Goal: Task Accomplishment & Management: Use online tool/utility

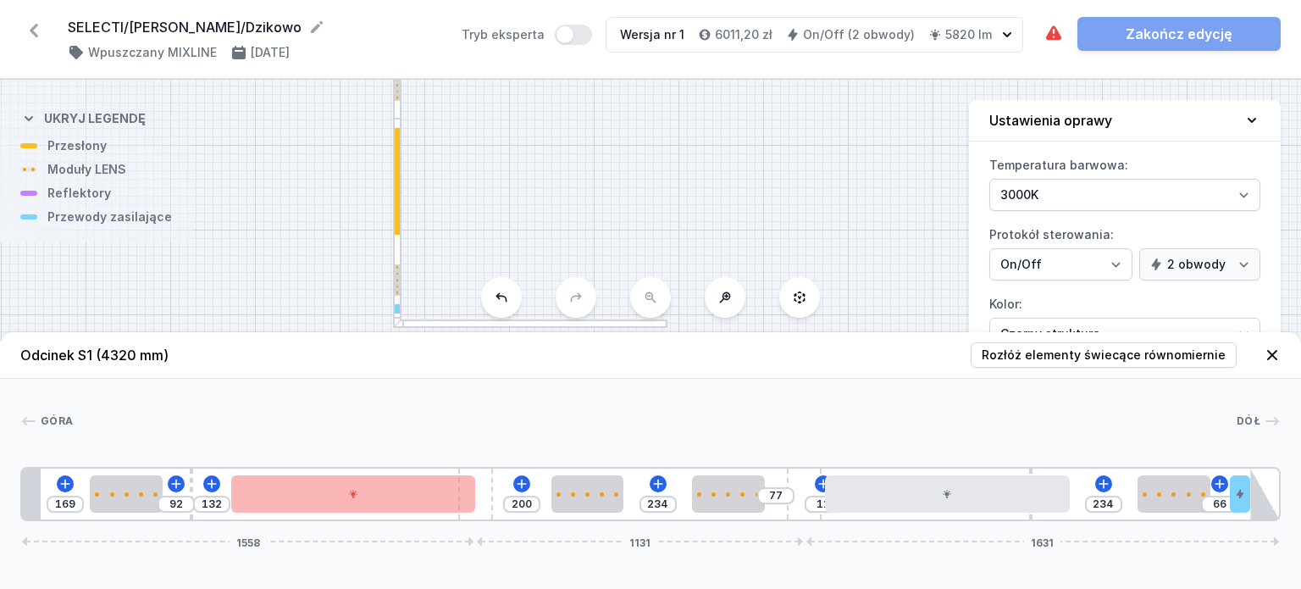
select select "3000"
select select "true"
select select "2"
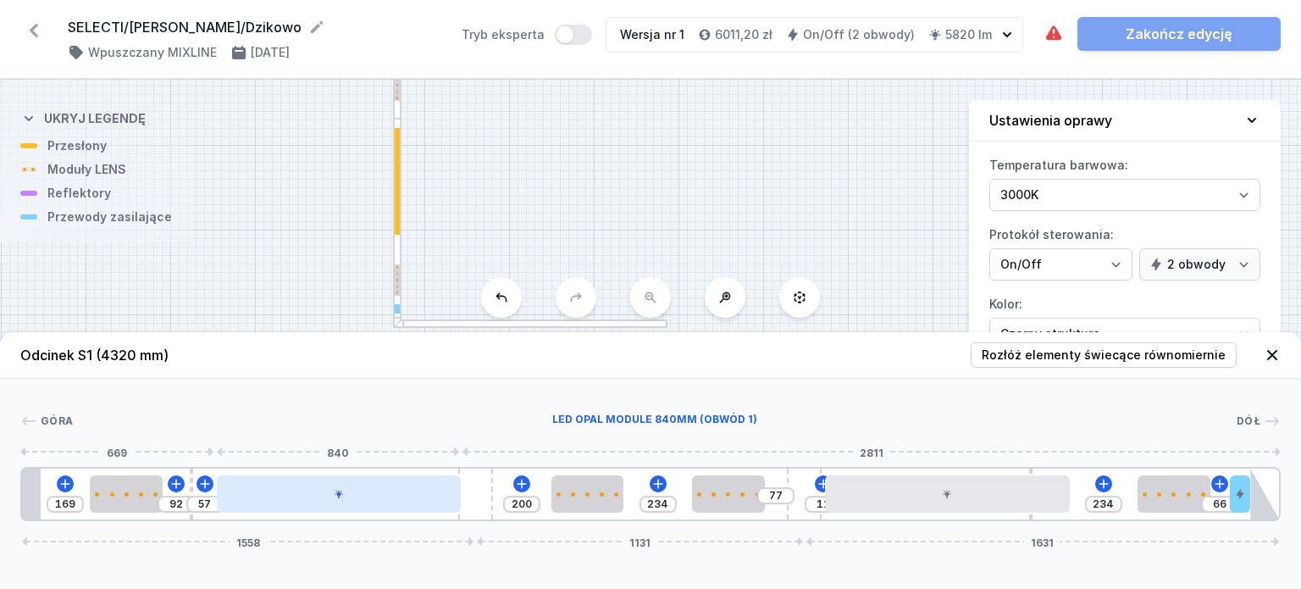
type input "55"
drag, startPoint x: 390, startPoint y: 504, endPoint x: 364, endPoint y: 512, distance: 26.5
click at [364, 512] on div at bounding box center [330, 493] width 245 height 37
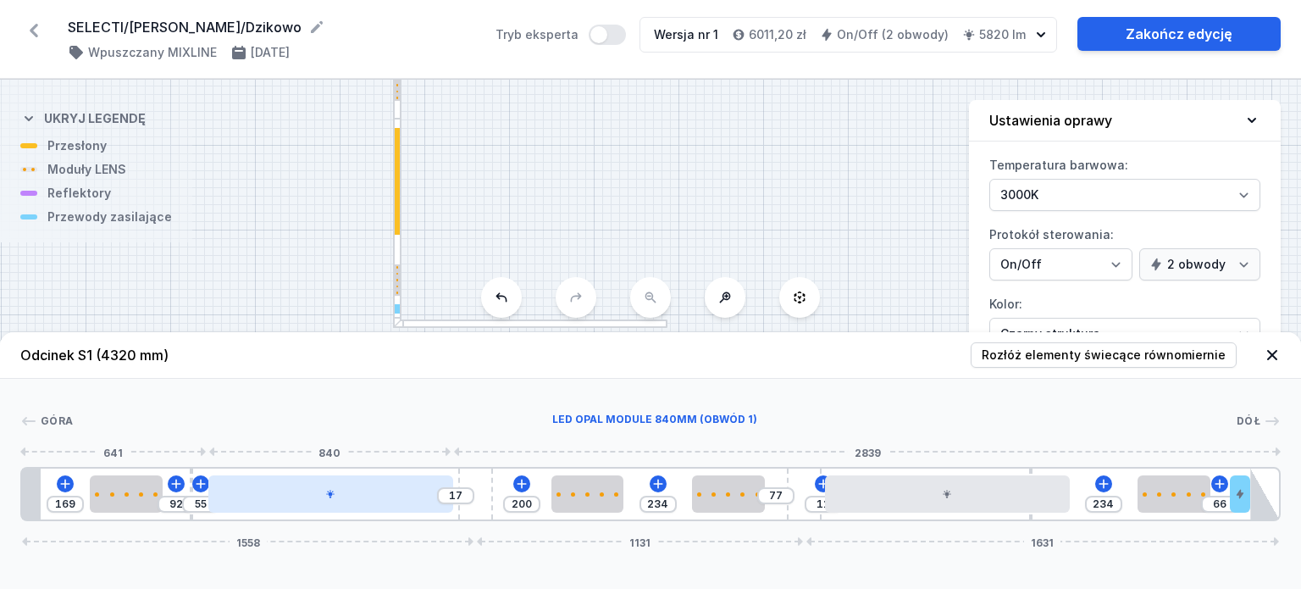
click at [384, 502] on div at bounding box center [330, 493] width 245 height 37
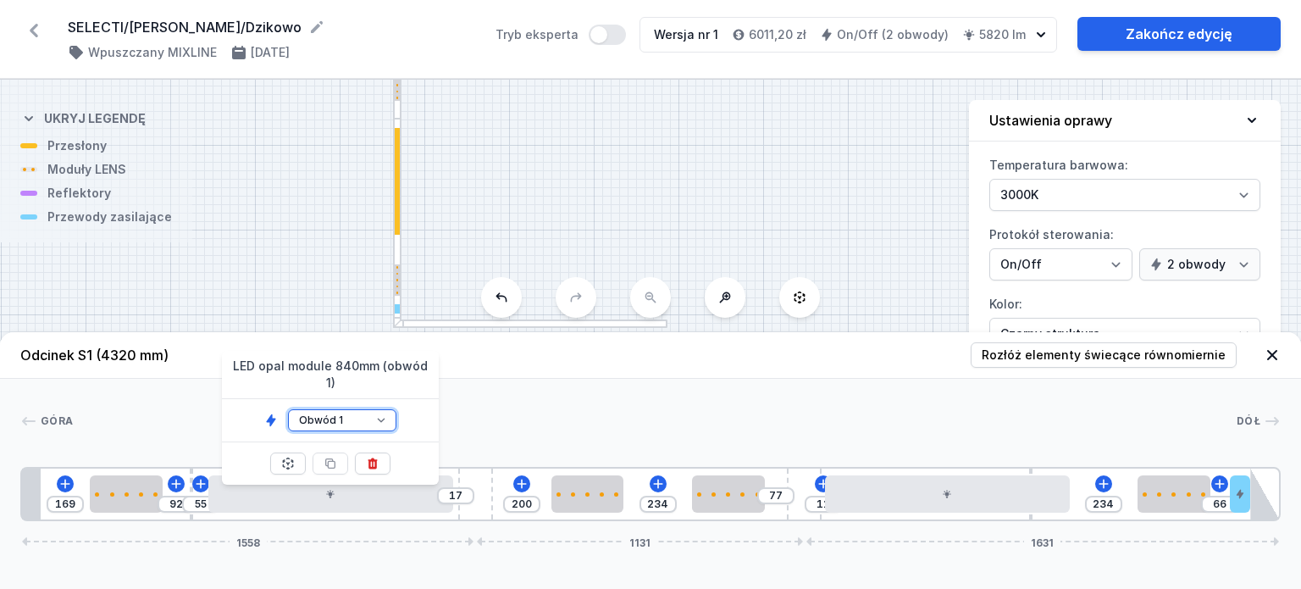
click at [343, 409] on select "Obwód 1 Obwód 2" at bounding box center [342, 420] width 108 height 22
select select "2"
click at [288, 409] on select "Obwód 1 Obwód 2" at bounding box center [342, 420] width 108 height 22
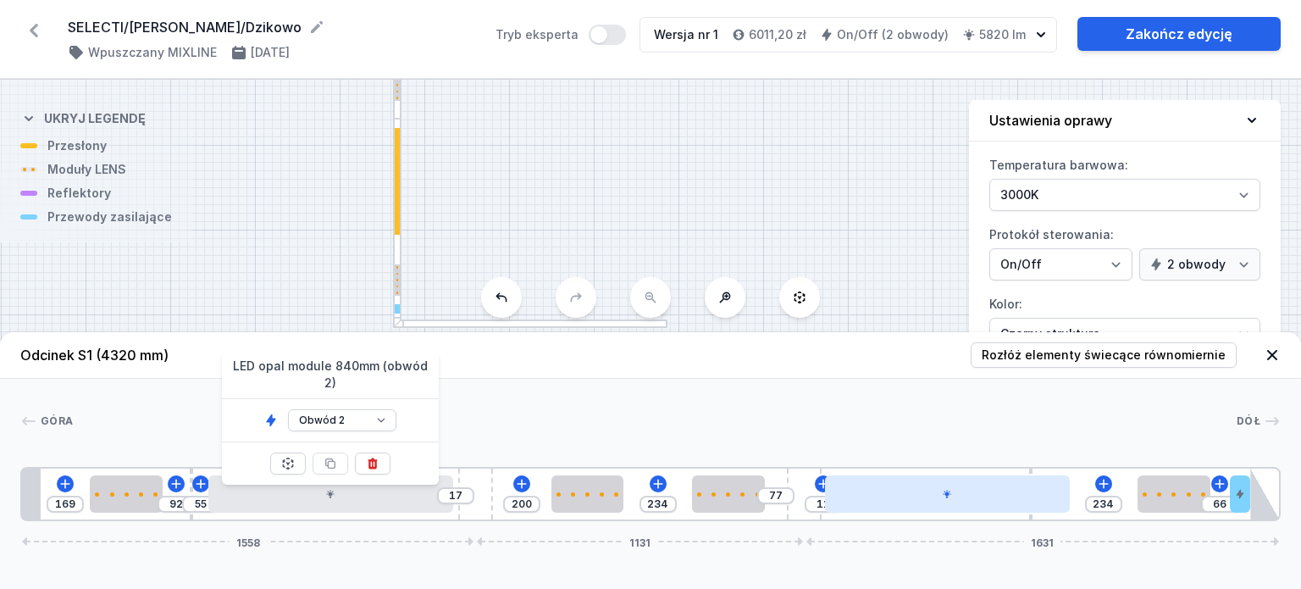
click at [934, 511] on div at bounding box center [947, 493] width 245 height 37
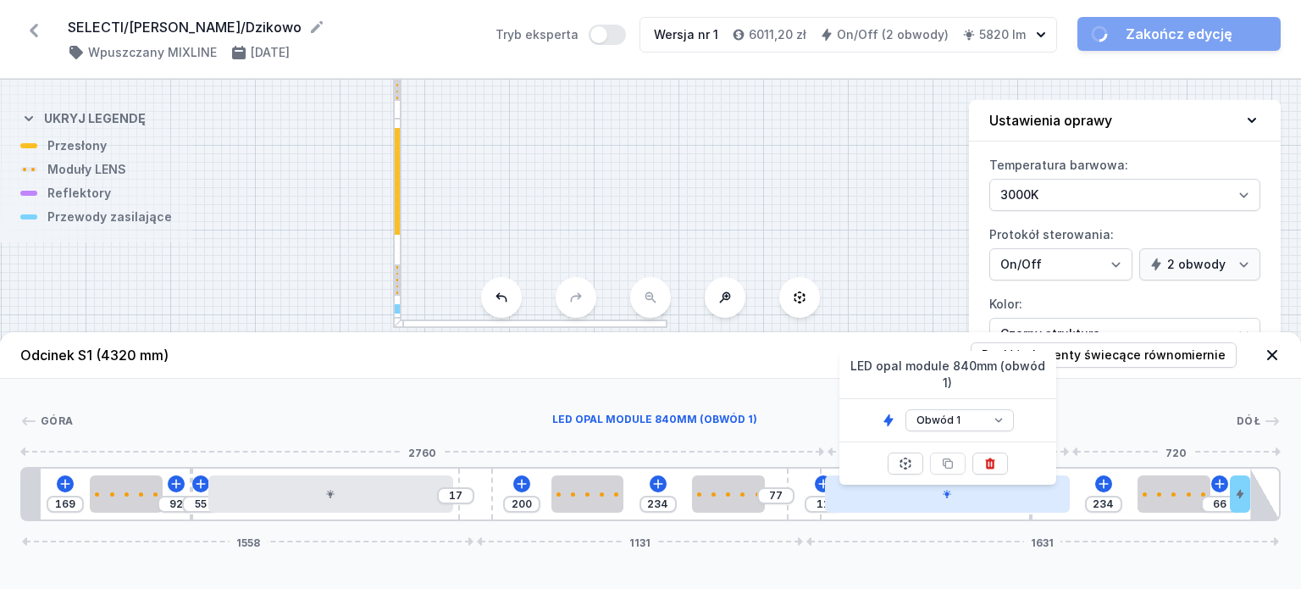
click at [934, 505] on div at bounding box center [947, 493] width 245 height 37
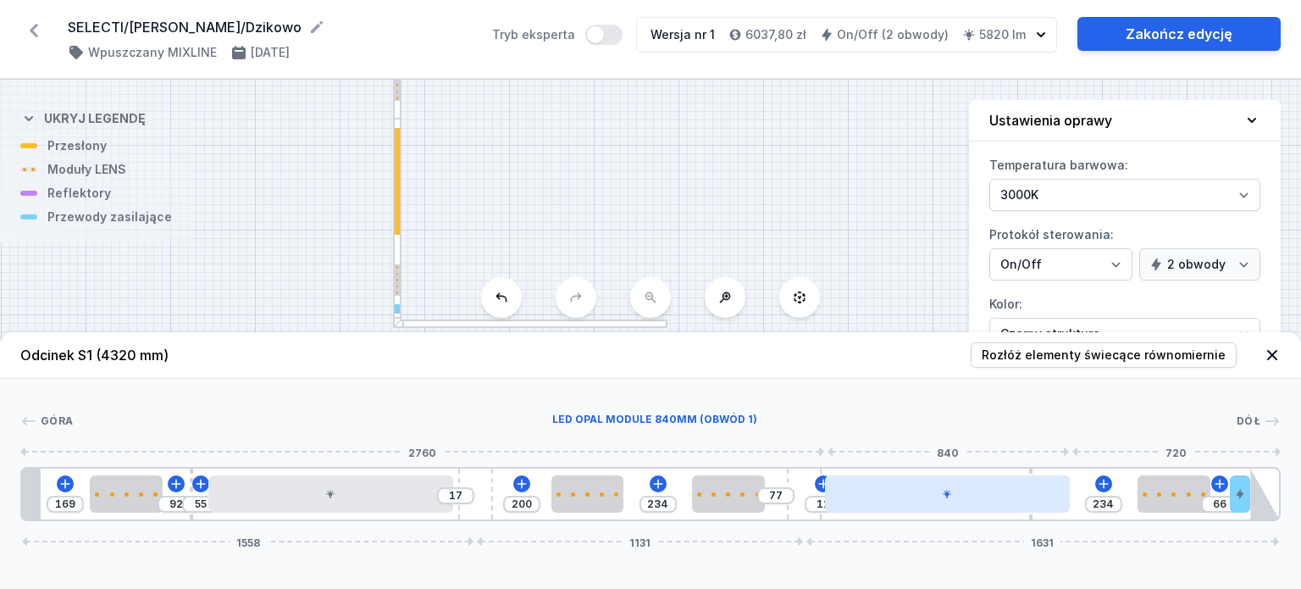
click at [934, 505] on div at bounding box center [947, 493] width 245 height 37
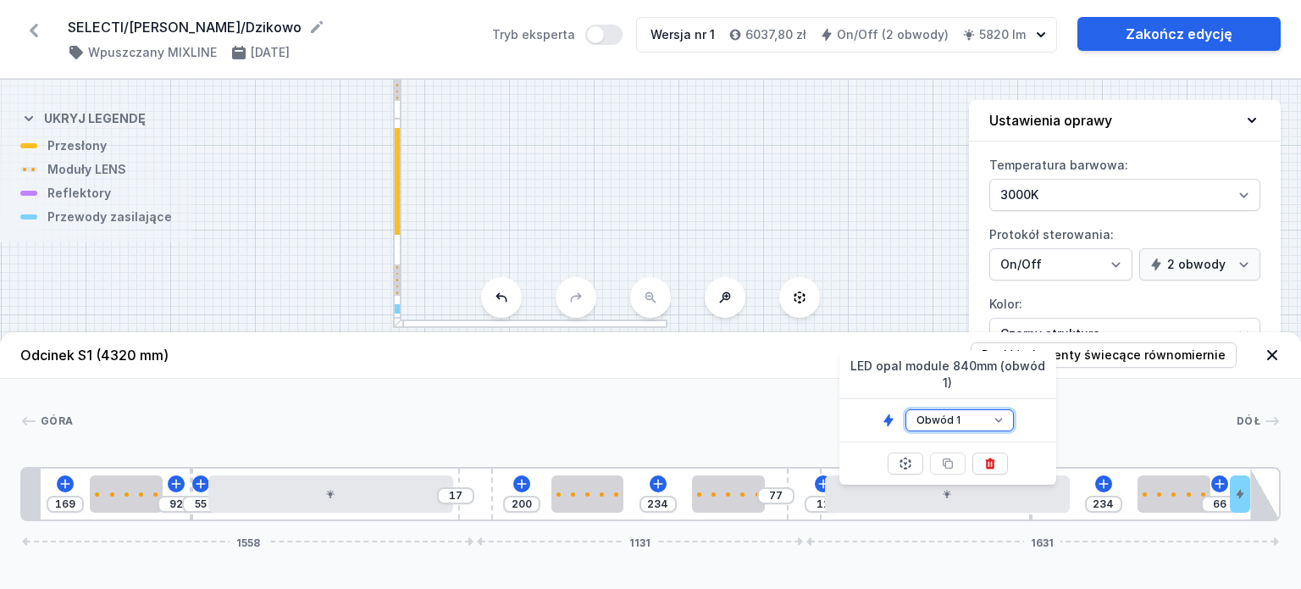
click at [958, 409] on select "Obwód 1 Obwód 2" at bounding box center [960, 420] width 108 height 22
select select "2"
click at [906, 409] on select "Obwód 1 Obwód 2" at bounding box center [960, 420] width 108 height 22
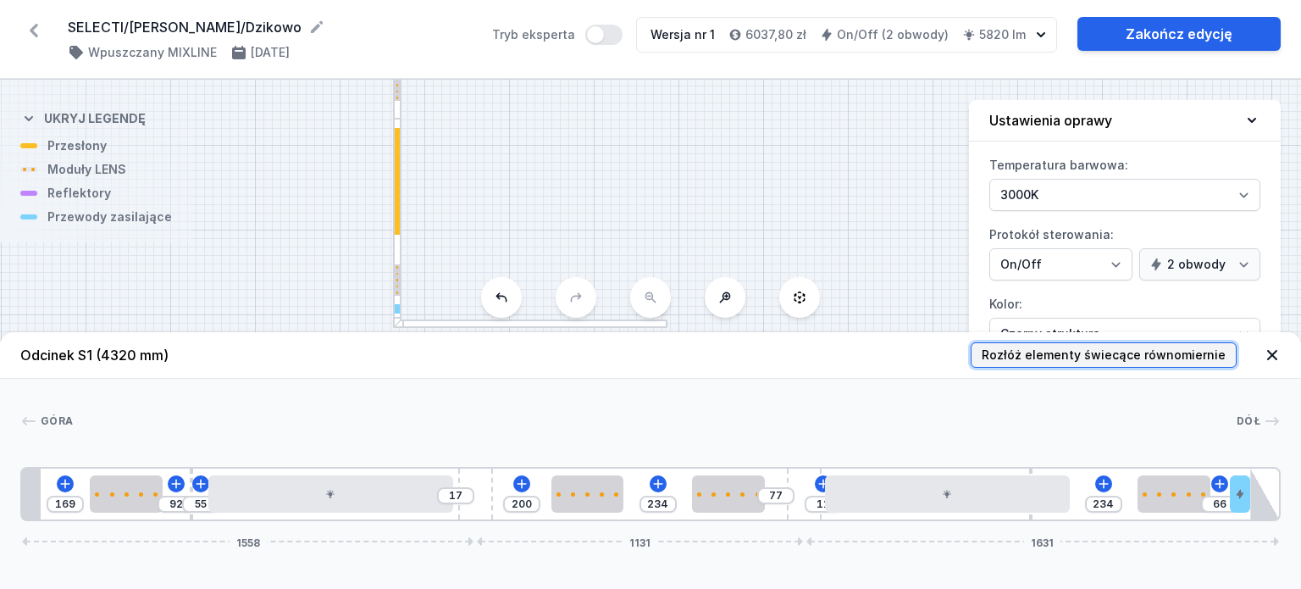
click at [1160, 361] on span "Rozłóż elementy świecące równomiernie" at bounding box center [1104, 355] width 244 height 17
type input "132"
type input "174"
type input "103"
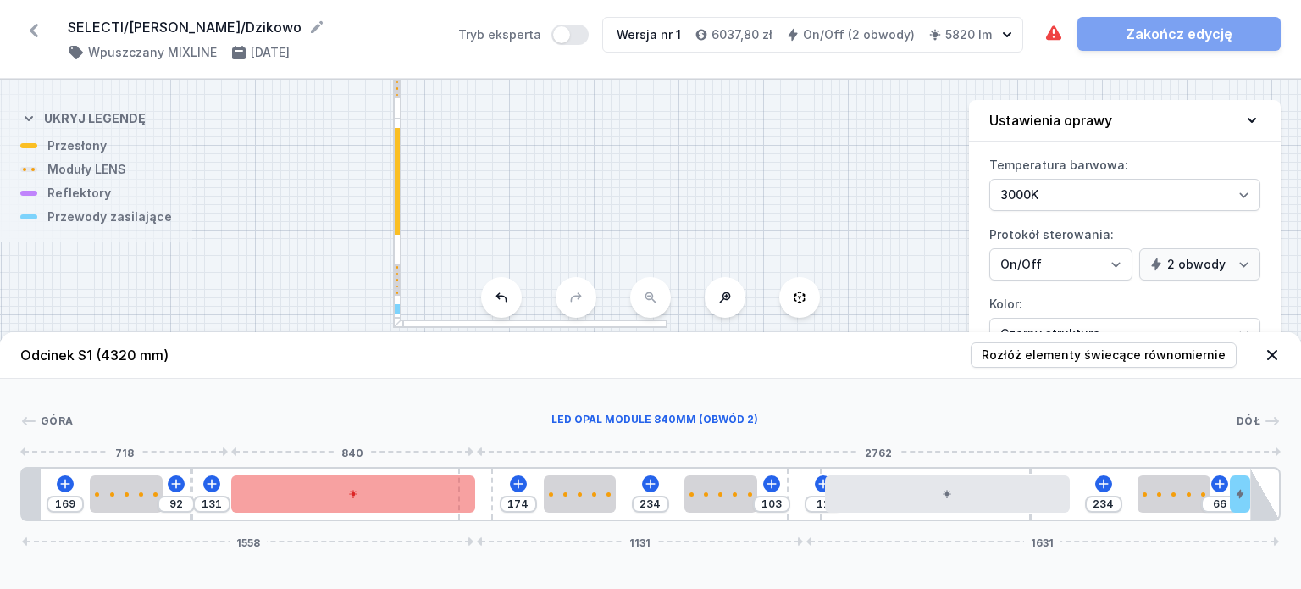
type input "66"
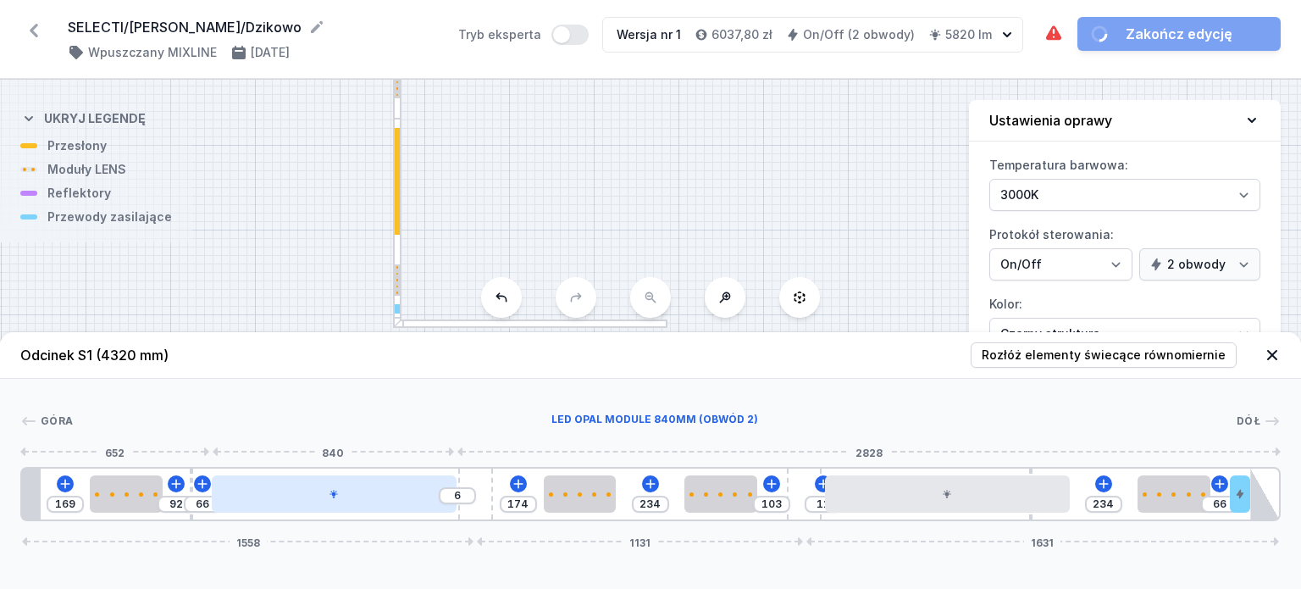
drag, startPoint x: 395, startPoint y: 507, endPoint x: 373, endPoint y: 509, distance: 22.2
click at [373, 509] on div at bounding box center [334, 493] width 245 height 37
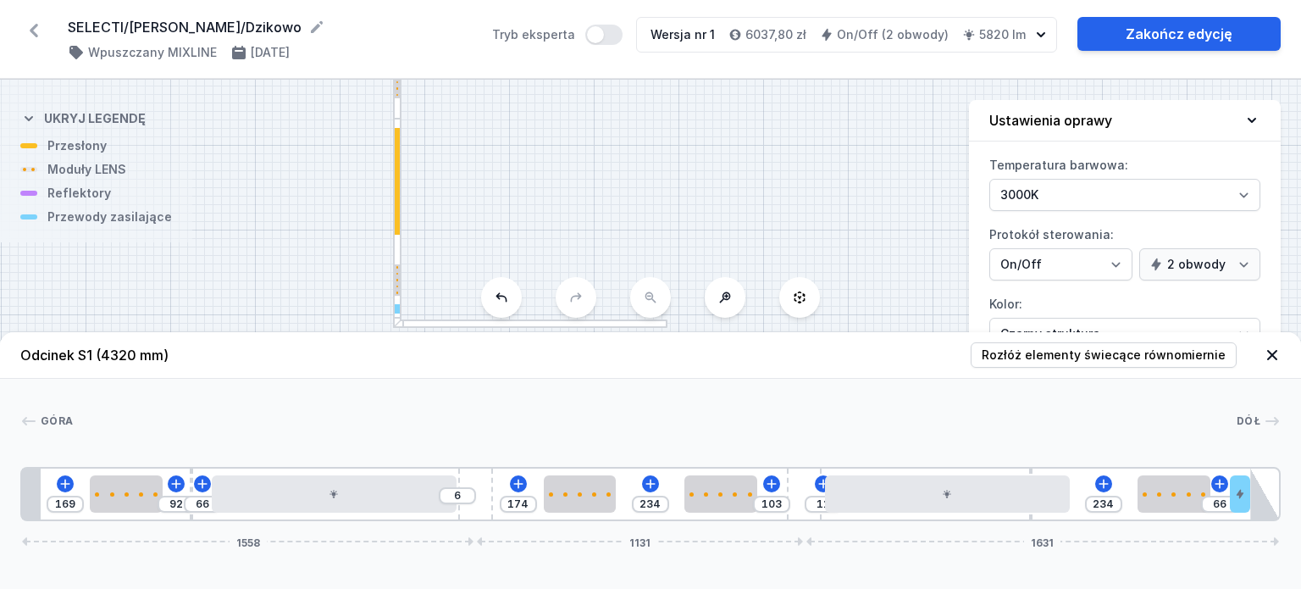
click at [1273, 351] on icon at bounding box center [1272, 355] width 17 height 17
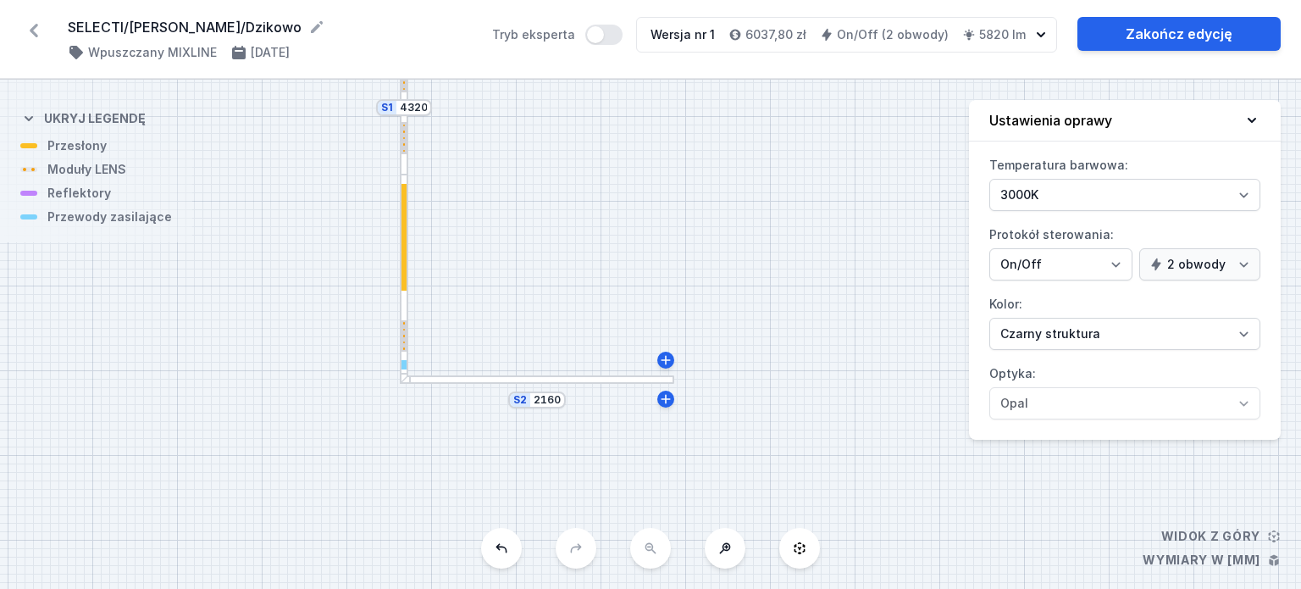
drag, startPoint x: 537, startPoint y: 209, endPoint x: 544, endPoint y: 265, distance: 56.3
click at [544, 265] on div "S2 2160 S1 4320" at bounding box center [650, 334] width 1301 height 509
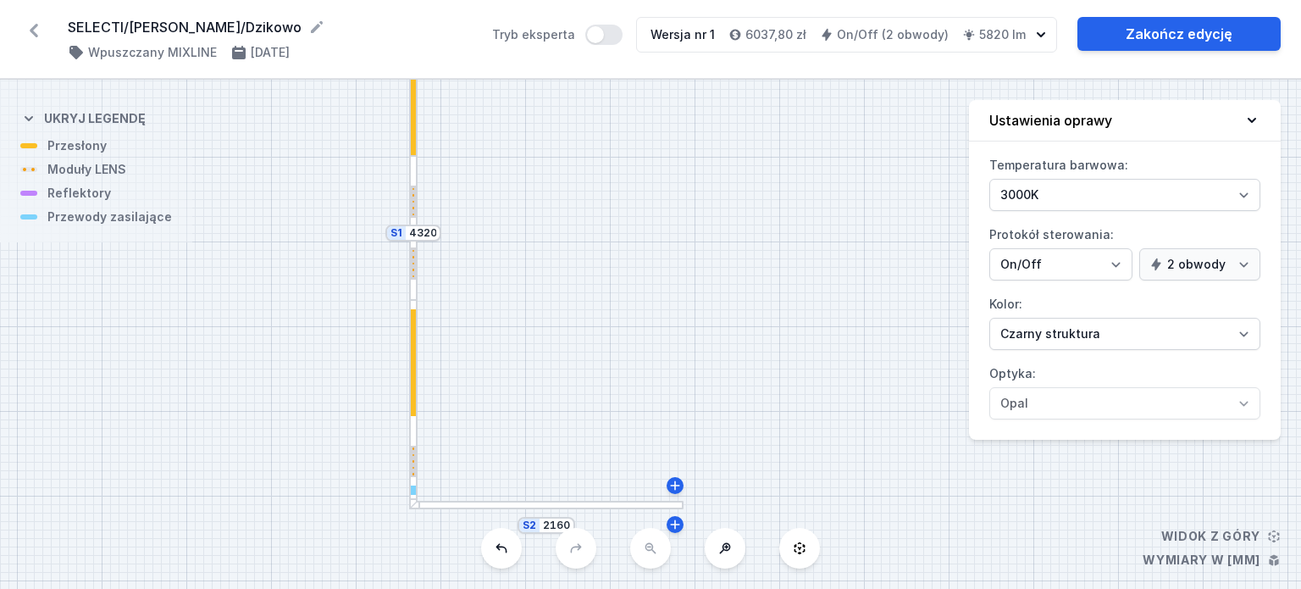
drag, startPoint x: 550, startPoint y: 258, endPoint x: 539, endPoint y: 322, distance: 65.3
click at [539, 322] on div "S2 2160 S1 4320" at bounding box center [650, 334] width 1301 height 509
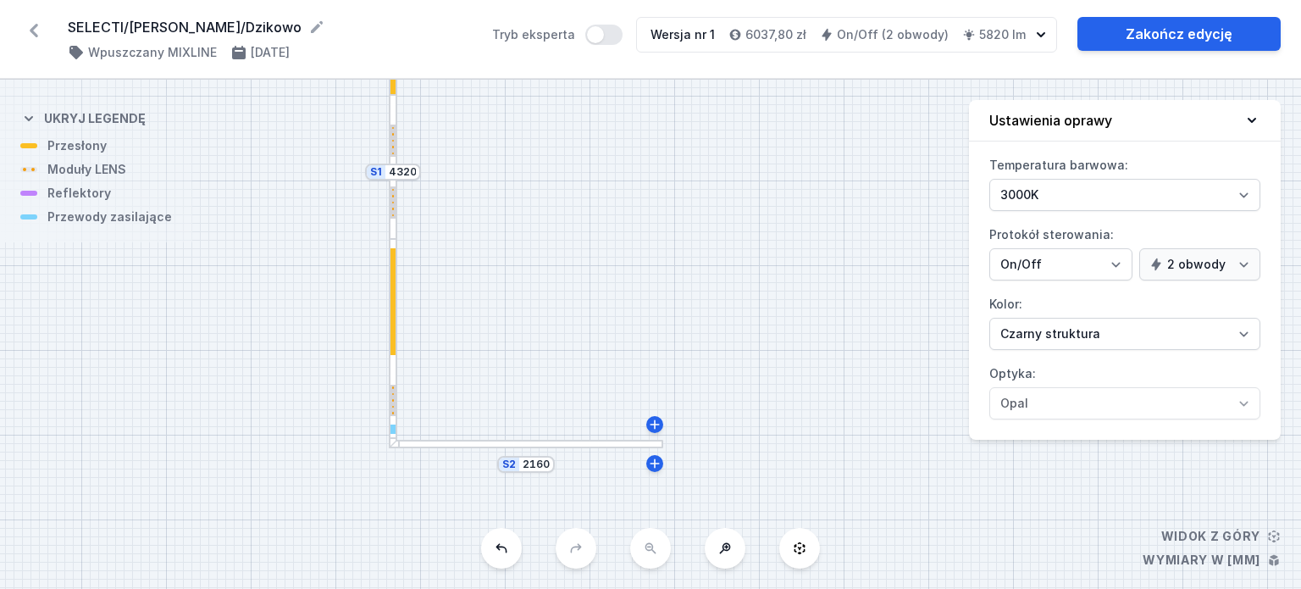
click at [442, 446] on div at bounding box center [526, 444] width 274 height 8
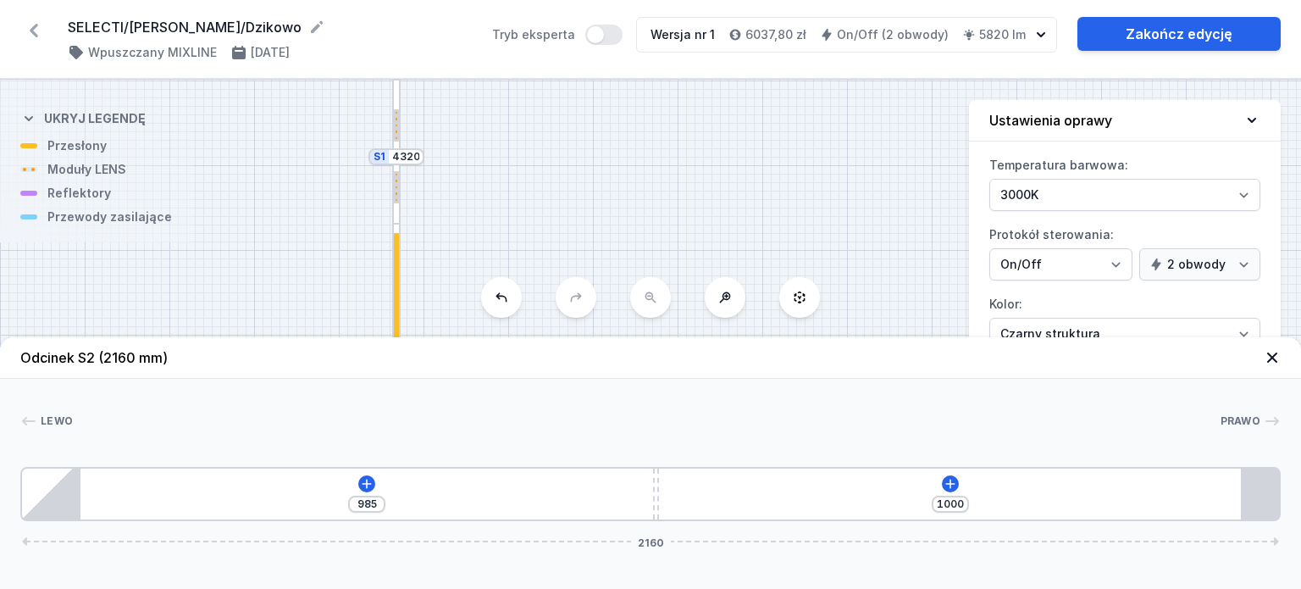
drag, startPoint x: 503, startPoint y: 206, endPoint x: 495, endPoint y: 110, distance: 96.1
click at [496, 111] on div "S2 2160 S1 4320" at bounding box center [650, 334] width 1301 height 509
drag, startPoint x: 499, startPoint y: 182, endPoint x: 488, endPoint y: 101, distance: 82.1
click at [488, 101] on div "S2 2160 S1 4320" at bounding box center [650, 334] width 1301 height 509
click at [413, 243] on div at bounding box center [503, 241] width 274 height 8
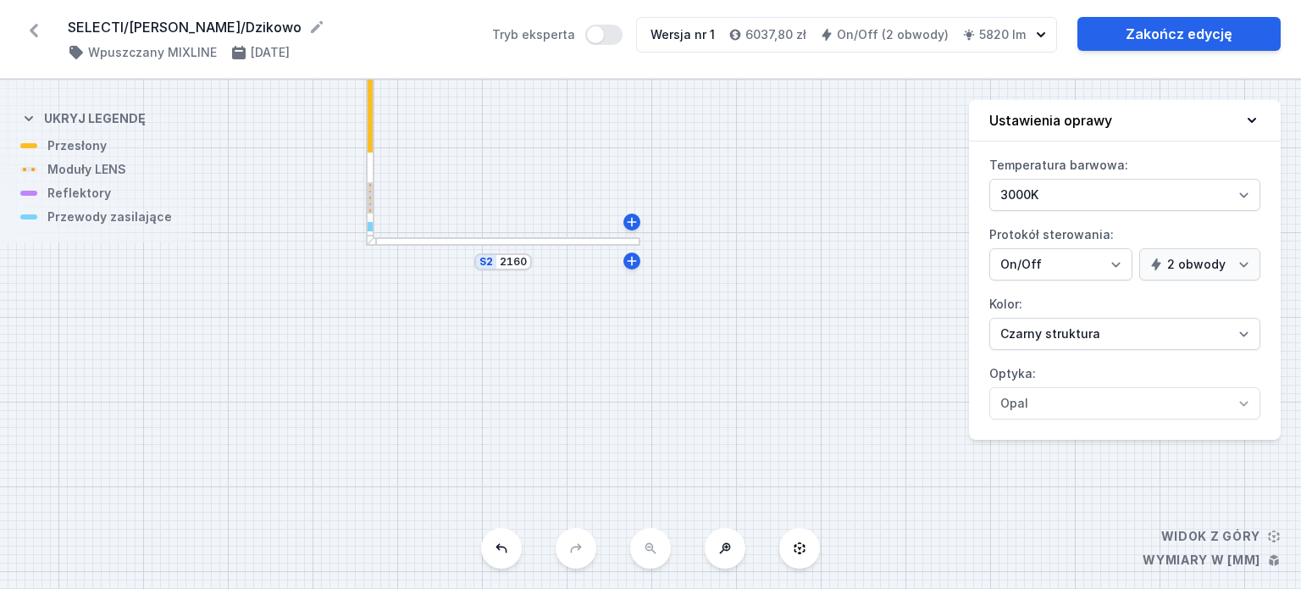
click at [435, 246] on div "S2 2160 S1 4320" at bounding box center [650, 334] width 1301 height 509
click at [407, 251] on div "S2 2160 S1 4320" at bounding box center [650, 334] width 1301 height 509
click at [405, 247] on div "S2 2160 S1 4320" at bounding box center [650, 334] width 1301 height 509
click at [393, 238] on div at bounding box center [503, 241] width 274 height 8
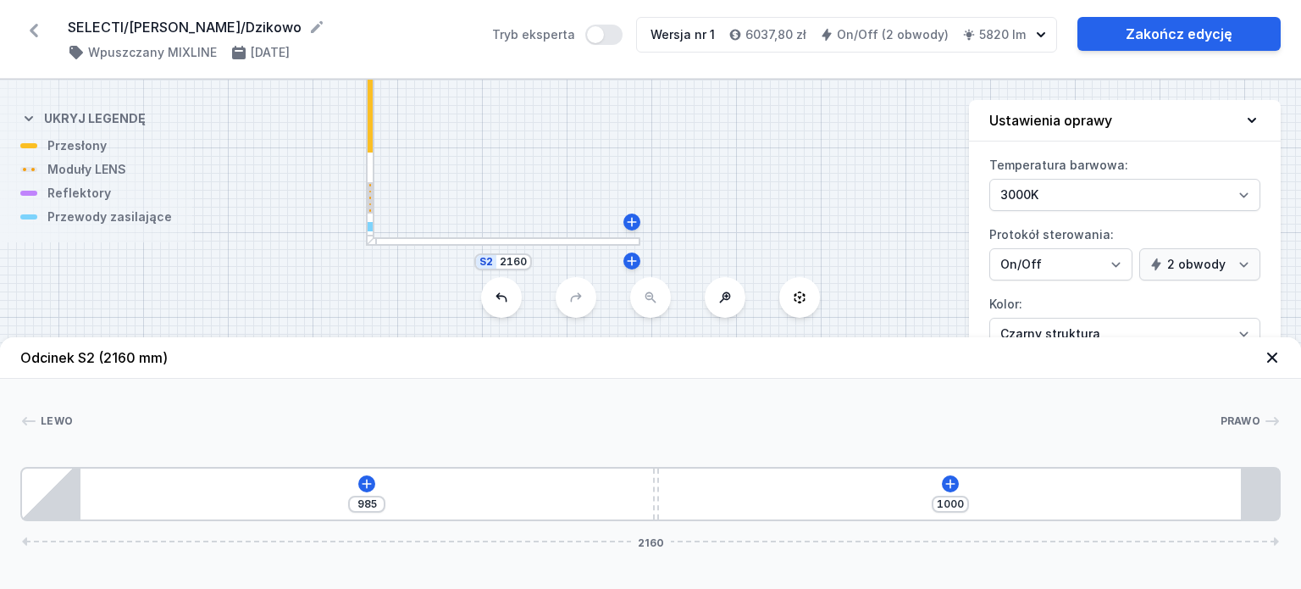
click at [374, 487] on div "985 1000 2160" at bounding box center [650, 494] width 1261 height 54
click at [373, 487] on icon at bounding box center [367, 484] width 14 height 14
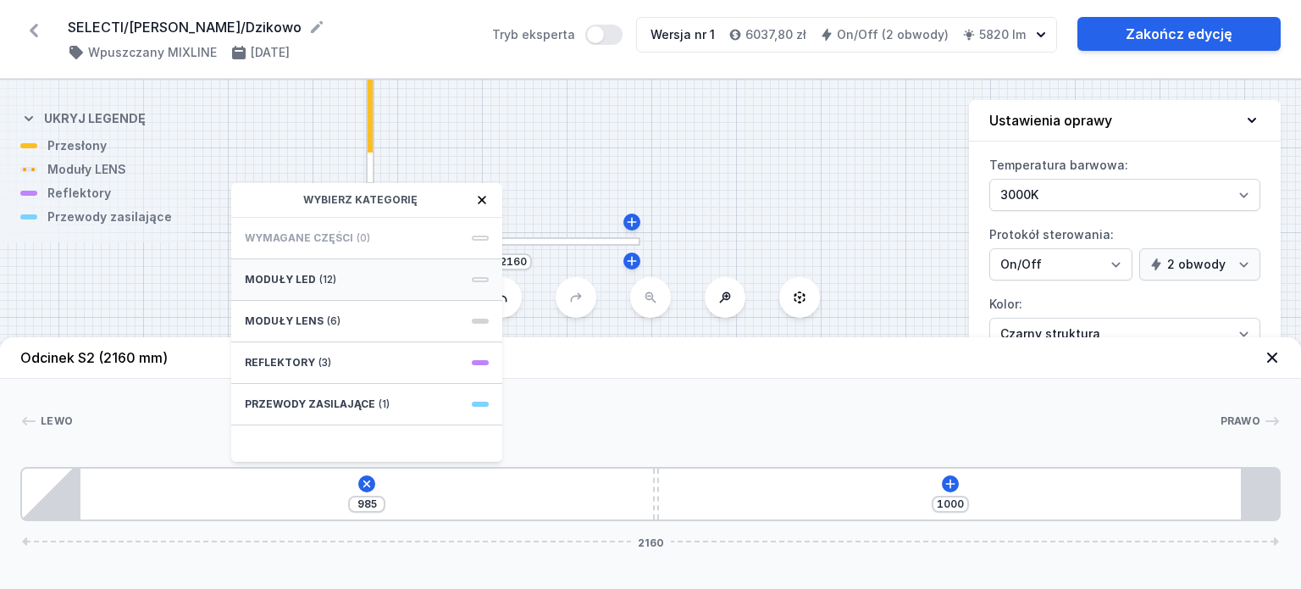
click at [358, 269] on div "Moduły LED (12)" at bounding box center [366, 280] width 271 height 42
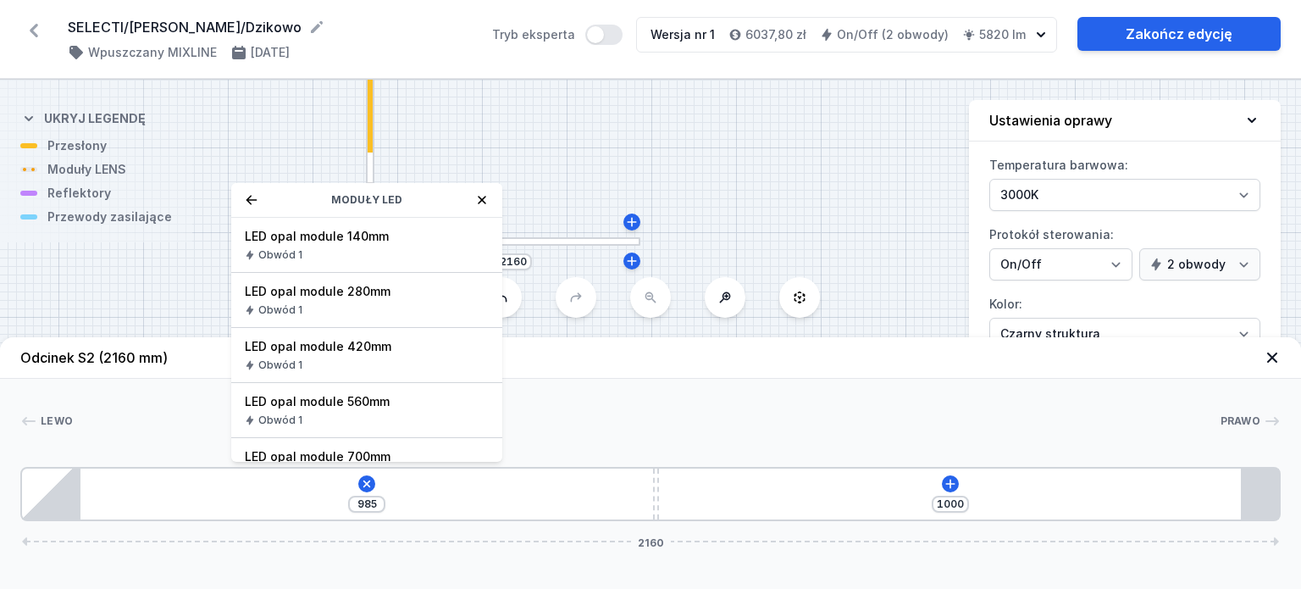
click at [485, 199] on icon at bounding box center [482, 200] width 14 height 14
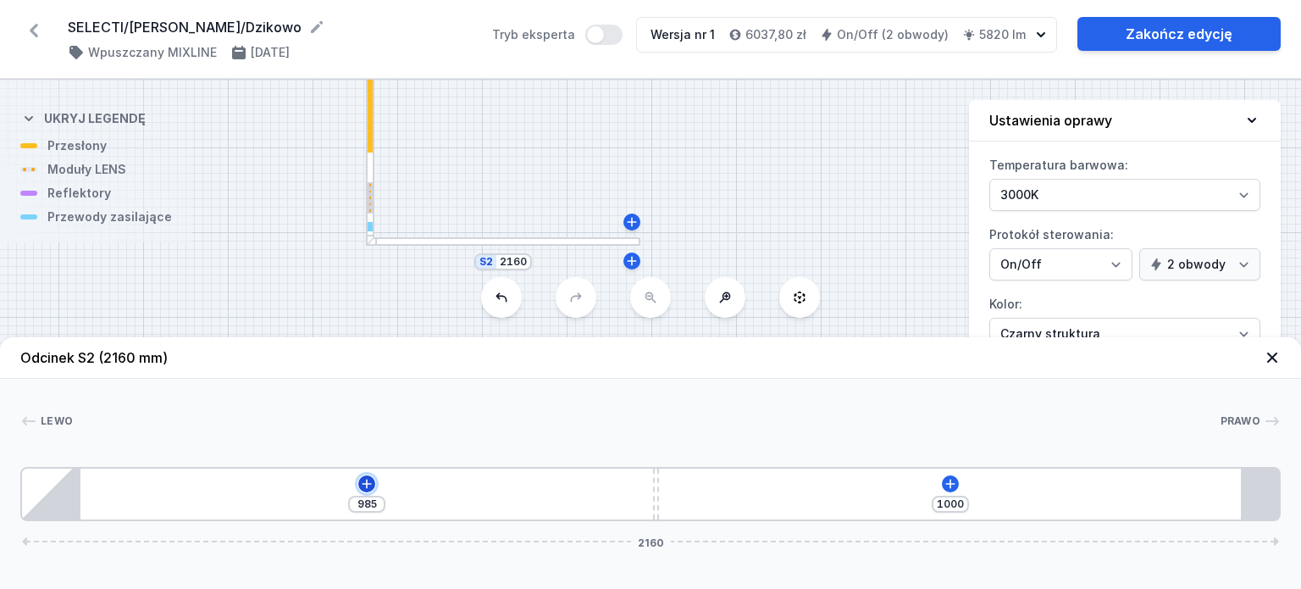
click at [364, 483] on icon at bounding box center [367, 484] width 14 height 14
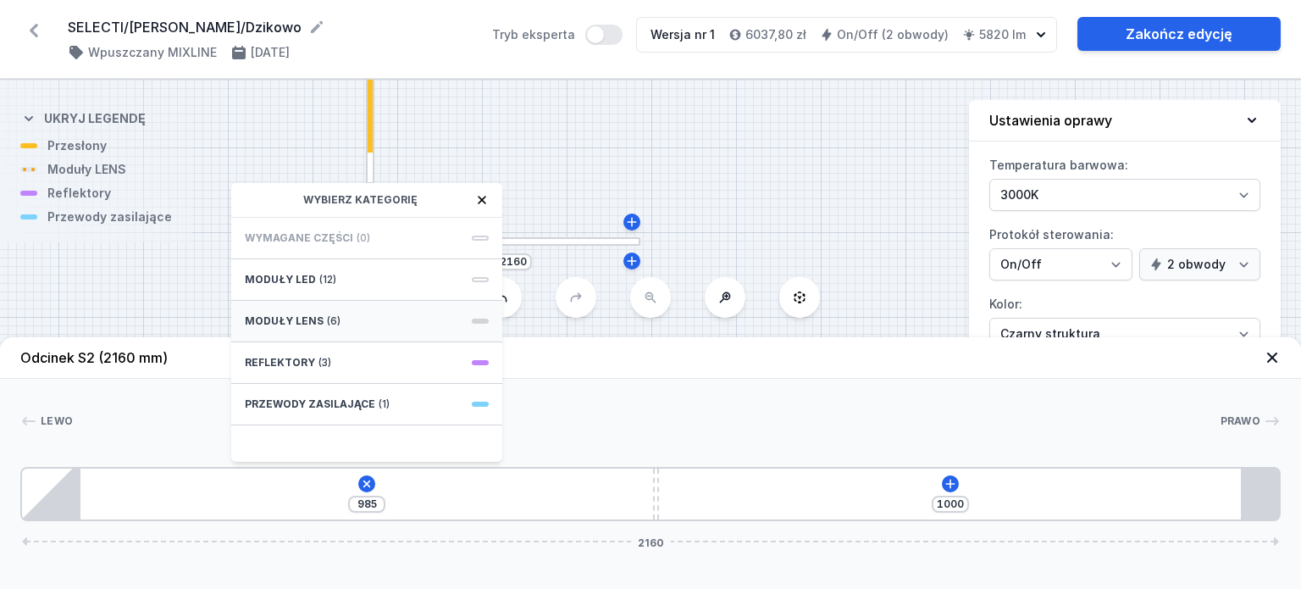
click at [329, 322] on span "(6)" at bounding box center [334, 321] width 14 height 14
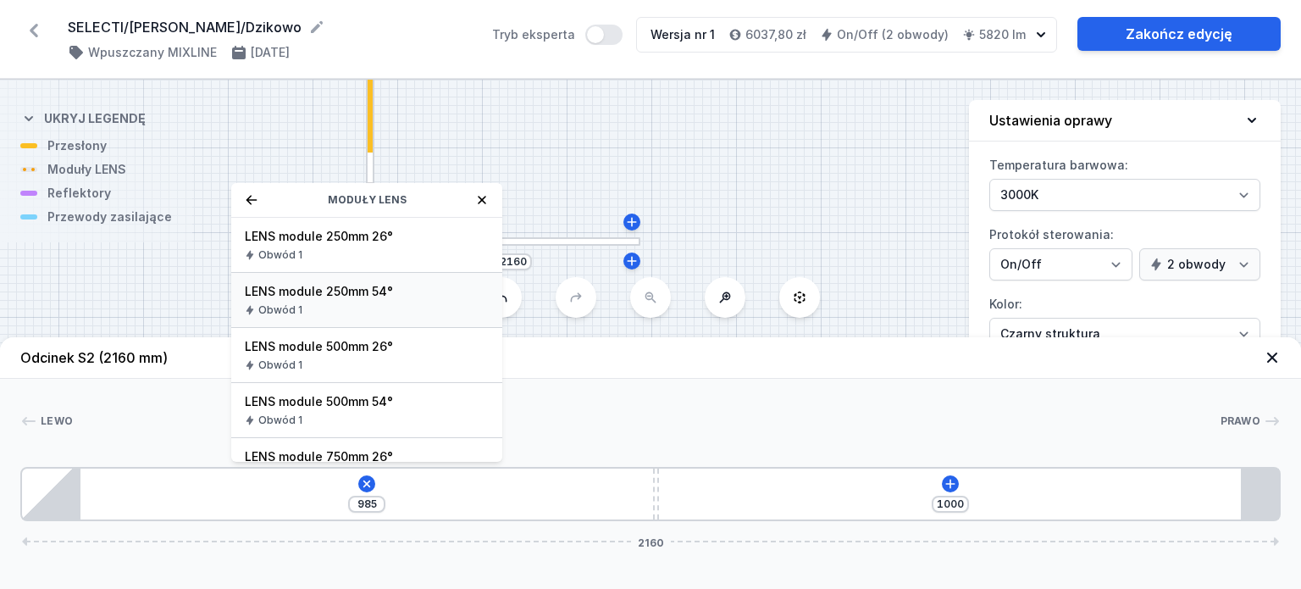
click at [352, 289] on span "LENS module 250mm 54°" at bounding box center [367, 291] width 244 height 17
type input "730"
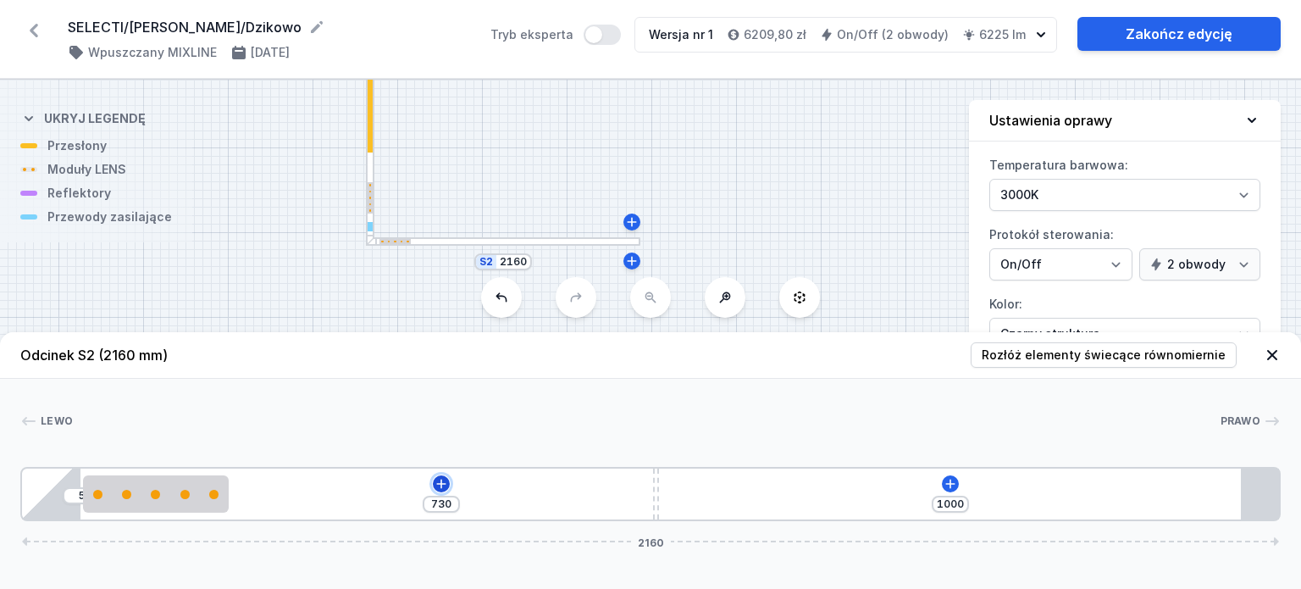
click at [441, 485] on icon at bounding box center [440, 483] width 9 height 9
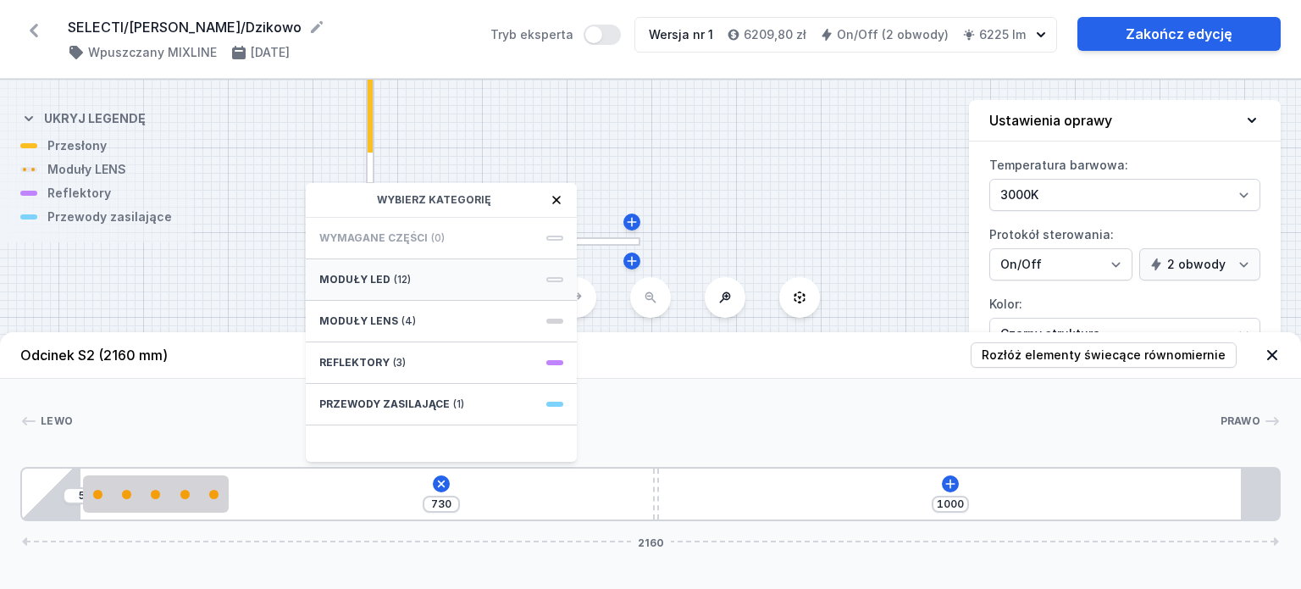
click at [406, 280] on span "(12)" at bounding box center [402, 280] width 17 height 14
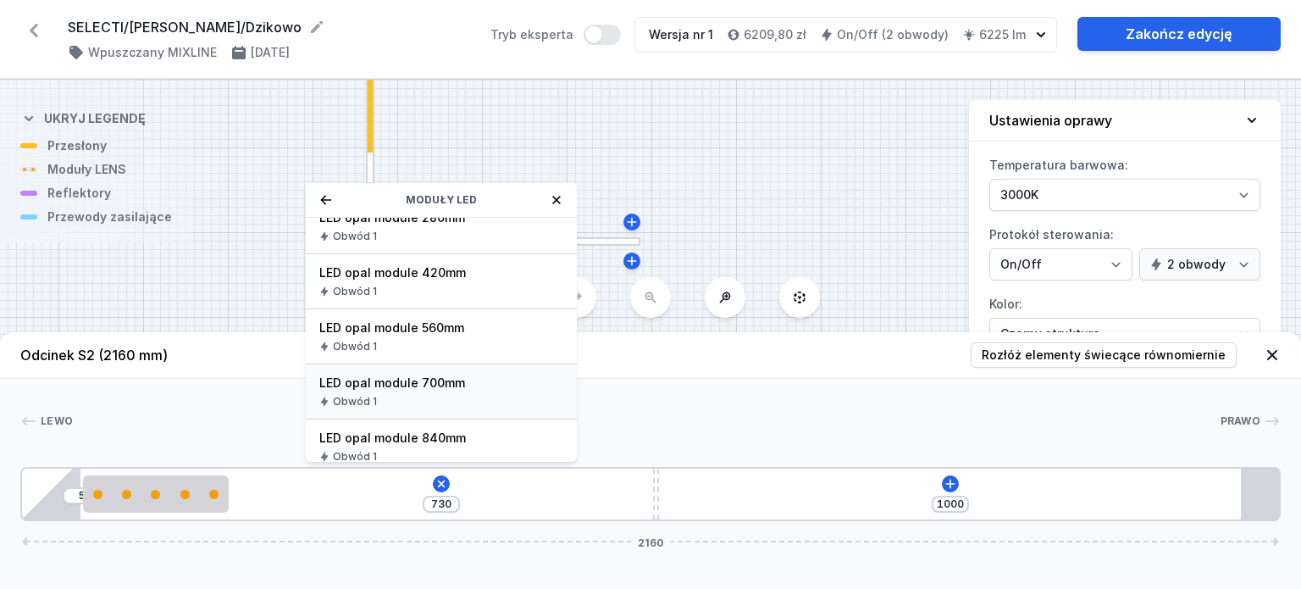
scroll to position [169, 0]
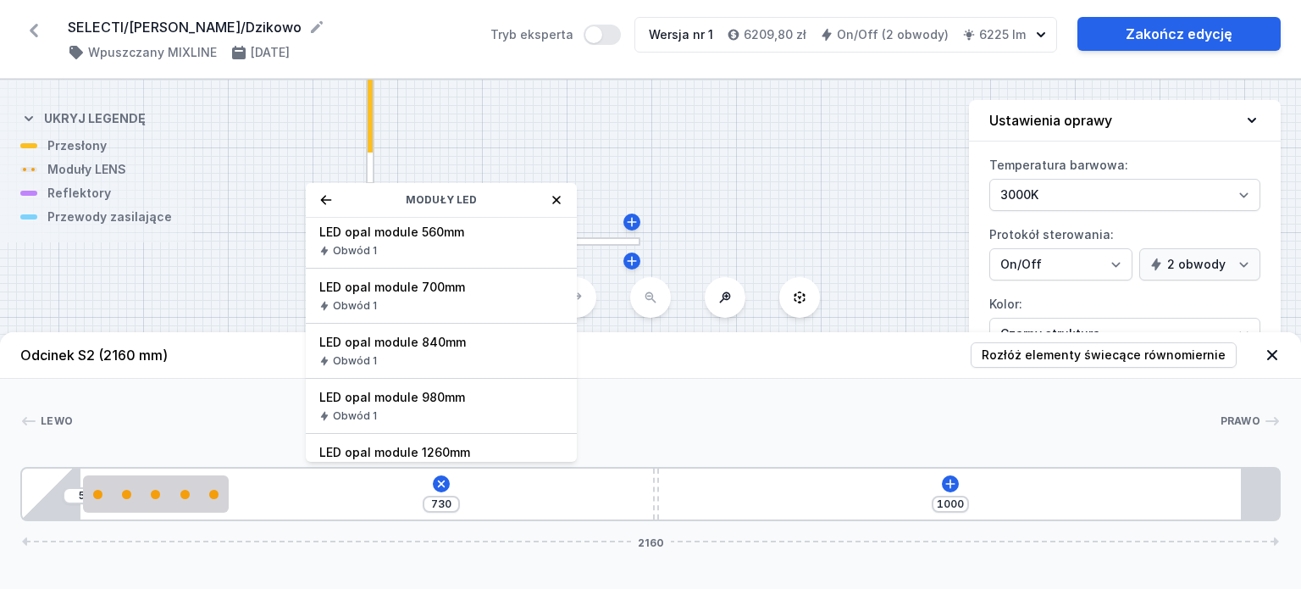
click at [455, 341] on span "LED opal module 840mm" at bounding box center [441, 342] width 244 height 17
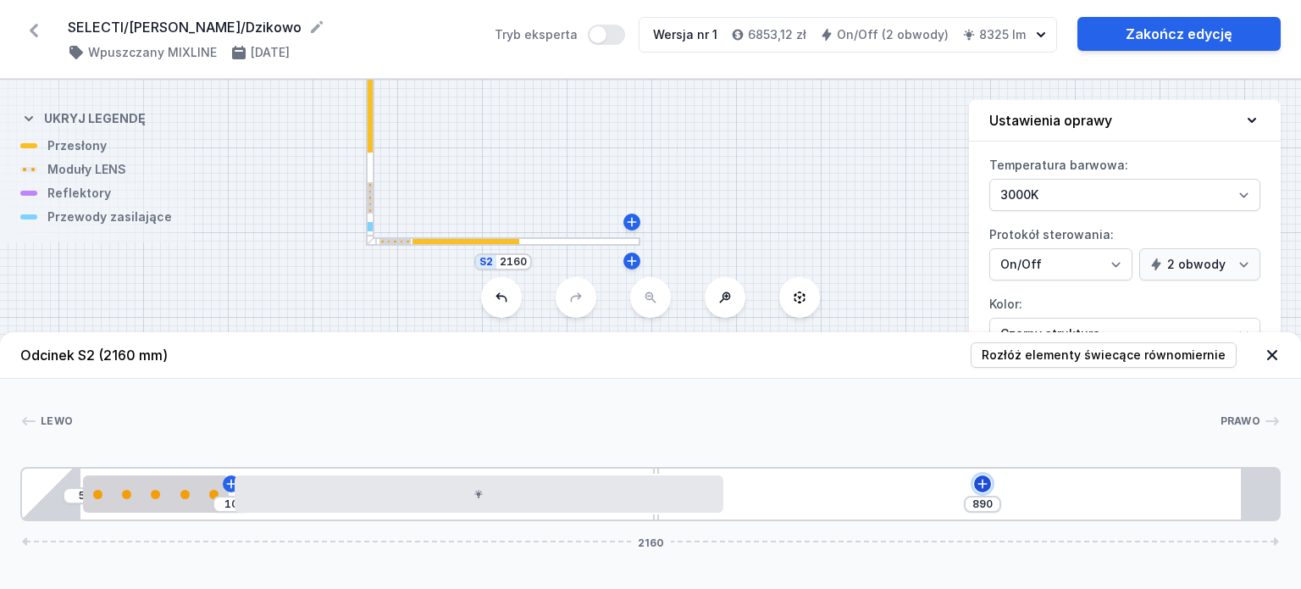
click at [982, 485] on icon at bounding box center [982, 483] width 9 height 9
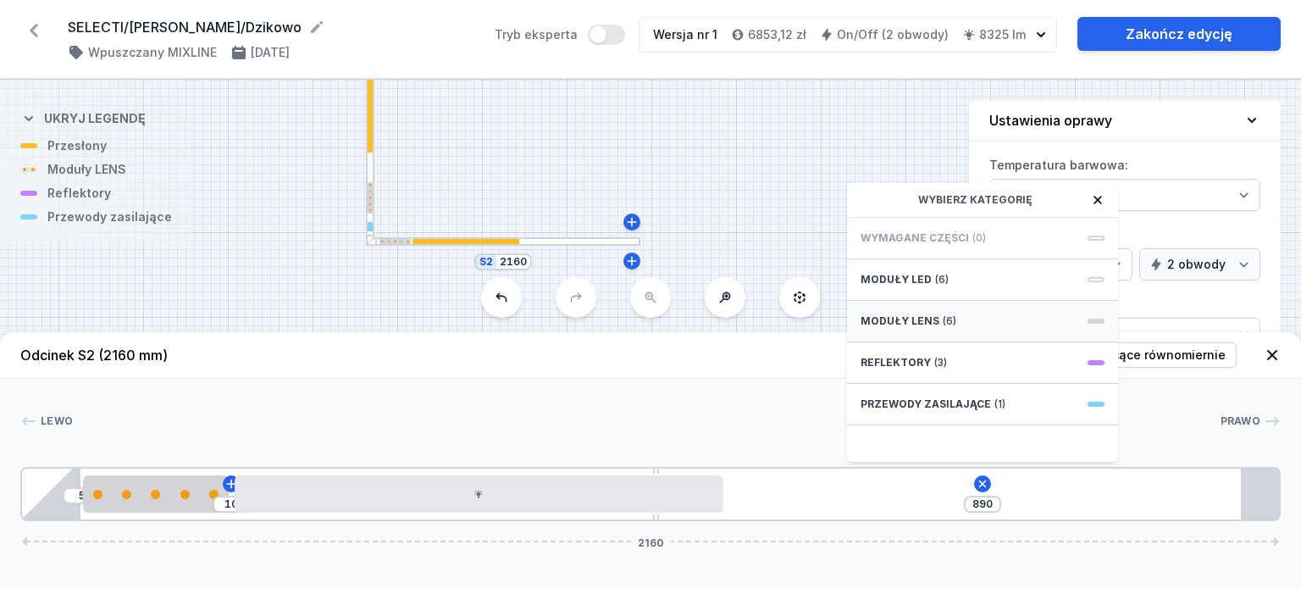
click at [926, 308] on div "Moduły LENS (6)" at bounding box center [982, 322] width 271 height 42
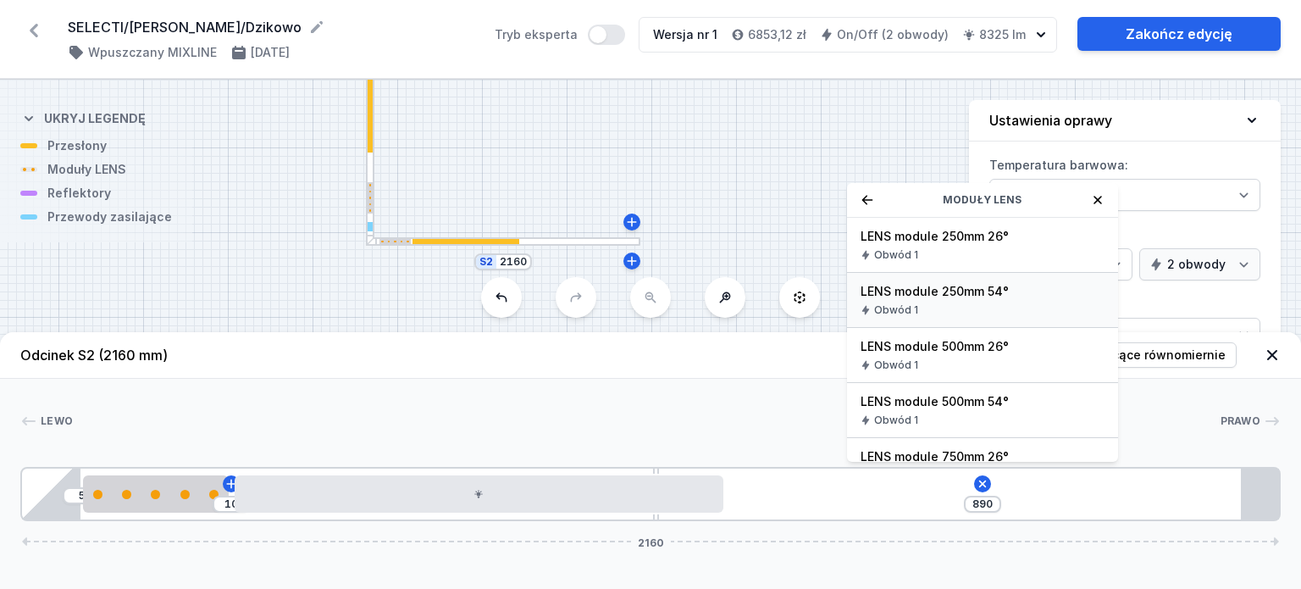
click at [984, 291] on span "LENS module 250mm 54°" at bounding box center [983, 291] width 244 height 17
type input "630"
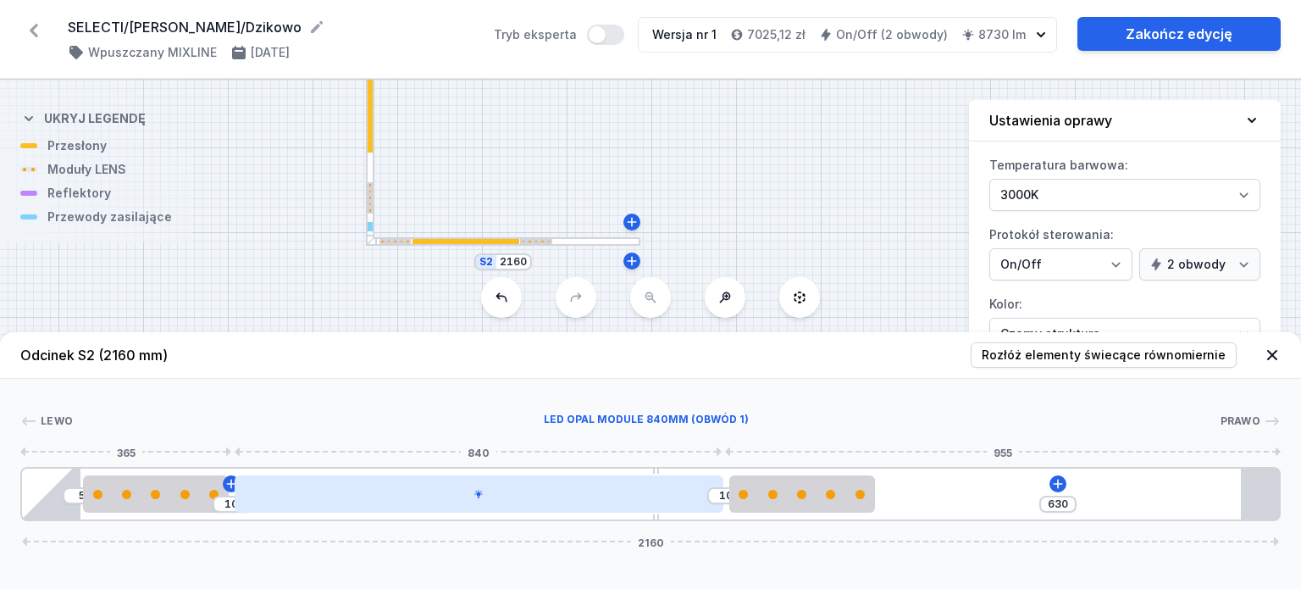
click at [590, 498] on div at bounding box center [479, 493] width 489 height 37
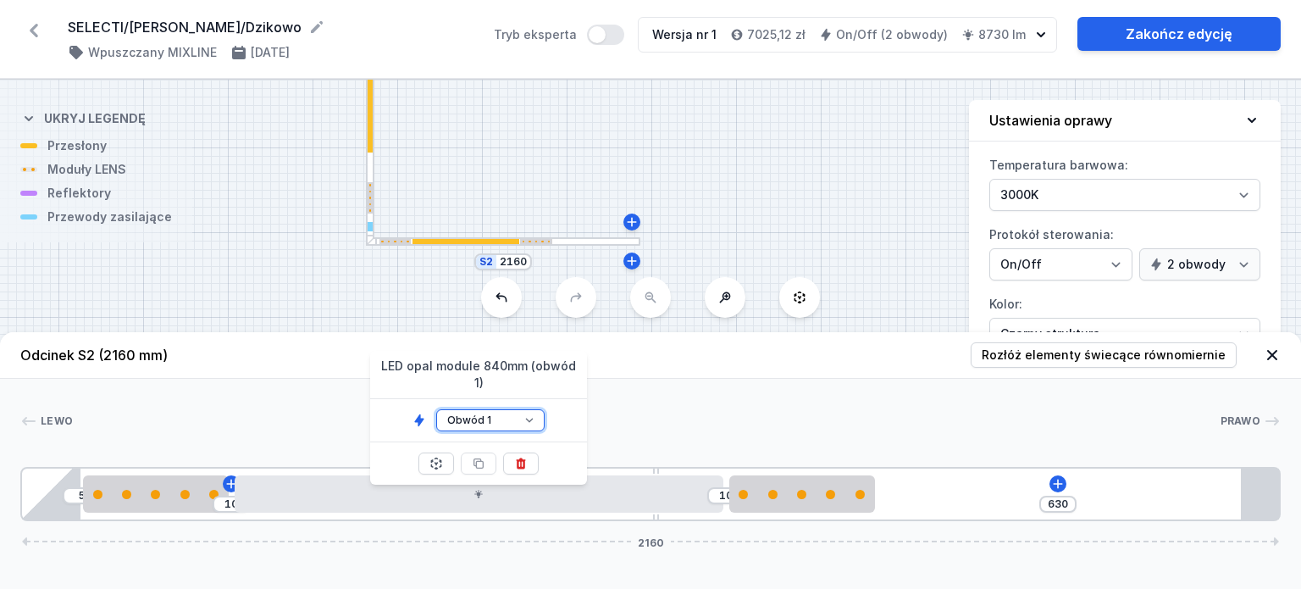
click at [525, 409] on select "Obwód 1 Obwód 2" at bounding box center [490, 420] width 108 height 22
select select "2"
click at [436, 409] on select "Obwód 1 Obwód 2" at bounding box center [490, 420] width 108 height 22
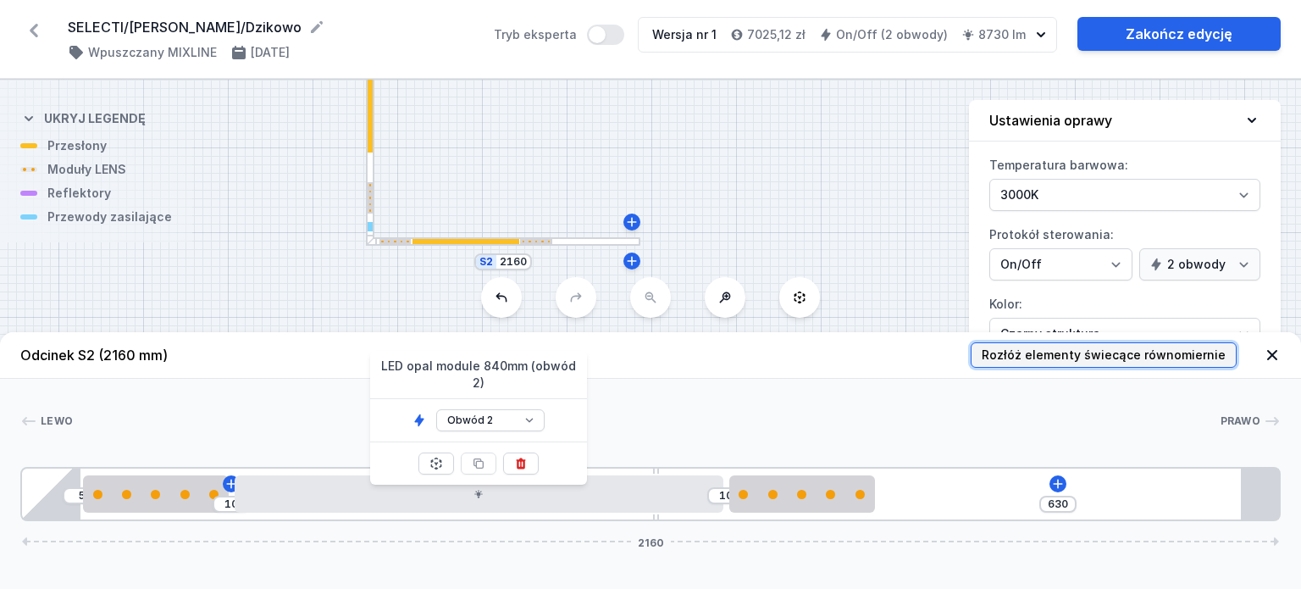
click at [1195, 356] on span "Rozłóż elementy świecące równomiernie" at bounding box center [1104, 355] width 244 height 17
type input "140"
type input "105"
type input "205"
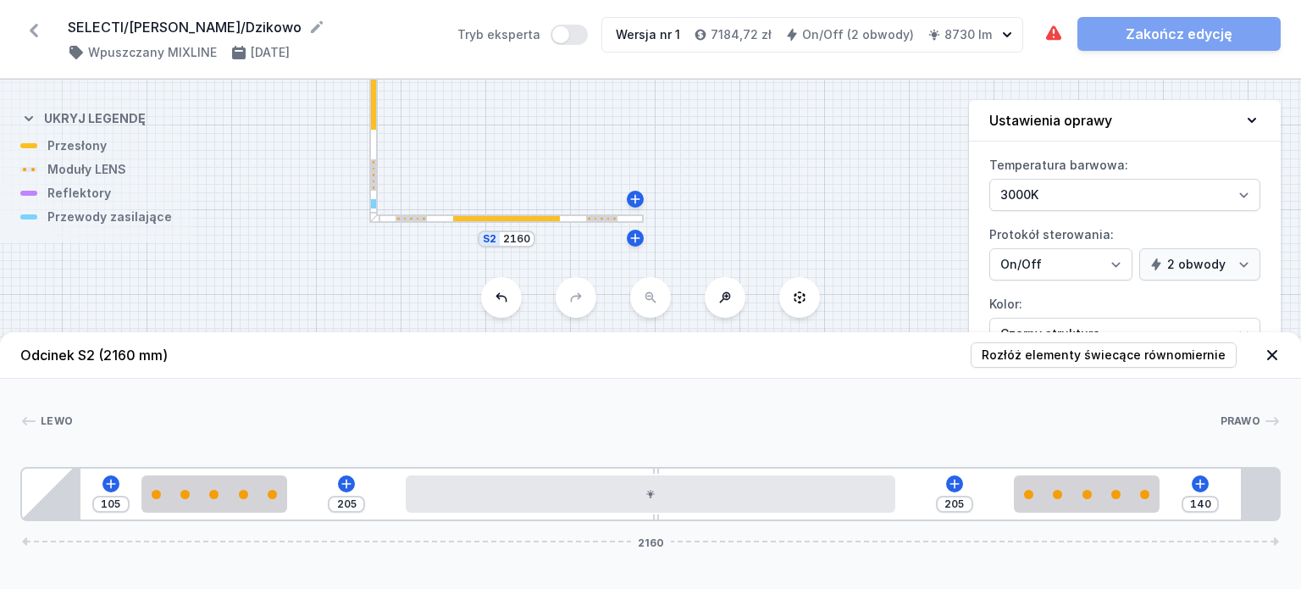
drag, startPoint x: 604, startPoint y: 169, endPoint x: 607, endPoint y: 147, distance: 23.1
click at [607, 147] on div "S2 2160 S1 4320" at bounding box center [650, 334] width 1301 height 509
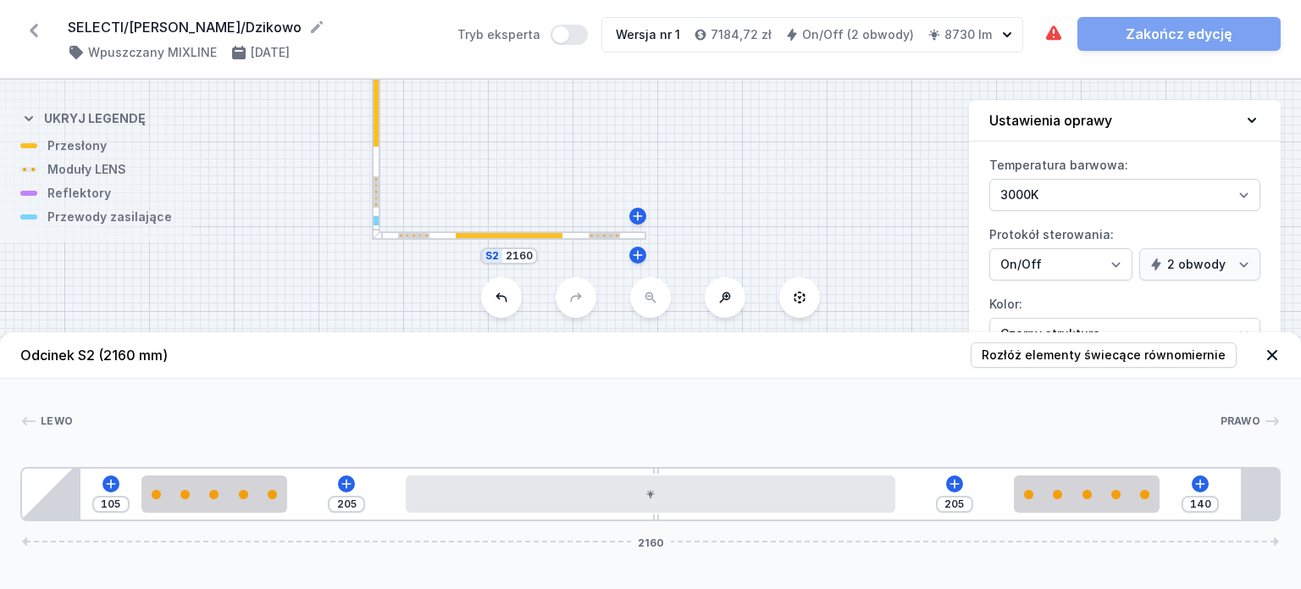
drag, startPoint x: 475, startPoint y: 141, endPoint x: 480, endPoint y: 172, distance: 31.6
click at [480, 172] on div "S2 2160 S1 4320" at bounding box center [650, 334] width 1301 height 509
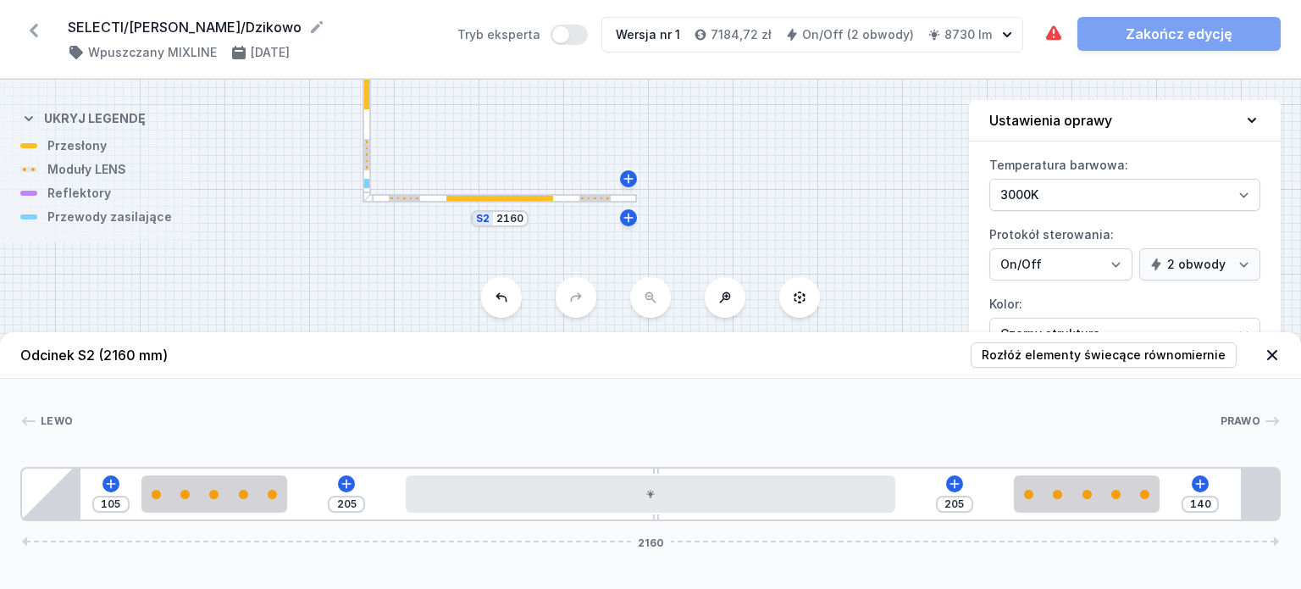
drag, startPoint x: 505, startPoint y: 156, endPoint x: 493, endPoint y: 104, distance: 53.0
click at [493, 104] on div "S2 2160 S1 4320" at bounding box center [650, 334] width 1301 height 509
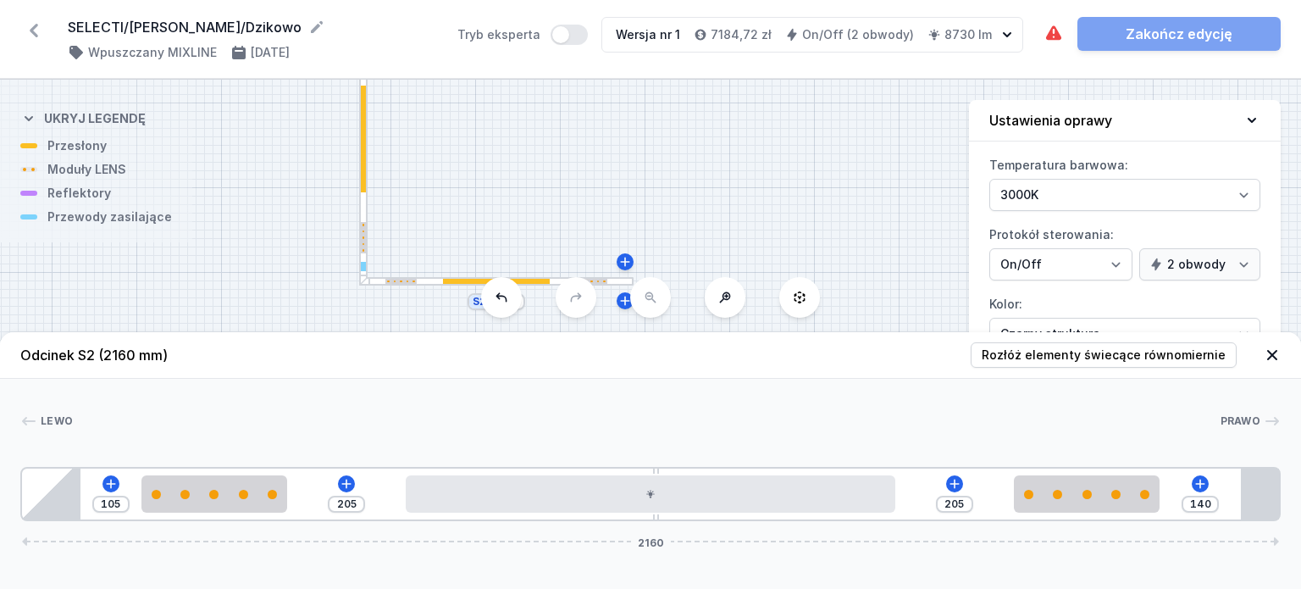
drag, startPoint x: 466, startPoint y: 121, endPoint x: 463, endPoint y: 228, distance: 106.8
click at [463, 228] on div "S2 2160 S1 4320" at bounding box center [650, 334] width 1301 height 509
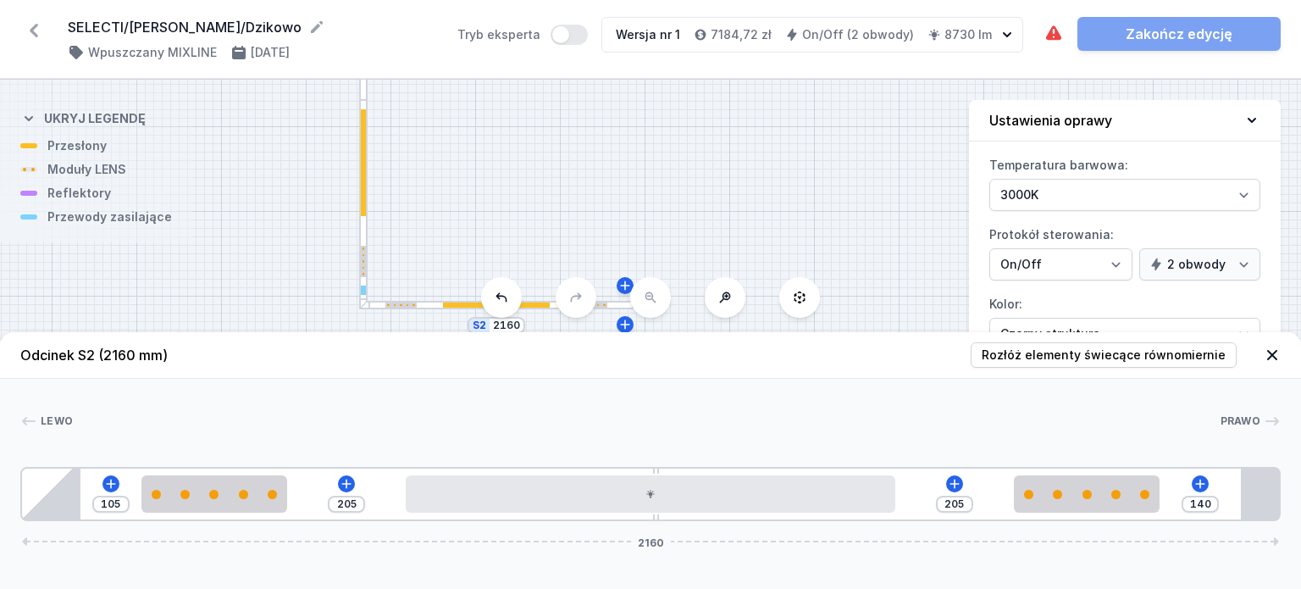
click at [367, 212] on div at bounding box center [363, 204] width 8 height 208
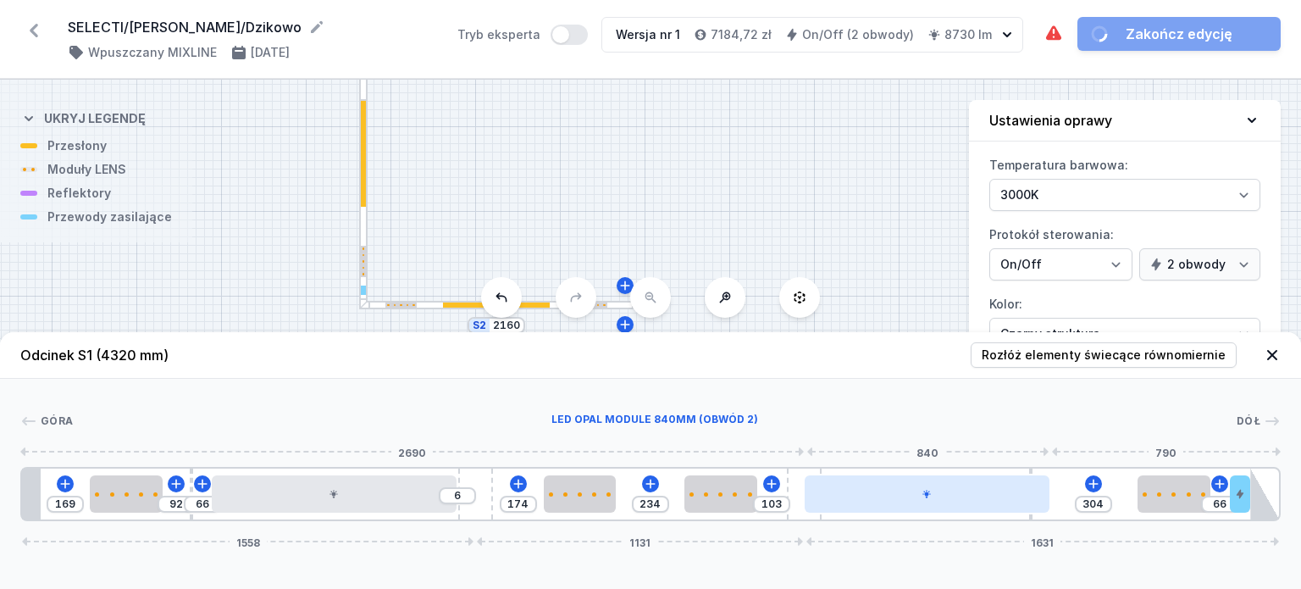
drag, startPoint x: 919, startPoint y: 504, endPoint x: 908, endPoint y: 504, distance: 11.0
click at [908, 504] on div at bounding box center [927, 493] width 245 height 37
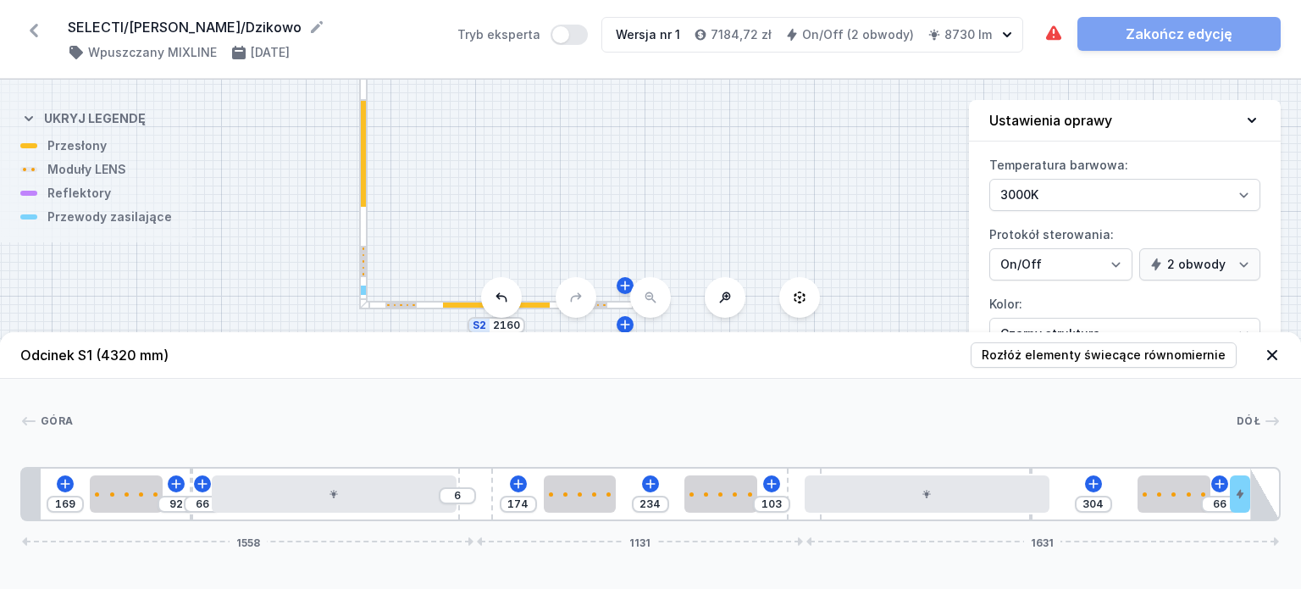
click at [1176, 413] on div at bounding box center [655, 421] width 1164 height 17
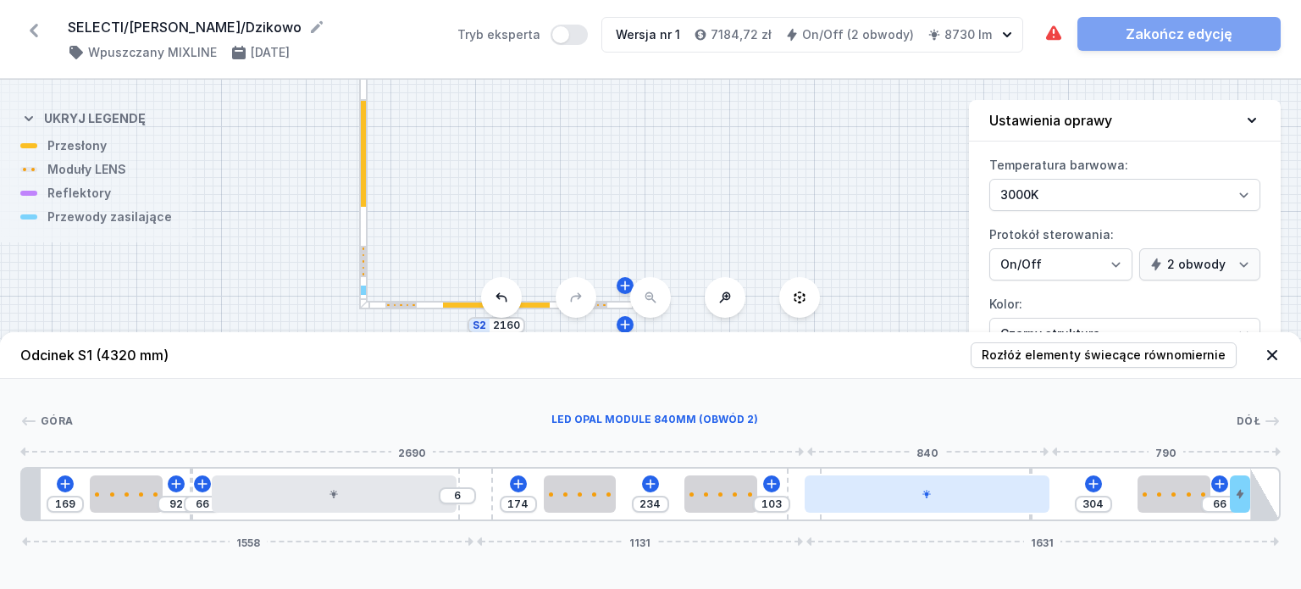
drag, startPoint x: 932, startPoint y: 491, endPoint x: 905, endPoint y: 498, distance: 27.9
click at [905, 498] on div at bounding box center [927, 493] width 245 height 37
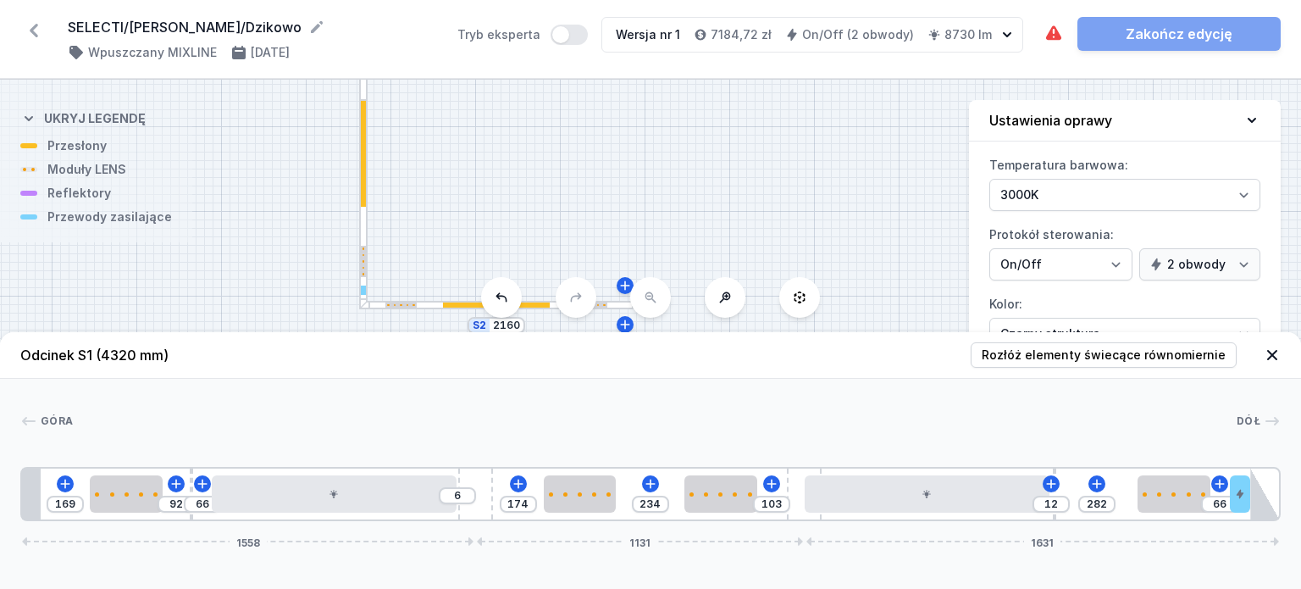
type input "271"
type input "23"
drag, startPoint x: 1030, startPoint y: 470, endPoint x: 1074, endPoint y: 469, distance: 44.1
type input "191"
type input "70"
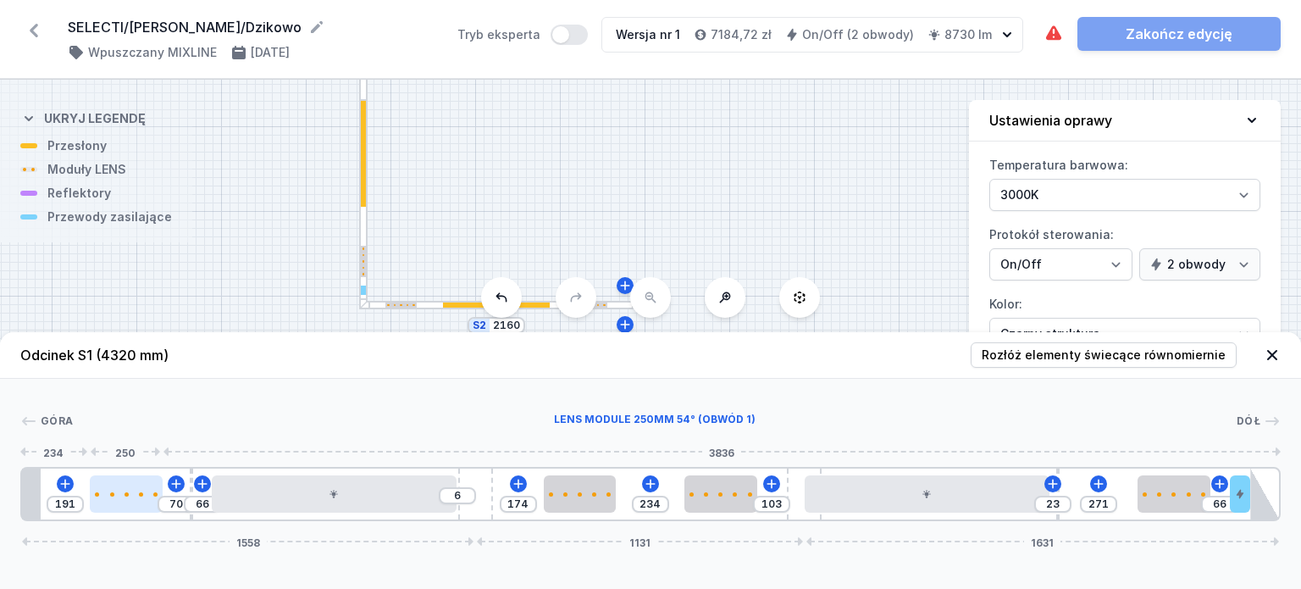
type input "200"
type input "61"
type input "222"
type input "39"
type input "261"
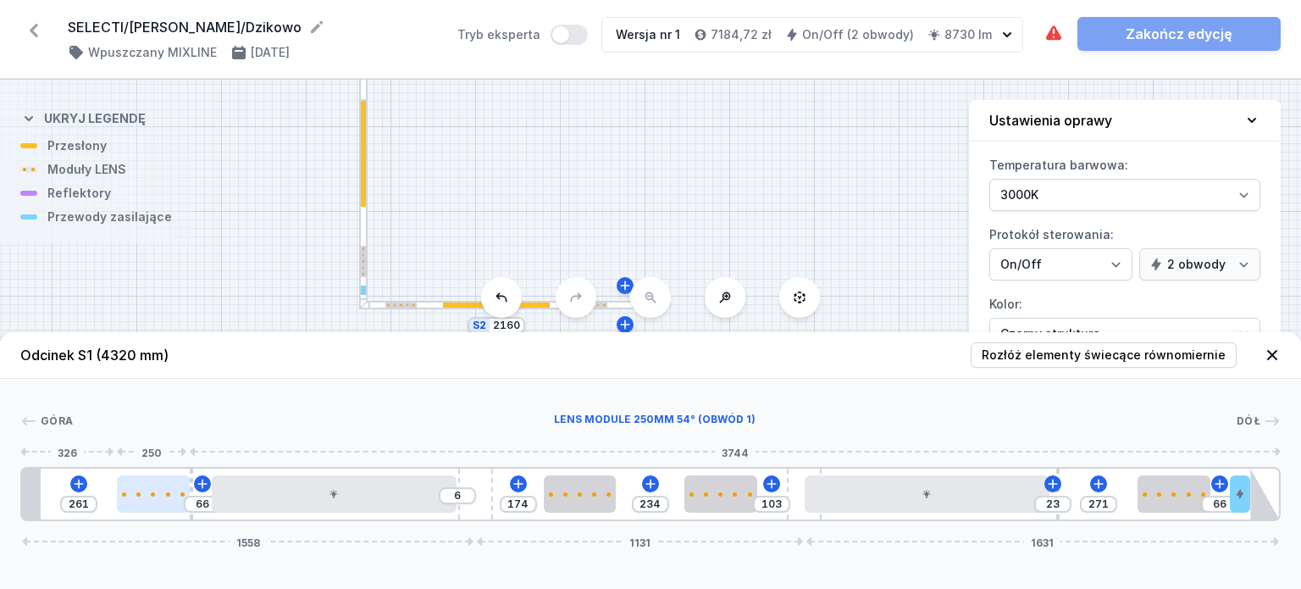
drag, startPoint x: 117, startPoint y: 502, endPoint x: 137, endPoint y: 505, distance: 20.6
click at [137, 505] on div at bounding box center [153, 493] width 73 height 37
click at [1146, 38] on div "Brak miejsca na wymagane zasilacze. Zakończ edycję" at bounding box center [1162, 34] width 237 height 34
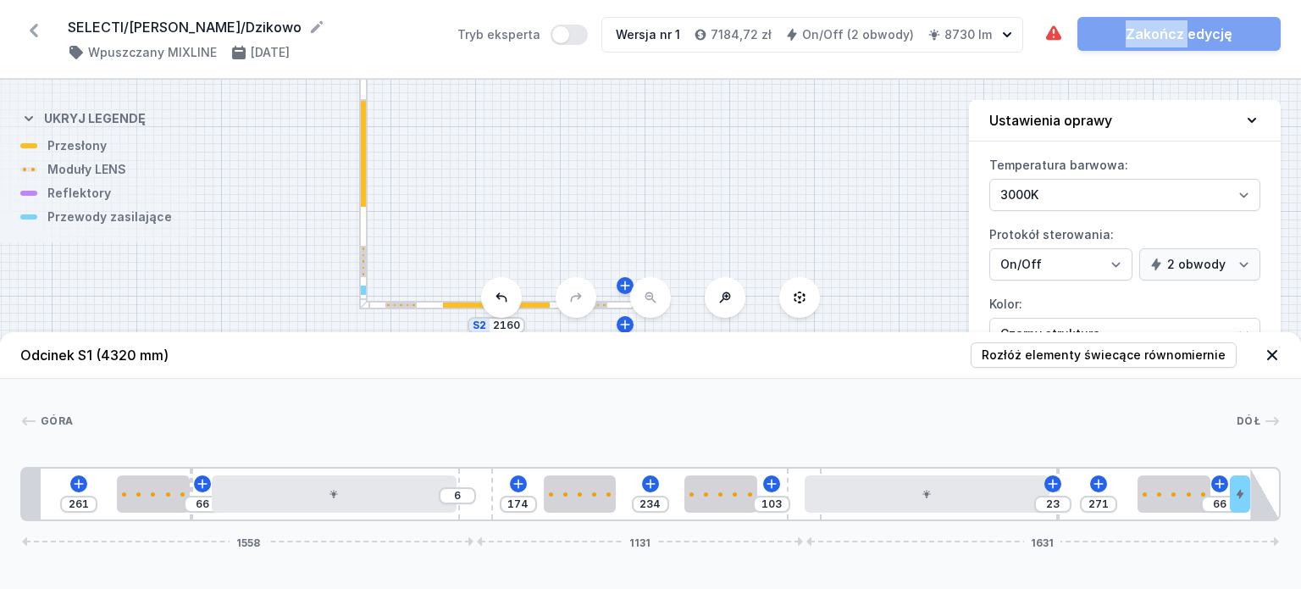
click at [1146, 38] on div "Brak miejsca na wymagane zasilacze. Zakończ edycję" at bounding box center [1162, 34] width 237 height 34
click at [76, 489] on icon at bounding box center [79, 484] width 14 height 14
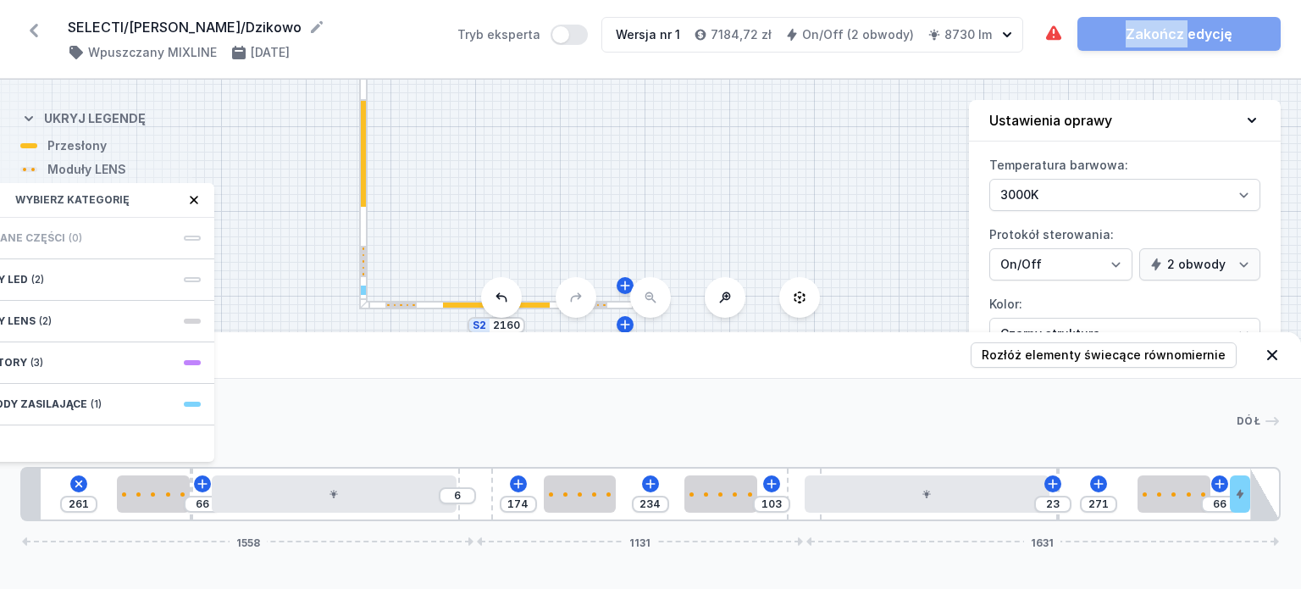
click at [196, 196] on icon at bounding box center [194, 200] width 14 height 14
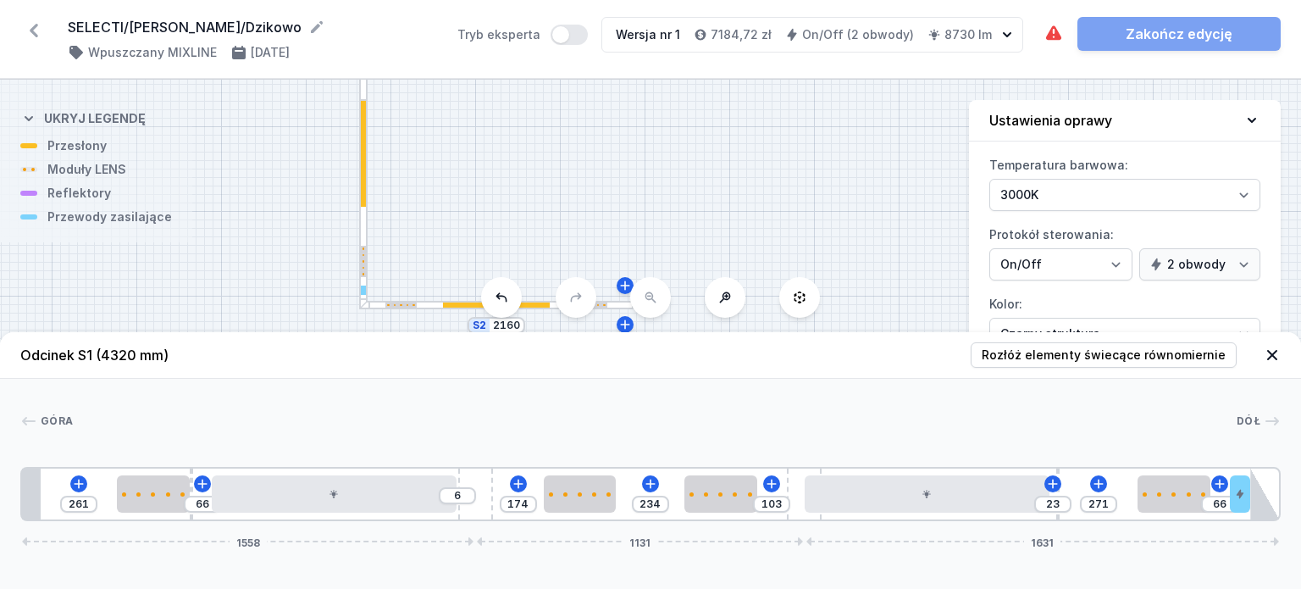
click at [429, 308] on div at bounding box center [496, 305] width 274 height 8
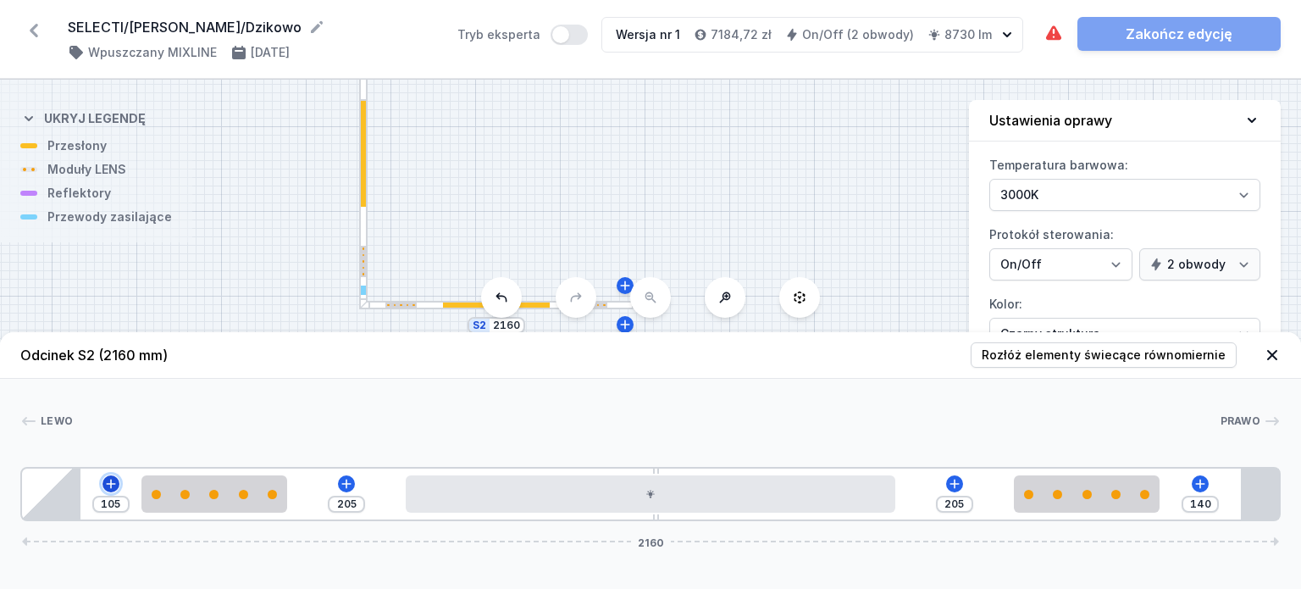
click at [106, 487] on icon at bounding box center [111, 484] width 14 height 14
click at [402, 420] on div at bounding box center [646, 421] width 1147 height 17
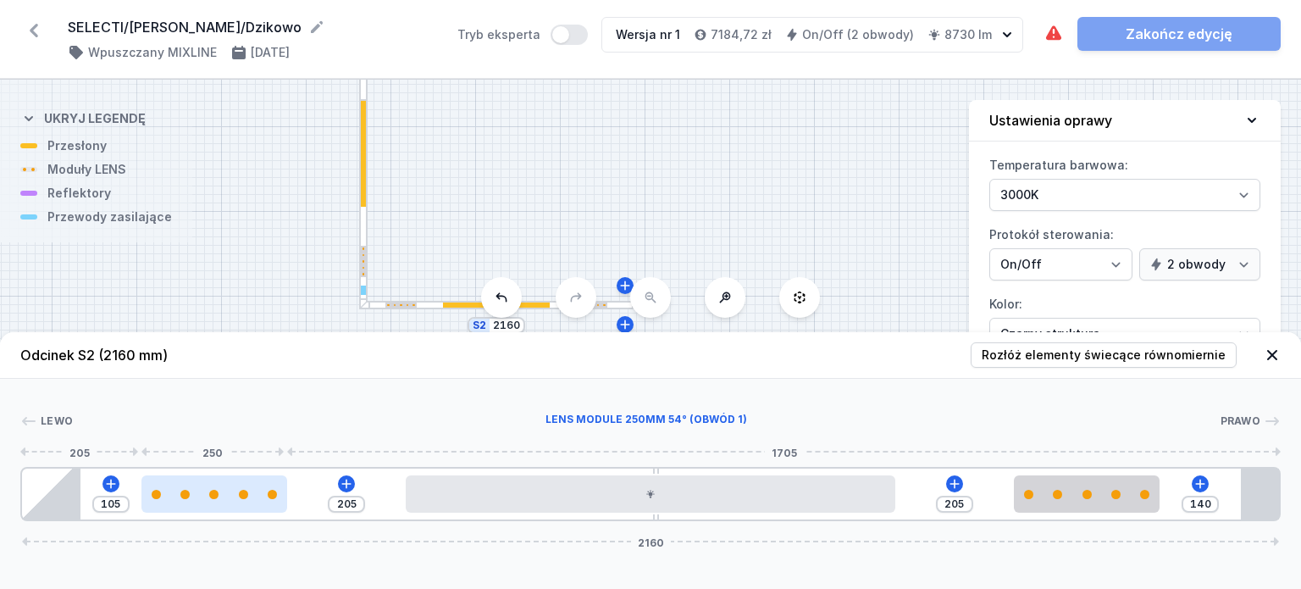
type input "136"
type input "174"
type input "5"
type input "305"
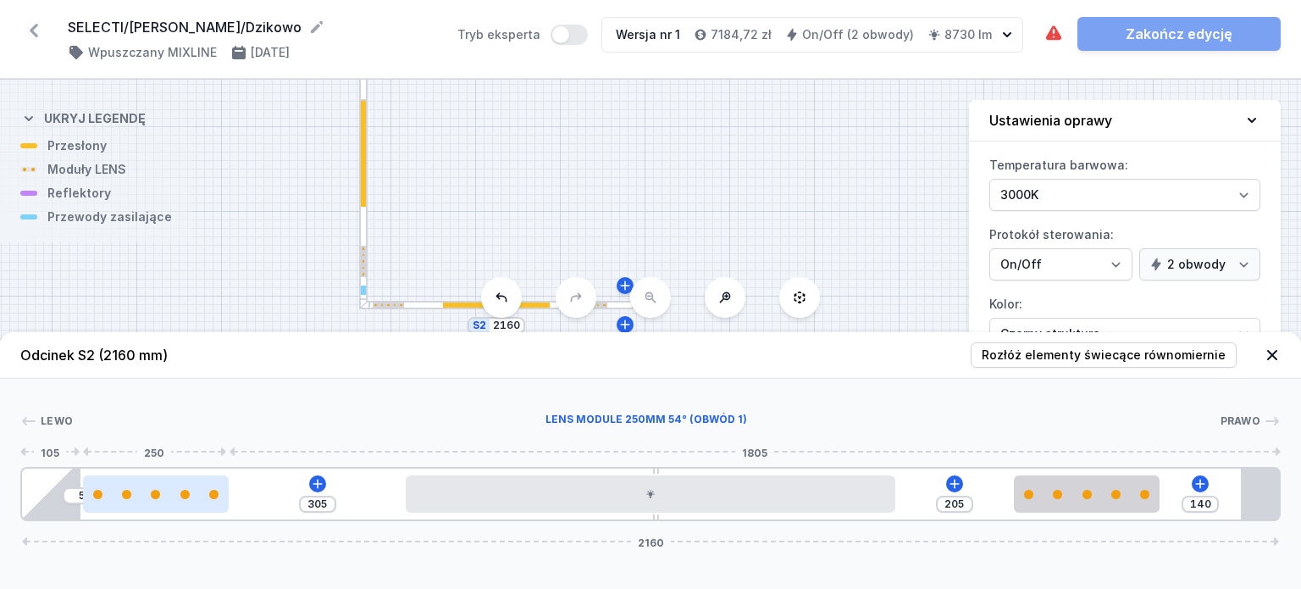
drag, startPoint x: 247, startPoint y: 501, endPoint x: 149, endPoint y: 501, distance: 98.3
click at [149, 501] on div at bounding box center [156, 493] width 146 height 37
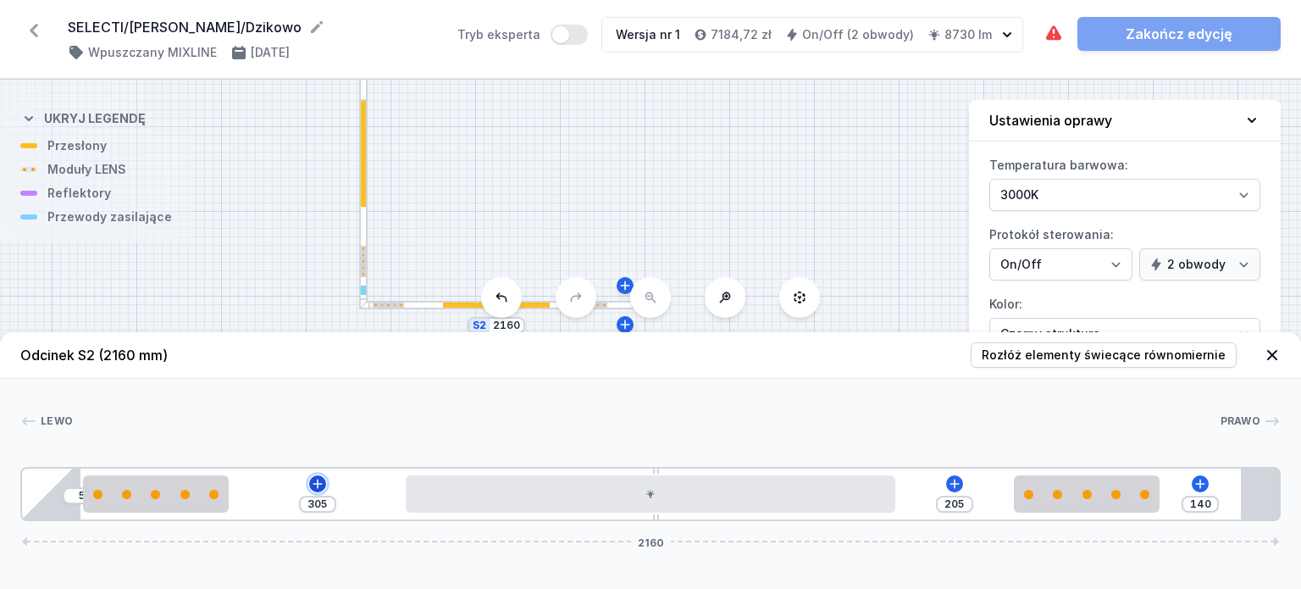
click at [319, 484] on icon at bounding box center [317, 483] width 9 height 9
click at [494, 183] on div "S2 2160 S1 4320" at bounding box center [650, 334] width 1301 height 509
click at [945, 168] on div "S2 2160 S1 4320" at bounding box center [650, 334] width 1301 height 509
click at [1189, 25] on div "Brak miejsca na wymagane zasilacze. Zakończ edycję" at bounding box center [1162, 34] width 237 height 34
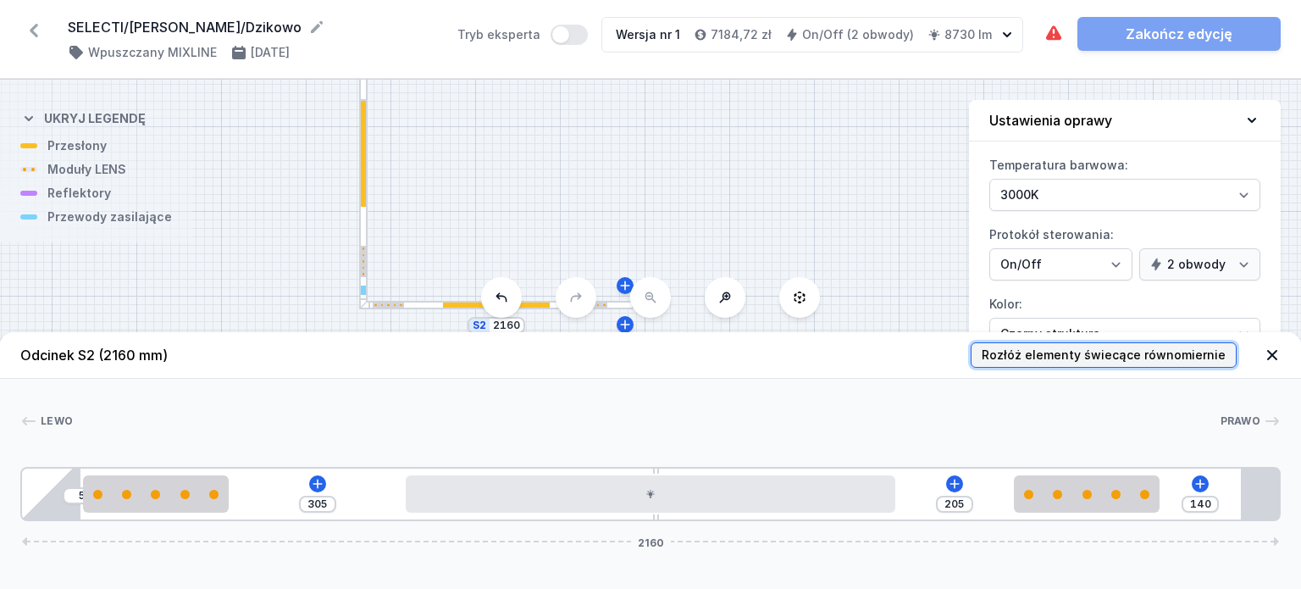
click at [1119, 358] on span "Rozłóż elementy świecące równomiernie" at bounding box center [1104, 355] width 244 height 17
type input "105"
type input "205"
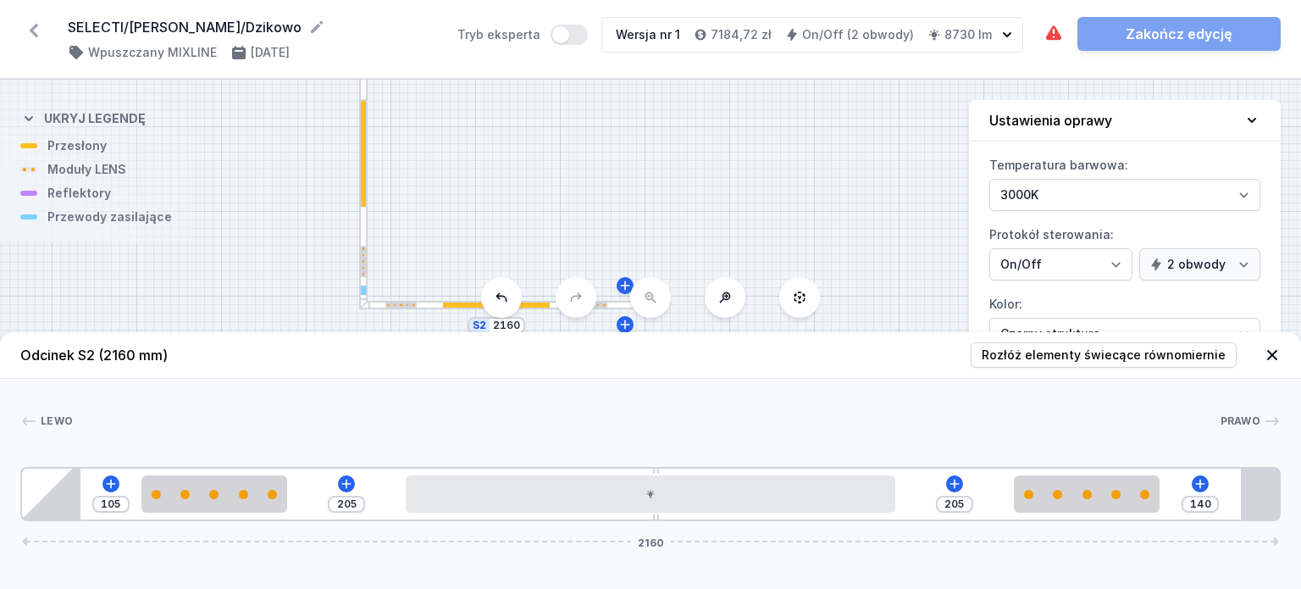
click at [363, 159] on div at bounding box center [363, 153] width 5 height 107
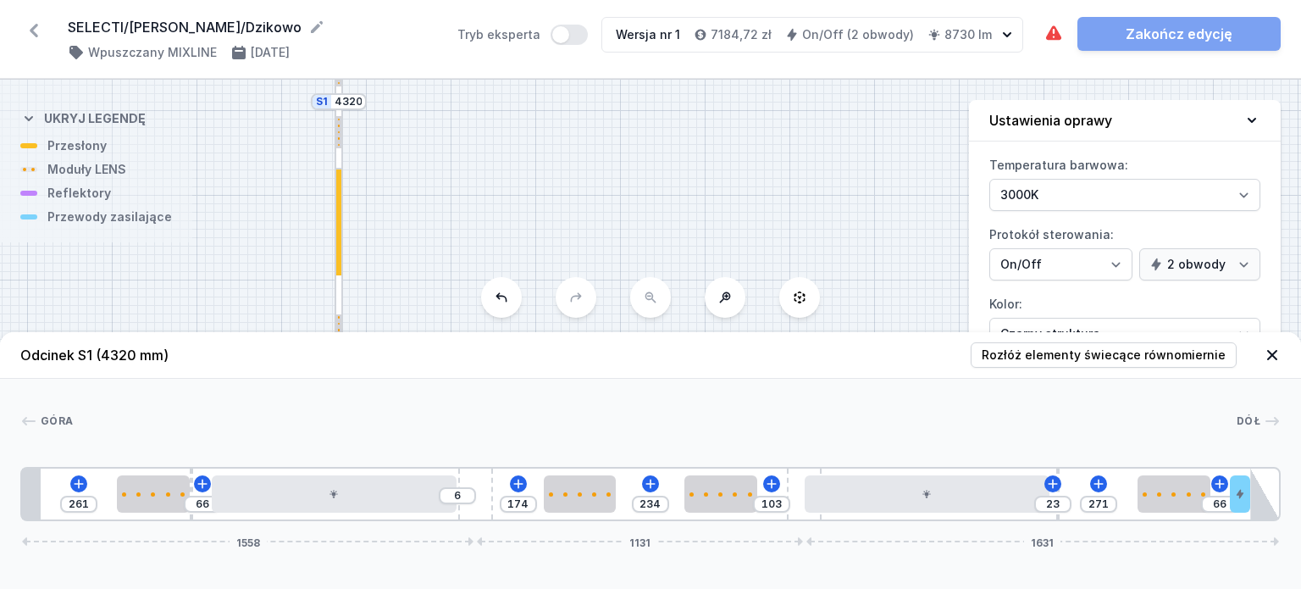
drag, startPoint x: 614, startPoint y: 161, endPoint x: 590, endPoint y: 230, distance: 72.9
click at [590, 230] on div "S2 2160 S1 4320" at bounding box center [650, 334] width 1301 height 509
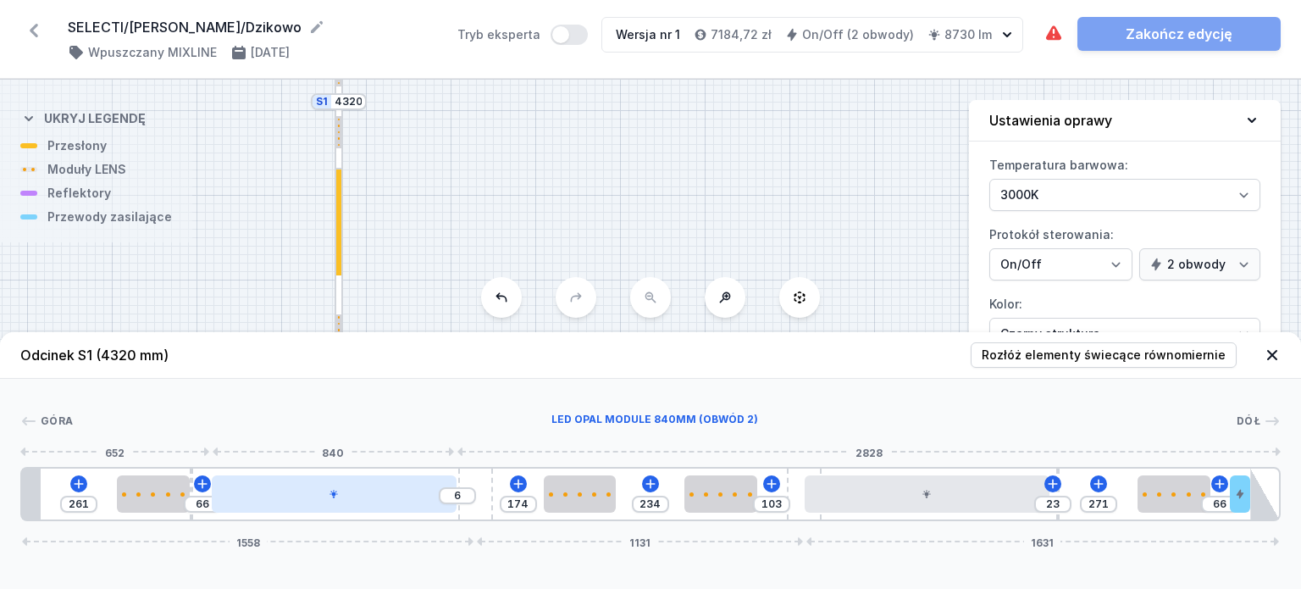
click at [403, 501] on div at bounding box center [334, 493] width 245 height 37
select select "2"
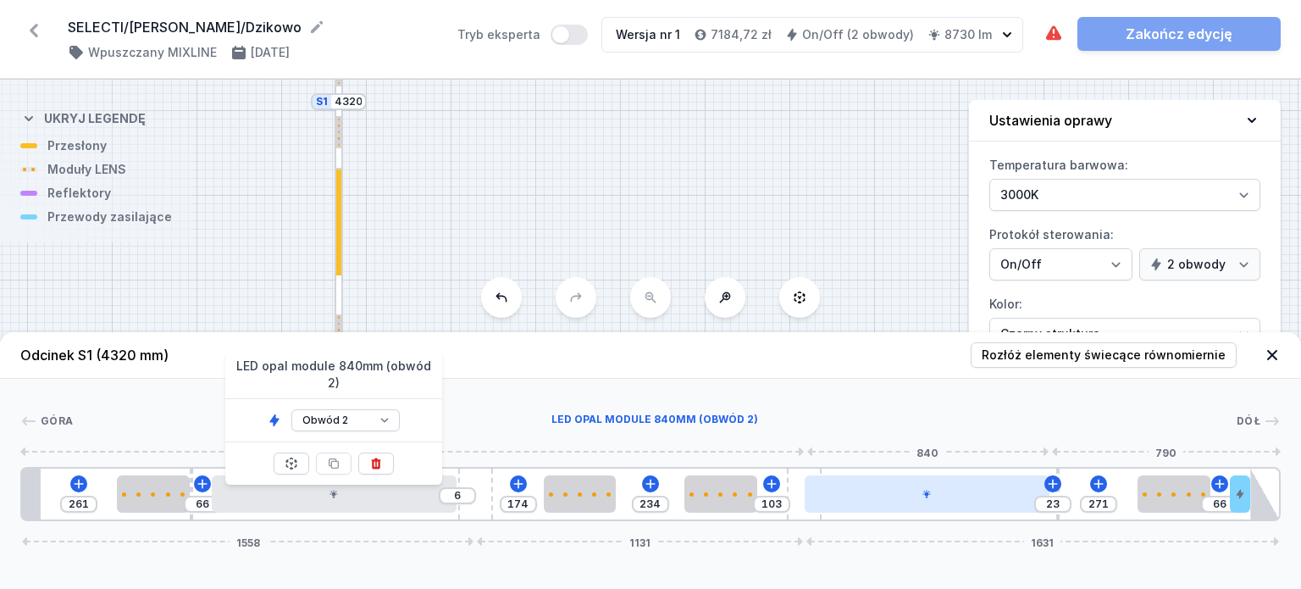
click at [905, 496] on div at bounding box center [927, 493] width 245 height 37
select select "2"
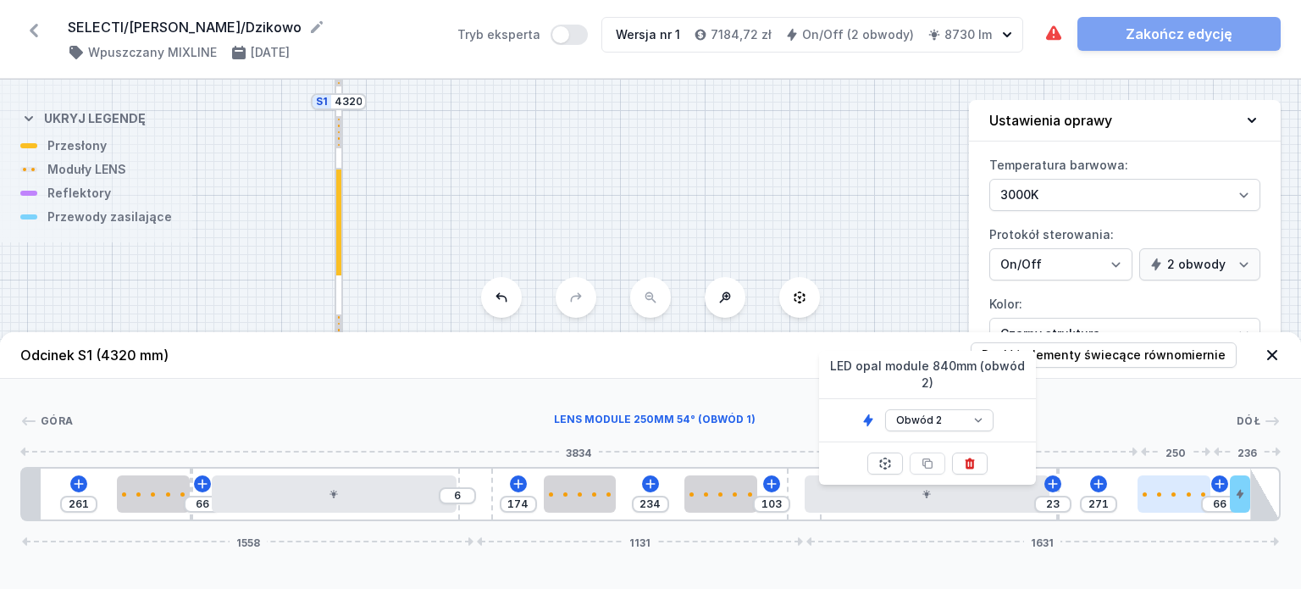
type input "204"
type input "133"
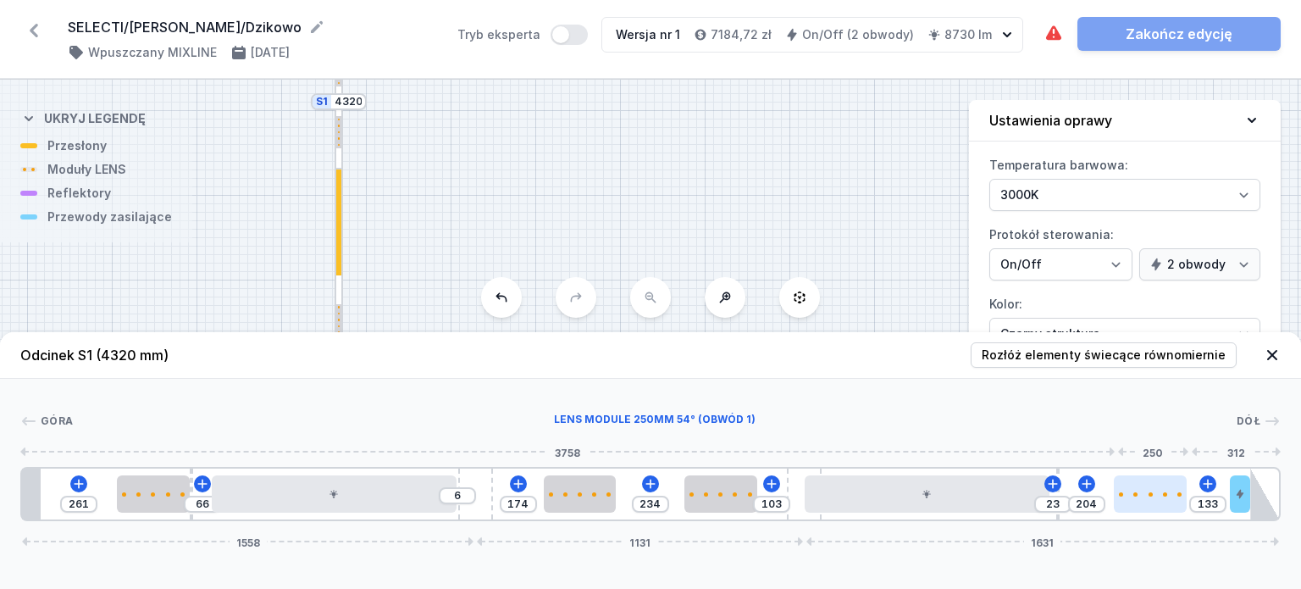
type input "187"
type input "150"
type input "184"
type input "153"
type input "178"
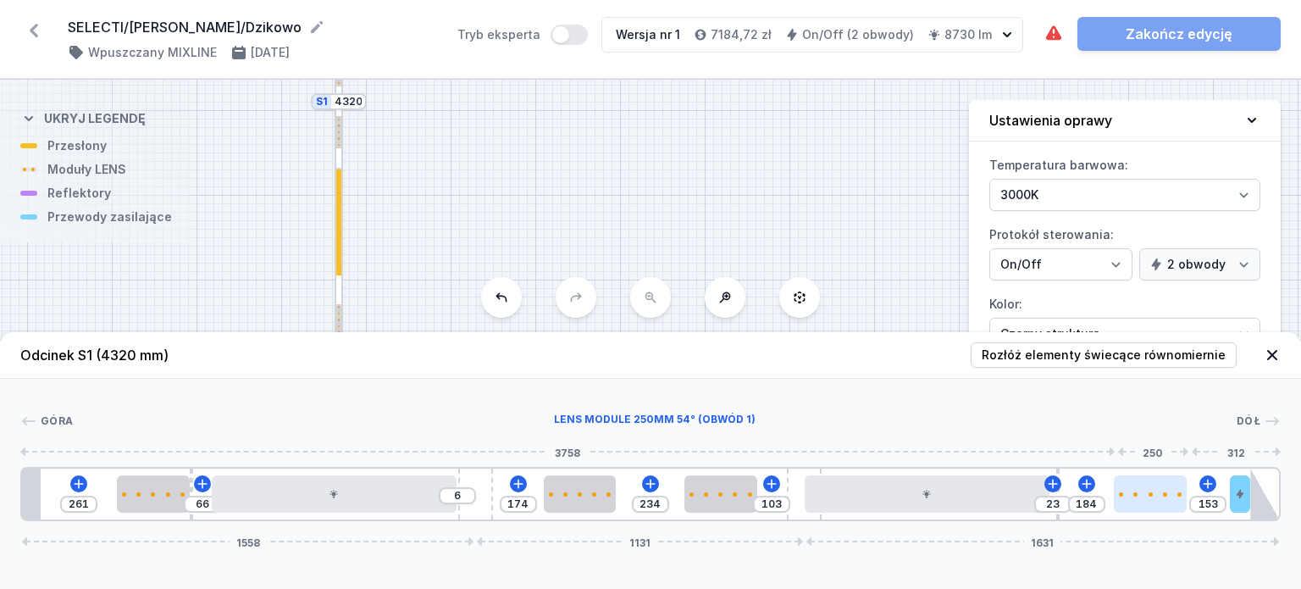
type input "159"
type input "175"
type input "162"
type input "155"
type input "182"
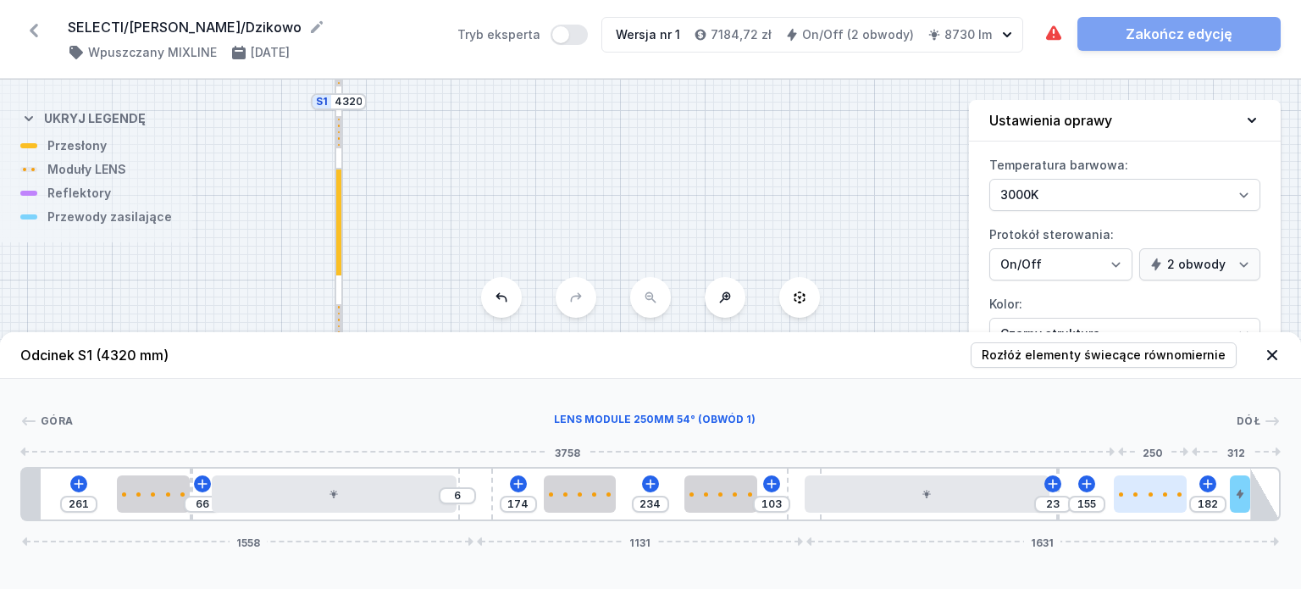
type input "152"
type input "185"
type input "149"
type input "188"
drag, startPoint x: 1175, startPoint y: 504, endPoint x: 1157, endPoint y: 509, distance: 18.5
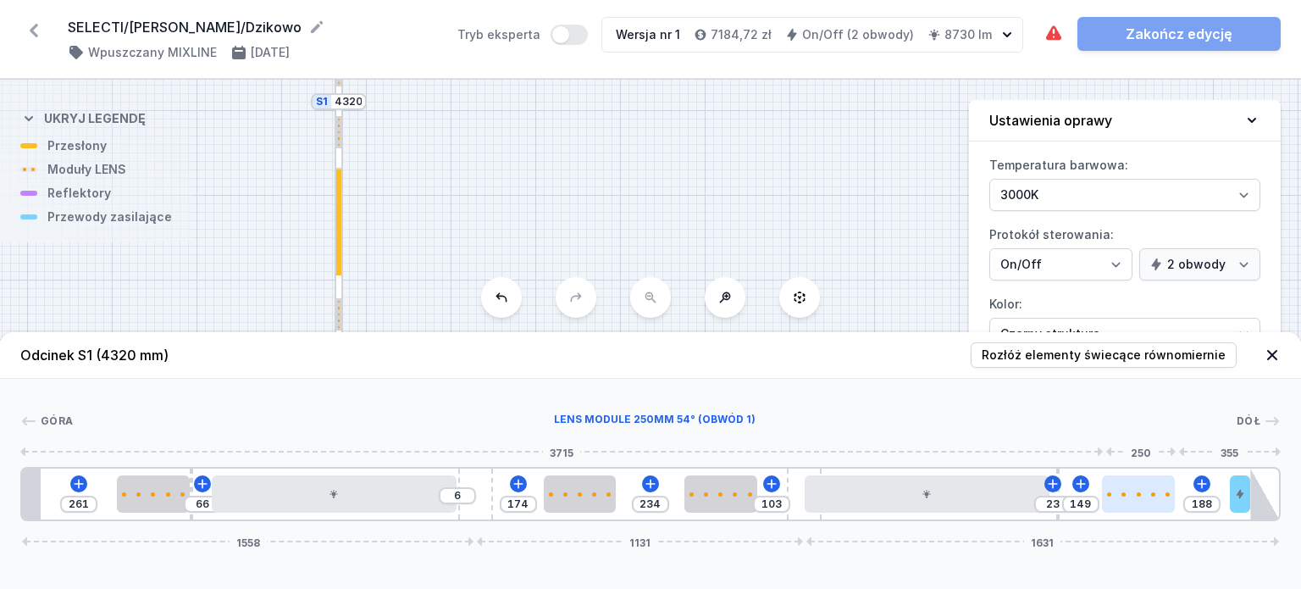
click at [1157, 509] on div at bounding box center [1138, 493] width 73 height 37
click at [1156, 35] on div "Brak miejsca na wymagane zasilacze. Zakończ edycję" at bounding box center [1162, 34] width 237 height 34
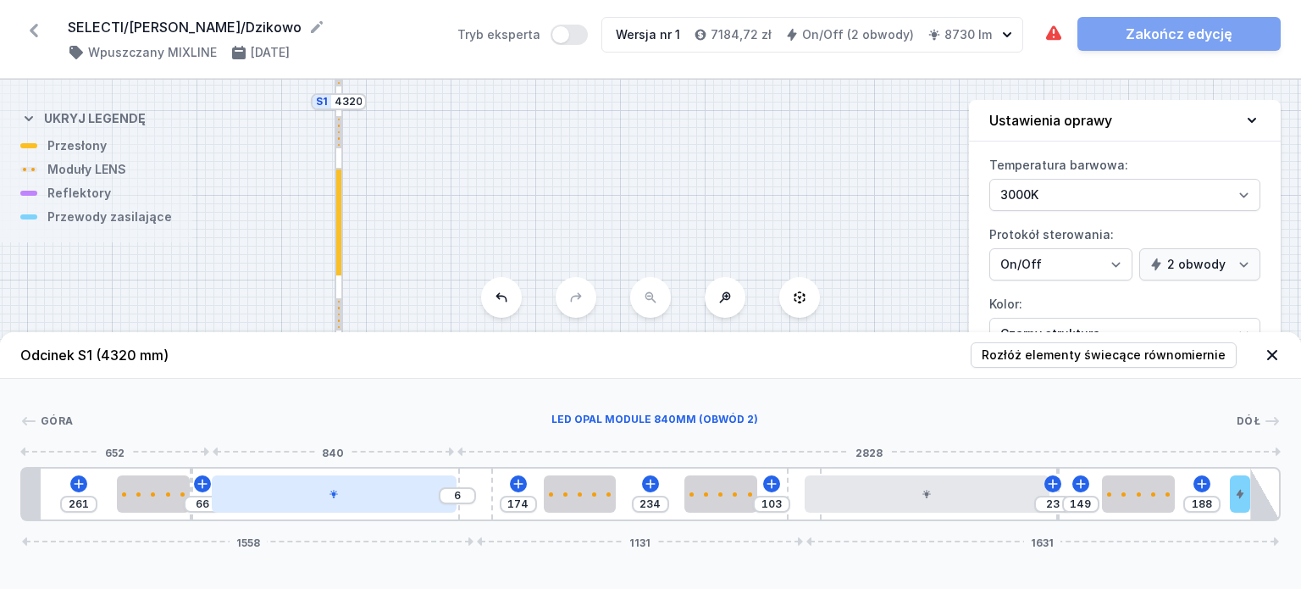
click at [324, 495] on div at bounding box center [334, 493] width 245 height 37
select select "2"
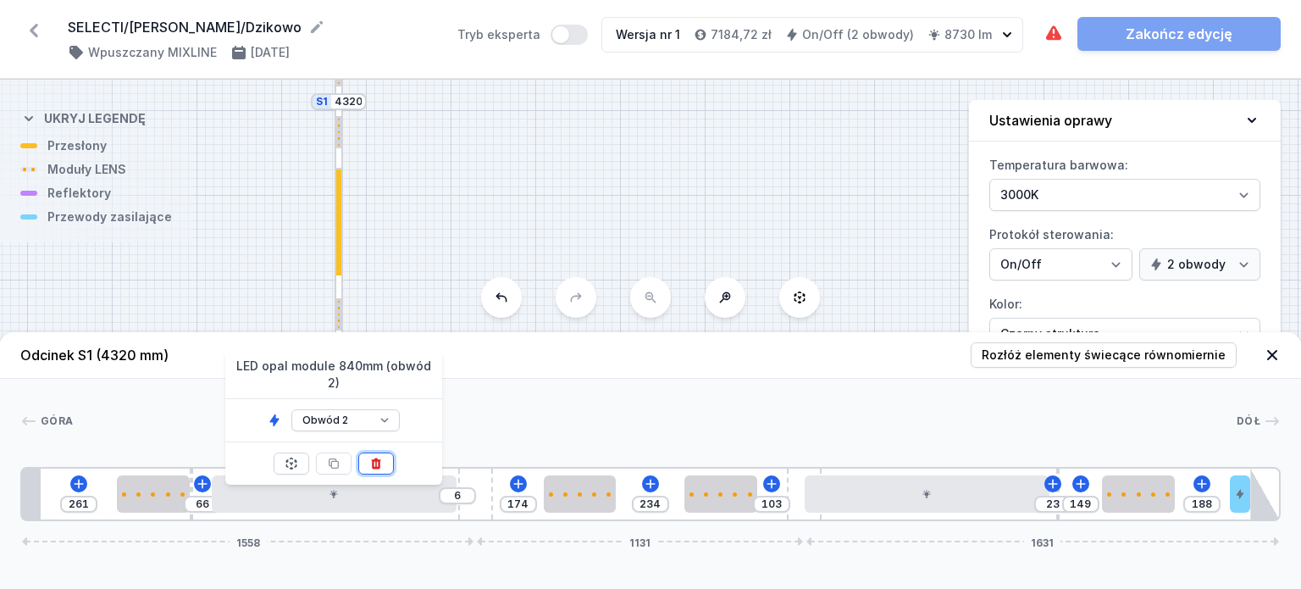
click at [369, 457] on icon at bounding box center [376, 464] width 14 height 14
type input "912"
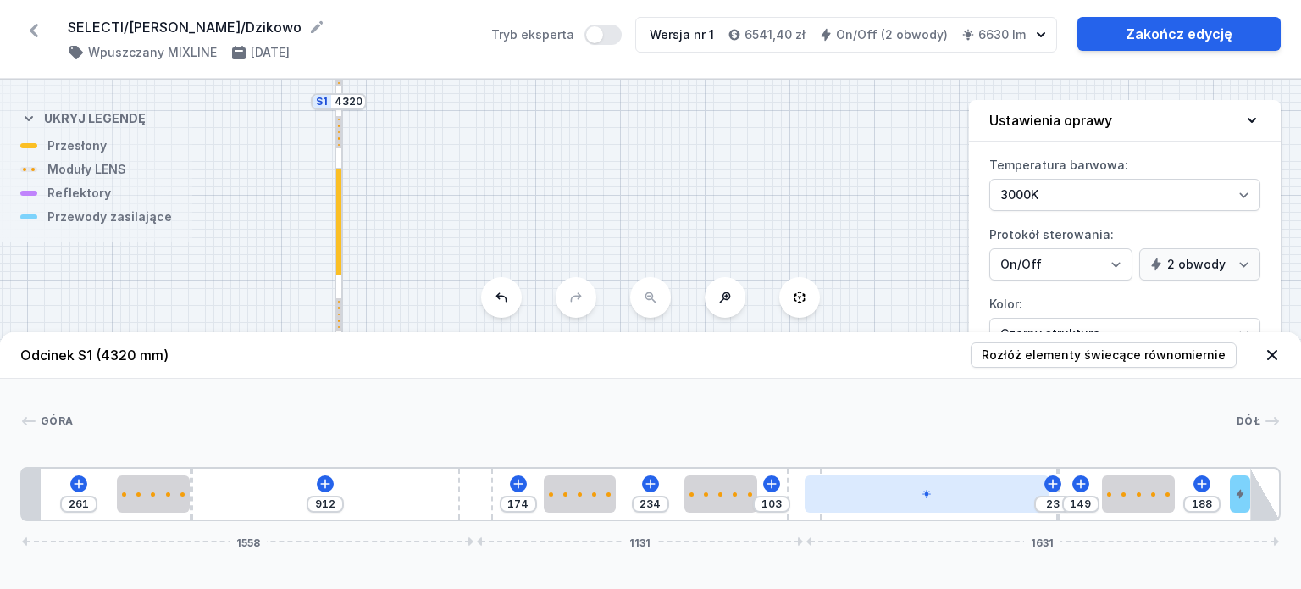
click at [933, 499] on div at bounding box center [927, 493] width 245 height 37
select select "2"
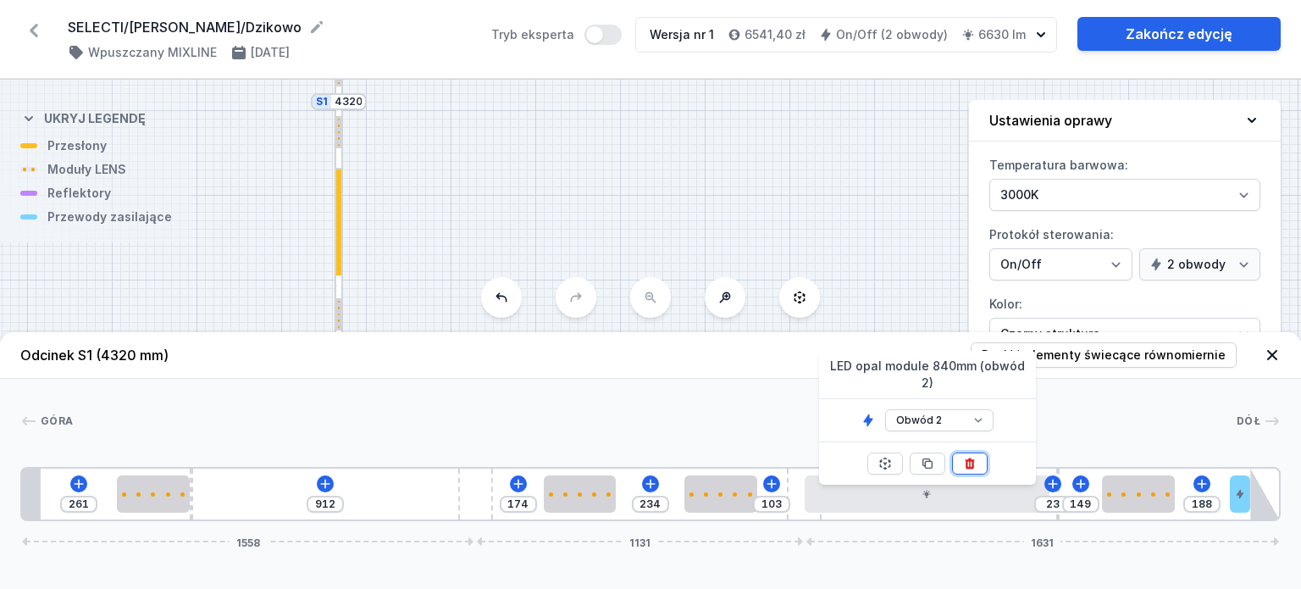
click at [969, 457] on icon at bounding box center [969, 462] width 9 height 11
type input "804"
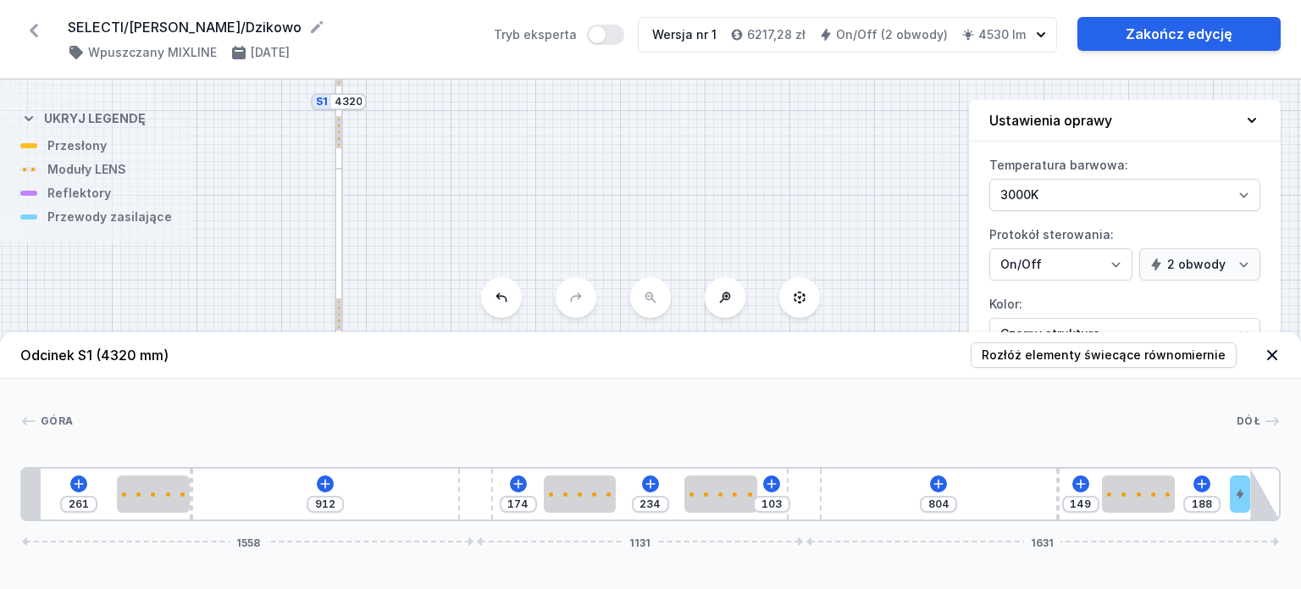
click at [334, 484] on div "261 912 174 234 103 804 149 188 1558 1131 1631" at bounding box center [650, 494] width 1261 height 54
click at [329, 484] on icon at bounding box center [324, 483] width 9 height 9
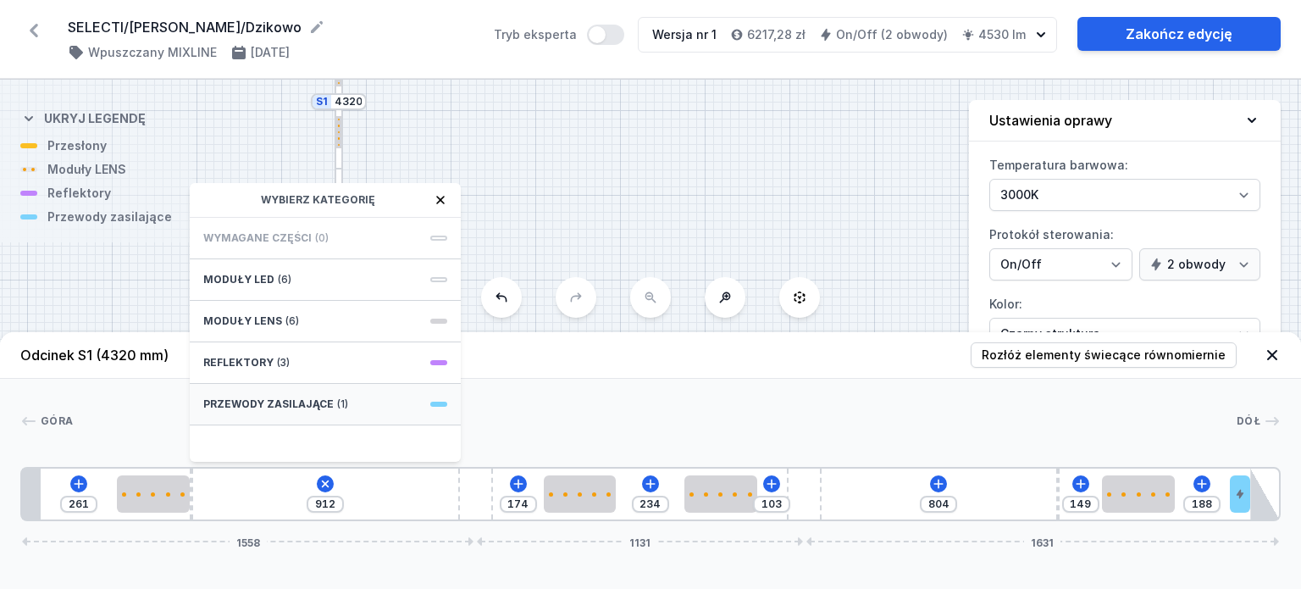
click at [281, 408] on span "Przewody zasilające" at bounding box center [268, 404] width 130 height 14
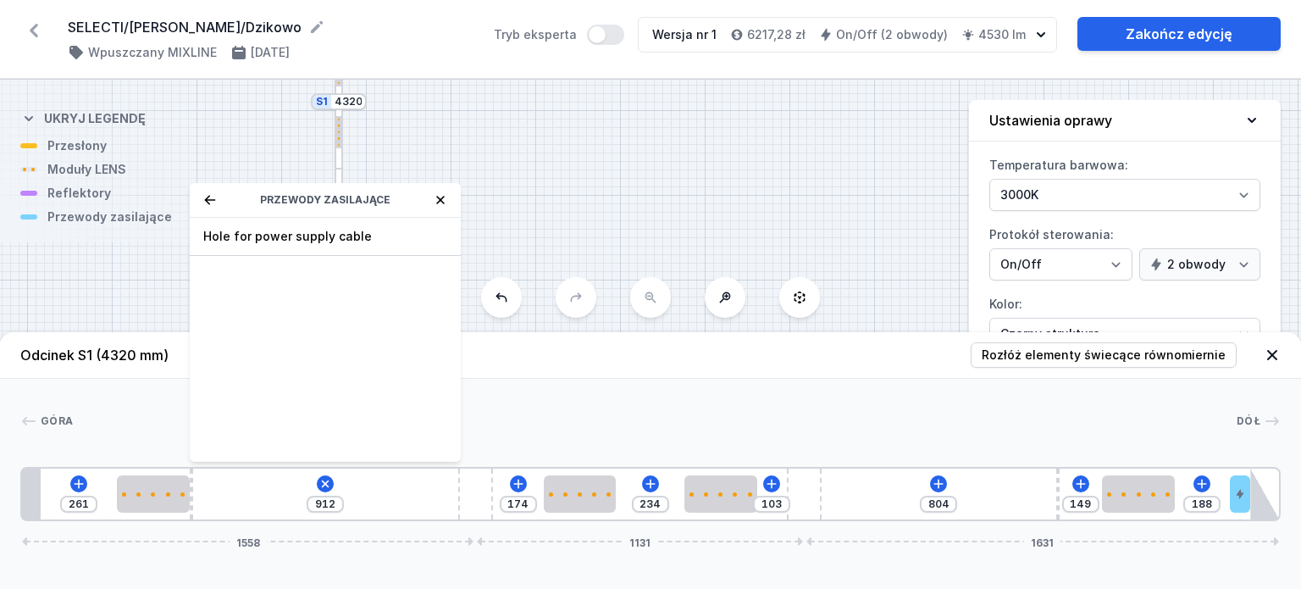
click at [208, 202] on icon at bounding box center [210, 200] width 14 height 14
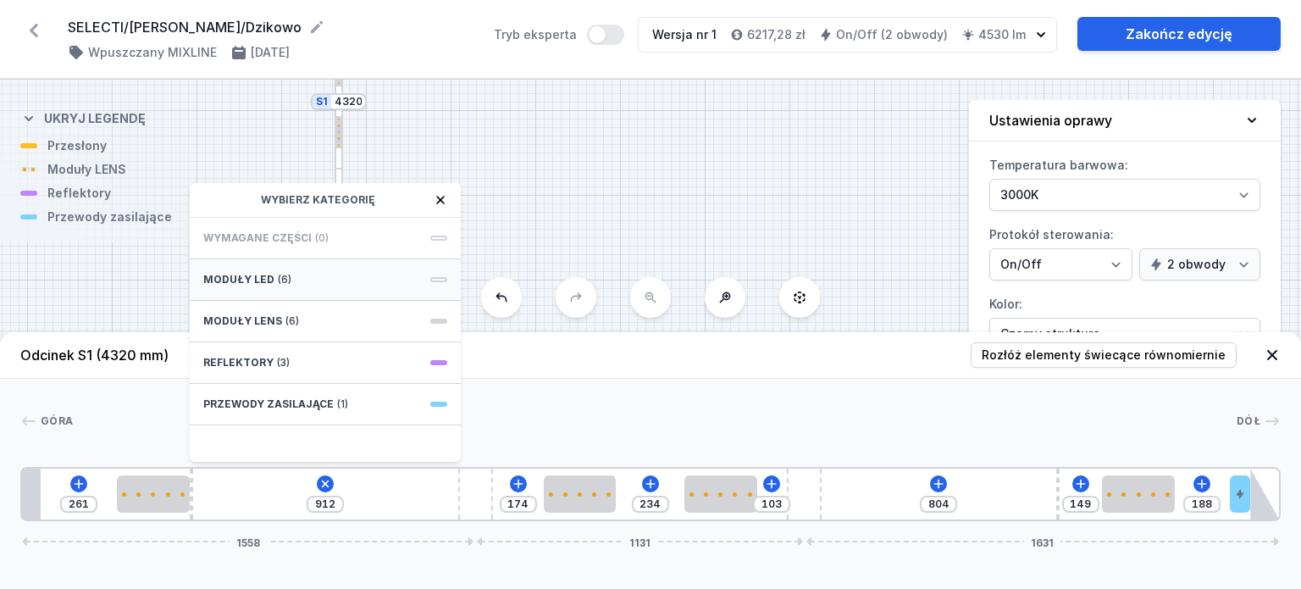
click at [278, 274] on span "(6)" at bounding box center [285, 280] width 14 height 14
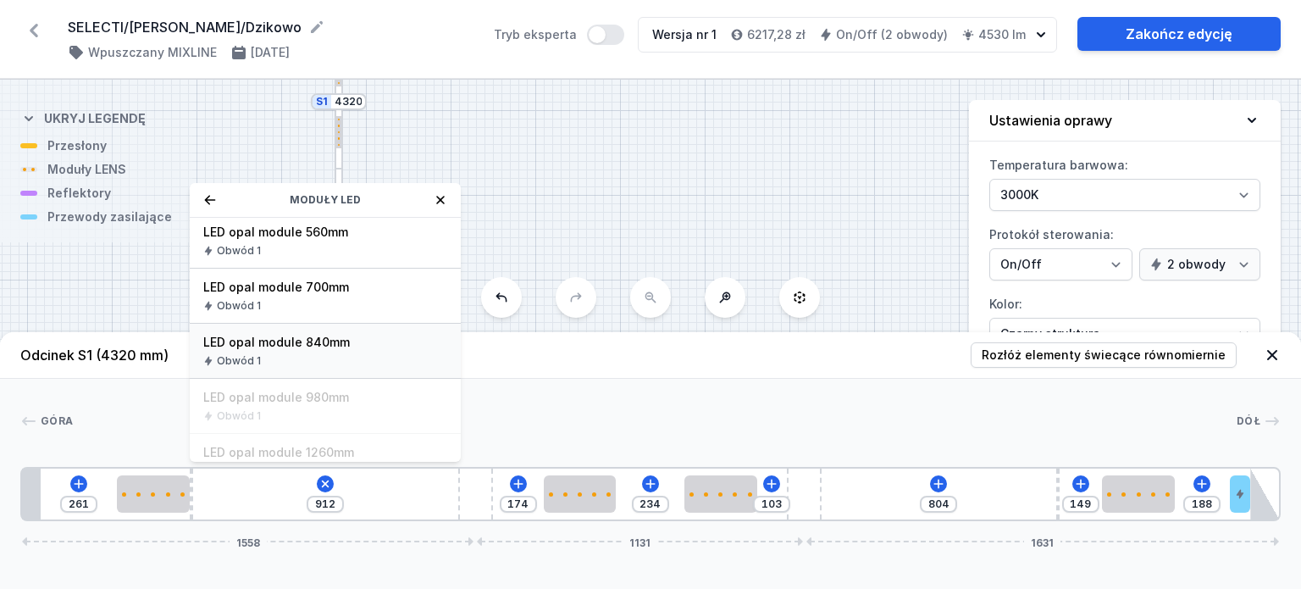
click at [335, 336] on span "LED opal module 840mm" at bounding box center [325, 342] width 244 height 17
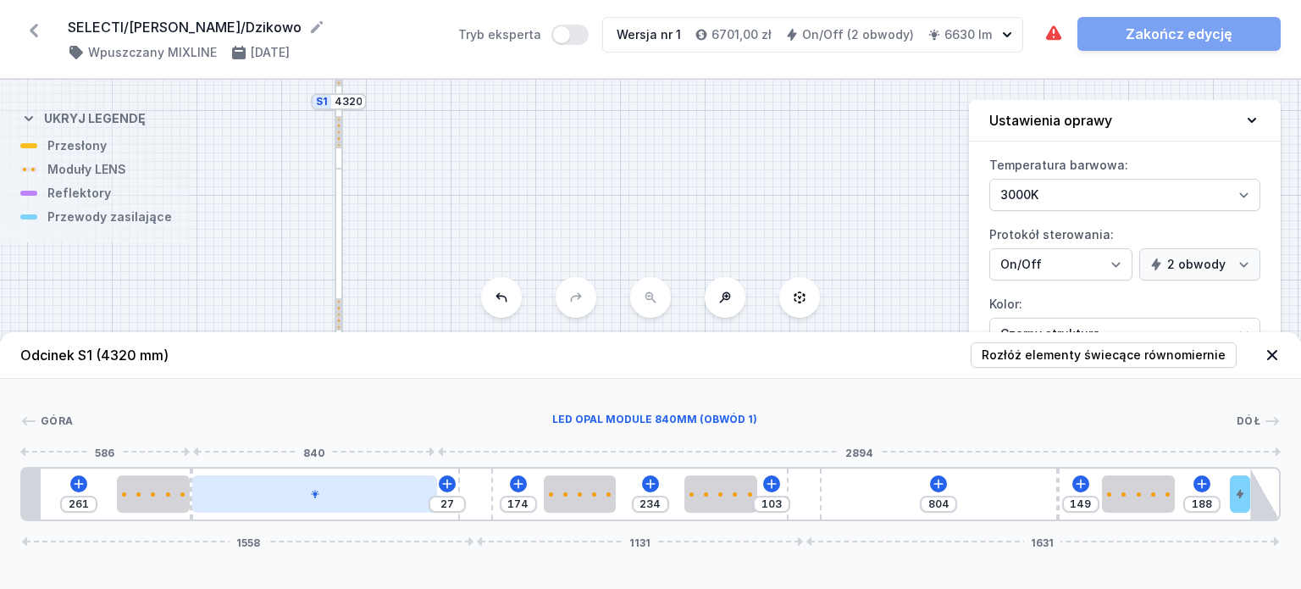
type input "24"
drag, startPoint x: 305, startPoint y: 491, endPoint x: 316, endPoint y: 492, distance: 11.0
click at [316, 492] on div at bounding box center [329, 493] width 245 height 37
type input "72"
click at [320, 494] on div at bounding box center [335, 493] width 245 height 37
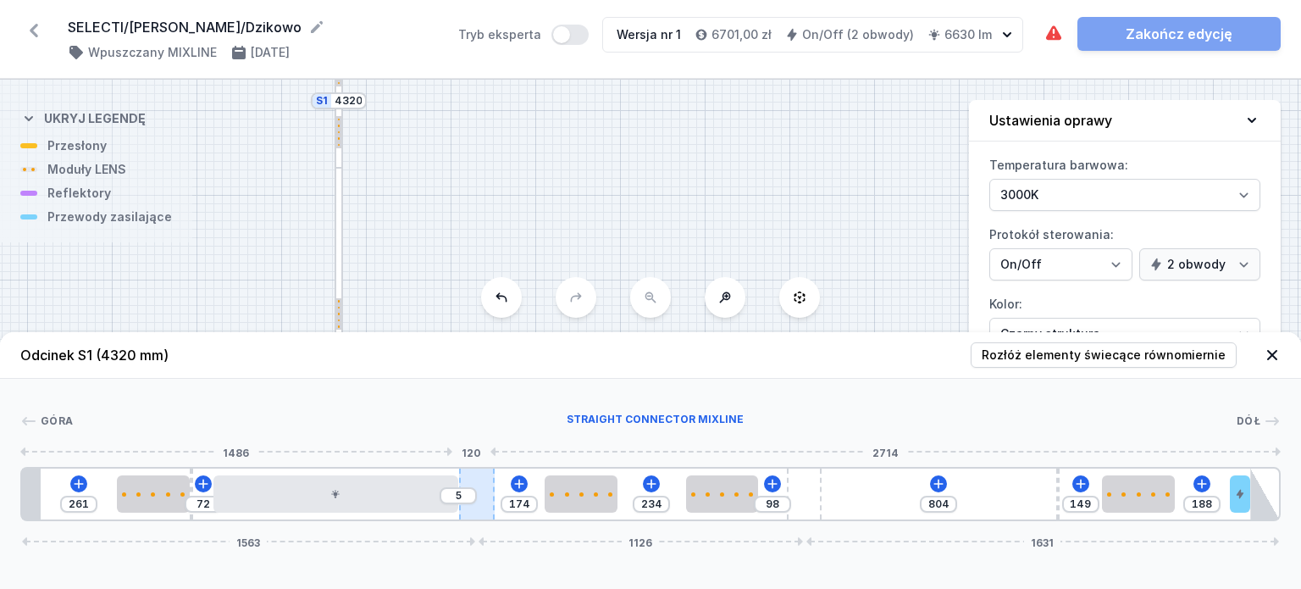
type input "95"
type input "8"
type input "87"
type input "16"
type input "81"
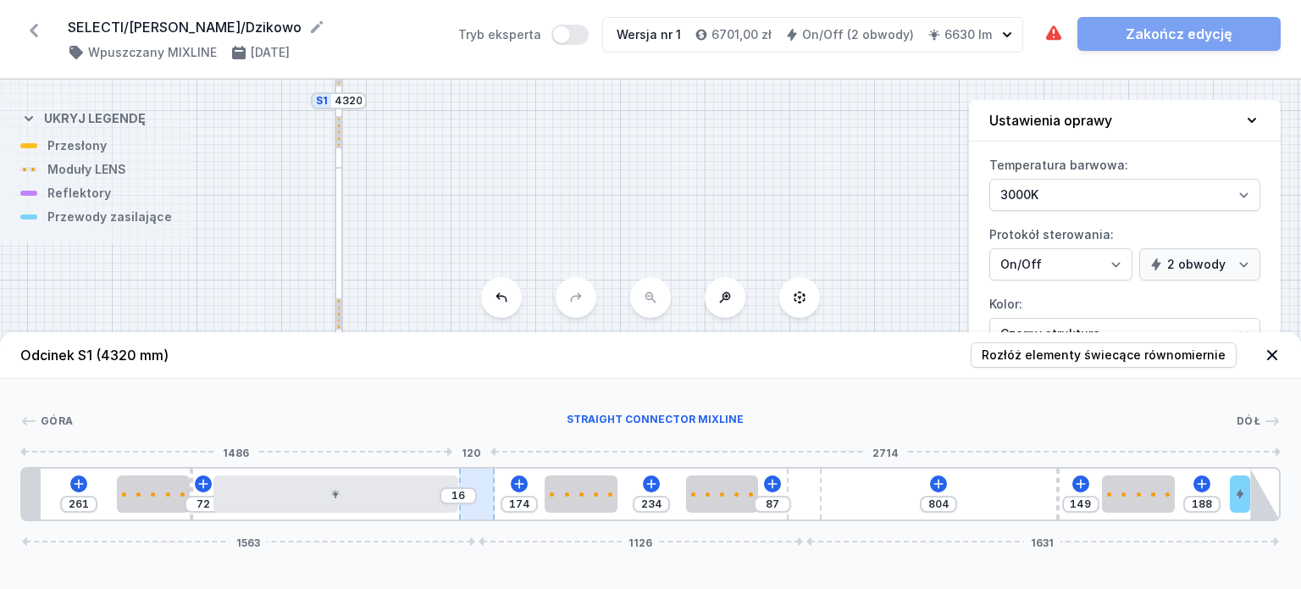
type input "22"
type input "78"
type input "25"
type input "72"
type input "31"
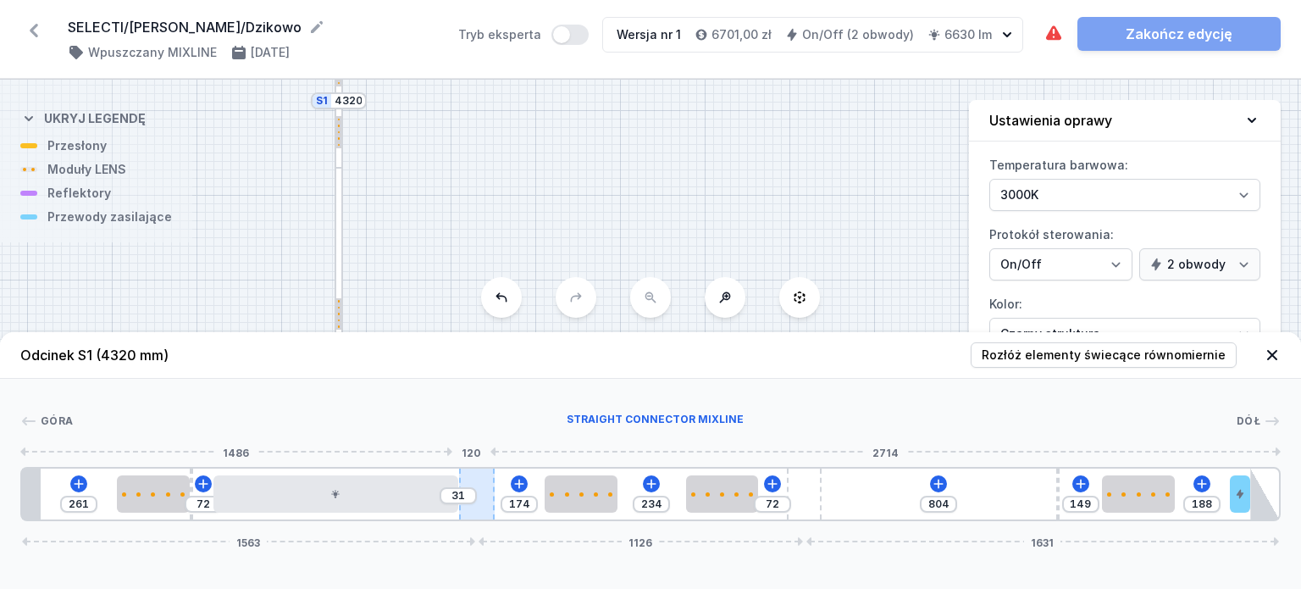
type input "70"
type input "33"
type input "64"
type input "39"
type input "61"
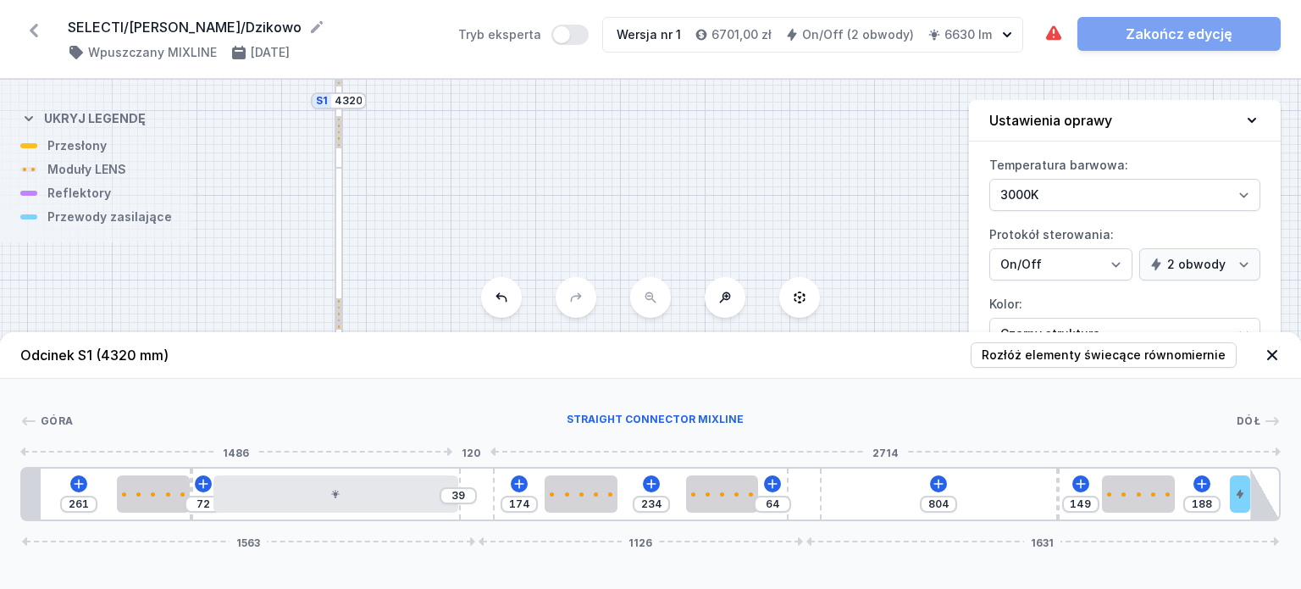
type input "42"
type input "52"
type input "51"
type input "41"
type input "62"
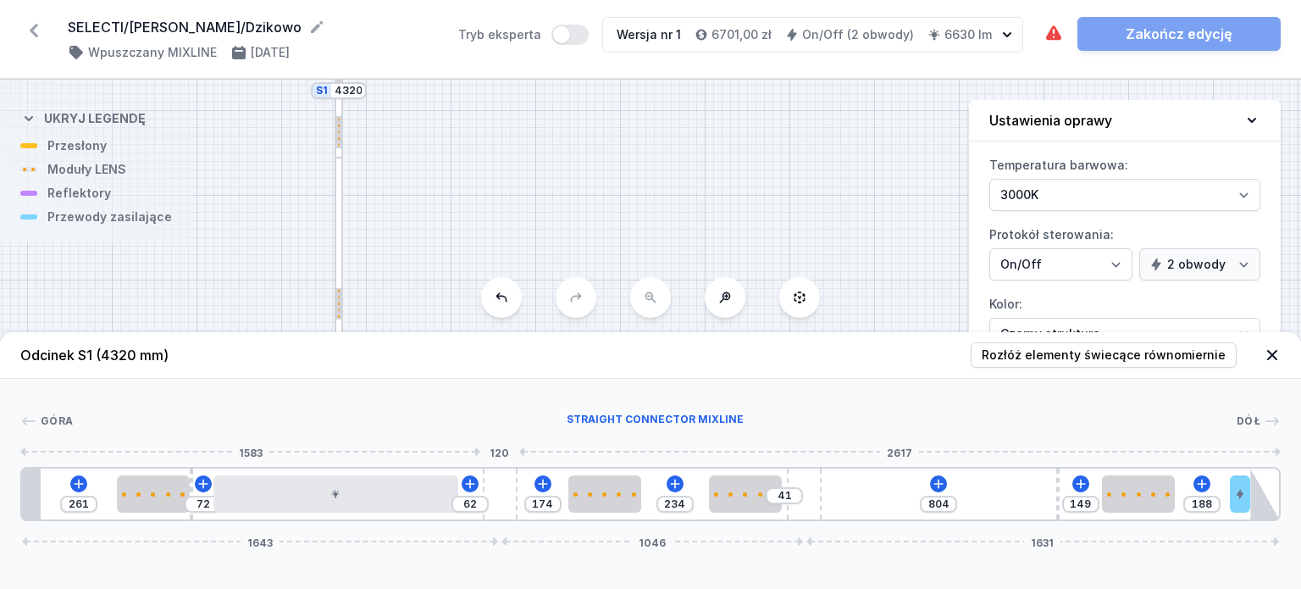
type input "18"
type input "163"
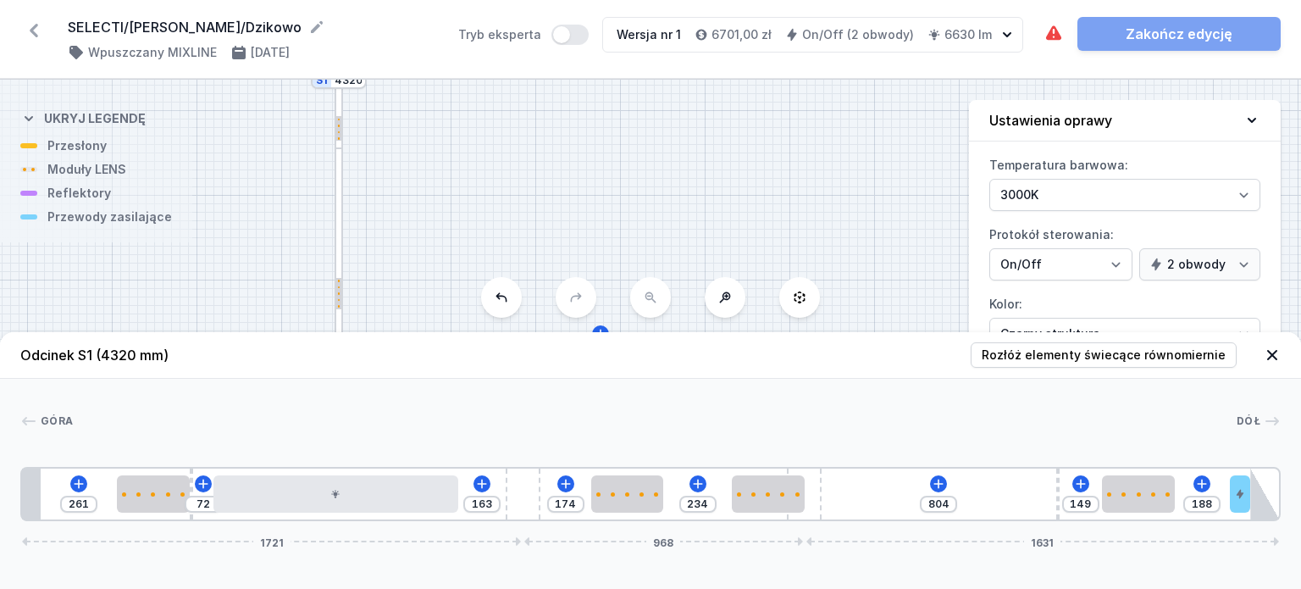
drag, startPoint x: 465, startPoint y: 478, endPoint x: 543, endPoint y: 481, distance: 78.0
click at [543, 481] on div "261 72 163 174 234 804 149 188 1721 968 1631" at bounding box center [650, 494] width 1261 height 54
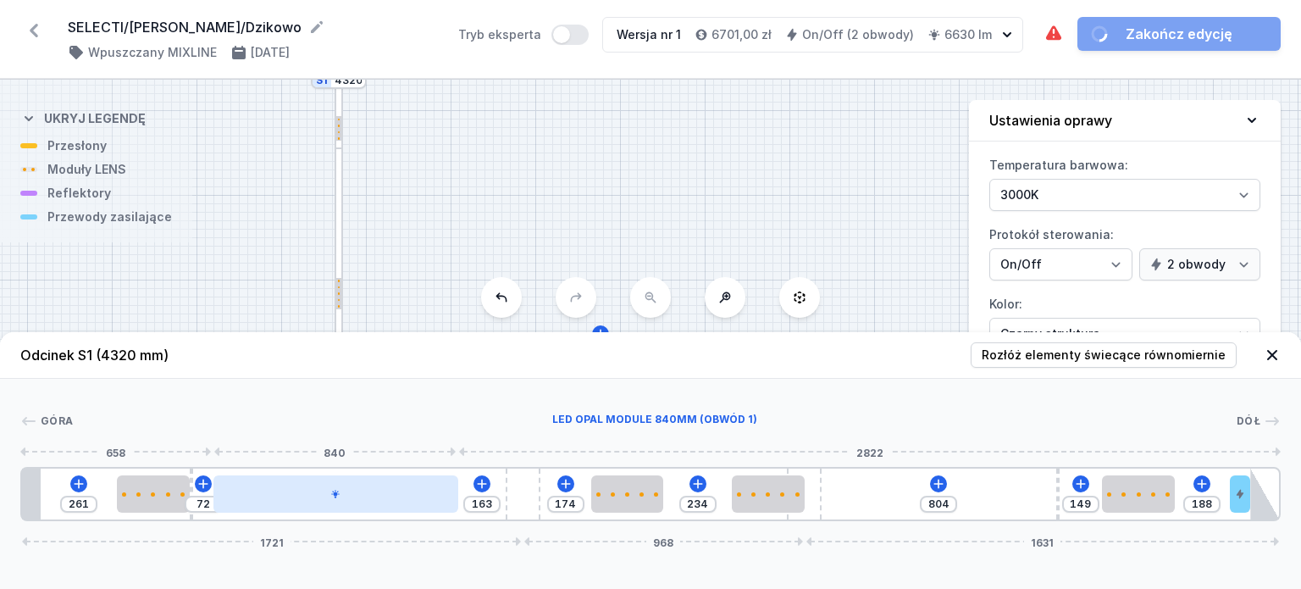
type input "230"
type input "5"
drag, startPoint x: 332, startPoint y: 502, endPoint x: 376, endPoint y: 502, distance: 44.1
click at [376, 502] on div at bounding box center [381, 493] width 245 height 37
type input "228"
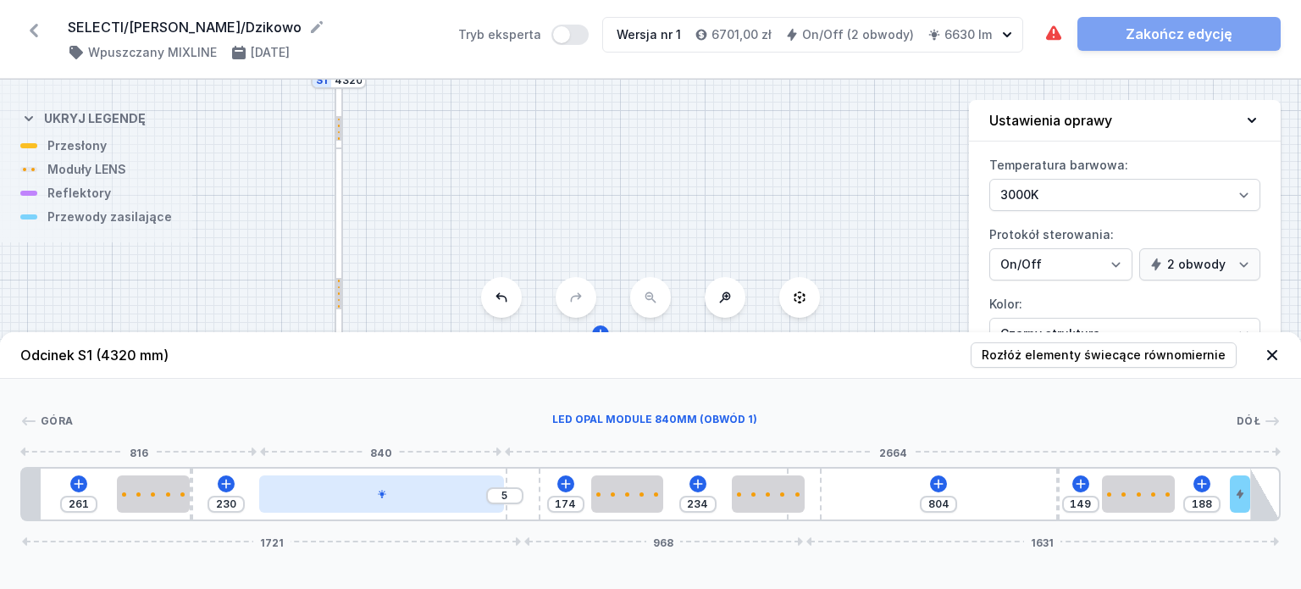
type input "7"
type input "208"
type input "27"
type input "191"
type input "44"
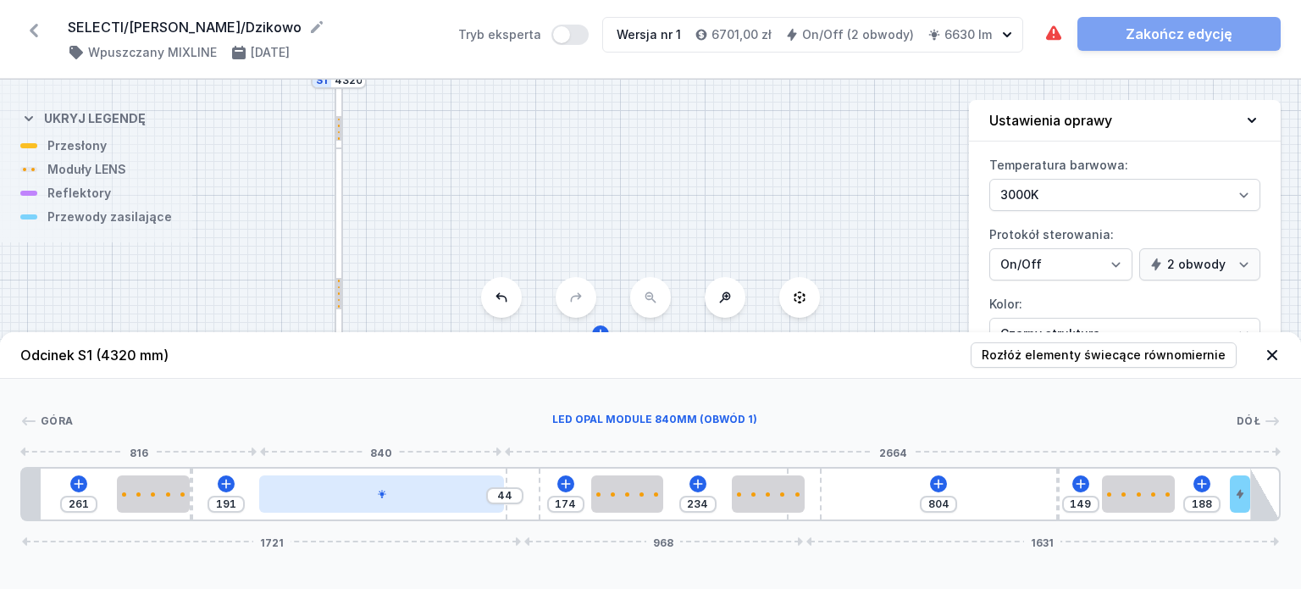
type input "188"
type input "47"
type input "185"
type input "50"
type input "180"
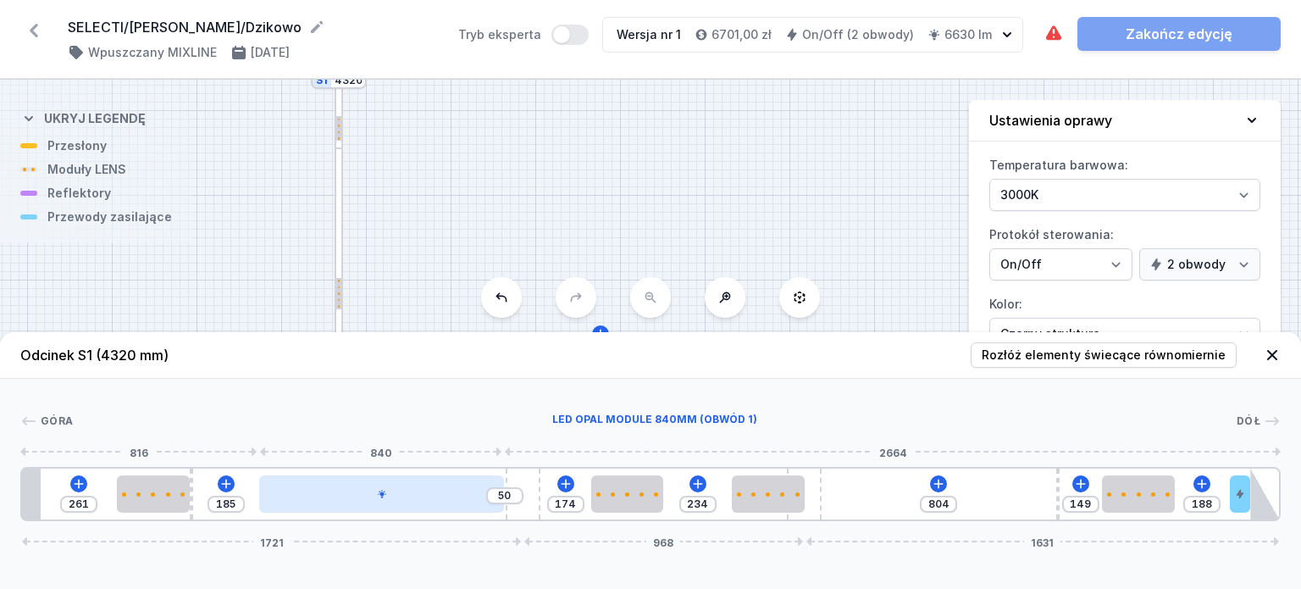
type input "55"
type input "174"
type input "61"
type input "171"
type input "64"
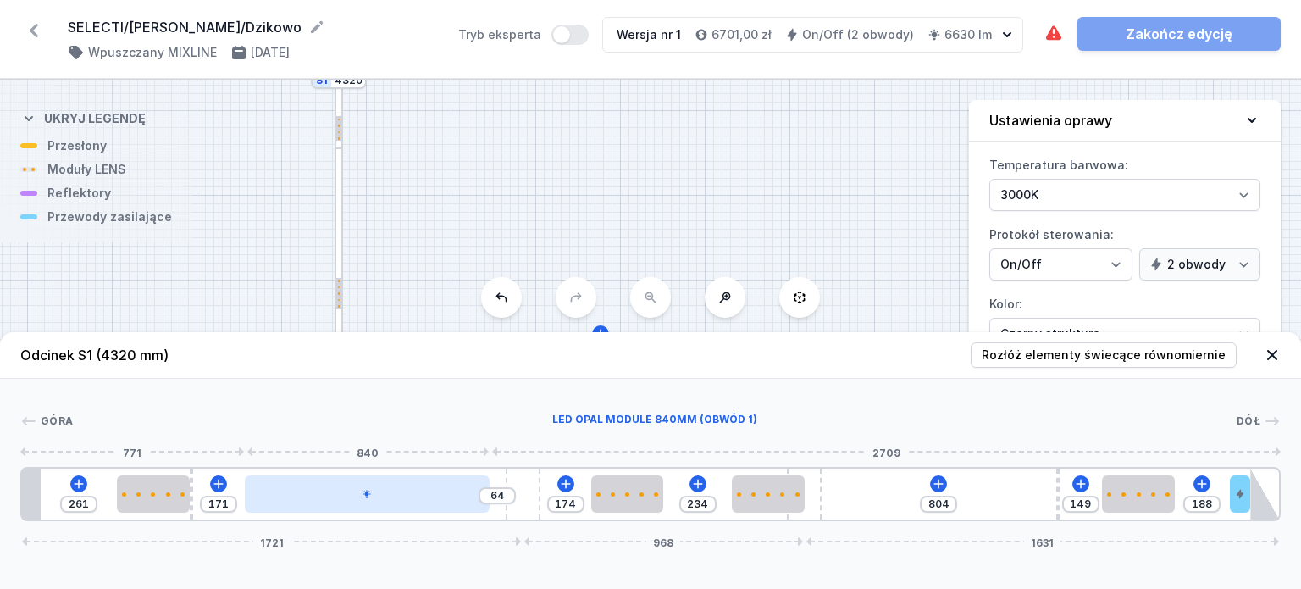
type input "168"
type input "67"
type input "165"
type input "70"
type input "162"
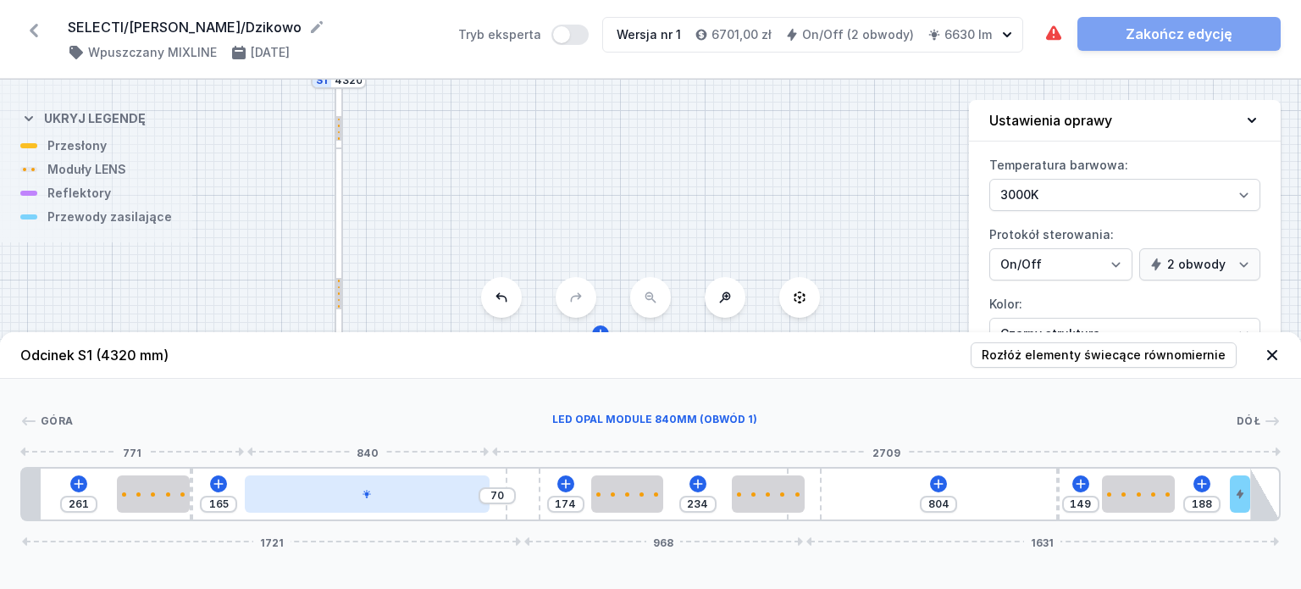
type input "73"
type input "160"
type input "75"
drag, startPoint x: 395, startPoint y: 504, endPoint x: 369, endPoint y: 507, distance: 26.5
click at [370, 507] on div at bounding box center [367, 493] width 245 height 37
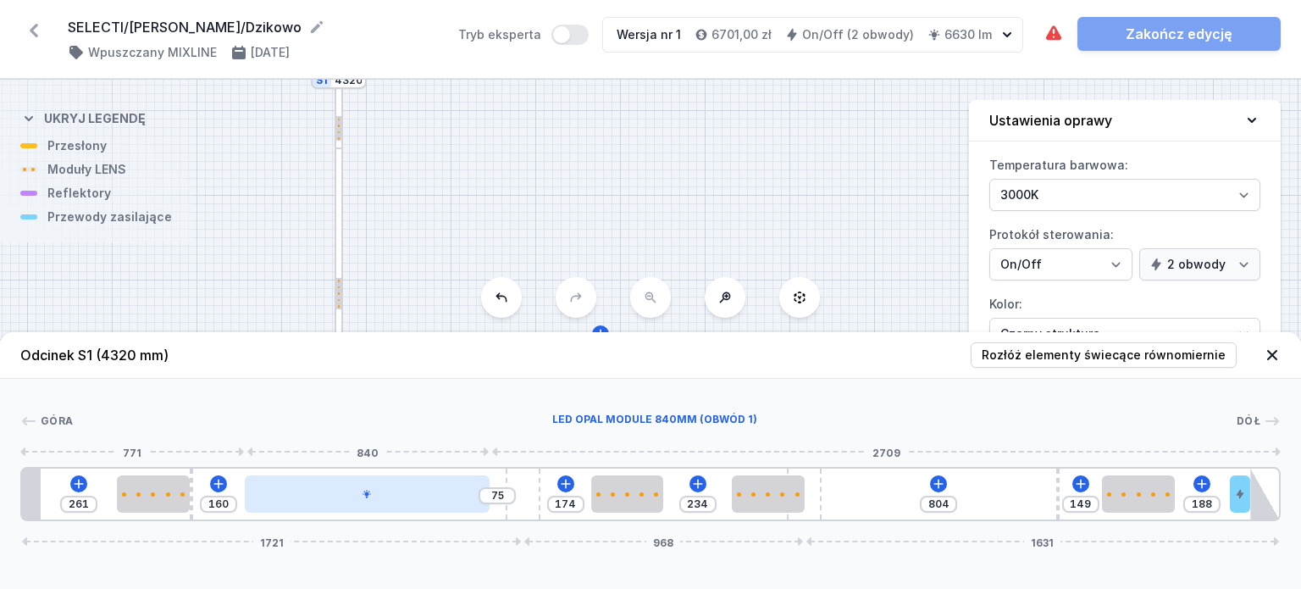
type input "154"
type input "81"
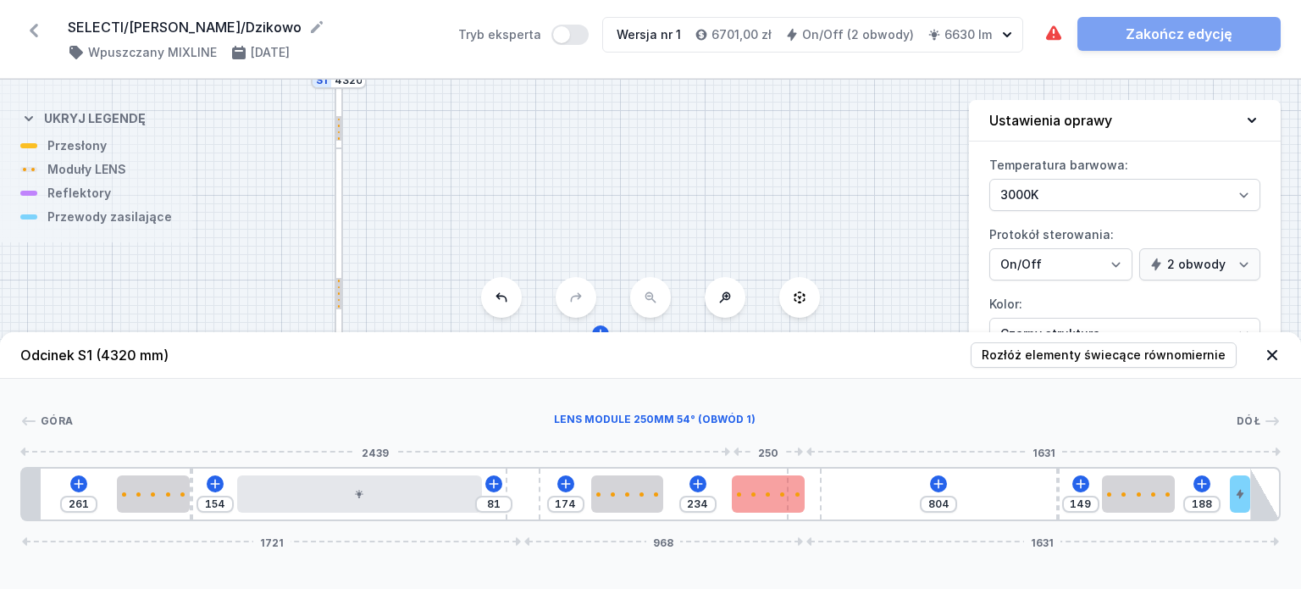
type input "174"
drag, startPoint x: 775, startPoint y: 501, endPoint x: 762, endPoint y: 502, distance: 13.7
click at [762, 502] on div at bounding box center [750, 493] width 73 height 37
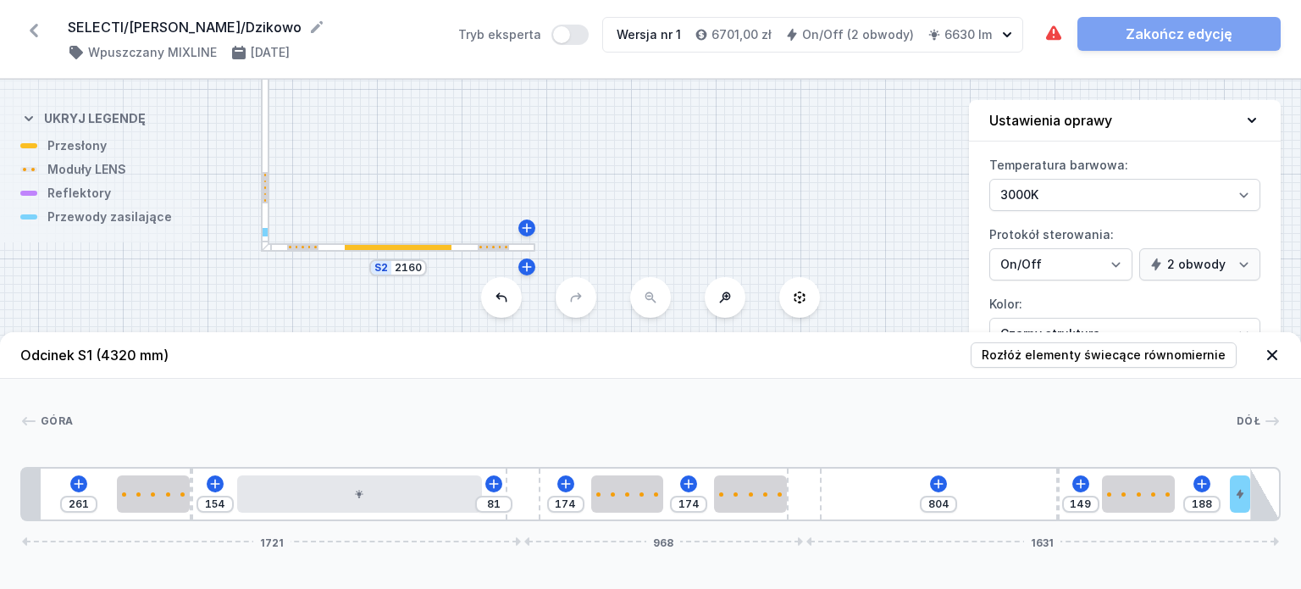
drag, startPoint x: 796, startPoint y: 243, endPoint x: 834, endPoint y: 215, distance: 47.3
click at [834, 215] on div "S2 2160 S1 4320" at bounding box center [650, 334] width 1301 height 509
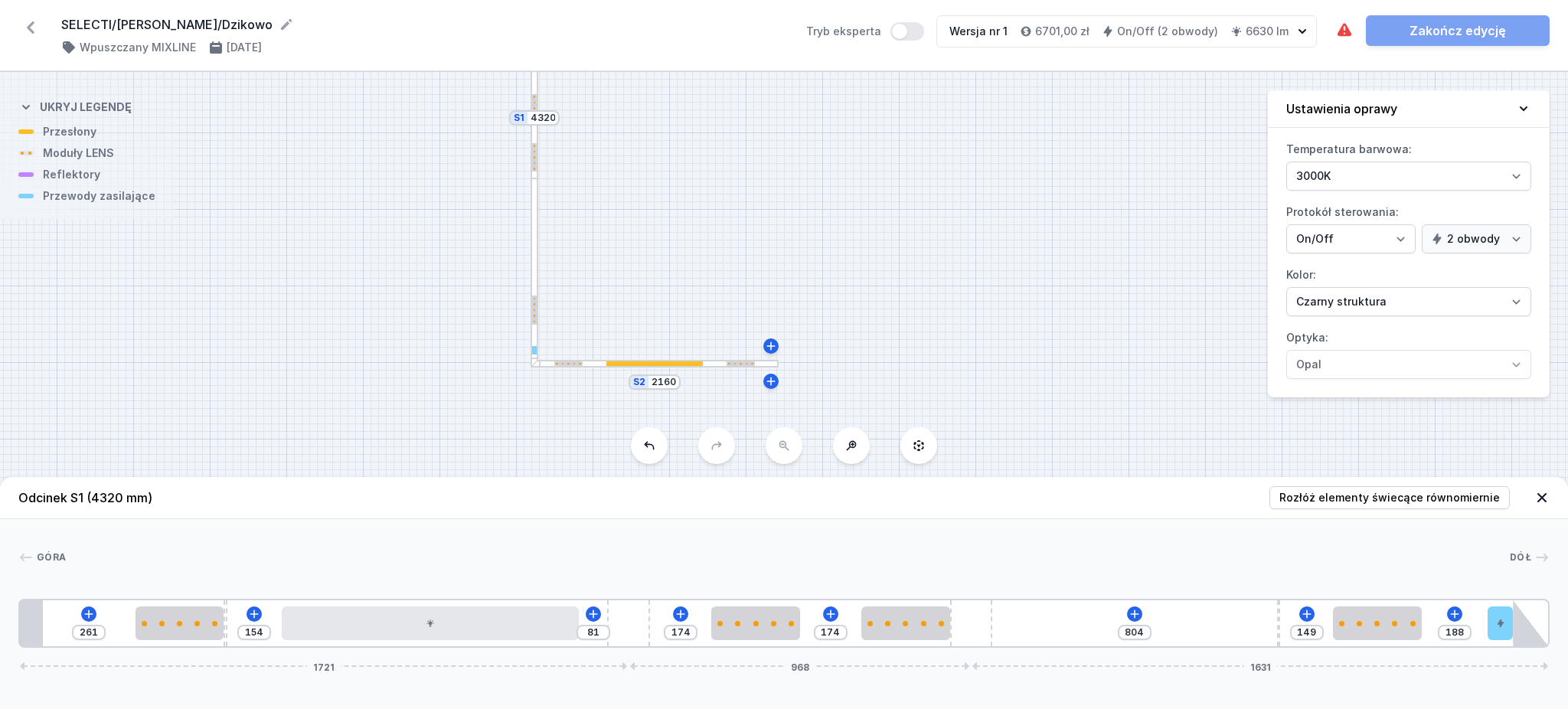
drag, startPoint x: 846, startPoint y: 265, endPoint x: 843, endPoint y: 246, distance: 19.2
click at [843, 246] on div "S2 2160 S1 4320" at bounding box center [784, 390] width 1568 height 637
click at [695, 218] on div "S2 2160 S1 4320" at bounding box center [784, 390] width 1568 height 637
click at [1140, 531] on icon at bounding box center [1135, 614] width 13 height 13
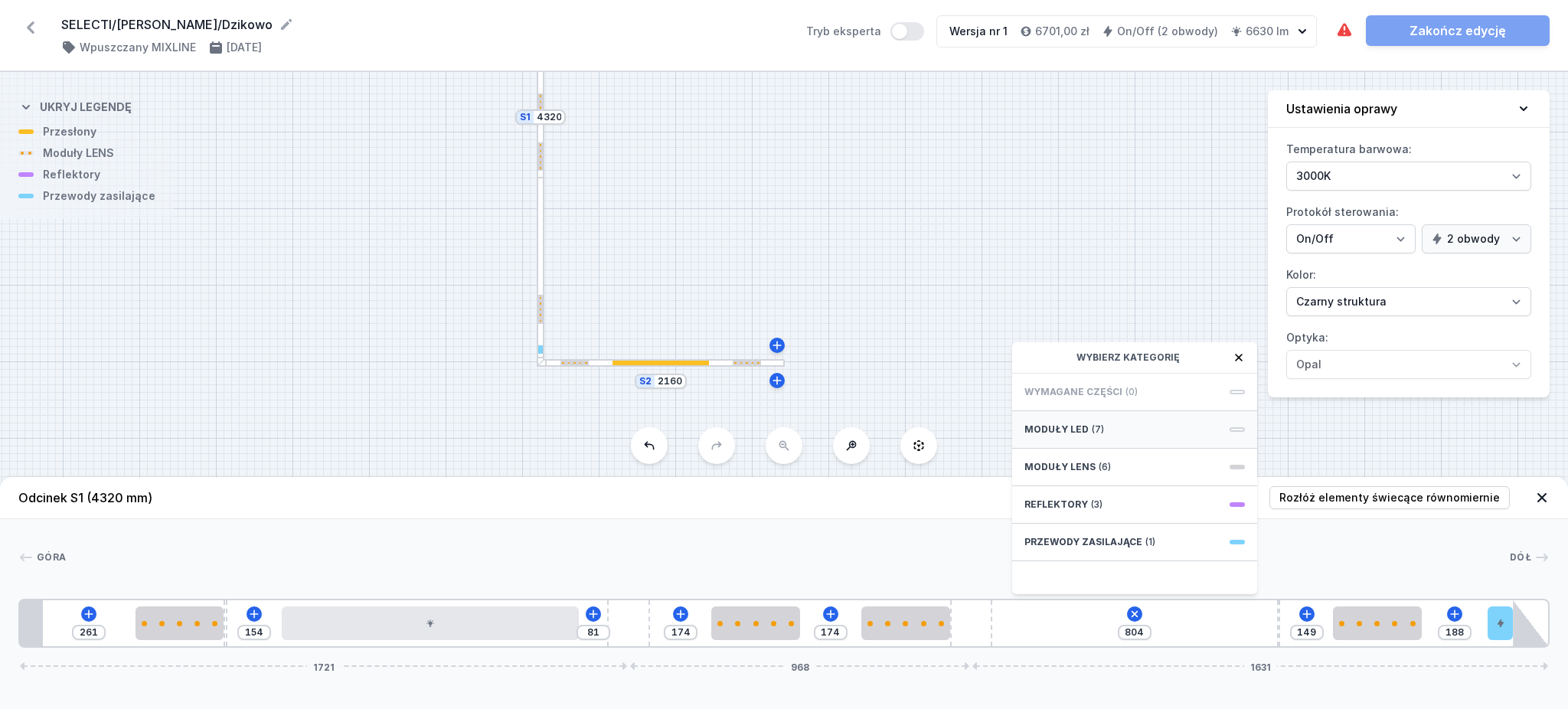
click at [1070, 430] on span "Moduły LED" at bounding box center [1056, 430] width 64 height 13
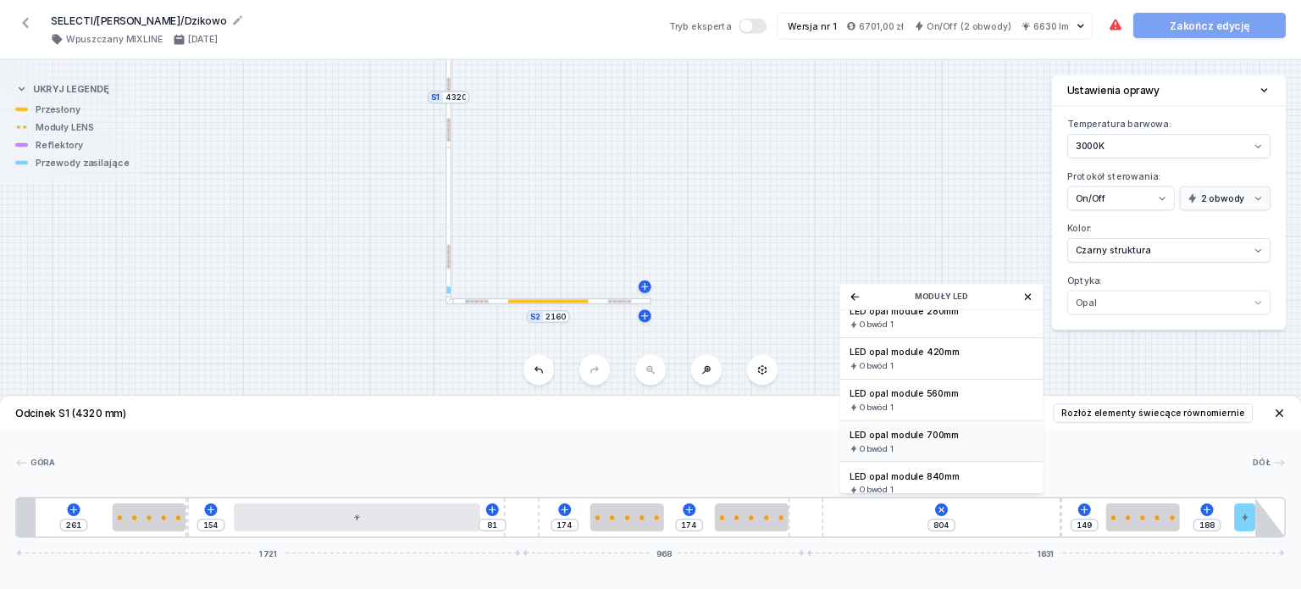
scroll to position [113, 0]
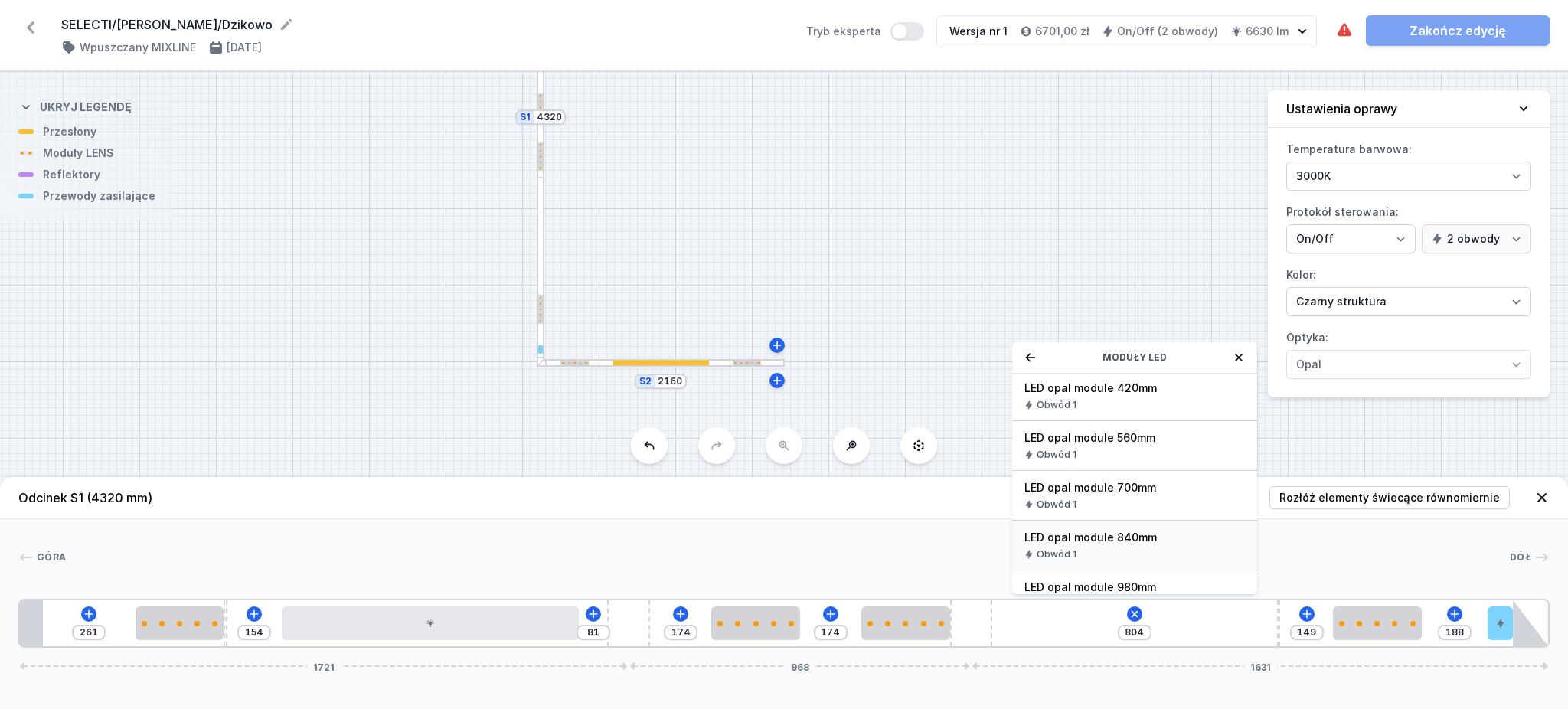
click at [1150, 531] on div "Obwód 1" at bounding box center [1135, 555] width 221 height 13
type input "23"
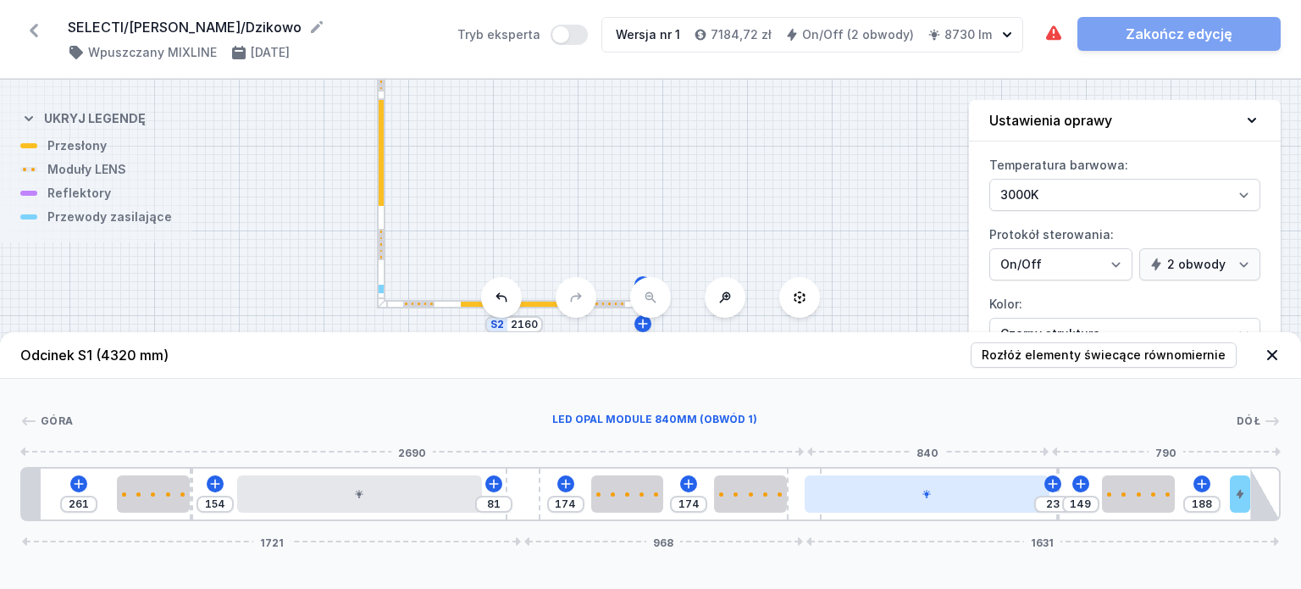
click at [984, 494] on div at bounding box center [927, 493] width 245 height 37
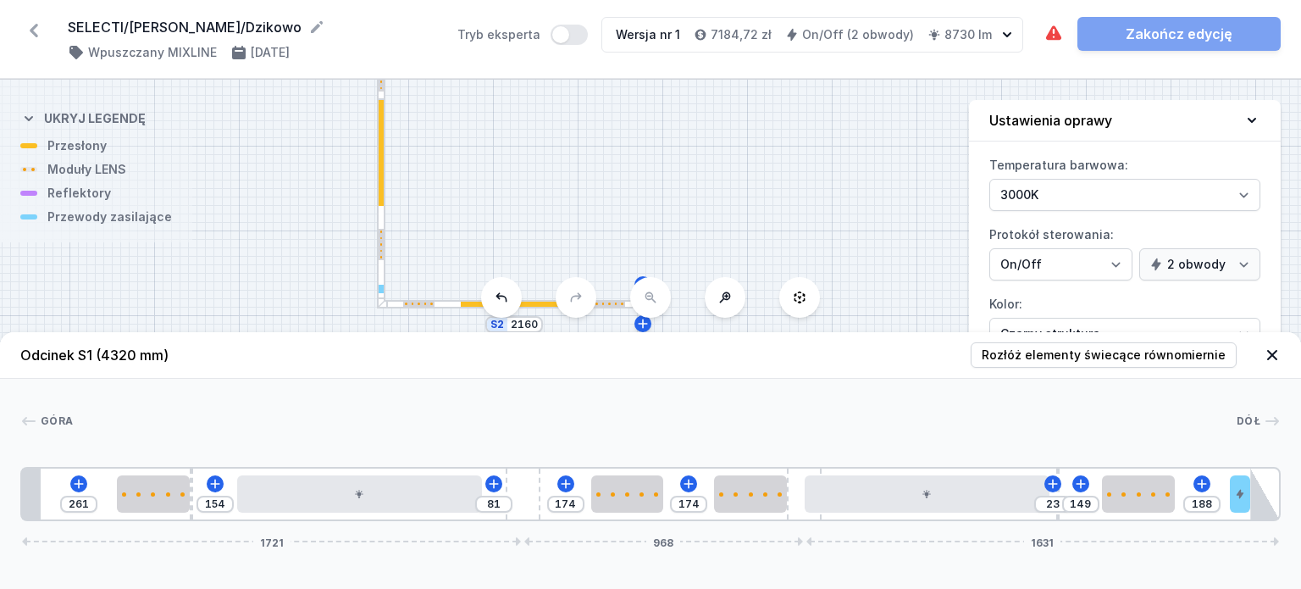
click at [25, 26] on icon at bounding box center [33, 30] width 27 height 27
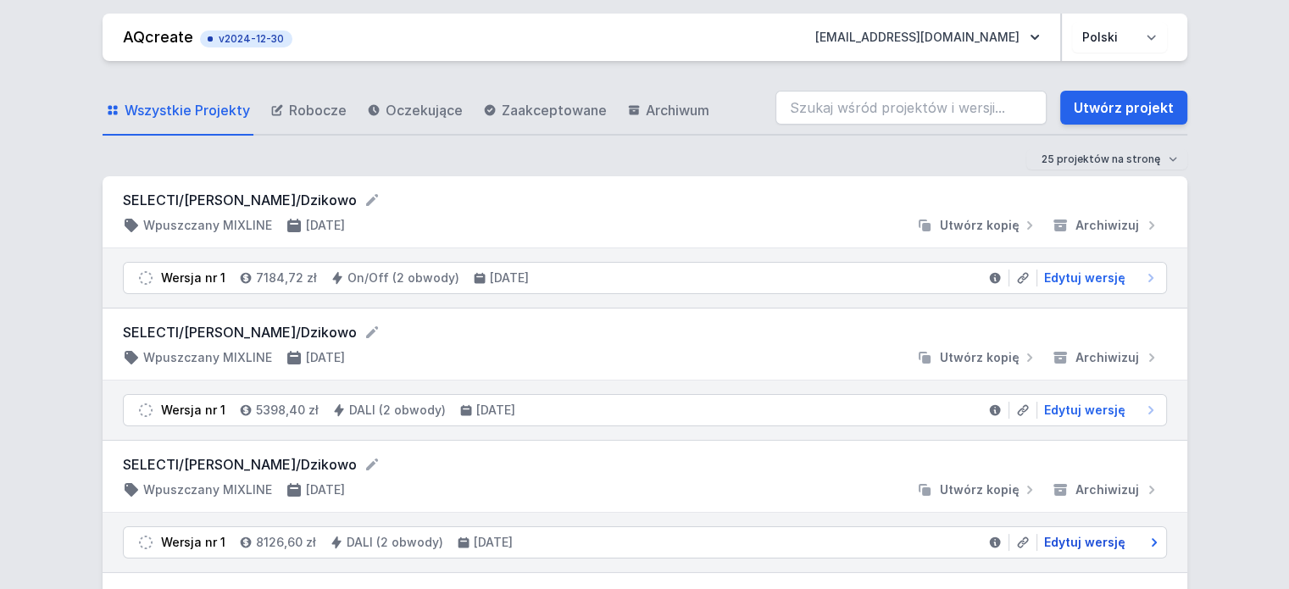
click at [1067, 538] on span "Edytuj wersję" at bounding box center [1084, 542] width 81 height 17
select select "3000"
select select "4"
select select "true"
select select "2"
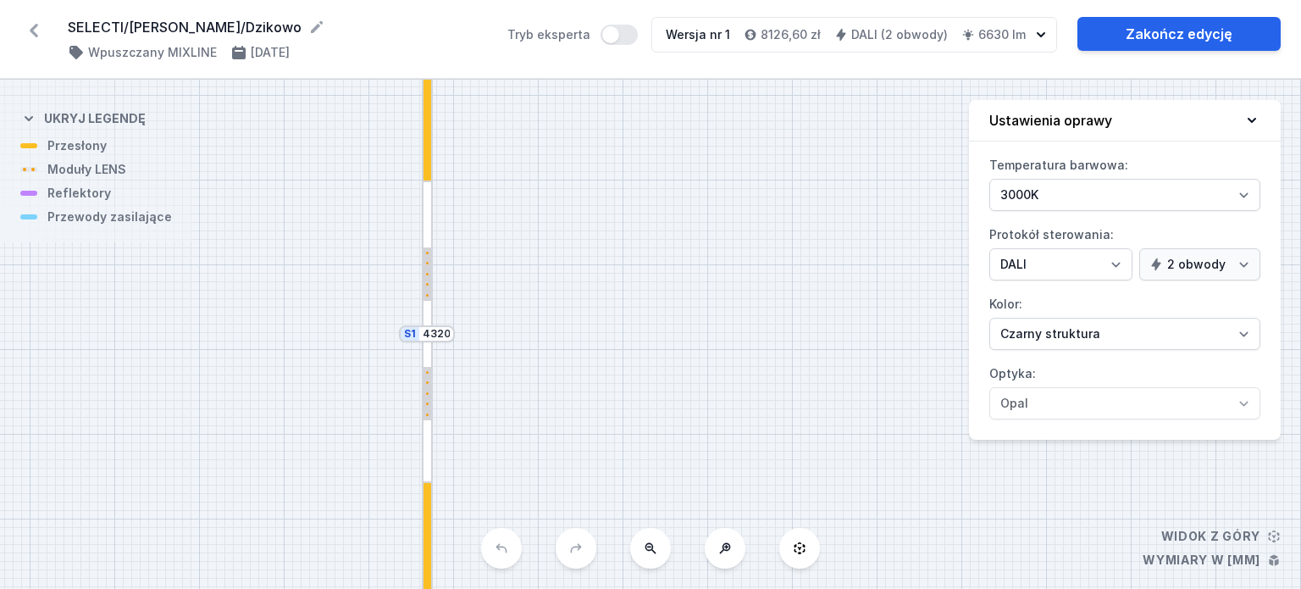
click at [427, 147] on div at bounding box center [428, 122] width 8 height 119
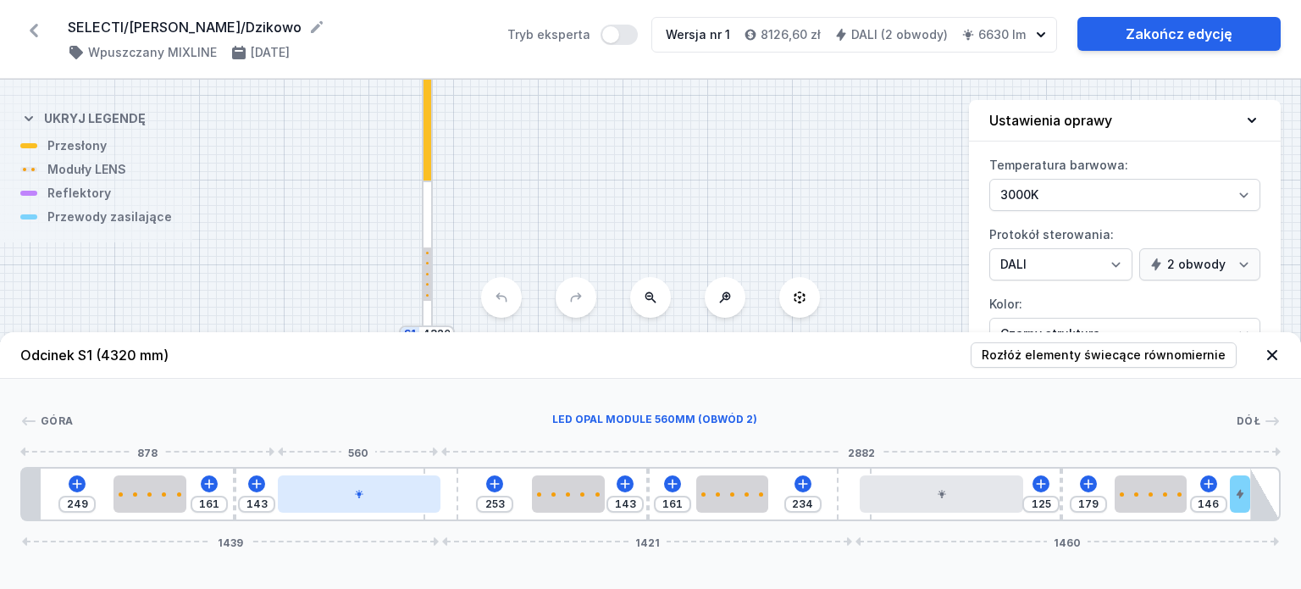
click at [363, 501] on div at bounding box center [359, 493] width 163 height 37
select select "2"
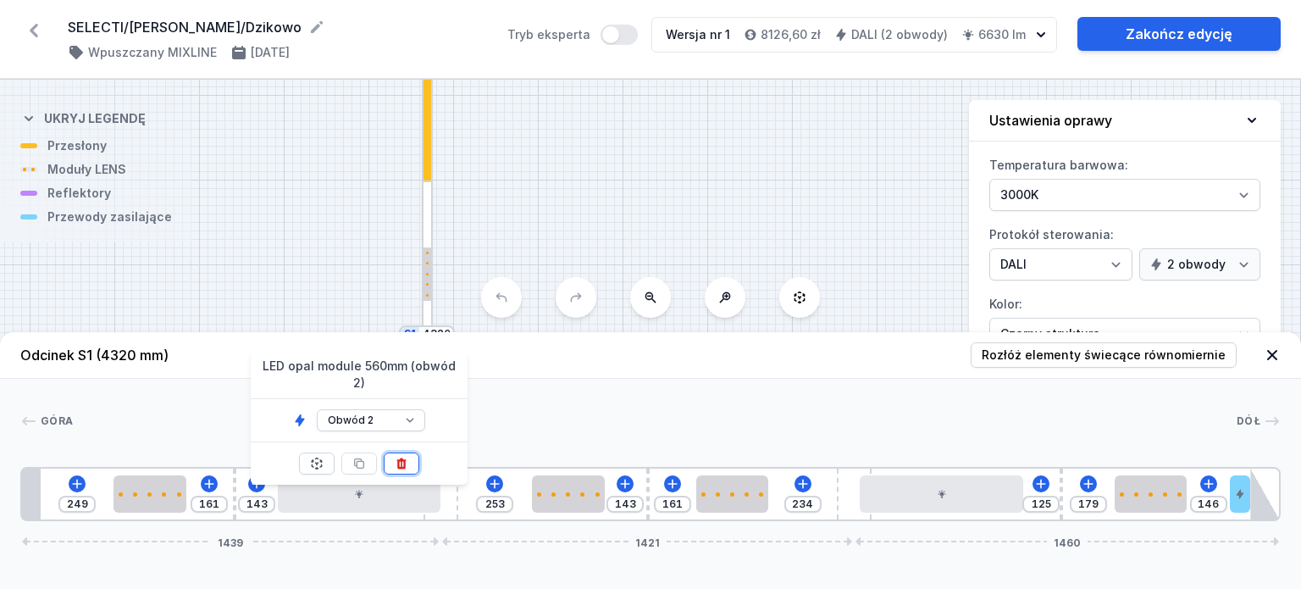
click at [407, 457] on icon at bounding box center [402, 464] width 14 height 14
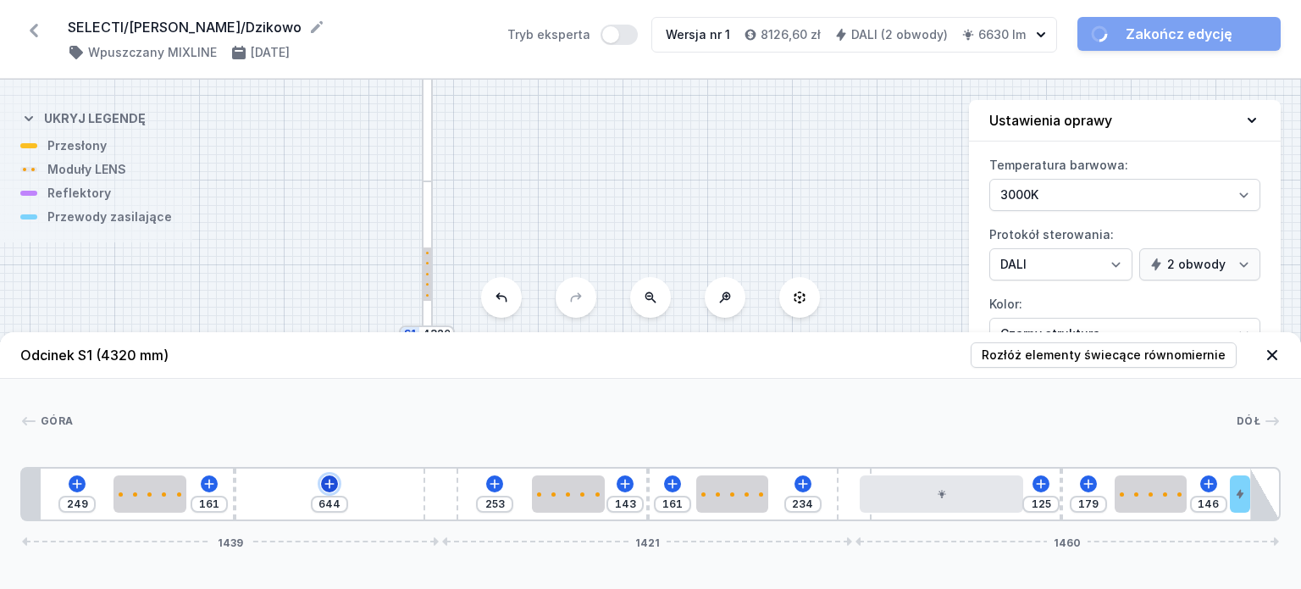
click at [328, 486] on icon at bounding box center [330, 484] width 14 height 14
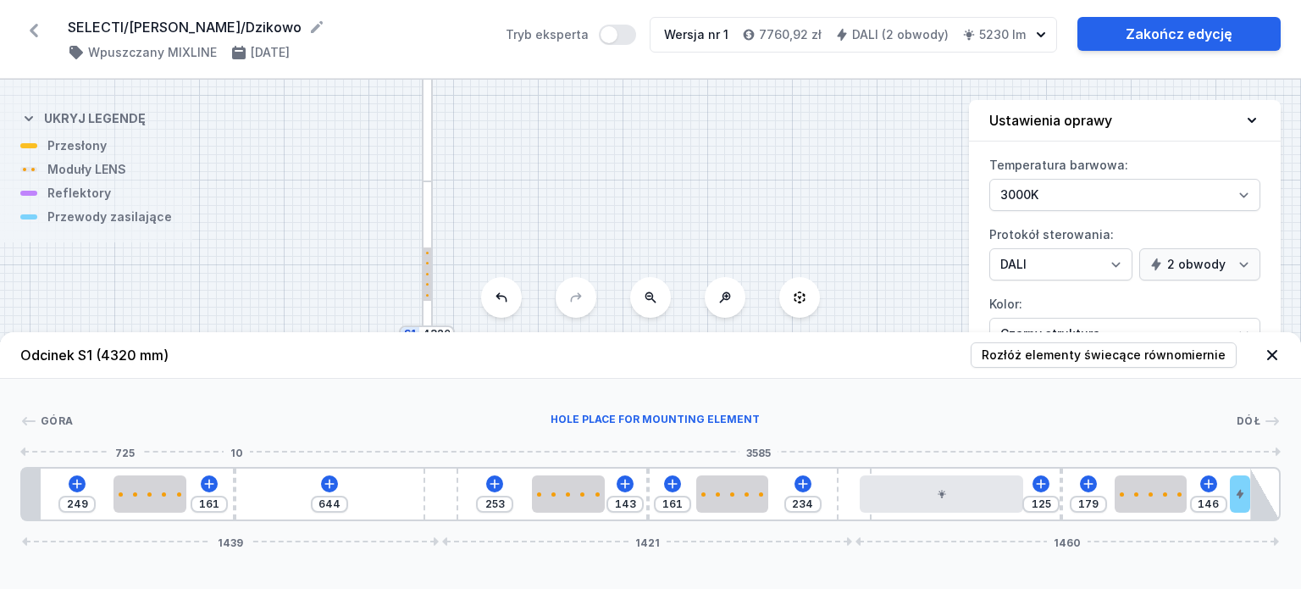
type input "124"
type input "681"
type input "104"
type input "701"
type input "86"
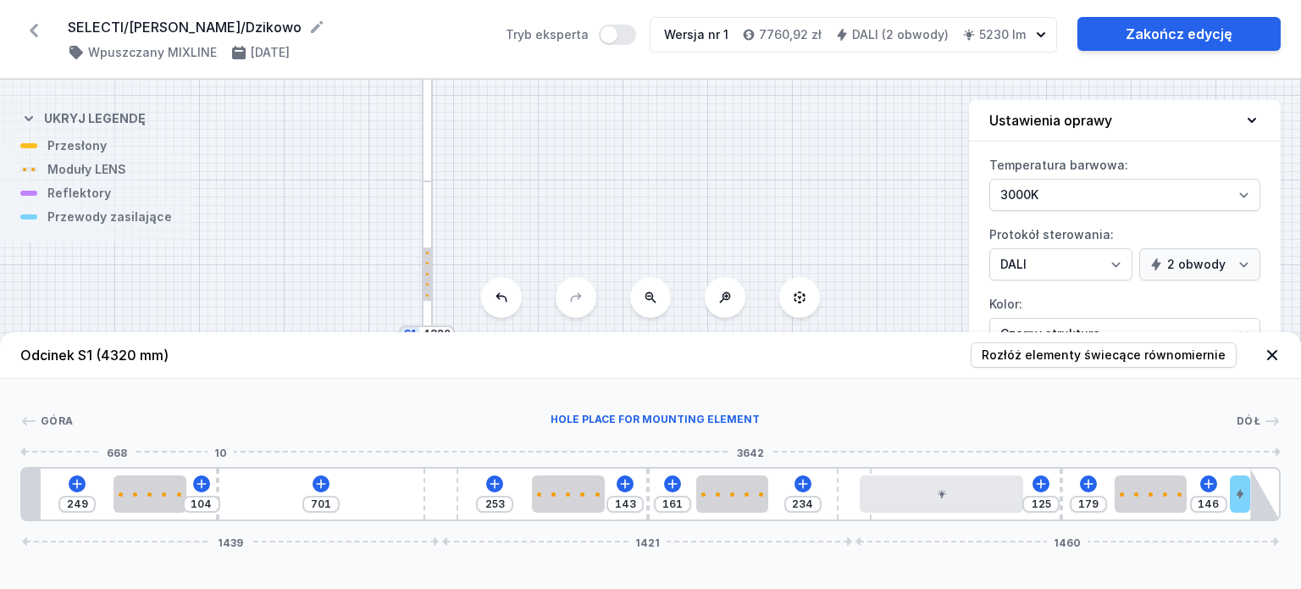
type input "719"
type input "81"
type input "724"
type input "75"
type input "730"
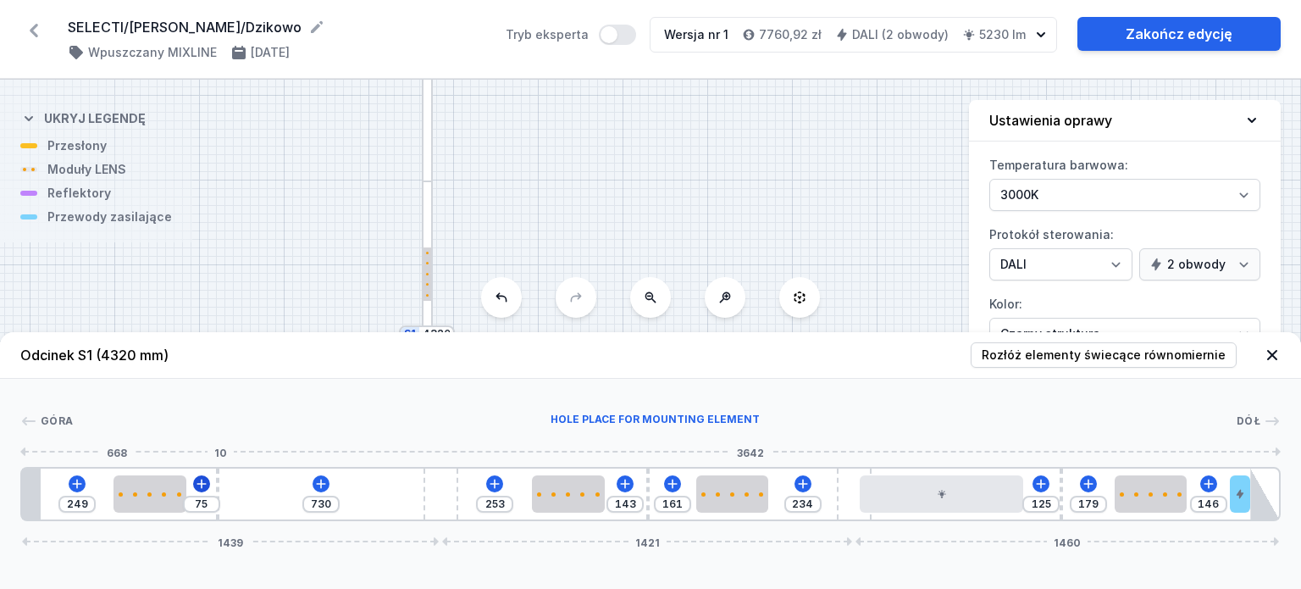
type input "72"
type input "733"
type input "63"
type input "742"
type input "61"
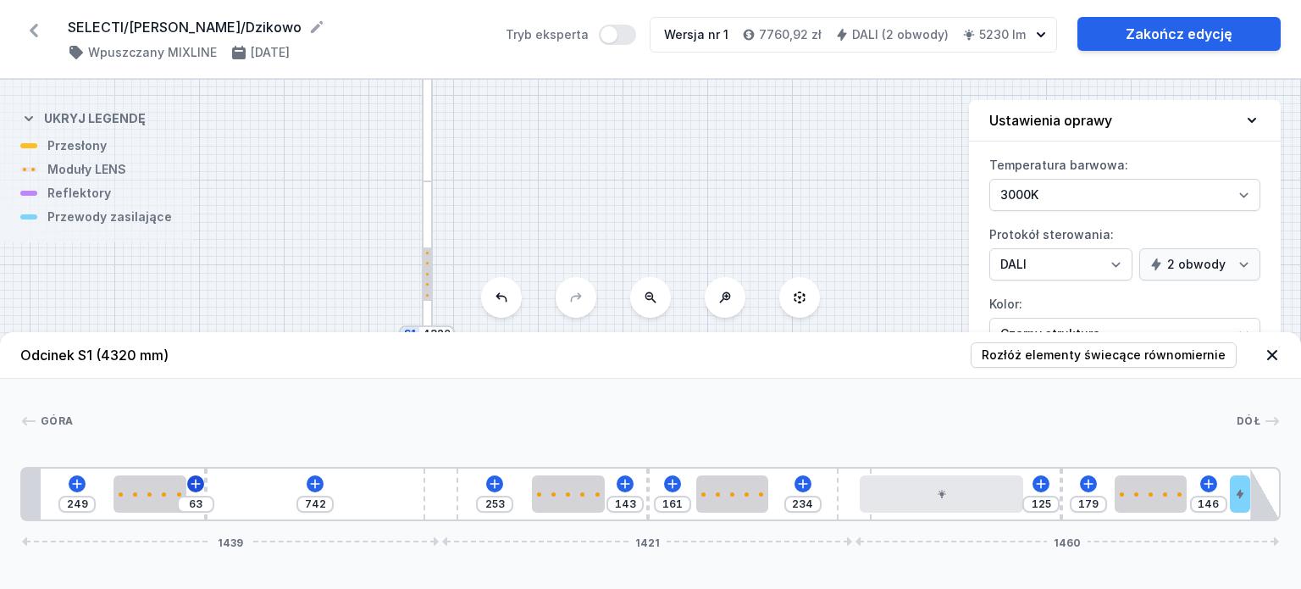
type input "744"
type input "55"
type input "750"
type input "49"
type input "756"
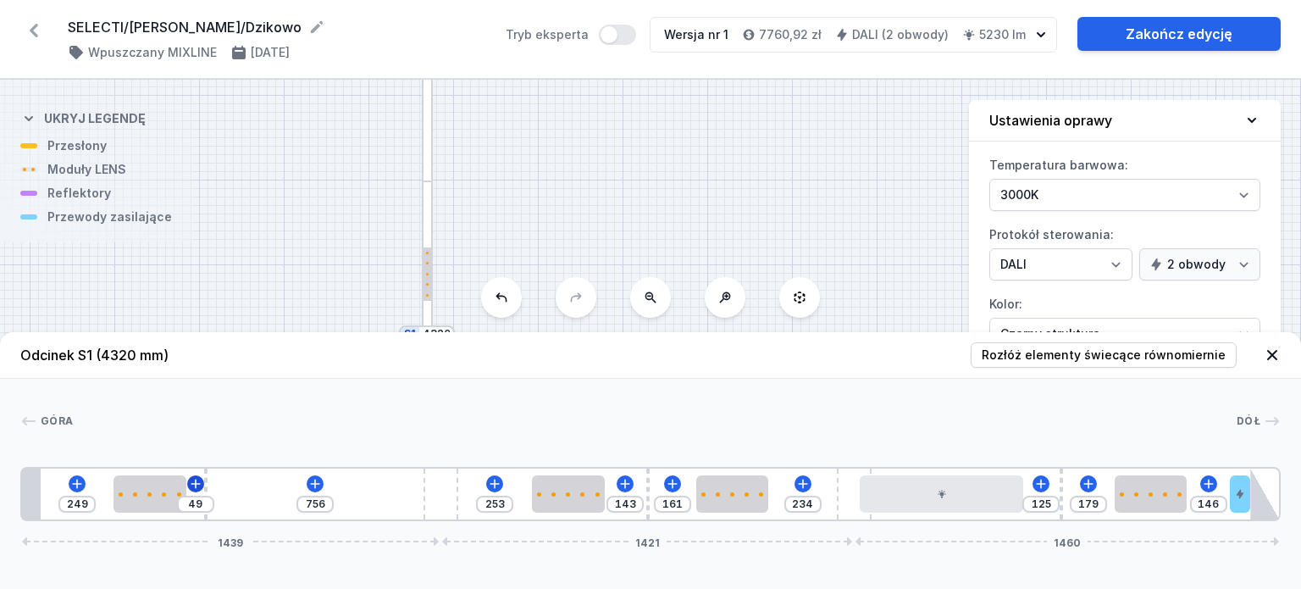
type input "43"
type input "762"
type input "41"
type input "764"
type input "38"
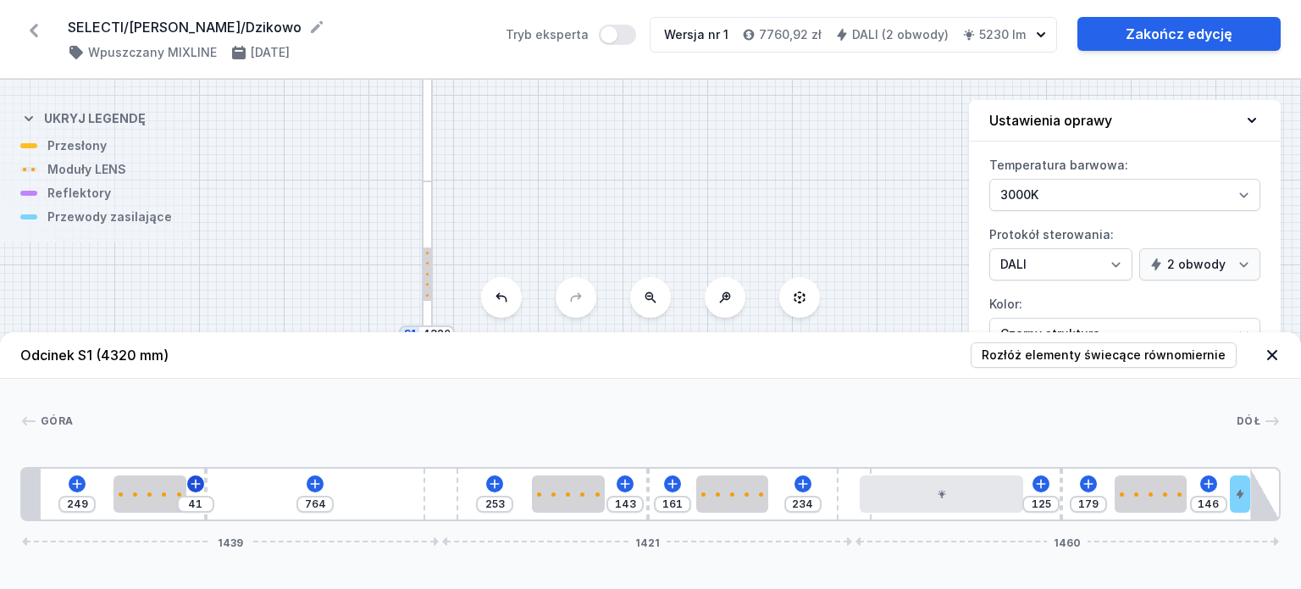
type input "767"
type input "32"
type input "773"
type input "29"
type input "776"
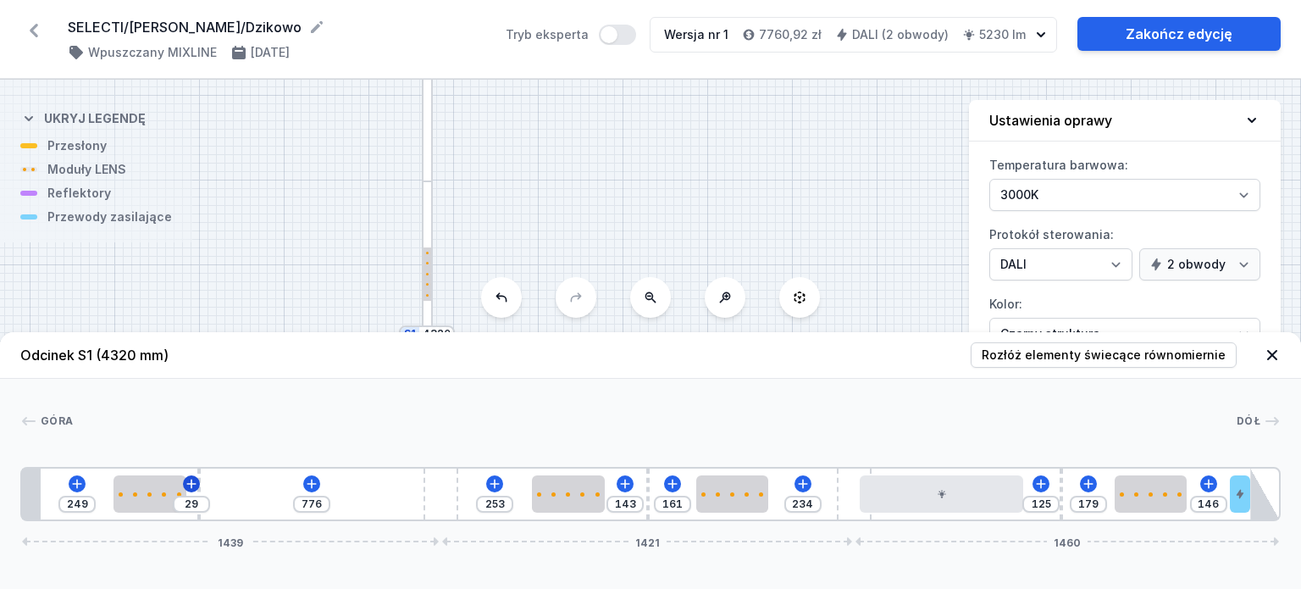
type input "23"
type input "782"
type input "20"
type input "785"
drag, startPoint x: 235, startPoint y: 484, endPoint x: 191, endPoint y: 480, distance: 44.2
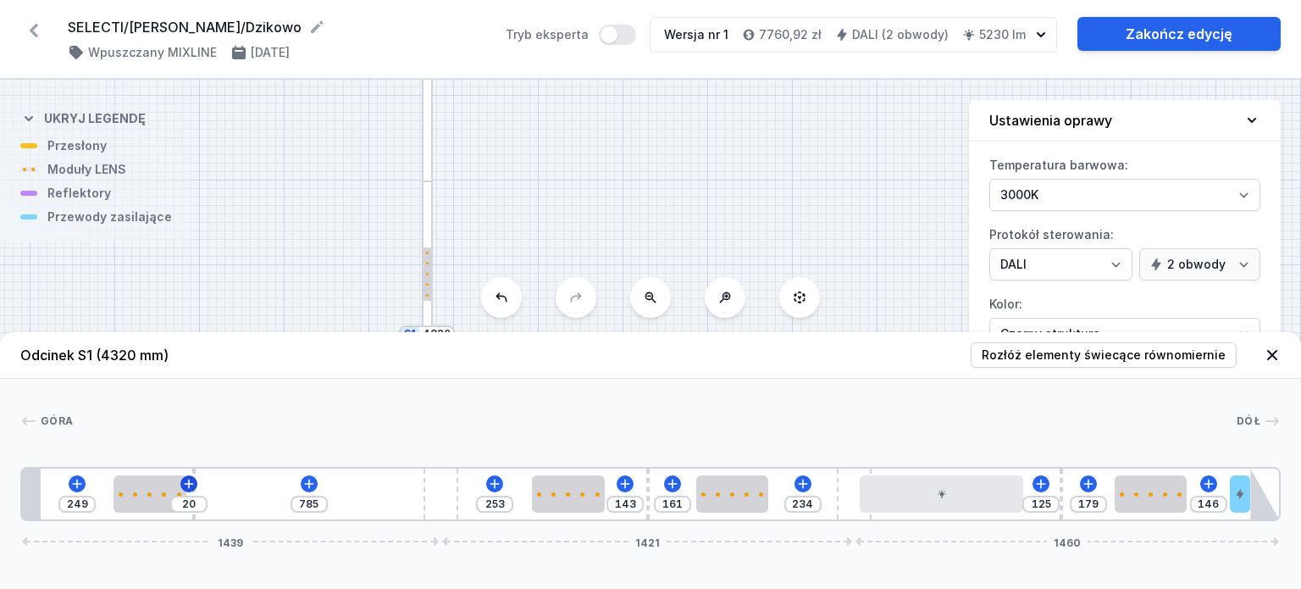
click at [22, 494] on div "20" at bounding box center [22, 494] width 0 height 0
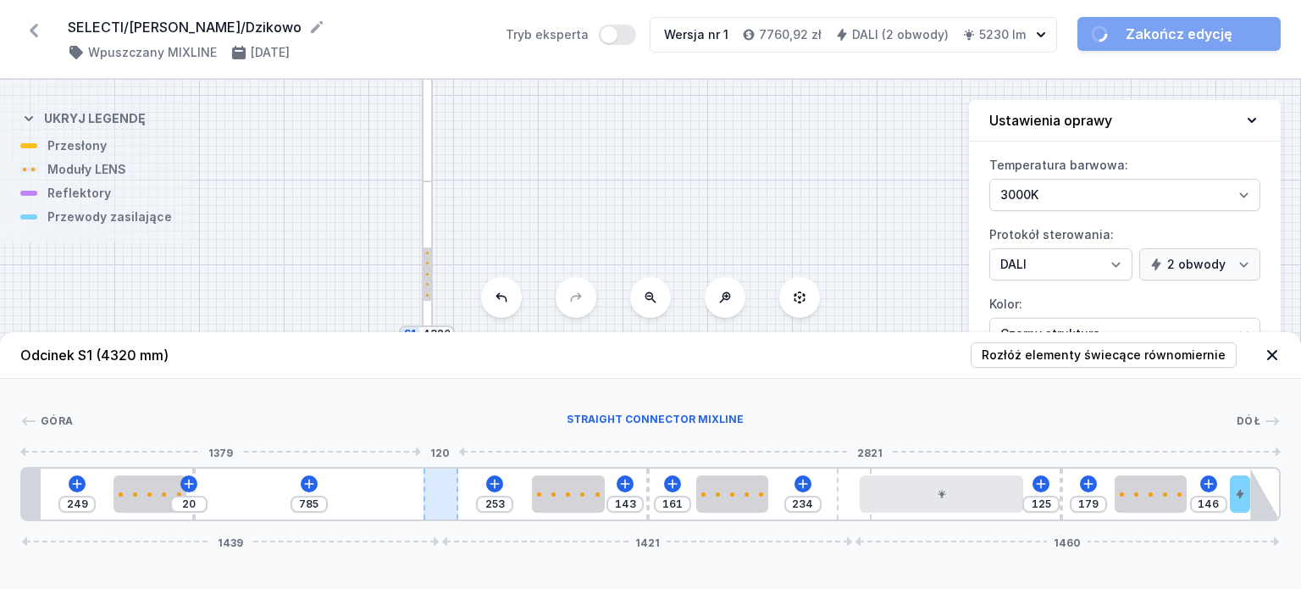
type input "305"
type input "714"
type input "290"
type input "729"
type input "282"
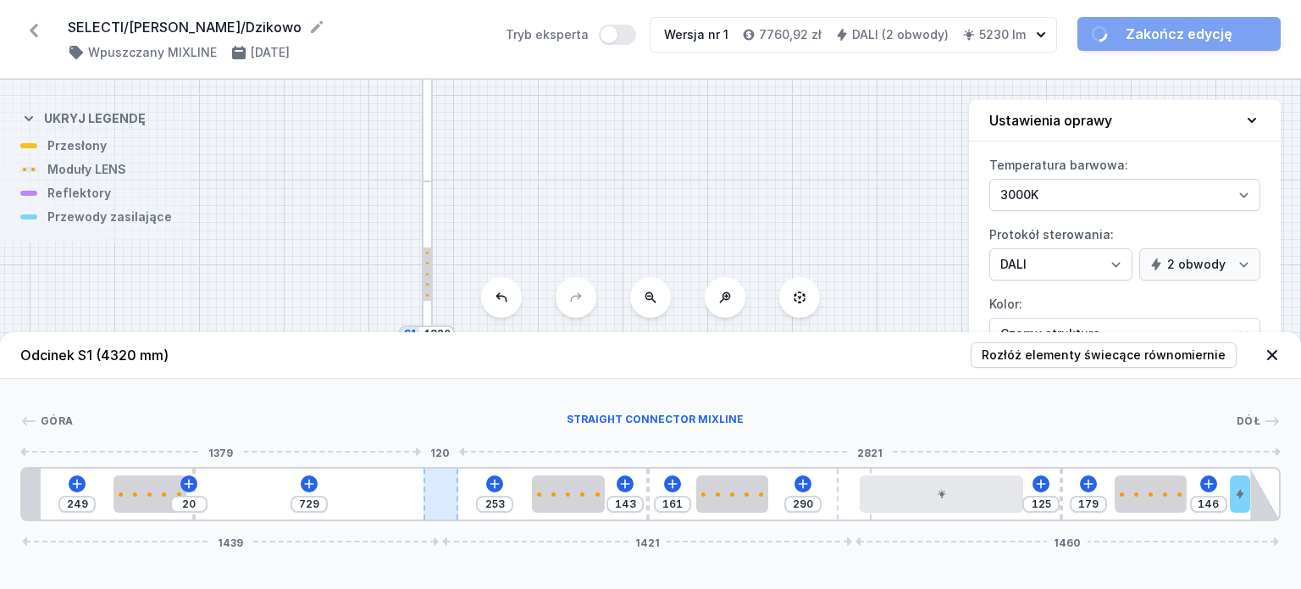
type input "737"
type input "279"
type input "740"
type input "273"
type input "746"
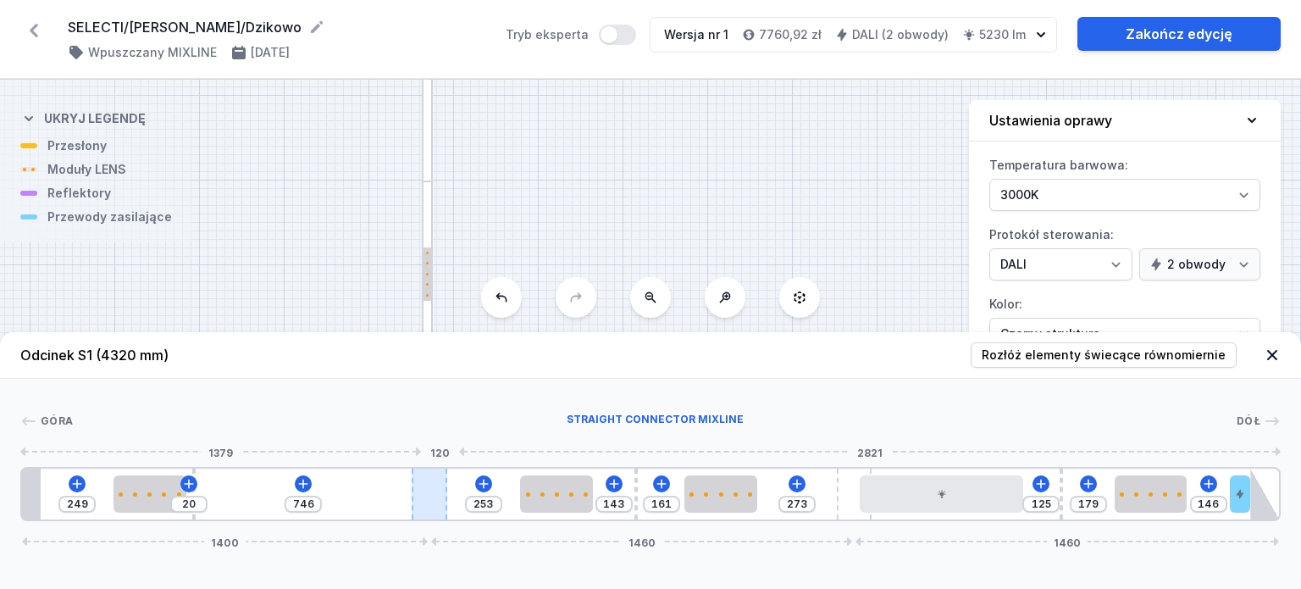
type input "267"
type input "752"
type input "265"
type input "754"
type input "262"
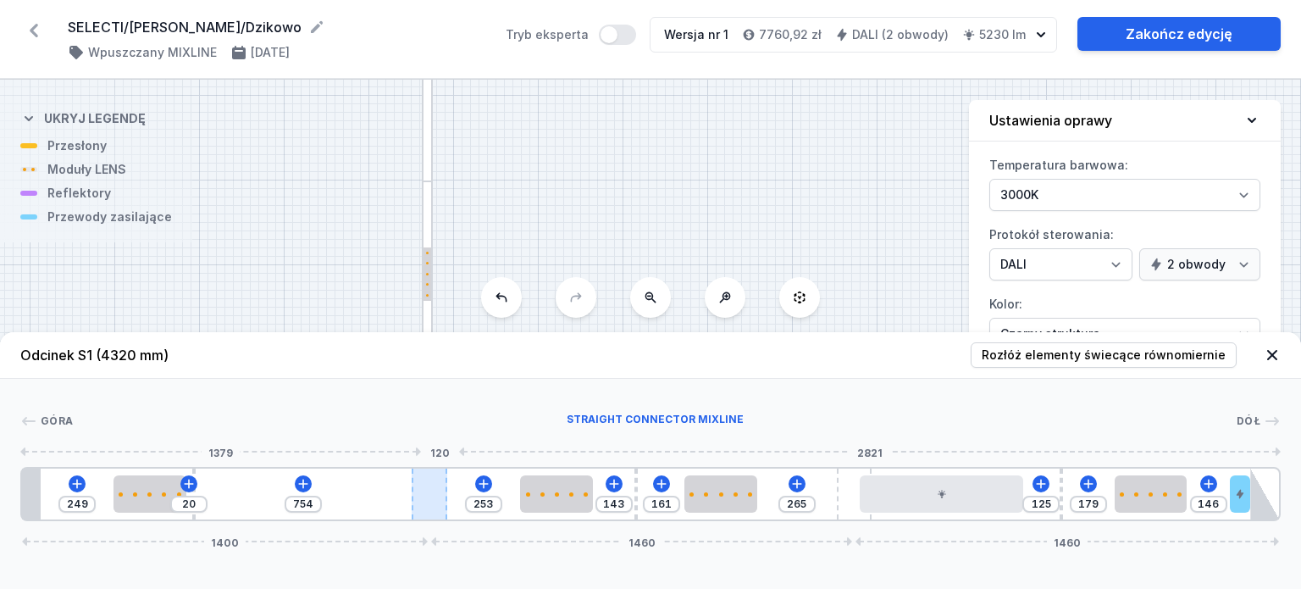
type input "757"
type input "259"
type input "760"
type input "256"
type input "763"
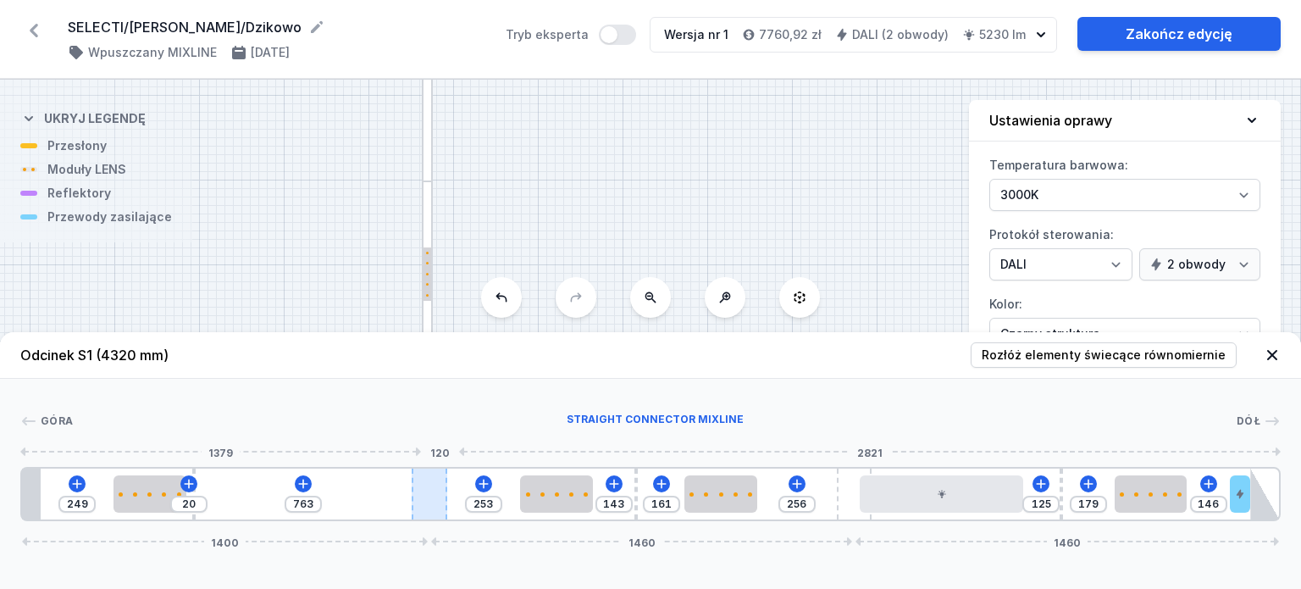
type input "253"
type input "766"
type input "250"
type input "769"
type input "245"
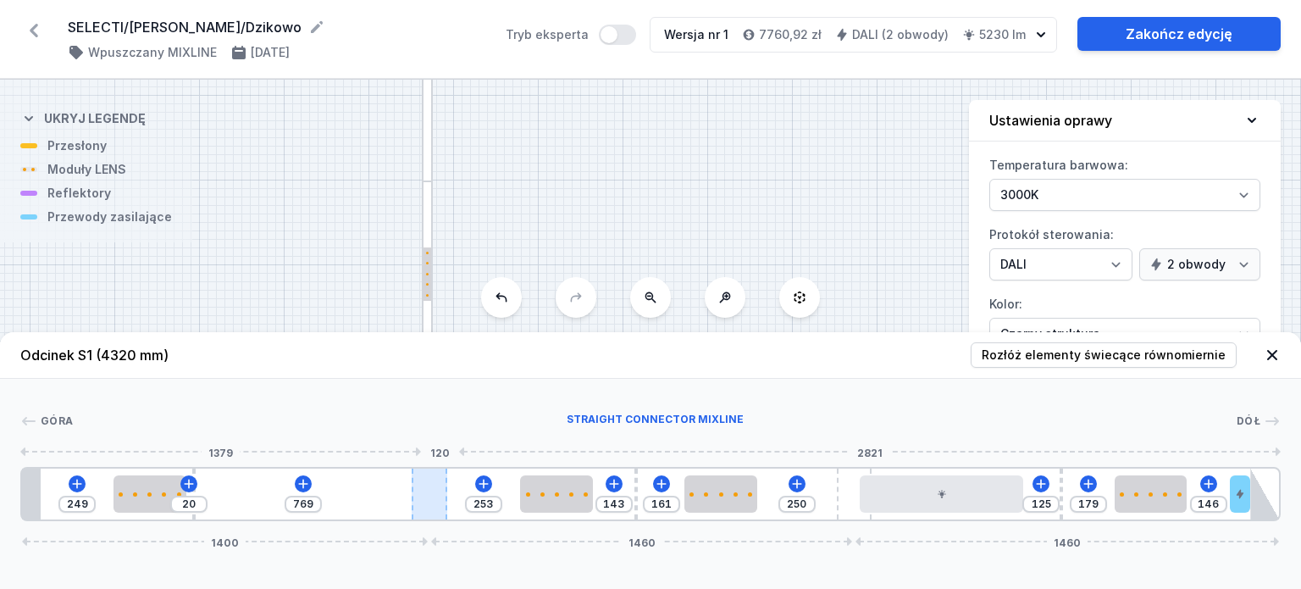
type input "774"
type input "239"
type input "780"
type input "233"
type input "786"
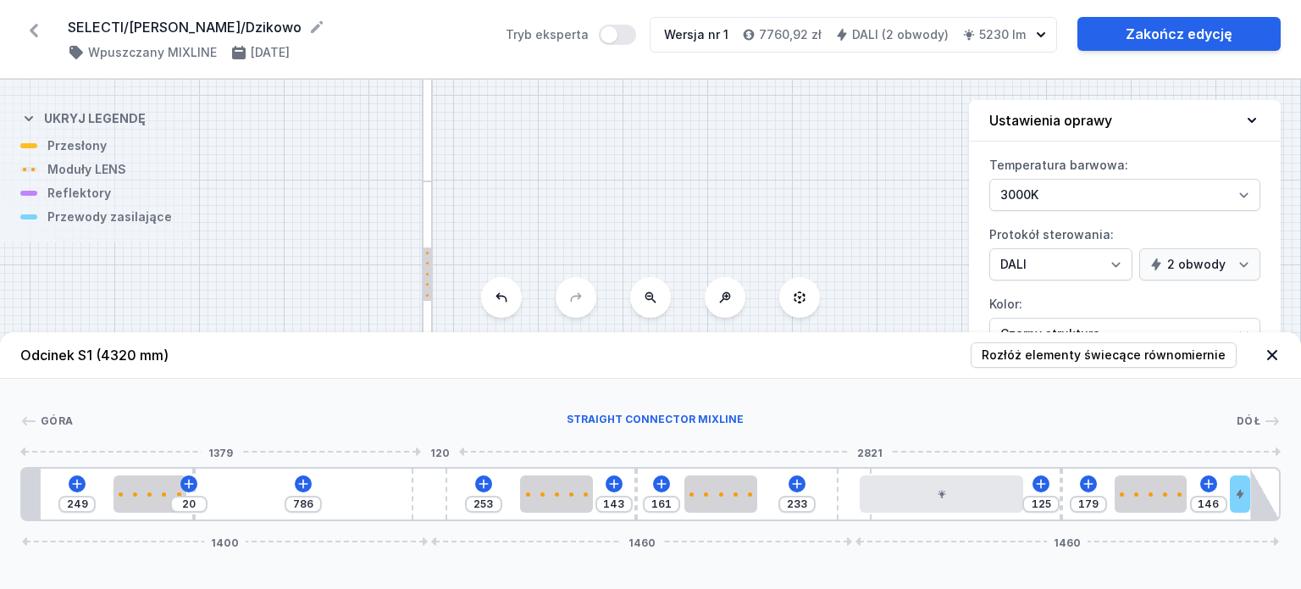
type input "173"
type input "846"
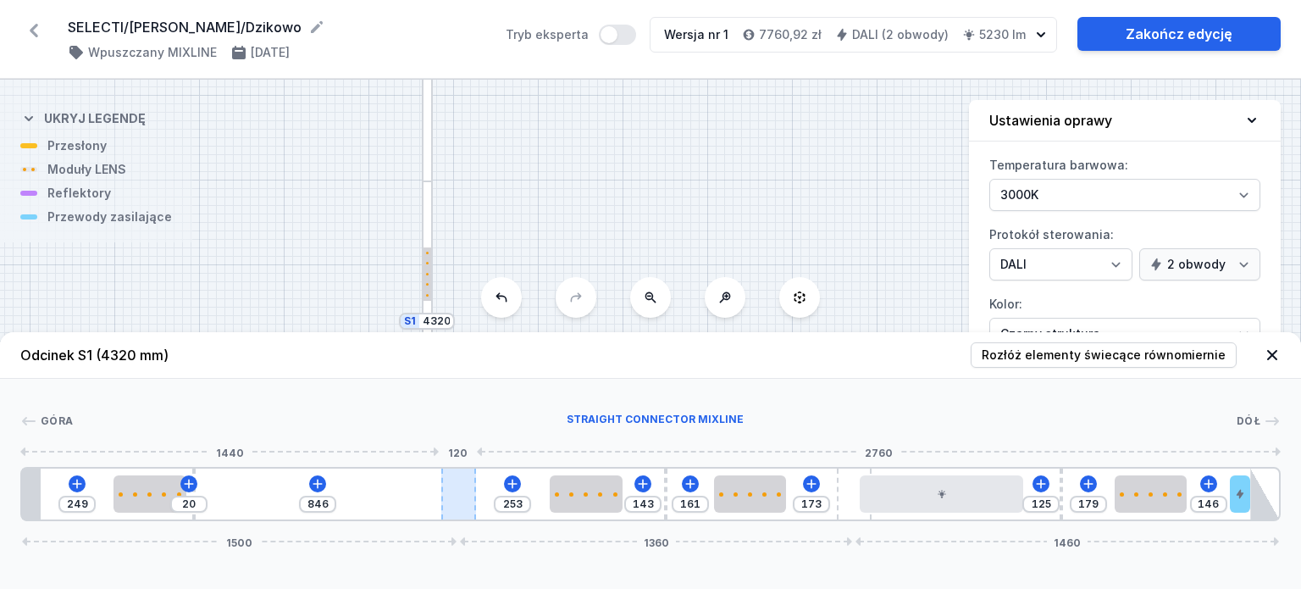
type input "153"
type input "866"
type input "147"
type input "872"
type input "139"
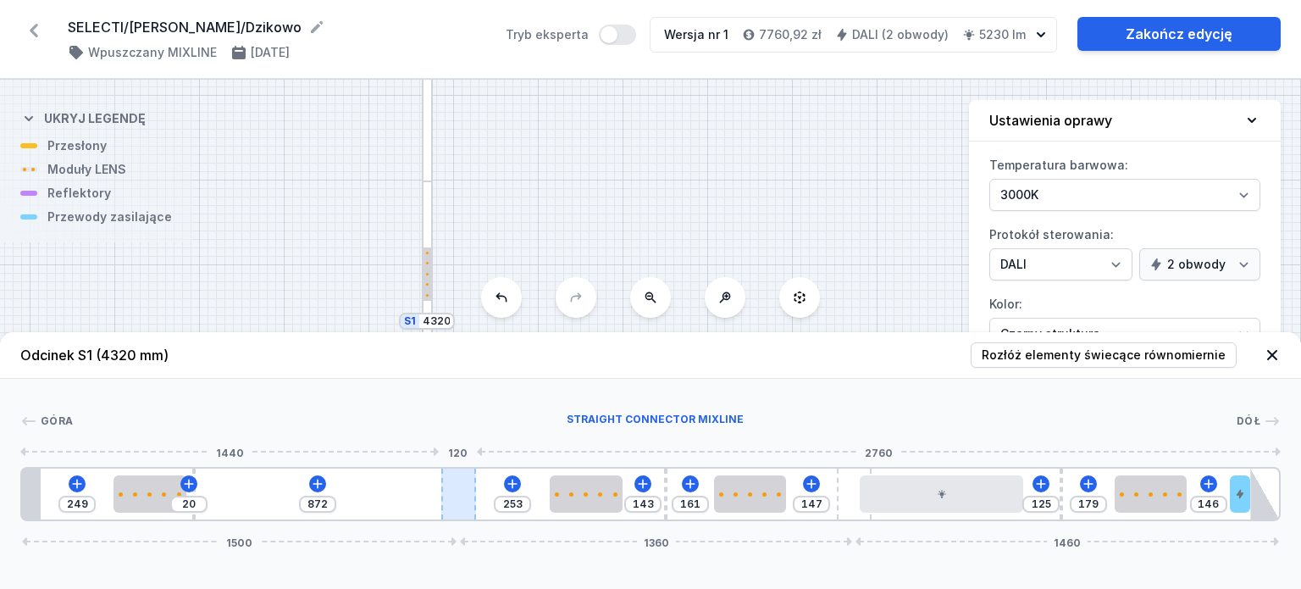
type input "880"
type input "136"
type input "883"
type input "130"
type input "889"
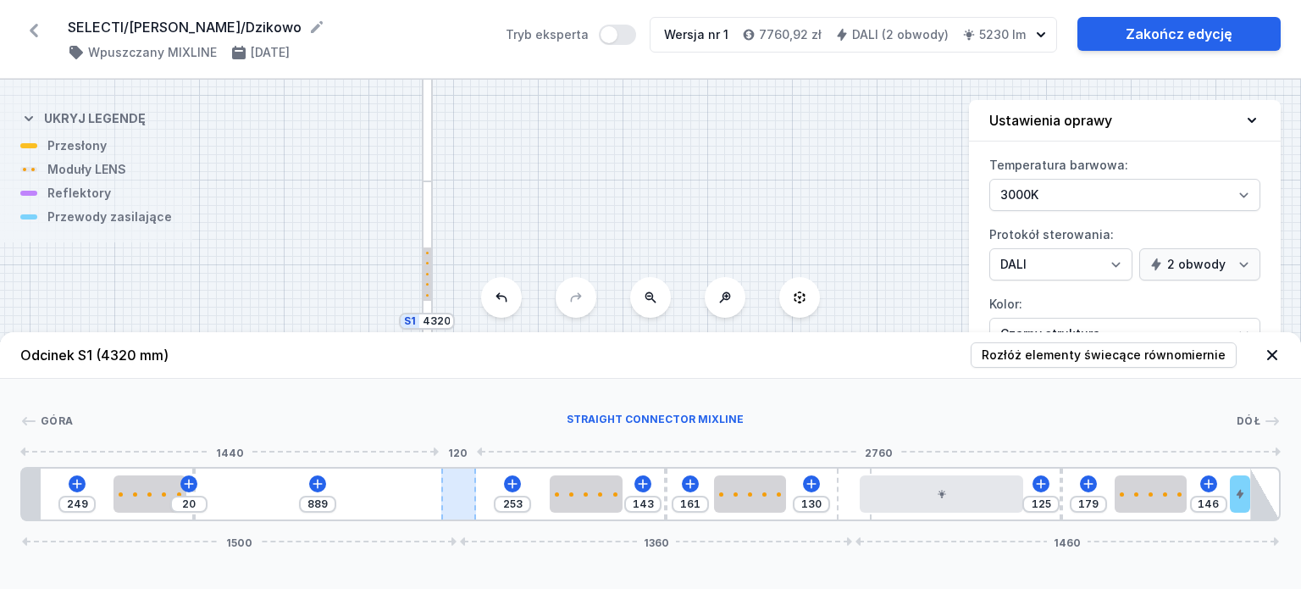
type input "127"
type input "892"
type input "121"
type input "898"
type input "119"
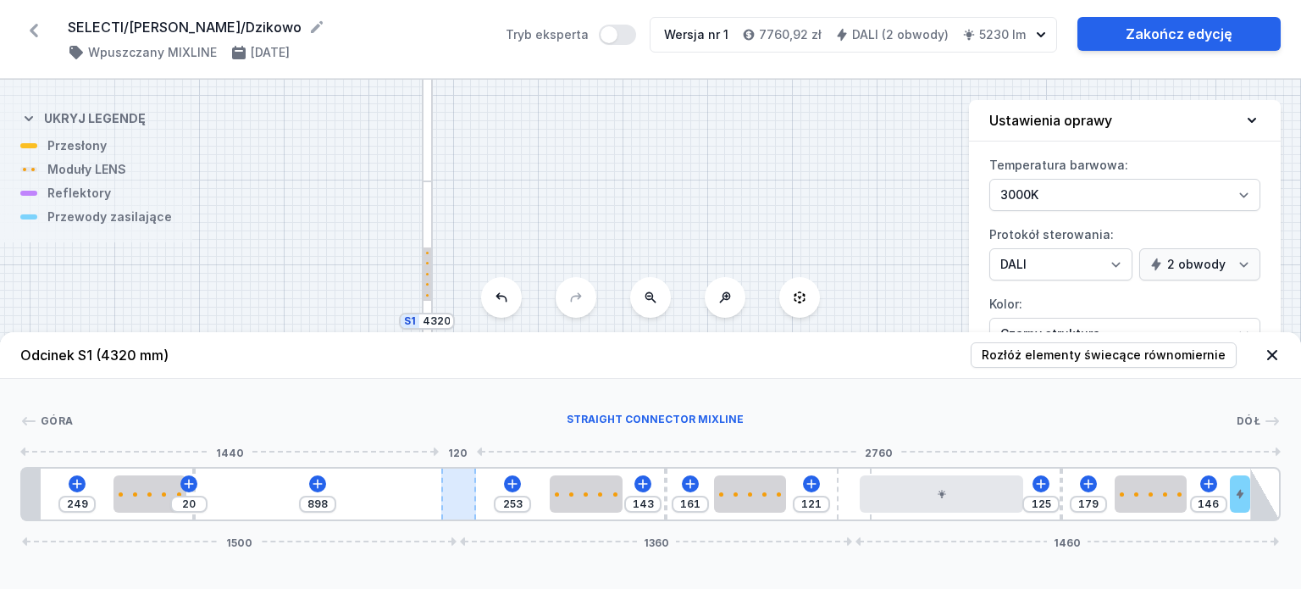
type input "900"
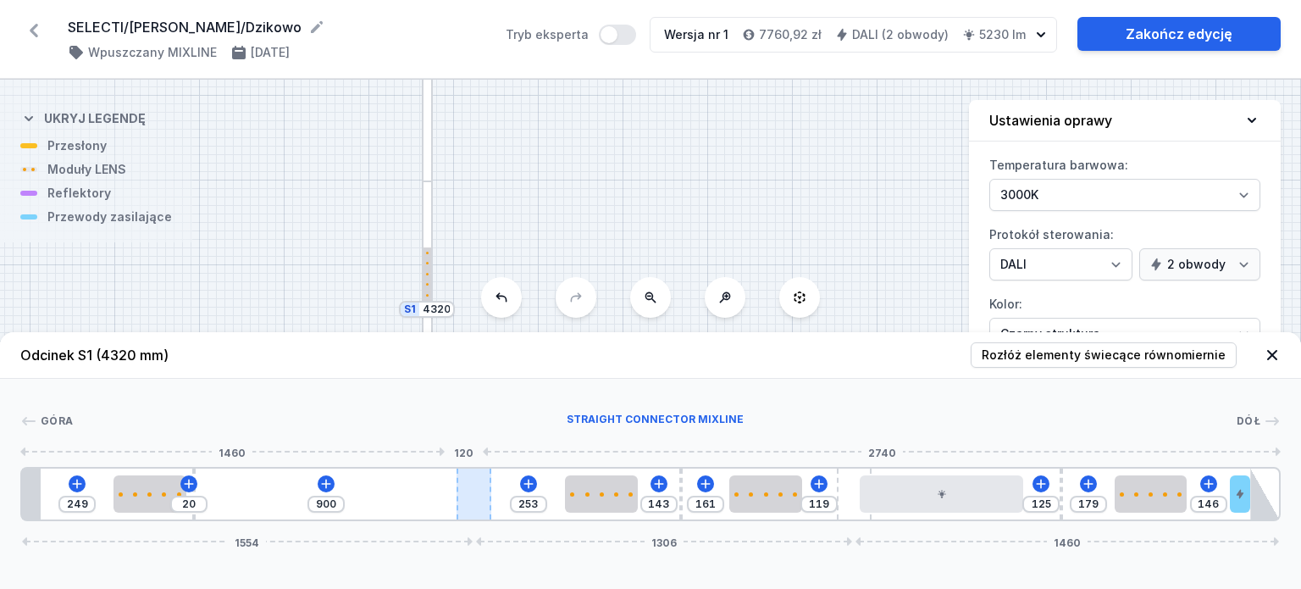
type input "314"
type input "107"
type input "912"
type input "104"
type input "915"
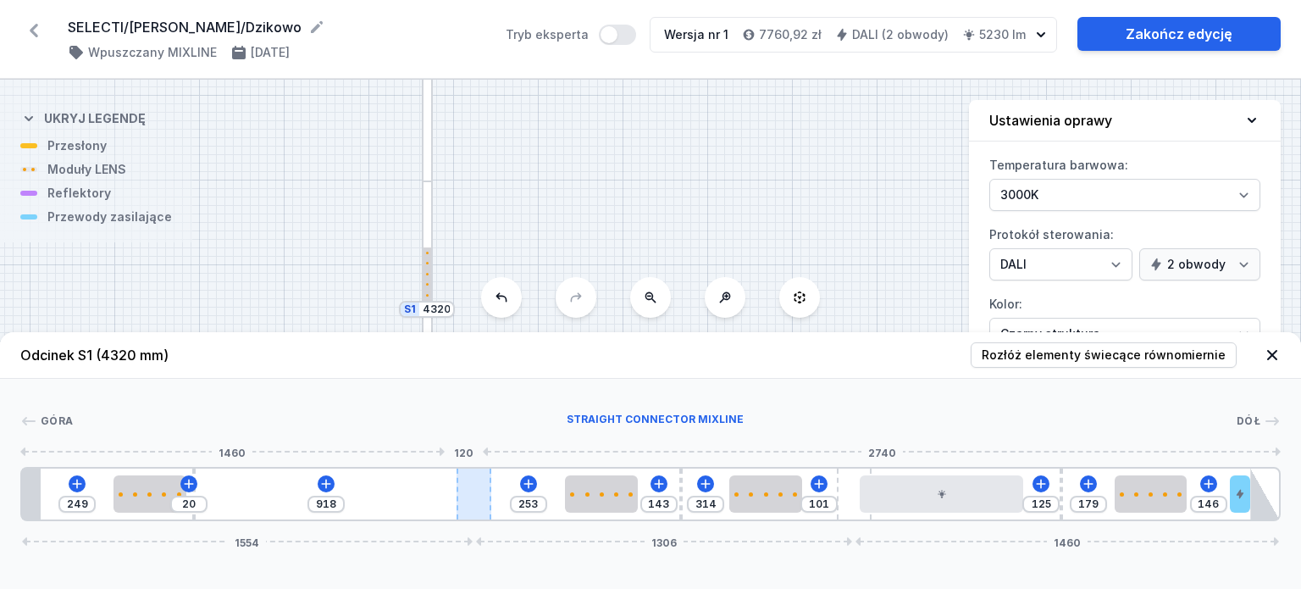
drag, startPoint x: 430, startPoint y: 480, endPoint x: 493, endPoint y: 484, distance: 63.6
click at [491, 484] on div at bounding box center [474, 494] width 35 height 51
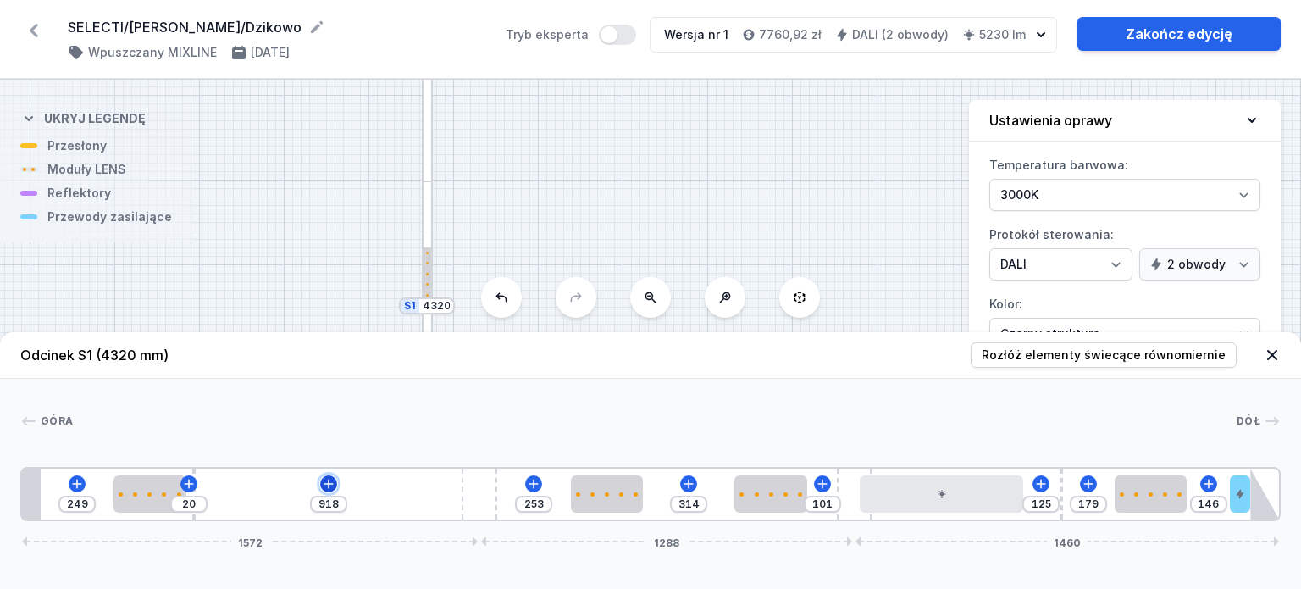
click at [335, 490] on icon at bounding box center [329, 484] width 14 height 14
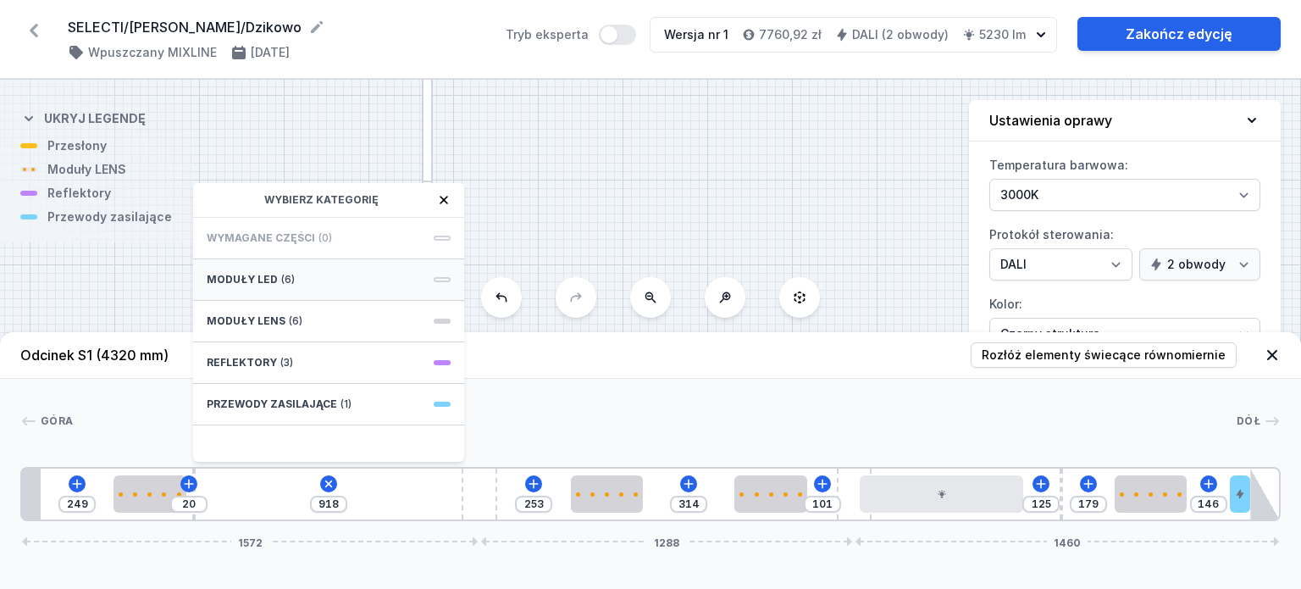
click at [291, 282] on div "Moduły LED (6)" at bounding box center [328, 280] width 271 height 42
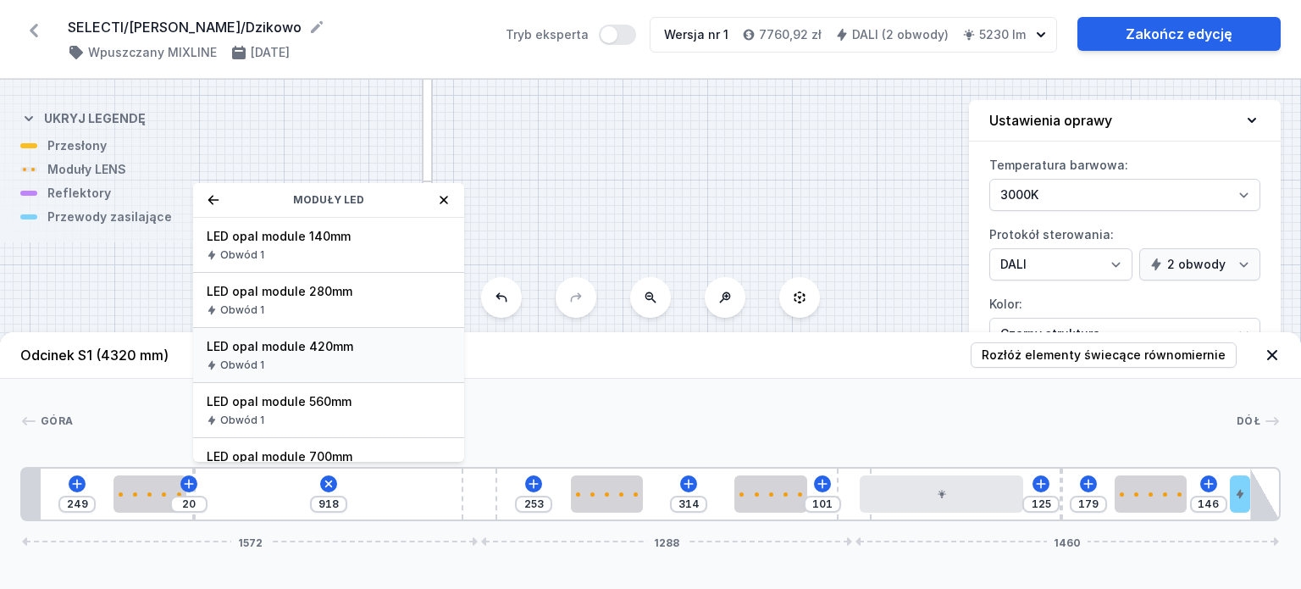
scroll to position [85, 0]
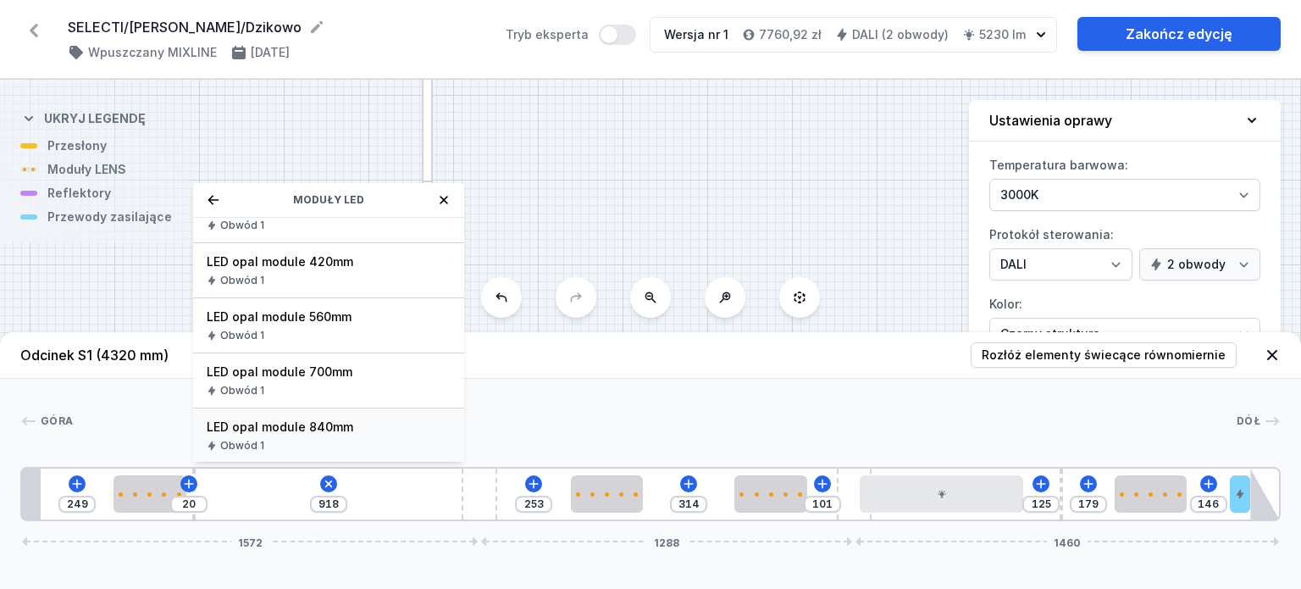
click at [341, 425] on span "LED opal module 840mm" at bounding box center [329, 427] width 244 height 17
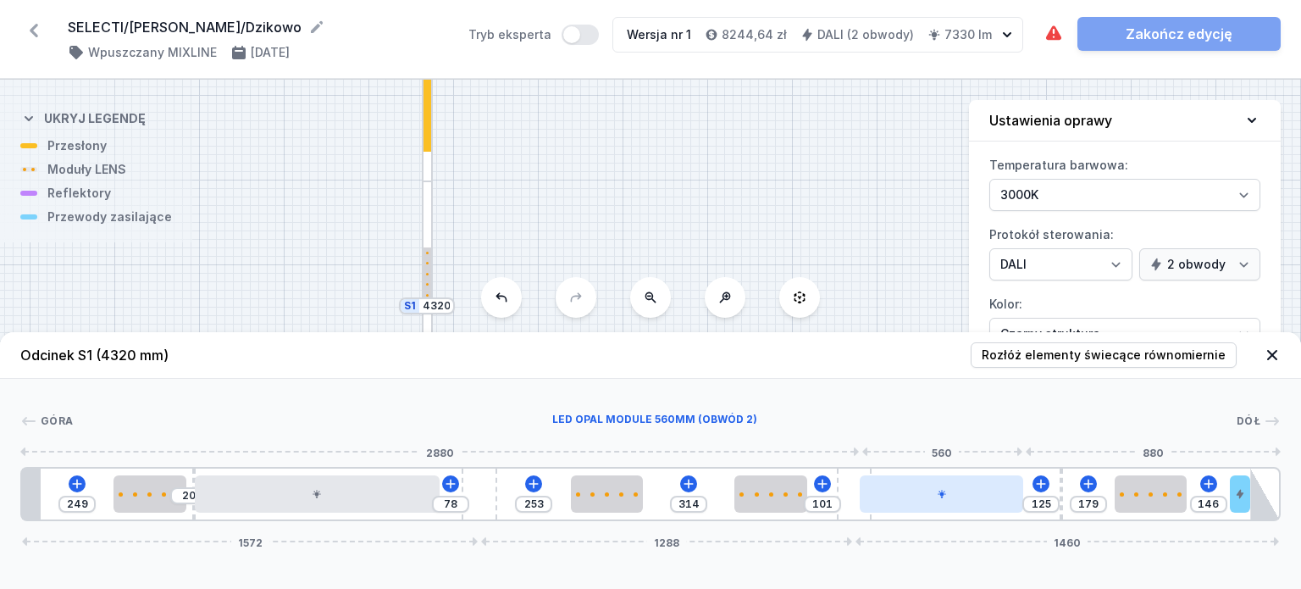
click at [973, 502] on div at bounding box center [941, 493] width 163 height 37
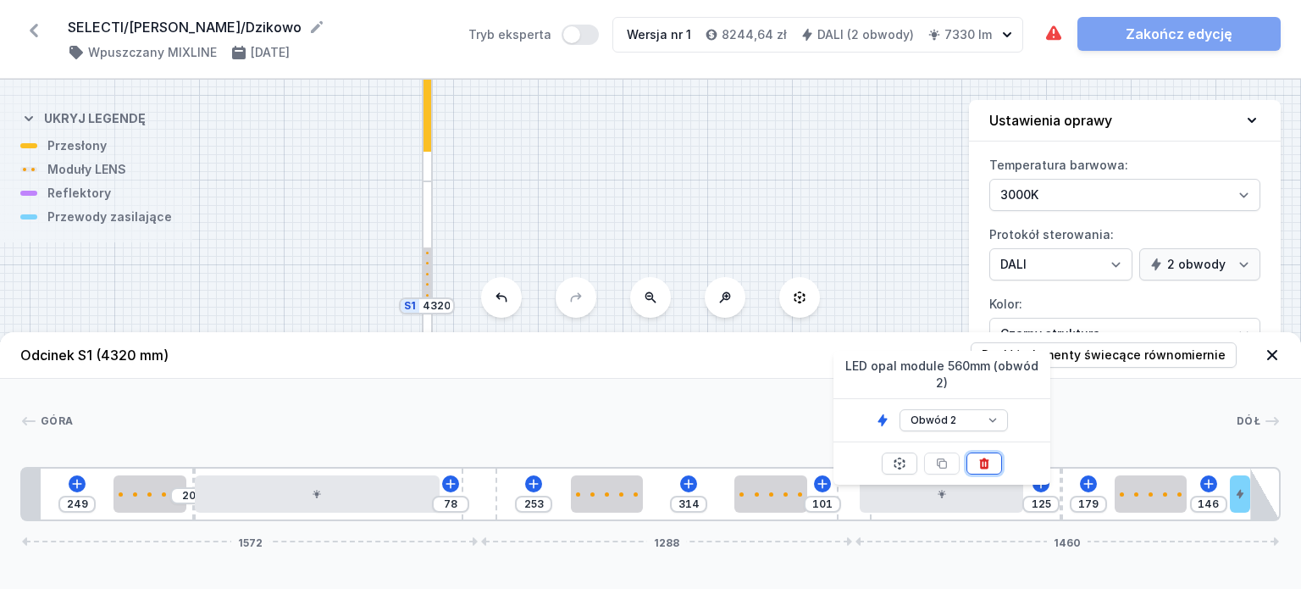
click at [984, 457] on icon at bounding box center [985, 464] width 14 height 14
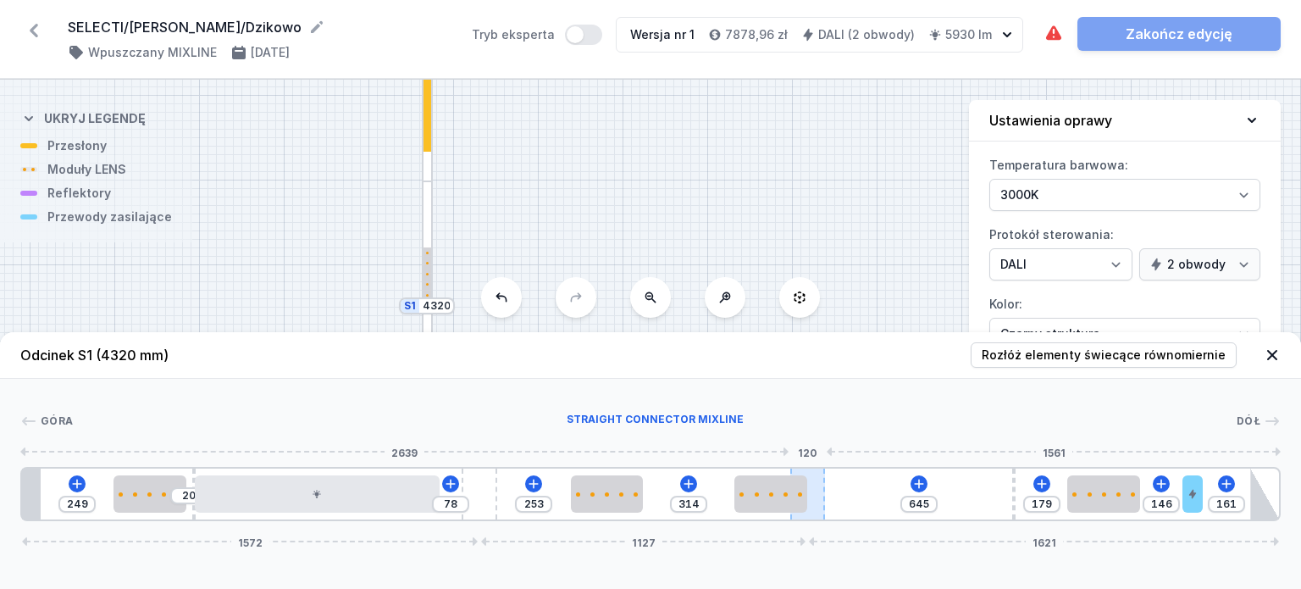
drag, startPoint x: 851, startPoint y: 496, endPoint x: 817, endPoint y: 501, distance: 34.2
click at [817, 501] on div at bounding box center [807, 494] width 35 height 51
click at [775, 499] on div at bounding box center [771, 493] width 73 height 37
click at [1013, 486] on div at bounding box center [1013, 494] width 3 height 51
drag, startPoint x: 1013, startPoint y: 488, endPoint x: 1065, endPoint y: 491, distance: 51.7
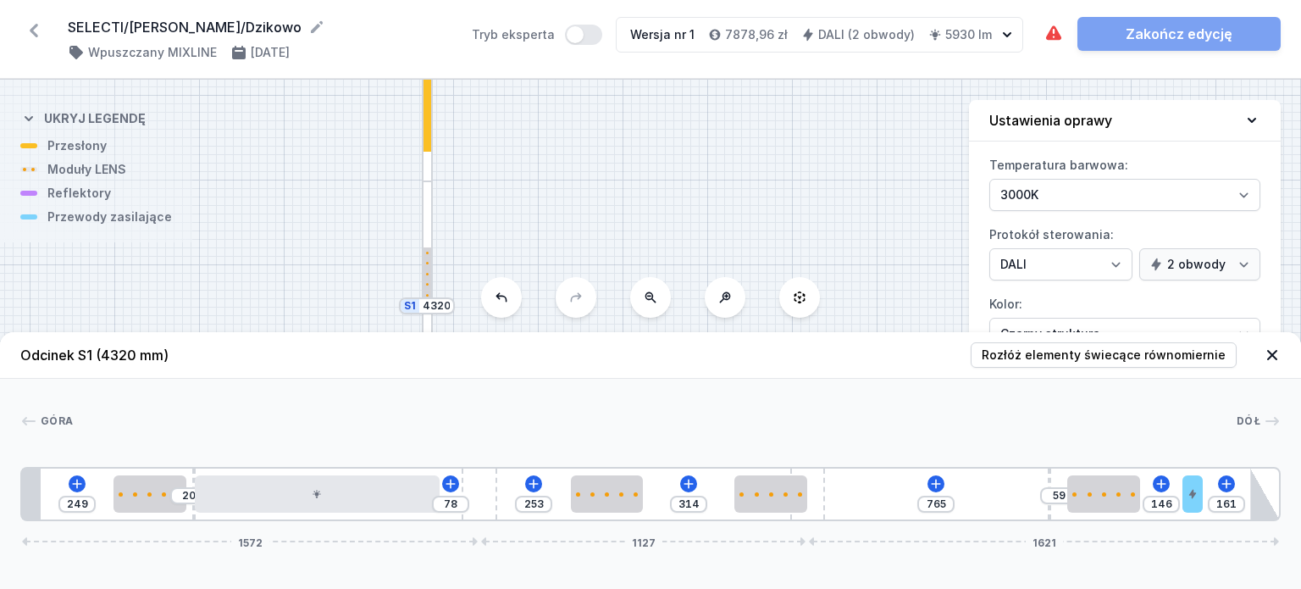
click at [1065, 491] on div "249 20 78 253 314 765 59 146 161 1572 1127 1621" at bounding box center [650, 494] width 1261 height 54
drag, startPoint x: 1194, startPoint y: 496, endPoint x: 1257, endPoint y: 494, distance: 63.6
click at [1257, 494] on div "249 20 78 253 314 765 59 307 1572 1127 1621" at bounding box center [650, 494] width 1261 height 54
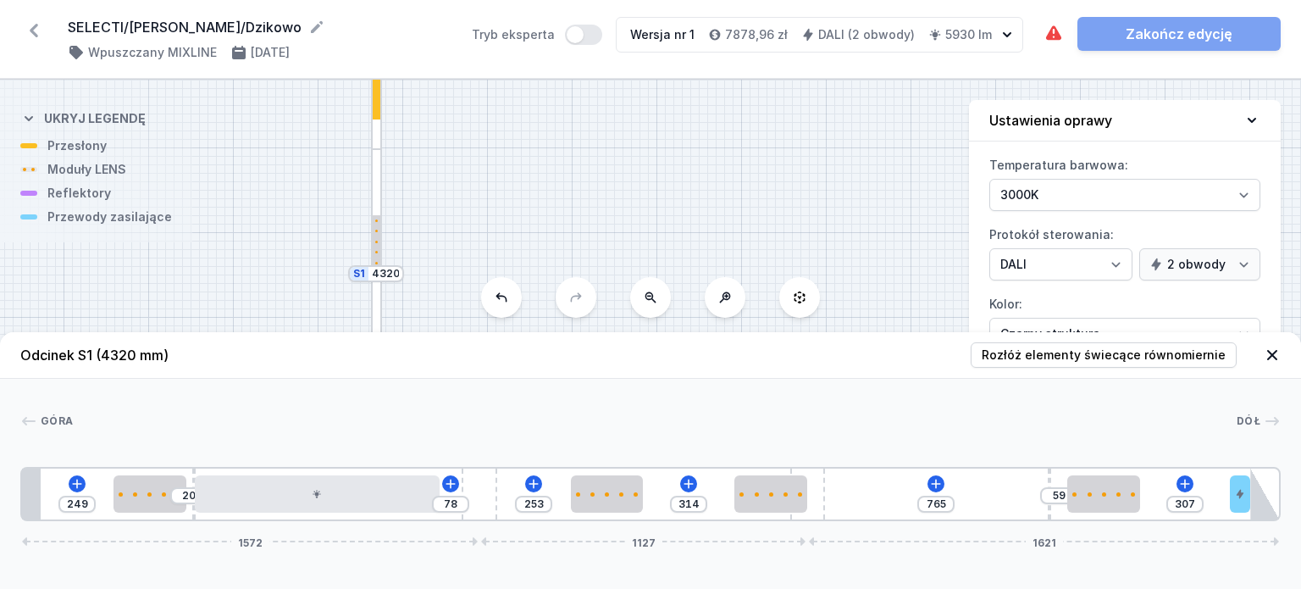
drag, startPoint x: 680, startPoint y: 224, endPoint x: 629, endPoint y: 191, distance: 60.2
click at [629, 191] on div "S2 2160 S1 4320" at bounding box center [650, 334] width 1301 height 509
click at [657, 305] on button at bounding box center [650, 297] width 41 height 41
click at [657, 305] on div "S2 2160 S1 4320" at bounding box center [650, 334] width 1301 height 509
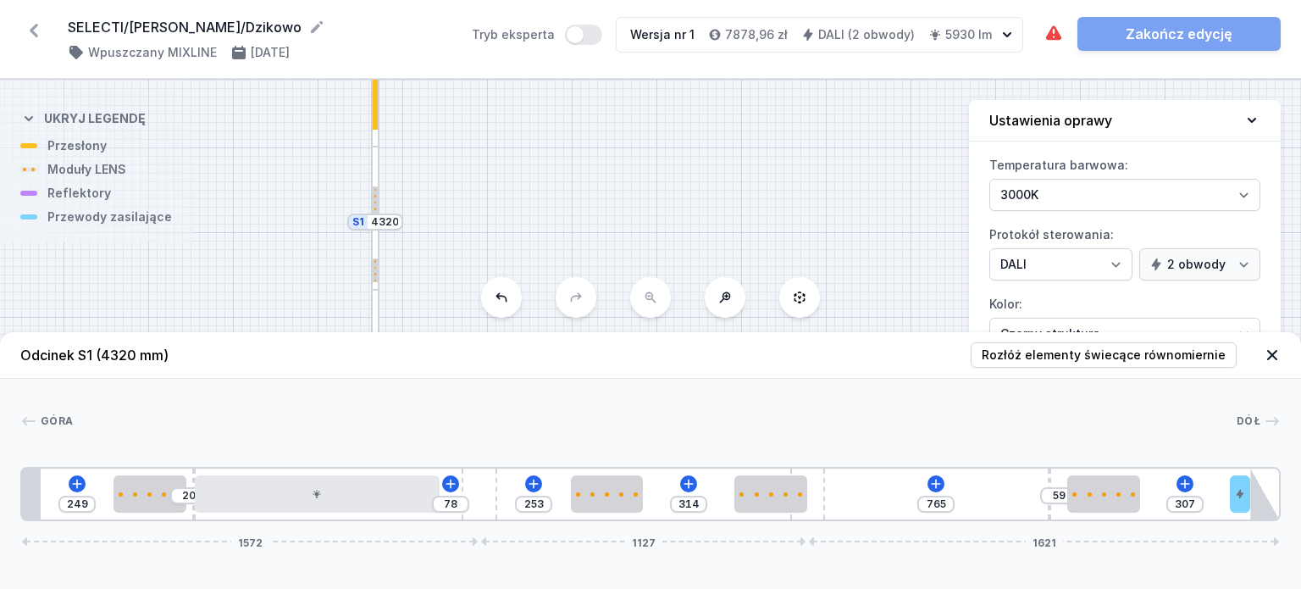
click at [657, 305] on div "S2 2160 S1 4320" at bounding box center [650, 334] width 1301 height 509
drag, startPoint x: 575, startPoint y: 226, endPoint x: 622, endPoint y: 48, distance: 183.9
click at [622, 48] on div "SELECTI/Marta SW/Dzikowo ( 11608 /v 1 ) Wpuszczany MIXLINE 16.09.2025 Tryb eksp…" at bounding box center [650, 294] width 1301 height 589
drag, startPoint x: 552, startPoint y: 171, endPoint x: 532, endPoint y: 370, distance: 200.0
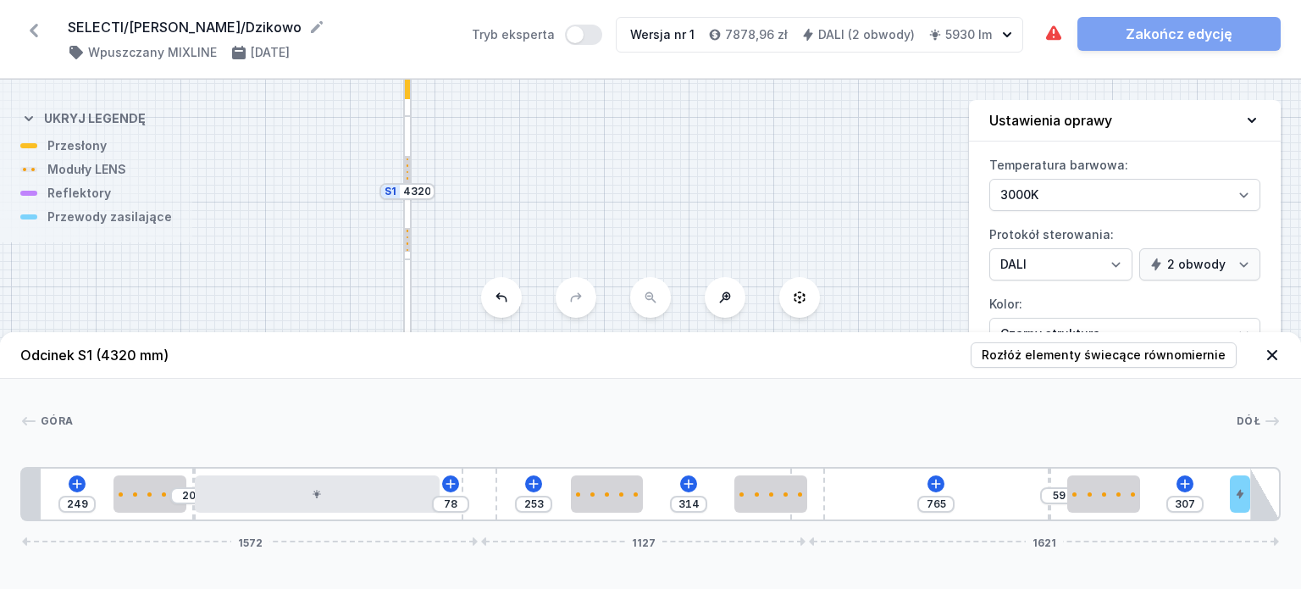
click at [532, 370] on div "S2 2160 S1 4320 Odcinek S1 (4320 mm) Rozłóż elementy świecące równomiernie Góra…" at bounding box center [650, 334] width 1301 height 509
click at [936, 483] on icon at bounding box center [936, 483] width 9 height 9
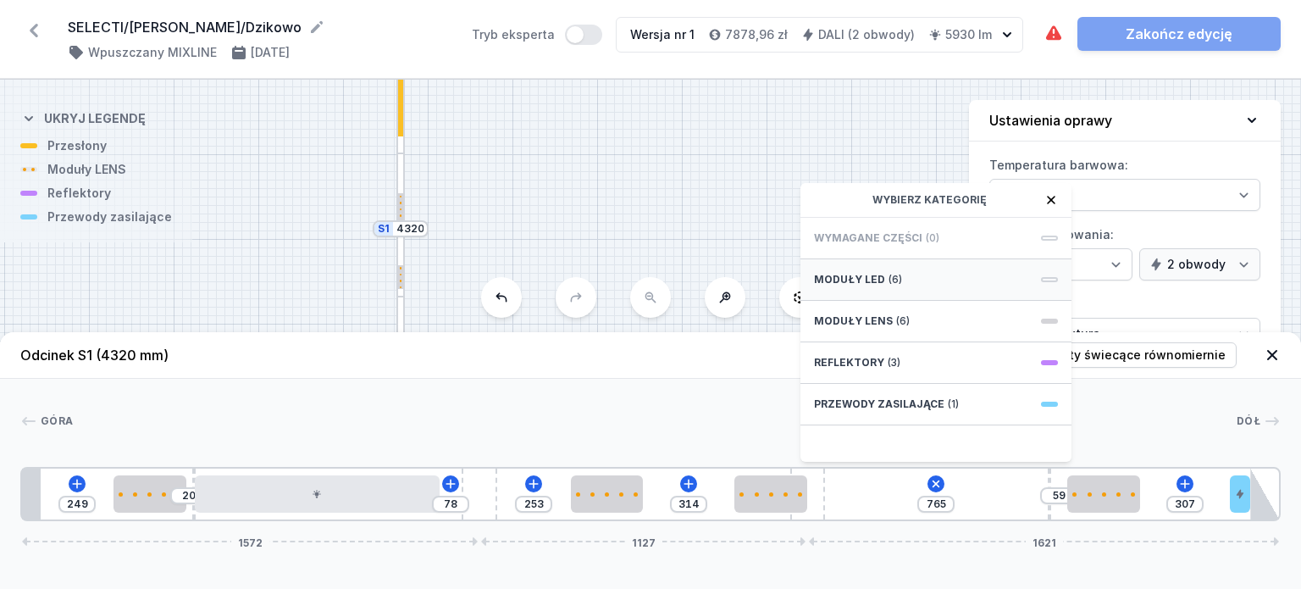
click at [896, 280] on span "(6)" at bounding box center [896, 280] width 14 height 14
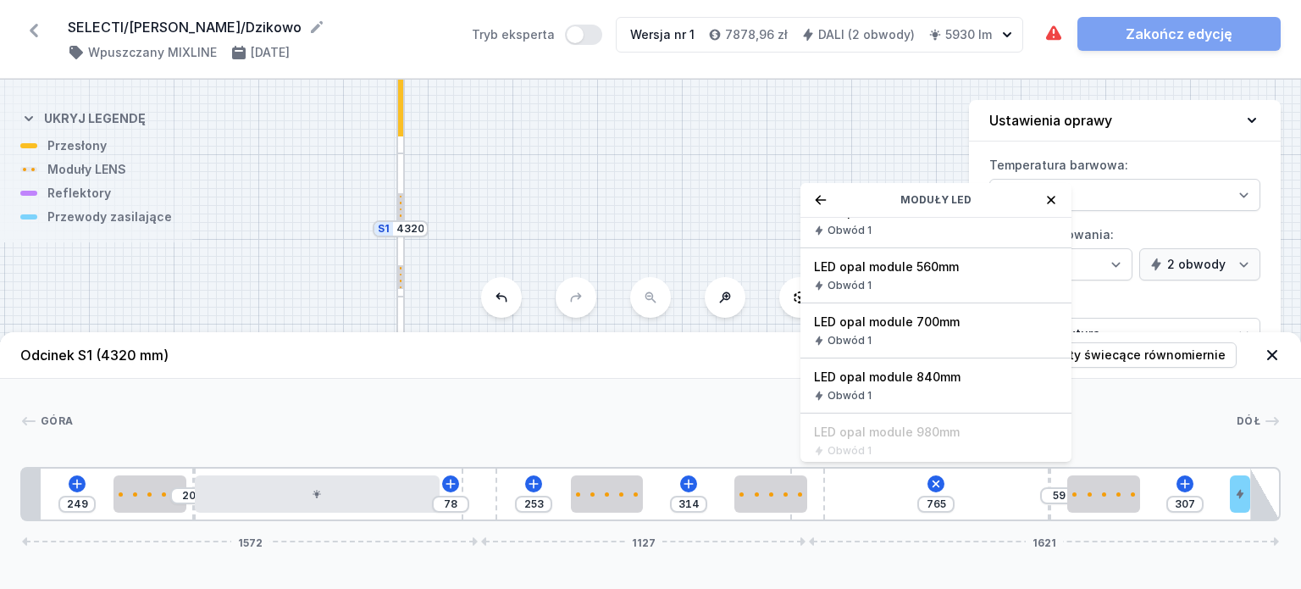
scroll to position [254, 0]
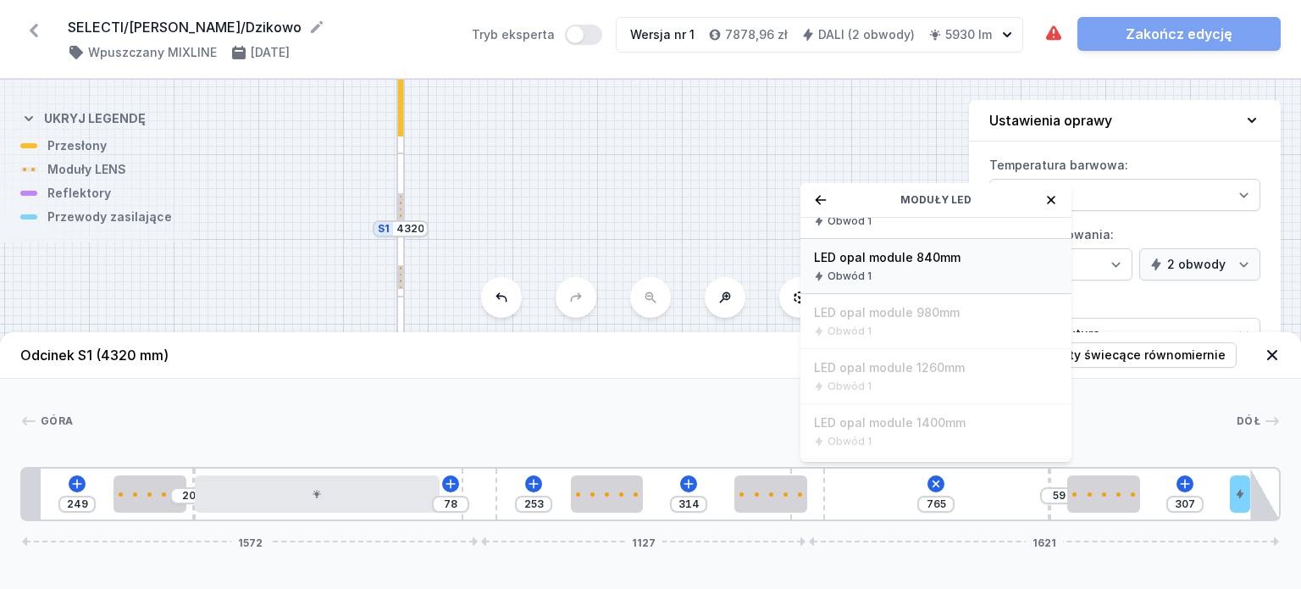
click at [934, 260] on span "LED opal module 840mm" at bounding box center [936, 257] width 244 height 17
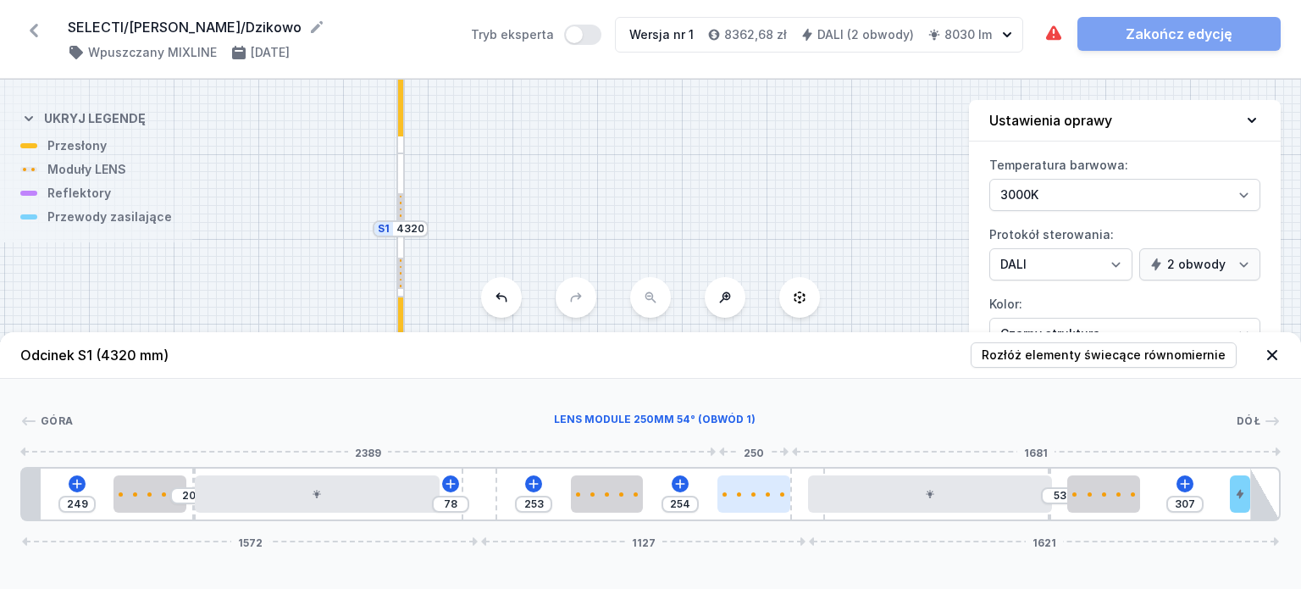
drag, startPoint x: 761, startPoint y: 505, endPoint x: 749, endPoint y: 507, distance: 12.1
click at [749, 507] on div at bounding box center [754, 493] width 73 height 37
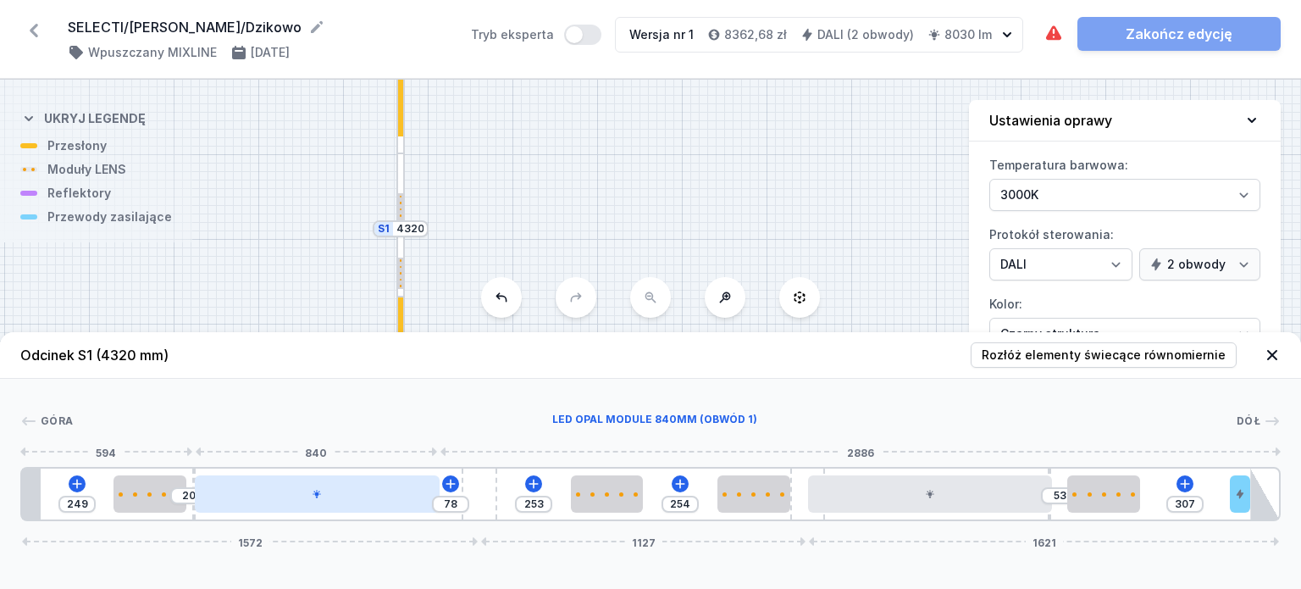
click at [297, 504] on div at bounding box center [317, 493] width 245 height 37
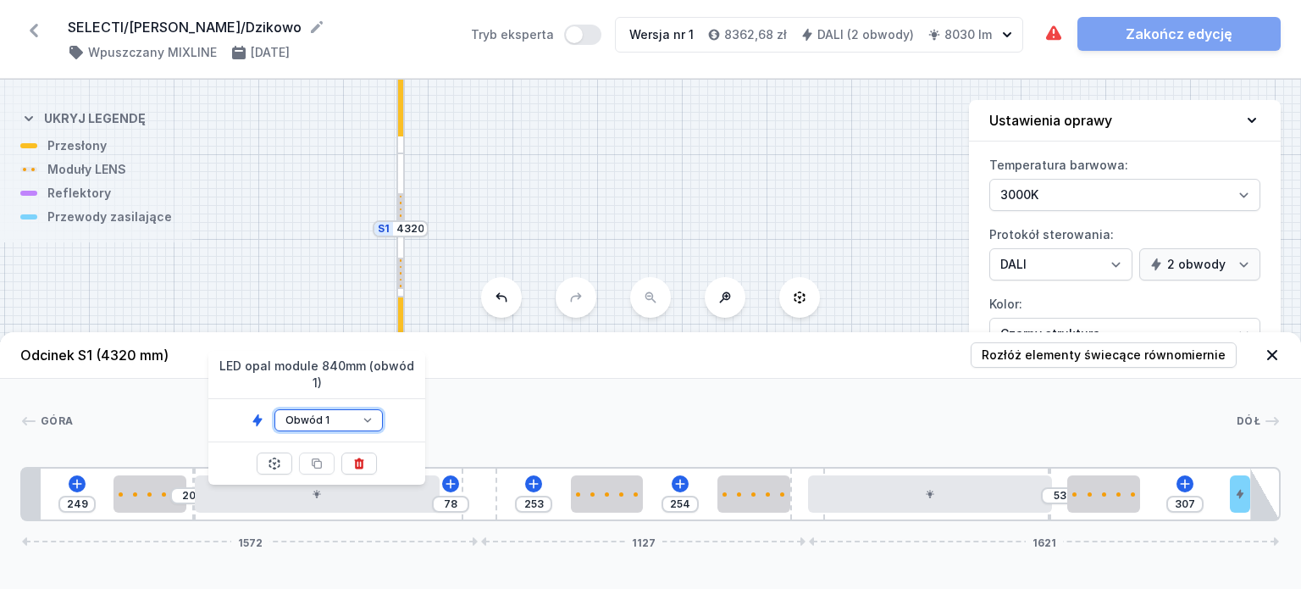
click at [337, 409] on select "Obwód 1 Obwód 2" at bounding box center [328, 420] width 108 height 22
click at [274, 409] on select "Obwód 1 Obwód 2" at bounding box center [328, 420] width 108 height 22
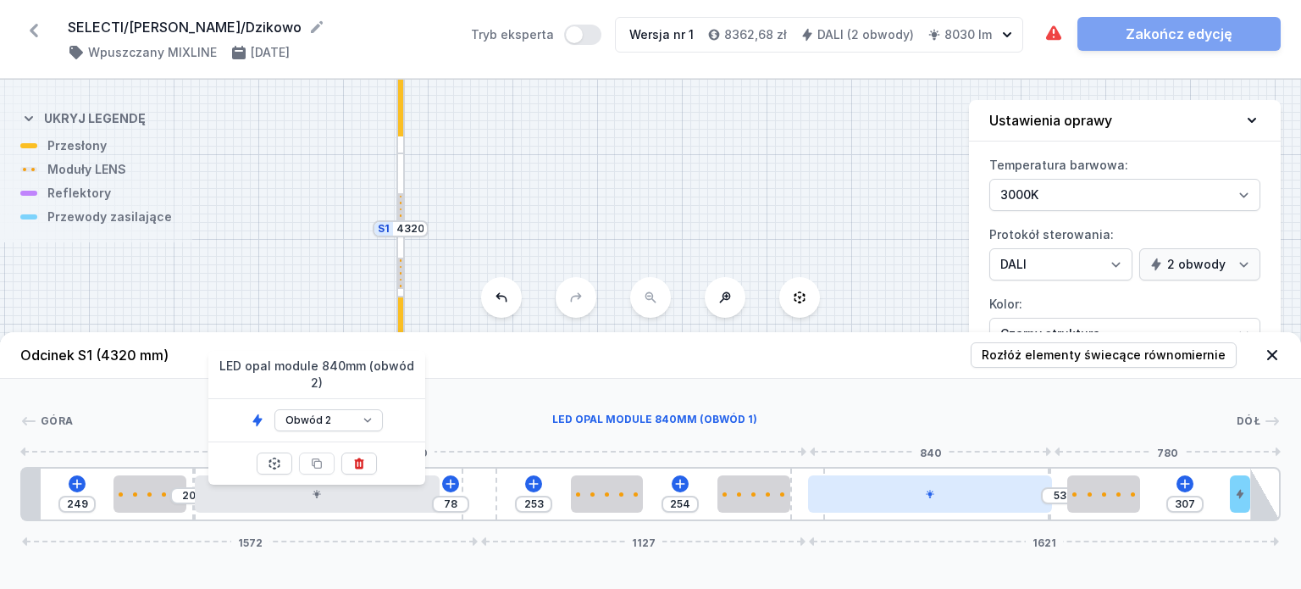
click at [887, 487] on div at bounding box center [930, 493] width 245 height 37
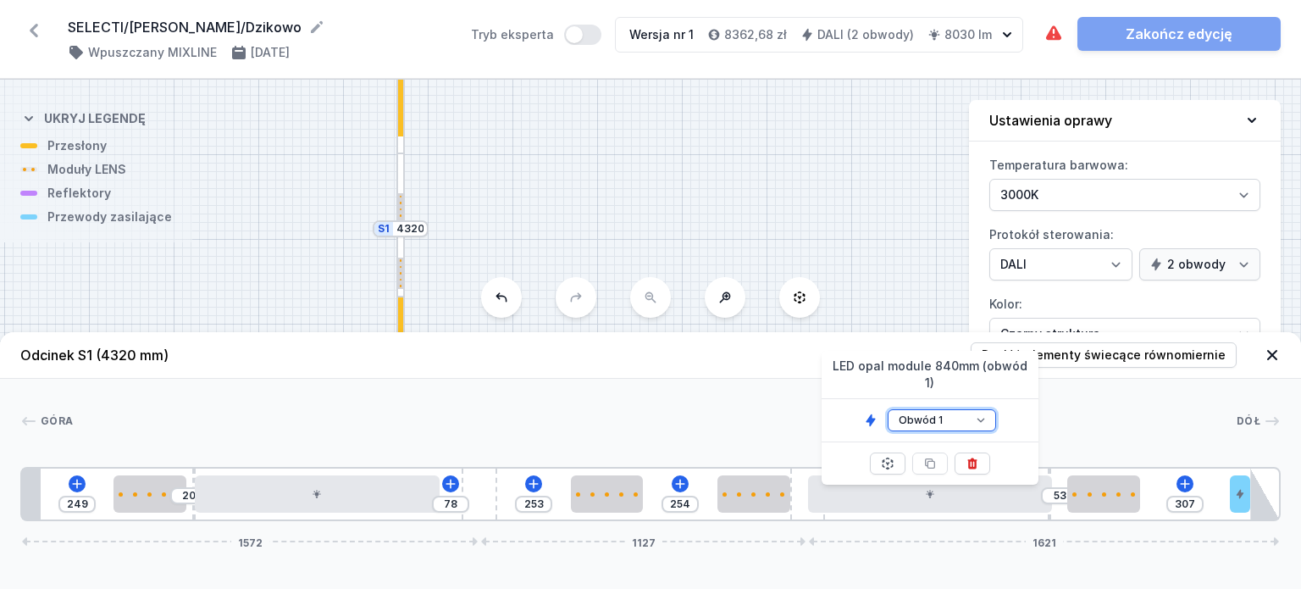
drag, startPoint x: 920, startPoint y: 402, endPoint x: 921, endPoint y: 412, distance: 10.2
click at [920, 409] on select "Obwód 1 Obwód 2" at bounding box center [942, 420] width 108 height 22
click at [888, 409] on select "Obwód 1 Obwód 2" at bounding box center [942, 420] width 108 height 22
drag, startPoint x: 674, startPoint y: 215, endPoint x: 589, endPoint y: 129, distance: 121.6
click at [601, 138] on div "S2 2160 S1 4320" at bounding box center [650, 334] width 1301 height 509
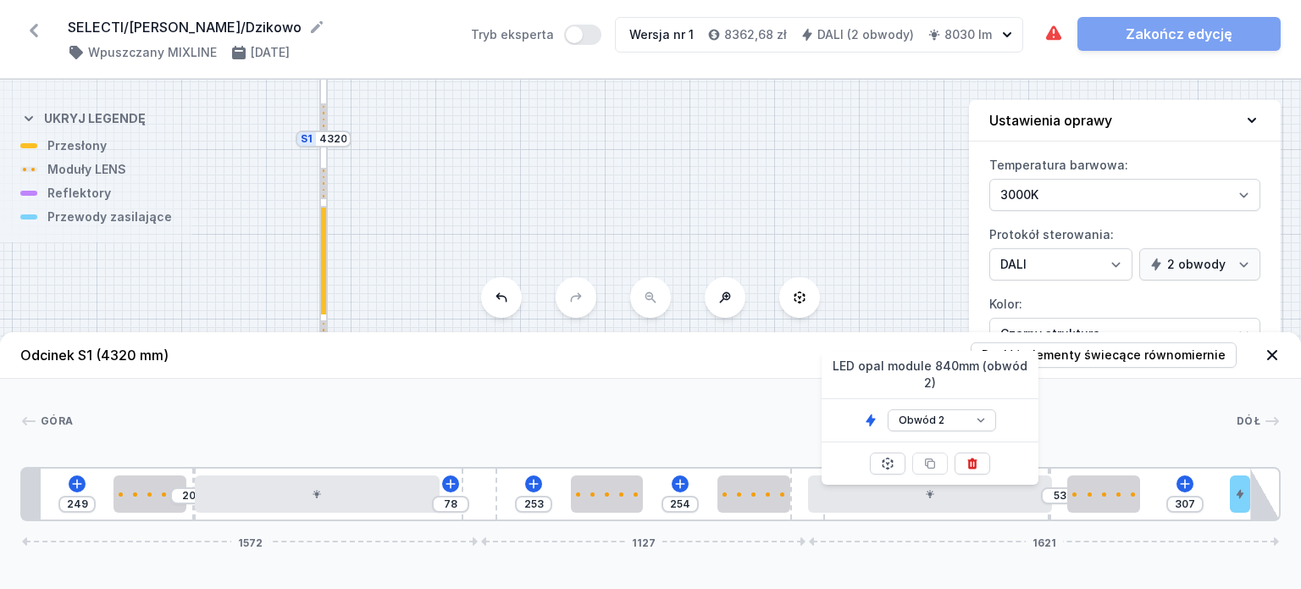
drag, startPoint x: 593, startPoint y: 225, endPoint x: 550, endPoint y: 104, distance: 128.6
click at [550, 105] on div "S2 2160 S1 4320" at bounding box center [650, 334] width 1301 height 509
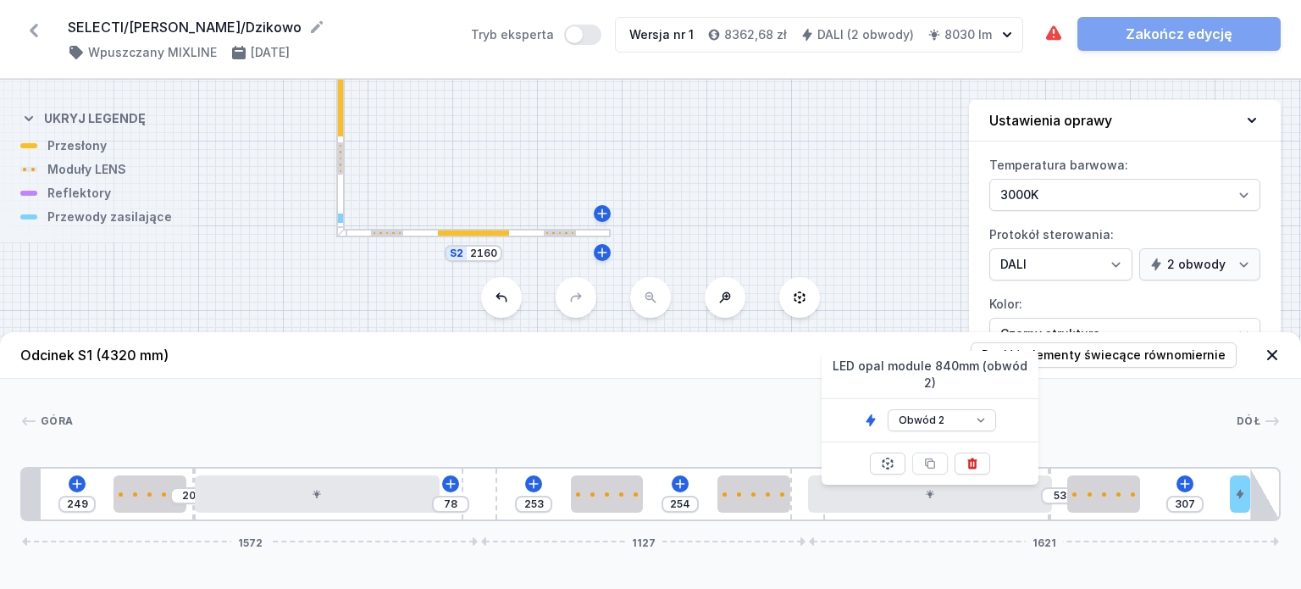
drag, startPoint x: 513, startPoint y: 209, endPoint x: 573, endPoint y: 151, distance: 83.9
click at [573, 151] on div "S2 2160 S1 4320" at bounding box center [650, 334] width 1301 height 509
click at [464, 236] on div at bounding box center [473, 232] width 274 height 8
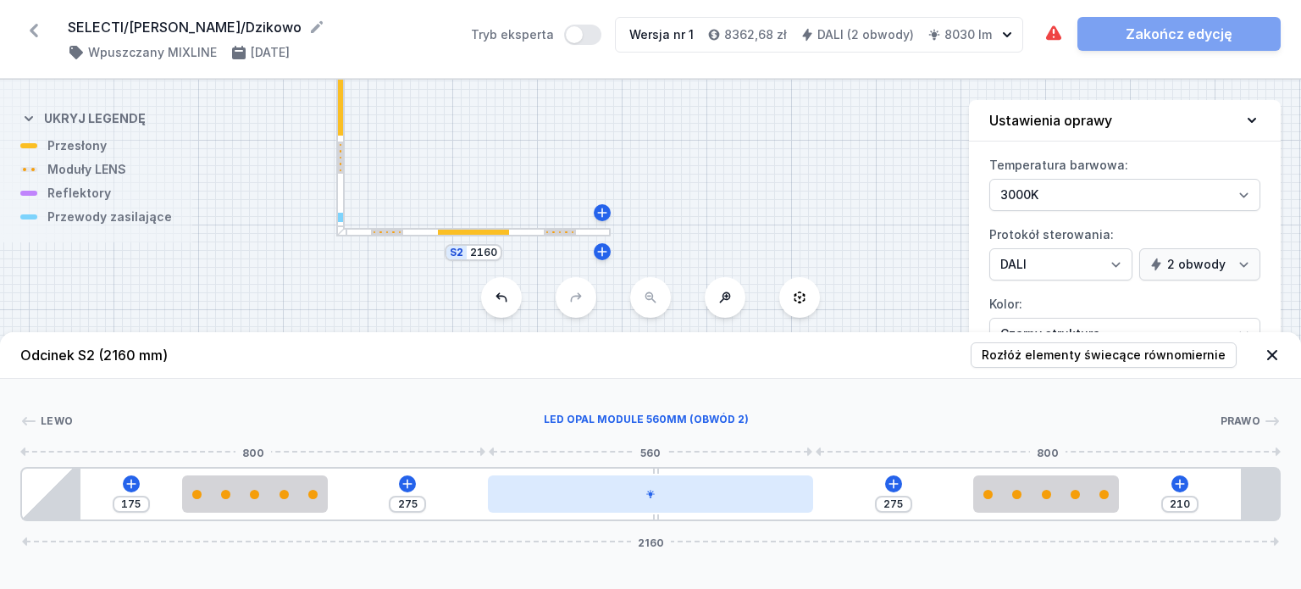
click at [640, 491] on div at bounding box center [651, 493] width 326 height 37
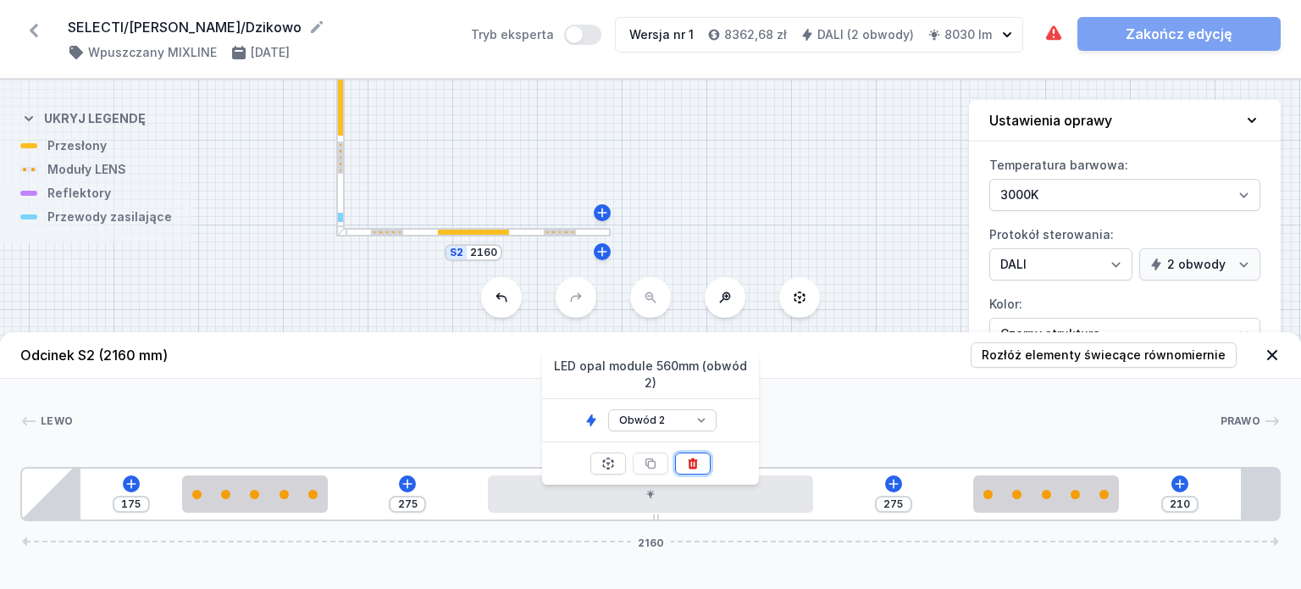
click at [691, 457] on icon at bounding box center [692, 462] width 9 height 11
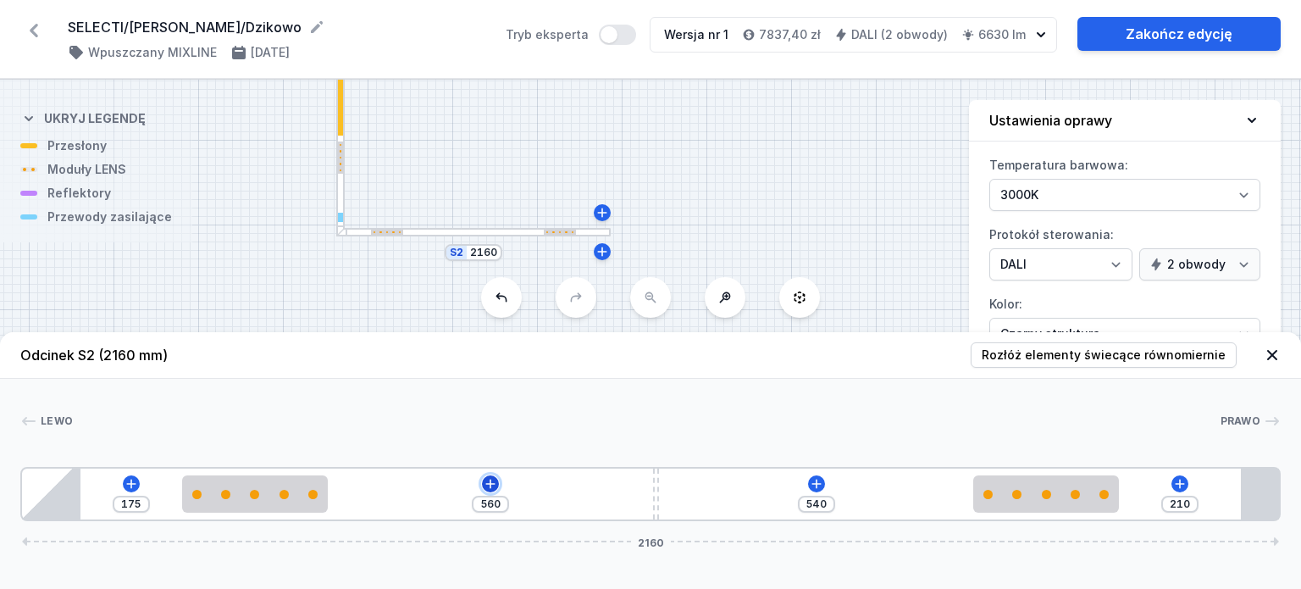
click at [493, 485] on icon at bounding box center [491, 484] width 14 height 14
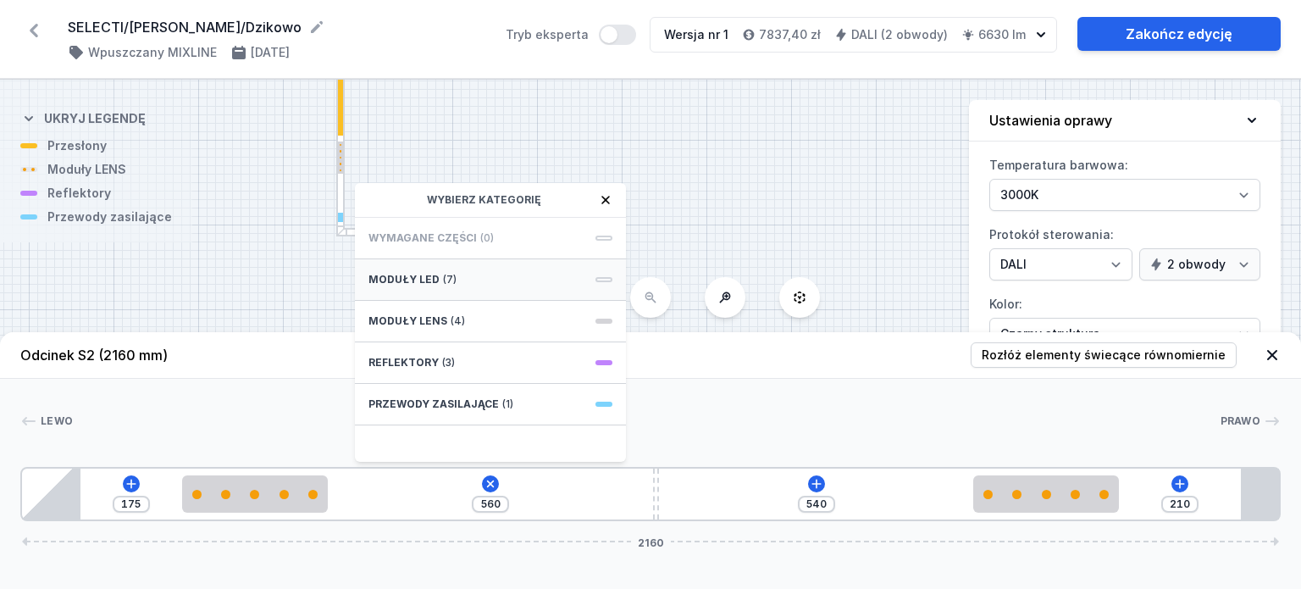
click at [446, 274] on span "(7)" at bounding box center [450, 280] width 14 height 14
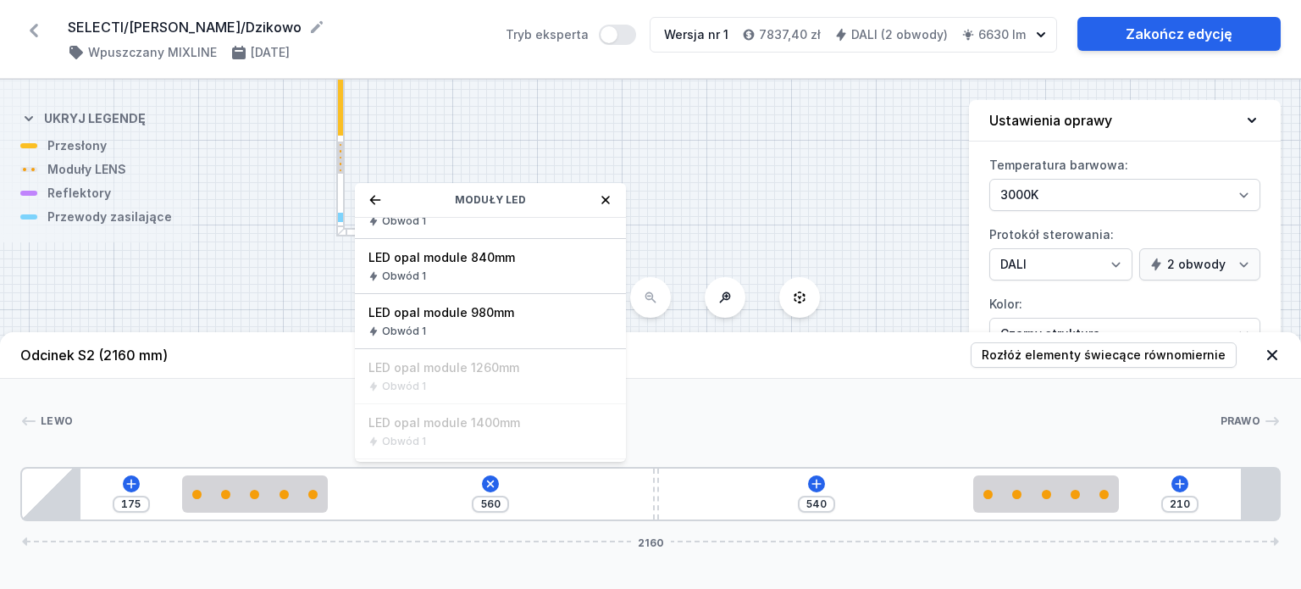
click at [483, 262] on span "LED opal module 840mm" at bounding box center [491, 257] width 244 height 17
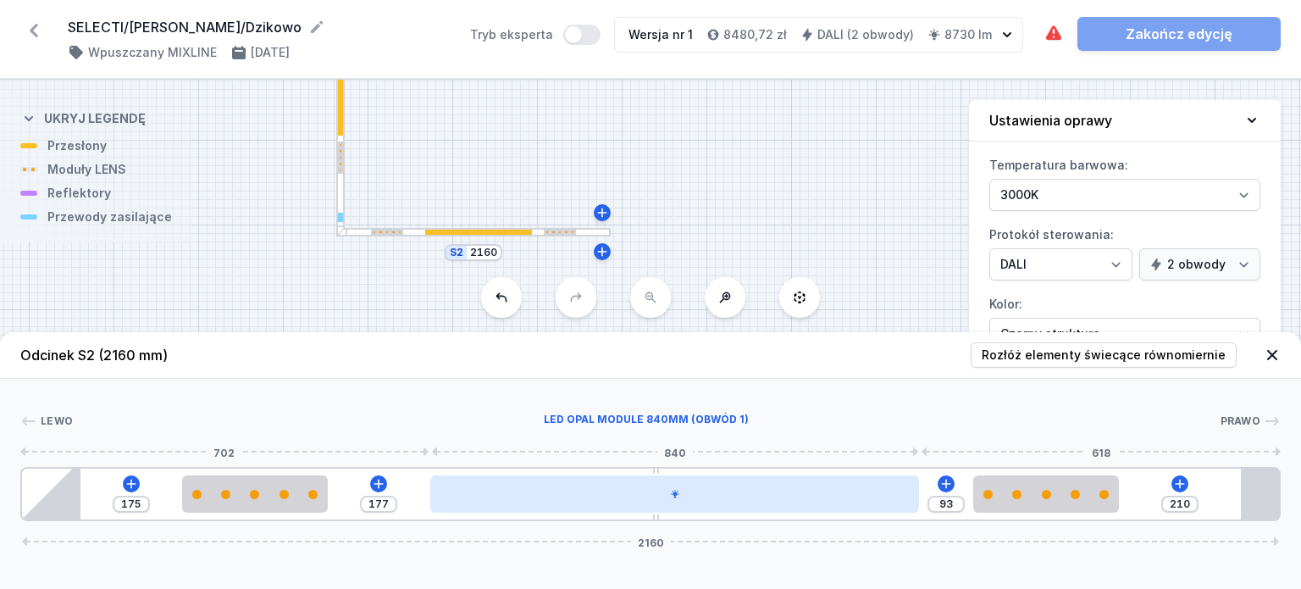
drag, startPoint x: 593, startPoint y: 496, endPoint x: 679, endPoint y: 497, distance: 85.6
click at [679, 497] on div at bounding box center [674, 493] width 489 height 37
click at [710, 500] on div at bounding box center [674, 493] width 489 height 37
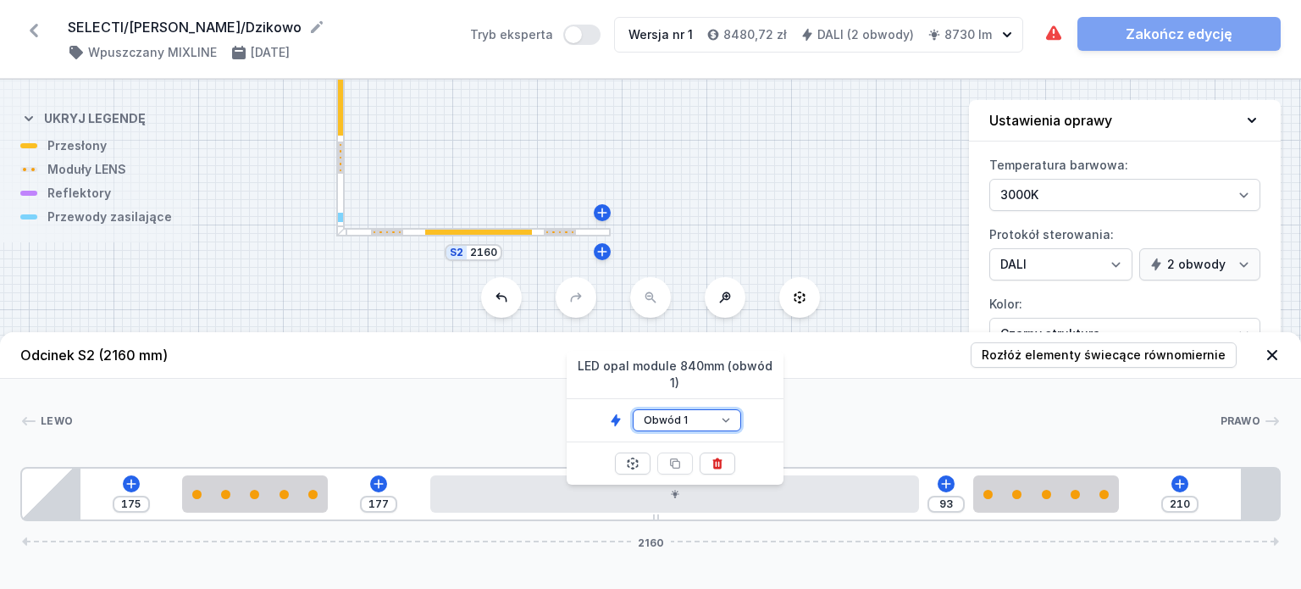
click at [702, 413] on select "Obwód 1 Obwód 2" at bounding box center [687, 420] width 108 height 22
click at [633, 409] on select "Obwód 1 Obwód 2" at bounding box center [687, 420] width 108 height 22
click at [341, 118] on div at bounding box center [340, 81] width 5 height 107
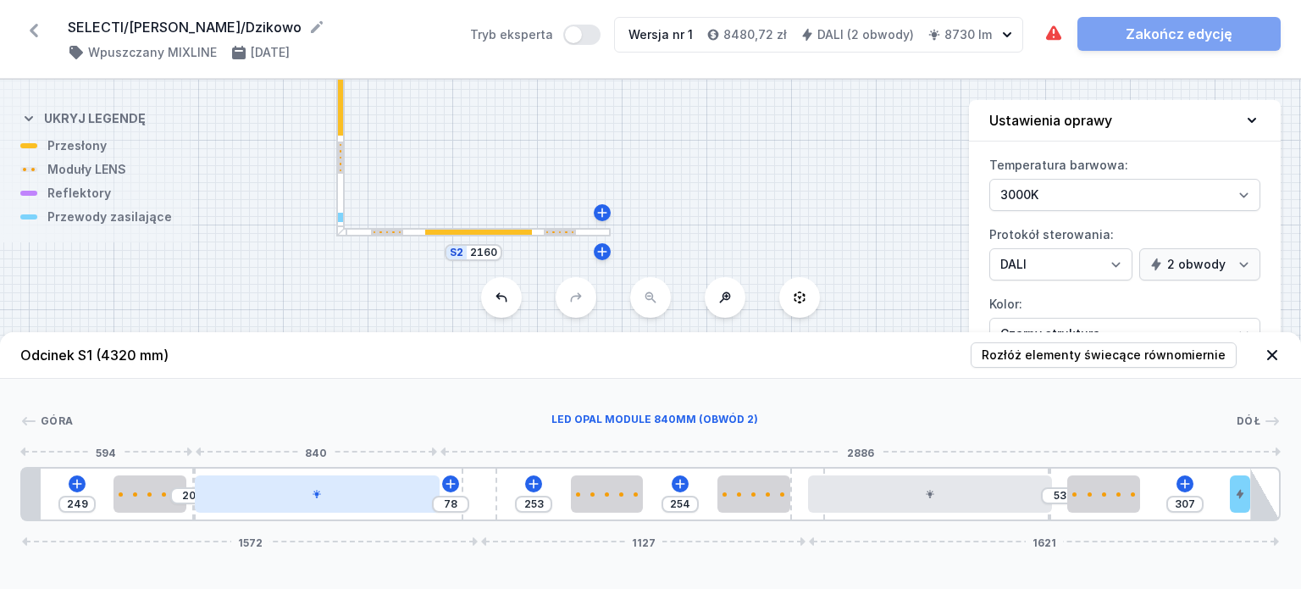
click at [301, 485] on div at bounding box center [317, 493] width 245 height 37
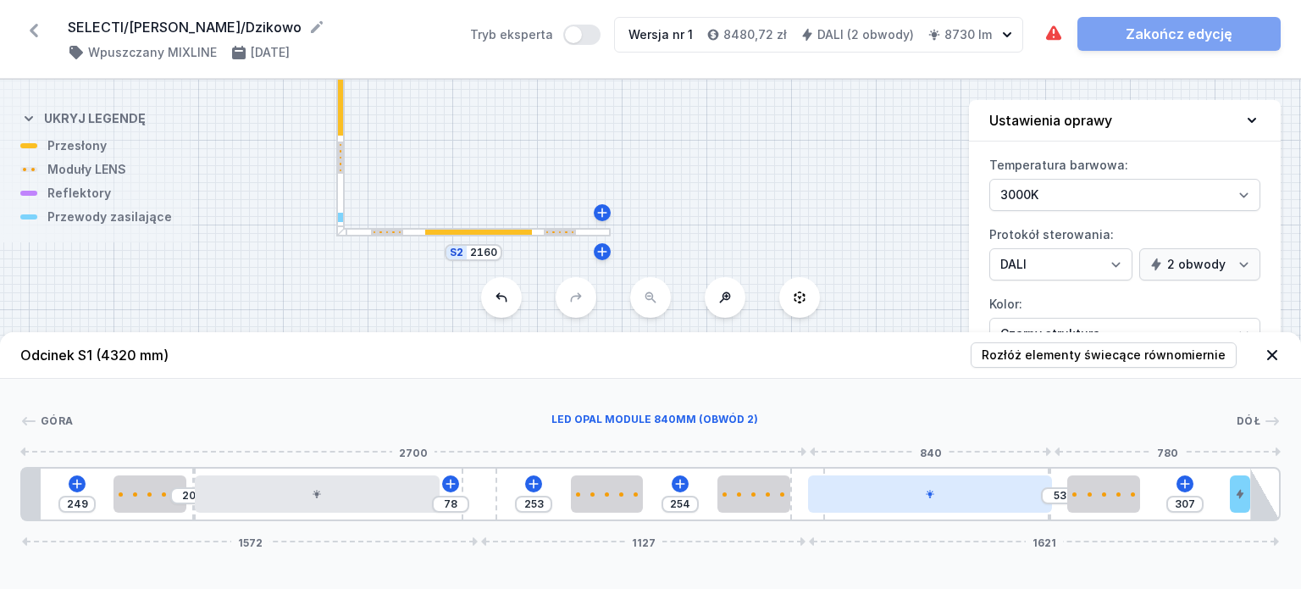
click at [840, 511] on div at bounding box center [930, 493] width 245 height 37
click at [907, 499] on div at bounding box center [930, 493] width 245 height 37
click at [912, 499] on div at bounding box center [930, 493] width 245 height 37
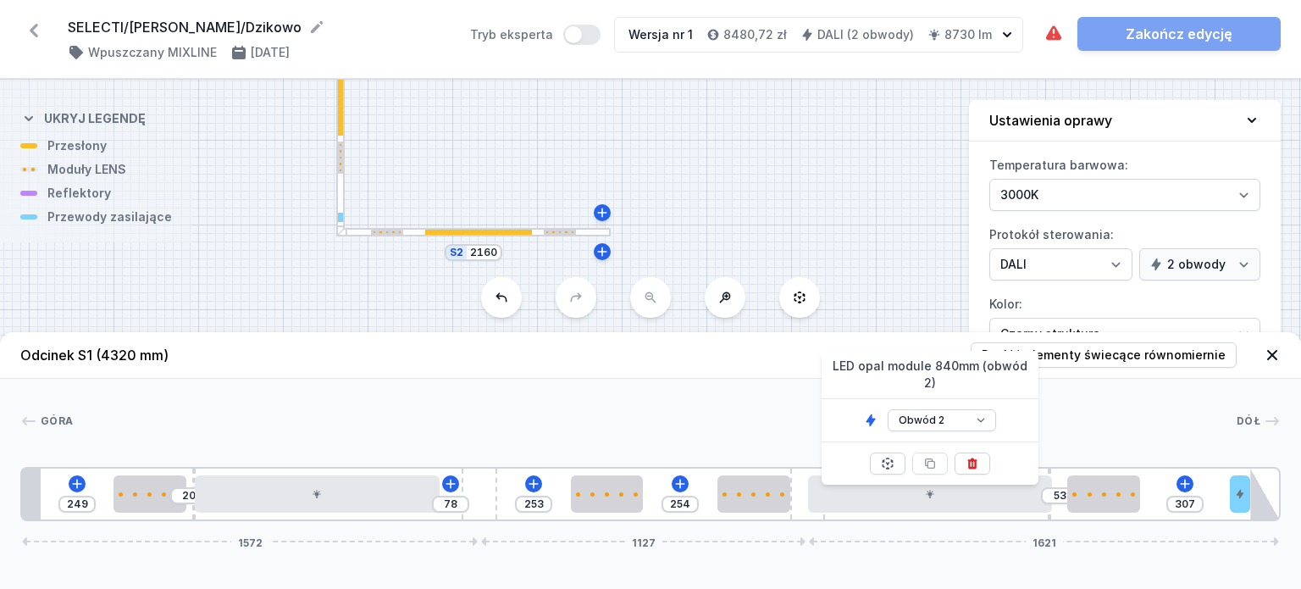
click at [666, 145] on div "S2 2160 S1 4320" at bounding box center [650, 334] width 1301 height 509
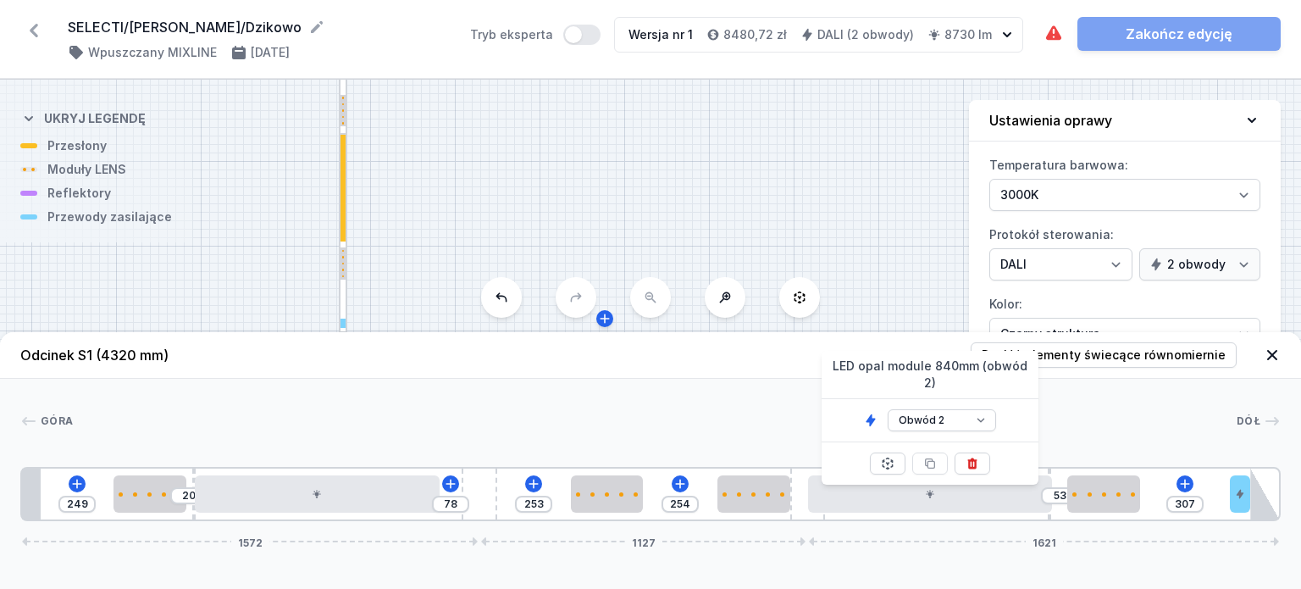
drag, startPoint x: 674, startPoint y: 153, endPoint x: 677, endPoint y: 299, distance: 145.7
click at [677, 299] on div "S2 2160 S1 4320" at bounding box center [650, 334] width 1301 height 509
drag, startPoint x: 552, startPoint y: 130, endPoint x: 540, endPoint y: 105, distance: 27.7
click at [540, 107] on div "S2 2160 S1 4320" at bounding box center [650, 334] width 1301 height 509
drag, startPoint x: 593, startPoint y: 158, endPoint x: 573, endPoint y: 97, distance: 65.1
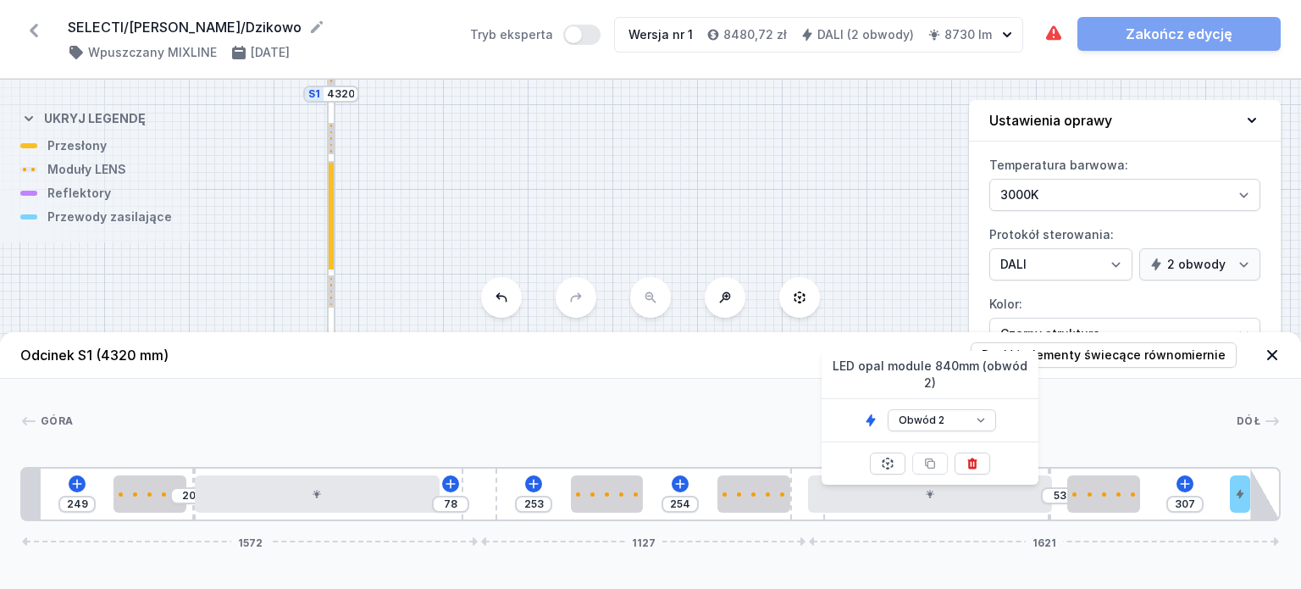
click at [573, 97] on div "S2 2160 S1 4320" at bounding box center [650, 334] width 1301 height 509
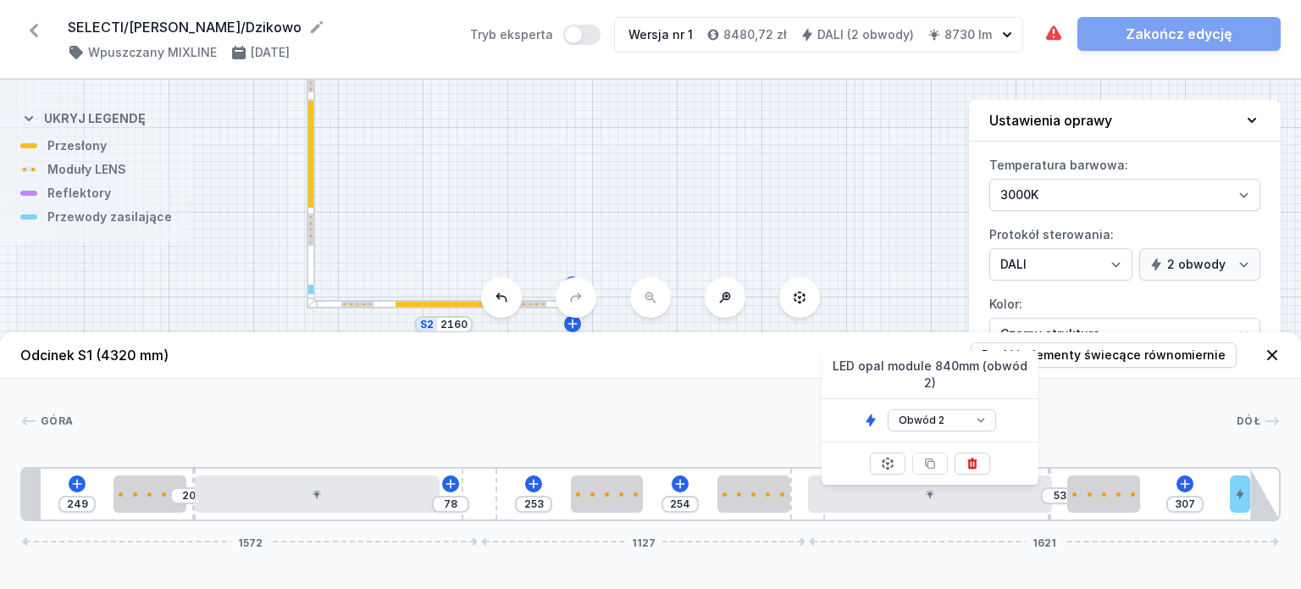
click at [1196, 282] on div "Temperatura barwowa: 2700K 3000K 4000K Protokół sterowania: On/Off SwitchDIM DA…" at bounding box center [1125, 296] width 312 height 288
click at [30, 26] on icon at bounding box center [33, 30] width 27 height 27
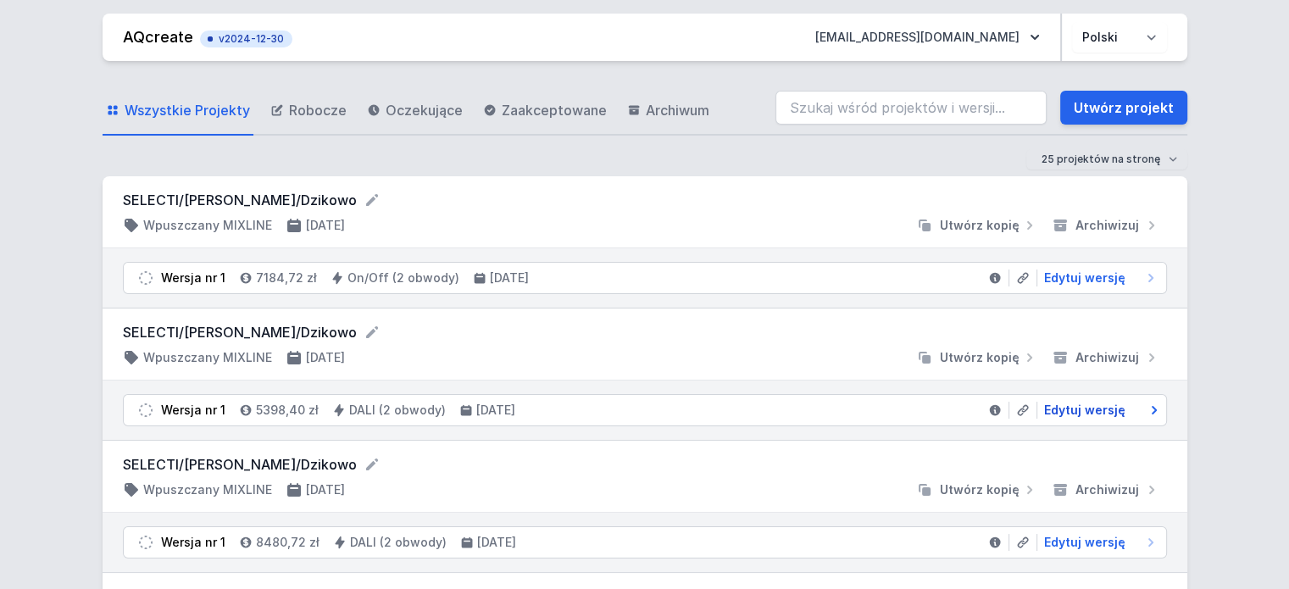
click at [1049, 408] on span "Edytuj wersję" at bounding box center [1084, 410] width 81 height 17
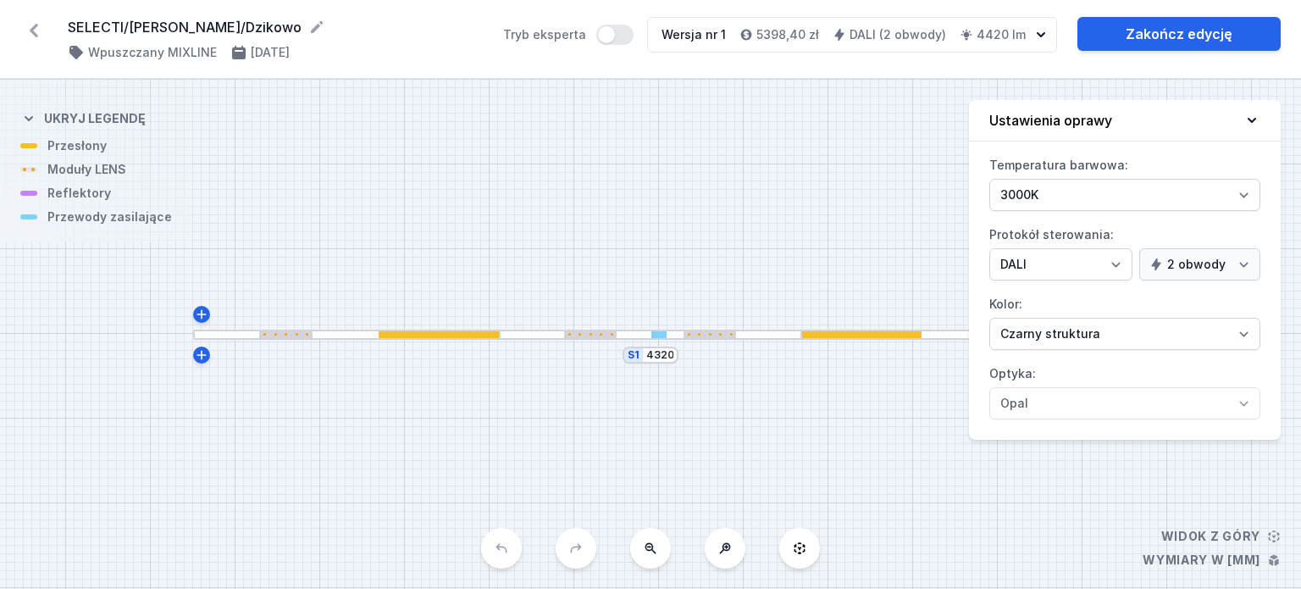
click at [434, 332] on div at bounding box center [439, 335] width 120 height 8
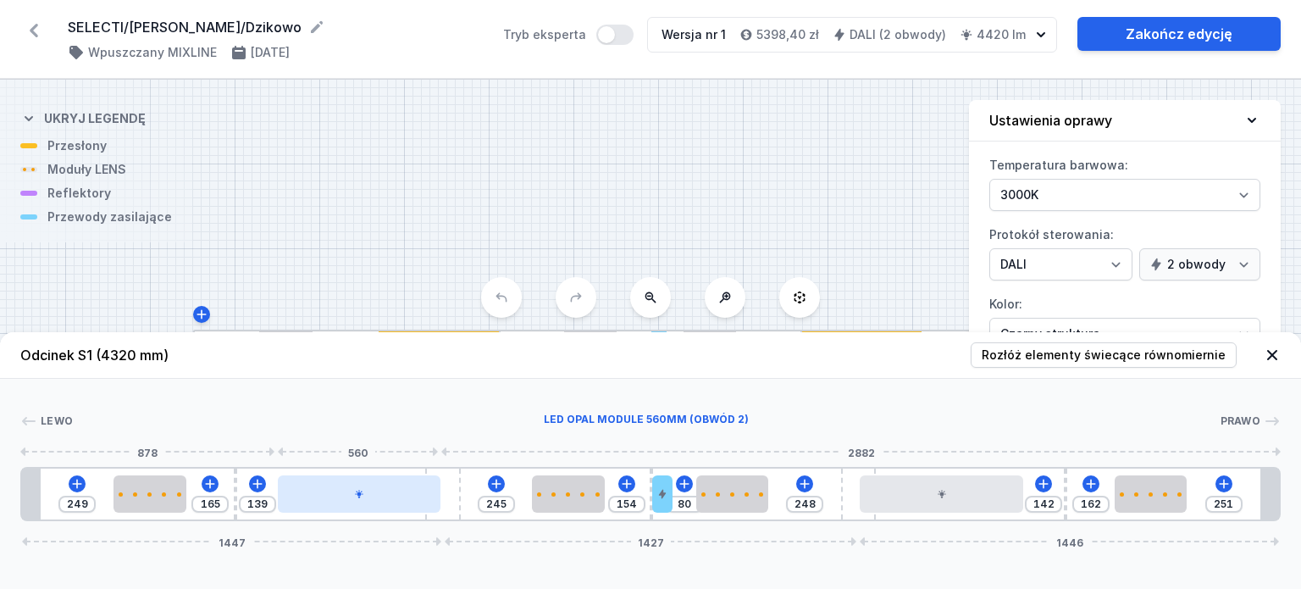
click at [348, 500] on div at bounding box center [359, 493] width 163 height 37
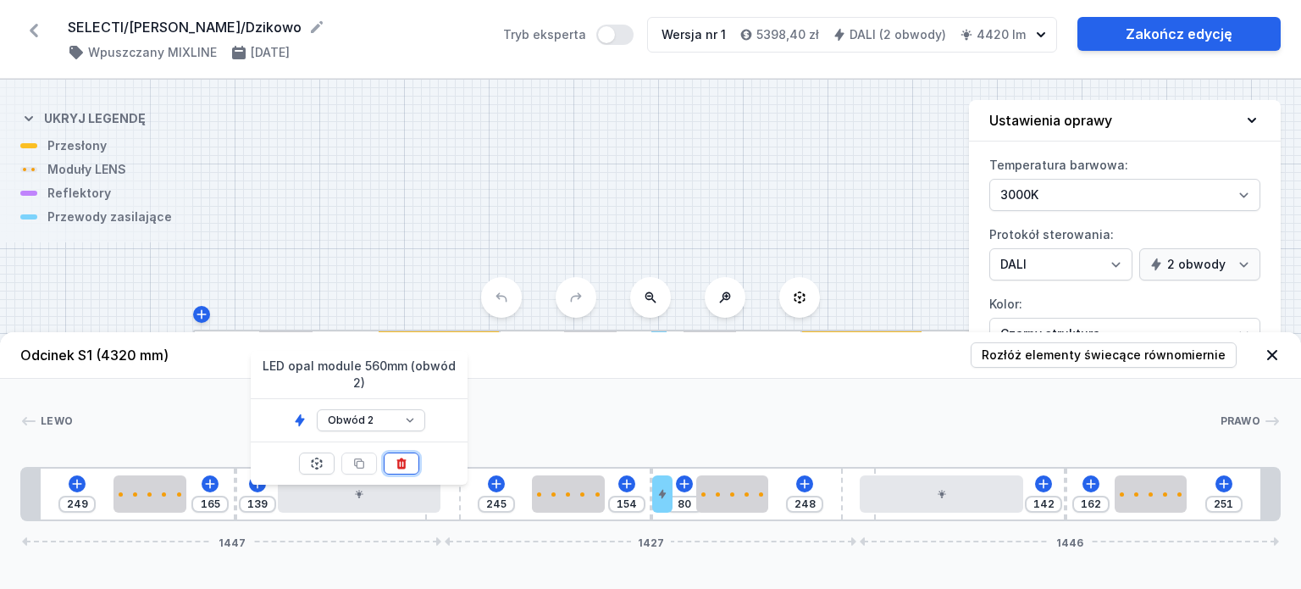
click at [402, 457] on icon at bounding box center [400, 462] width 9 height 11
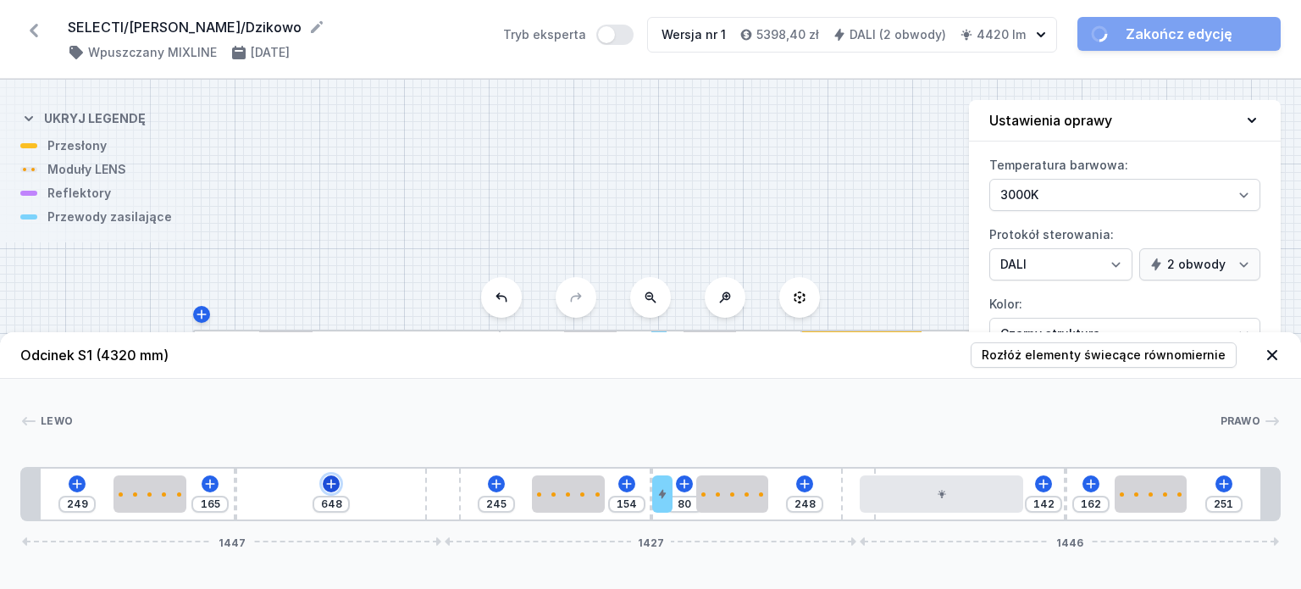
click at [338, 484] on button at bounding box center [331, 483] width 17 height 17
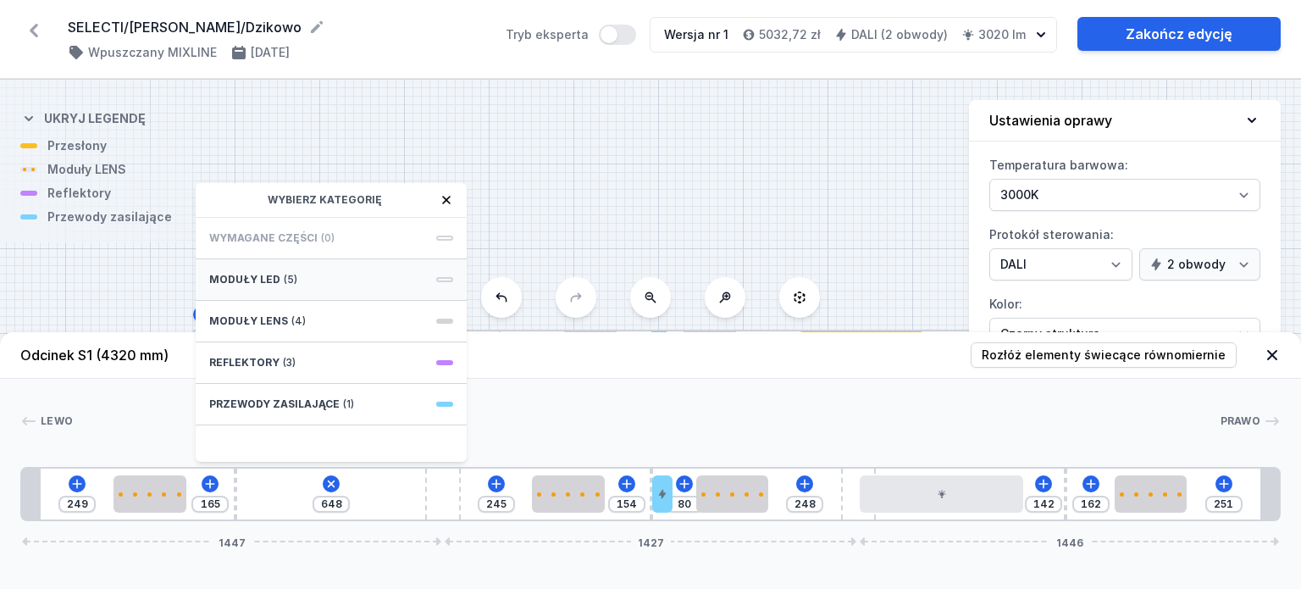
click at [289, 276] on span "(5)" at bounding box center [291, 280] width 14 height 14
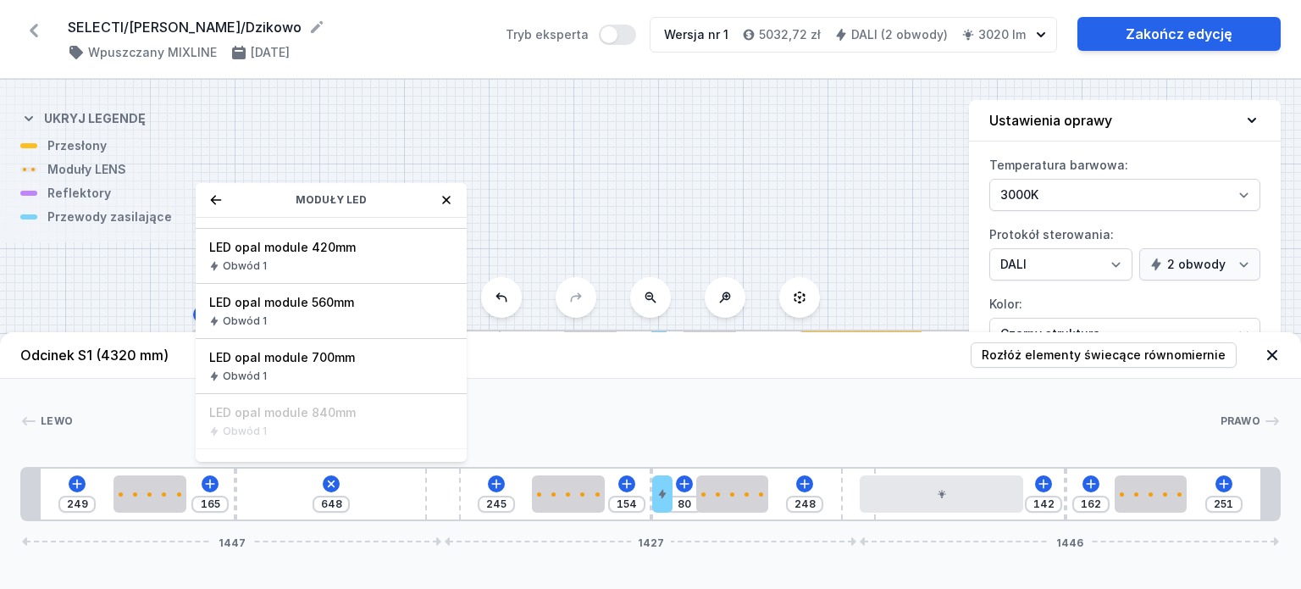
scroll to position [169, 0]
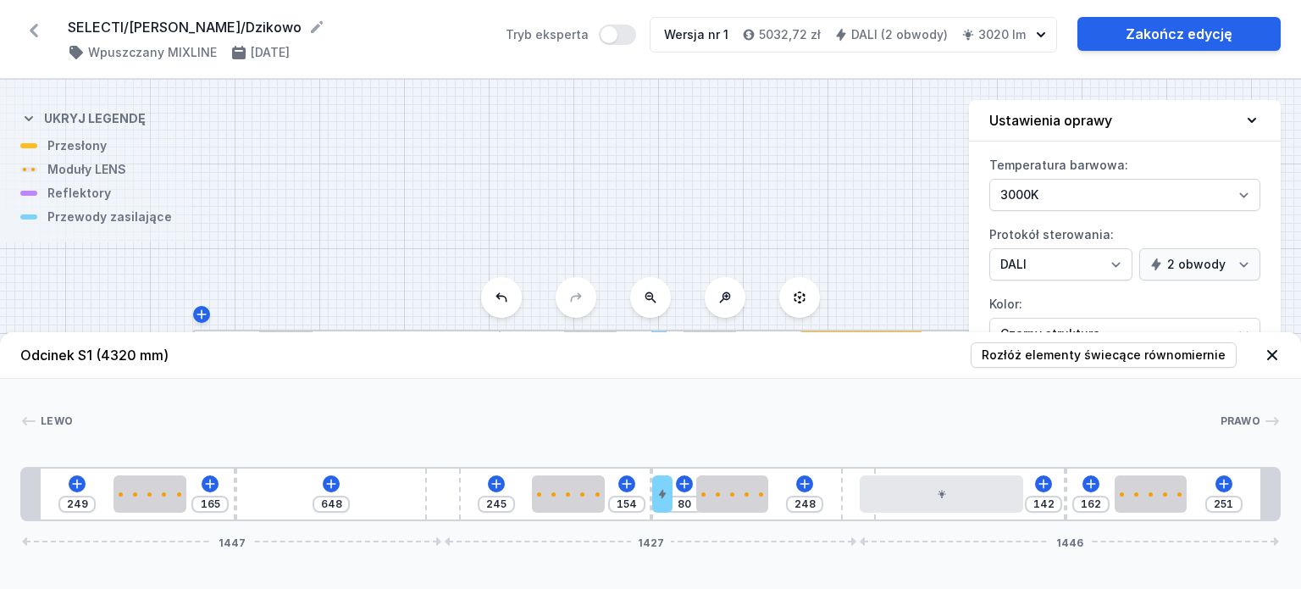
click at [534, 410] on div "Lewo Prawo 1 2 1 3 4 2 1 3 5 2 1 4 6 2 3 2 1 1 249 165 648 245 154 80 248 142 1…" at bounding box center [650, 450] width 1301 height 142
click at [233, 494] on div "249 165 648 245 154 80 248 142 162 251 1447 1427 1446" at bounding box center [650, 494] width 1261 height 54
drag, startPoint x: 235, startPoint y: 494, endPoint x: 190, endPoint y: 495, distance: 44.9
click at [190, 495] on div "249 24 789 245 154 80 248 142 162 251 1447 1427 1446" at bounding box center [650, 494] width 1261 height 54
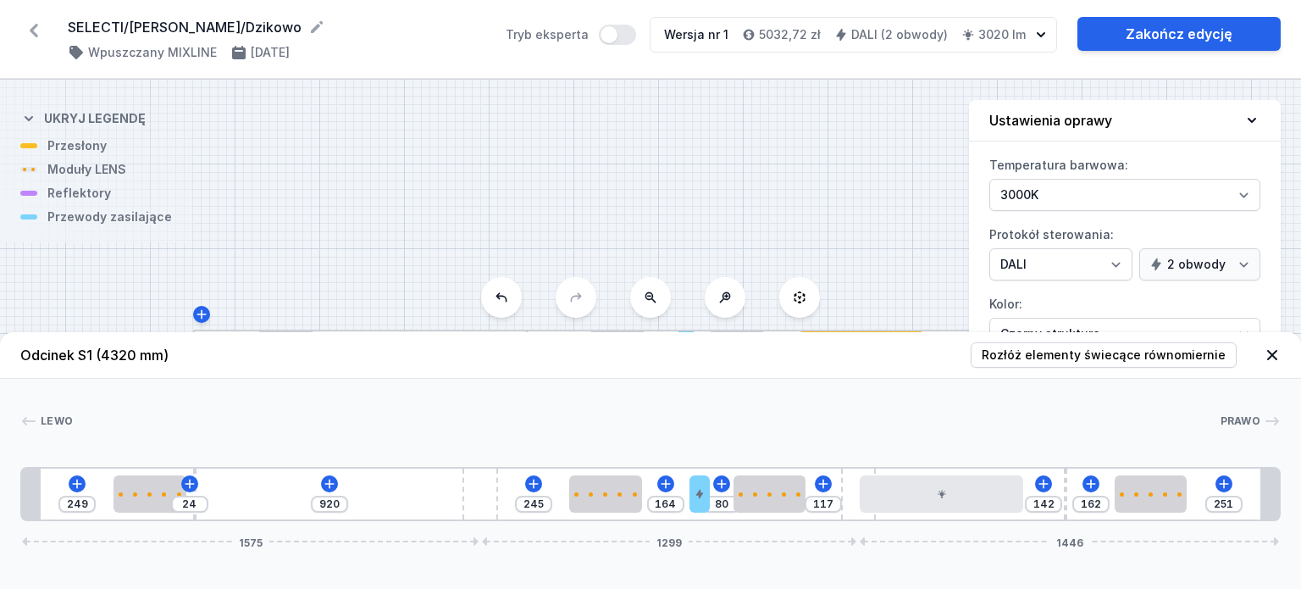
drag, startPoint x: 458, startPoint y: 491, endPoint x: 519, endPoint y: 493, distance: 61.0
click at [519, 493] on div "249 24 920 245 164 80 117 142 162 251 1575 1299 1446" at bounding box center [650, 494] width 1261 height 54
click at [330, 484] on icon at bounding box center [329, 483] width 9 height 9
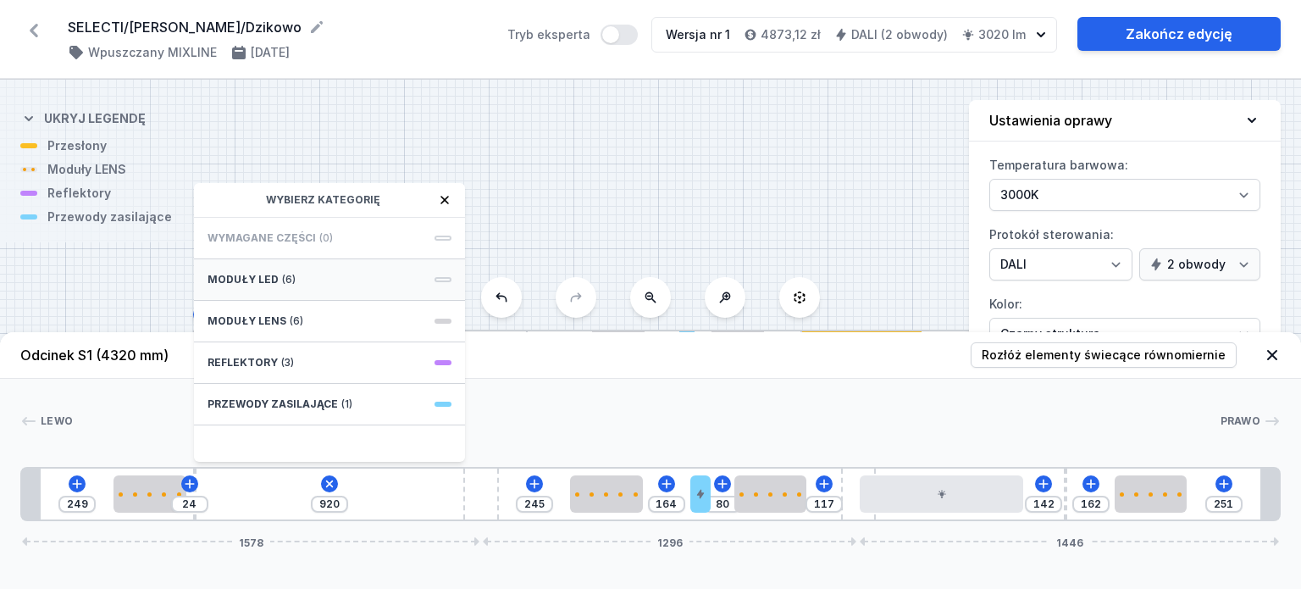
click at [298, 280] on div "Moduły LED (6)" at bounding box center [329, 280] width 271 height 42
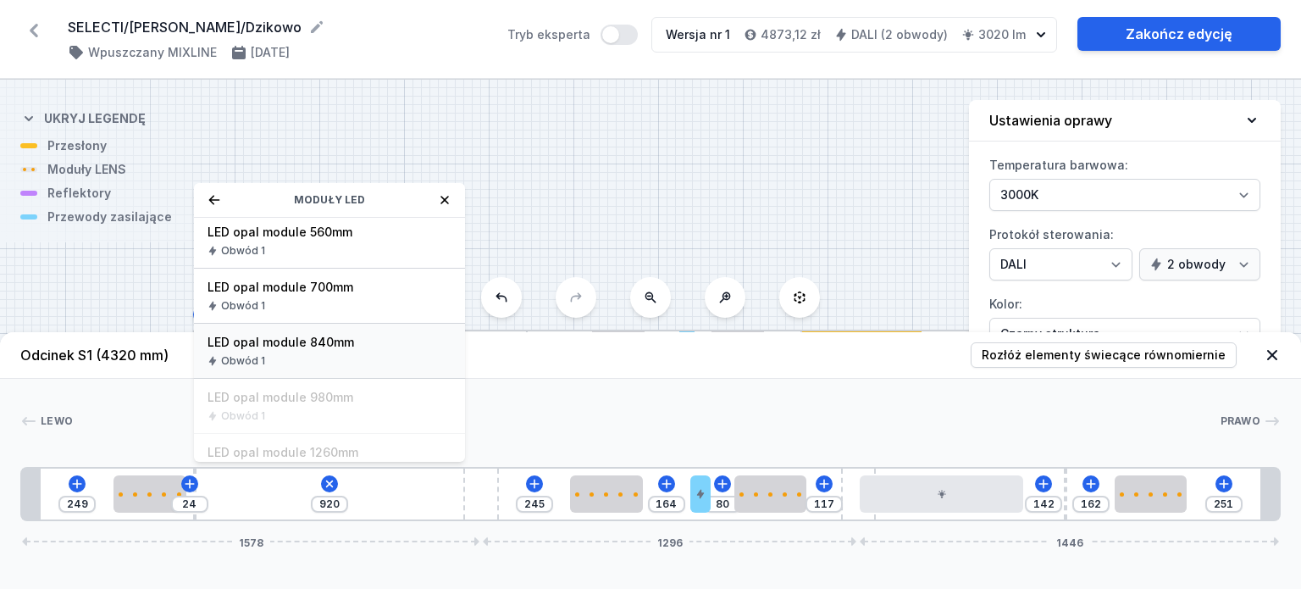
click at [331, 340] on span "LED opal module 840mm" at bounding box center [330, 342] width 244 height 17
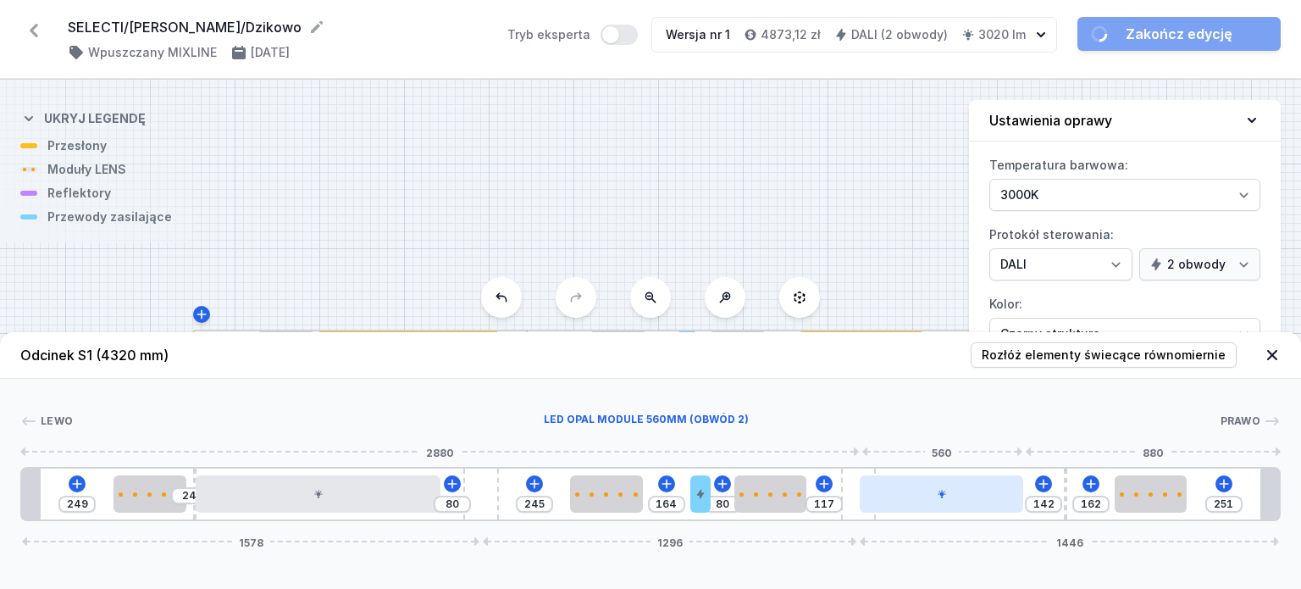
click at [932, 485] on div at bounding box center [941, 493] width 163 height 37
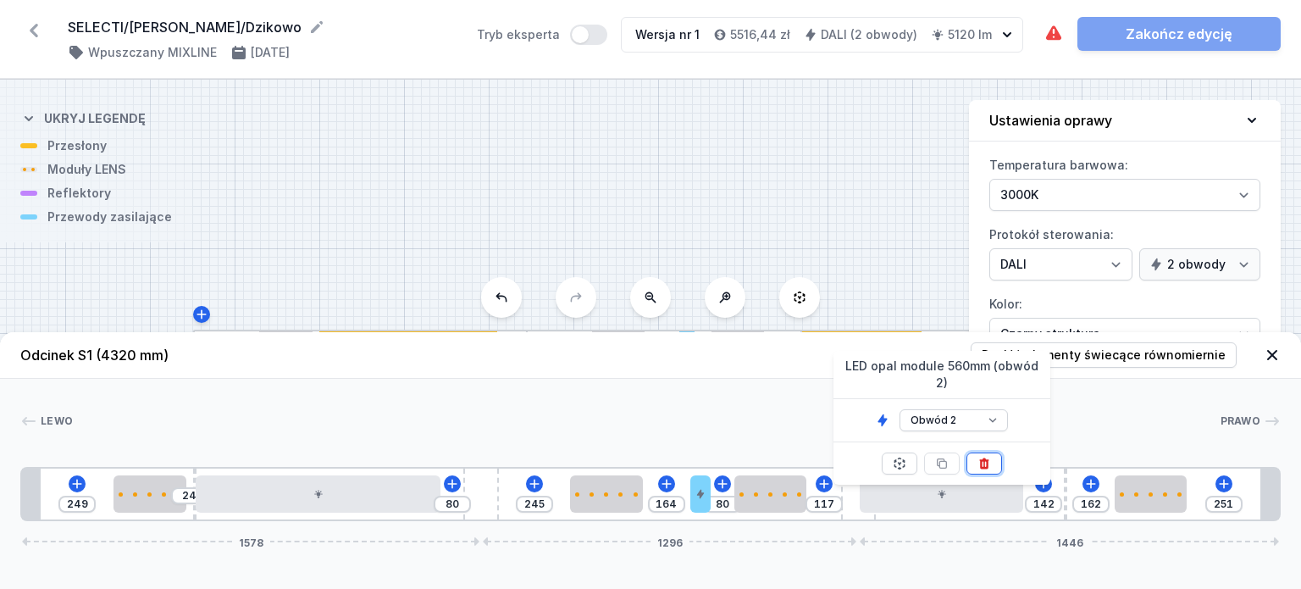
click at [983, 457] on icon at bounding box center [985, 464] width 14 height 14
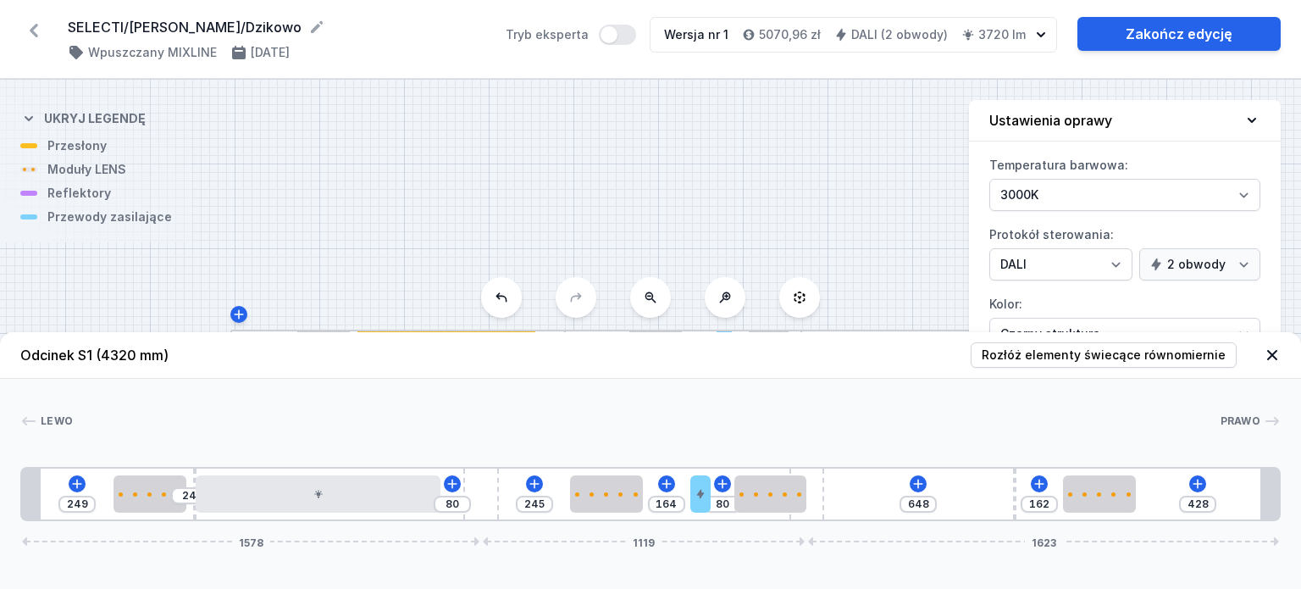
drag, startPoint x: 866, startPoint y: 491, endPoint x: 835, endPoint y: 498, distance: 31.4
click at [835, 498] on div "249 24 80 245 164 80 648 162 428 1578 1119 1623" at bounding box center [650, 494] width 1261 height 54
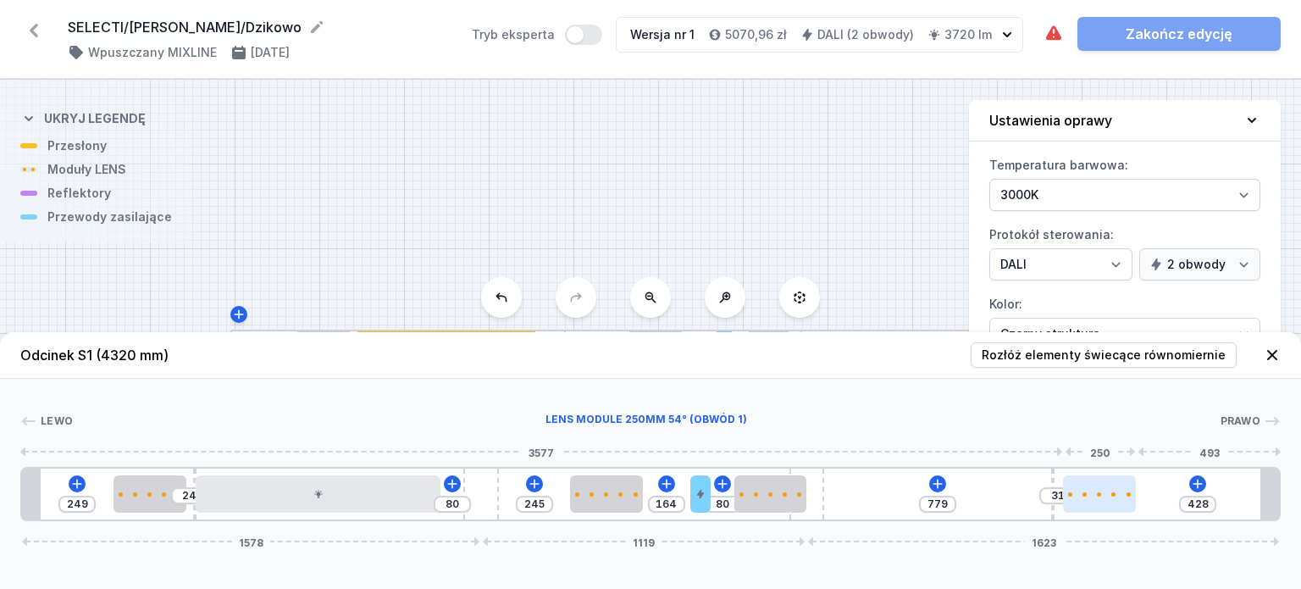
drag, startPoint x: 1014, startPoint y: 480, endPoint x: 1064, endPoint y: 483, distance: 50.0
click at [1064, 483] on div "249 24 80 245 164 80 779 31 428 1578 1119 1623" at bounding box center [650, 494] width 1261 height 54
drag, startPoint x: 1118, startPoint y: 484, endPoint x: 1162, endPoint y: 482, distance: 43.2
click at [1162, 482] on div at bounding box center [1130, 493] width 73 height 37
drag, startPoint x: 1128, startPoint y: 501, endPoint x: 1223, endPoint y: 500, distance: 95.7
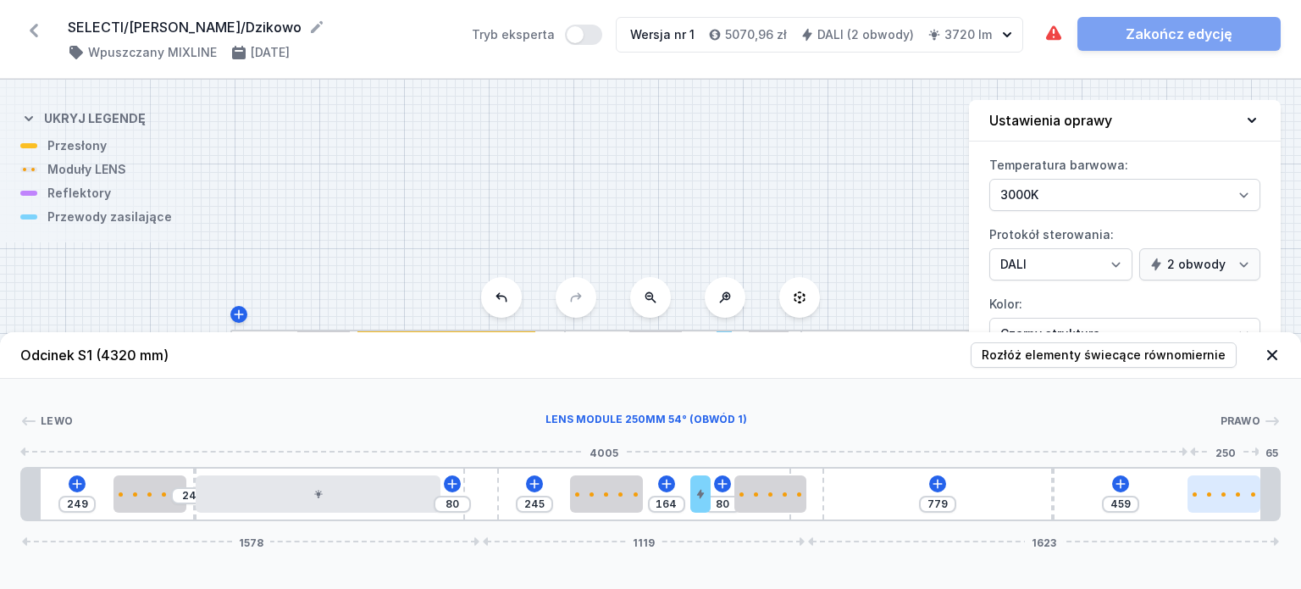
click at [1223, 500] on div at bounding box center [1224, 493] width 73 height 37
drag, startPoint x: 1217, startPoint y: 497, endPoint x: 1194, endPoint y: 502, distance: 24.1
click at [1194, 502] on div at bounding box center [1187, 493] width 73 height 37
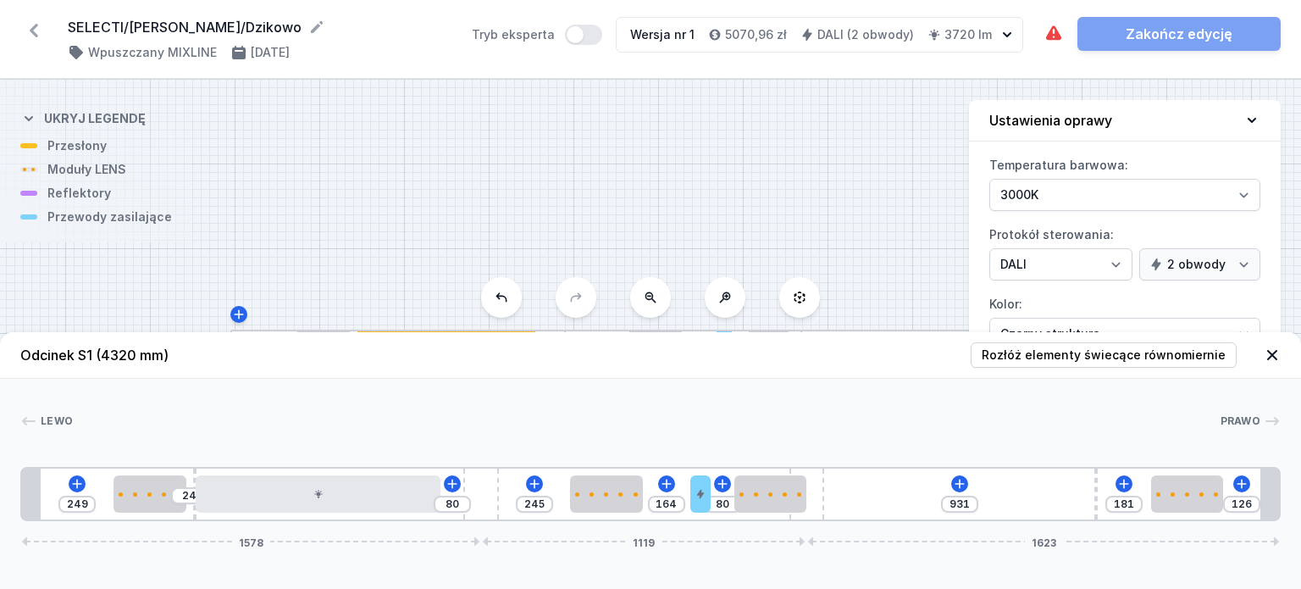
drag, startPoint x: 1051, startPoint y: 484, endPoint x: 1107, endPoint y: 484, distance: 56.8
click at [1107, 484] on div "249 24 80 245 164 80 931 181 126 1578 1119 1623" at bounding box center [650, 494] width 1261 height 54
click at [969, 480] on div "249 24 80 245 164 80 931 181 126 1578 1119 1623" at bounding box center [650, 494] width 1261 height 54
click at [968, 480] on div "249 24 80 245 164 80 931 181 126 1578 1119 1623" at bounding box center [650, 494] width 1261 height 54
click at [959, 485] on icon at bounding box center [960, 484] width 14 height 14
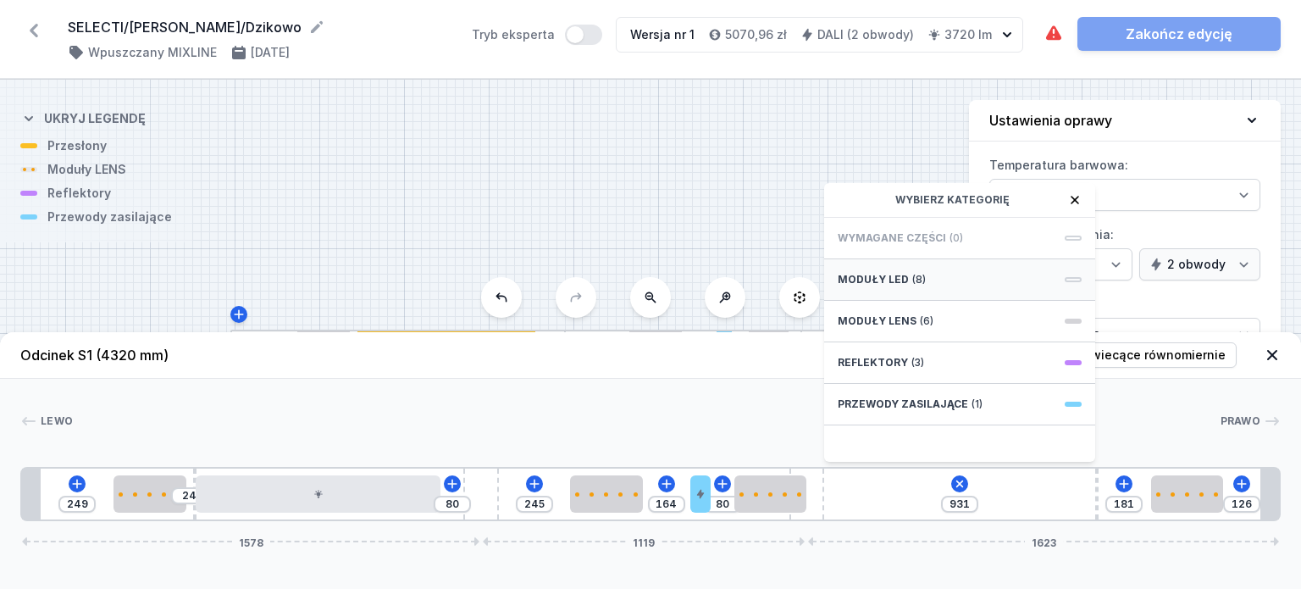
click at [934, 286] on div "Moduły LED (8)" at bounding box center [959, 280] width 271 height 42
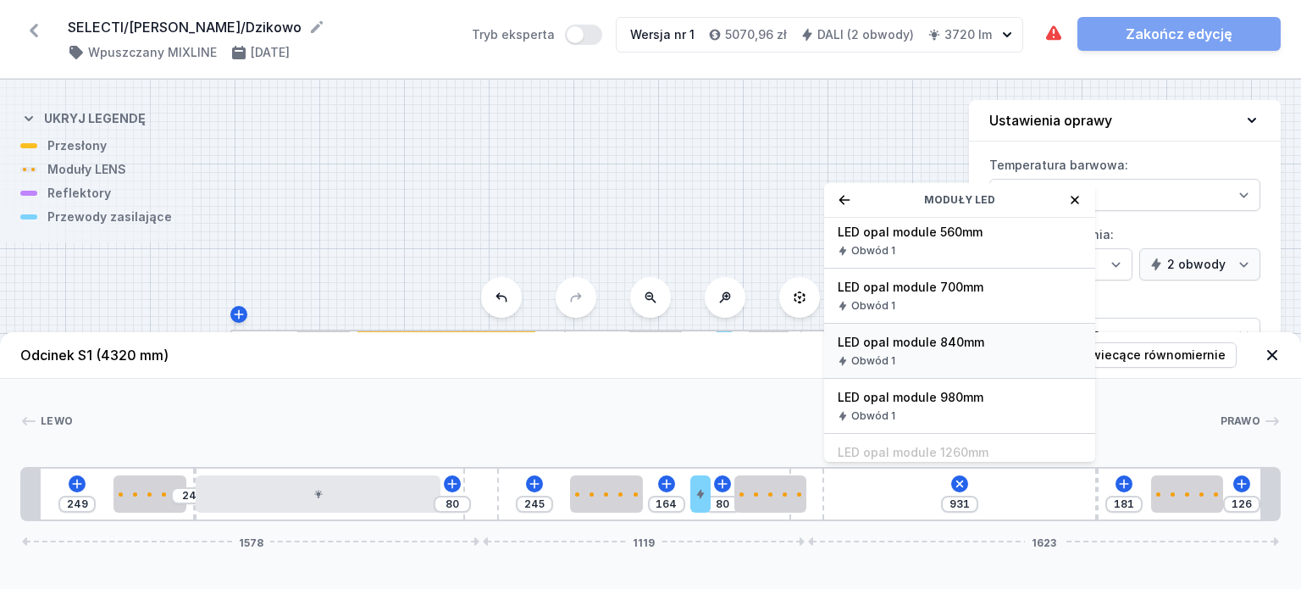
click at [960, 325] on div "LED opal module 840mm Obwód 1" at bounding box center [959, 351] width 271 height 55
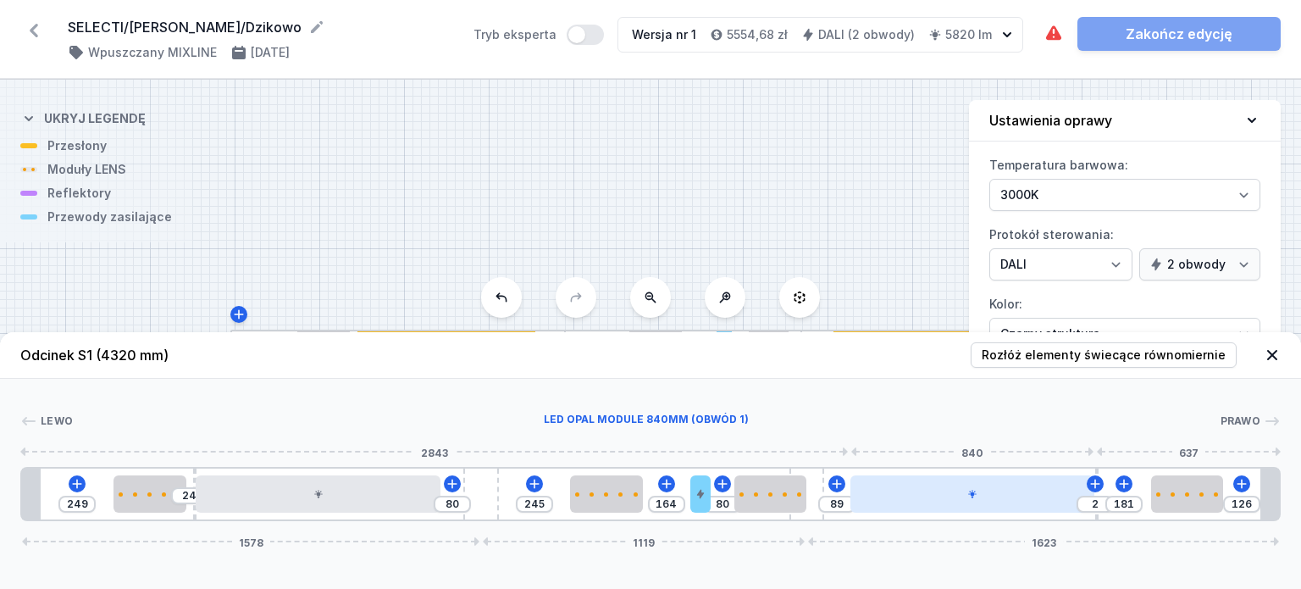
drag, startPoint x: 945, startPoint y: 494, endPoint x: 997, endPoint y: 494, distance: 52.5
click at [997, 494] on div at bounding box center [973, 493] width 245 height 37
click at [979, 498] on div at bounding box center [973, 493] width 245 height 37
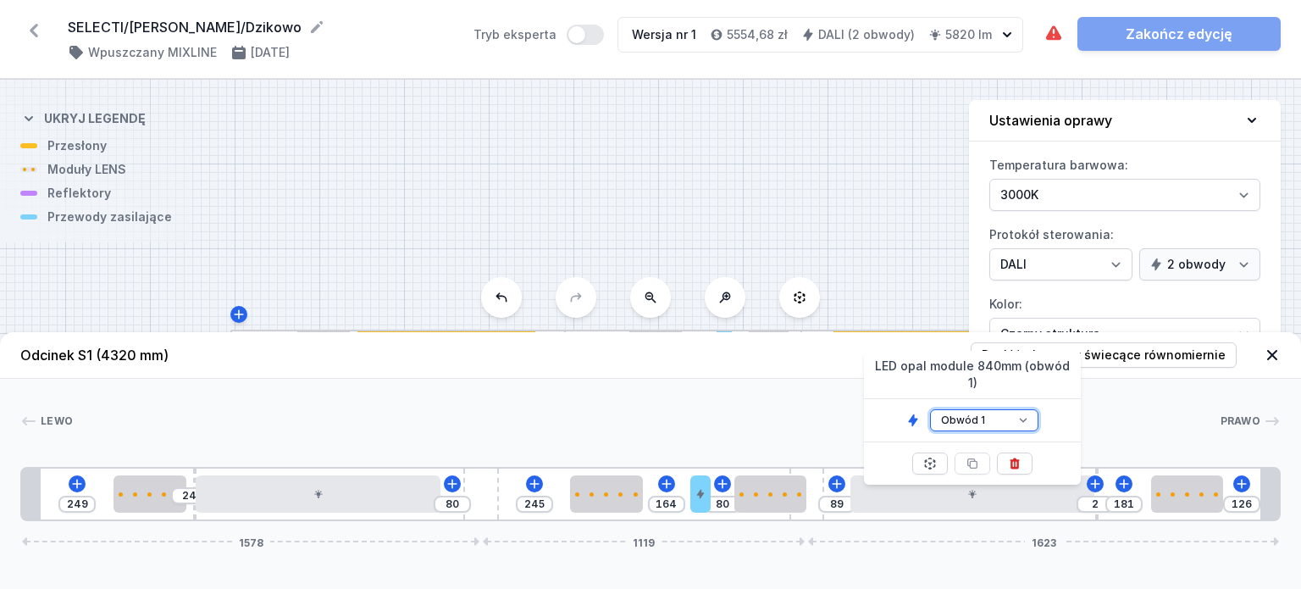
click at [989, 409] on select "Obwód 1 Obwód 2" at bounding box center [984, 420] width 108 height 22
click at [930, 409] on select "Obwód 1 Obwód 2" at bounding box center [984, 420] width 108 height 22
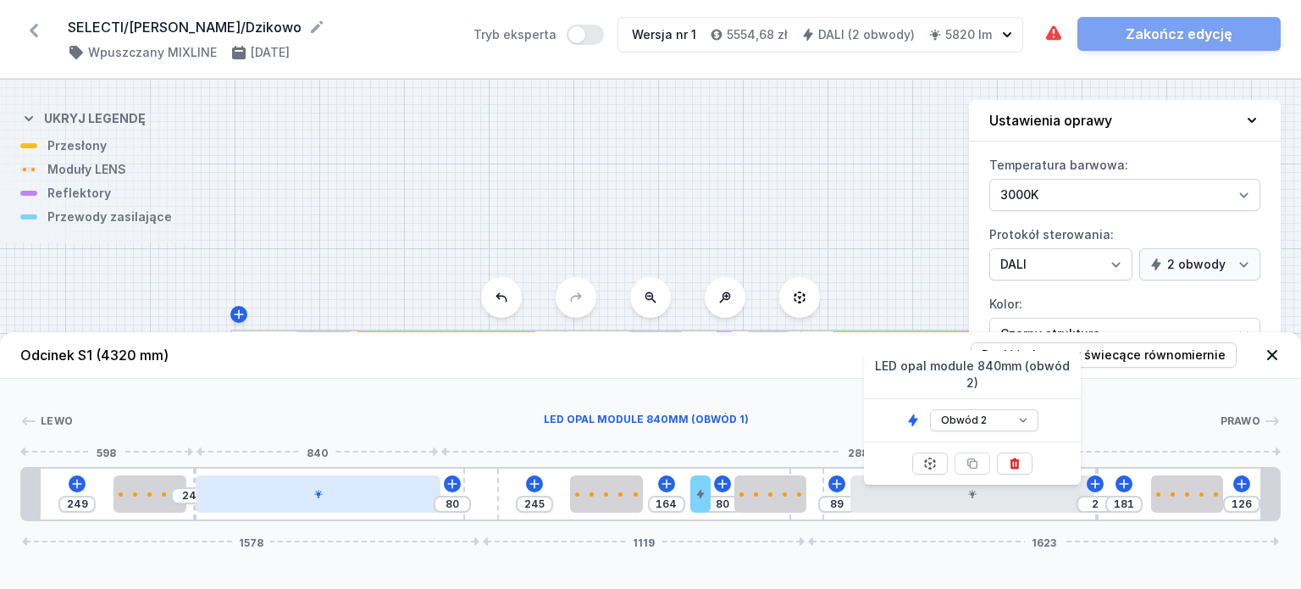
click at [335, 509] on div at bounding box center [318, 493] width 245 height 37
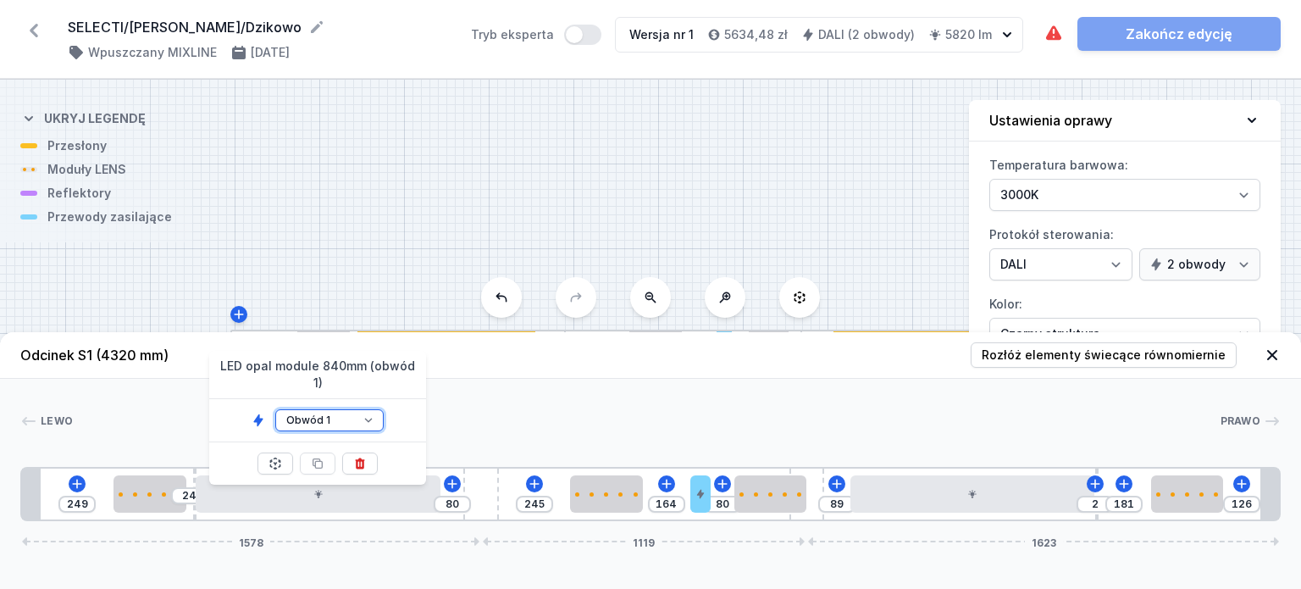
click at [369, 409] on select "Obwód 1 Obwód 2" at bounding box center [329, 420] width 108 height 22
click at [275, 409] on select "Obwód 1 Obwód 2" at bounding box center [329, 420] width 108 height 22
click at [689, 391] on div "Lewo Prawo 1 2 1 3 4 2 5 2 1 6 2 1 5 4 2 3 2 1 1 249 24 80 245 164 80 89 2 181 …" at bounding box center [650, 450] width 1301 height 142
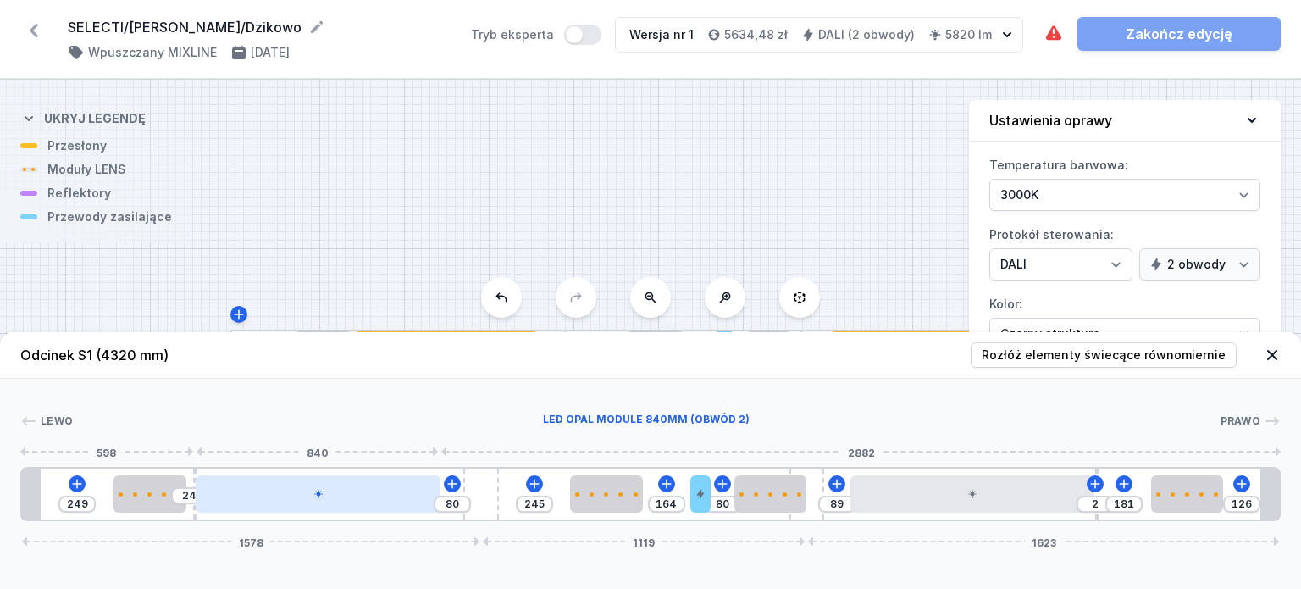
click at [369, 492] on div at bounding box center [318, 493] width 245 height 37
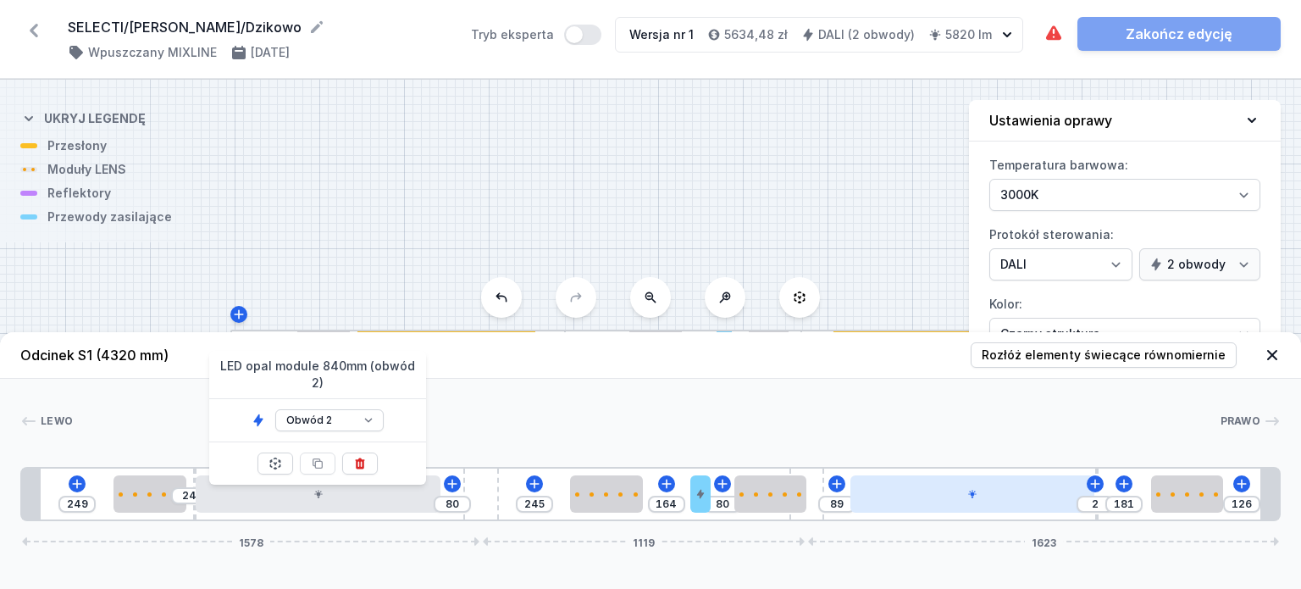
click at [918, 502] on div at bounding box center [973, 493] width 245 height 37
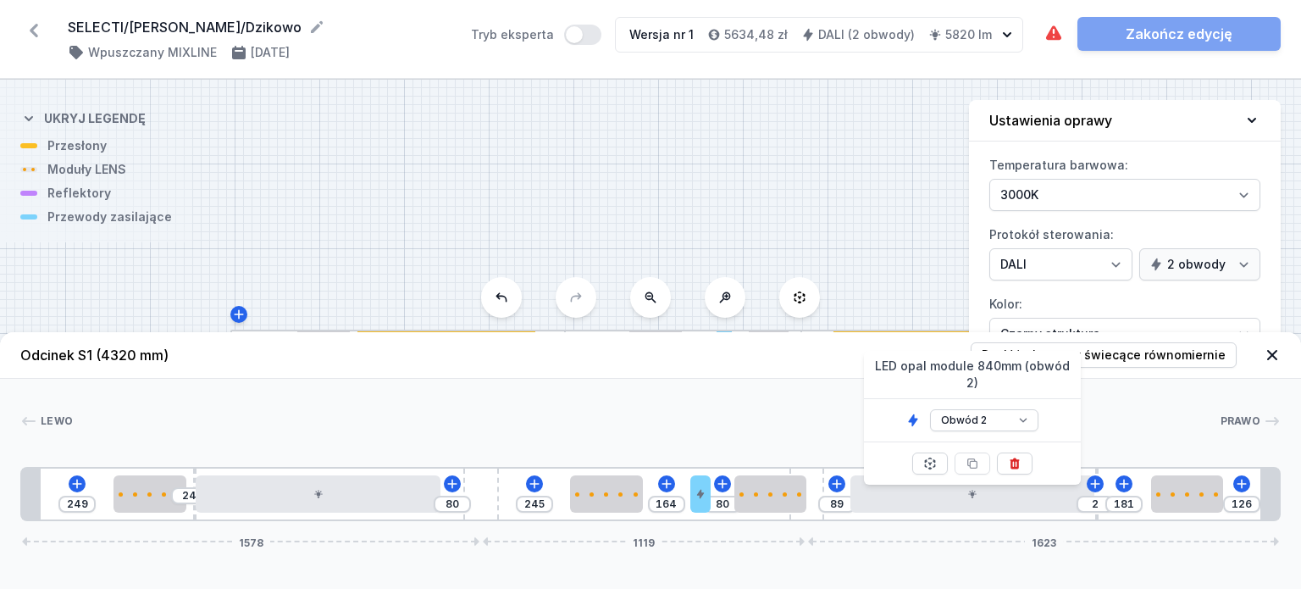
click at [578, 164] on div "S1 4320" at bounding box center [650, 334] width 1301 height 509
click at [37, 32] on icon at bounding box center [33, 30] width 27 height 27
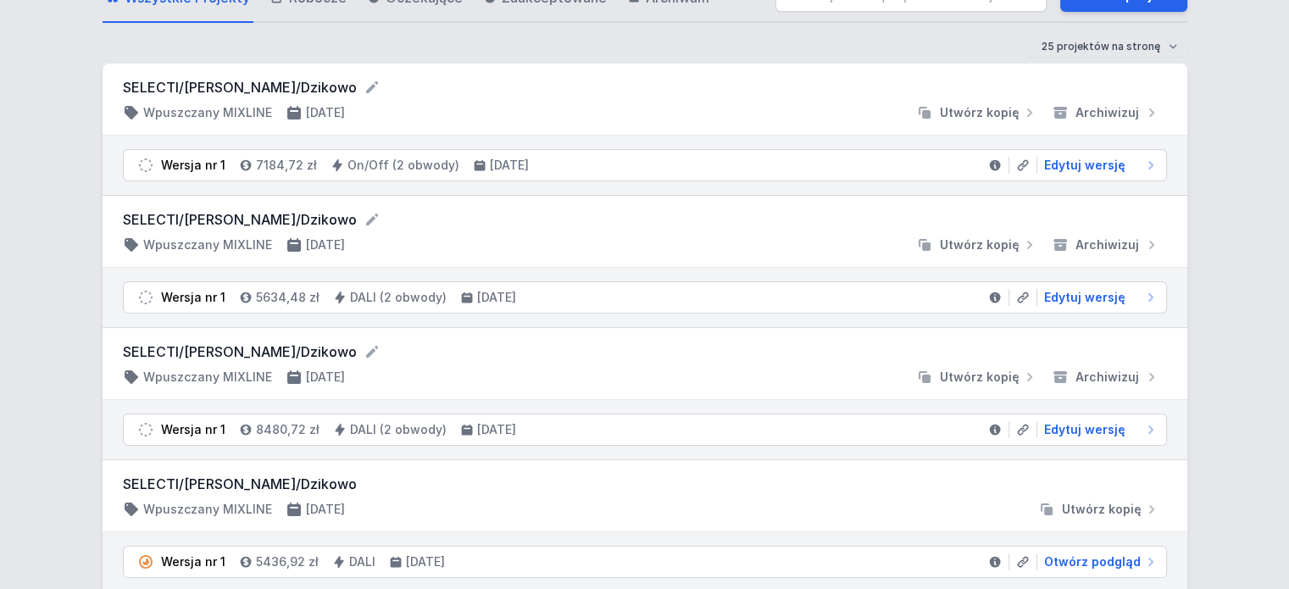
scroll to position [169, 0]
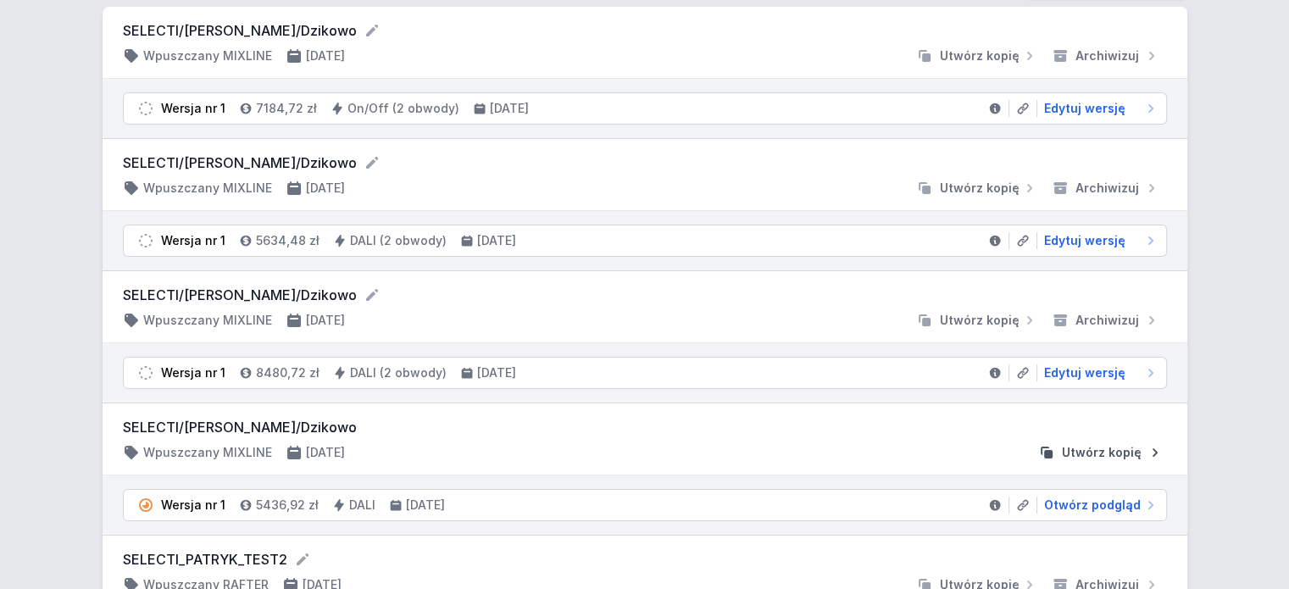
click at [1155, 451] on icon "submit" at bounding box center [1154, 452] width 5 height 8
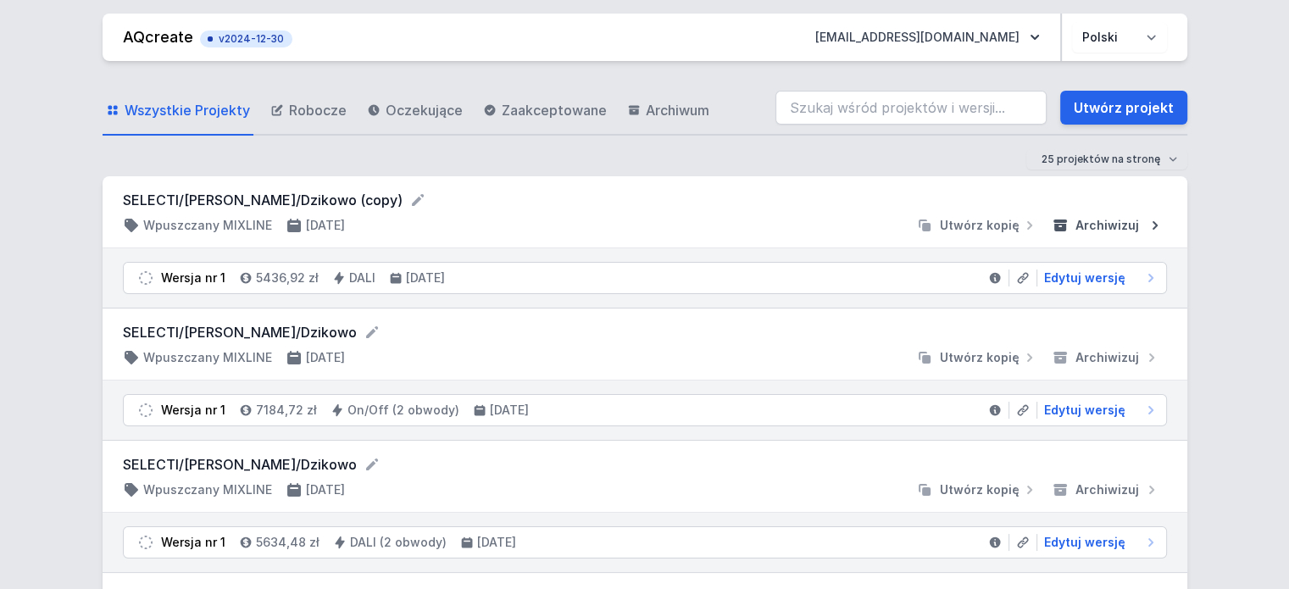
click at [1099, 219] on span "Archiwizuj" at bounding box center [1107, 225] width 64 height 17
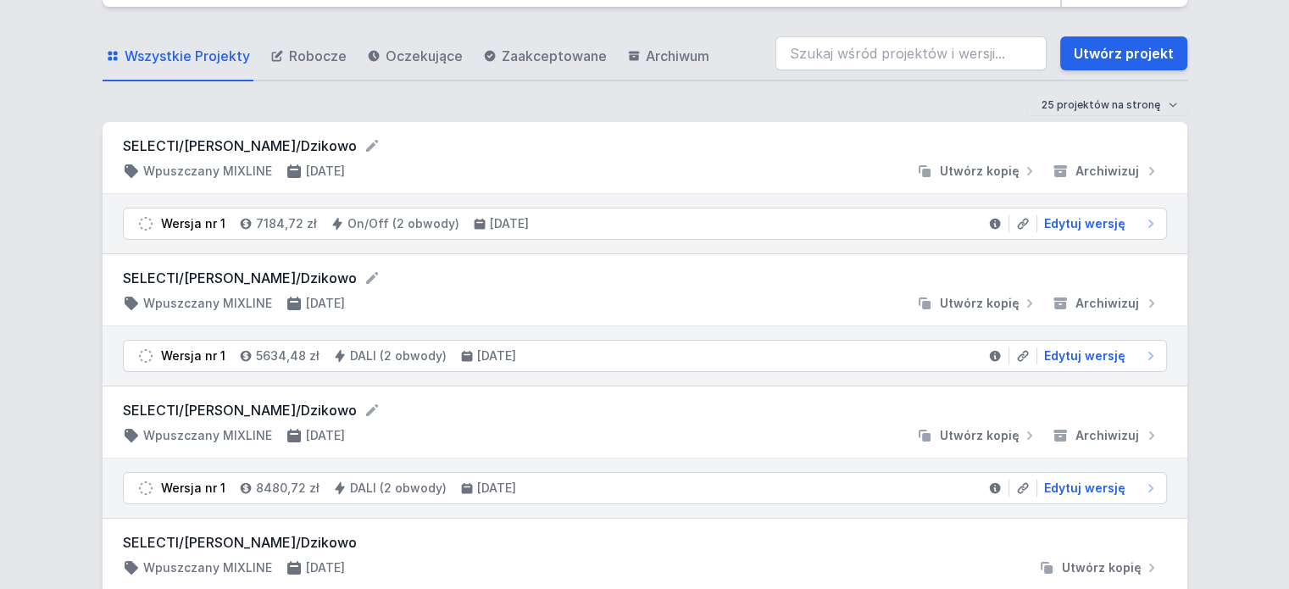
scroll to position [85, 0]
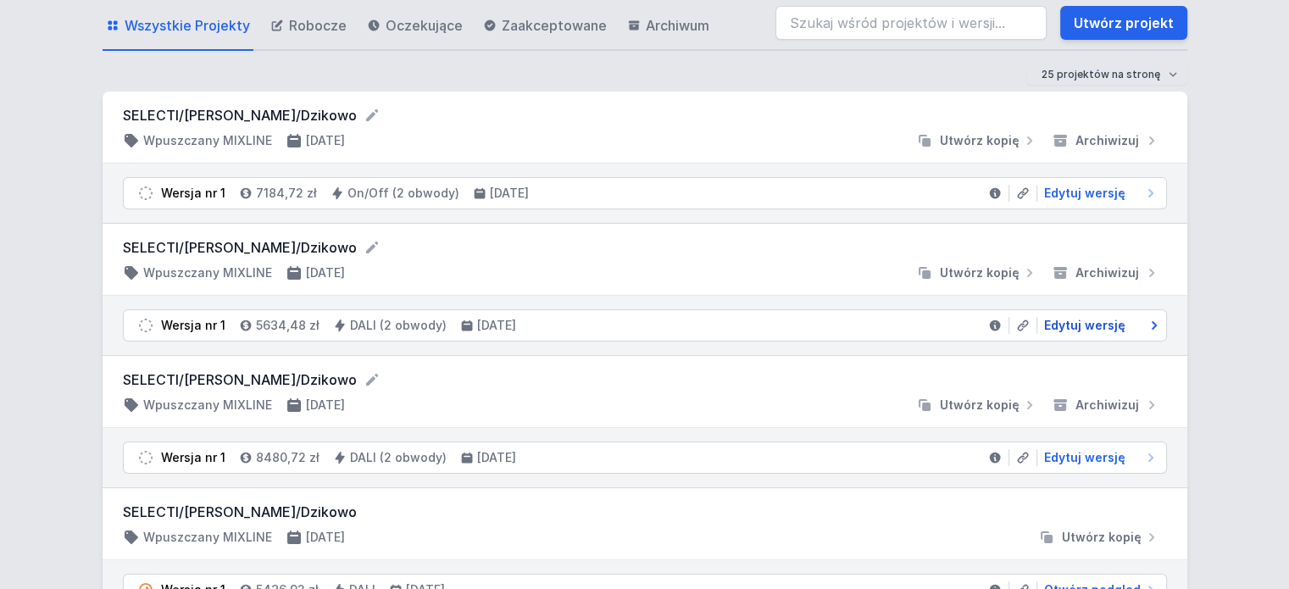
click at [1072, 318] on span "Edytuj wersję" at bounding box center [1084, 325] width 81 height 17
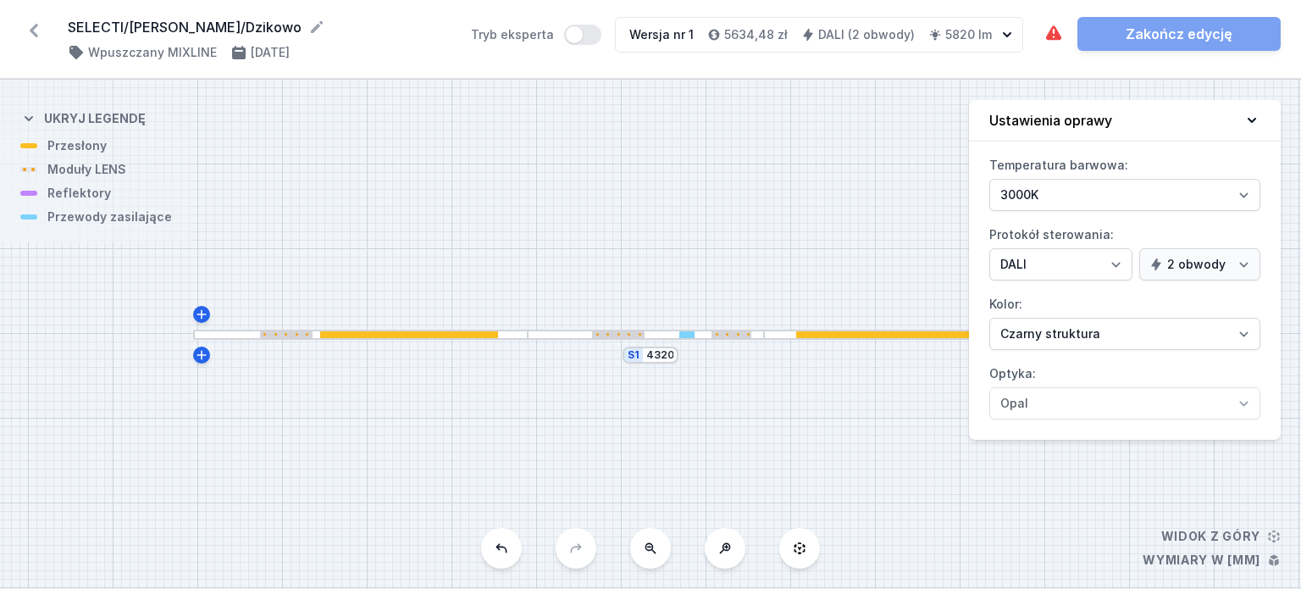
click at [408, 337] on div at bounding box center [409, 335] width 178 height 8
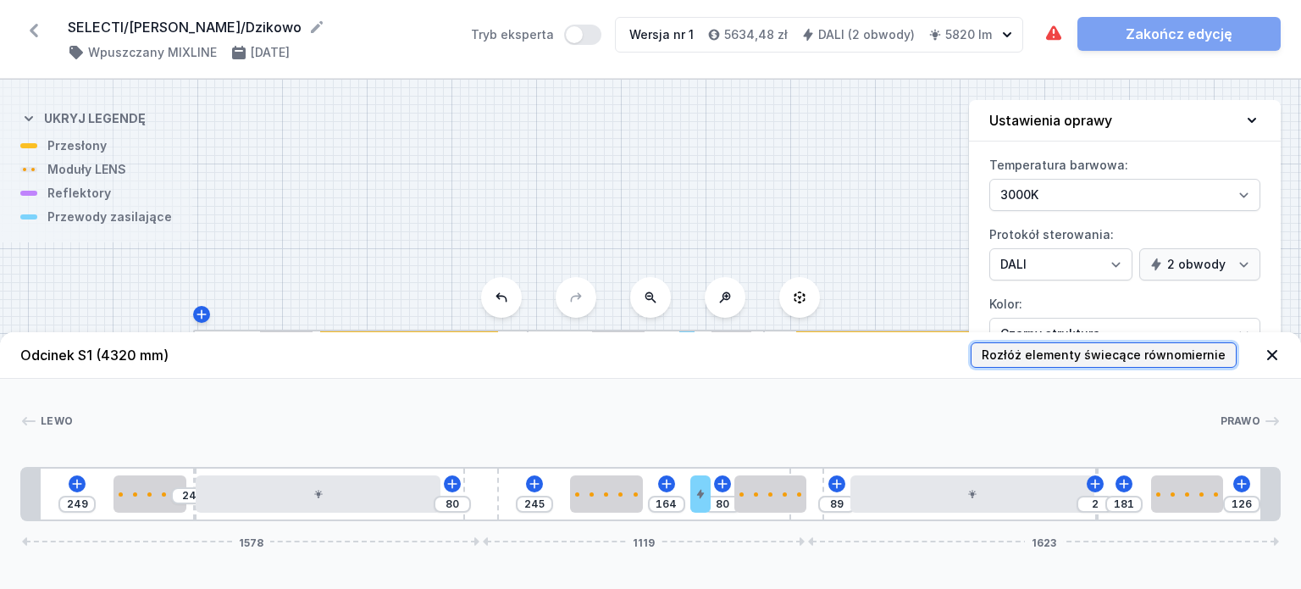
click at [1116, 352] on span "Rozłóż elementy świecące równomiernie" at bounding box center [1104, 355] width 244 height 17
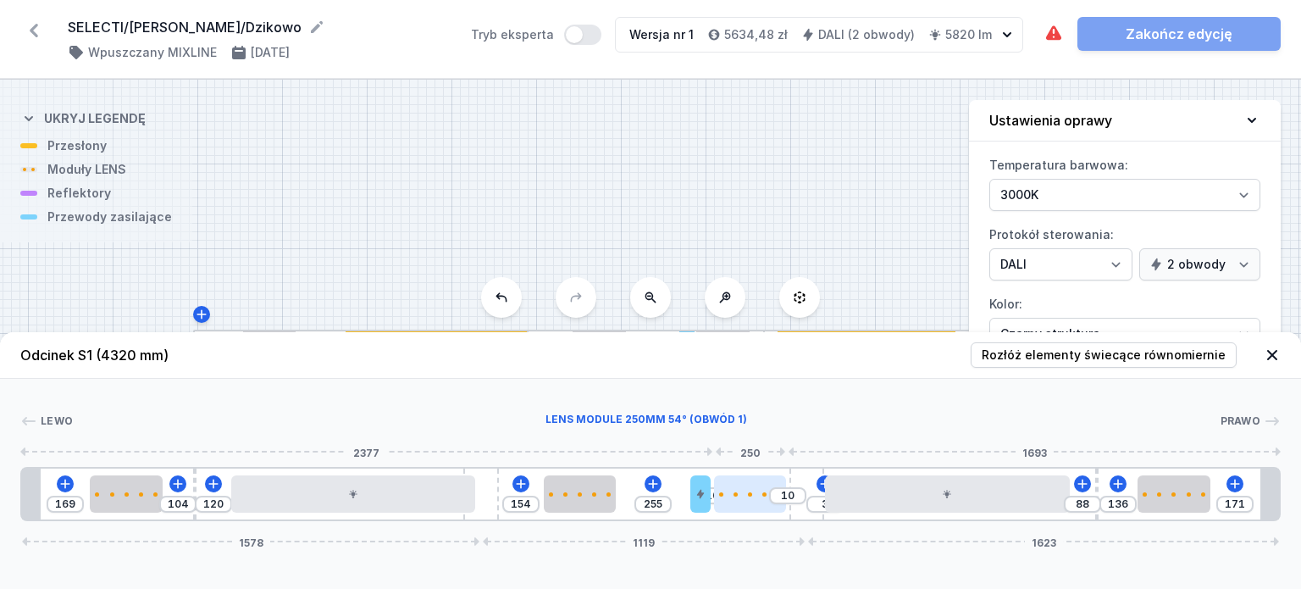
drag, startPoint x: 741, startPoint y: 500, endPoint x: 773, endPoint y: 504, distance: 32.5
click at [773, 504] on div at bounding box center [750, 493] width 73 height 37
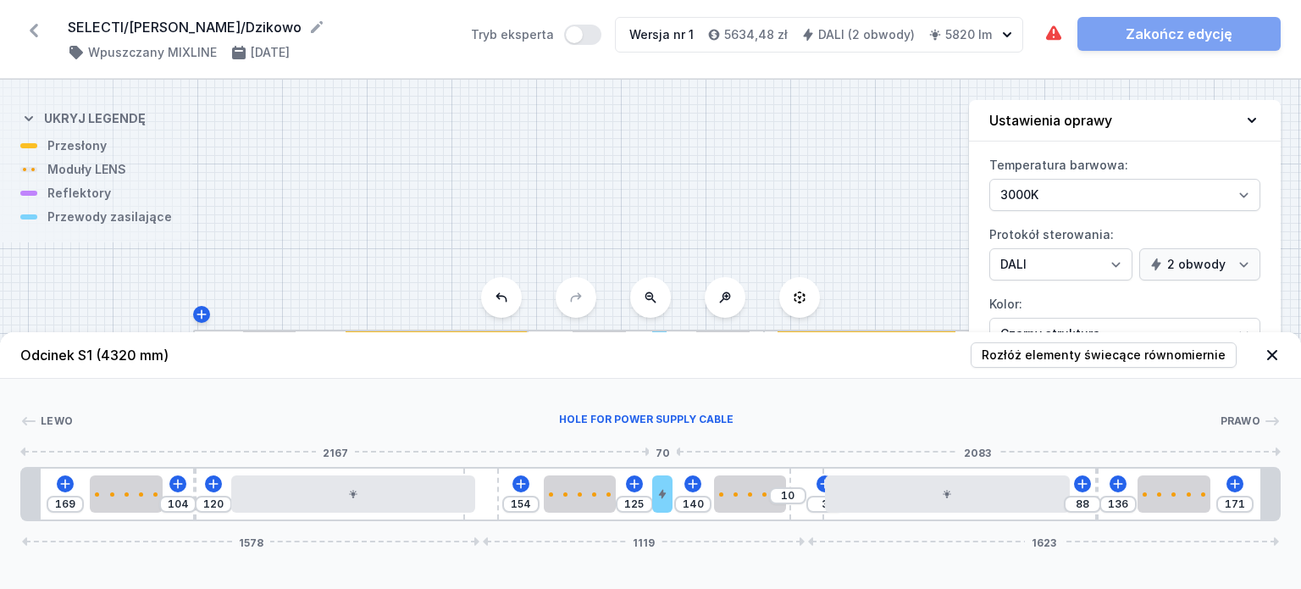
drag, startPoint x: 702, startPoint y: 507, endPoint x: 672, endPoint y: 505, distance: 30.6
click at [672, 505] on div at bounding box center [662, 493] width 20 height 37
click at [308, 490] on div at bounding box center [353, 493] width 245 height 37
click at [331, 500] on div at bounding box center [358, 493] width 245 height 37
click at [935, 514] on div "169 104 139 154 125 140 10 3 88 136 171 1578 1119 1623" at bounding box center [650, 494] width 1261 height 54
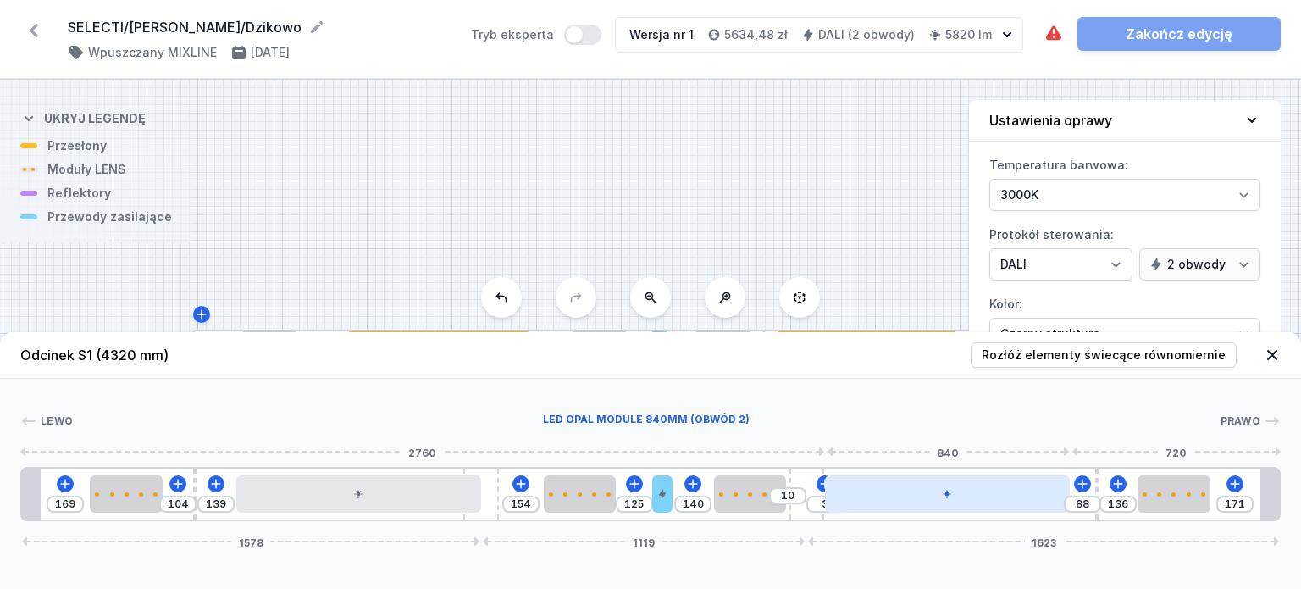
click at [934, 502] on div at bounding box center [947, 493] width 245 height 37
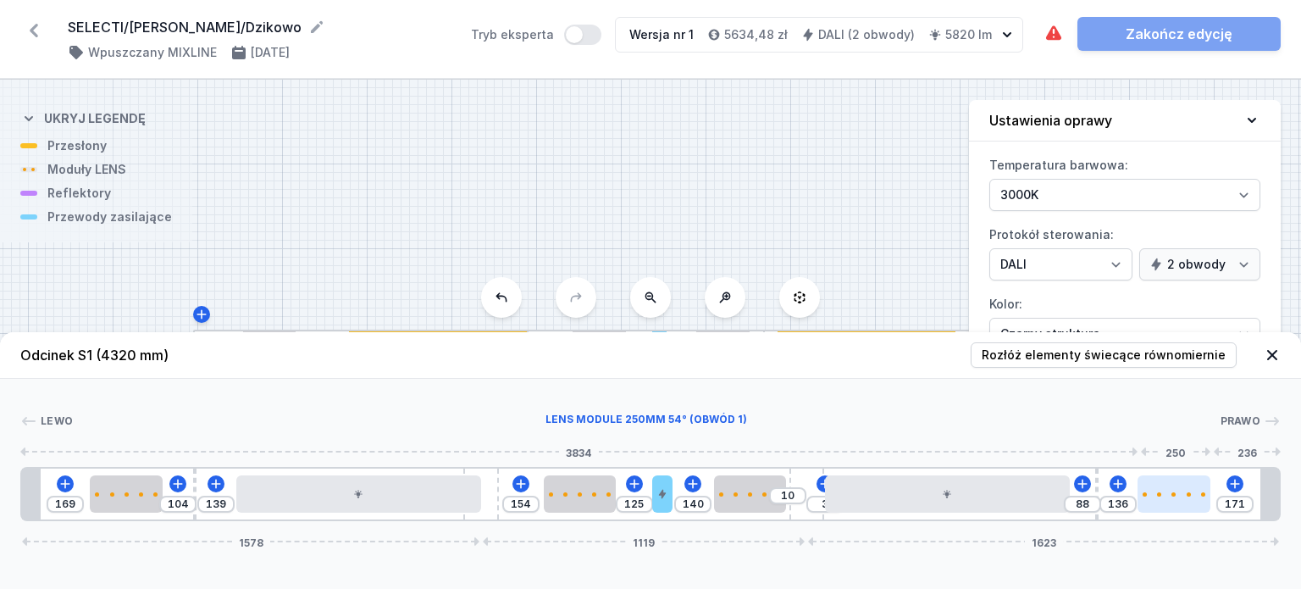
click at [1195, 501] on div at bounding box center [1174, 493] width 73 height 37
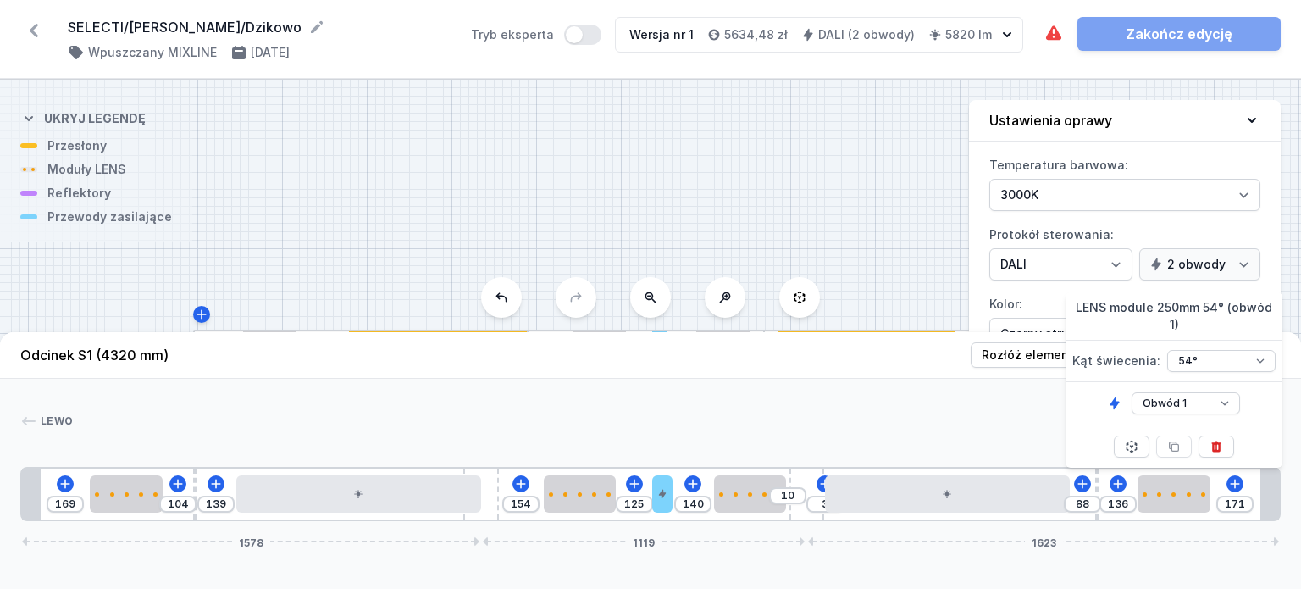
click at [711, 503] on div "140" at bounding box center [692, 504] width 37 height 17
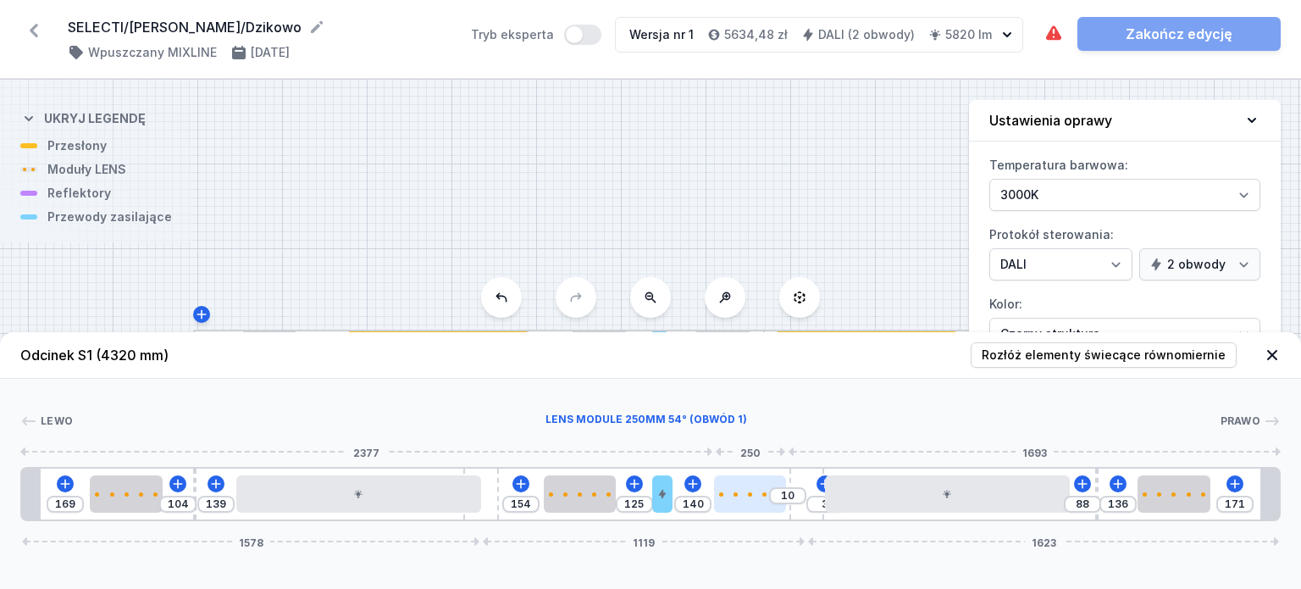
click at [734, 499] on div at bounding box center [750, 493] width 73 height 37
click at [585, 494] on div at bounding box center [580, 494] width 73 height 4
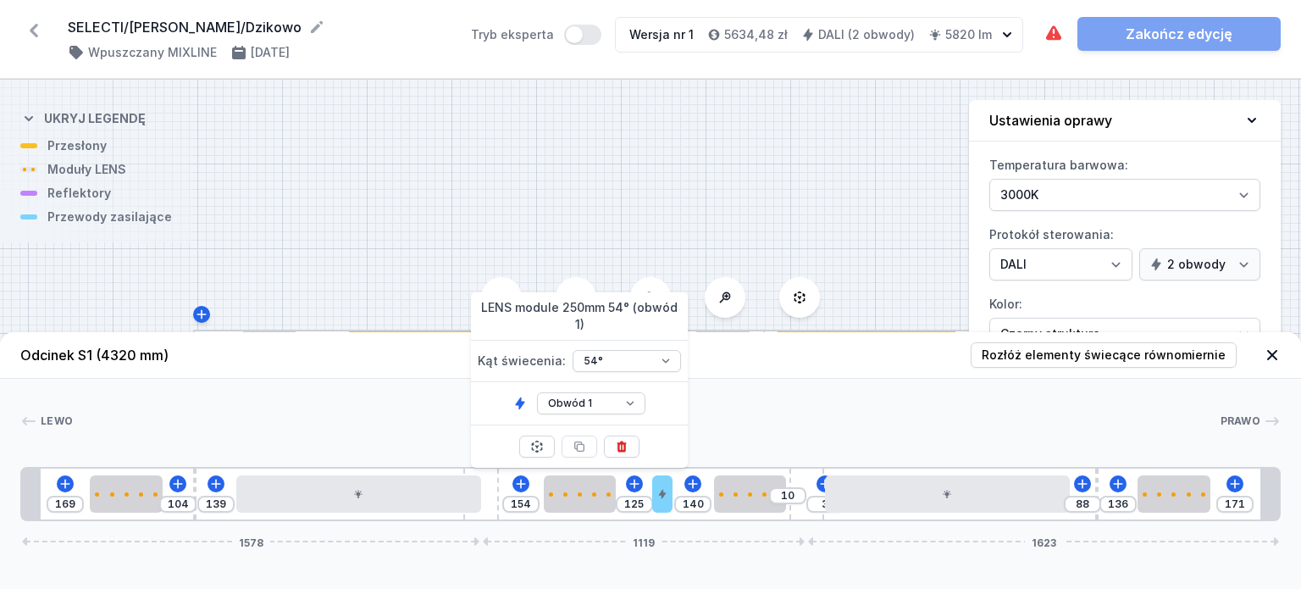
click at [366, 438] on div "Lewo Prawo 1 2 1 3 4 2 5 2 1 6 2 1 5 4 2 3 2 1 1 169 104 139 154 125 140 10 3 8…" at bounding box center [650, 450] width 1301 height 142
click at [430, 331] on div at bounding box center [438, 335] width 178 height 8
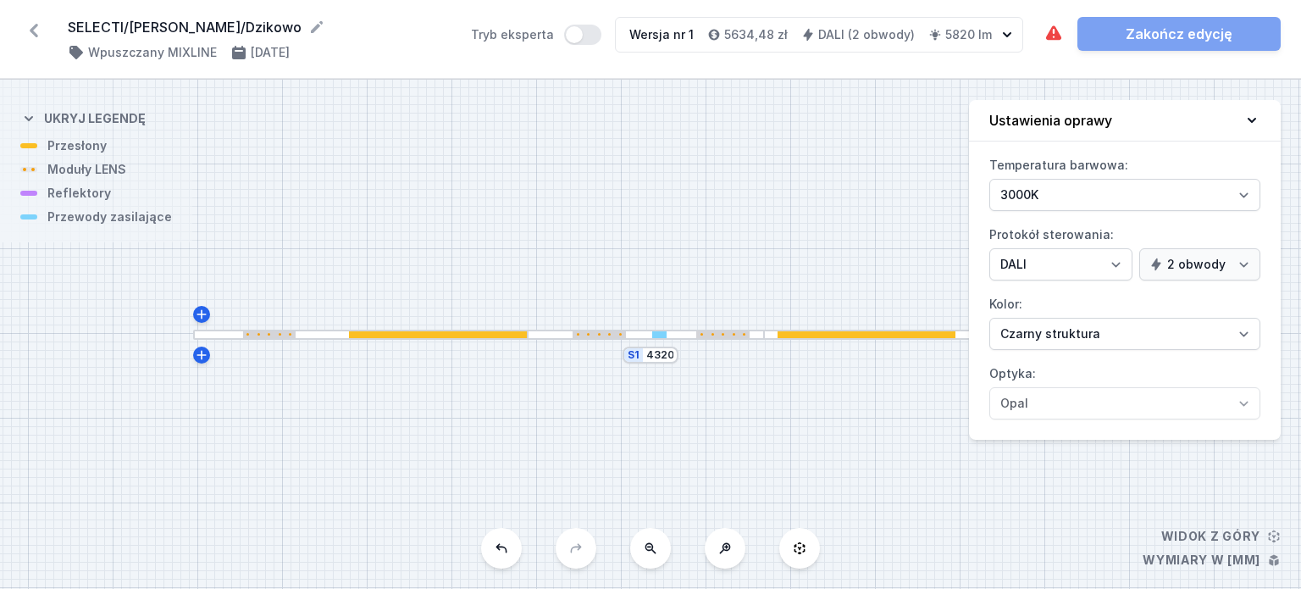
click at [324, 339] on div at bounding box center [360, 335] width 335 height 11
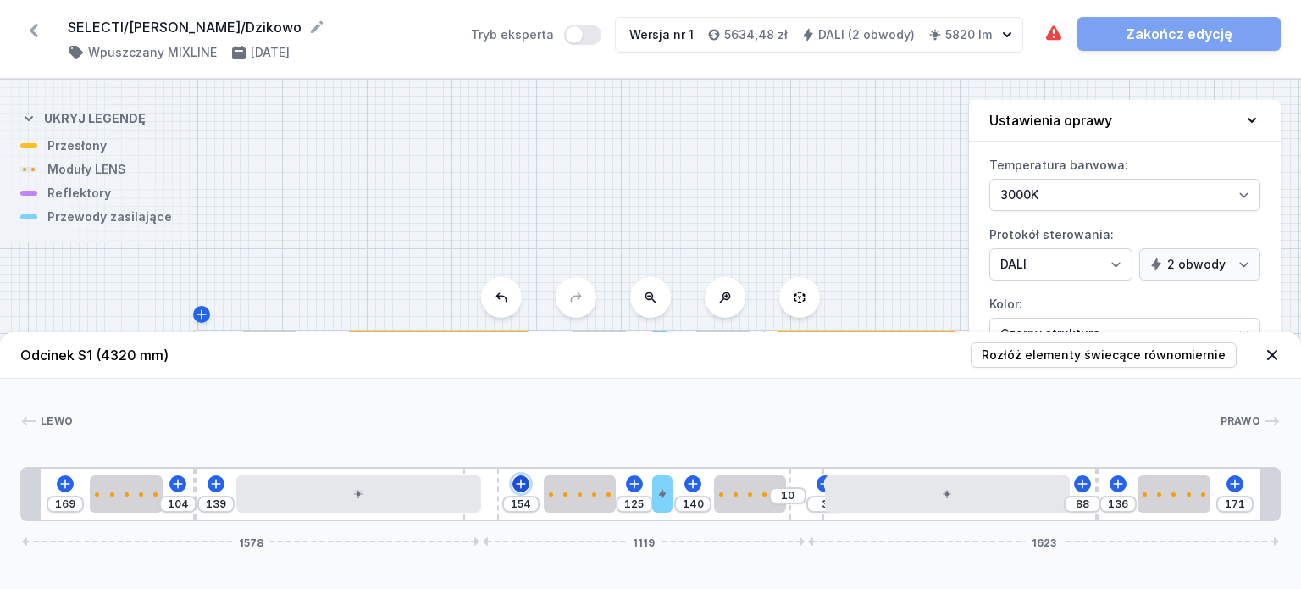
click at [524, 491] on icon at bounding box center [521, 484] width 14 height 14
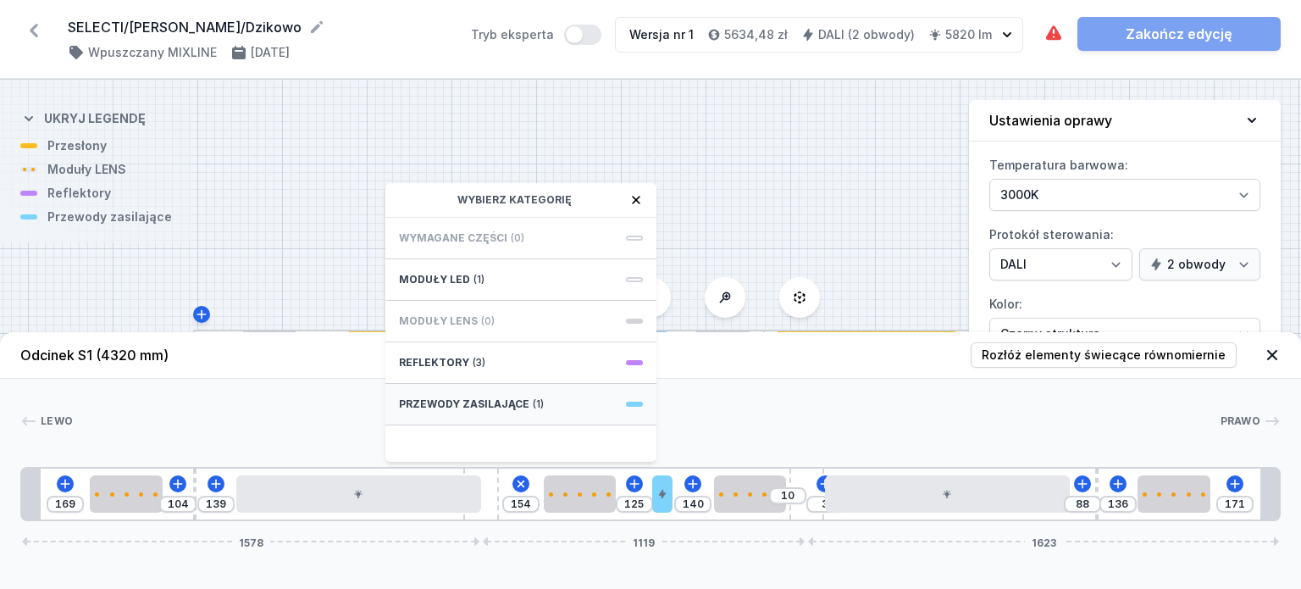
click at [532, 394] on div "Przewody zasilające (1)" at bounding box center [520, 405] width 271 height 42
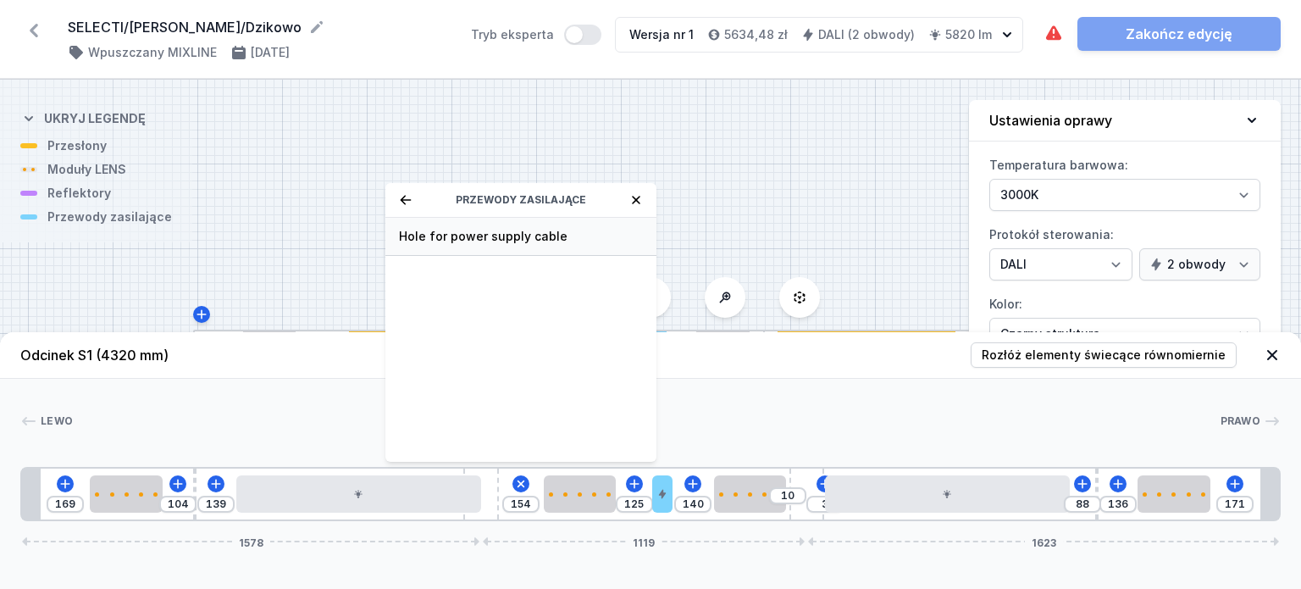
click at [541, 236] on span "Hole for power supply cable" at bounding box center [521, 236] width 244 height 17
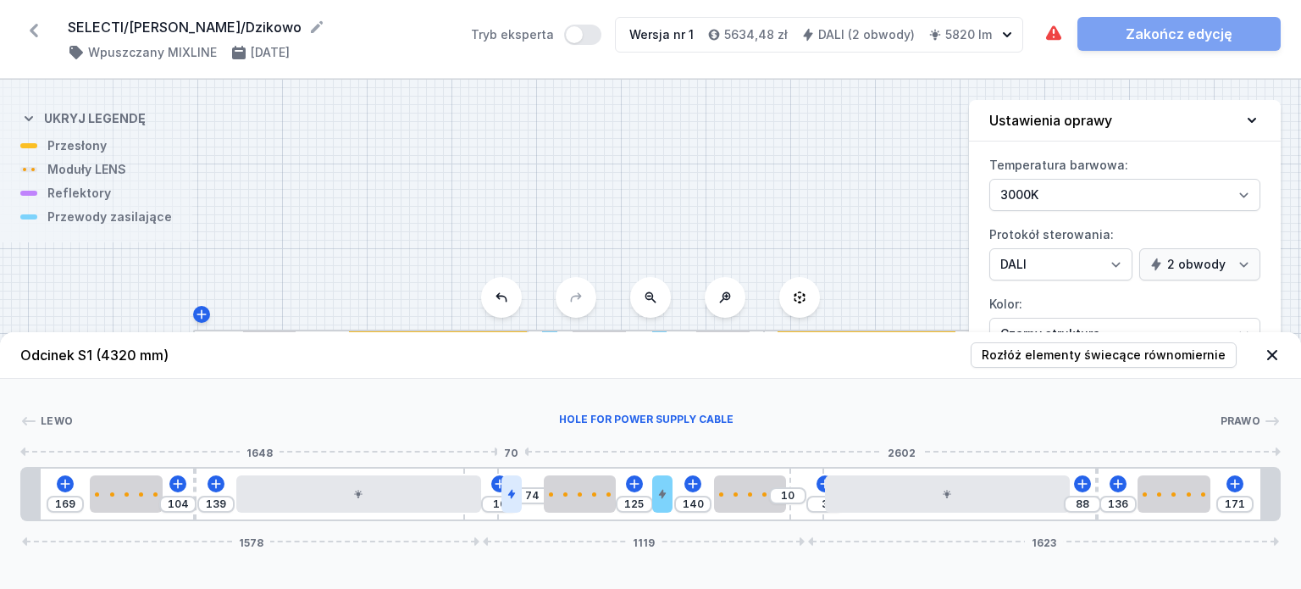
click at [515, 501] on div at bounding box center [512, 493] width 20 height 37
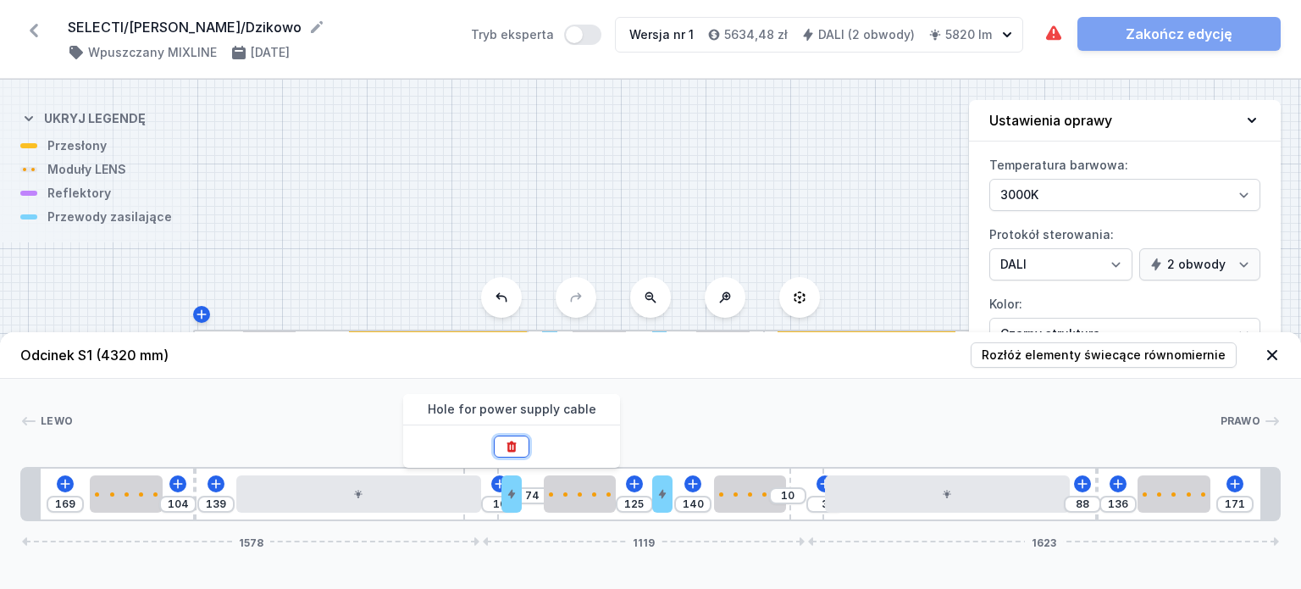
click at [515, 450] on icon at bounding box center [511, 446] width 9 height 11
click at [30, 30] on icon at bounding box center [34, 31] width 8 height 14
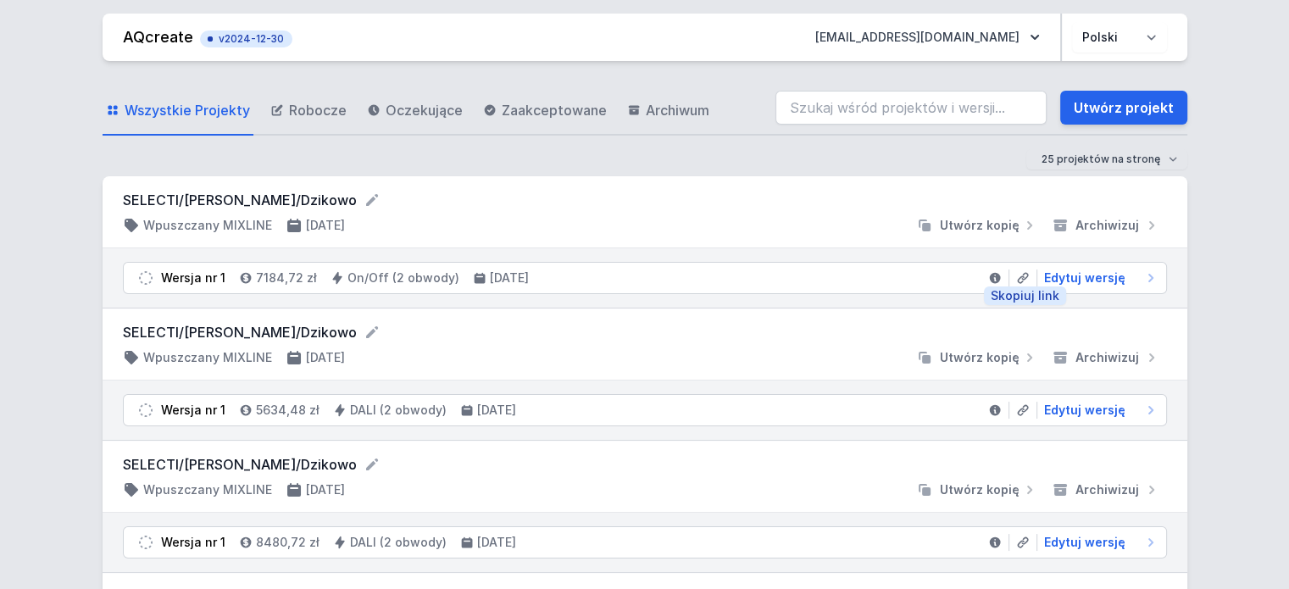
click at [1018, 279] on icon at bounding box center [1022, 278] width 11 height 11
click at [1085, 541] on span "Edytuj wersję" at bounding box center [1084, 542] width 81 height 17
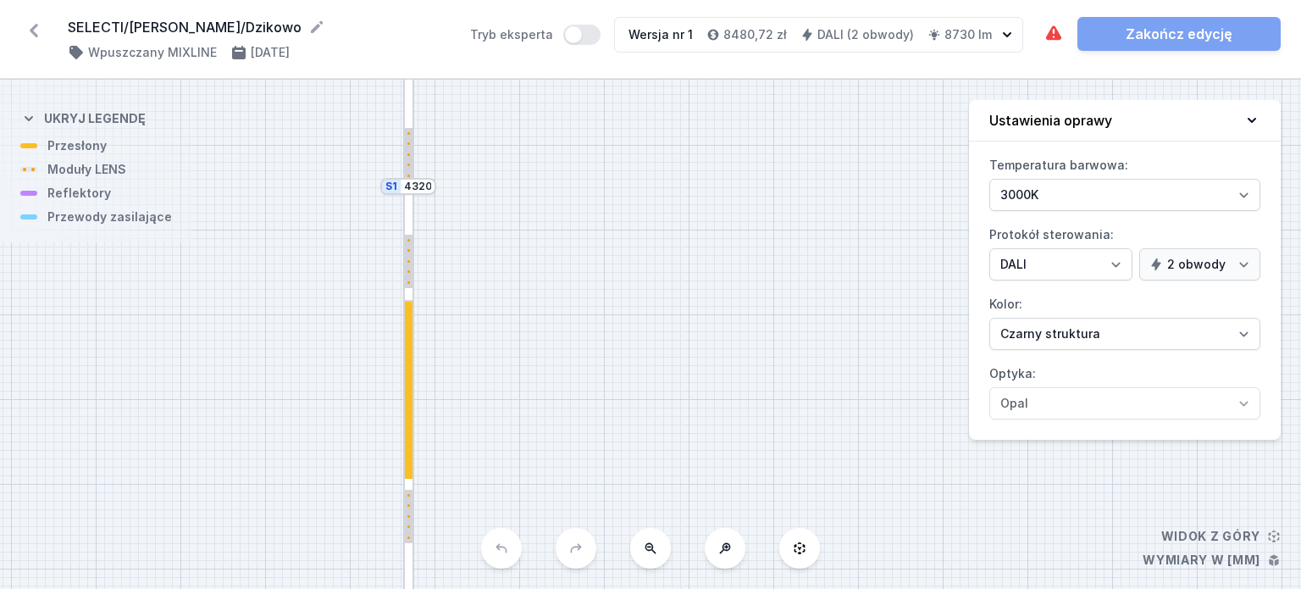
drag, startPoint x: 693, startPoint y: 351, endPoint x: 647, endPoint y: 60, distance: 294.2
click at [647, 60] on div "SELECTI/Marta SW/Dzikowo ( 11608 /v 1 ) Wpuszczany MIXLINE 16.09.2025 Tryb eksp…" at bounding box center [650, 294] width 1301 height 589
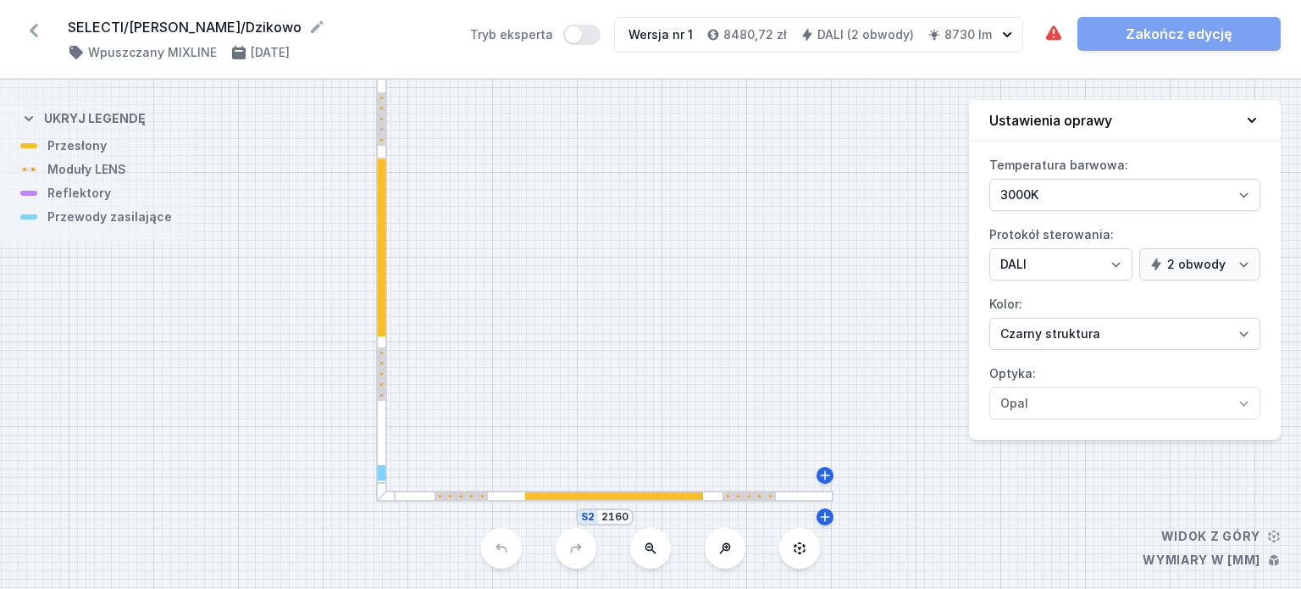
click at [36, 25] on icon at bounding box center [34, 31] width 8 height 14
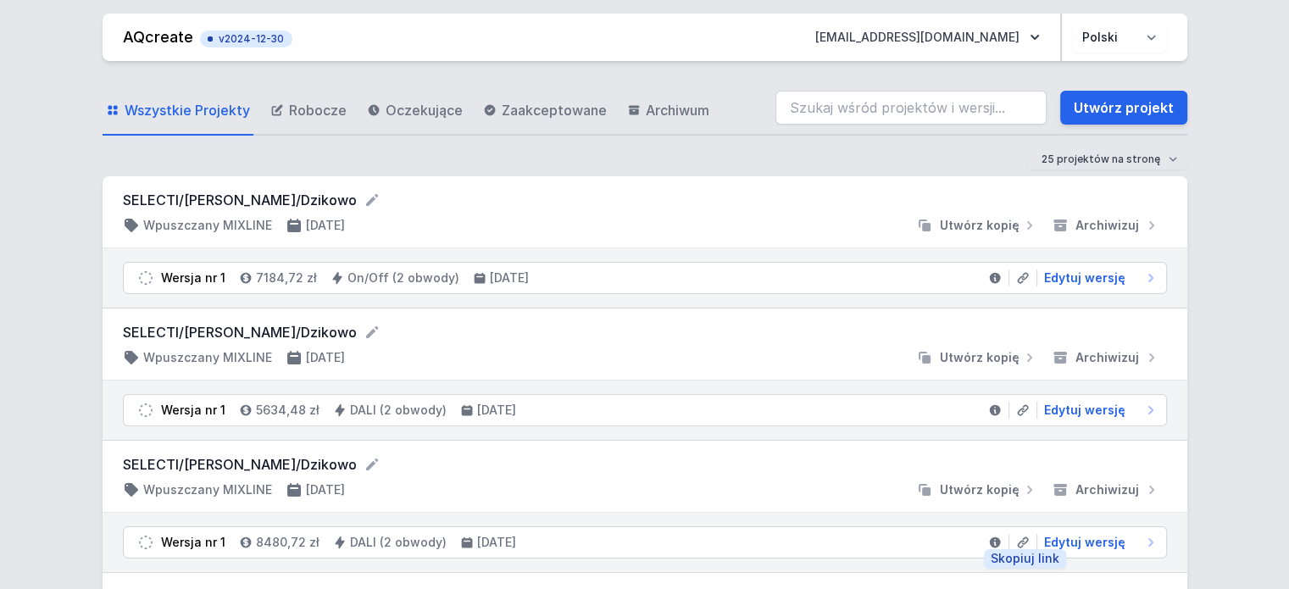
click at [1021, 538] on icon at bounding box center [1022, 542] width 11 height 11
click at [1095, 421] on li "Wersja nr 1 5634,48 zł DALI (2 obwody) 16.09.2025 Edytuj wersję" at bounding box center [645, 410] width 1042 height 30
click at [1095, 416] on span "Edytuj wersję" at bounding box center [1084, 410] width 81 height 17
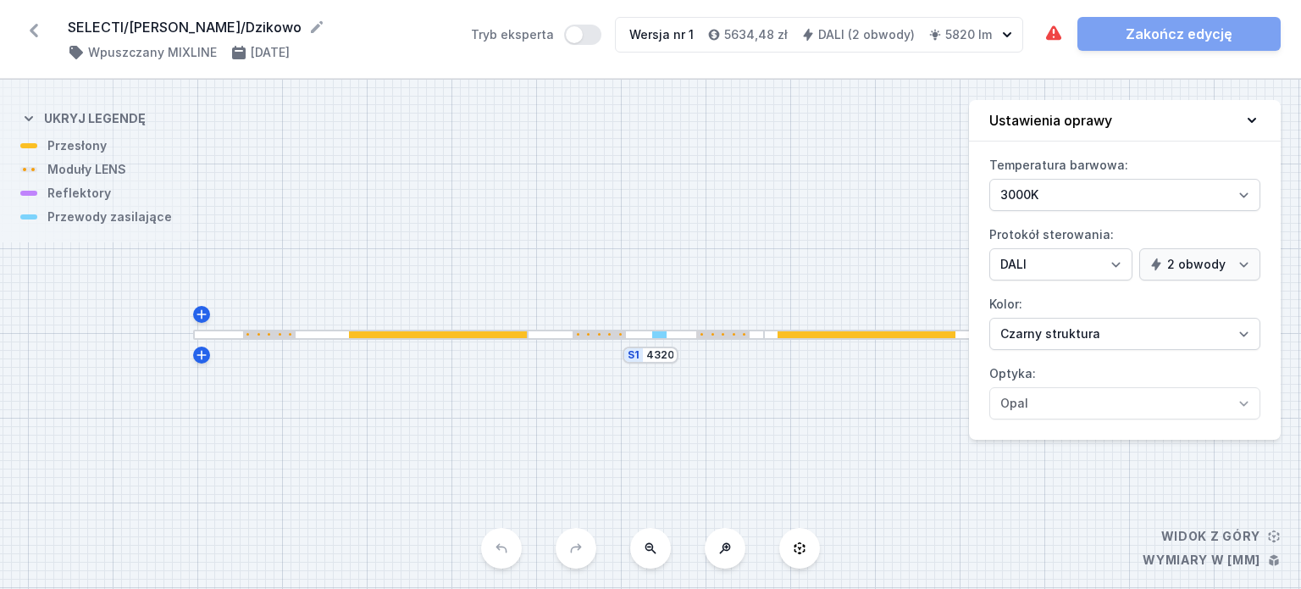
click at [37, 33] on icon at bounding box center [33, 30] width 27 height 27
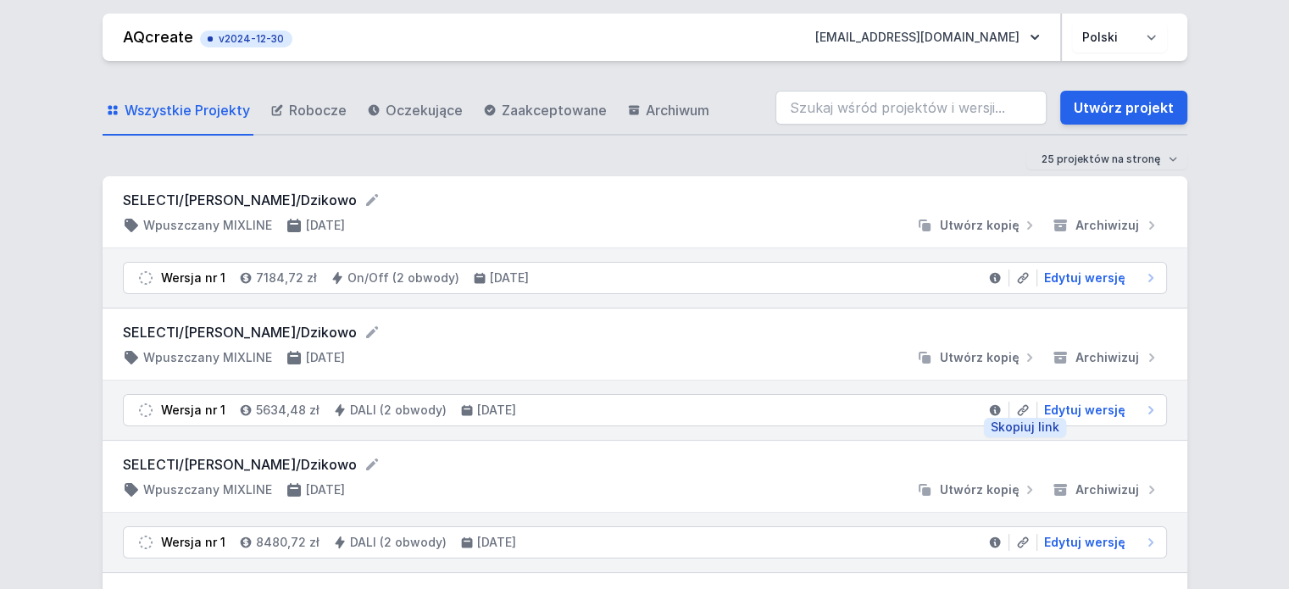
click at [1017, 409] on icon at bounding box center [1023, 410] width 14 height 14
click at [1079, 278] on span "Edytuj wersję" at bounding box center [1084, 277] width 81 height 17
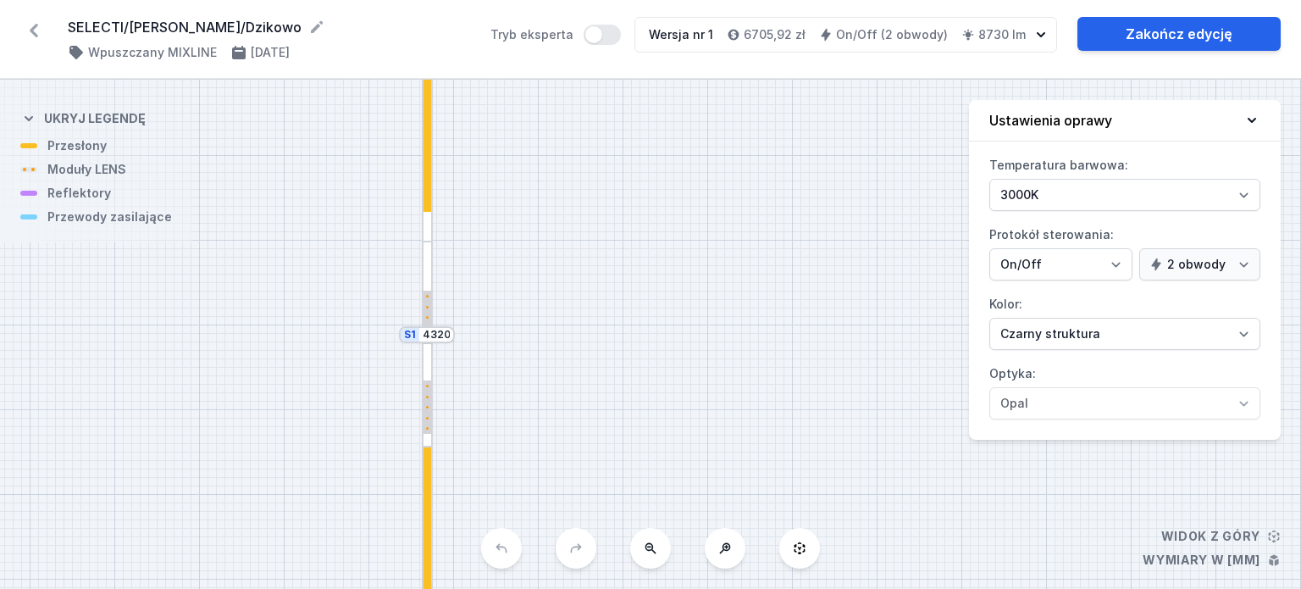
click at [644, 552] on icon at bounding box center [651, 548] width 14 height 14
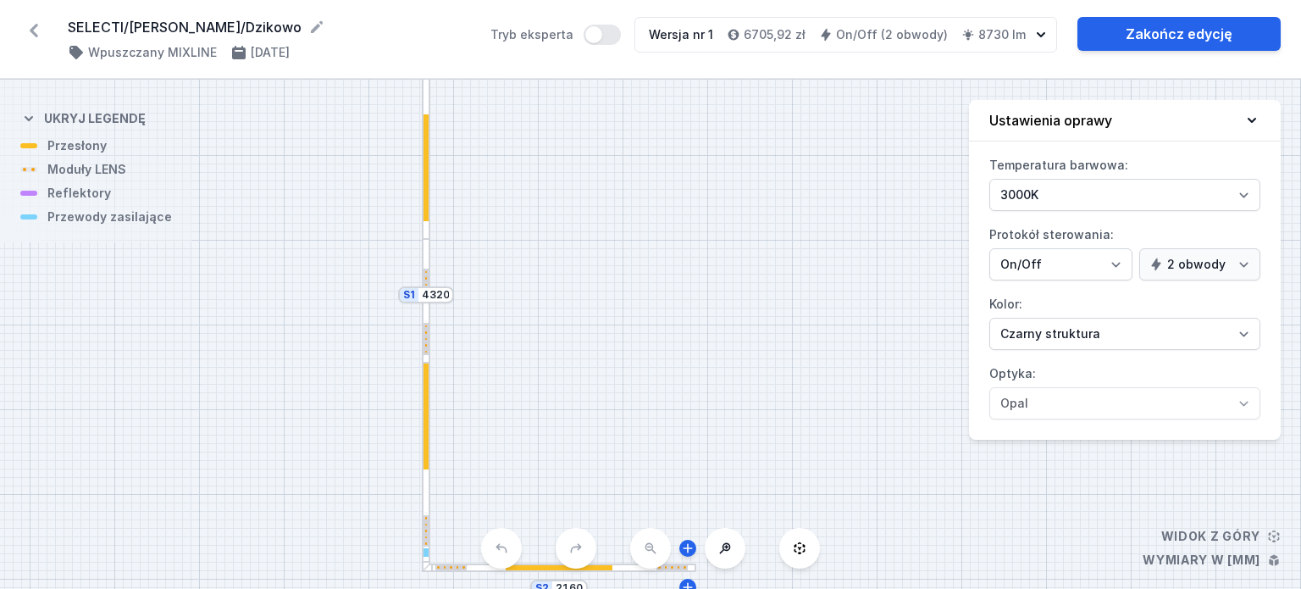
click at [644, 552] on div "S2 2160 S1 4320" at bounding box center [650, 334] width 1301 height 509
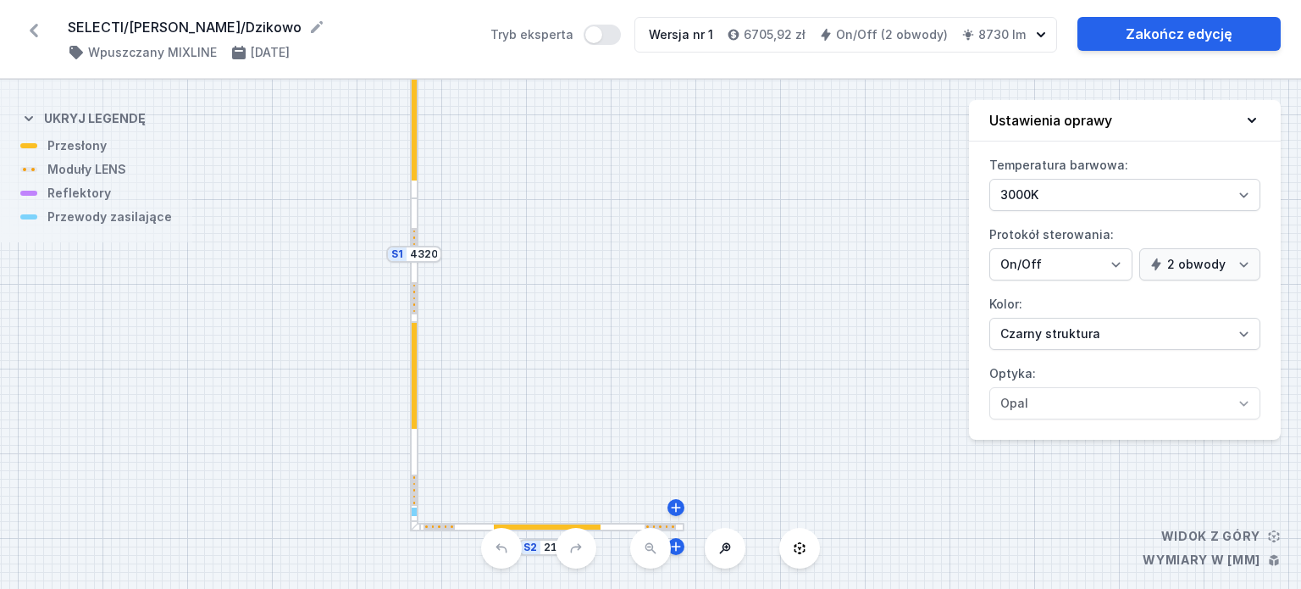
drag, startPoint x: 708, startPoint y: 396, endPoint x: 696, endPoint y: 355, distance: 42.4
click at [696, 355] on div "S2 2160 S1 4320" at bounding box center [650, 334] width 1301 height 509
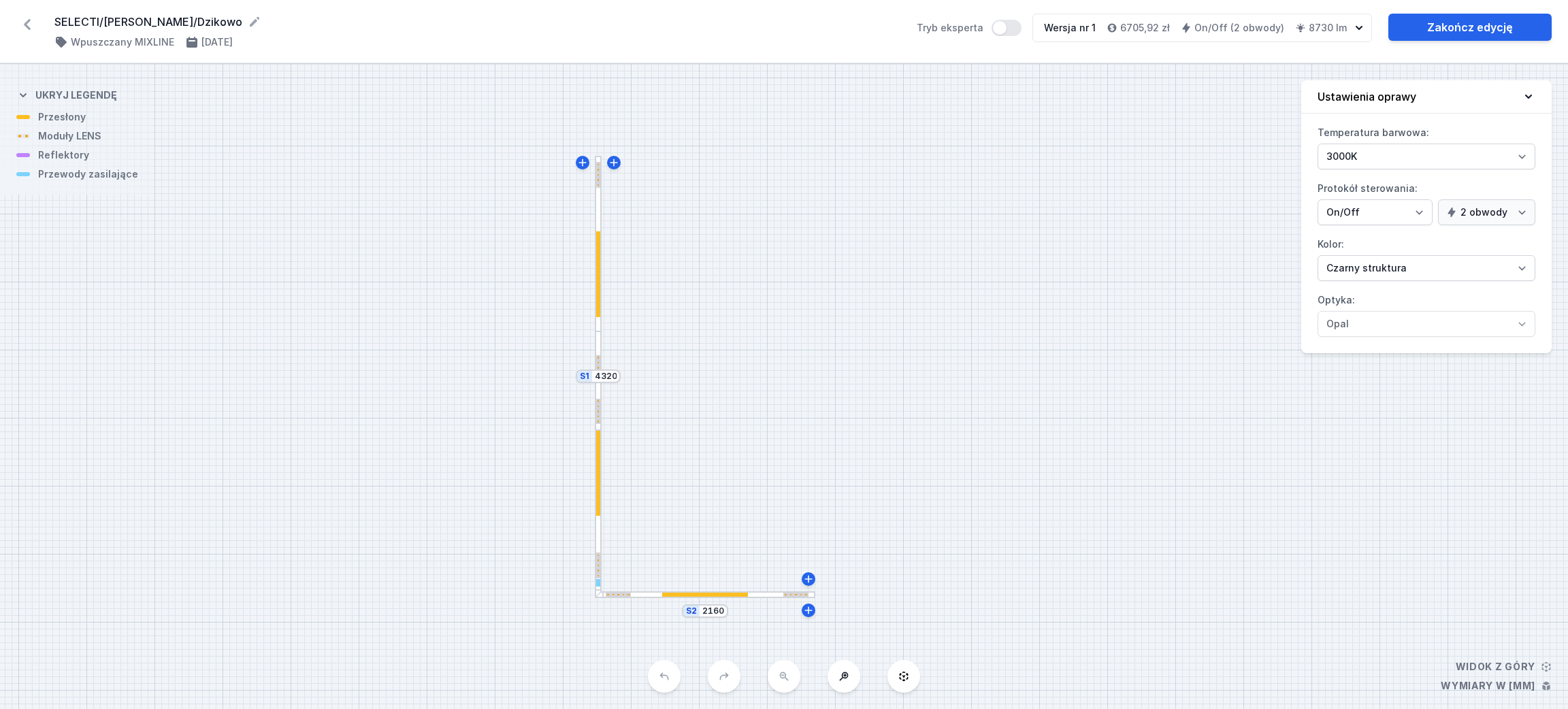
drag, startPoint x: 925, startPoint y: 374, endPoint x: 929, endPoint y: 428, distance: 54.1
click at [929, 428] on div "S2 2160 S1 4320" at bounding box center [784, 386] width 1568 height 645
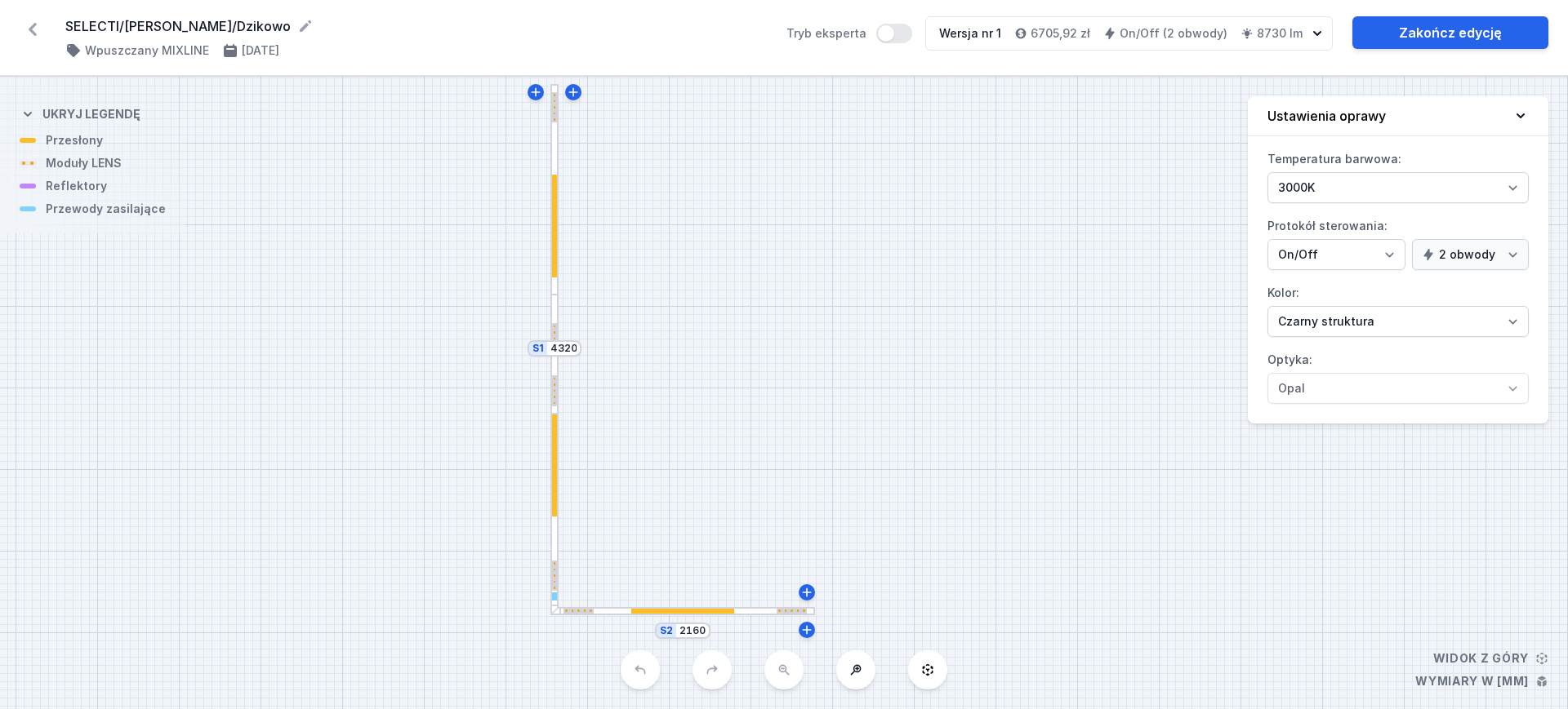
drag, startPoint x: 928, startPoint y: 420, endPoint x: 921, endPoint y: 393, distance: 27.9
click at [921, 393] on div "S2 2160 S1 4320" at bounding box center [784, 393] width 1568 height 633
click at [959, 366] on div "S2 2160 S1 4320" at bounding box center [784, 393] width 1568 height 633
click at [557, 456] on div at bounding box center [554, 514] width 8 height 200
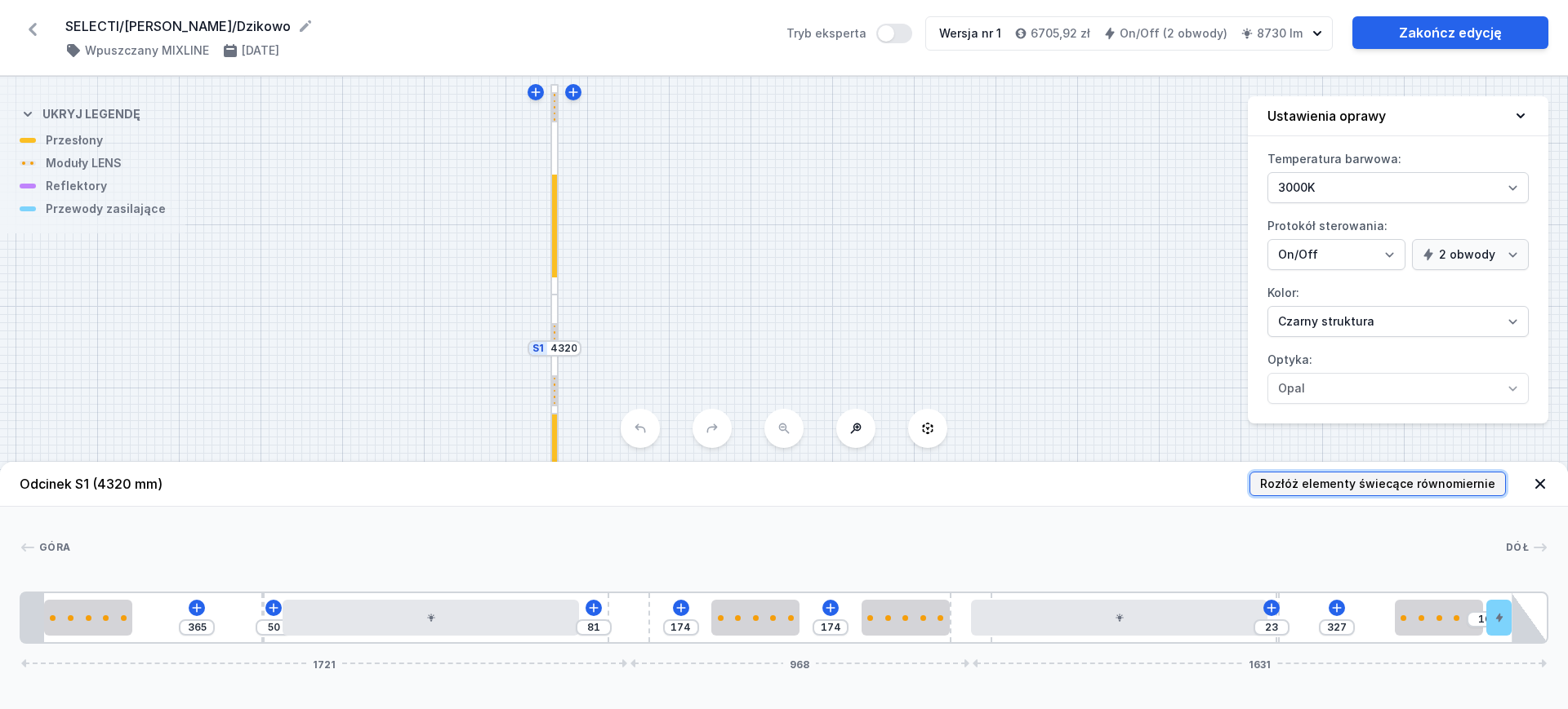
click at [1253, 486] on span "Rozłóż elementy świecące równomiernie" at bounding box center [1377, 484] width 235 height 16
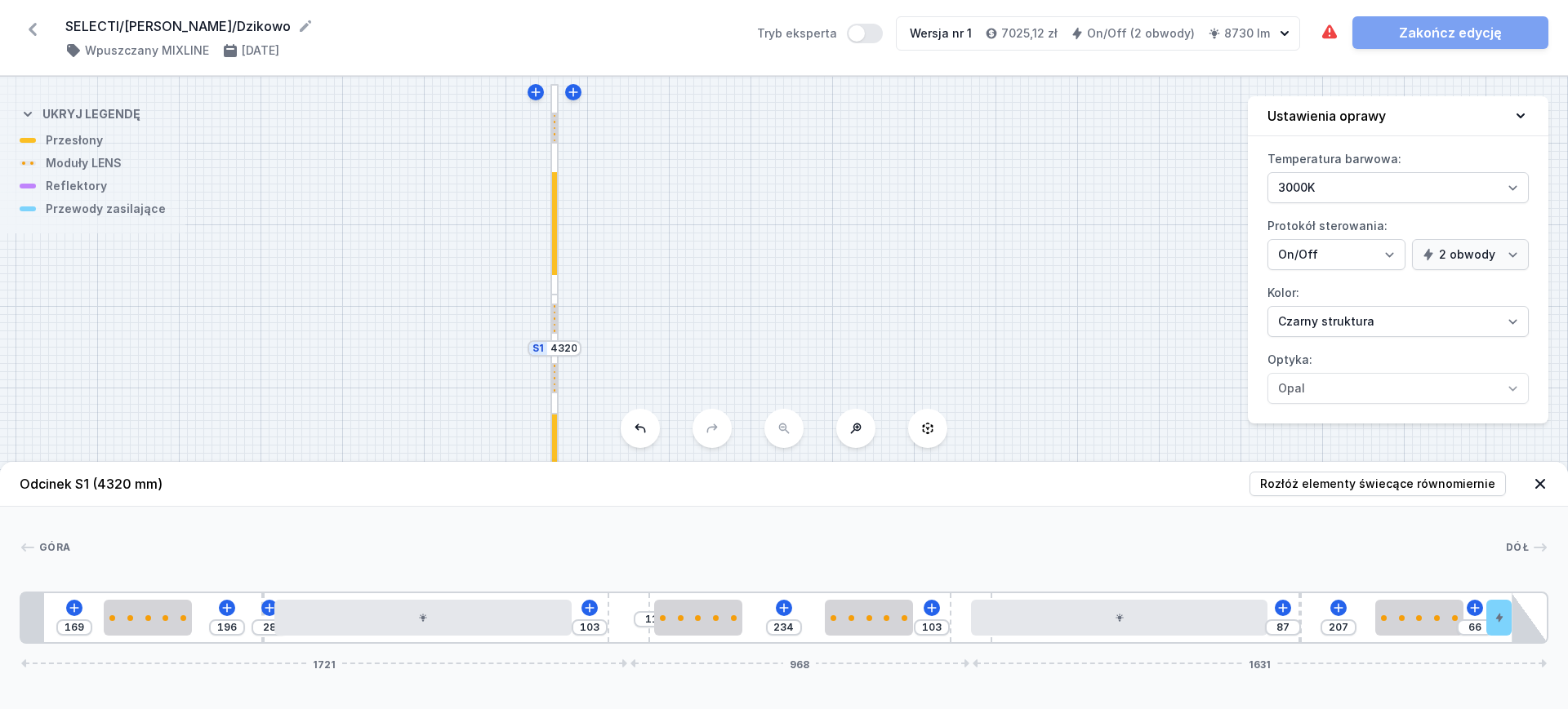
drag, startPoint x: 1277, startPoint y: 595, endPoint x: 1320, endPoint y: 596, distance: 43.0
drag, startPoint x: 986, startPoint y: 593, endPoint x: 1047, endPoint y: 596, distance: 61.1
click at [1045, 566] on div "169 196 28 103 11 234 163 87 207 66 1721 1023 1576" at bounding box center [784, 617] width 1528 height 52
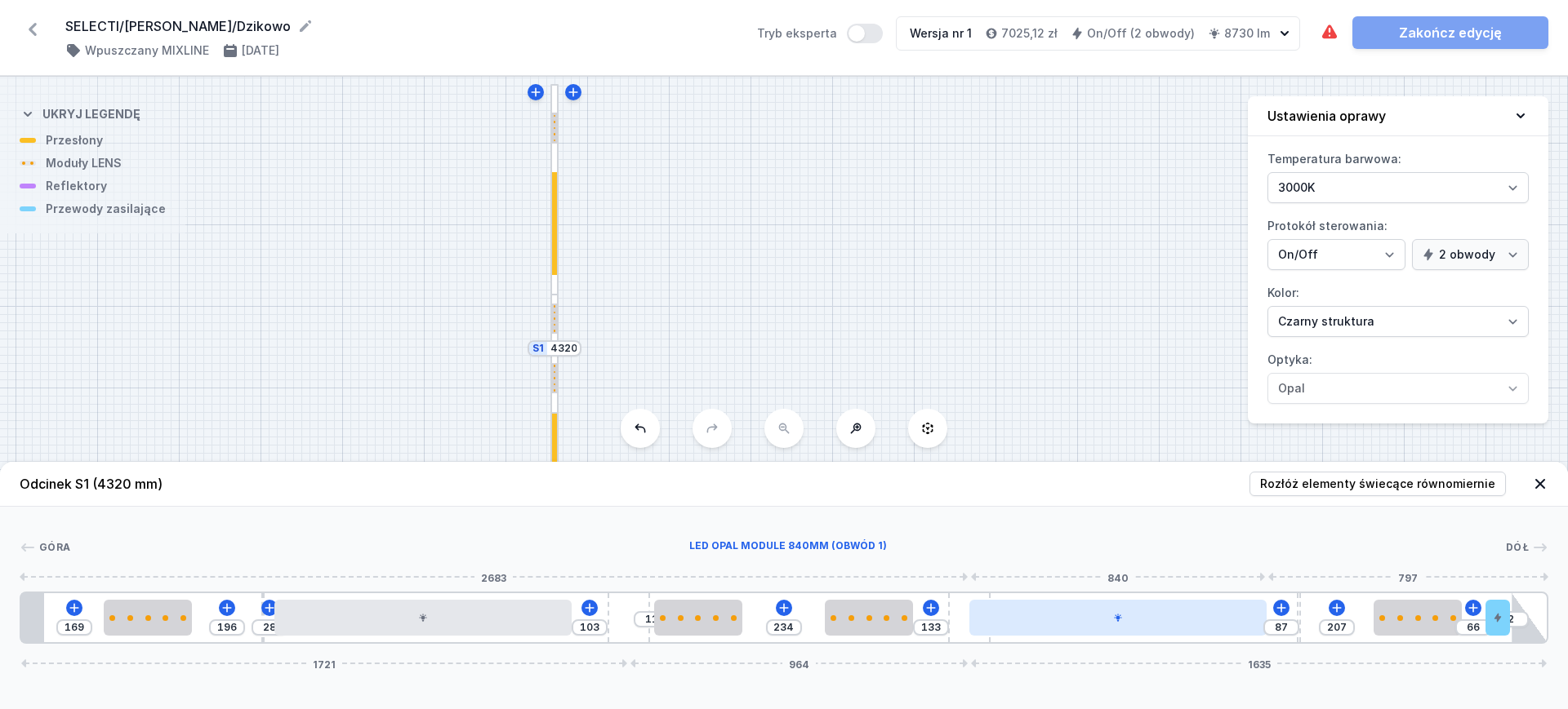
drag, startPoint x: 979, startPoint y: 613, endPoint x: 1009, endPoint y: 614, distance: 30.0
click at [1007, 566] on div "169 196 28 103 11 234 133 87 207 66 2 1721 964 1635" at bounding box center [784, 617] width 1528 height 52
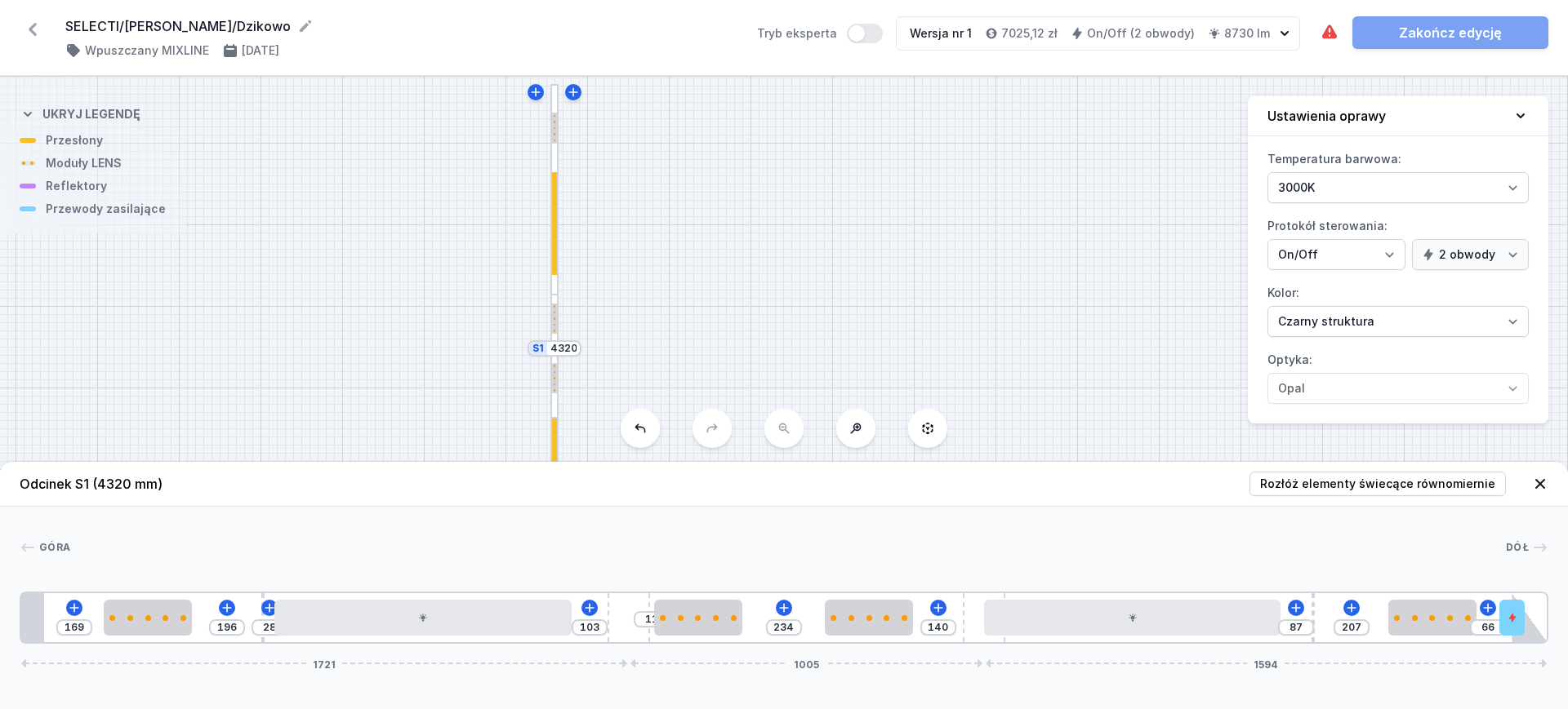
click at [986, 566] on div at bounding box center [988, 664] width 5 height 10
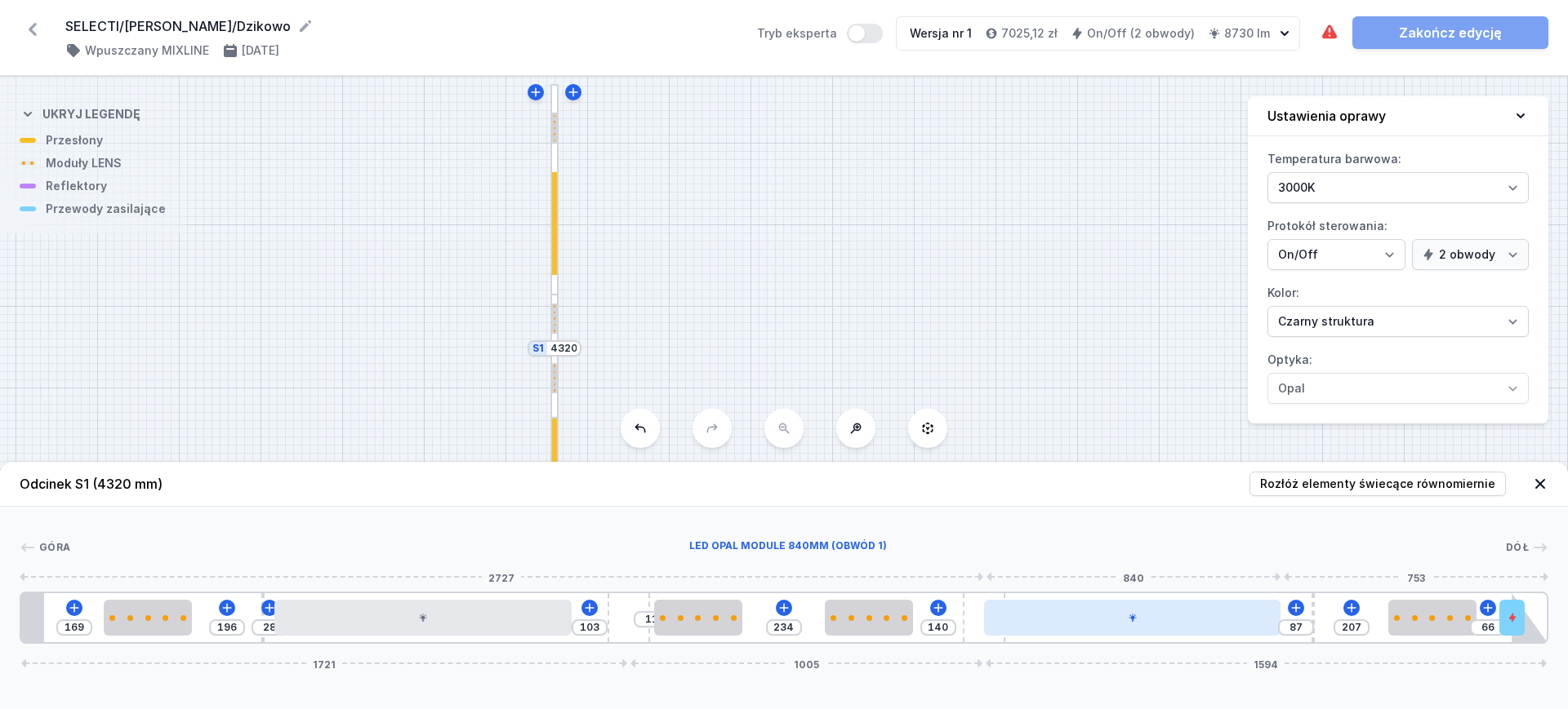
drag, startPoint x: 1177, startPoint y: 629, endPoint x: 1206, endPoint y: 629, distance: 29.0
click at [1206, 566] on div at bounding box center [1132, 617] width 297 height 36
drag, startPoint x: 1226, startPoint y: 611, endPoint x: 1246, endPoint y: 610, distance: 20.0
click at [1246, 566] on div at bounding box center [1132, 617] width 297 height 36
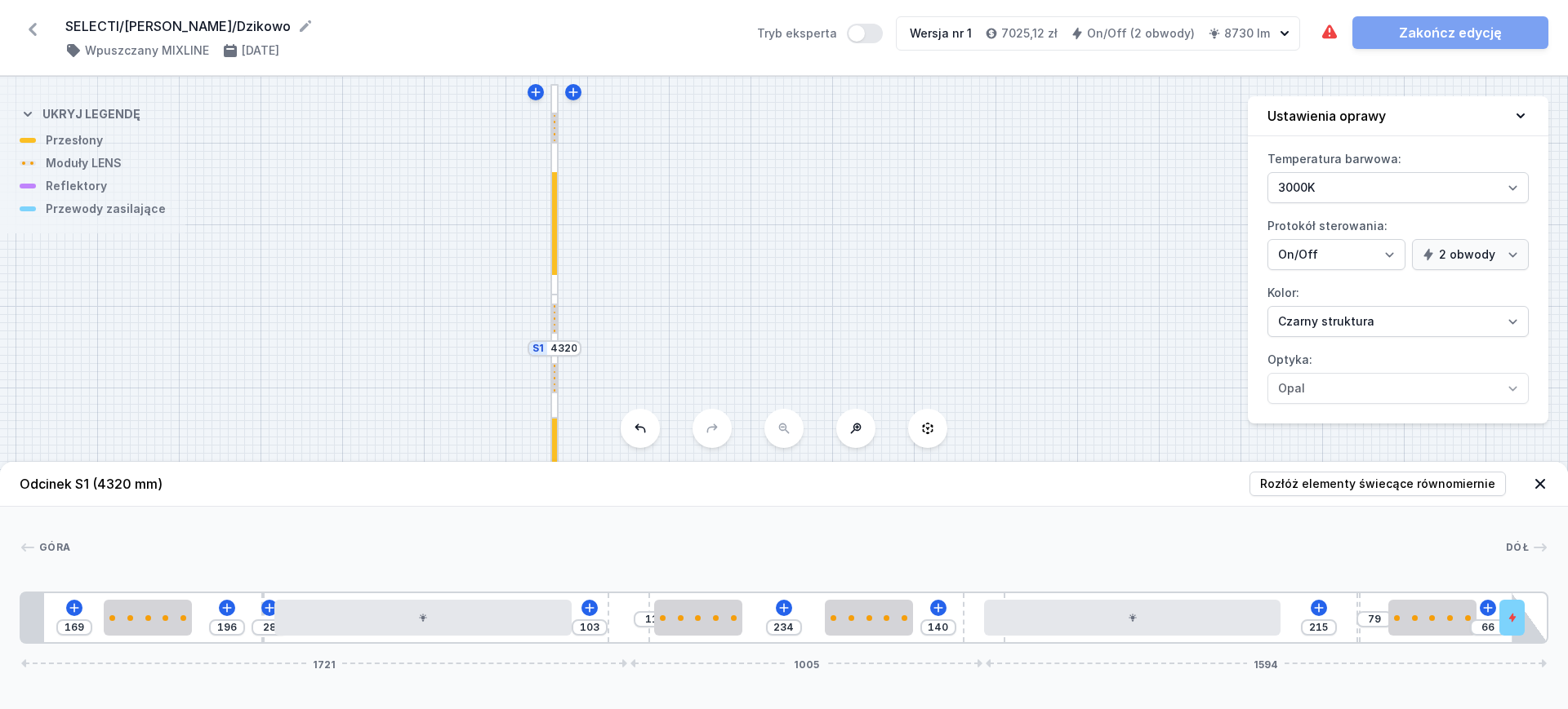
drag, startPoint x: 1314, startPoint y: 612, endPoint x: 1381, endPoint y: 612, distance: 67.0
click at [1253, 566] on div "169 196 28 103 11 234 140 215 79 66 1721 1005 1594" at bounding box center [784, 617] width 1528 height 52
click at [1253, 489] on span "Rozłóż elementy świecące równomiernie" at bounding box center [1377, 484] width 235 height 16
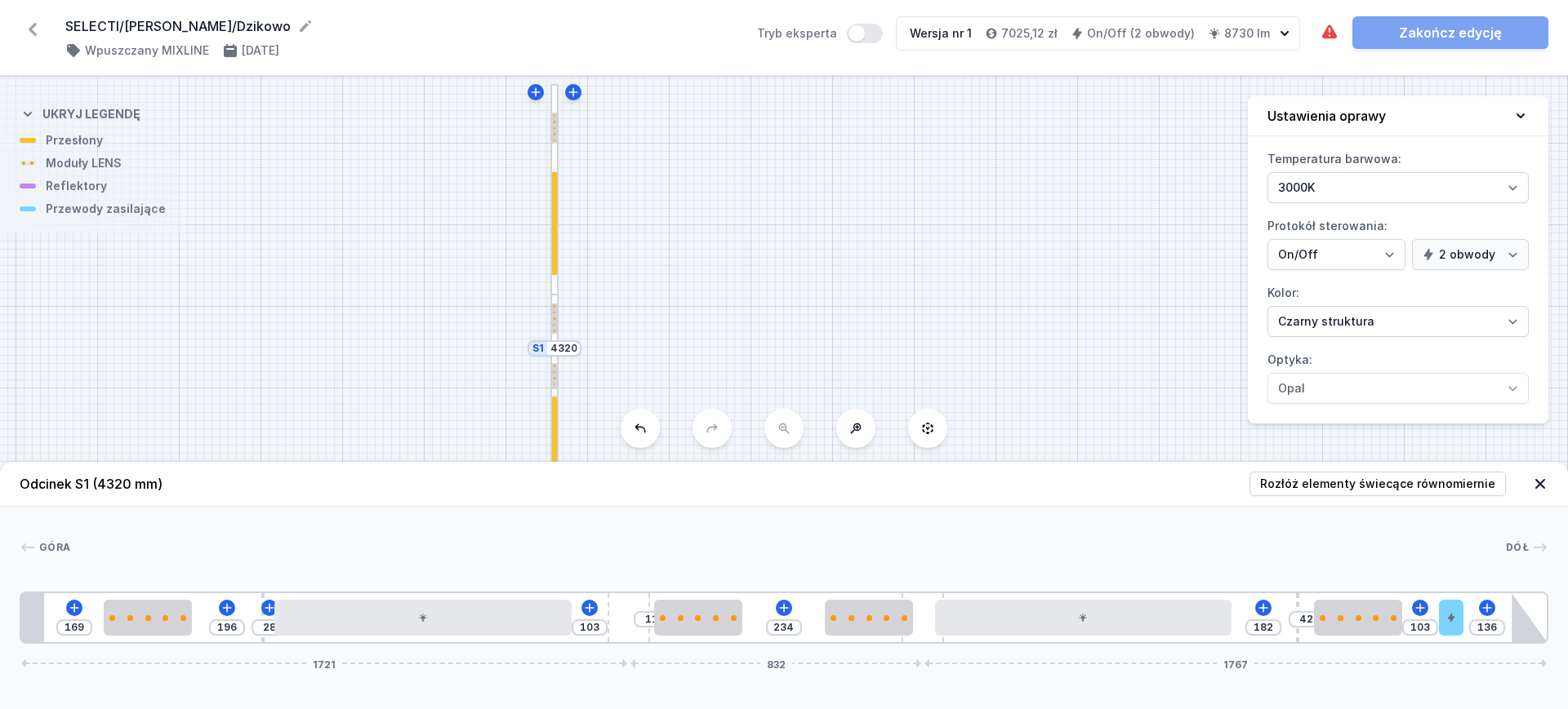
drag, startPoint x: 980, startPoint y: 633, endPoint x: 954, endPoint y: 638, distance: 26.5
click at [954, 566] on div "169 196 28 103 11 234 182 42 103 136 1721 832 1767" at bounding box center [784, 617] width 1528 height 52
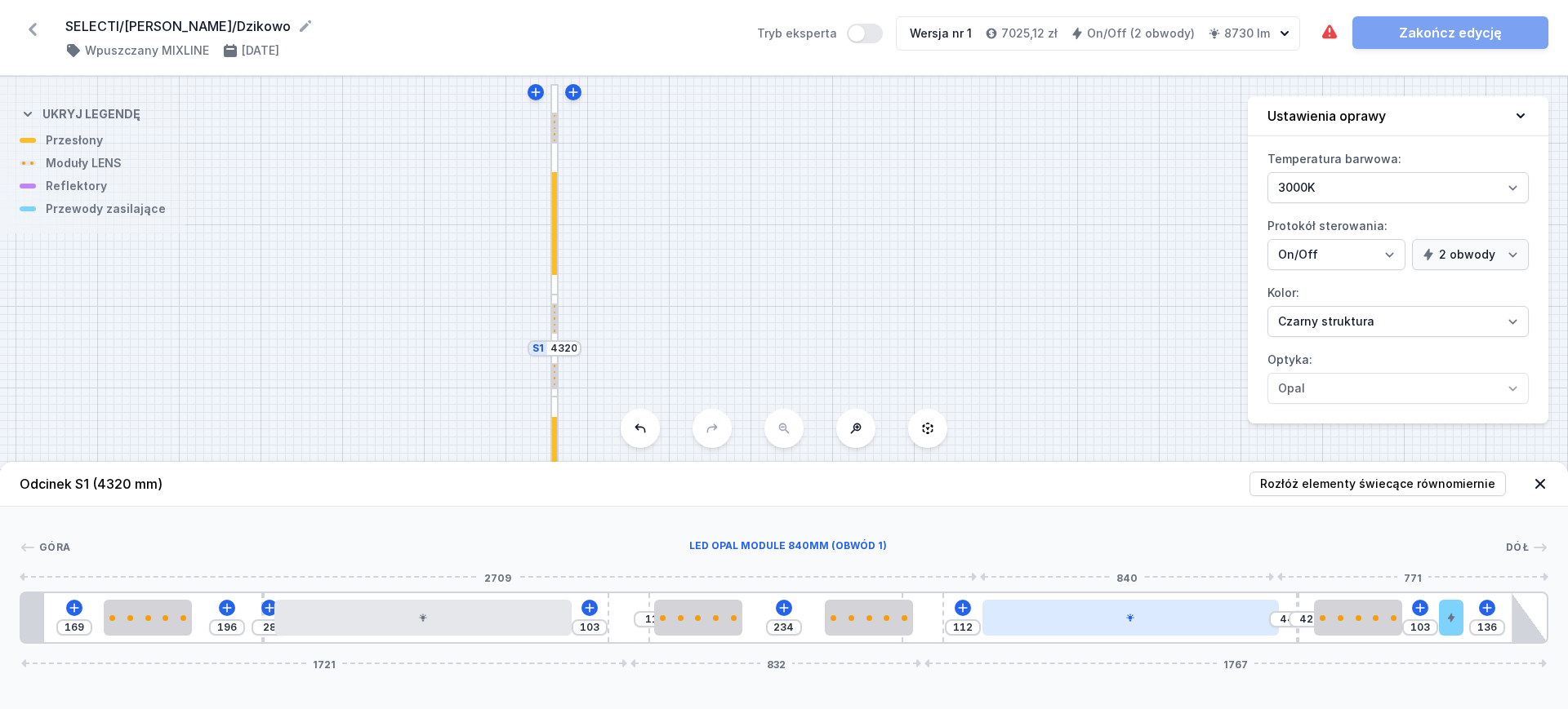
drag, startPoint x: 1148, startPoint y: 625, endPoint x: 1211, endPoint y: 624, distance: 63.0
click at [1211, 566] on div at bounding box center [1130, 617] width 297 height 36
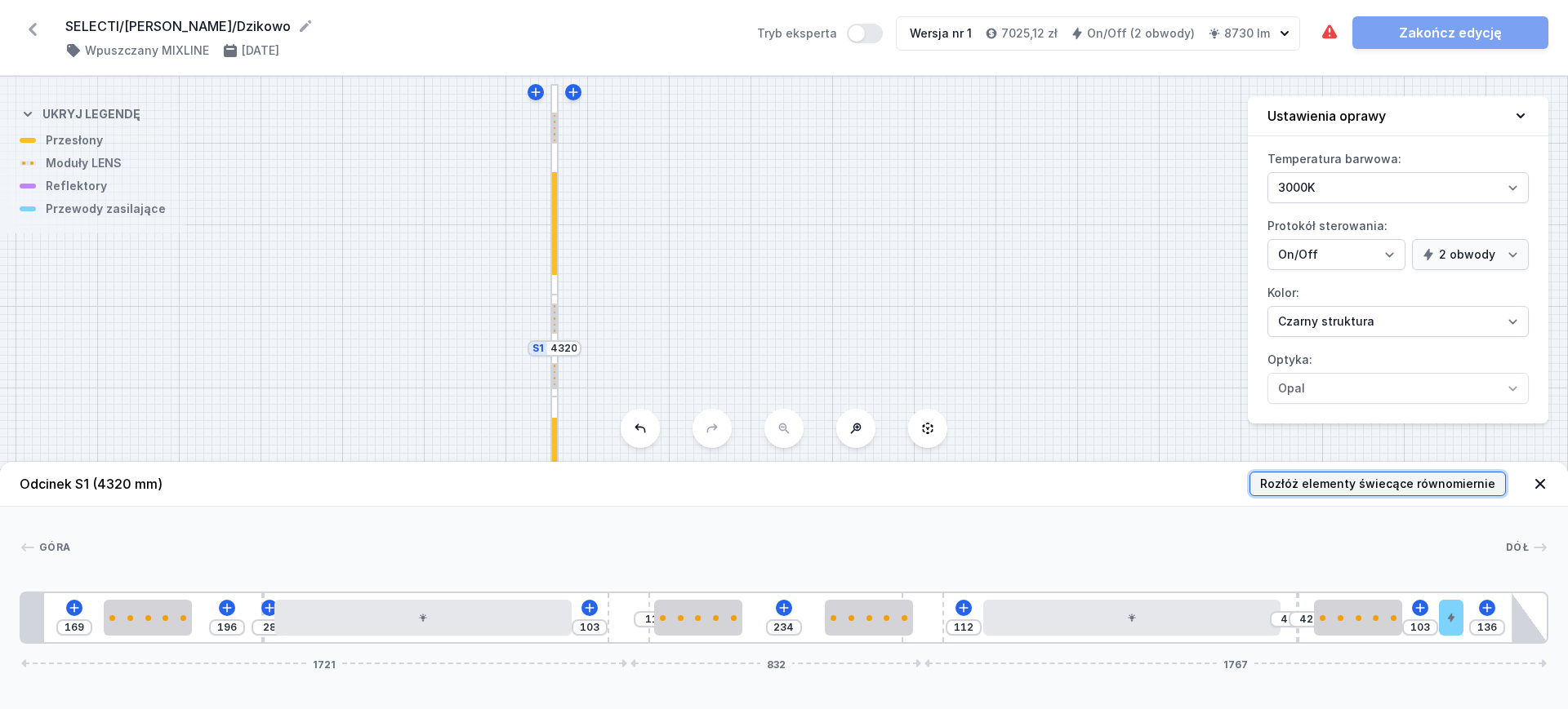
click at [1253, 476] on span "Rozłóż elementy świecące równomiernie" at bounding box center [1377, 484] width 235 height 16
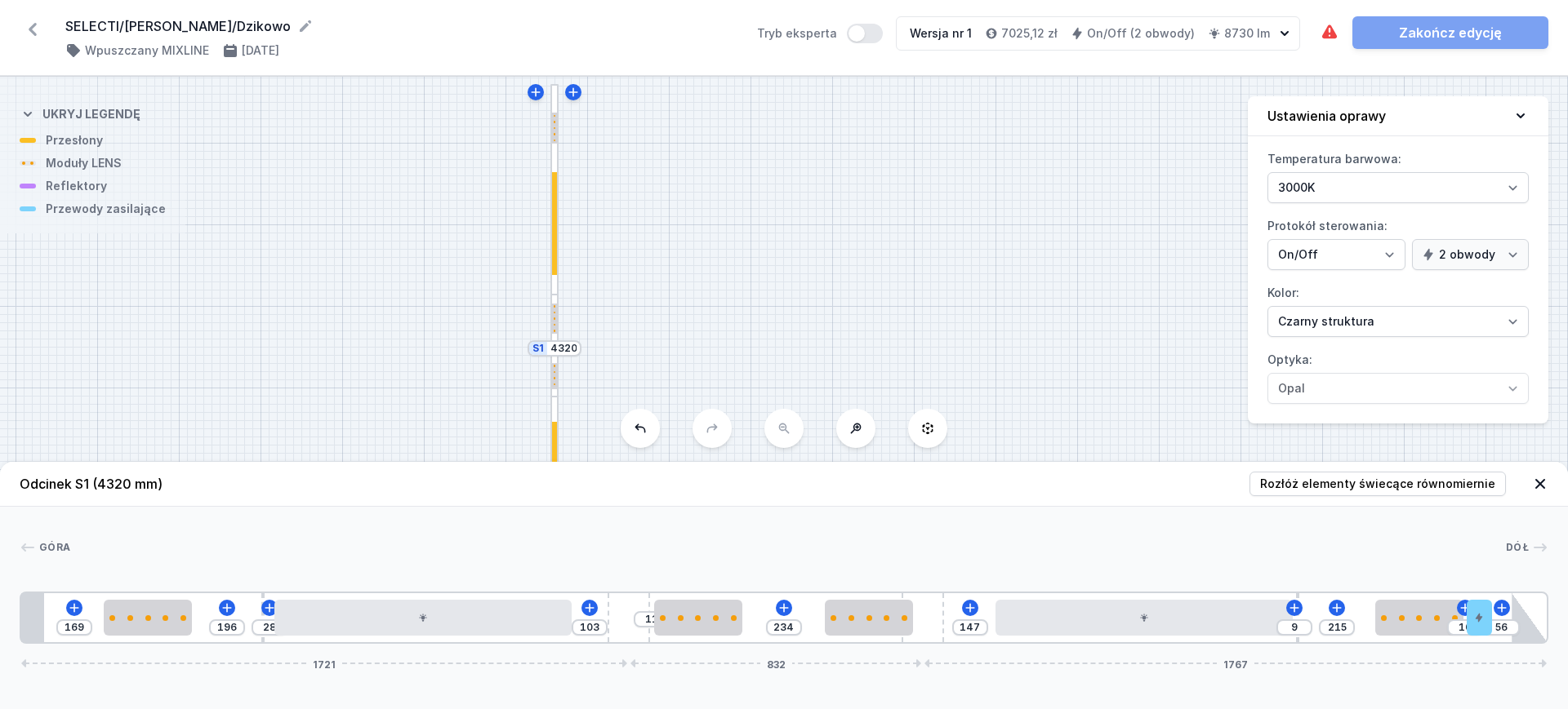
drag, startPoint x: 1453, startPoint y: 621, endPoint x: 1515, endPoint y: 624, distance: 62.1
drag, startPoint x: 1406, startPoint y: 613, endPoint x: 1396, endPoint y: 617, distance: 10.8
click at [1253, 566] on div at bounding box center [1387, 617] width 88 height 36
drag, startPoint x: 1400, startPoint y: 627, endPoint x: 1417, endPoint y: 627, distance: 17.0
click at [1253, 566] on div at bounding box center [1383, 617] width 88 height 36
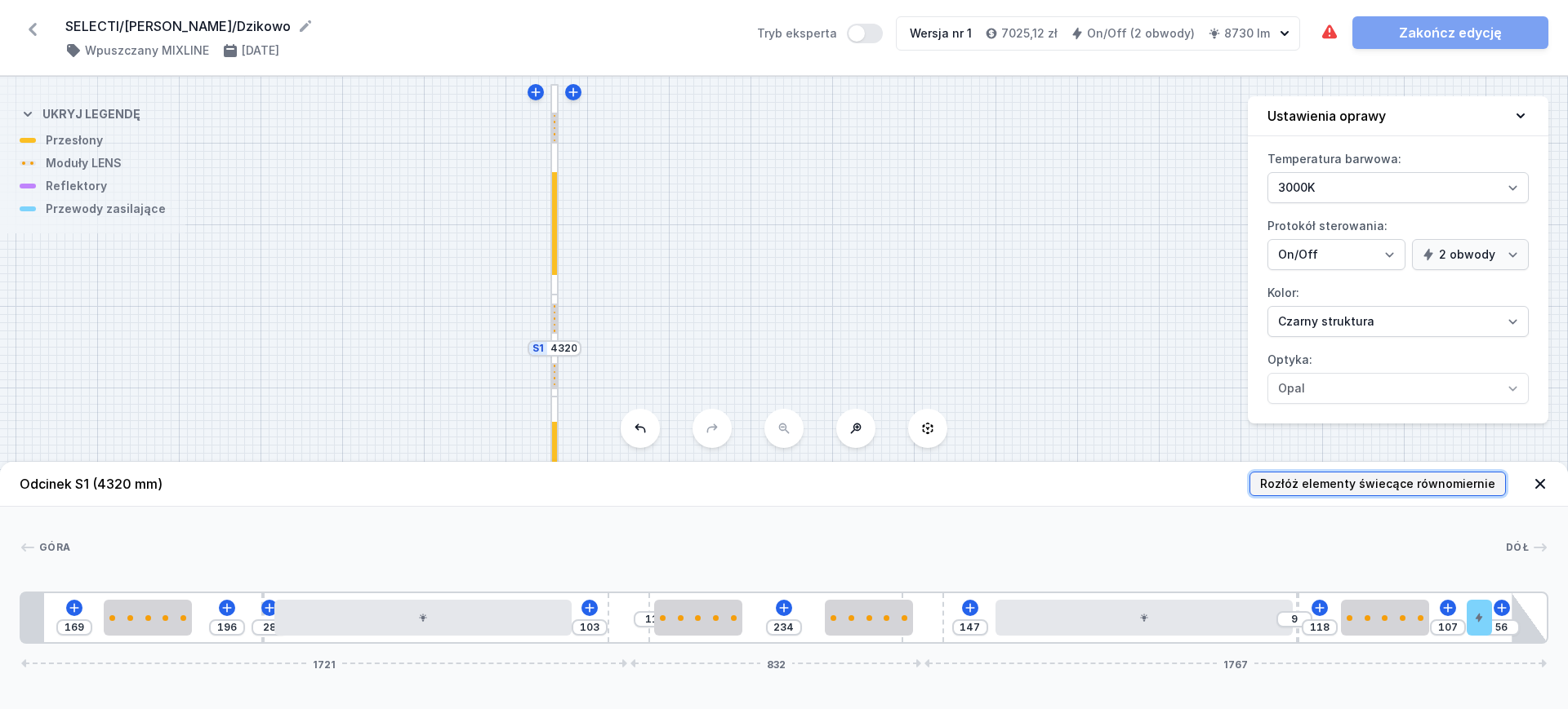
click at [1253, 489] on span "Rozłóż elementy świecące równomiernie" at bounding box center [1377, 484] width 235 height 16
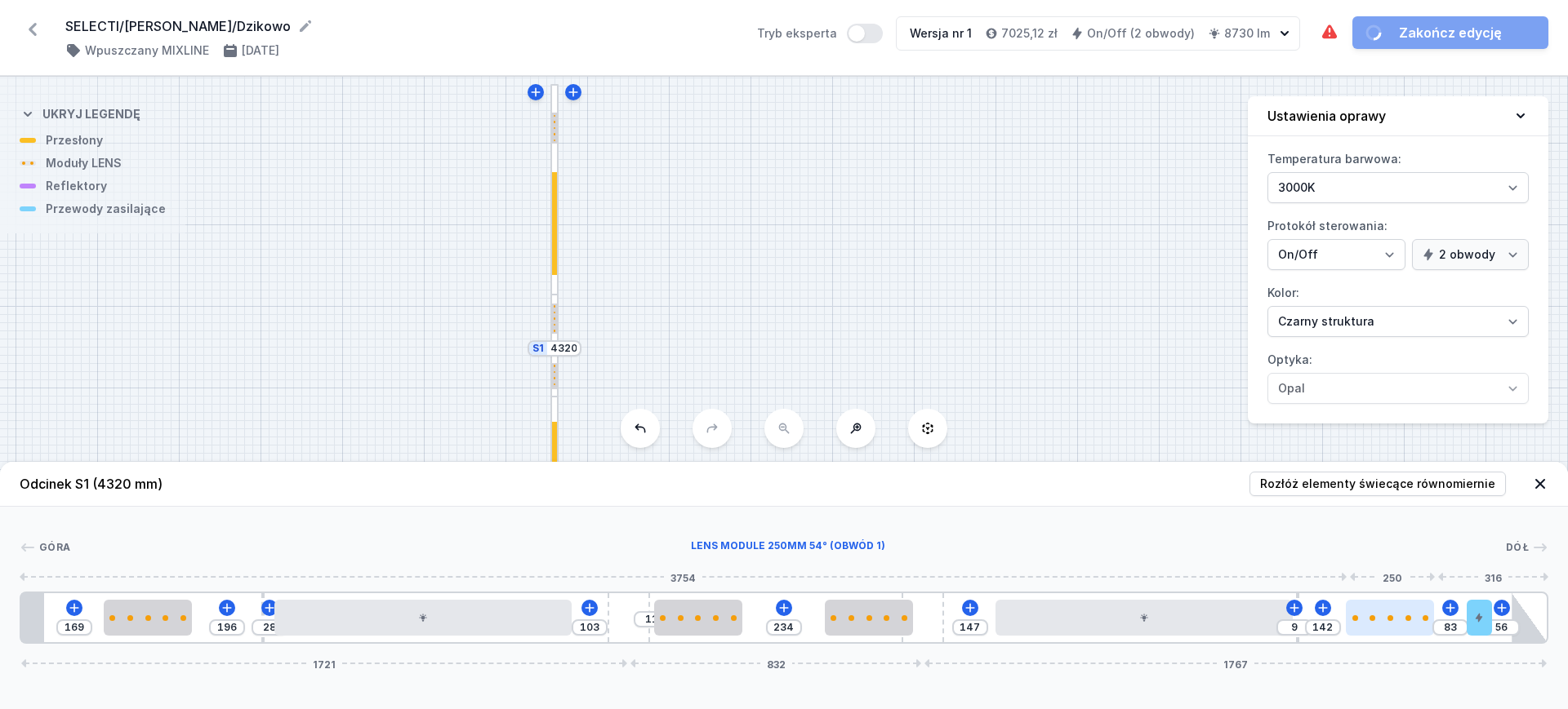
click at [1253, 566] on div at bounding box center [1389, 617] width 88 height 36
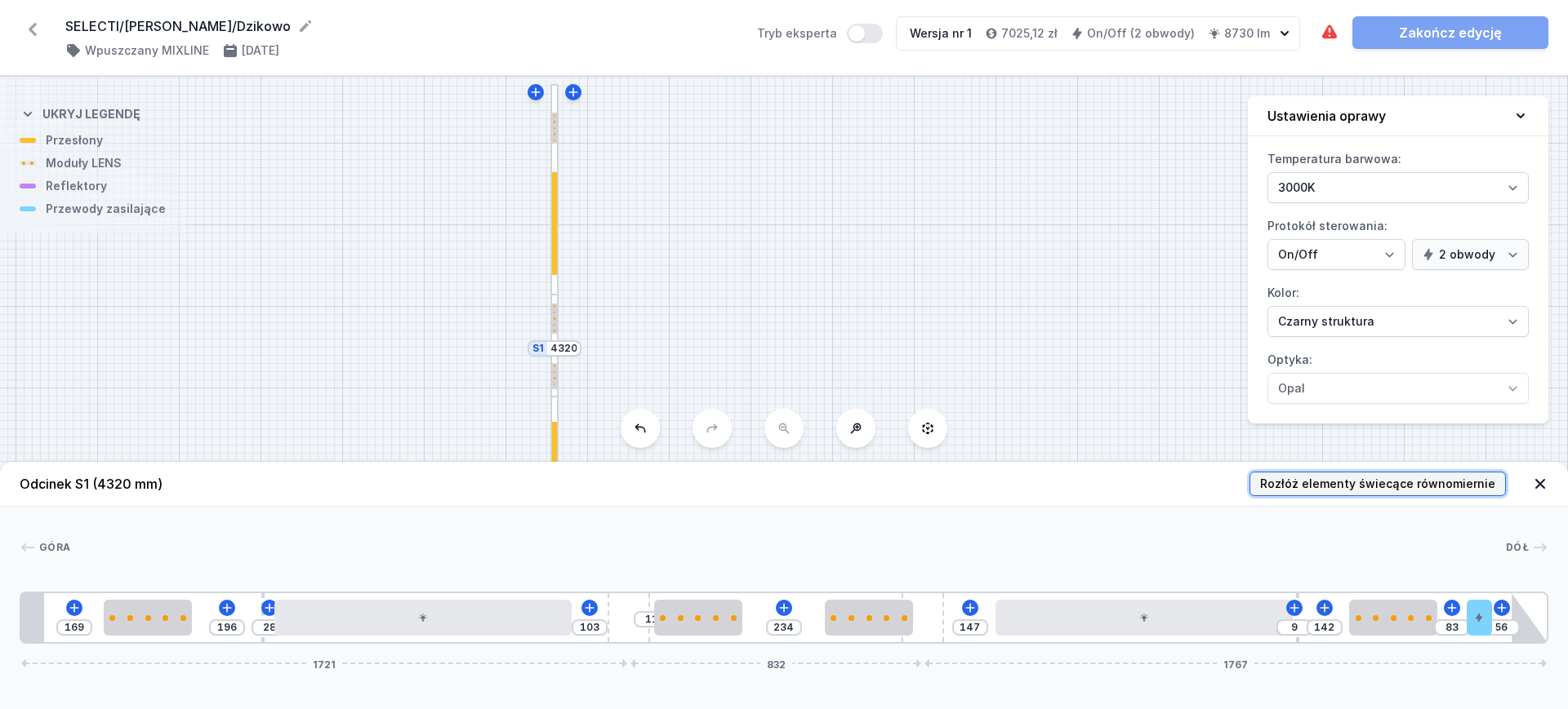
click at [1253, 484] on span "Rozłóż elementy świecące równomiernie" at bounding box center [1377, 484] width 235 height 16
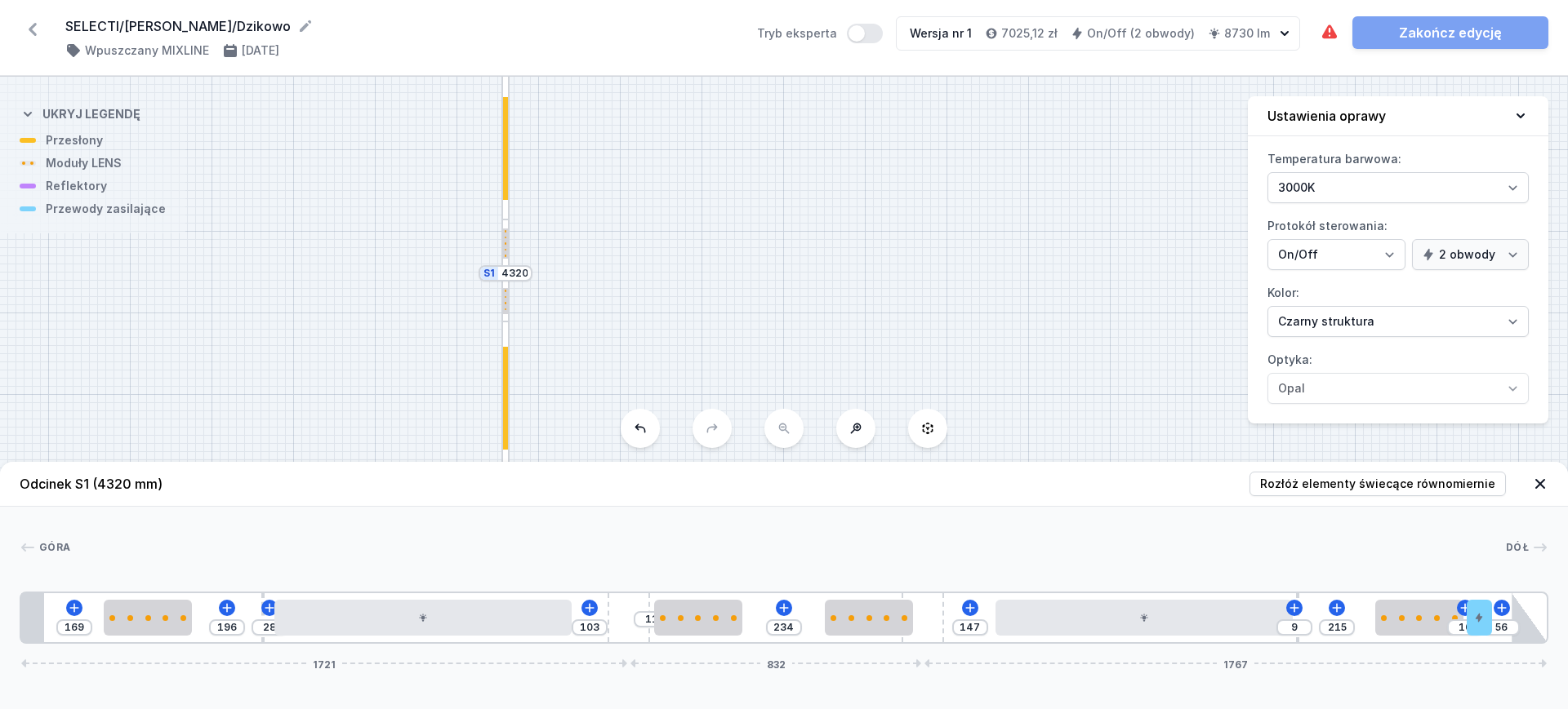
drag, startPoint x: 1007, startPoint y: 345, endPoint x: 958, endPoint y: 270, distance: 89.6
click at [958, 270] on div "S2 2160 S1 4320" at bounding box center [784, 393] width 1568 height 633
click at [286, 328] on div "S2 2160 S1 4320" at bounding box center [784, 393] width 1568 height 633
click at [956, 300] on div "S2 2160 S1 4320" at bounding box center [784, 393] width 1568 height 633
click at [1253, 488] on icon at bounding box center [1539, 484] width 16 height 16
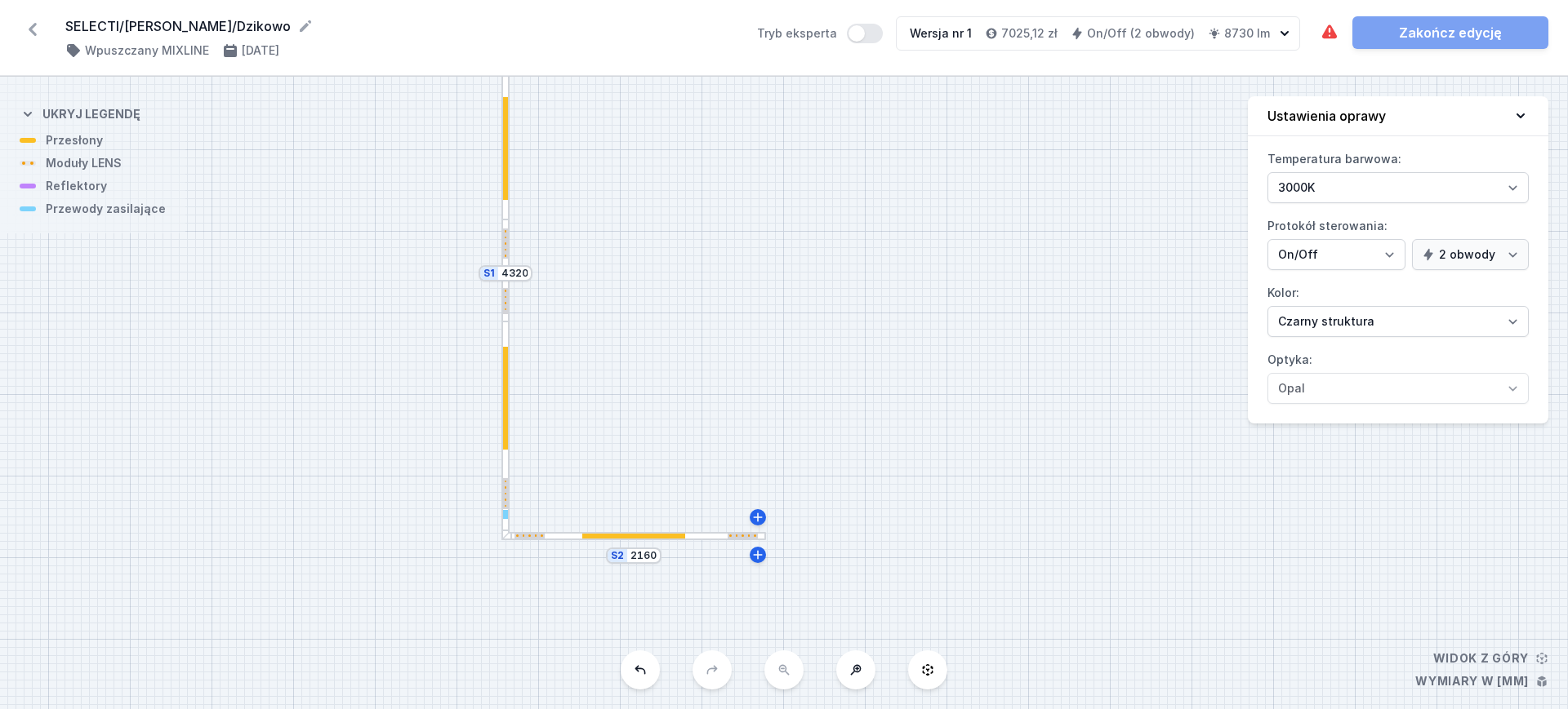
click at [505, 393] on div at bounding box center [505, 398] width 5 height 103
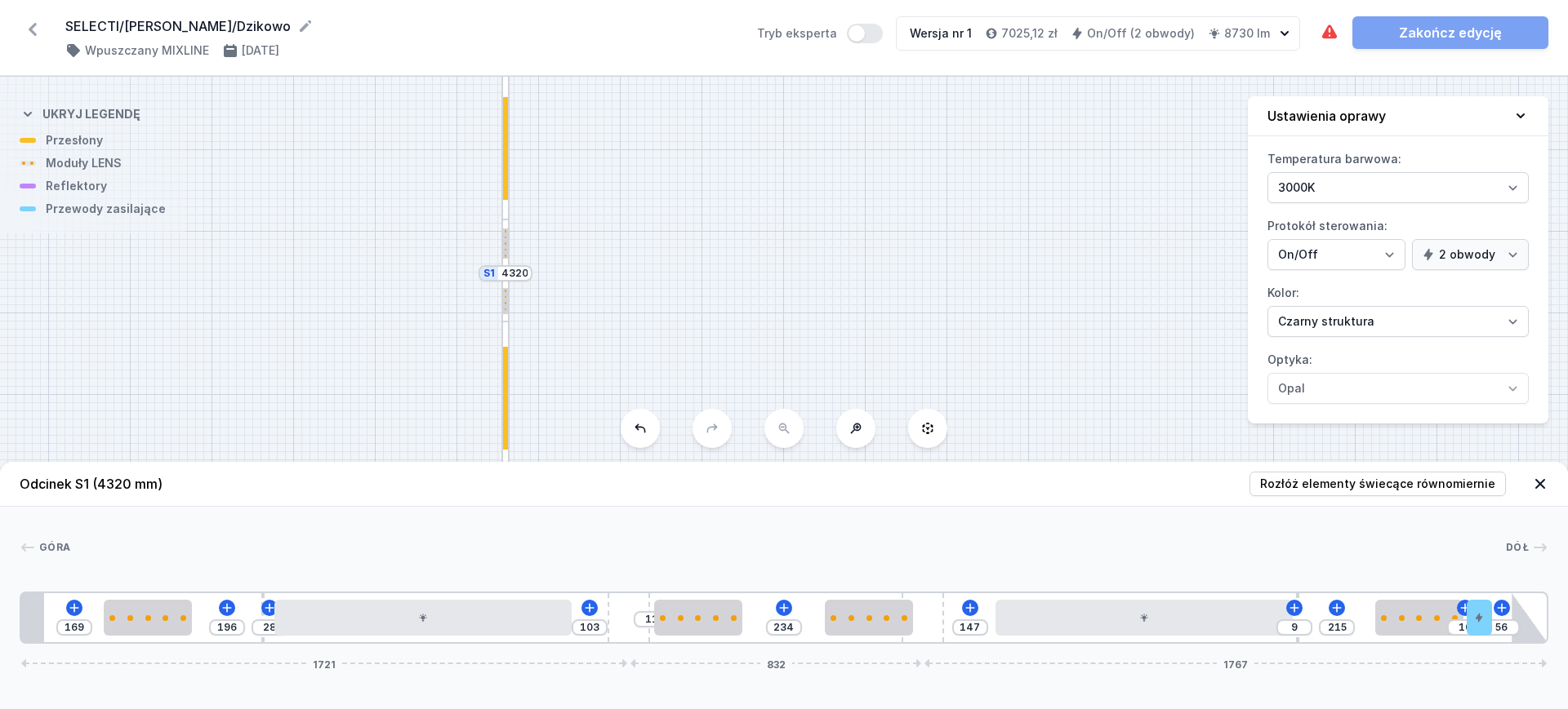
drag, startPoint x: 1480, startPoint y: 627, endPoint x: 1508, endPoint y: 628, distance: 28.0
click at [1253, 566] on div "169 196 28 103 11 234 147 9 215 10 56 1721 832 1767" at bounding box center [784, 617] width 1528 height 52
drag, startPoint x: 1503, startPoint y: 608, endPoint x: 1463, endPoint y: 626, distance: 43.9
click at [1253, 566] on div "169 196 28 103 11 234 147 9 215 10 56 1721 832 1767" at bounding box center [784, 617] width 1528 height 52
drag, startPoint x: 1482, startPoint y: 618, endPoint x: 1498, endPoint y: 618, distance: 16.0
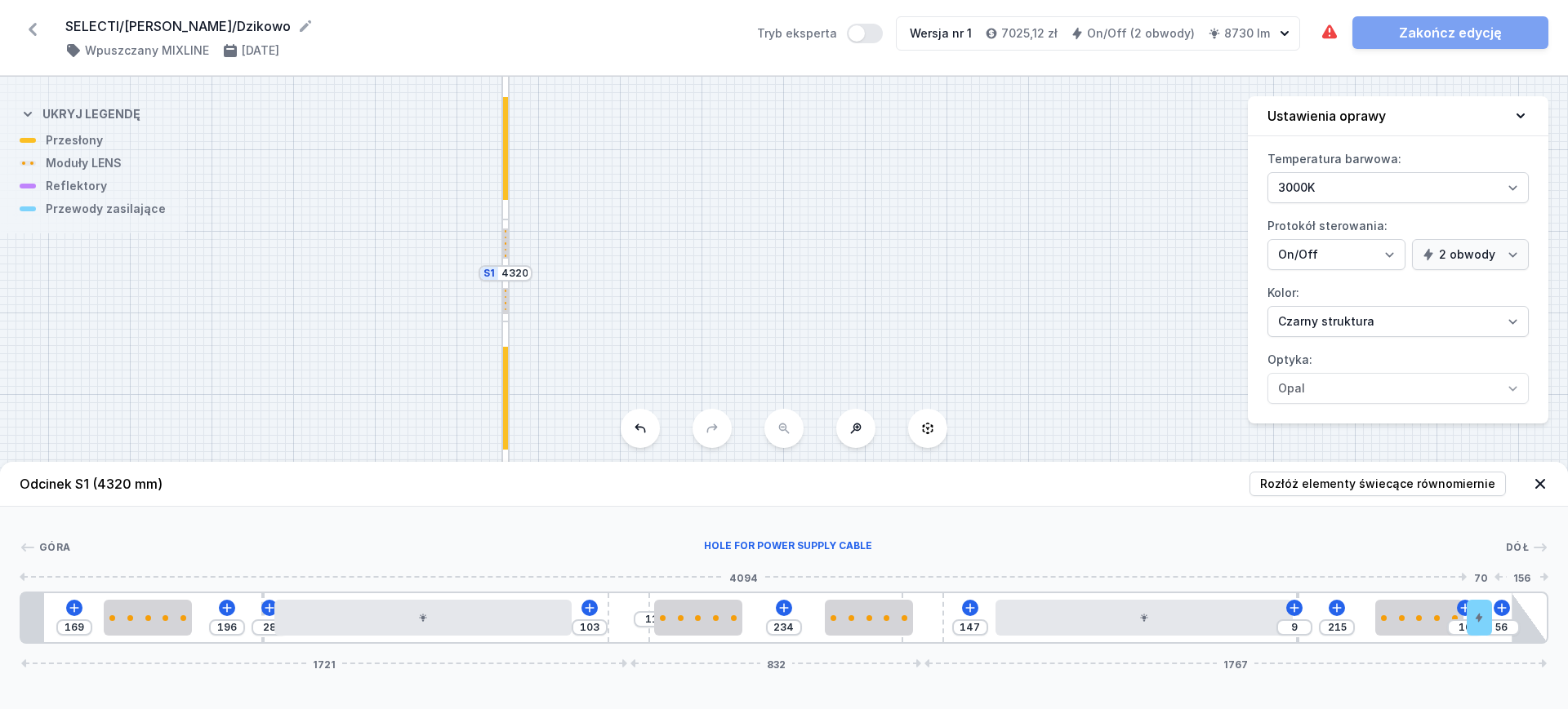
click at [1253, 566] on div "169 196 28 103 11 234 147 9 215 10 56 1721 832 1767" at bounding box center [784, 617] width 1528 height 52
click at [834, 365] on div "S2 2160 S1 4320" at bounding box center [784, 393] width 1568 height 633
click at [1253, 485] on icon at bounding box center [1539, 484] width 16 height 16
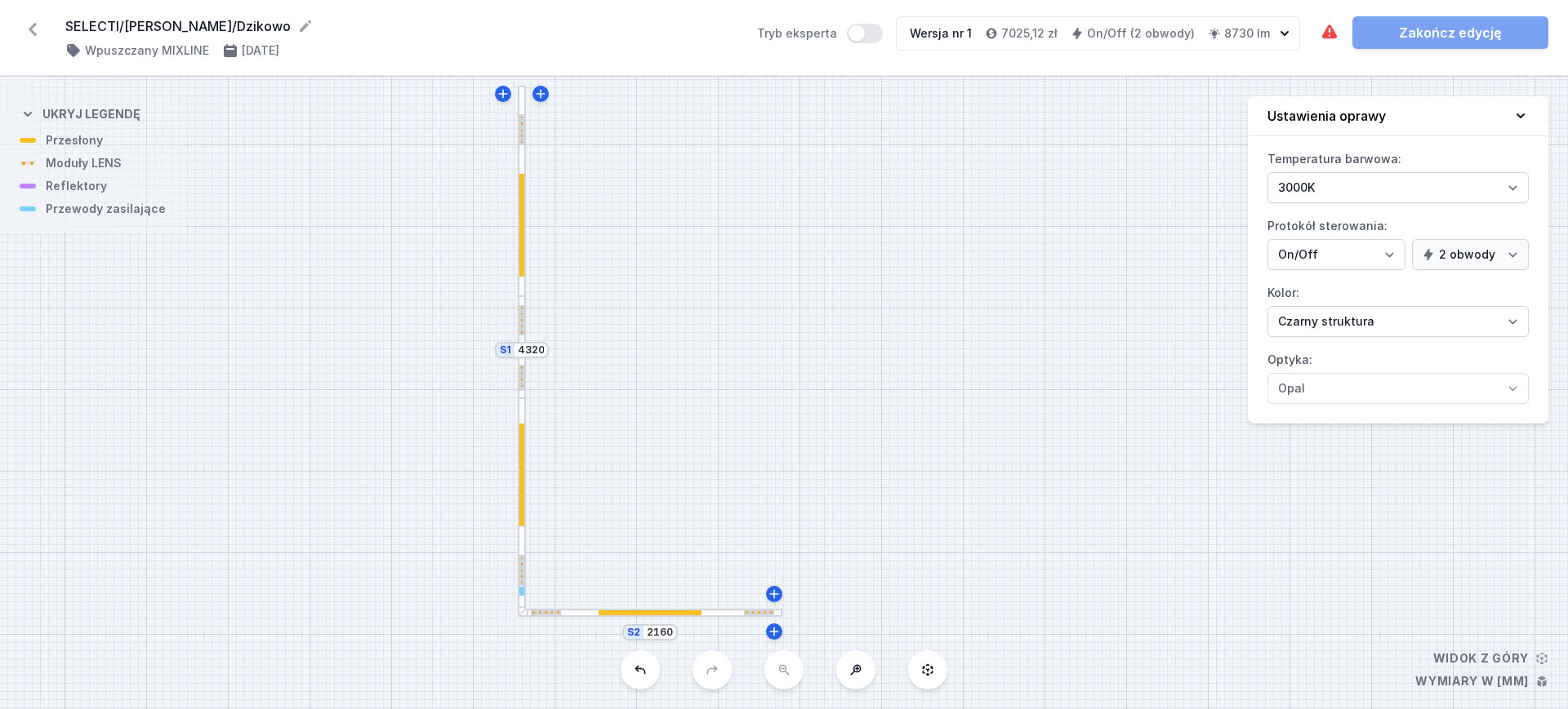
drag, startPoint x: 579, startPoint y: 329, endPoint x: 596, endPoint y: 407, distance: 79.8
click at [596, 407] on div "S2 2160 S1 4320" at bounding box center [784, 393] width 1568 height 633
click at [30, 24] on icon at bounding box center [32, 29] width 26 height 26
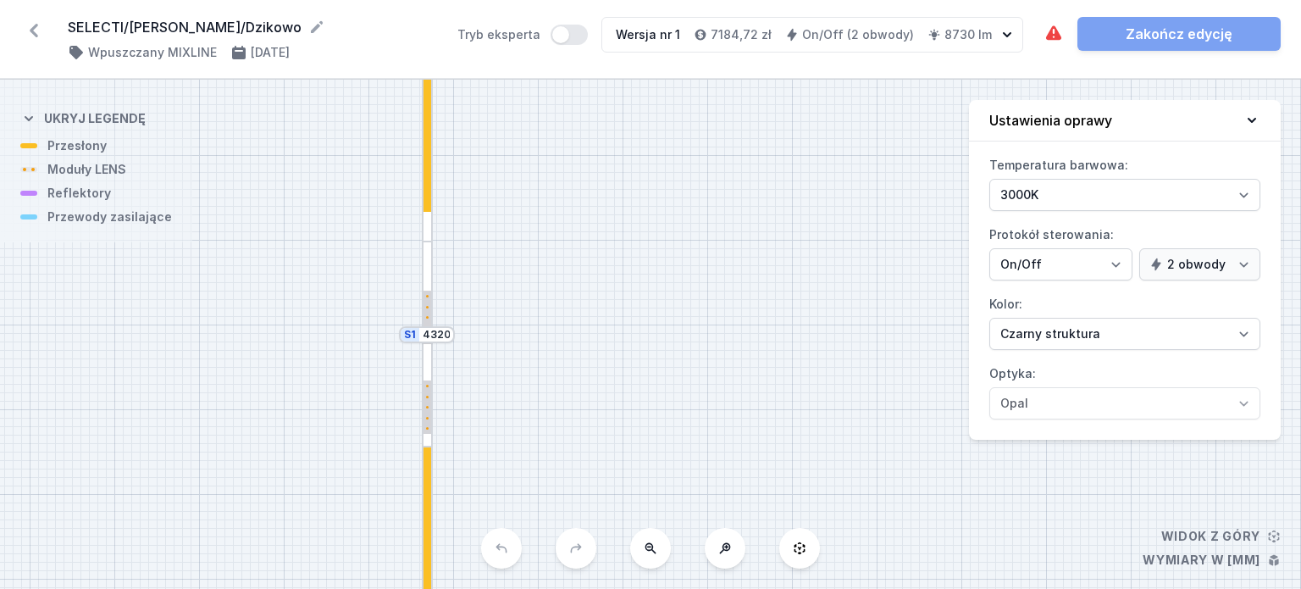
select select "3000"
select select "true"
select select "2"
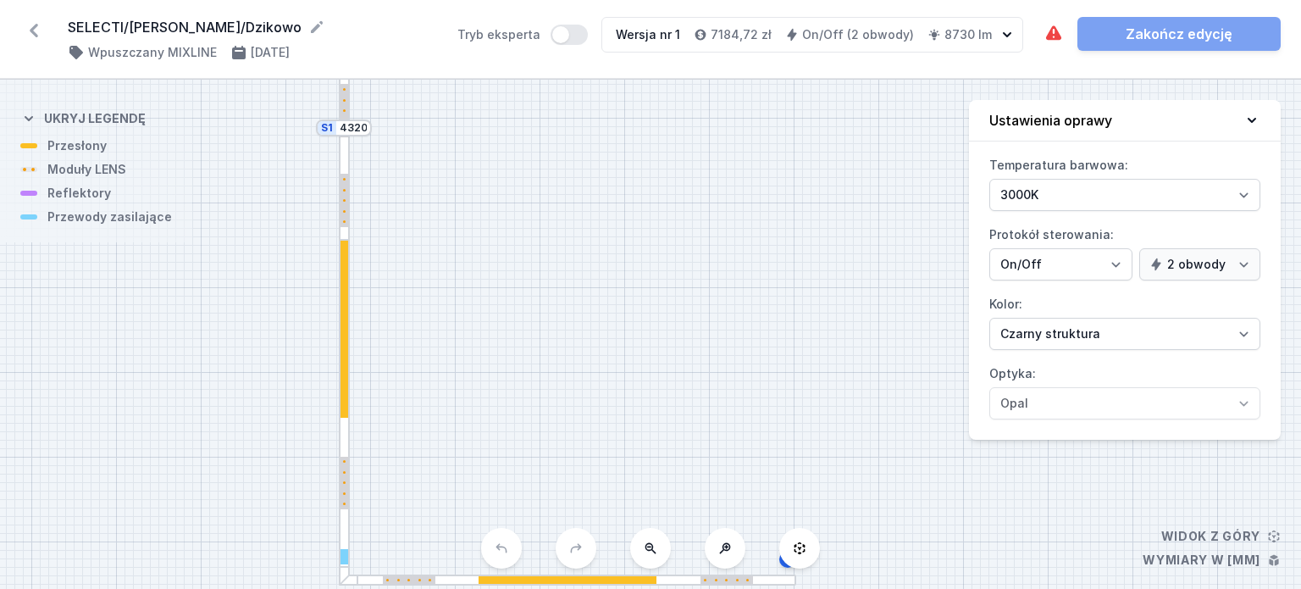
drag, startPoint x: 639, startPoint y: 274, endPoint x: 587, endPoint y: 152, distance: 131.7
click at [563, 115] on div "S2 2160 S1 4320" at bounding box center [650, 334] width 1301 height 509
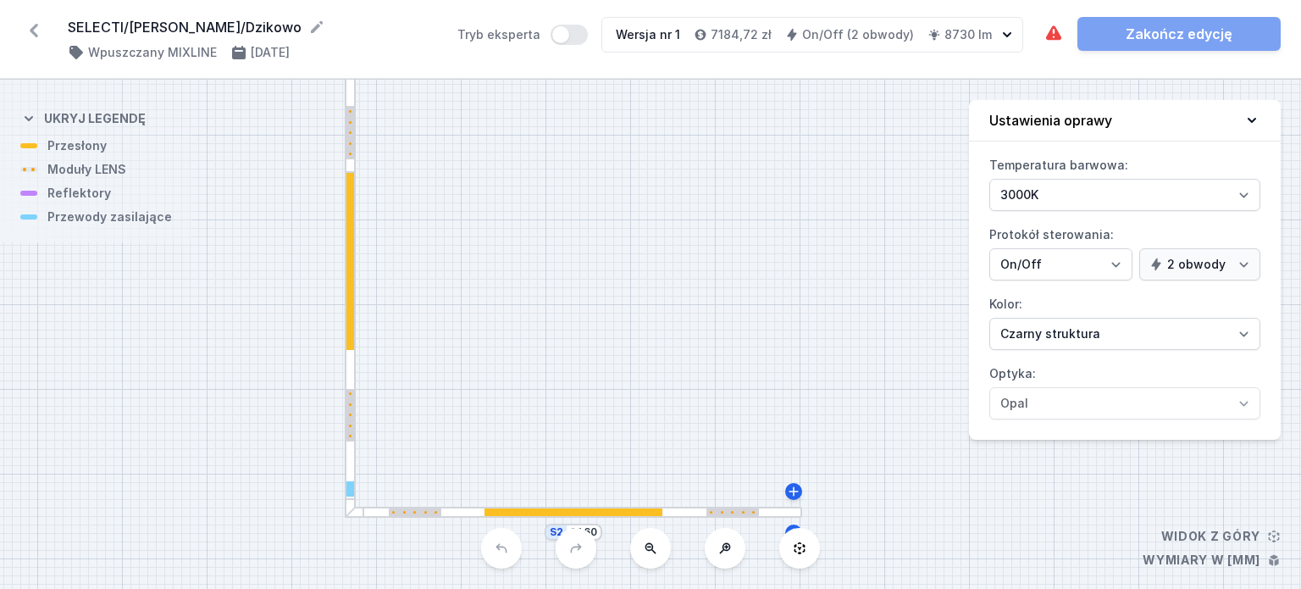
drag, startPoint x: 611, startPoint y: 283, endPoint x: 618, endPoint y: 220, distance: 63.1
click at [617, 217] on div "S2 2160 S1 4320" at bounding box center [650, 334] width 1301 height 509
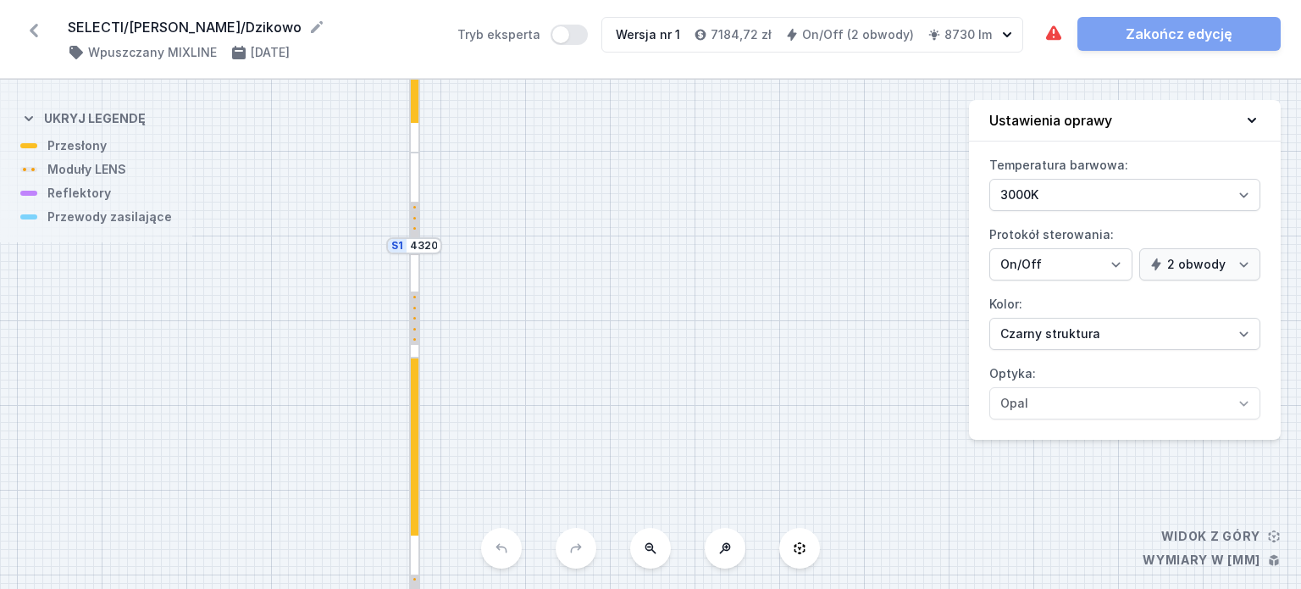
drag, startPoint x: 637, startPoint y: 330, endPoint x: 688, endPoint y: 433, distance: 115.2
click at [688, 432] on div "S2 2160 S1 4320" at bounding box center [650, 334] width 1301 height 509
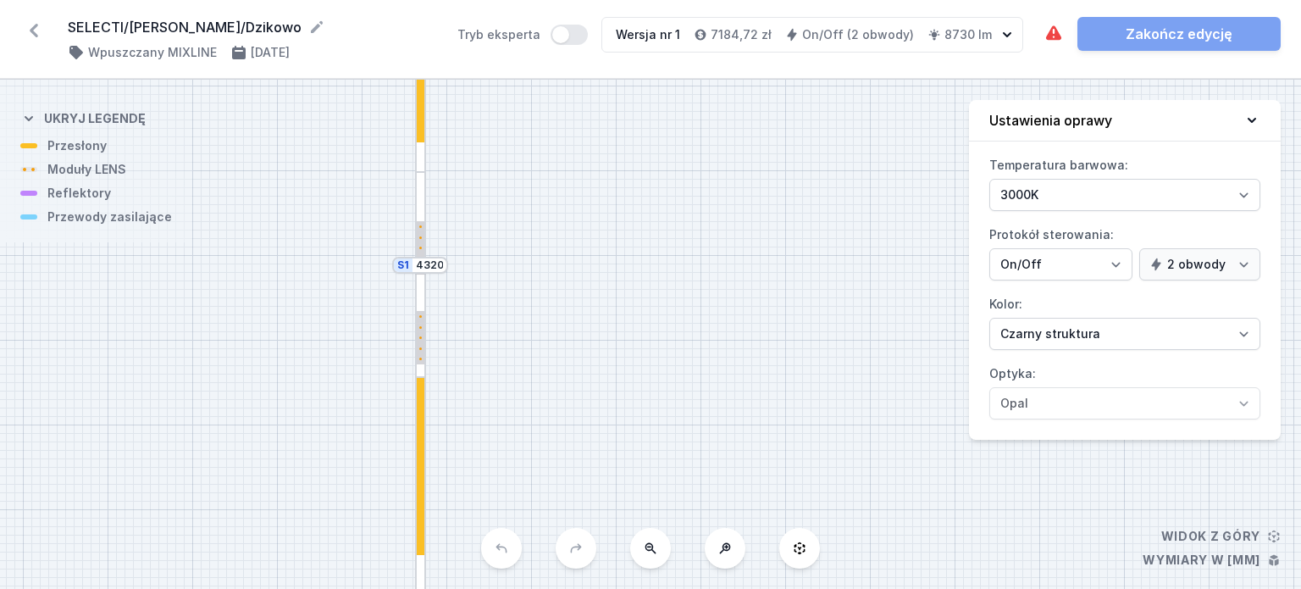
click at [424, 138] on div at bounding box center [421, 53] width 8 height 178
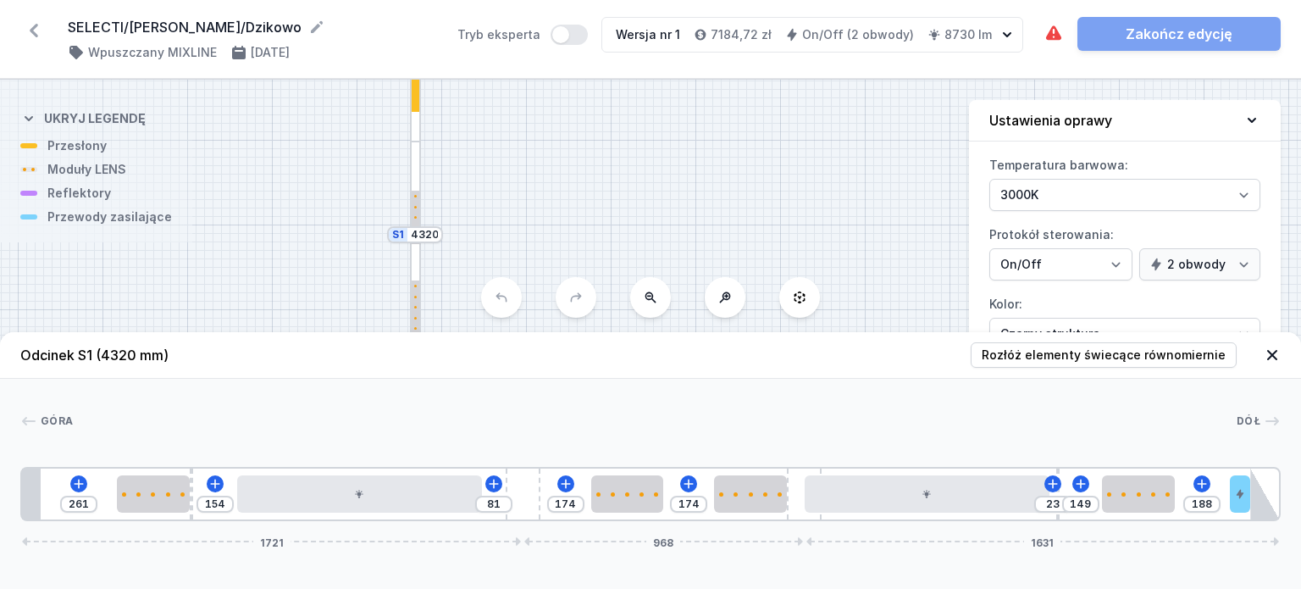
drag, startPoint x: 668, startPoint y: 216, endPoint x: 663, endPoint y: 185, distance: 31.8
click at [663, 185] on div "S2 2160 S1 4320" at bounding box center [650, 334] width 1301 height 509
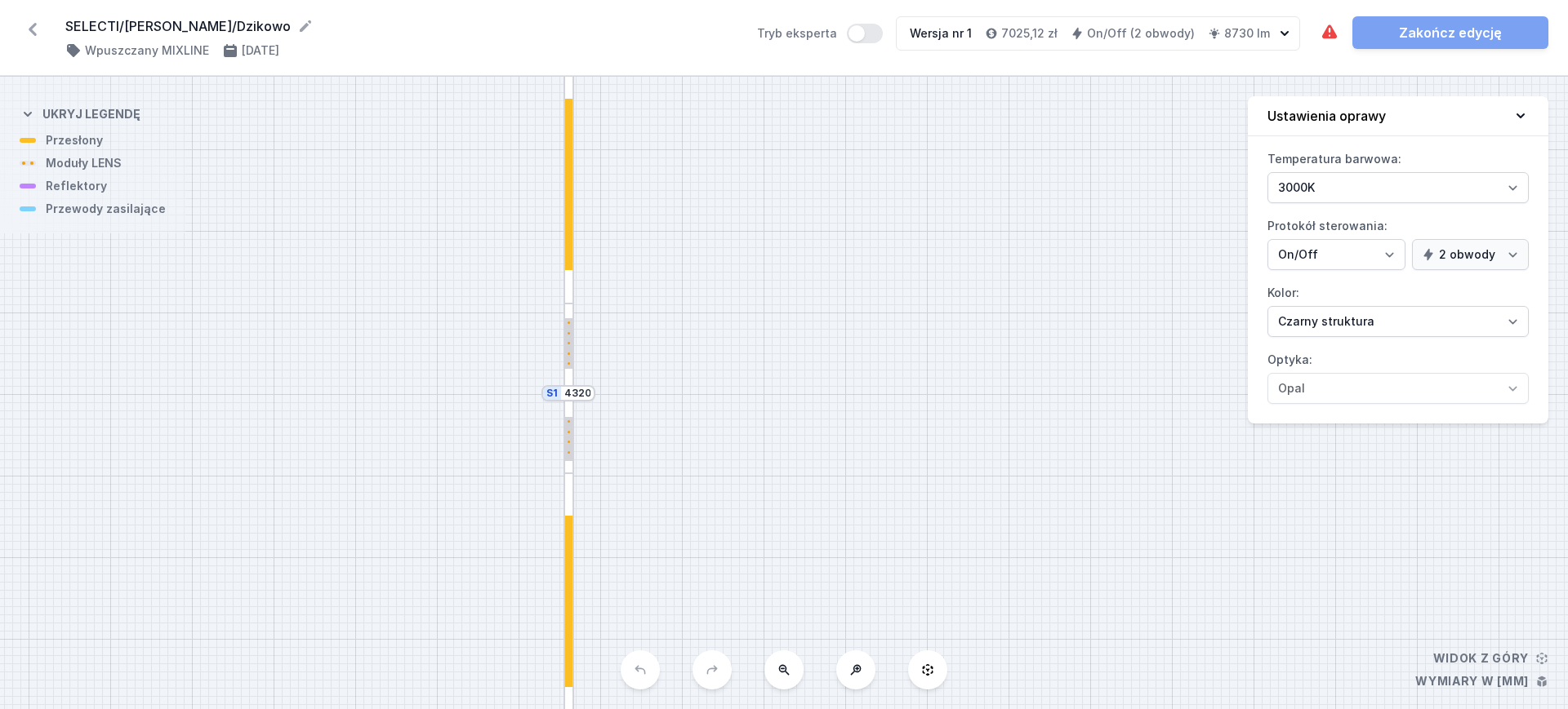
select select "3000"
select select "true"
select select "2"
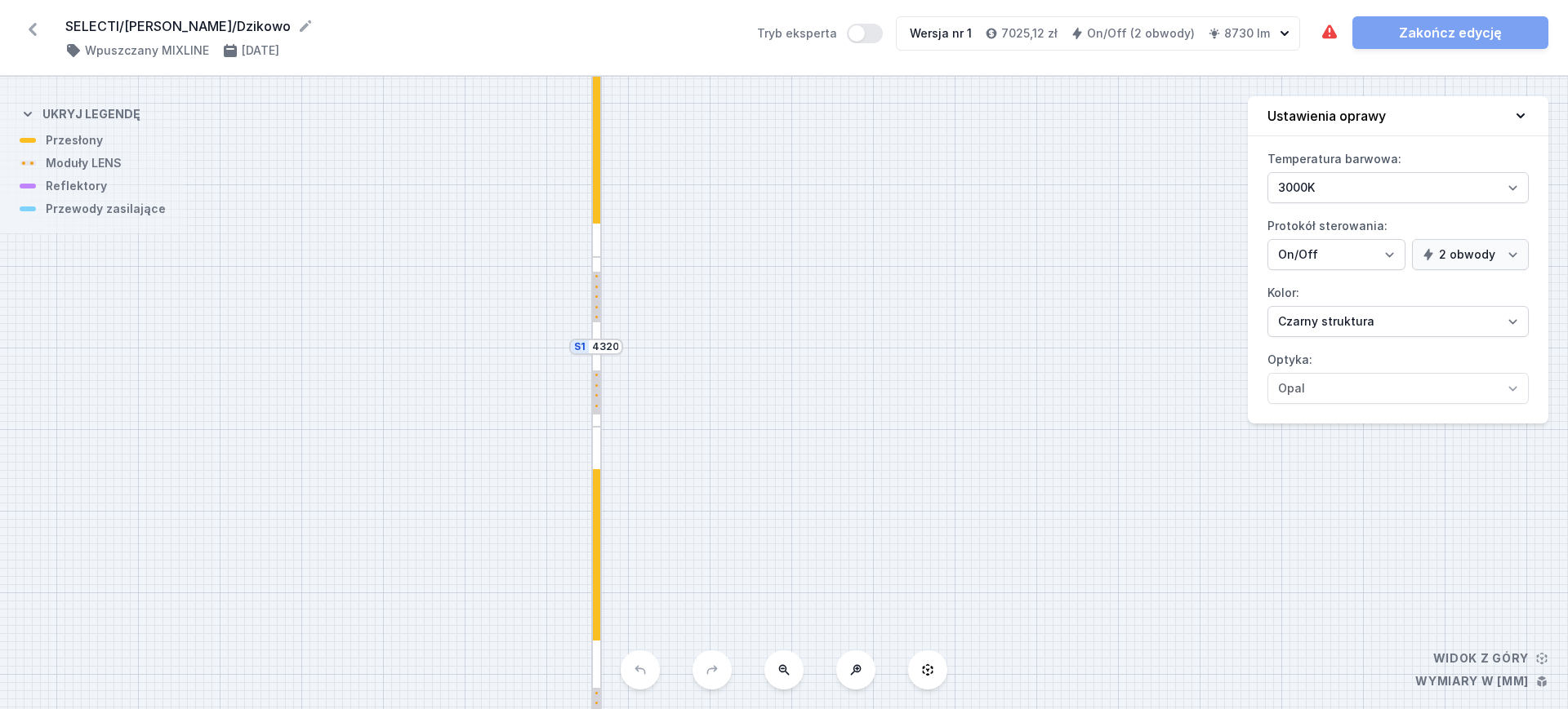
drag, startPoint x: 784, startPoint y: 434, endPoint x: 812, endPoint y: 387, distance: 54.7
click at [812, 387] on div "S2 2160 S1 4320" at bounding box center [784, 393] width 1568 height 633
click at [598, 213] on div at bounding box center [597, 138] width 8 height 171
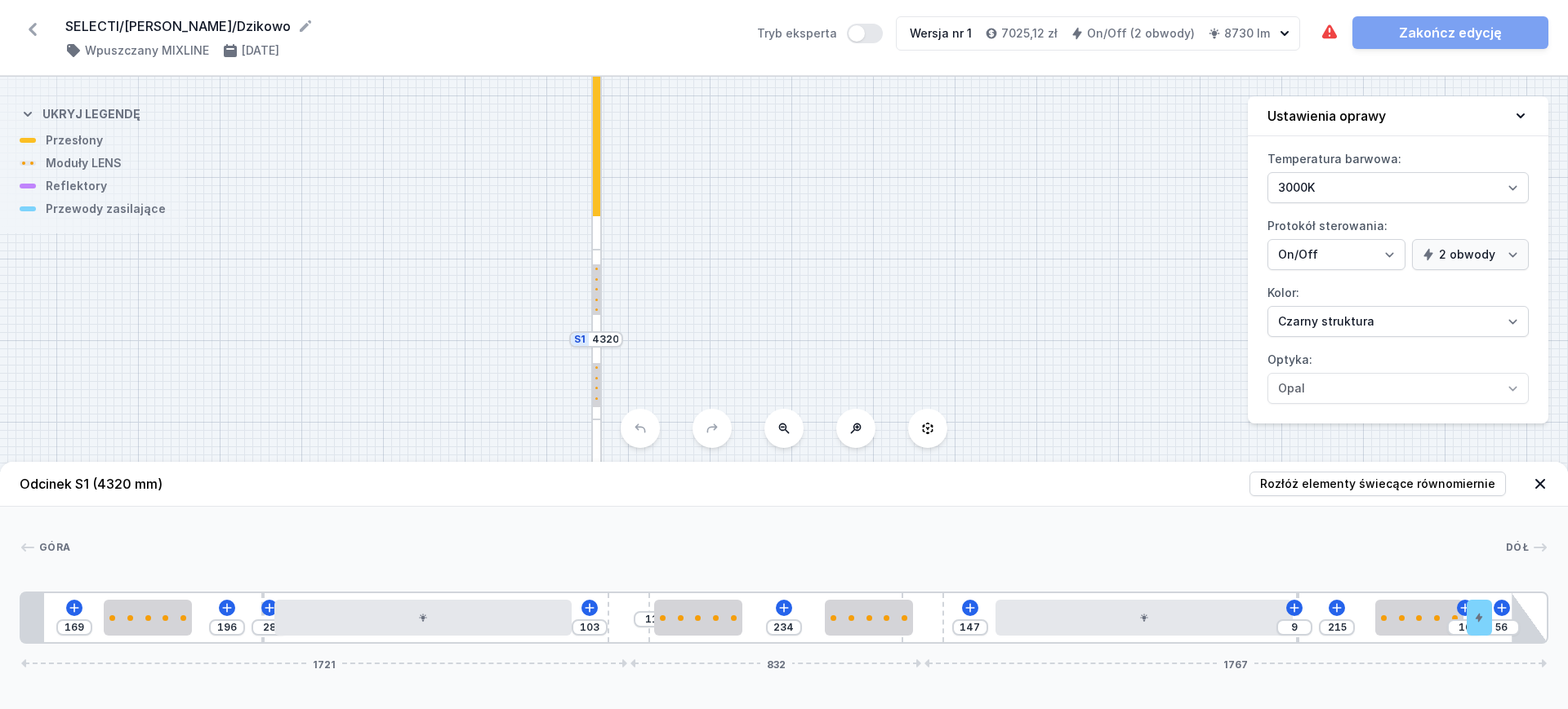
drag, startPoint x: 797, startPoint y: 312, endPoint x: 793, endPoint y: 301, distance: 11.7
click at [793, 289] on div "S2 2160 S1 4320" at bounding box center [784, 393] width 1568 height 633
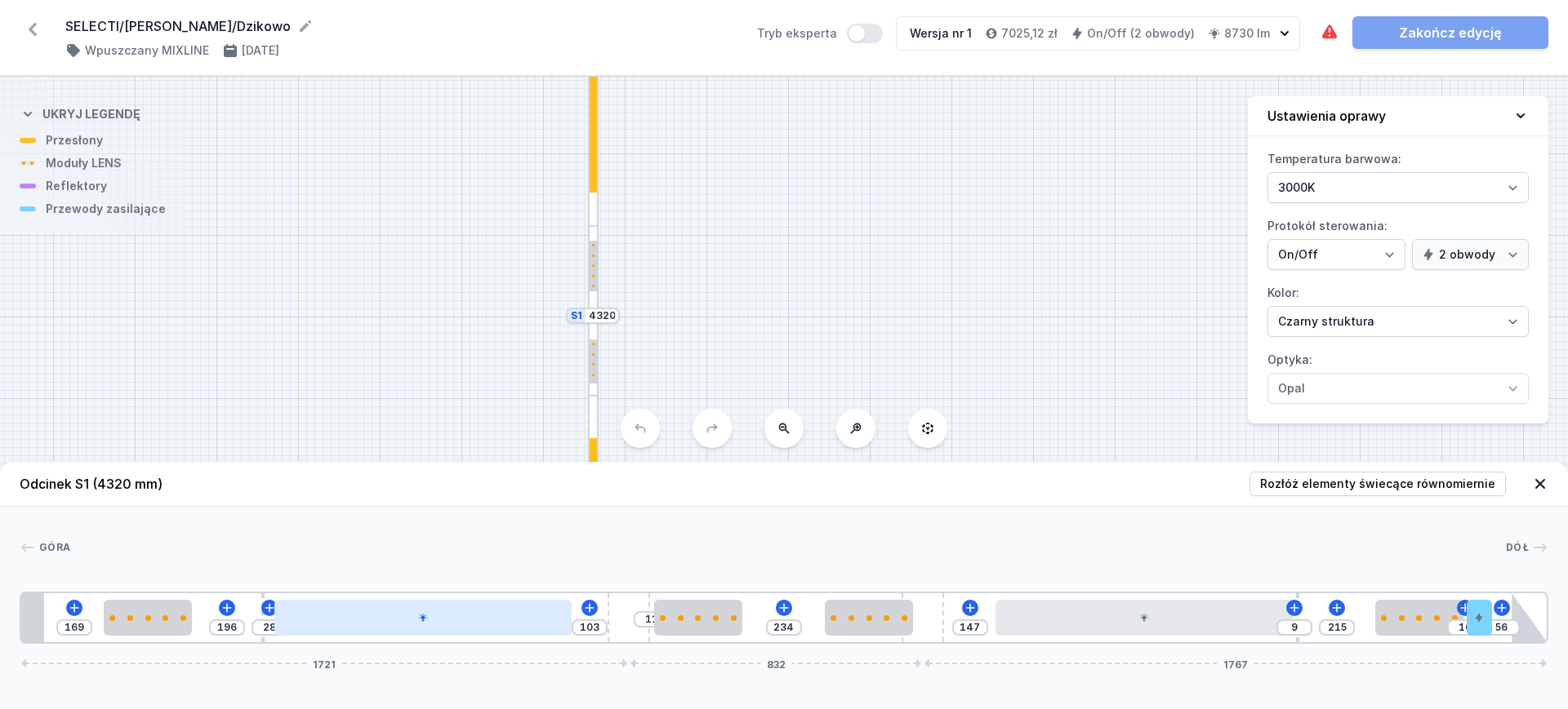
type input "36"
type input "95"
click at [387, 621] on div at bounding box center [426, 617] width 297 height 36
click at [1066, 639] on div "169 196 36 95 11 234 147 9 215 10 56 1721 832 1767" at bounding box center [784, 617] width 1528 height 52
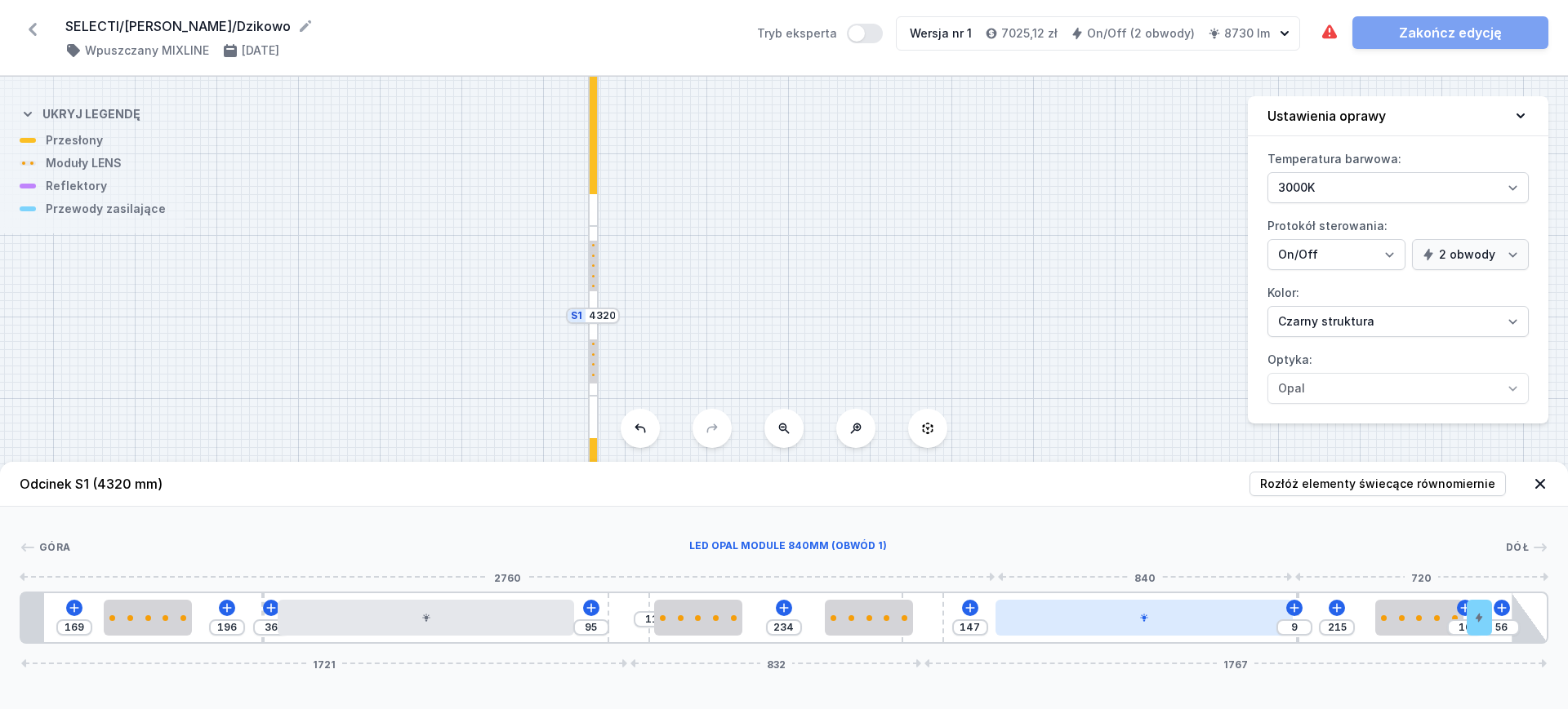
click at [1067, 623] on div at bounding box center [1144, 617] width 297 height 36
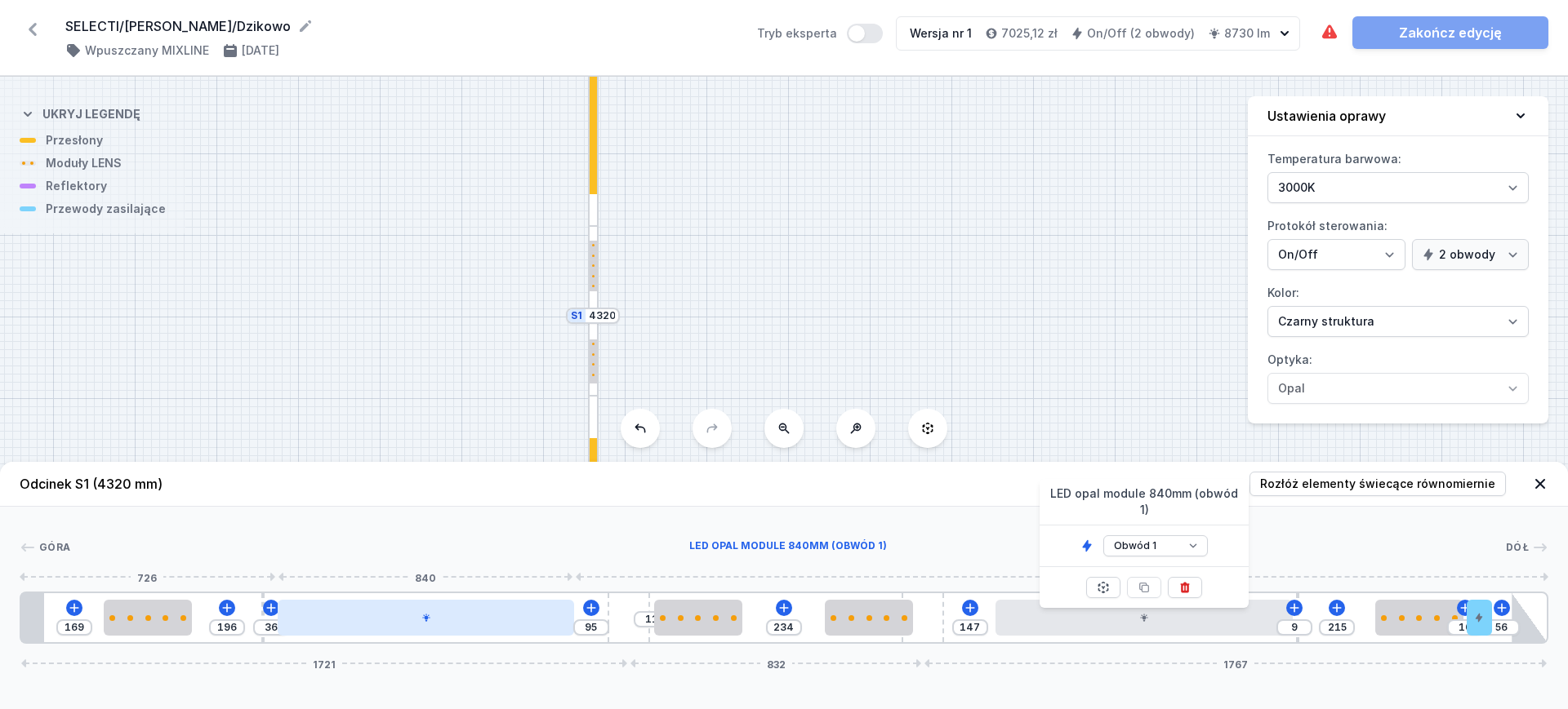
type input "44"
type input "87"
click at [457, 624] on div at bounding box center [429, 617] width 297 height 36
click at [455, 624] on div at bounding box center [429, 617] width 297 height 36
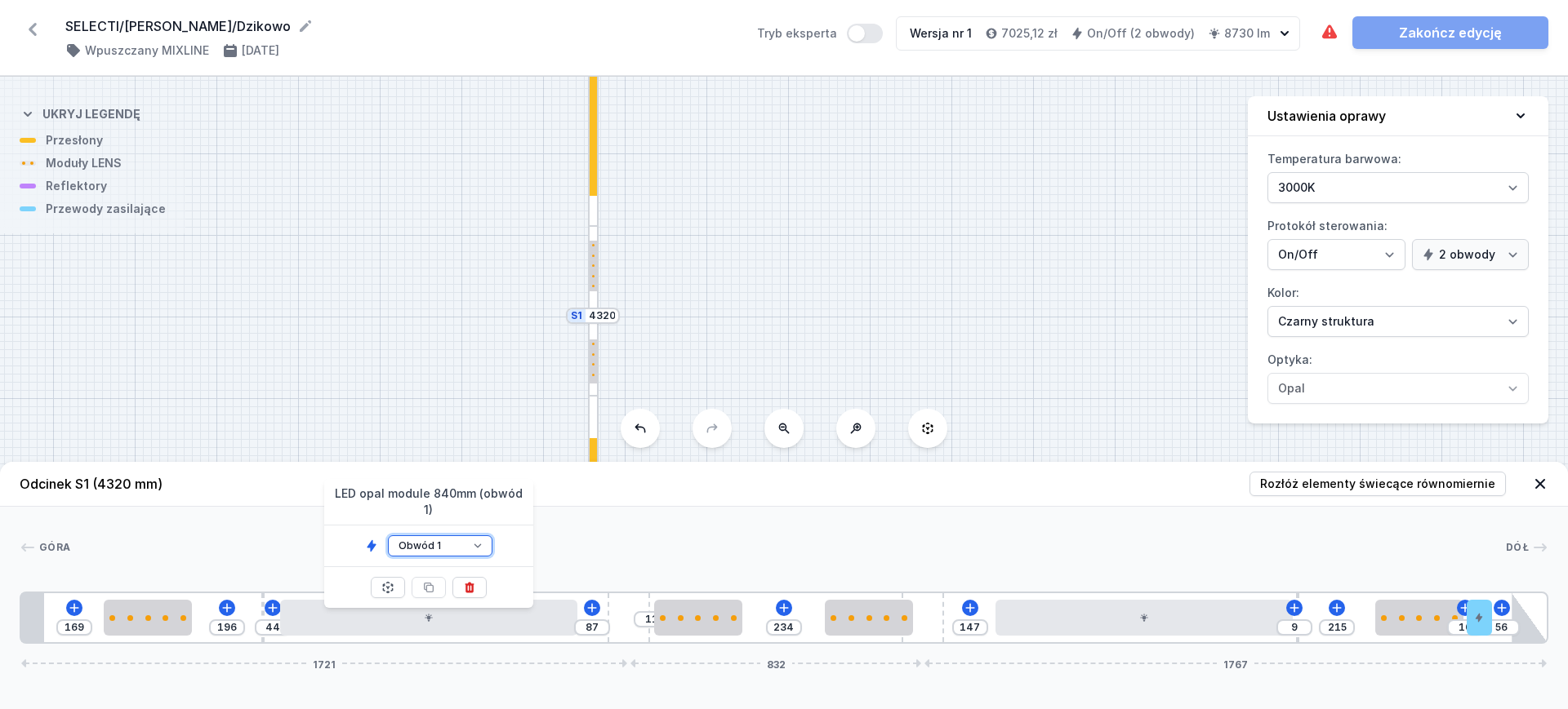
click at [437, 536] on select "Obwód 1 Obwód 2" at bounding box center [439, 546] width 104 height 21
select select "2"
click at [387, 536] on select "Obwód 1 Obwód 2" at bounding box center [439, 546] width 104 height 21
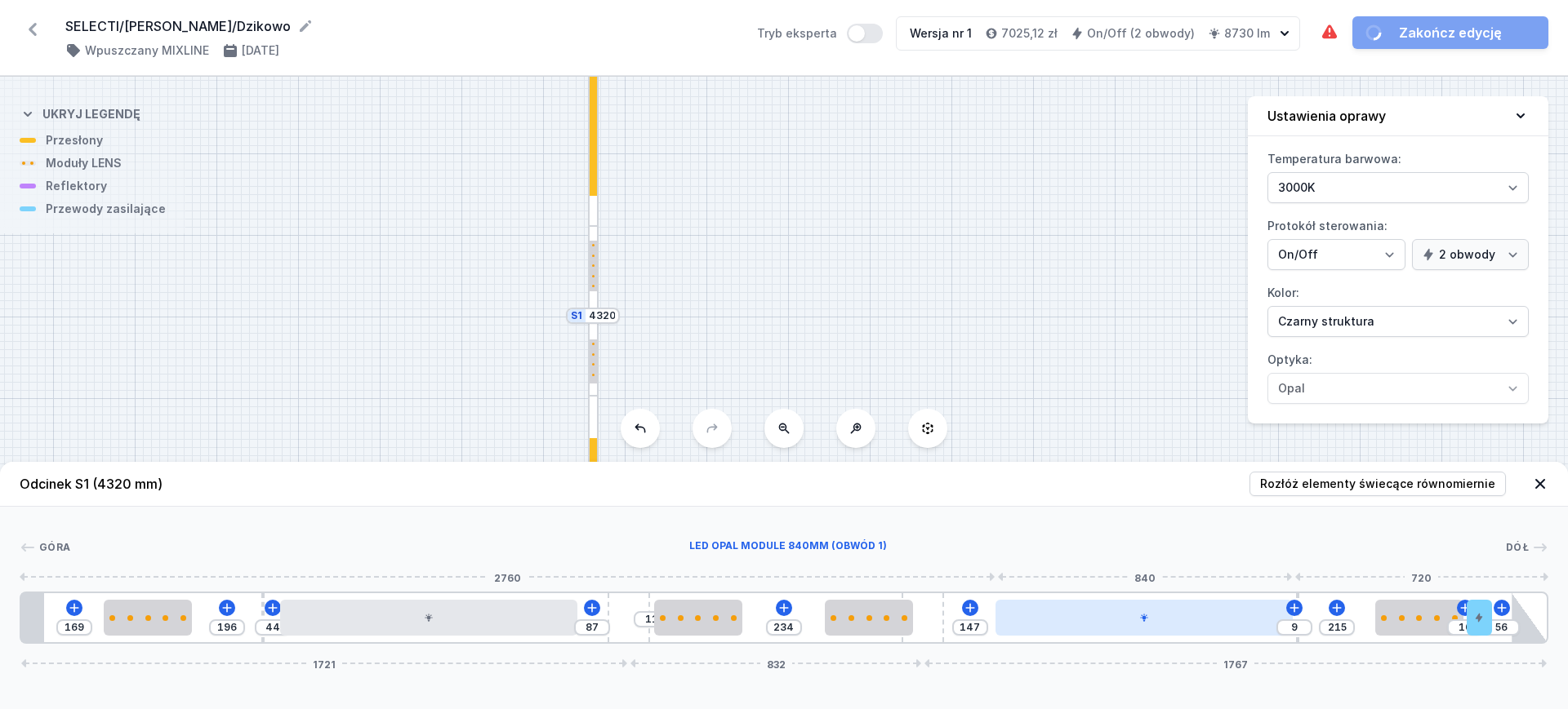
click at [1146, 617] on icon at bounding box center [1144, 617] width 8 height 8
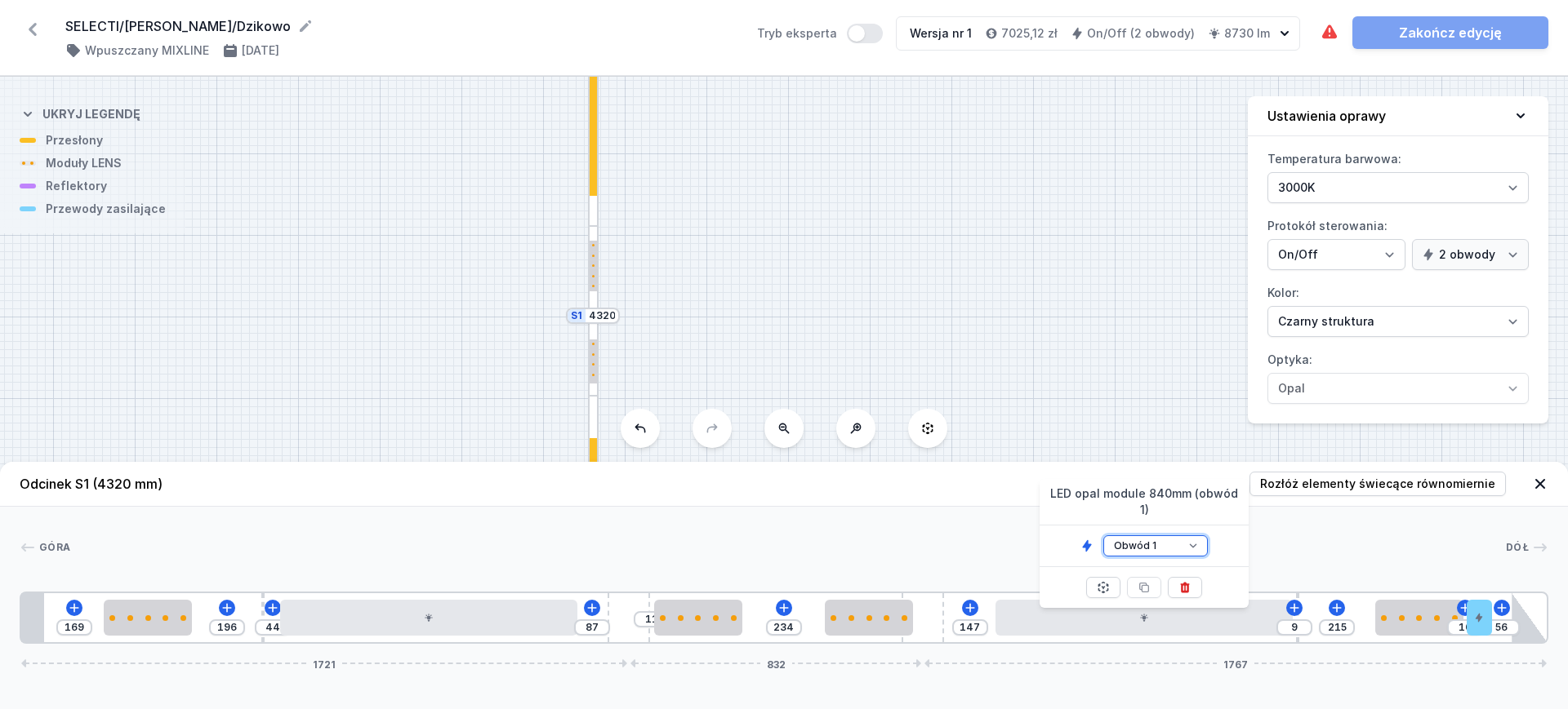
click at [1156, 536] on select "Obwód 1 Obwód 2" at bounding box center [1156, 546] width 104 height 21
select select "2"
click at [1103, 536] on select "Obwód 1 Obwód 2" at bounding box center [1156, 546] width 104 height 21
click at [1049, 354] on div "S2 2160 S1 4320" at bounding box center [784, 393] width 1568 height 633
click at [1156, 376] on div "S2 2160 S1 4320" at bounding box center [784, 393] width 1568 height 633
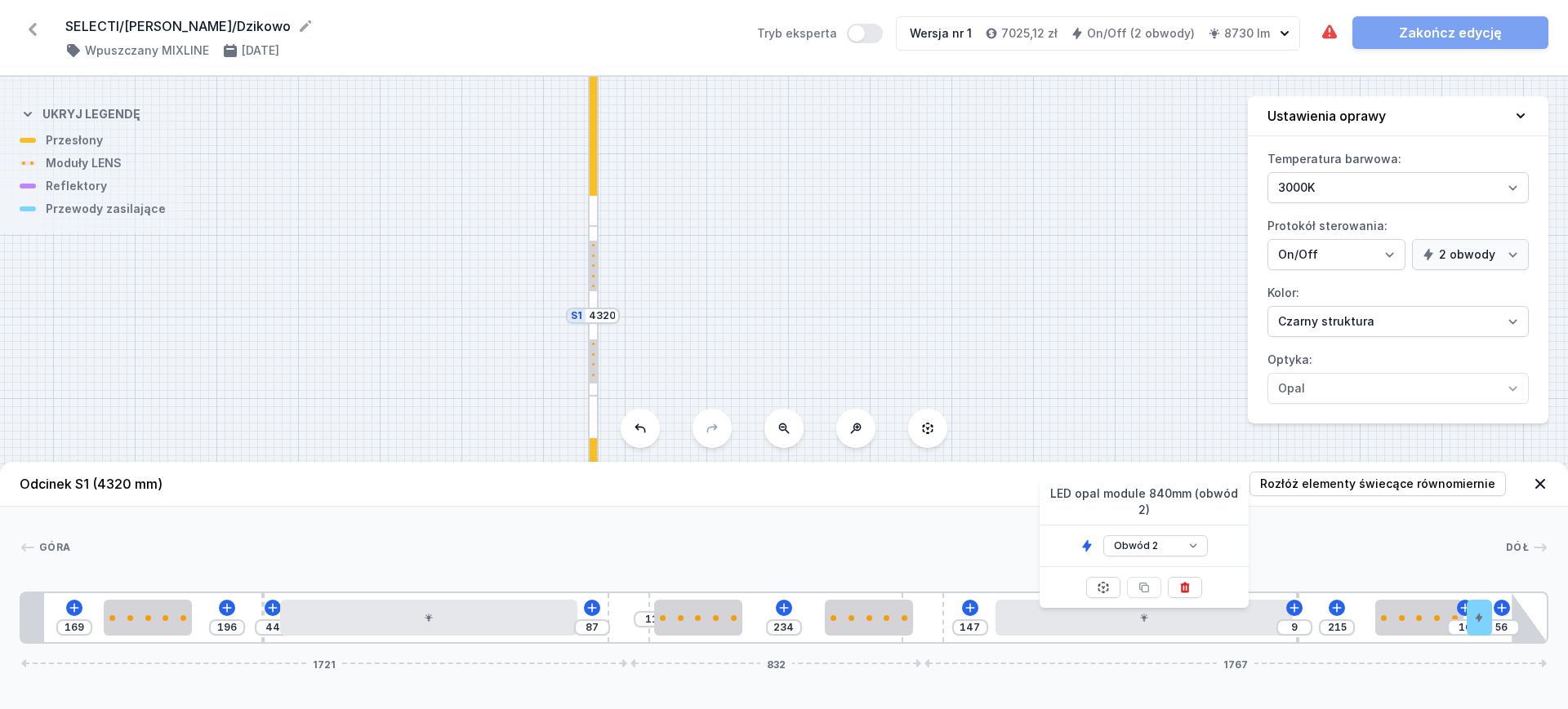
click at [1534, 484] on icon at bounding box center [1539, 484] width 16 height 16
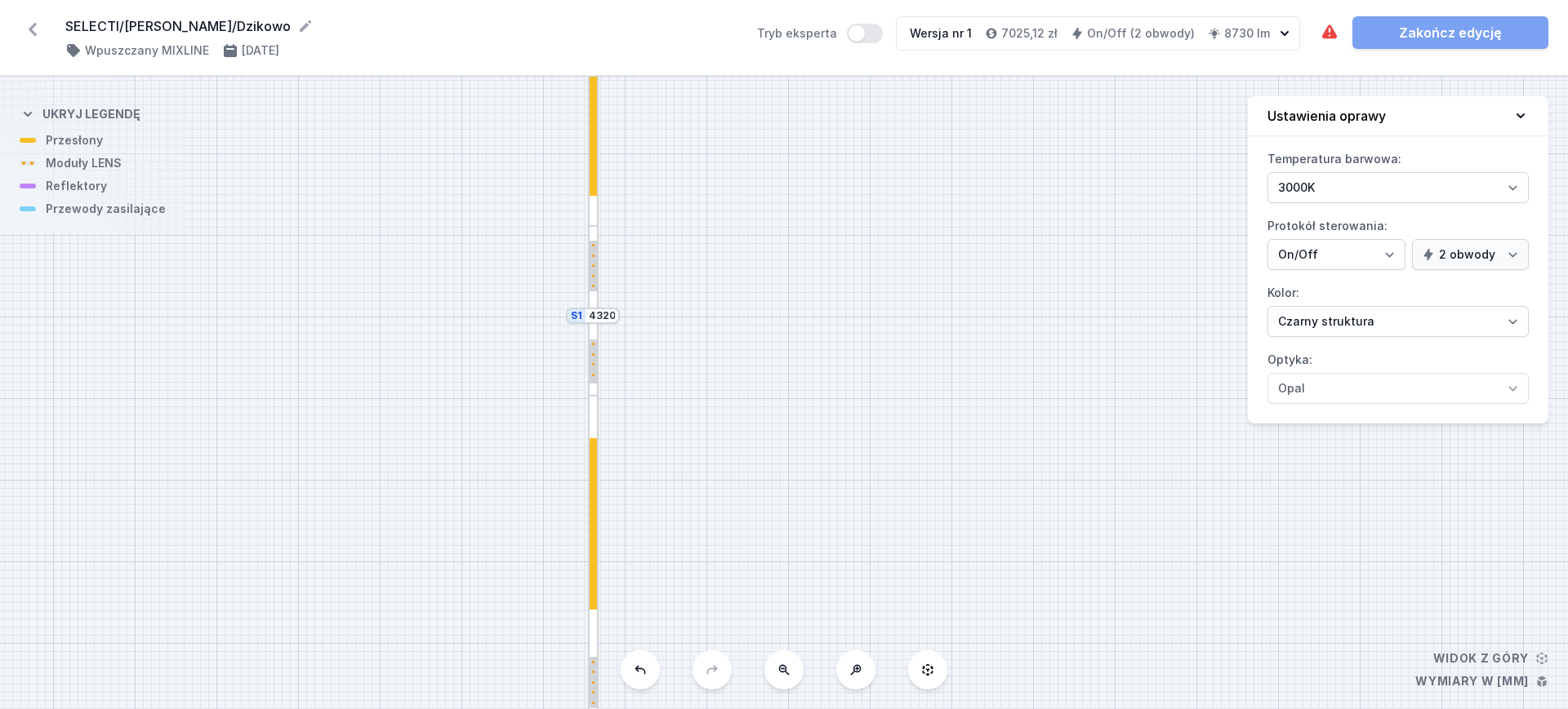
drag, startPoint x: 832, startPoint y: 481, endPoint x: 676, endPoint y: 91, distance: 420.0
click at [676, 91] on div "S2 2160 S1 4320" at bounding box center [784, 393] width 1568 height 633
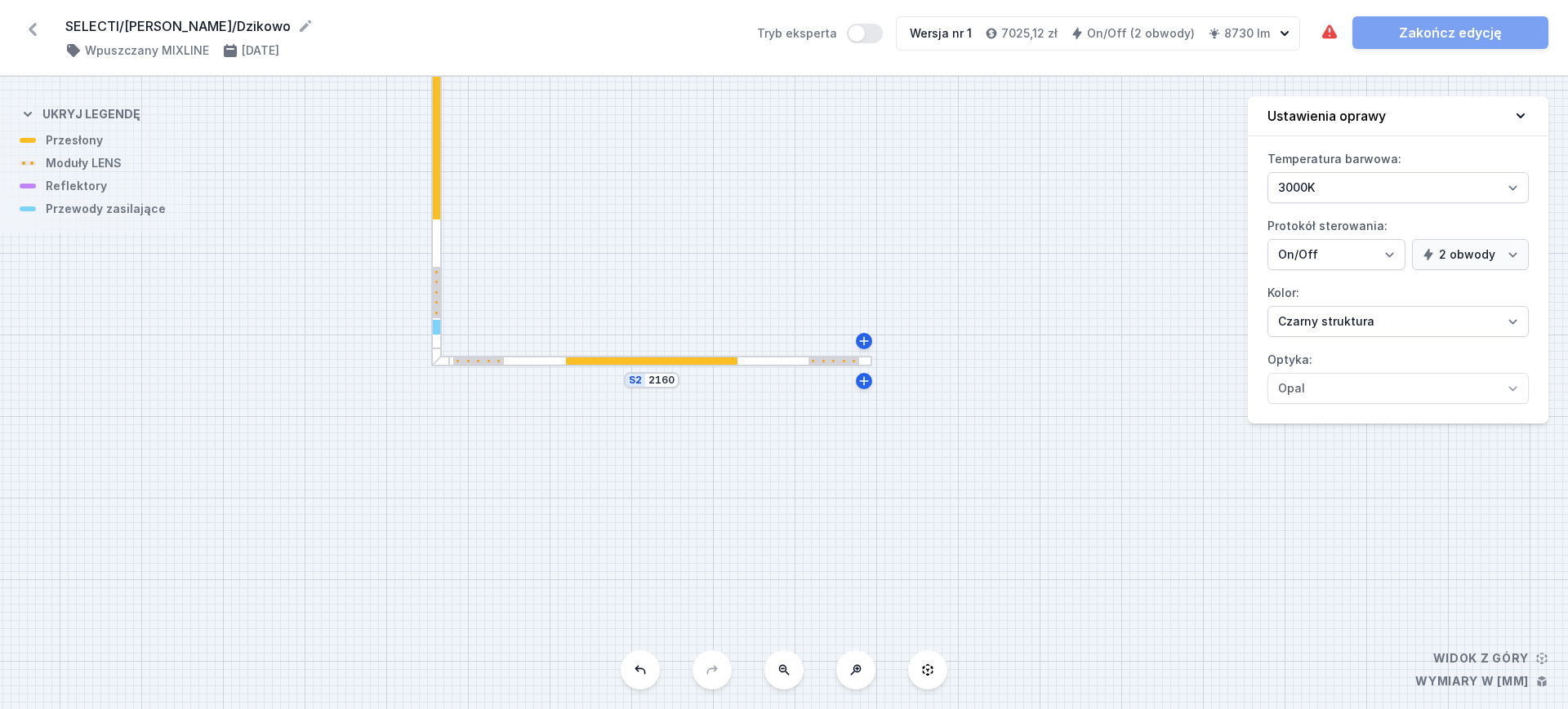
click at [652, 362] on div at bounding box center [651, 361] width 172 height 8
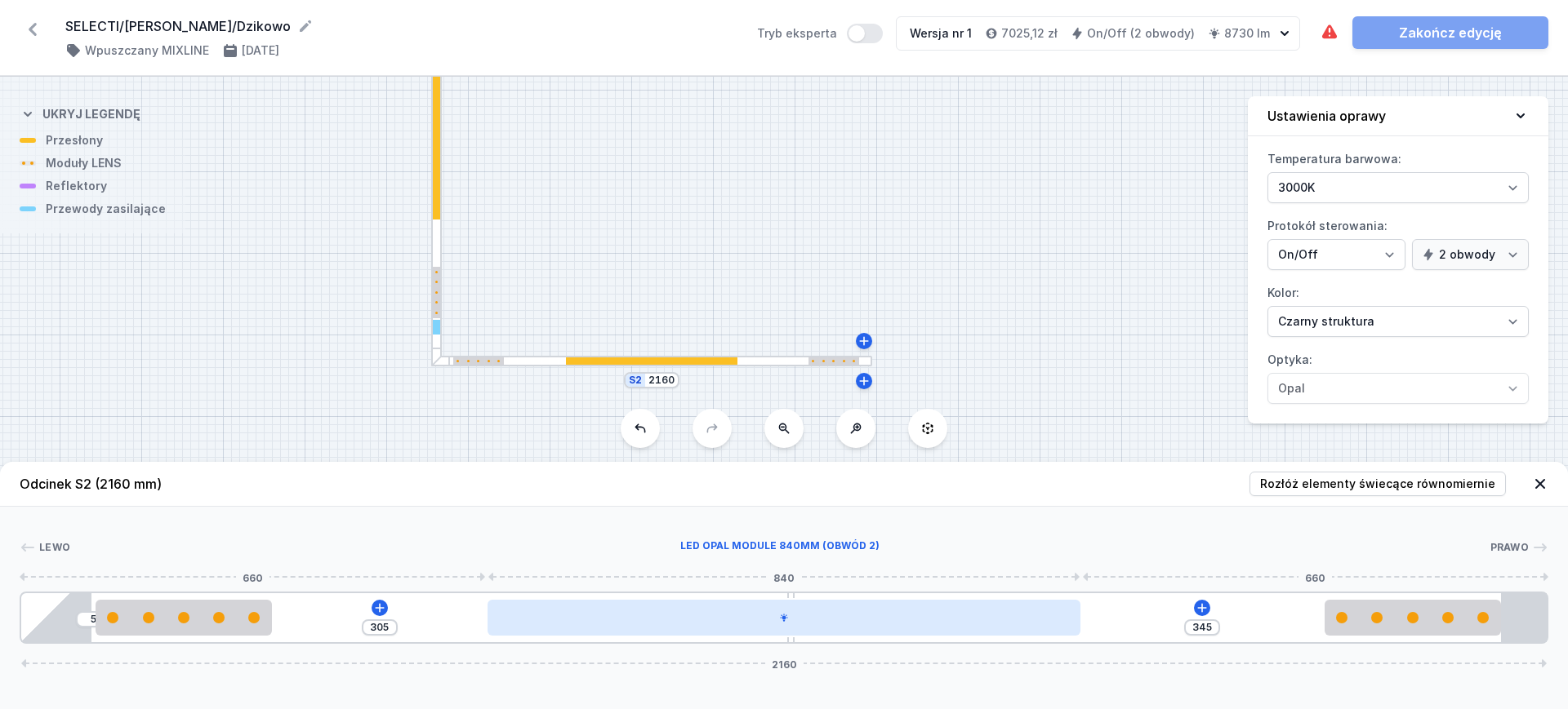
click at [679, 630] on div at bounding box center [784, 617] width 593 height 36
select select "2"
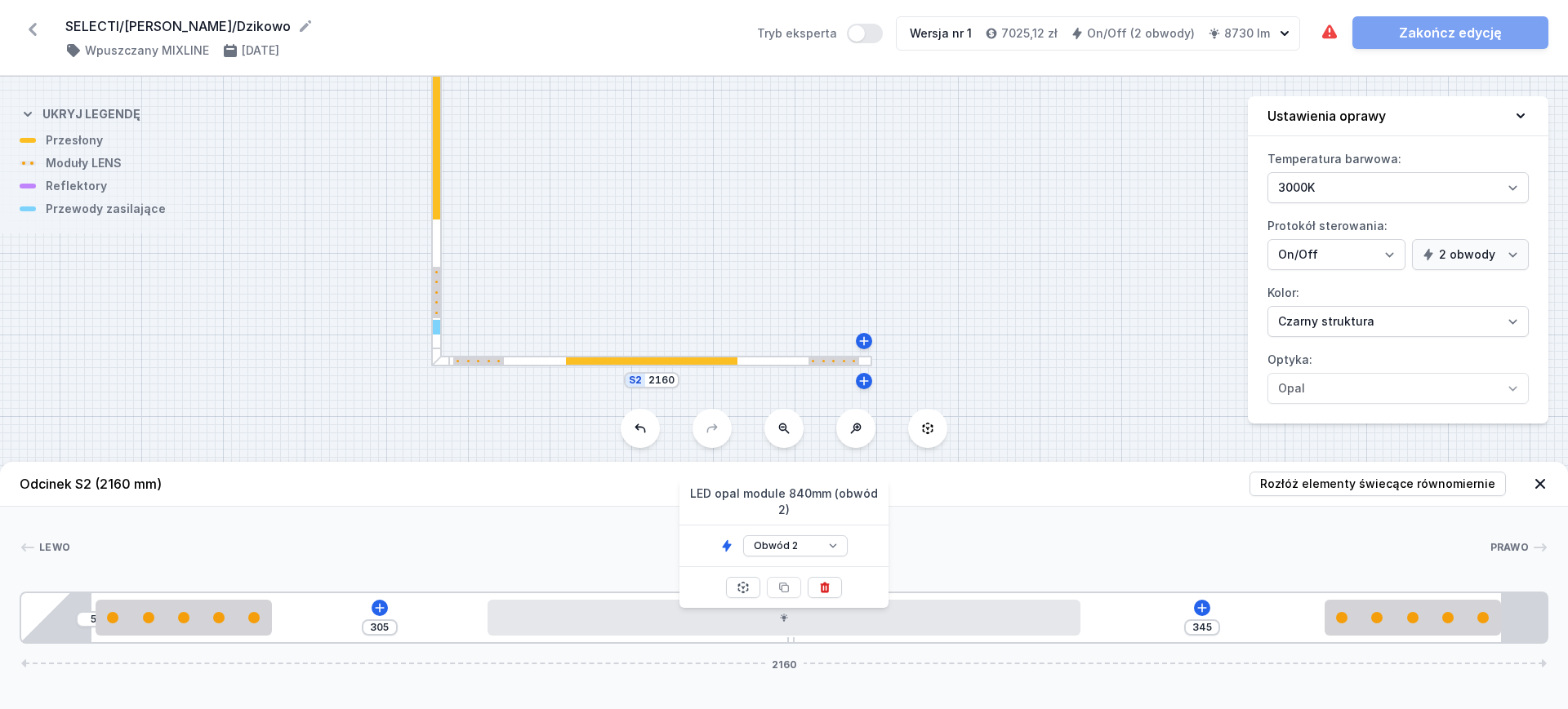
click at [854, 169] on div "S2 2160 S1 4320" at bounding box center [784, 393] width 1568 height 633
click at [30, 25] on icon at bounding box center [32, 29] width 26 height 26
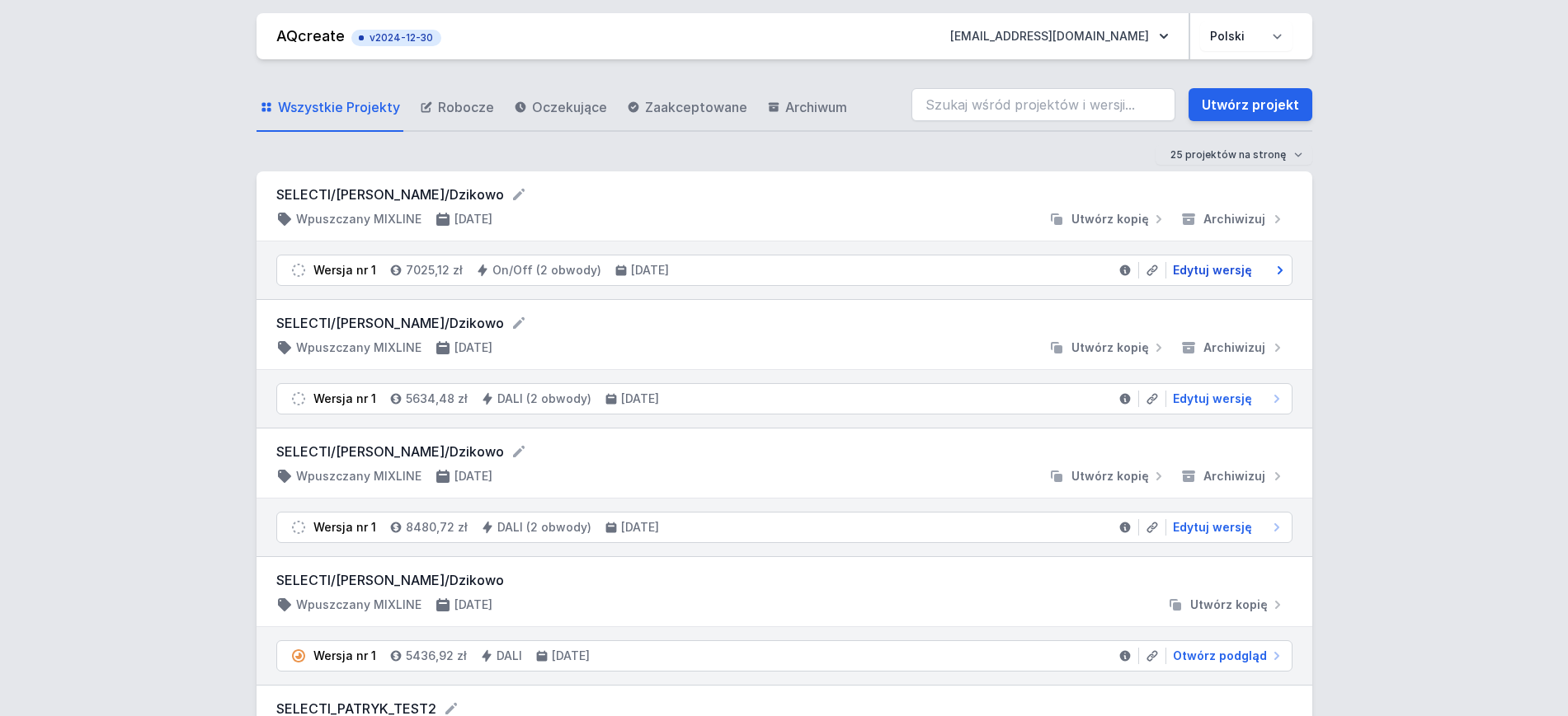
drag, startPoint x: 1225, startPoint y: 267, endPoint x: 1215, endPoint y: 271, distance: 10.8
click at [1224, 266] on span "Edytuj wersję" at bounding box center [1212, 269] width 79 height 17
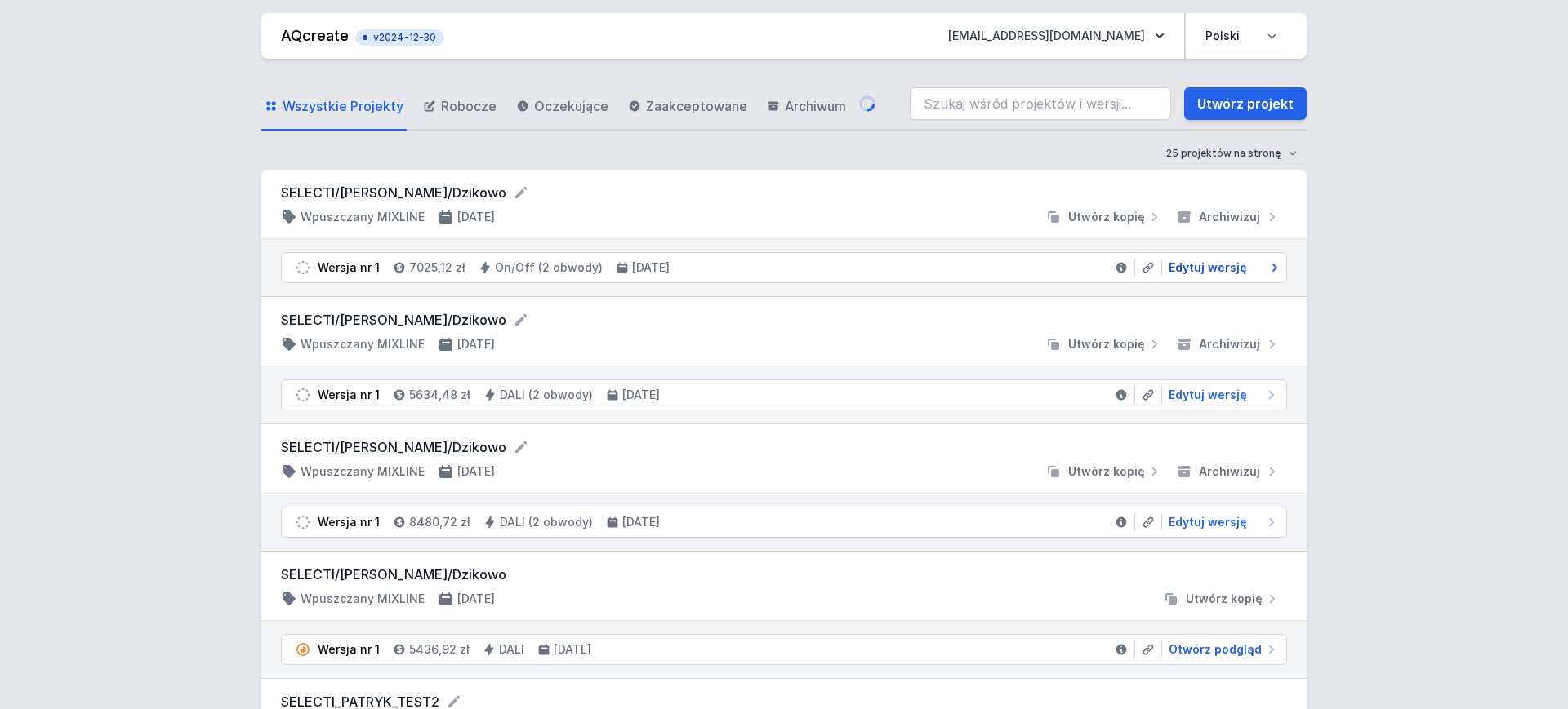
select select "3000"
select select "true"
select select "2"
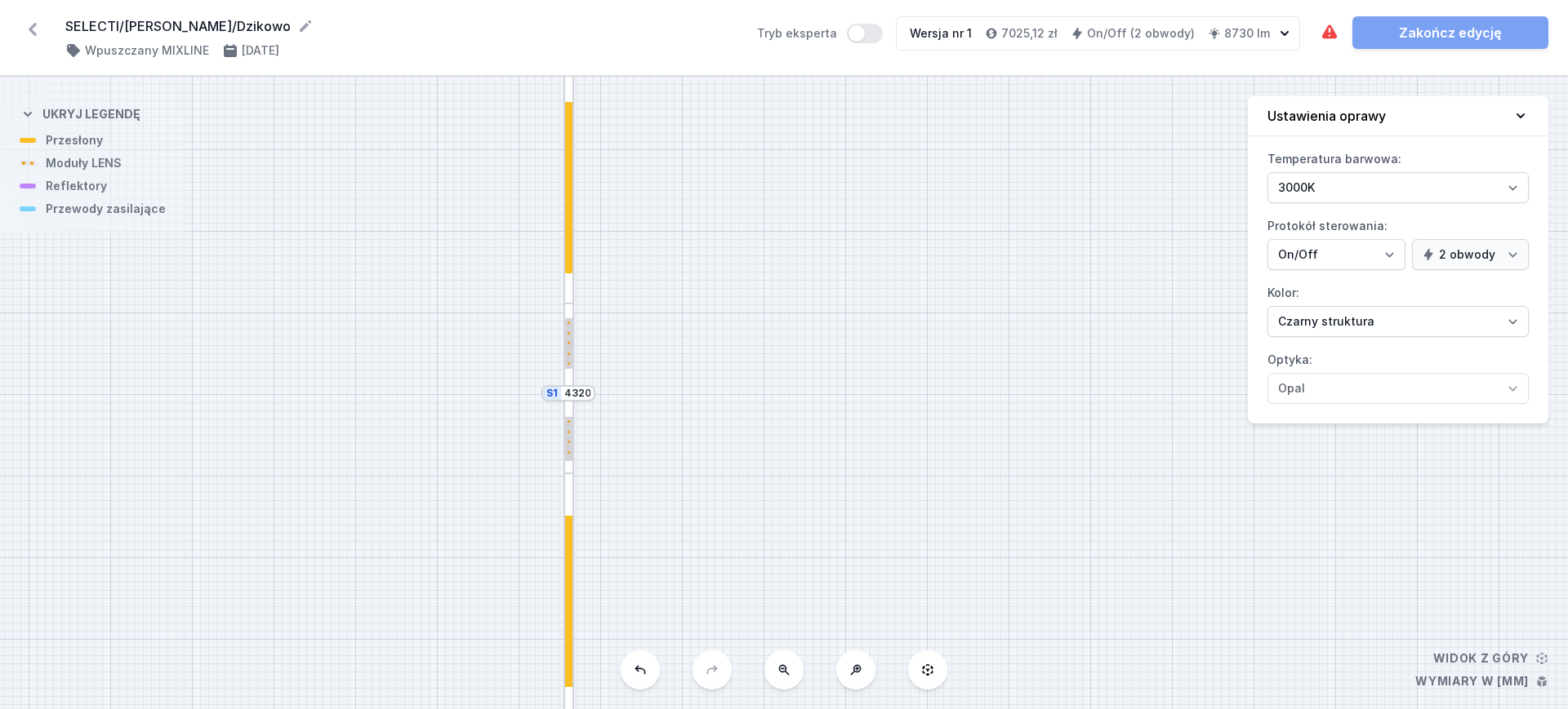
click at [783, 678] on button at bounding box center [784, 670] width 40 height 39
click at [783, 678] on div "S2 2160 S1 4320" at bounding box center [784, 393] width 1568 height 633
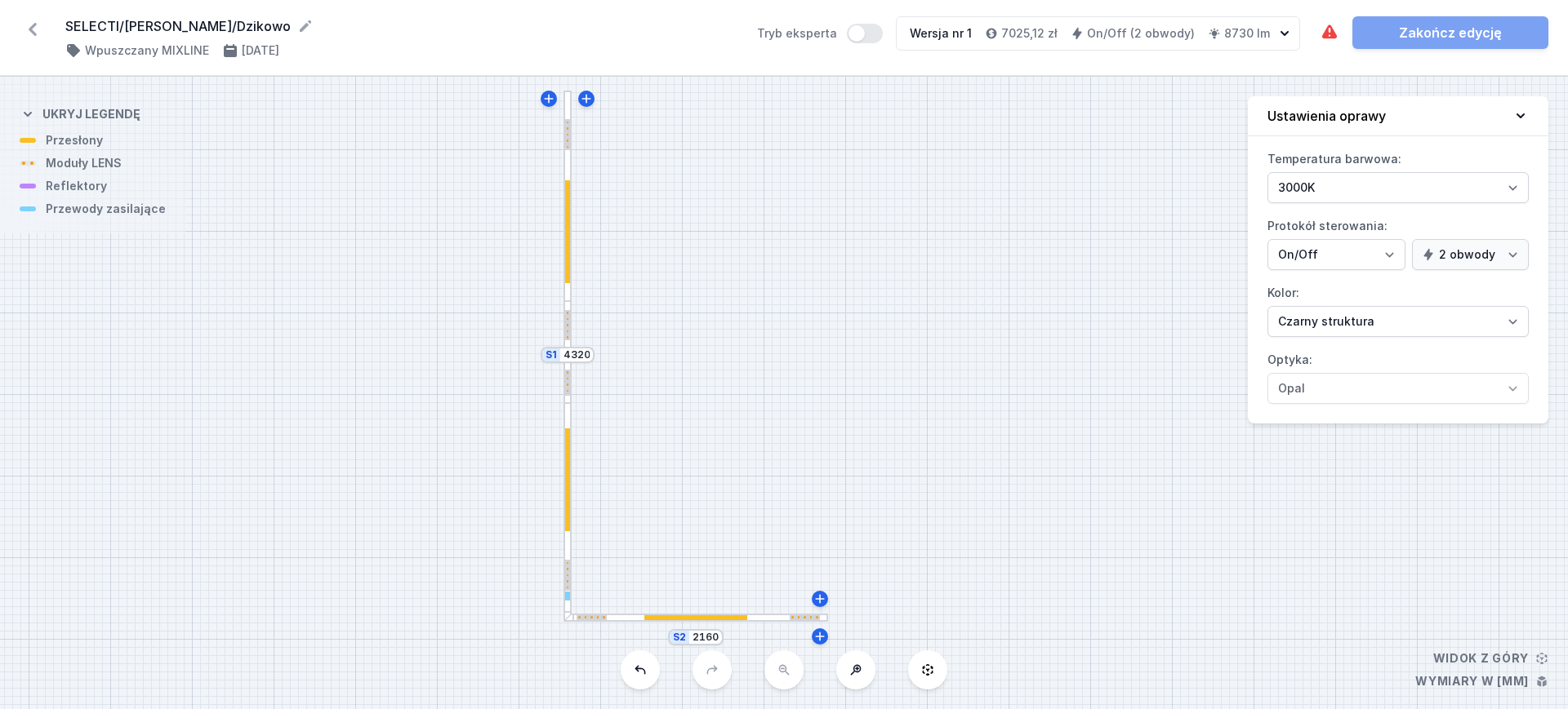
click at [783, 678] on div "S2 2160 S1 4320" at bounding box center [784, 393] width 1568 height 633
click at [570, 407] on div at bounding box center [567, 403] width 5 height 14
click at [567, 440] on div at bounding box center [567, 480] width 5 height 103
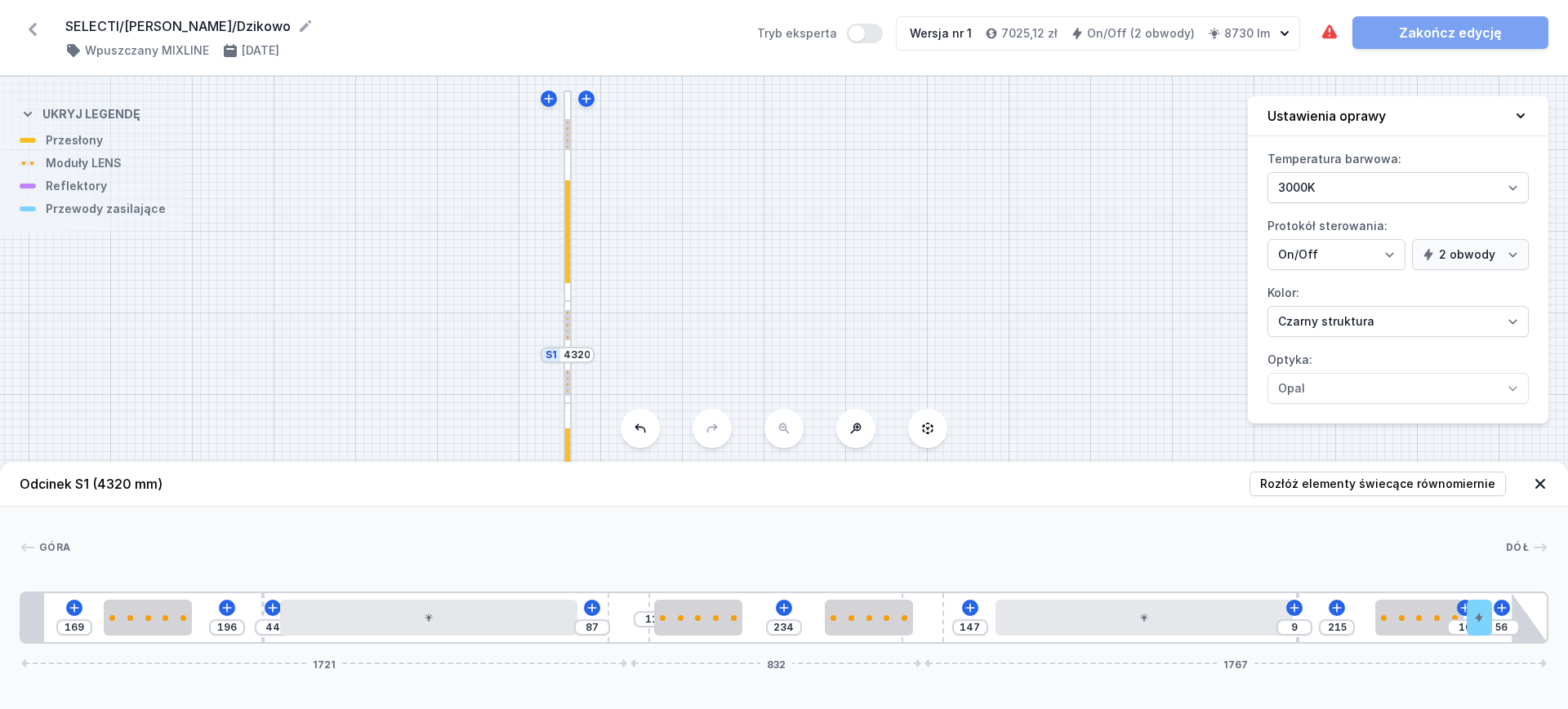
click at [35, 24] on icon at bounding box center [33, 30] width 8 height 13
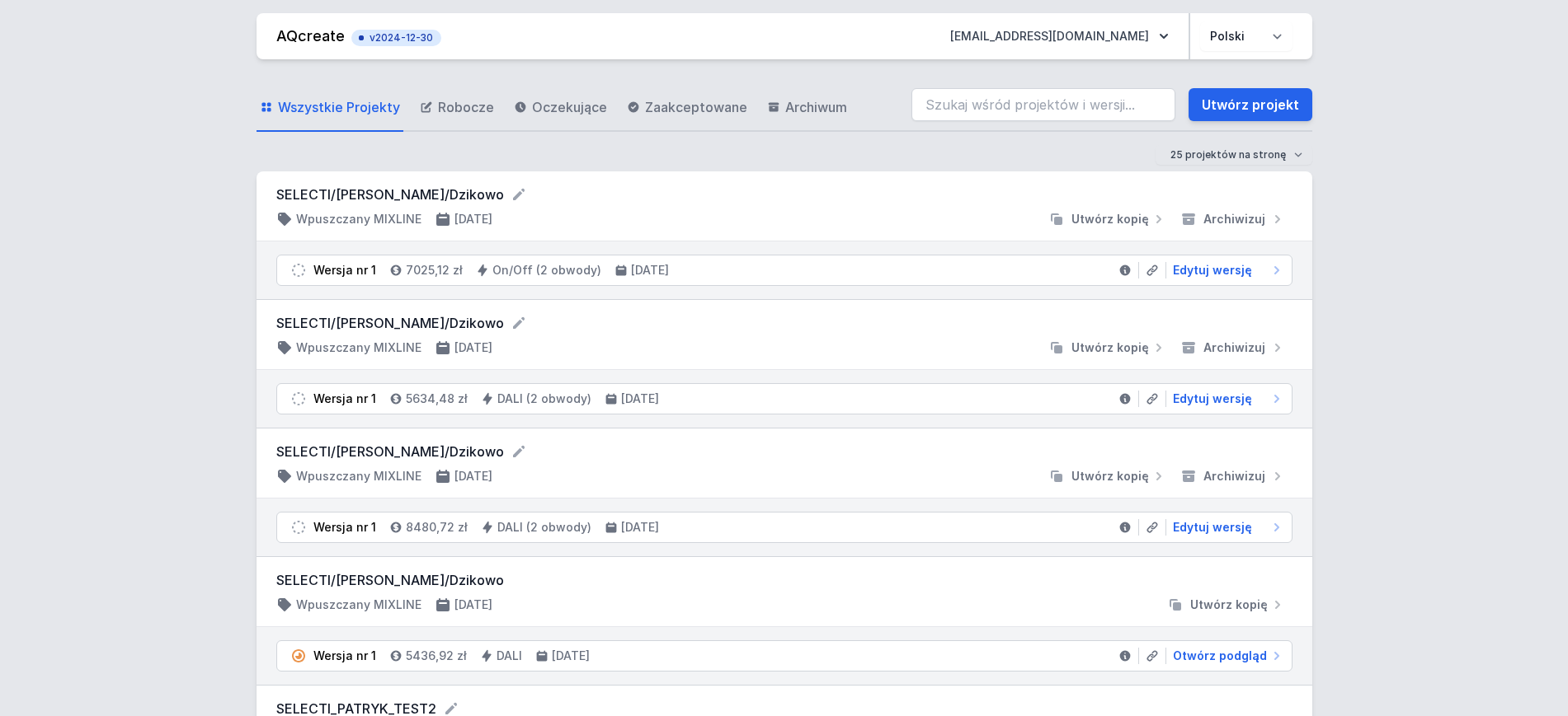
click at [1218, 271] on span "Edytuj wersję" at bounding box center [1212, 269] width 79 height 17
select select "3000"
select select "true"
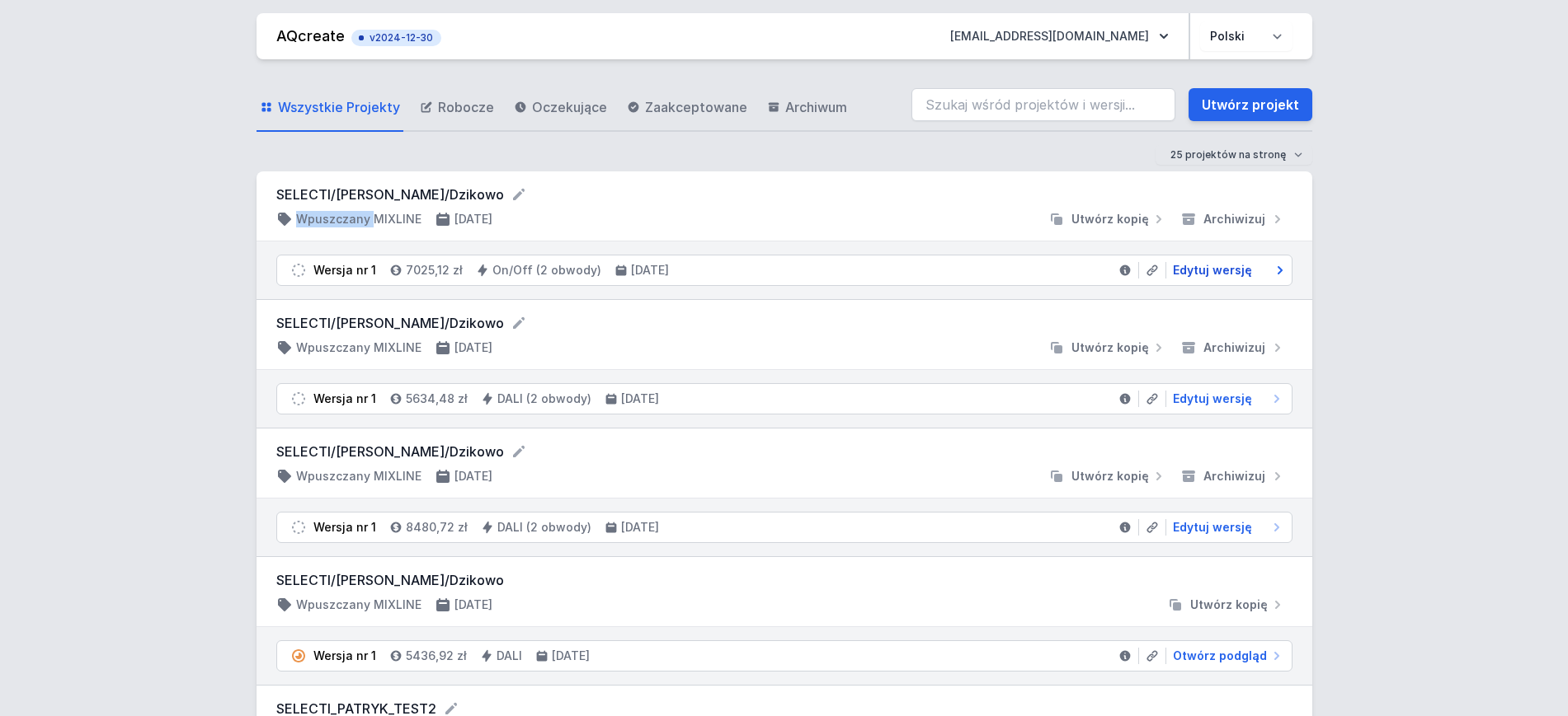
select select "2"
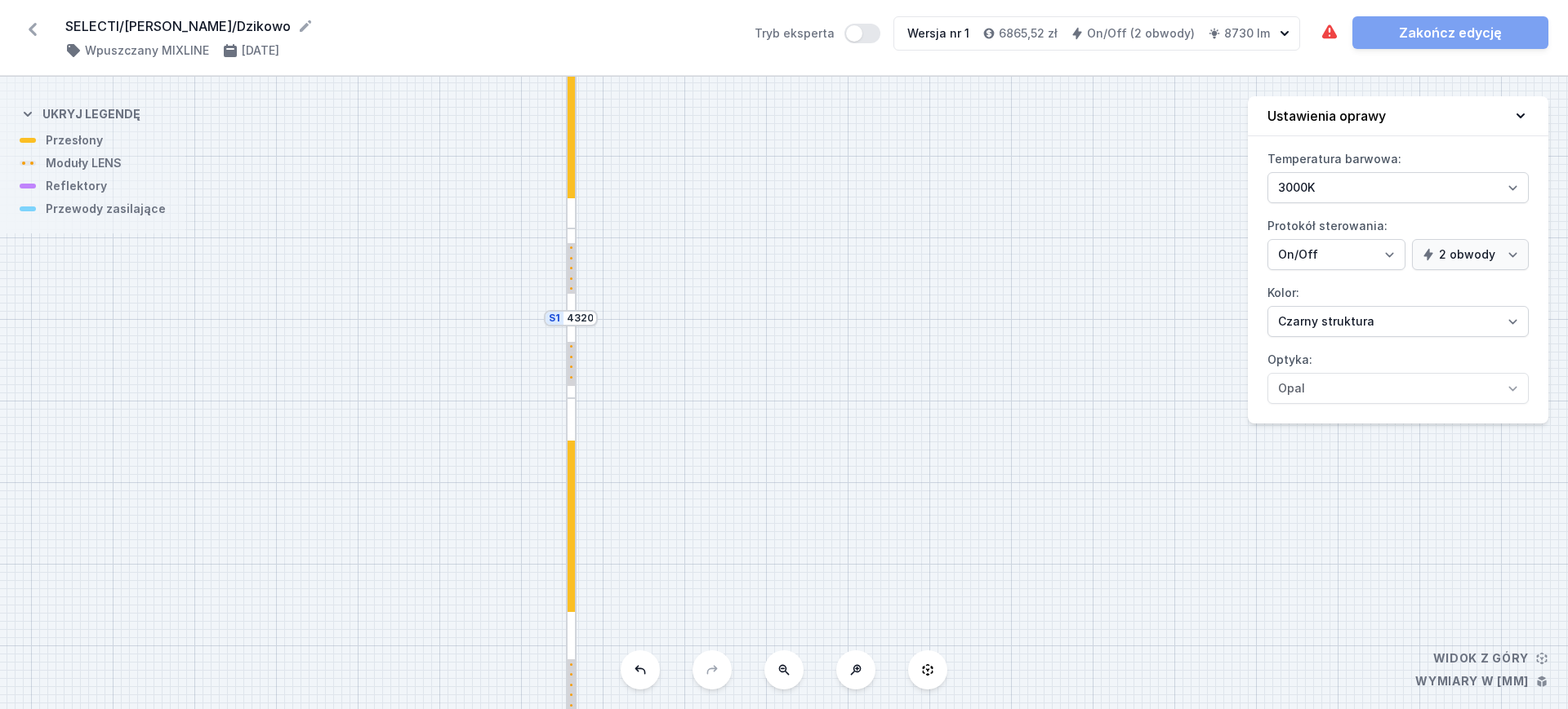
drag, startPoint x: 1051, startPoint y: 526, endPoint x: 1054, endPoint y: 457, distance: 69.1
click at [1054, 457] on div "S2 2160 S1 4320" at bounding box center [784, 393] width 1568 height 633
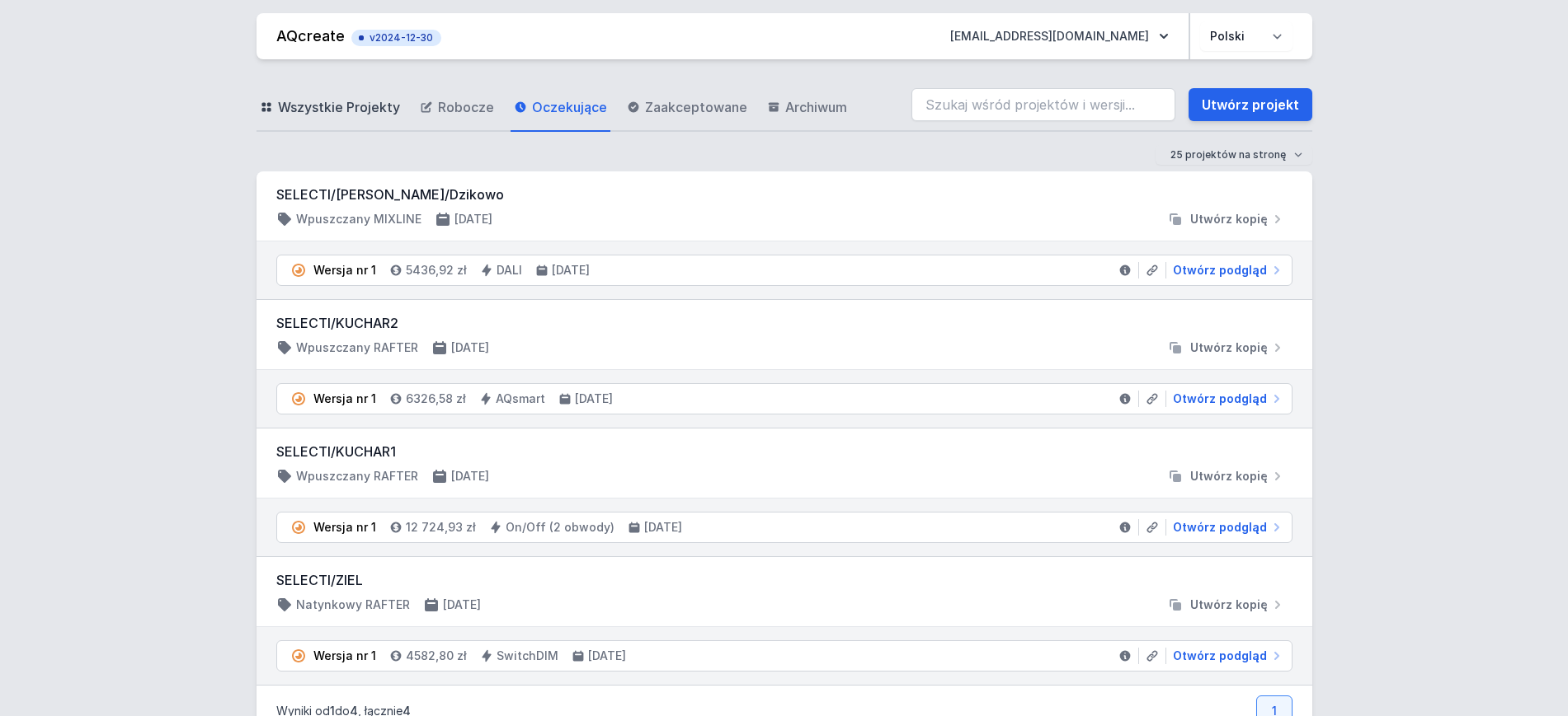
click at [375, 109] on span "Wszystkie Projekty" at bounding box center [339, 107] width 122 height 19
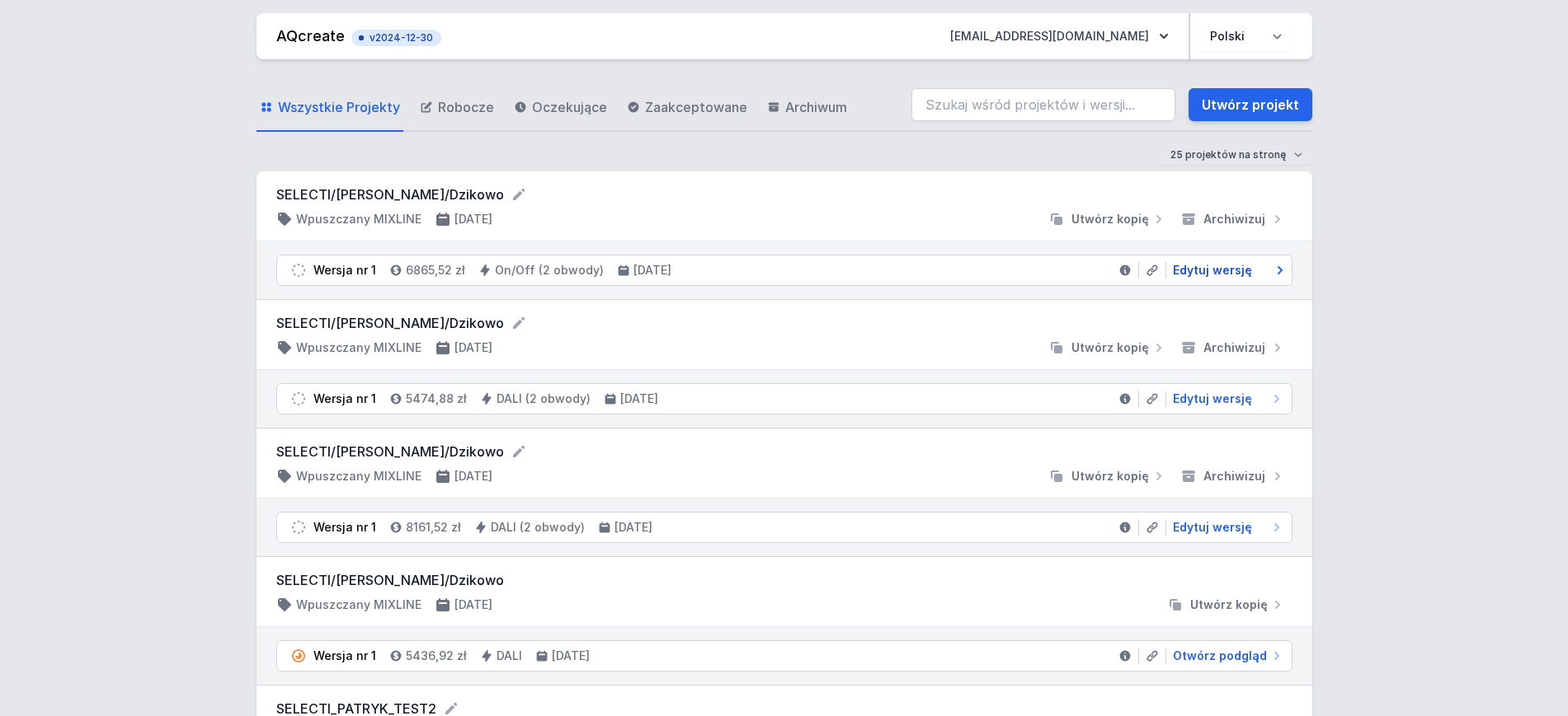
click at [1217, 265] on span "Edytuj wersję" at bounding box center [1212, 269] width 79 height 17
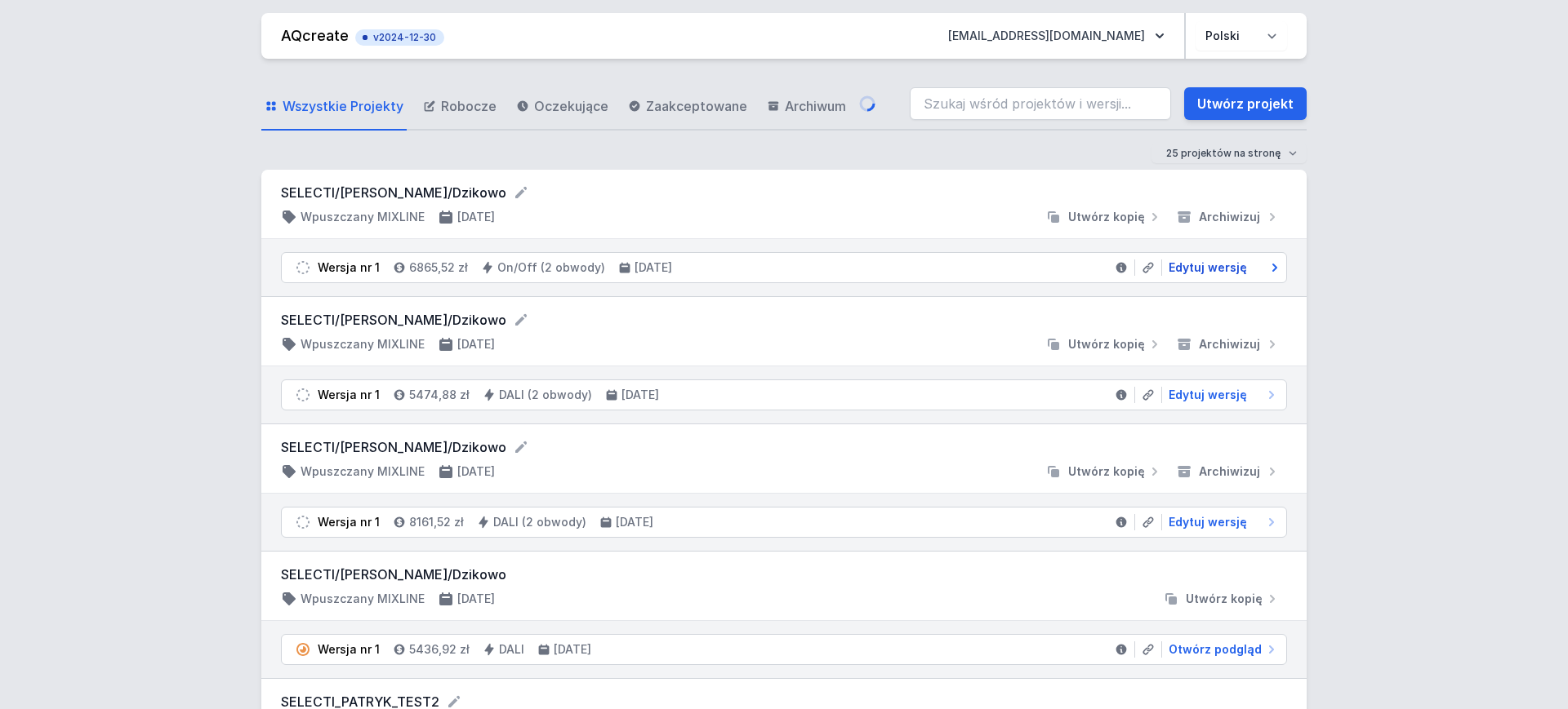
select select "3000"
select select "true"
select select "2"
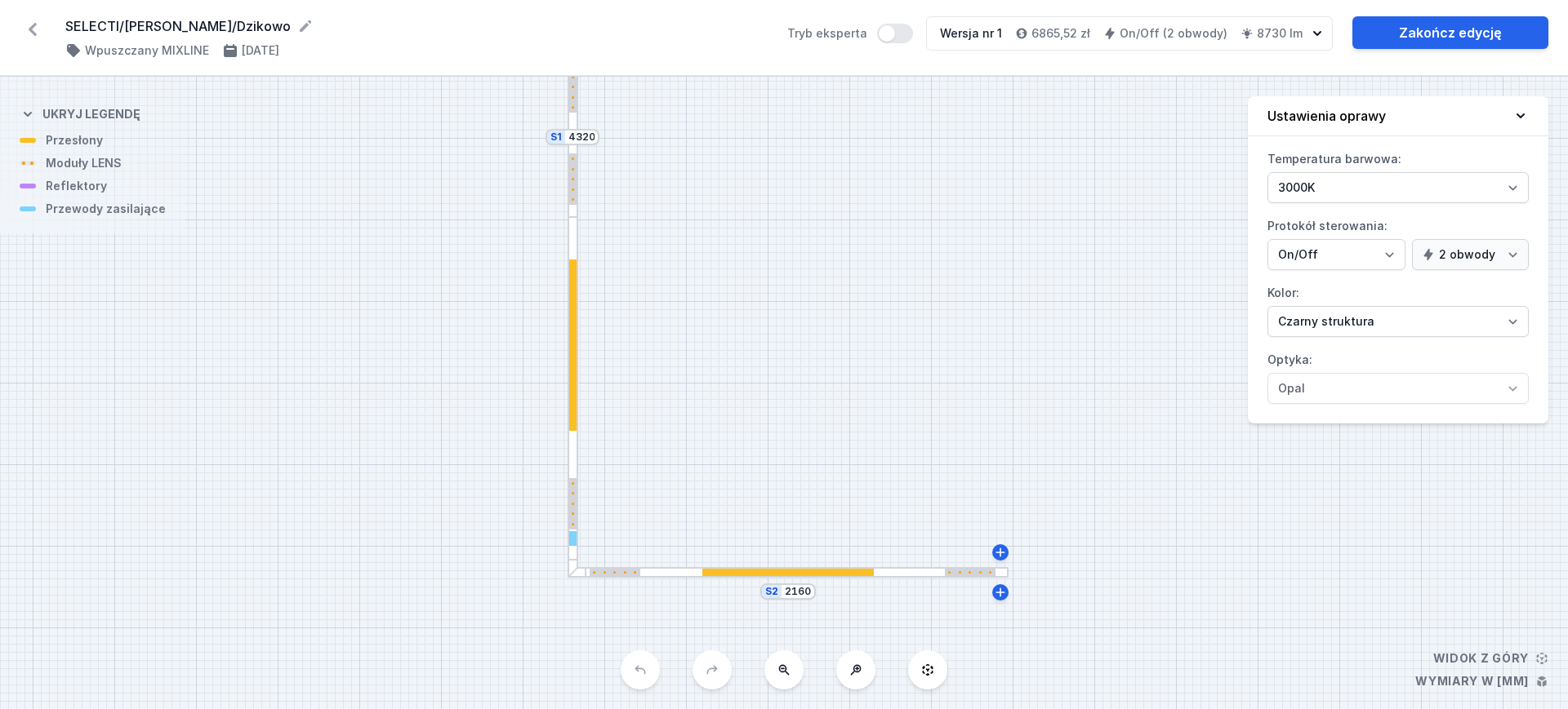
drag, startPoint x: 852, startPoint y: 453, endPoint x: 855, endPoint y: 197, distance: 256.0
click at [855, 197] on div "S2 2160 S1 4320" at bounding box center [784, 393] width 1568 height 633
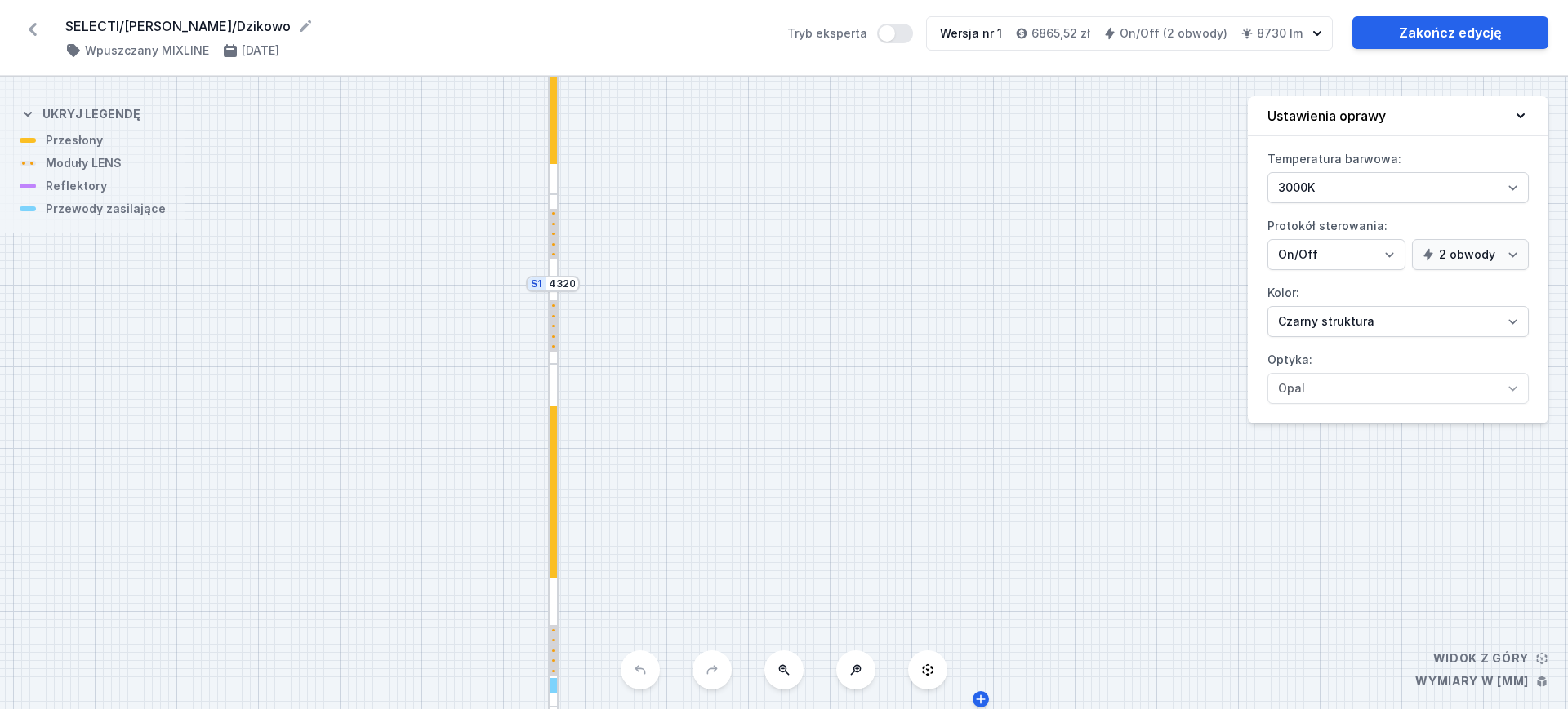
drag, startPoint x: 783, startPoint y: 286, endPoint x: 763, endPoint y: 433, distance: 148.4
click at [763, 433] on div "S2 2160 S1 4320" at bounding box center [784, 393] width 1568 height 633
click at [550, 387] on div at bounding box center [552, 544] width 11 height 360
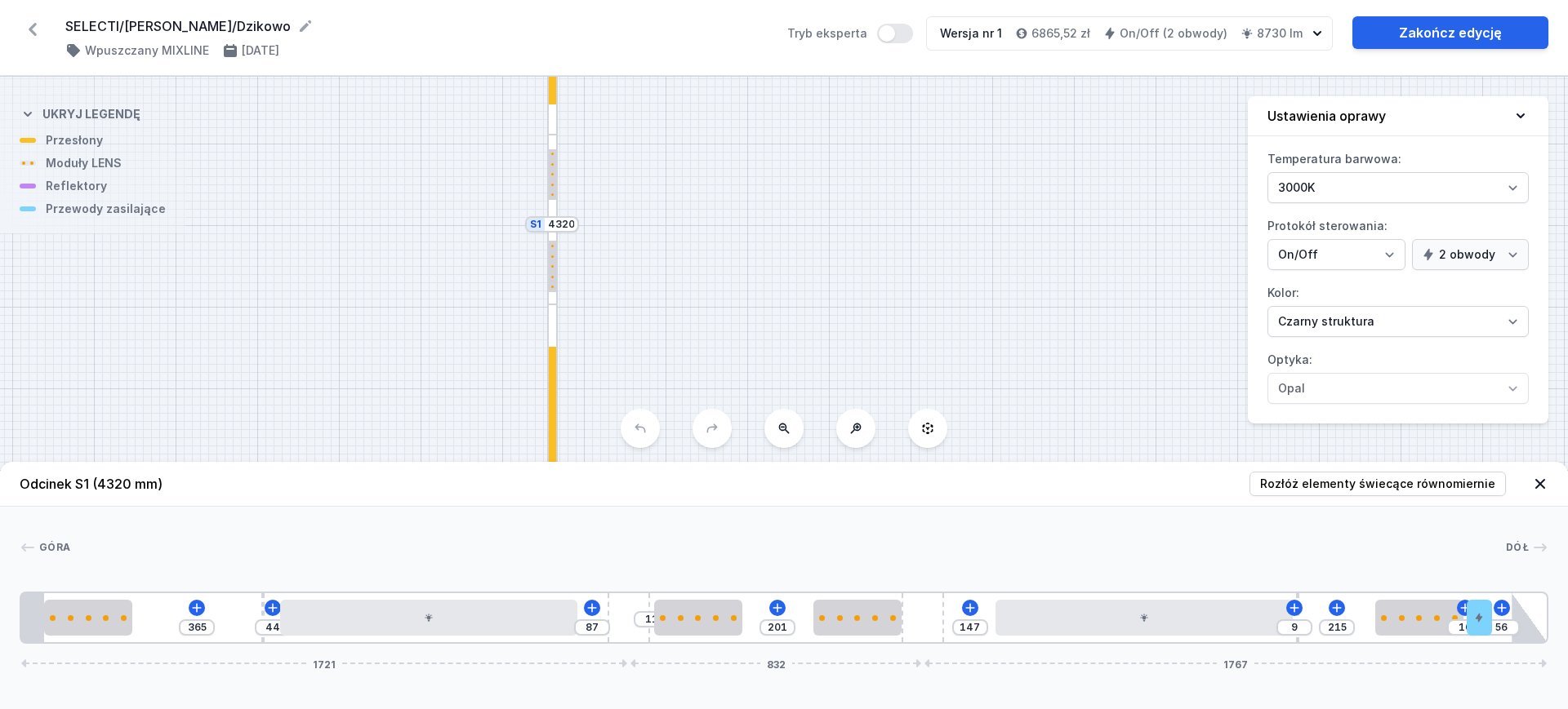
drag, startPoint x: 823, startPoint y: 372, endPoint x: 822, endPoint y: 312, distance: 60.0
click at [822, 312] on div "S2 2160 S1 4320" at bounding box center [784, 393] width 1568 height 633
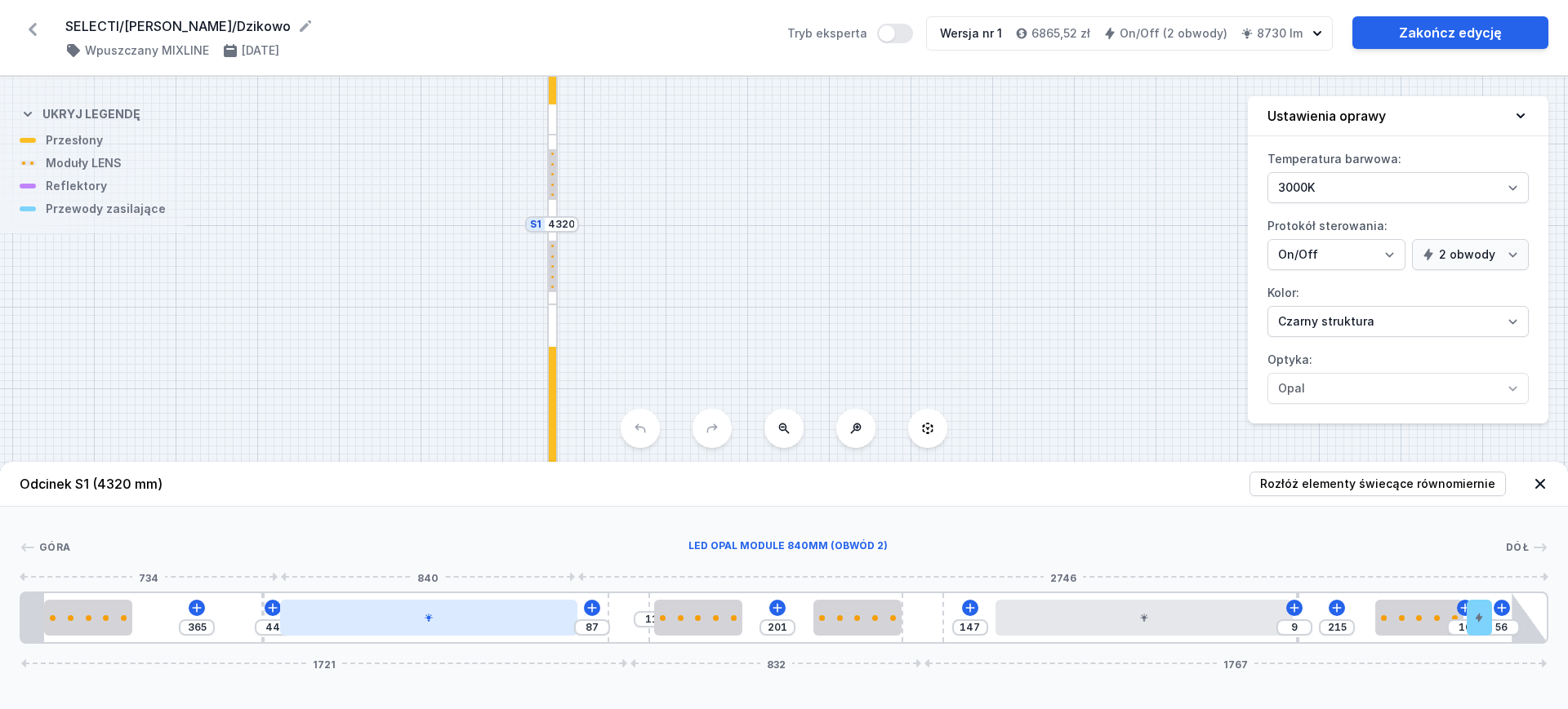
type input "52"
type input "79"
click at [399, 631] on div at bounding box center [432, 617] width 297 height 36
click at [402, 630] on div at bounding box center [432, 617] width 297 height 36
select select "2"
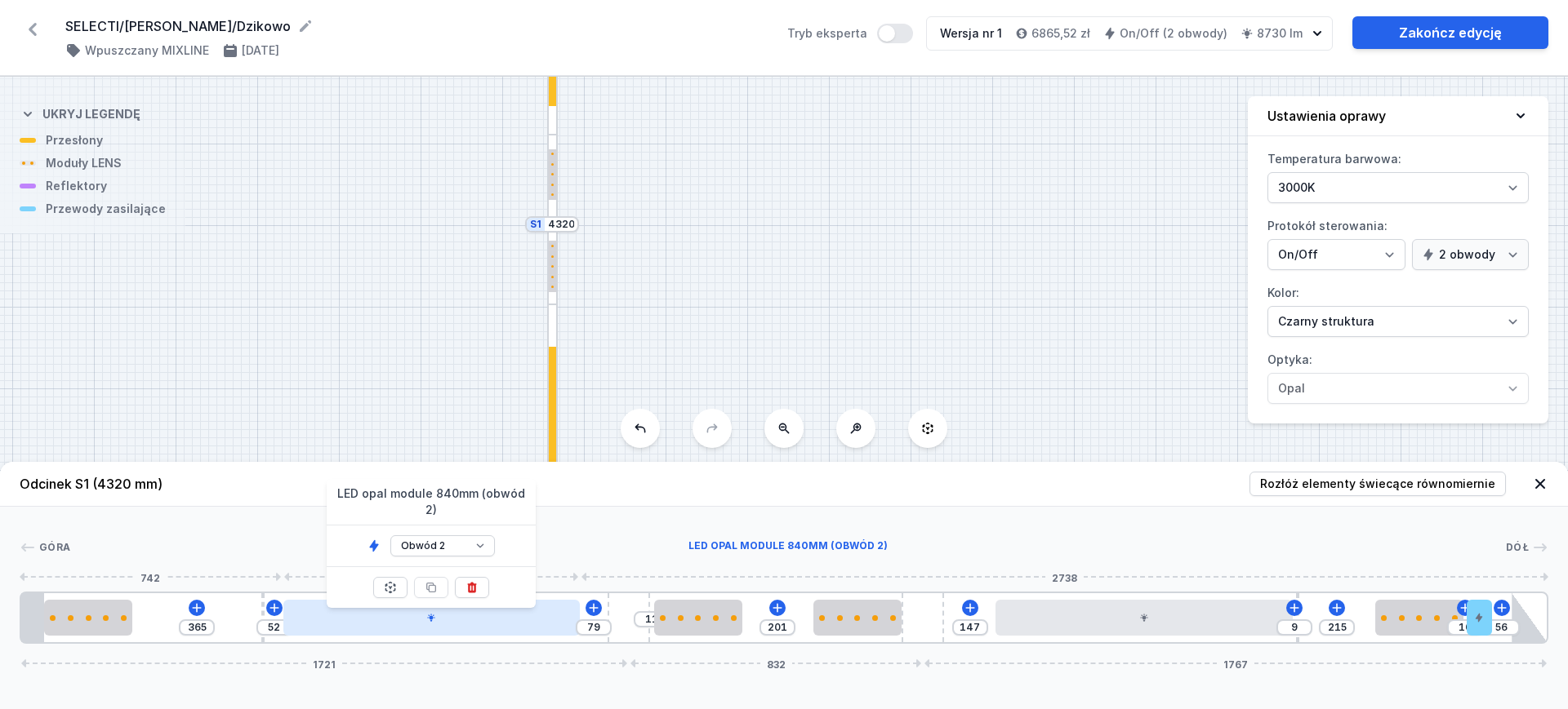
click at [402, 630] on div at bounding box center [432, 617] width 297 height 36
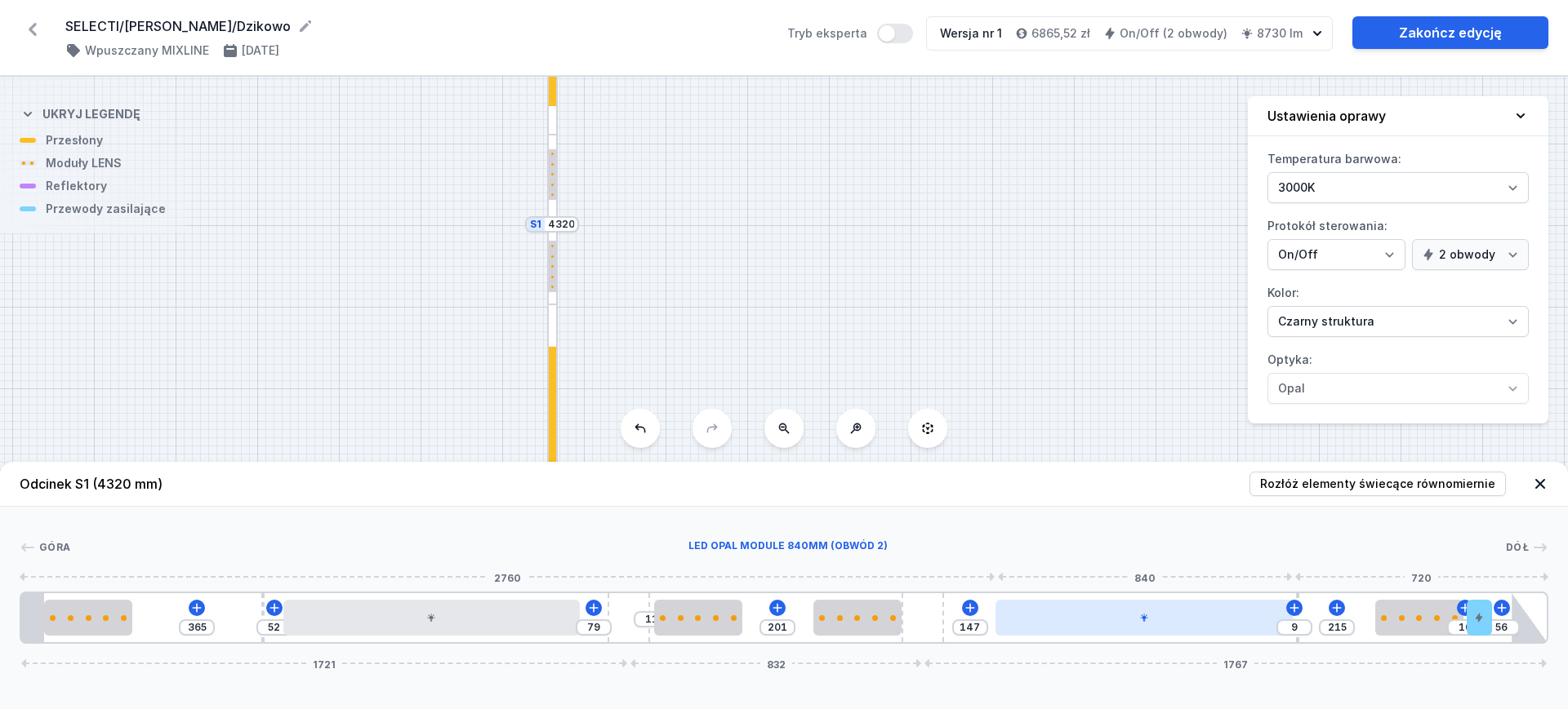
click at [1082, 627] on div at bounding box center [1144, 617] width 297 height 36
select select "2"
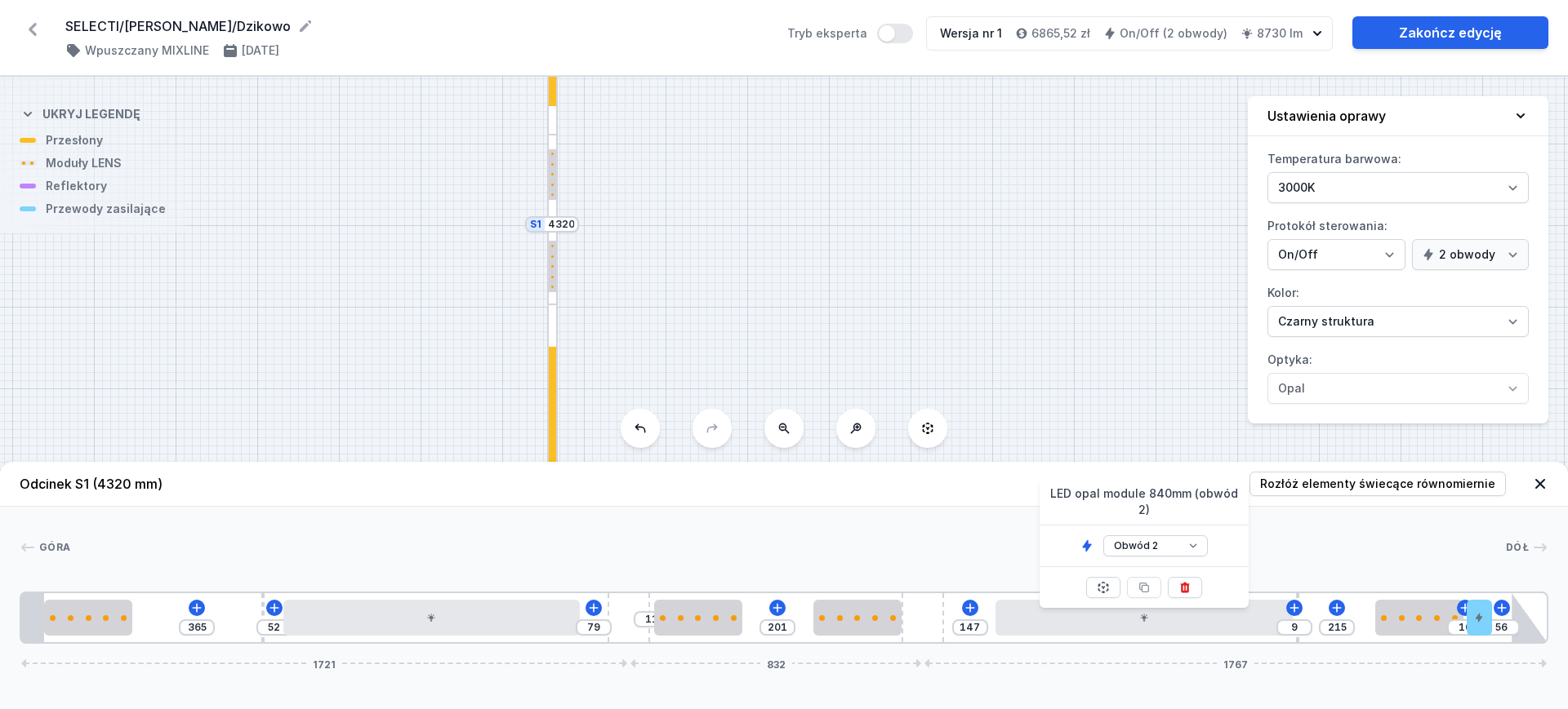
click at [890, 324] on div "S2 2160 S1 4320" at bounding box center [784, 393] width 1568 height 633
click at [686, 626] on div at bounding box center [698, 617] width 88 height 36
select select "1604"
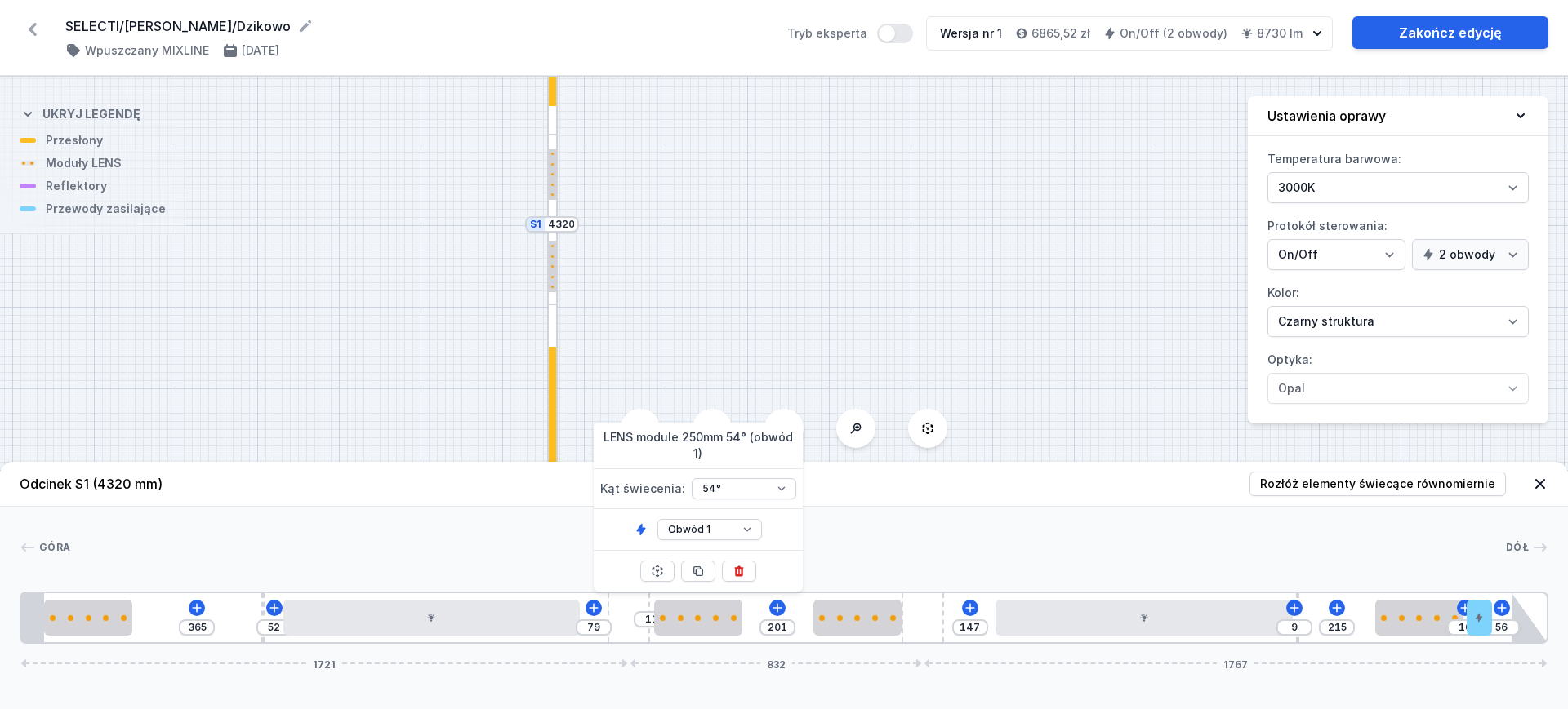
click at [1089, 233] on div "S2 2160 S1 4320" at bounding box center [784, 393] width 1568 height 633
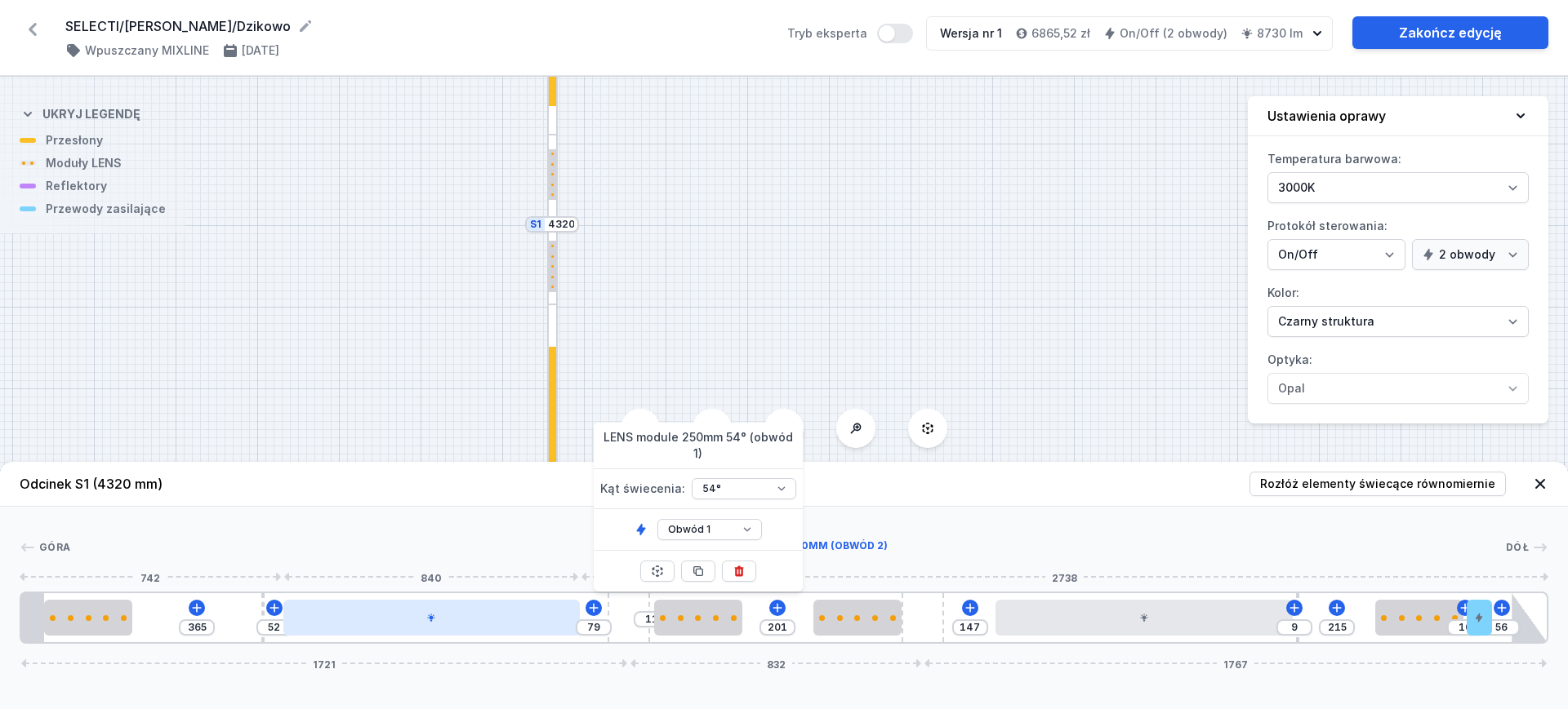
click at [484, 619] on div at bounding box center [432, 617] width 297 height 36
select select "2"
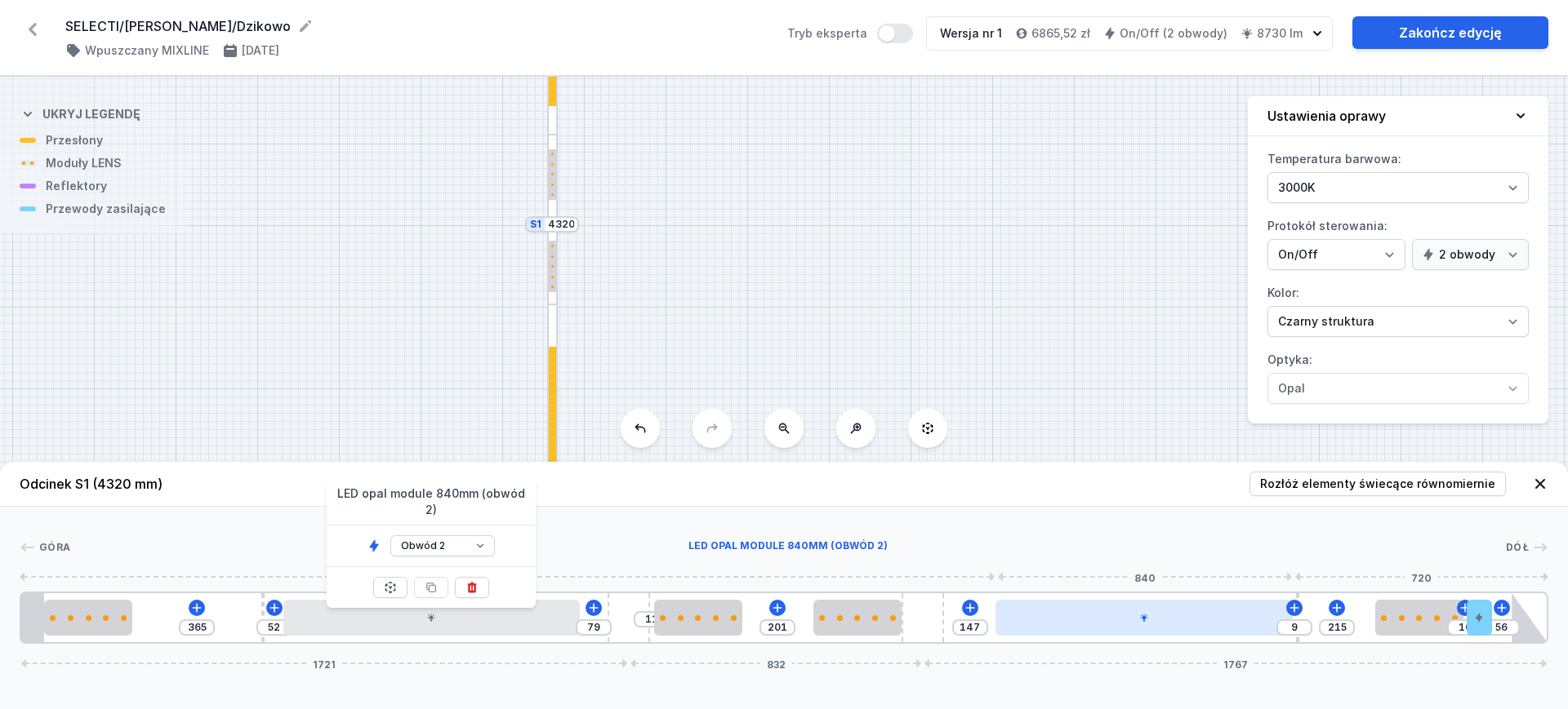
click at [1031, 617] on div at bounding box center [1144, 617] width 297 height 36
select select "2"
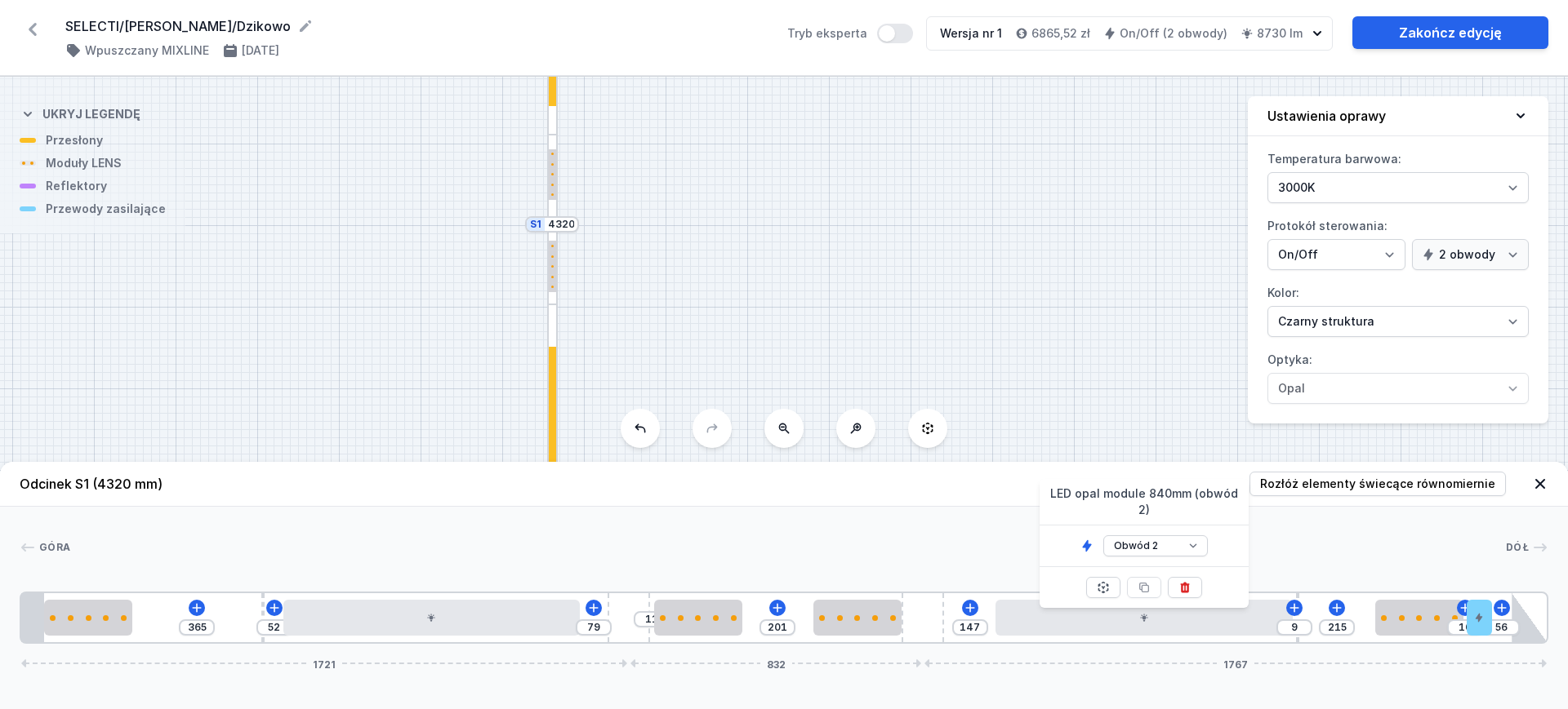
click at [976, 236] on div "S2 2160 S1 4320" at bounding box center [784, 393] width 1568 height 633
click at [1545, 487] on icon at bounding box center [1539, 484] width 16 height 16
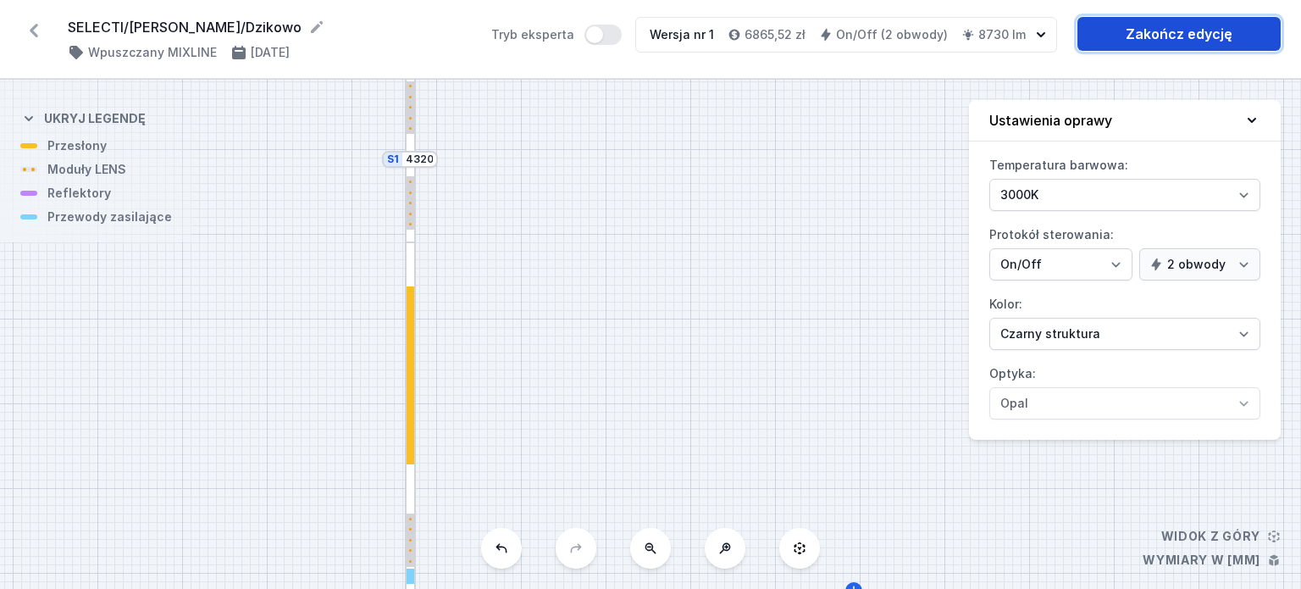
click at [1146, 38] on link "Zakończ edycję" at bounding box center [1179, 34] width 203 height 34
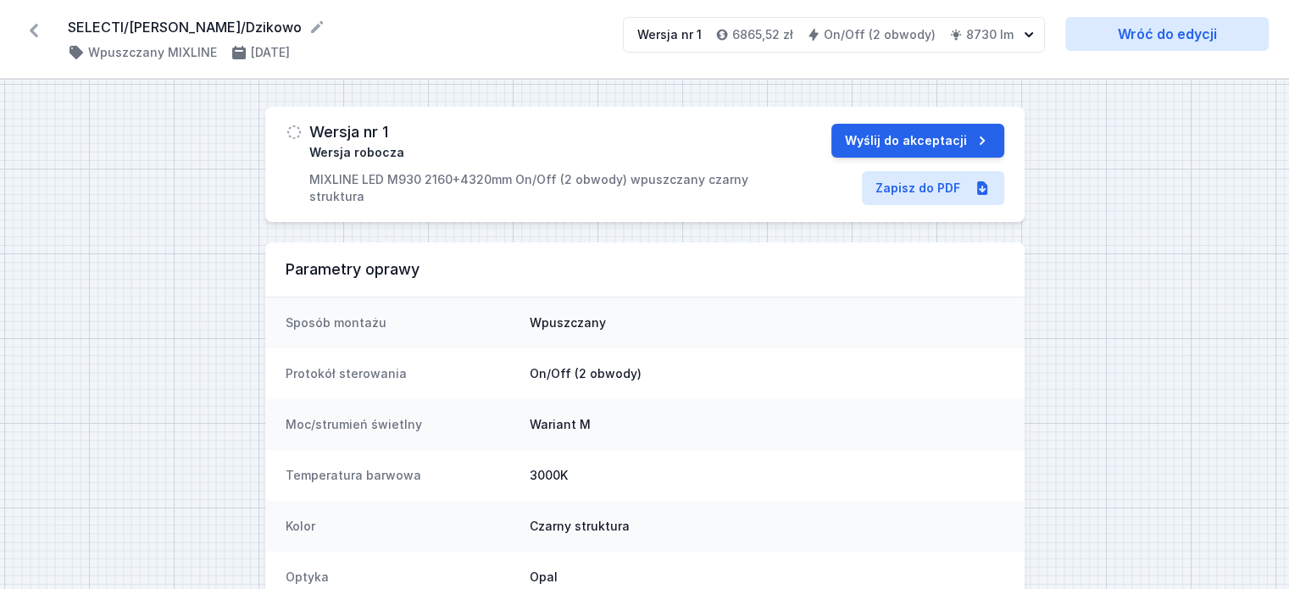
click at [41, 34] on icon at bounding box center [33, 30] width 27 height 27
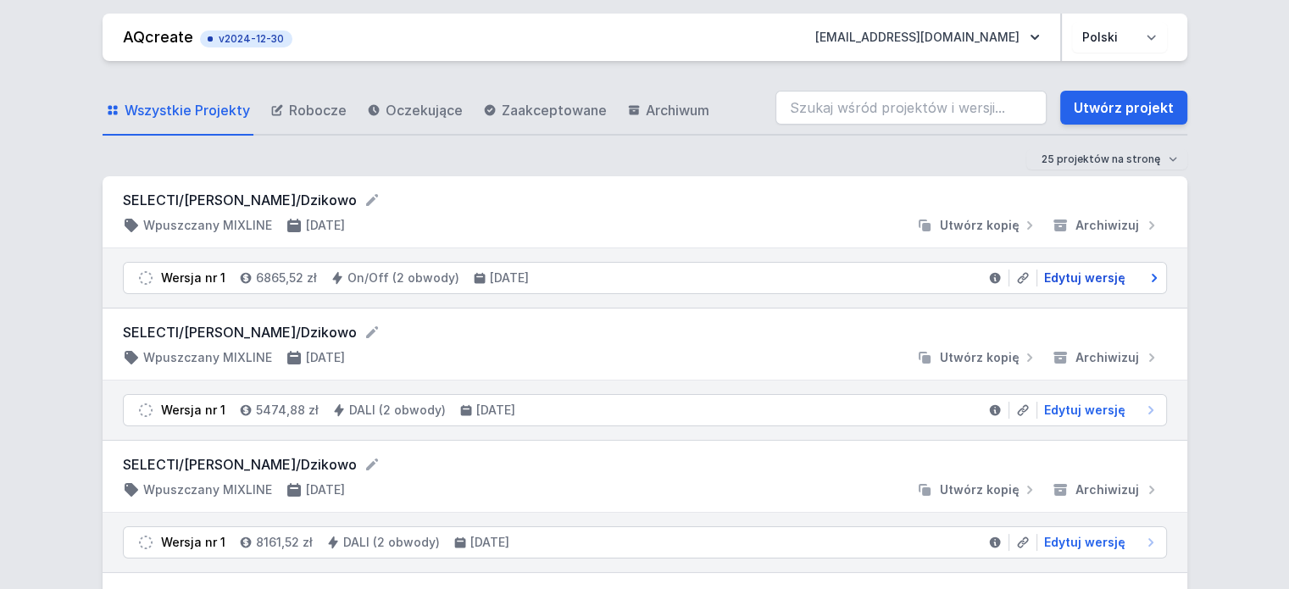
click at [1065, 274] on span "Edytuj wersję" at bounding box center [1084, 277] width 81 height 17
select select "3000"
select select "true"
select select "2"
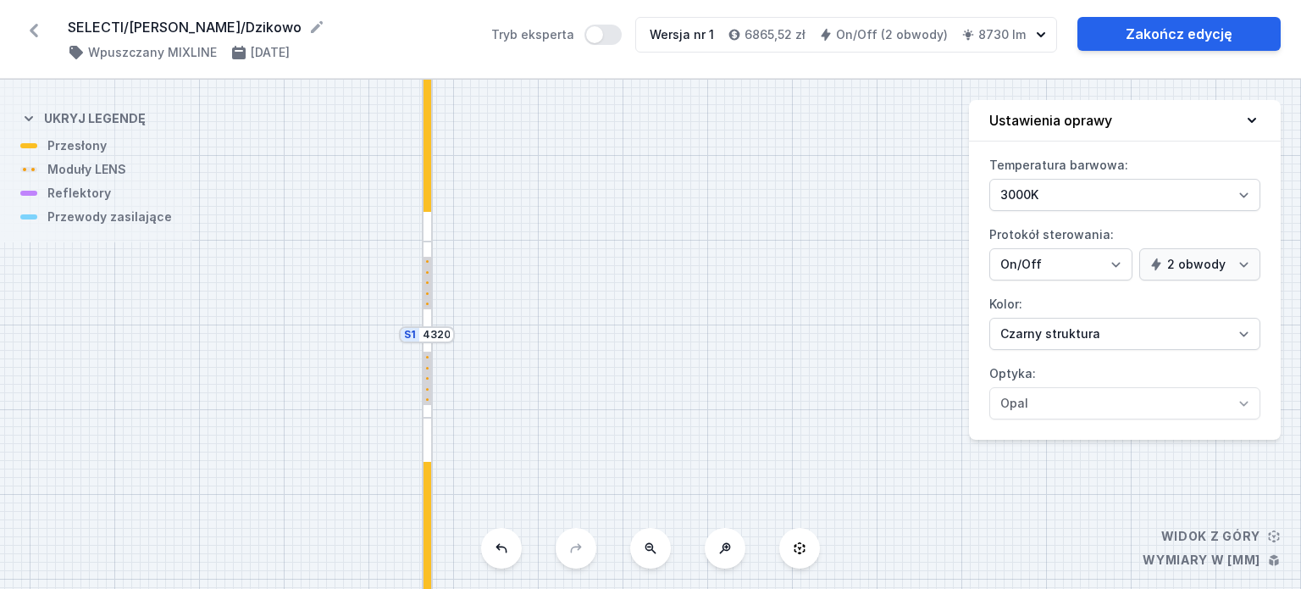
click at [429, 202] on div at bounding box center [428, 123] width 8 height 178
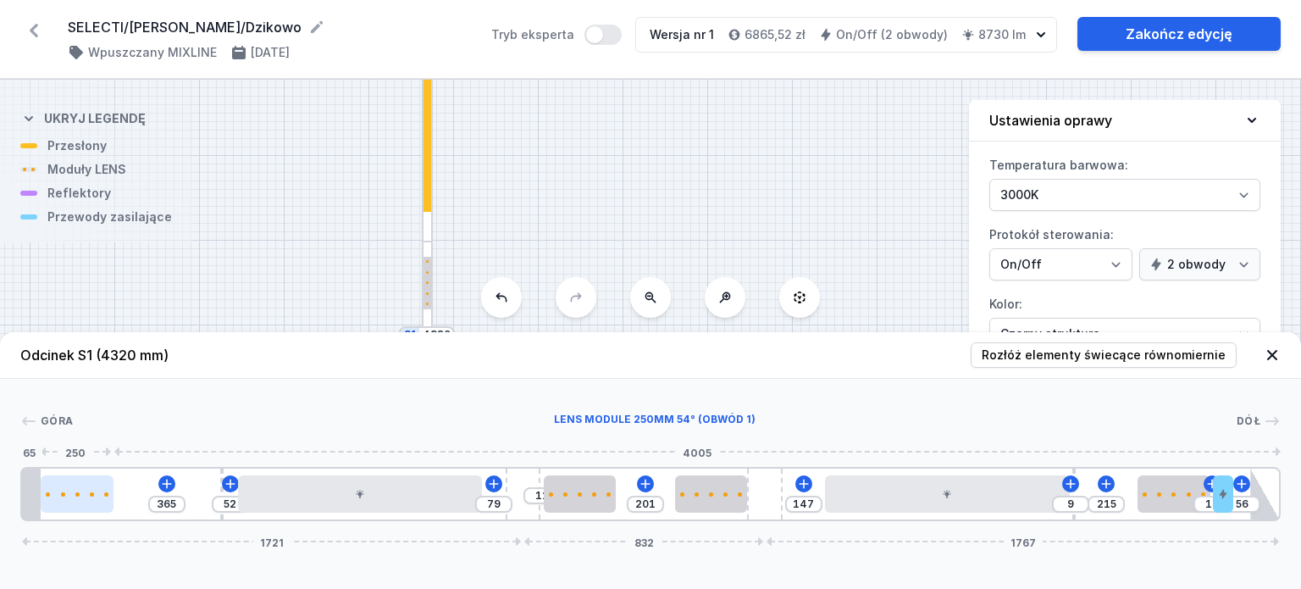
click at [88, 488] on div at bounding box center [77, 493] width 73 height 37
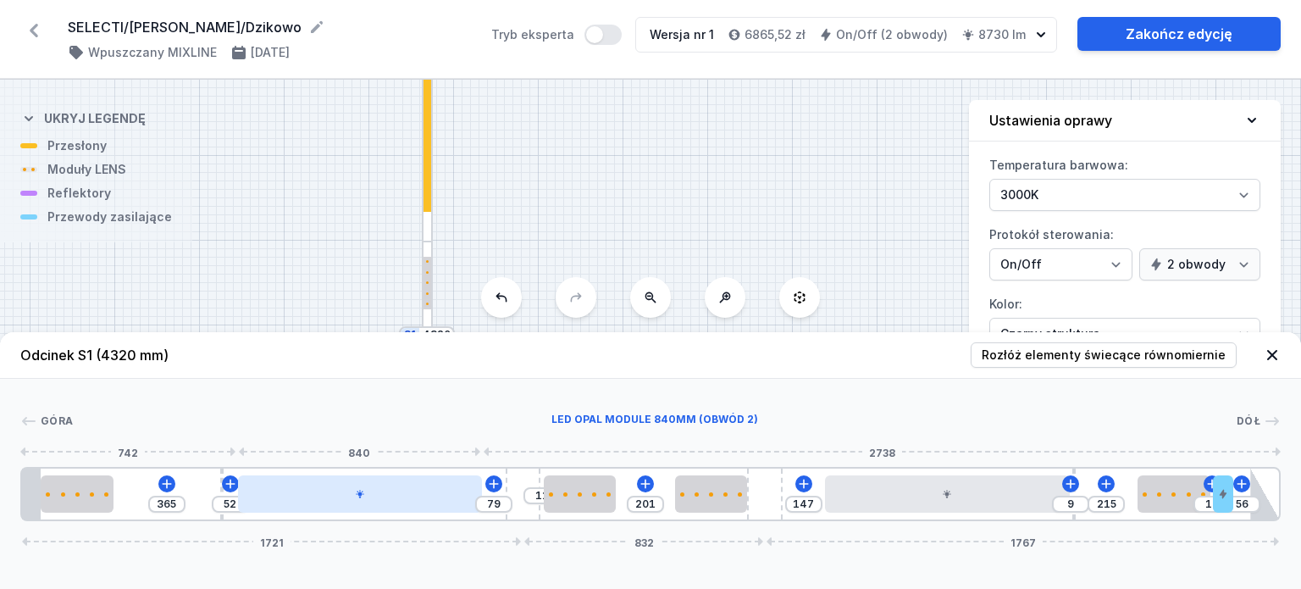
type input "60"
type input "71"
click at [394, 504] on div at bounding box center [360, 493] width 245 height 37
click at [394, 504] on div at bounding box center [363, 493] width 245 height 37
select select "2"
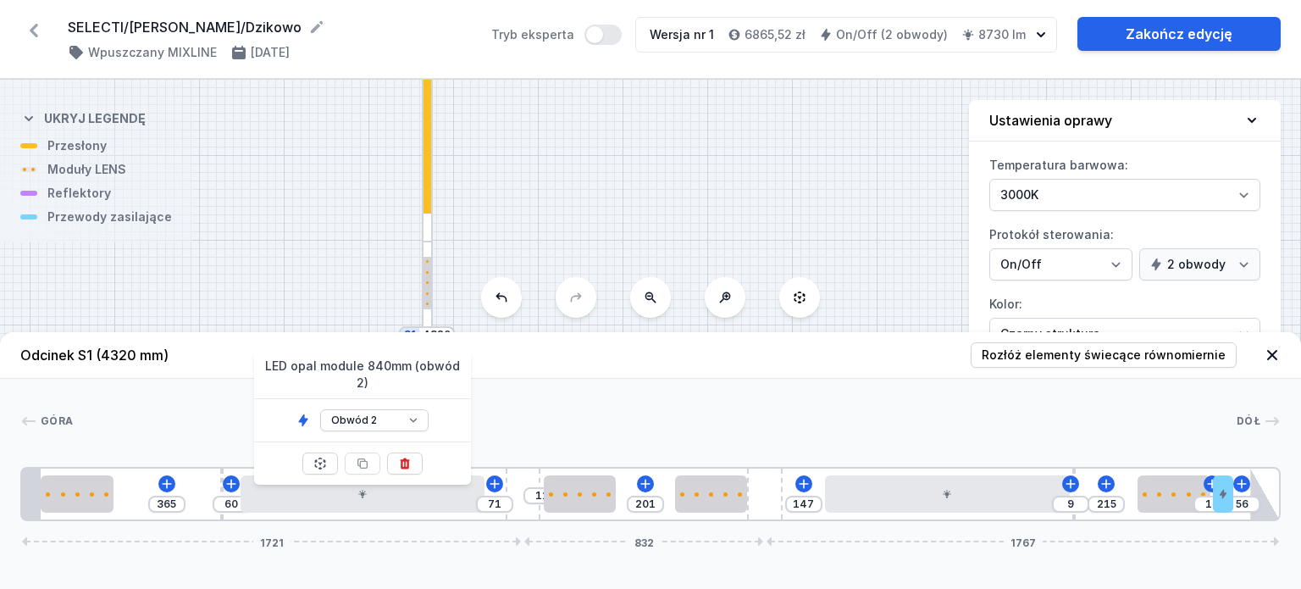
click at [576, 398] on div "Góra Dół 1 2 1 3 4 2 5 2 1 2 1 5 4 2 3 2 1 6 7 365 60 71 11 201 147 9 215 10 56…" at bounding box center [650, 450] width 1301 height 142
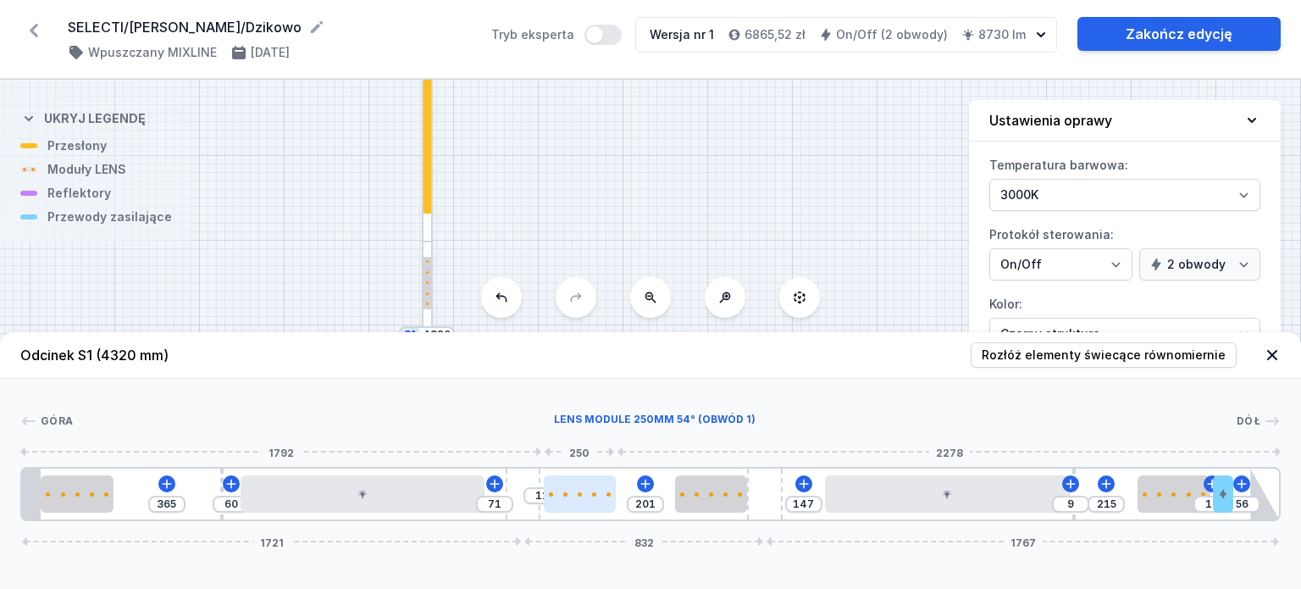
click at [590, 492] on div at bounding box center [580, 494] width 73 height 4
select select "1604"
click at [840, 397] on div "Góra Dół 1 2 1 3 4 2 5 2 1 2 1 5 4 2 3 2 1 6 7 365 60 71 11 201 147 9 215 10 56…" at bounding box center [650, 450] width 1301 height 142
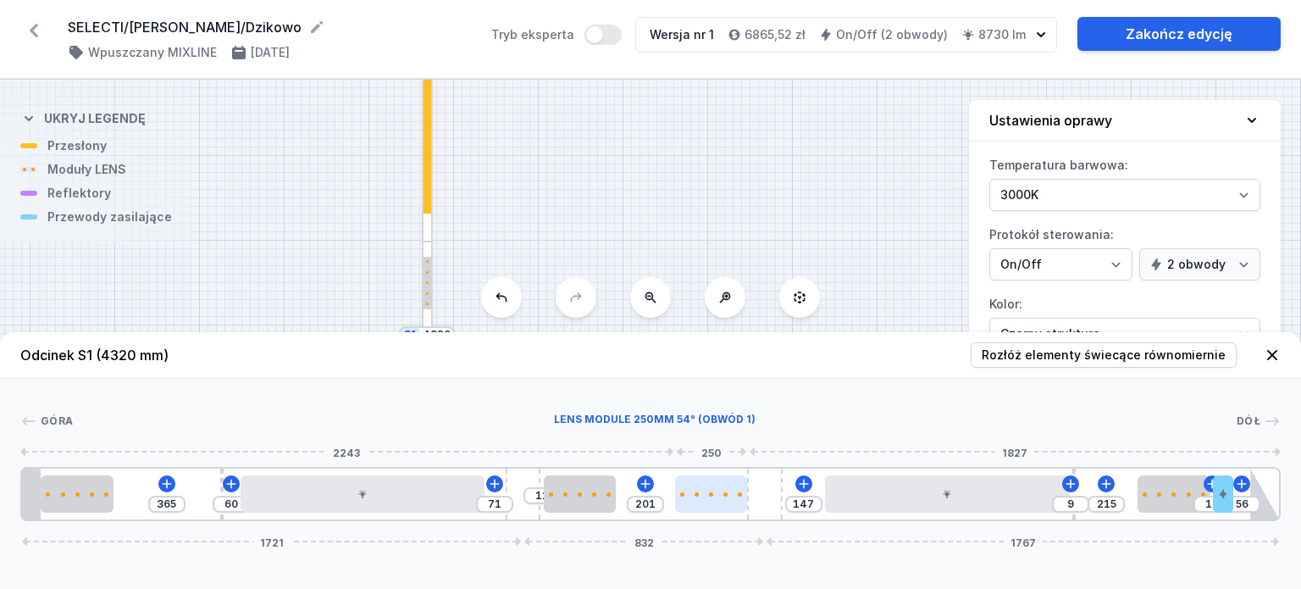
click at [709, 490] on div at bounding box center [711, 493] width 73 height 37
select select "1604"
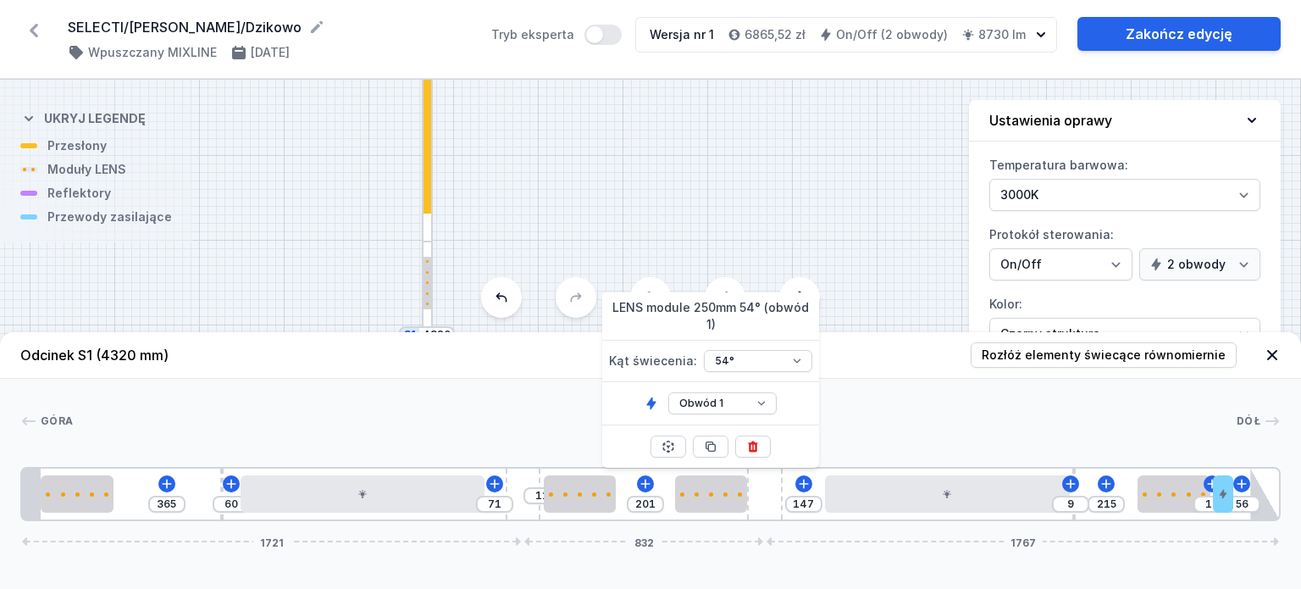
click at [909, 396] on div "Góra Dół 1 2 1 3 4 2 5 2 1 2 1 5 4 2 3 2 1 6 7 365 60 71 11 201 147 9 215 10 56…" at bounding box center [650, 450] width 1301 height 142
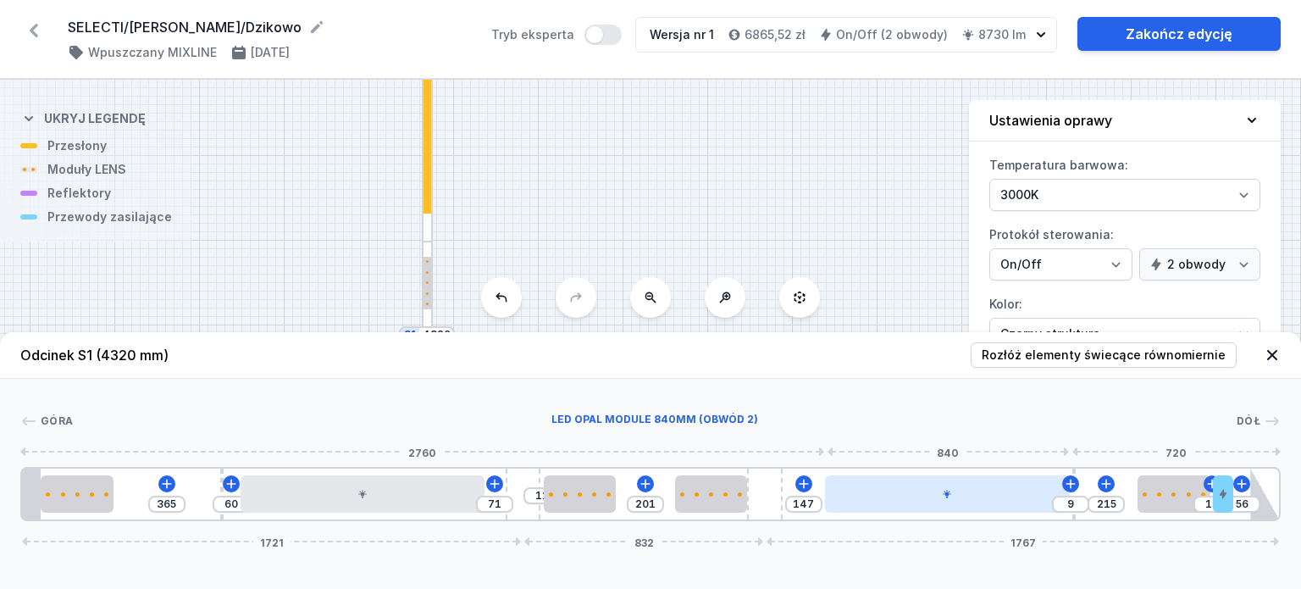
click at [877, 501] on div at bounding box center [947, 493] width 245 height 37
select select "2"
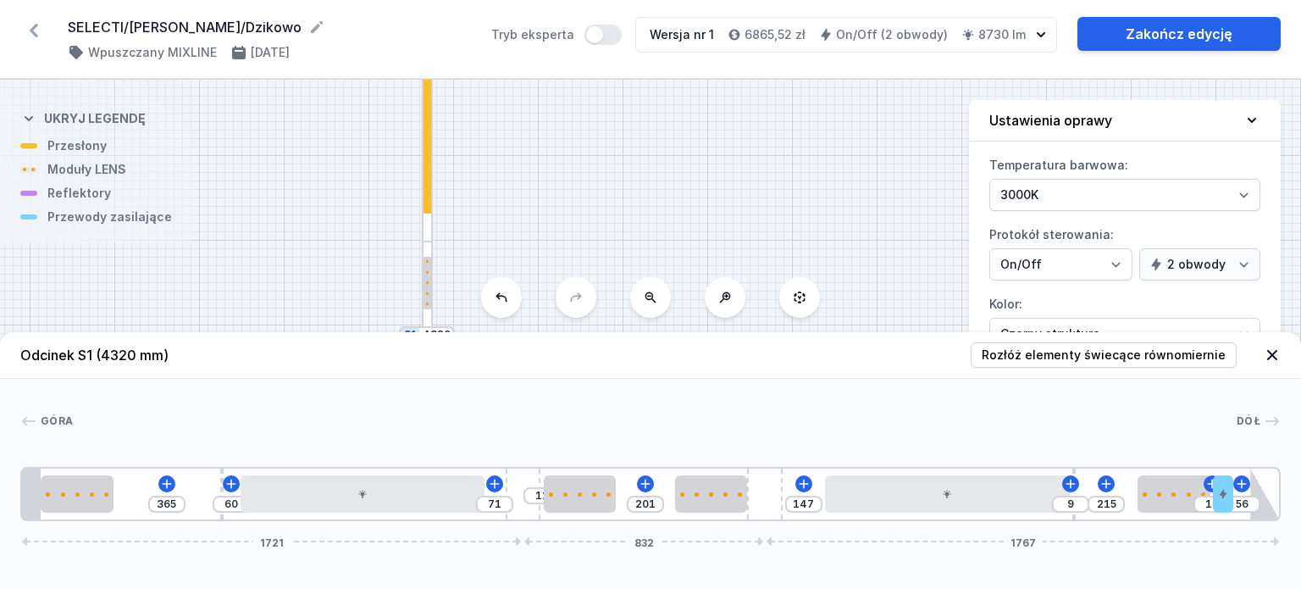
click at [765, 395] on div "Góra Dół 1 2 1 3 4 2 5 2 1 2 1 5 4 2 3 2 1 6 7 365 60 71 11 201 147 9 215 10 56…" at bounding box center [650, 450] width 1301 height 142
click at [1176, 497] on div at bounding box center [1174, 493] width 73 height 37
select select "1604"
click at [922, 407] on div "Góra Dół 1 2 1 3 4 2 5 2 1 2 1 5 4 2 3 2 1 6 7 365 60 71 11 201 147 9 215 10 56…" at bounding box center [650, 450] width 1301 height 142
click at [1272, 355] on icon at bounding box center [1272, 355] width 10 height 10
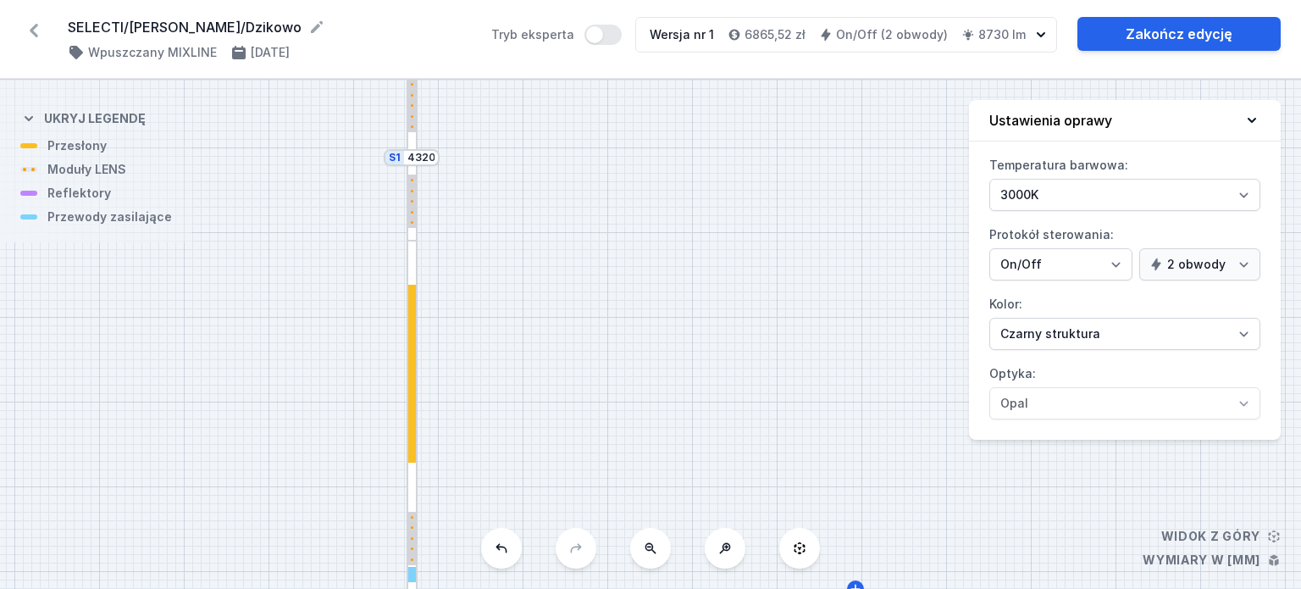
drag, startPoint x: 635, startPoint y: 399, endPoint x: 619, endPoint y: 222, distance: 177.7
click at [619, 222] on div "S2 2160 S1 4320" at bounding box center [650, 334] width 1301 height 509
drag, startPoint x: 600, startPoint y: 273, endPoint x: 596, endPoint y: 237, distance: 35.7
click at [596, 246] on div "S2 2160 S1 4320" at bounding box center [650, 334] width 1301 height 509
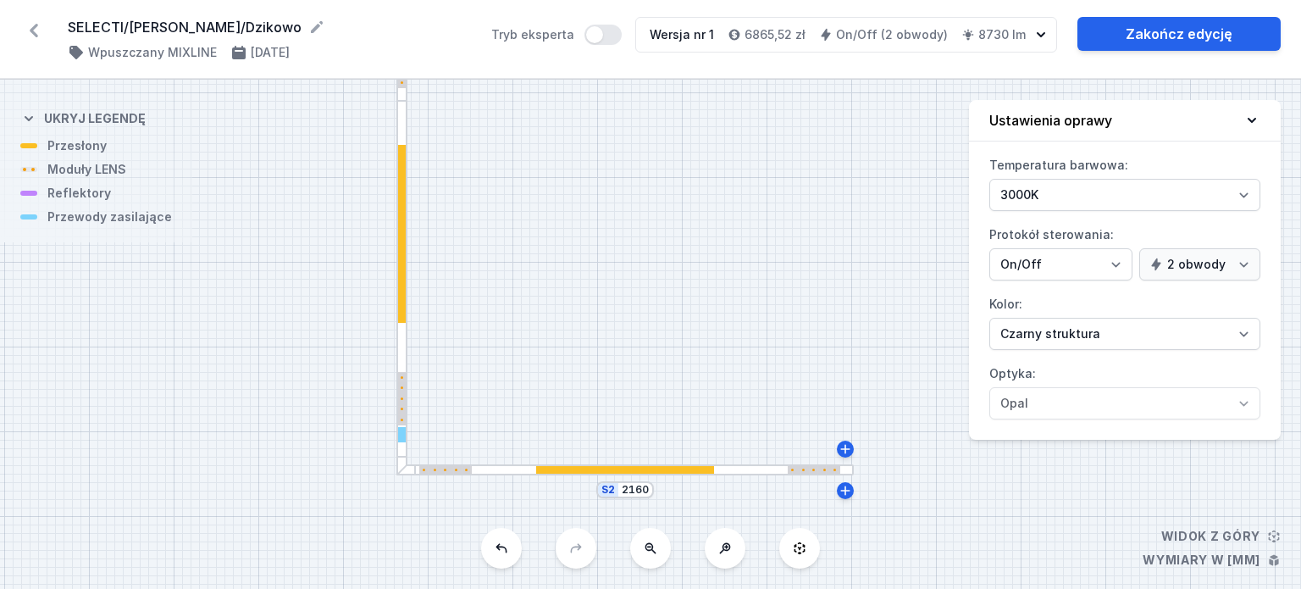
drag, startPoint x: 573, startPoint y: 357, endPoint x: 569, endPoint y: 288, distance: 68.7
click at [569, 288] on div "S2 2160 S1 4320" at bounding box center [650, 334] width 1301 height 509
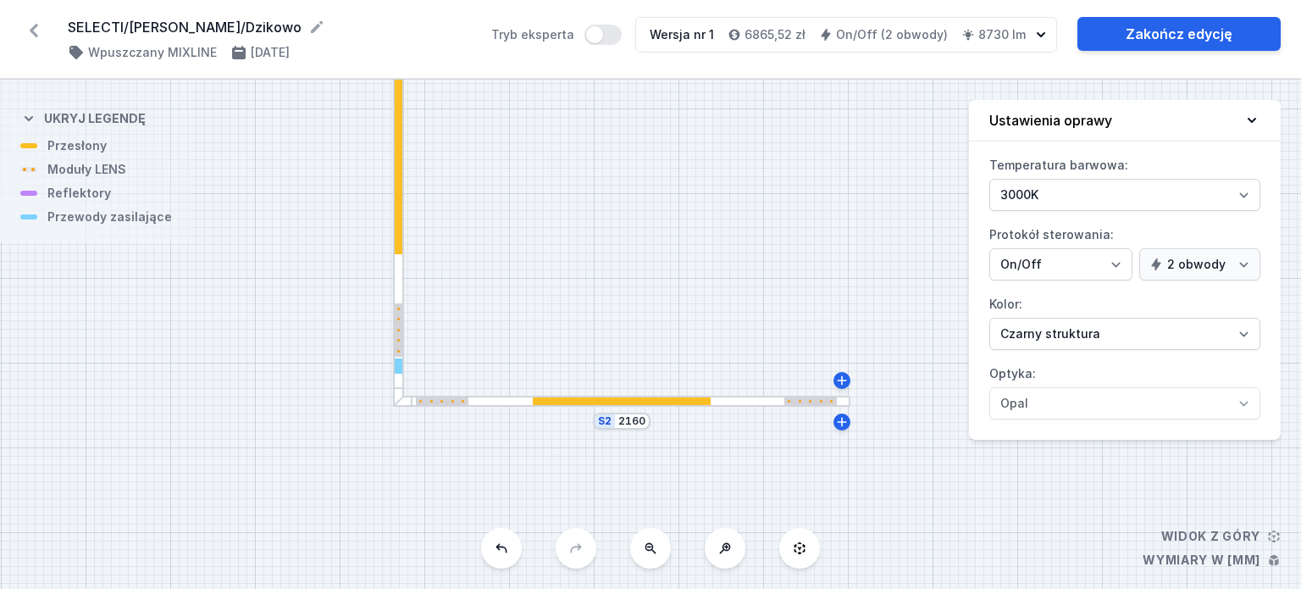
drag, startPoint x: 574, startPoint y: 318, endPoint x: 587, endPoint y: 404, distance: 87.3
click at [587, 402] on div "S2 2160 S1 4320" at bounding box center [650, 334] width 1301 height 509
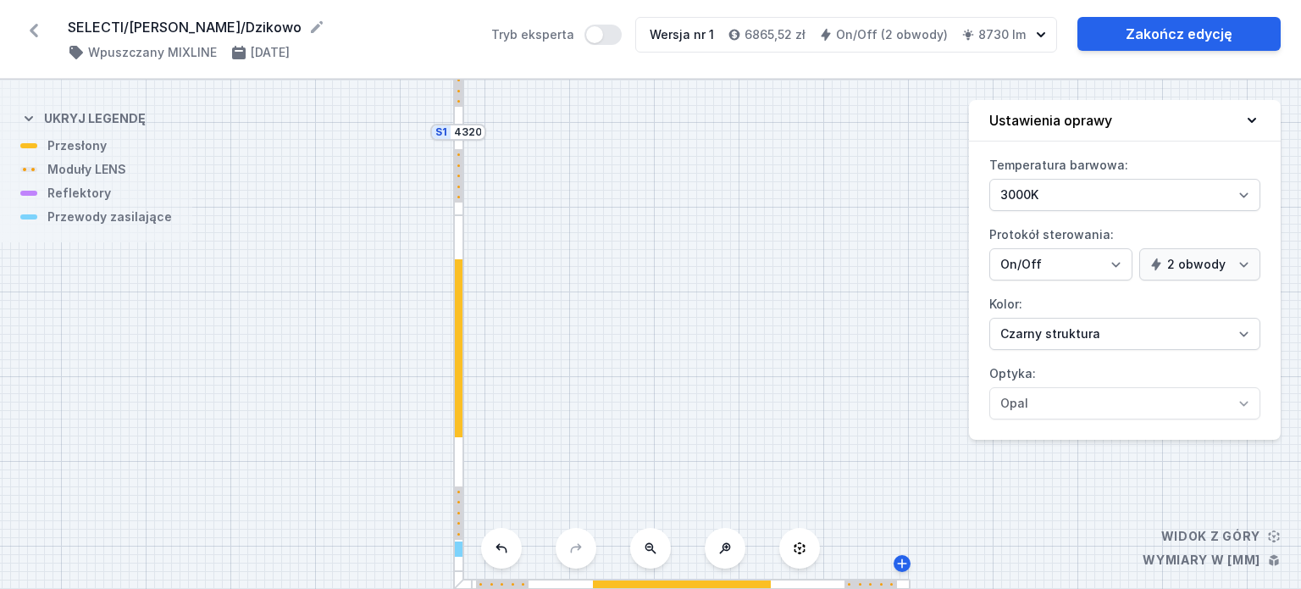
drag, startPoint x: 598, startPoint y: 258, endPoint x: 646, endPoint y: 357, distance: 109.1
click at [646, 357] on div "S2 2160 S1 4320" at bounding box center [650, 334] width 1301 height 509
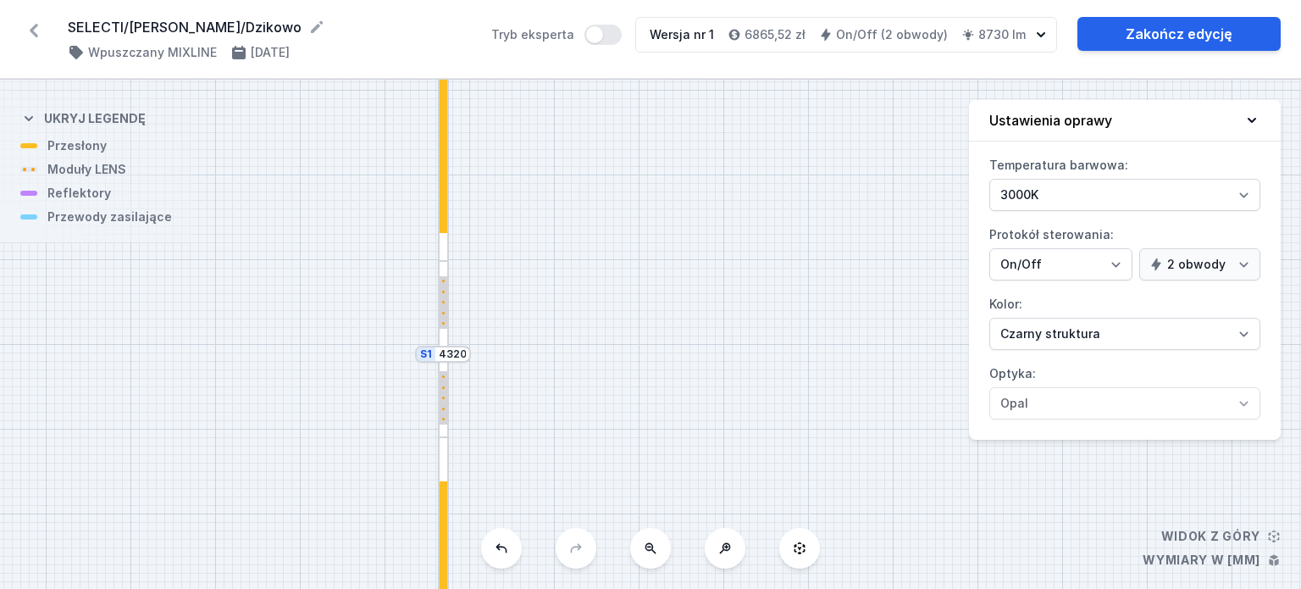
drag, startPoint x: 666, startPoint y: 192, endPoint x: 648, endPoint y: 421, distance: 229.4
click at [648, 421] on div "S2 2160 S1 4320" at bounding box center [650, 334] width 1301 height 509
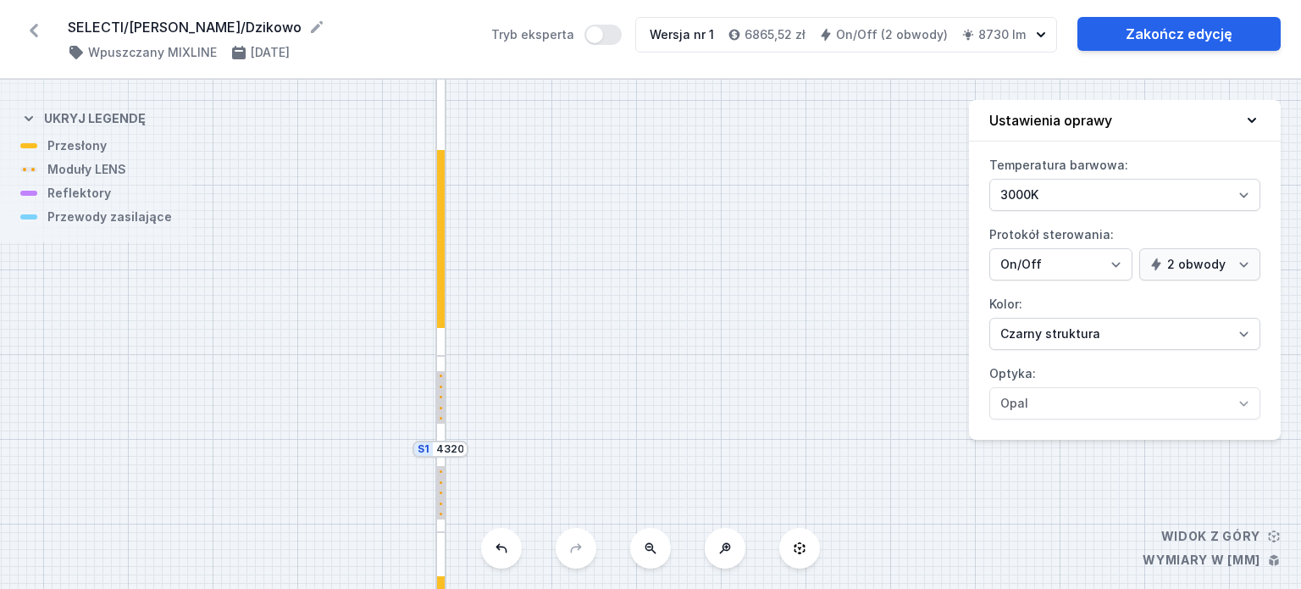
drag, startPoint x: 637, startPoint y: 328, endPoint x: 637, endPoint y: 389, distance: 61.0
click at [637, 389] on div "S2 2160 S1 4320" at bounding box center [650, 334] width 1301 height 509
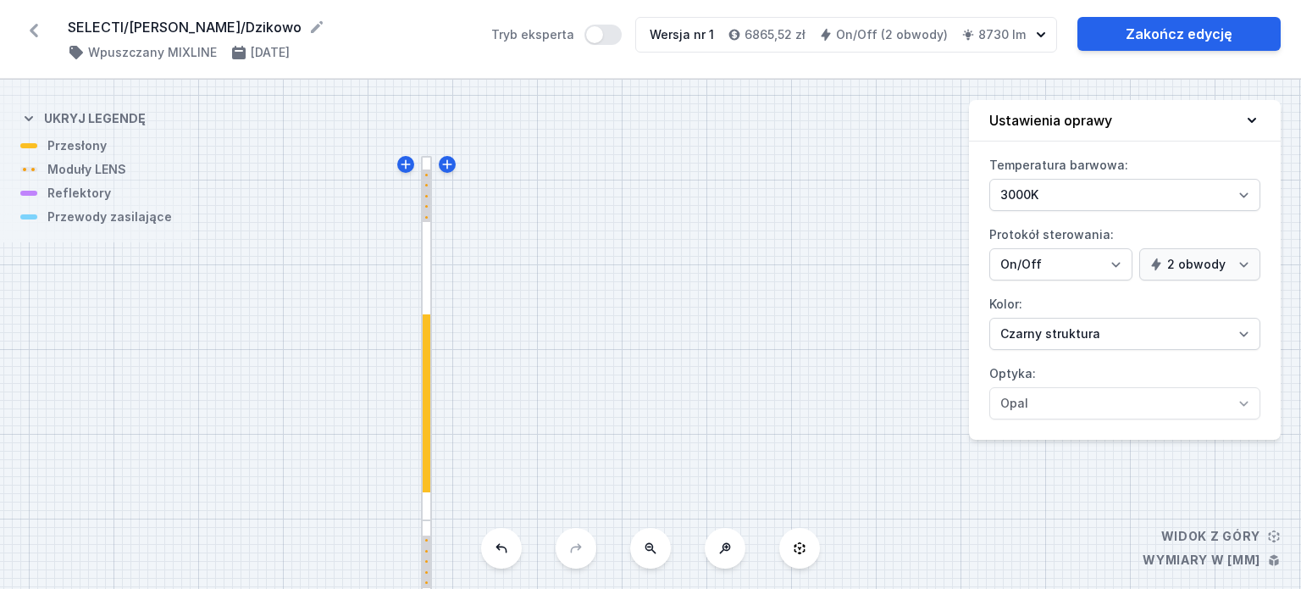
drag, startPoint x: 629, startPoint y: 321, endPoint x: 613, endPoint y: 409, distance: 89.7
click at [613, 409] on div "S2 2160 S1 4320" at bounding box center [650, 334] width 1301 height 509
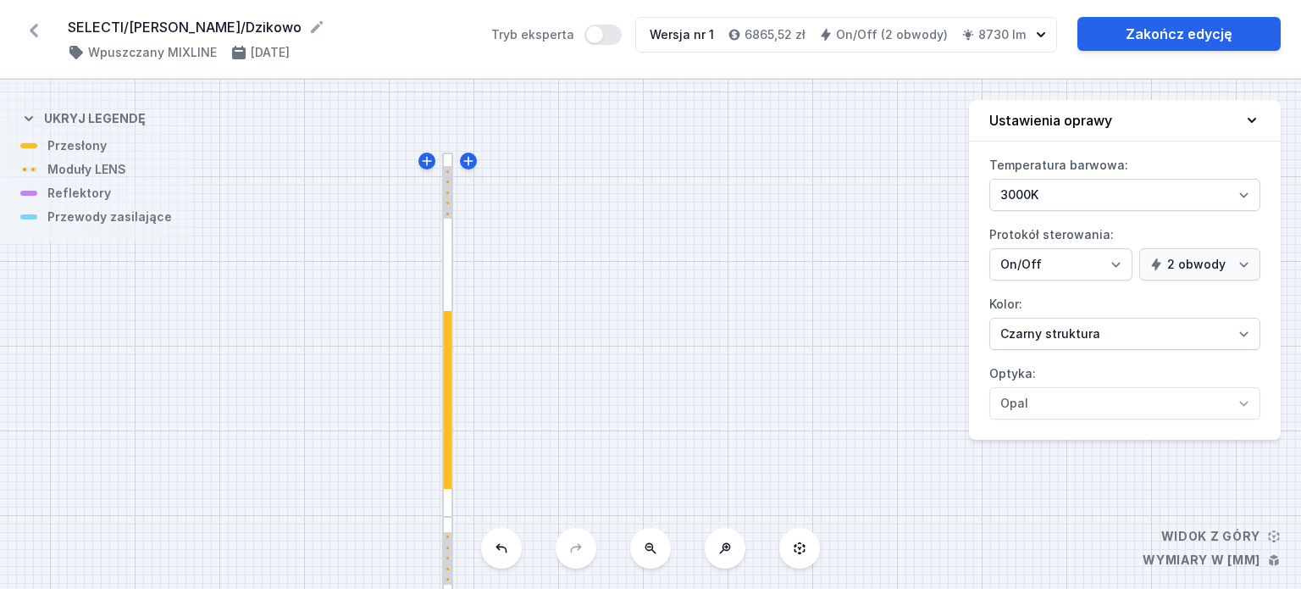
drag, startPoint x: 591, startPoint y: 287, endPoint x: 627, endPoint y: 225, distance: 72.1
click at [627, 225] on div "S2 2160 S1 4320" at bounding box center [650, 334] width 1301 height 509
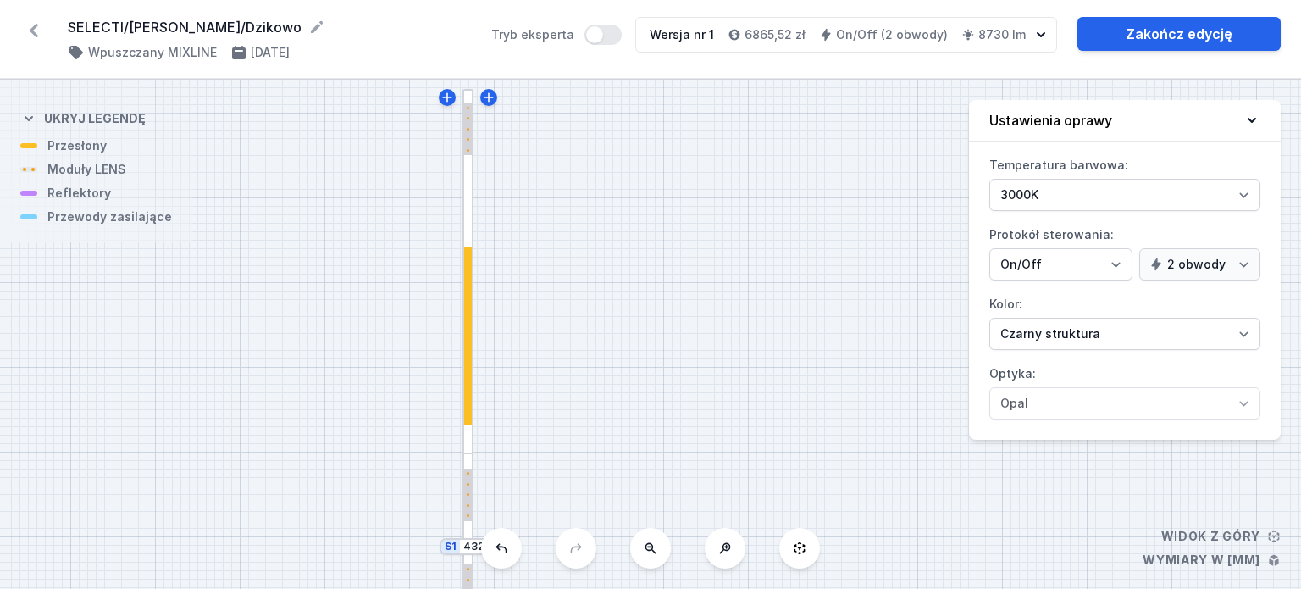
click at [666, 243] on div "S2 2160 S1 4320" at bounding box center [650, 334] width 1301 height 509
drag, startPoint x: 733, startPoint y: 175, endPoint x: 742, endPoint y: 169, distance: 11.5
click at [734, 175] on div "S2 2160 S1 4320" at bounding box center [650, 334] width 1301 height 509
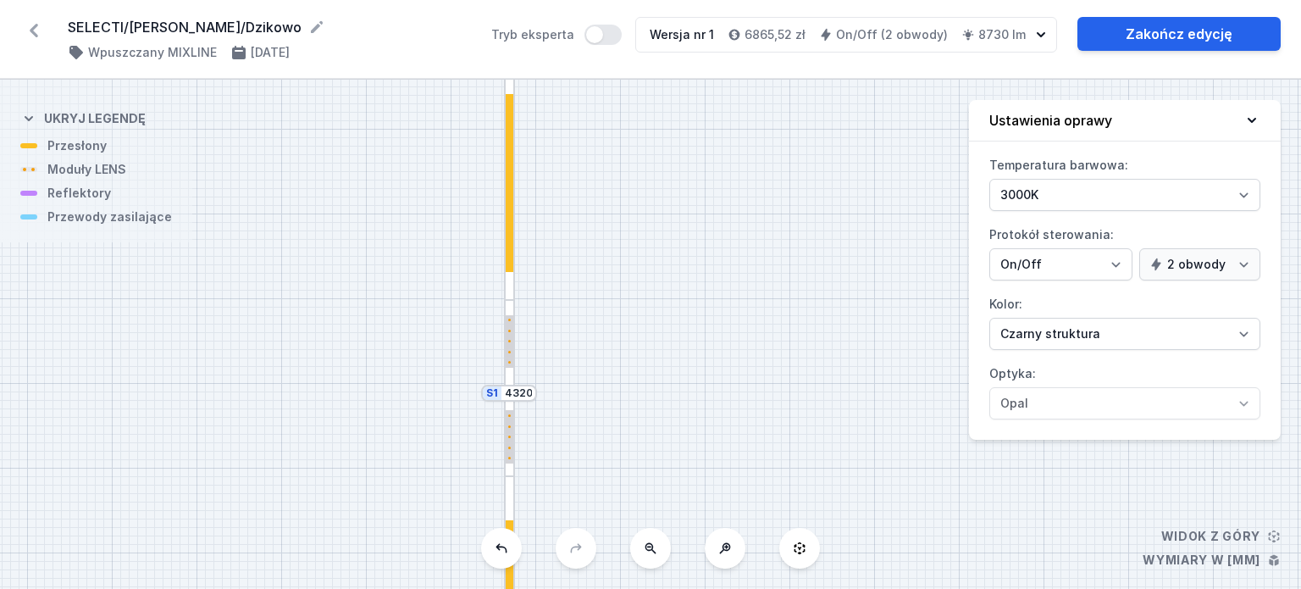
drag, startPoint x: 712, startPoint y: 341, endPoint x: 701, endPoint y: 157, distance: 185.0
click at [701, 197] on div "S2 2160 S1 4320" at bounding box center [650, 334] width 1301 height 509
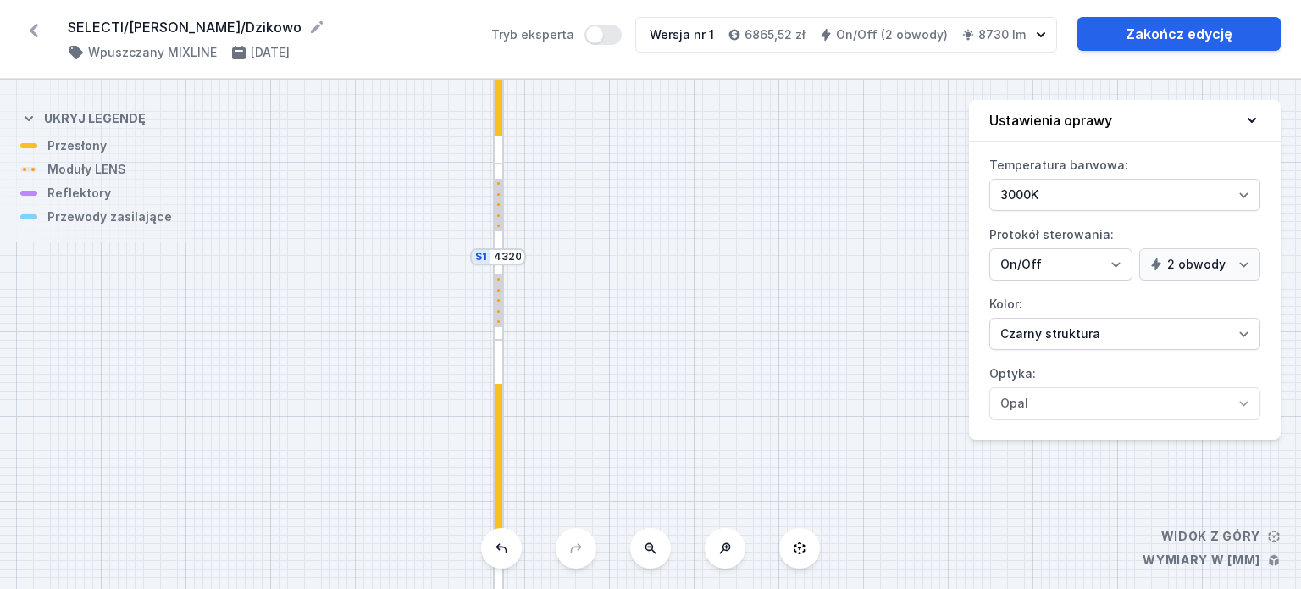
drag, startPoint x: 670, startPoint y: 280, endPoint x: 658, endPoint y: 193, distance: 88.1
click at [659, 210] on div "S2 2160 S1 4320" at bounding box center [650, 334] width 1301 height 509
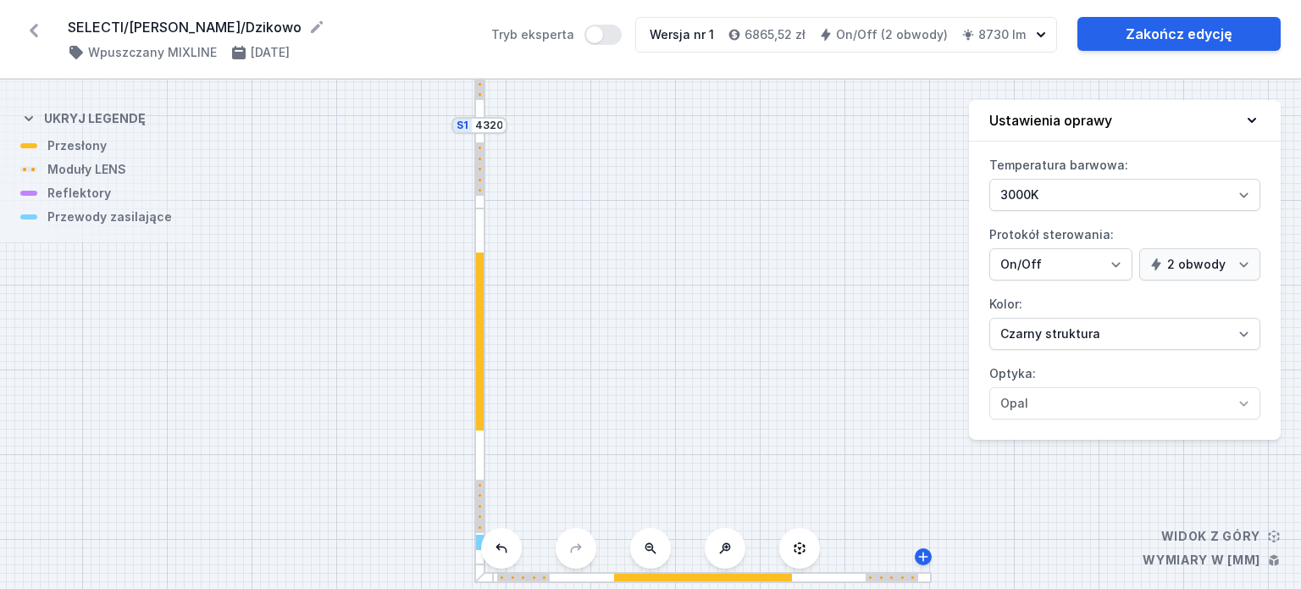
click at [624, 223] on div "S2 2160 S1 4320" at bounding box center [650, 334] width 1301 height 509
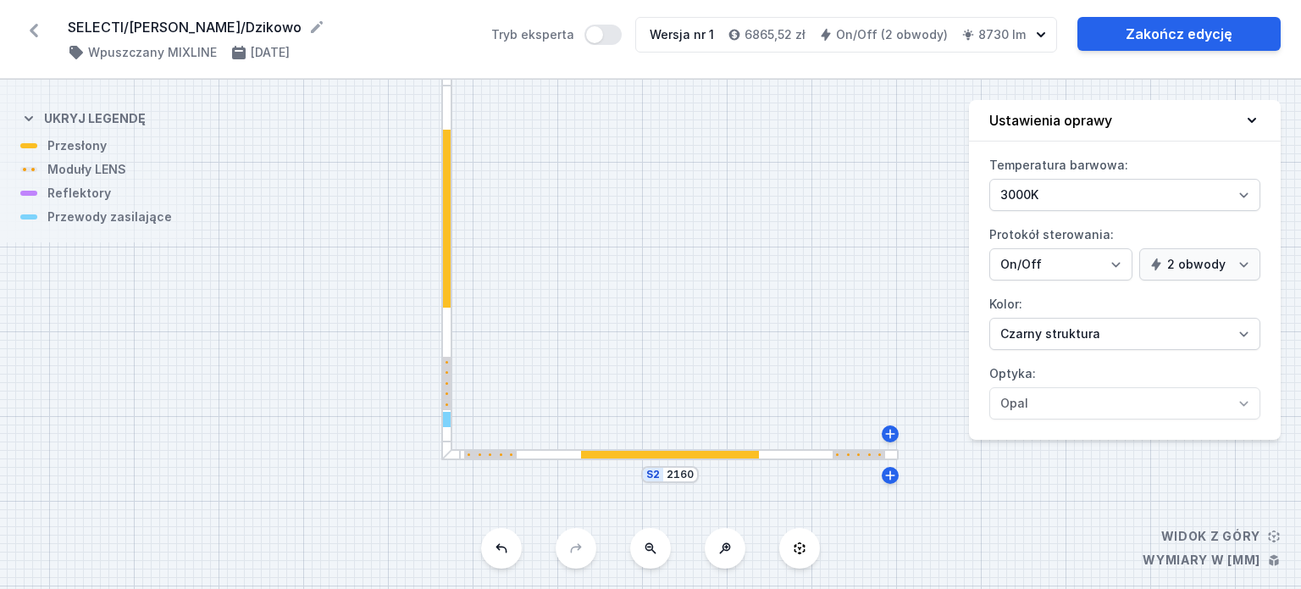
drag, startPoint x: 667, startPoint y: 243, endPoint x: 647, endPoint y: 358, distance: 116.9
click at [650, 355] on div "S2 2160 S1 4320" at bounding box center [650, 334] width 1301 height 509
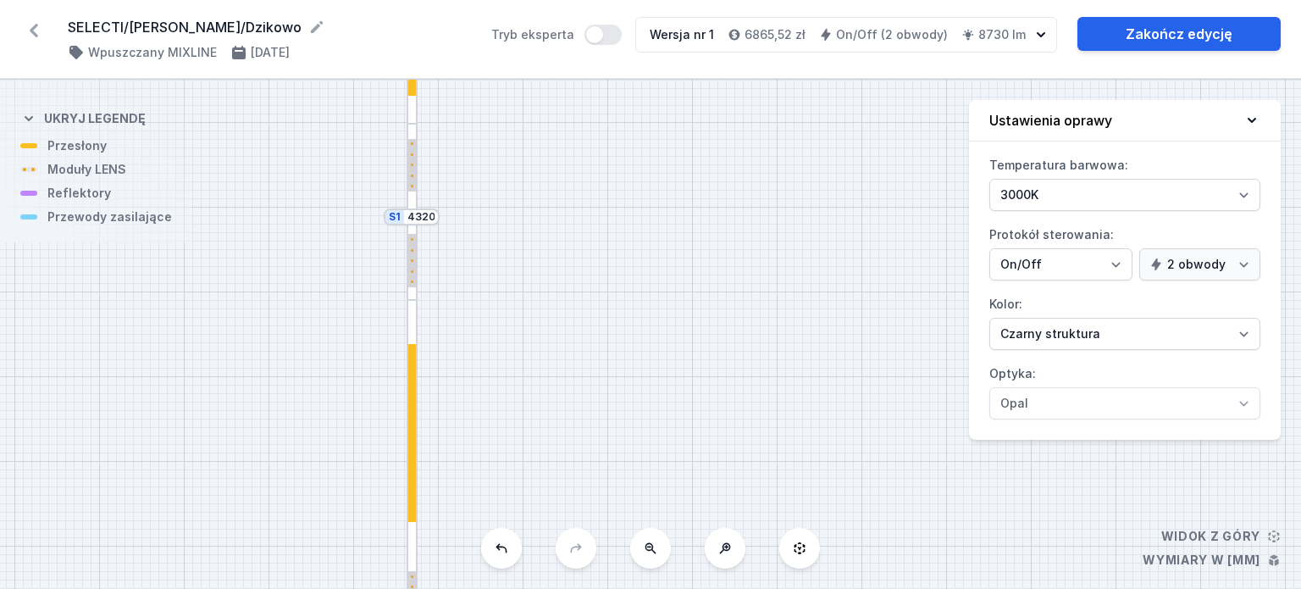
click at [654, 318] on div "S2 2160 S1 4320" at bounding box center [650, 334] width 1301 height 509
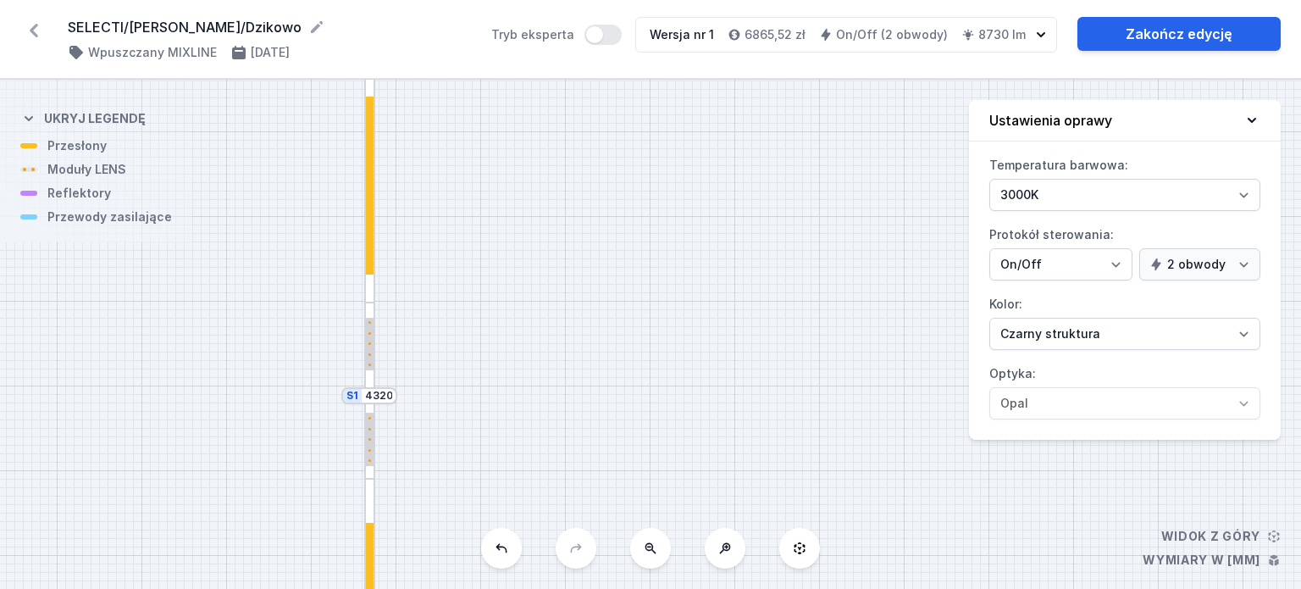
drag, startPoint x: 673, startPoint y: 213, endPoint x: 640, endPoint y: 359, distance: 149.4
click at [640, 359] on div "S2 2160 S1 4320" at bounding box center [650, 334] width 1301 height 509
drag, startPoint x: 637, startPoint y: 199, endPoint x: 637, endPoint y: 293, distance: 94.0
click at [637, 293] on div "S2 2160 S1 4320" at bounding box center [650, 334] width 1301 height 509
drag, startPoint x: 650, startPoint y: 179, endPoint x: 624, endPoint y: 326, distance: 149.6
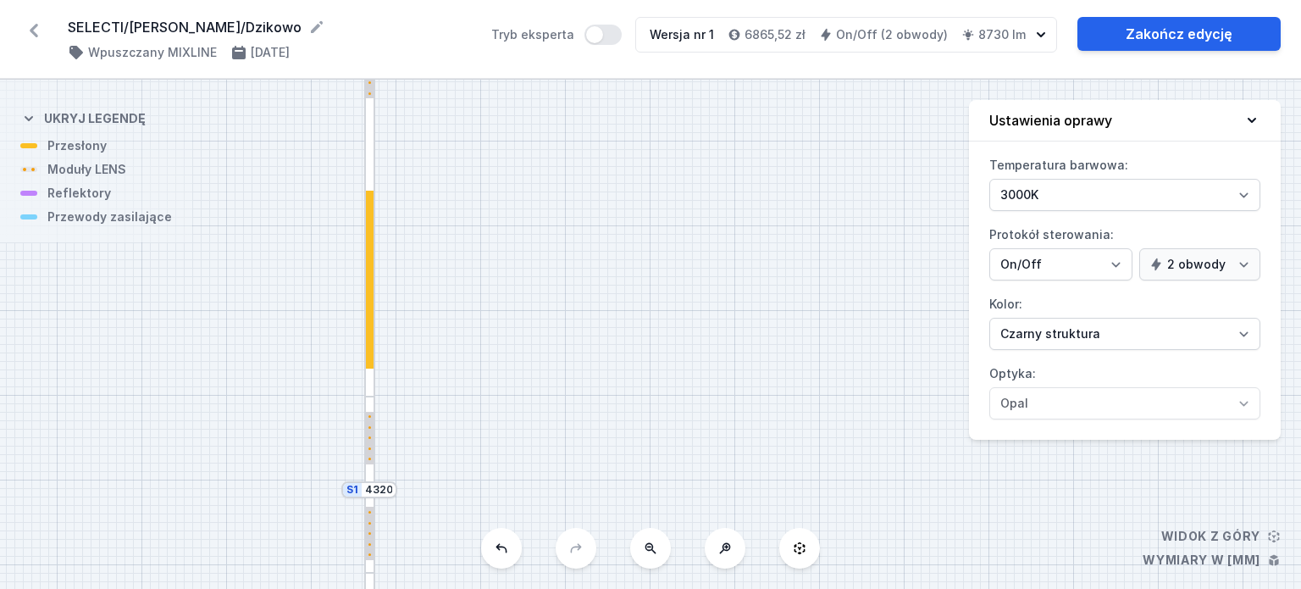
click at [629, 334] on div "S2 2160 S1 4320" at bounding box center [650, 334] width 1301 height 509
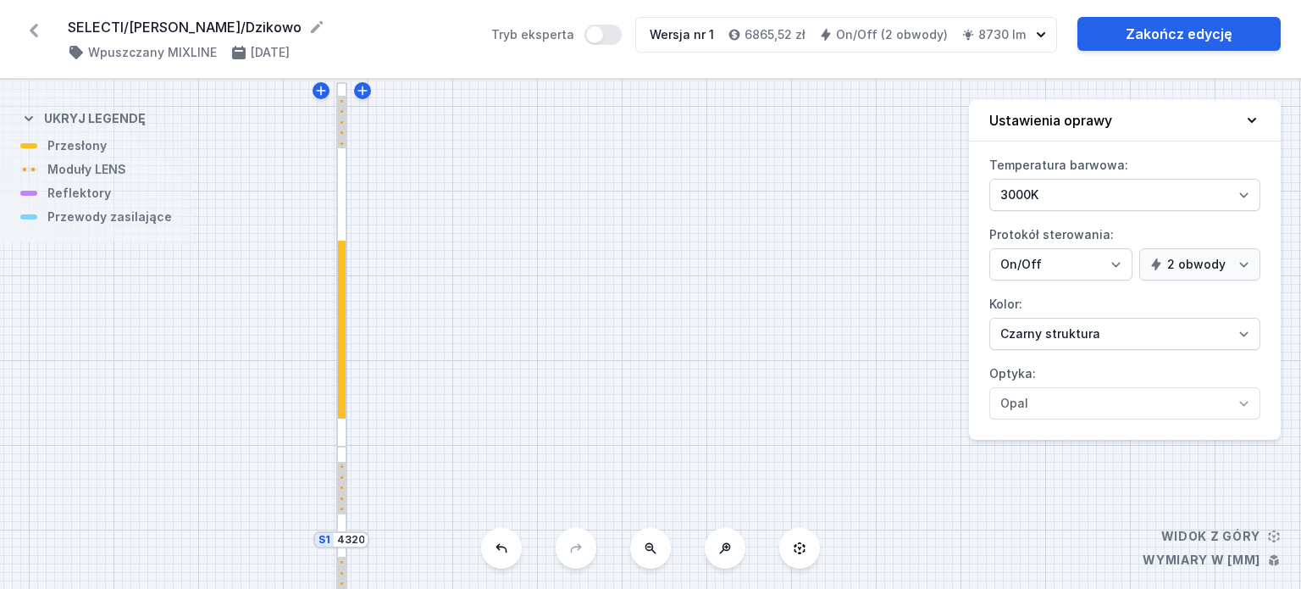
drag, startPoint x: 550, startPoint y: 280, endPoint x: 550, endPoint y: 241, distance: 38.1
click at [550, 241] on div "S2 2160 S1 4320" at bounding box center [650, 334] width 1301 height 509
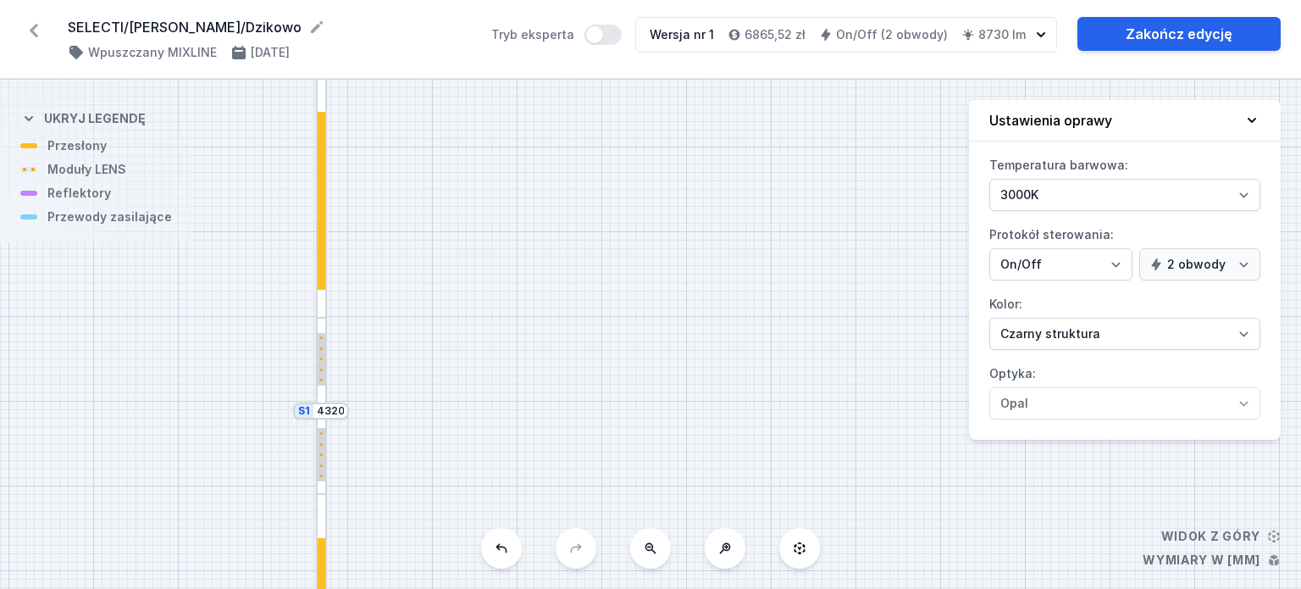
drag, startPoint x: 549, startPoint y: 301, endPoint x: 532, endPoint y: 189, distance: 113.1
click at [529, 160] on div "S2 2160 S1 4320" at bounding box center [650, 334] width 1301 height 509
drag, startPoint x: 540, startPoint y: 339, endPoint x: 544, endPoint y: 192, distance: 146.6
click at [539, 223] on div "S2 2160 S1 4320" at bounding box center [650, 334] width 1301 height 509
drag, startPoint x: 543, startPoint y: 391, endPoint x: 558, endPoint y: 169, distance: 222.5
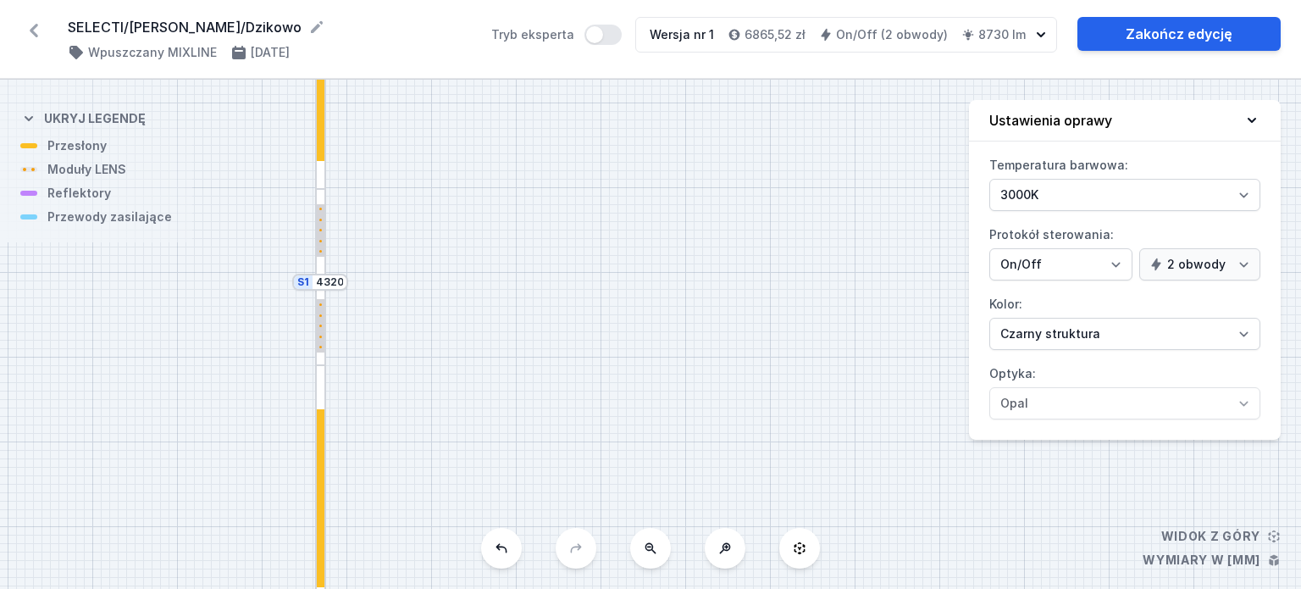
click at [545, 220] on div "S2 2160 S1 4320" at bounding box center [650, 334] width 1301 height 509
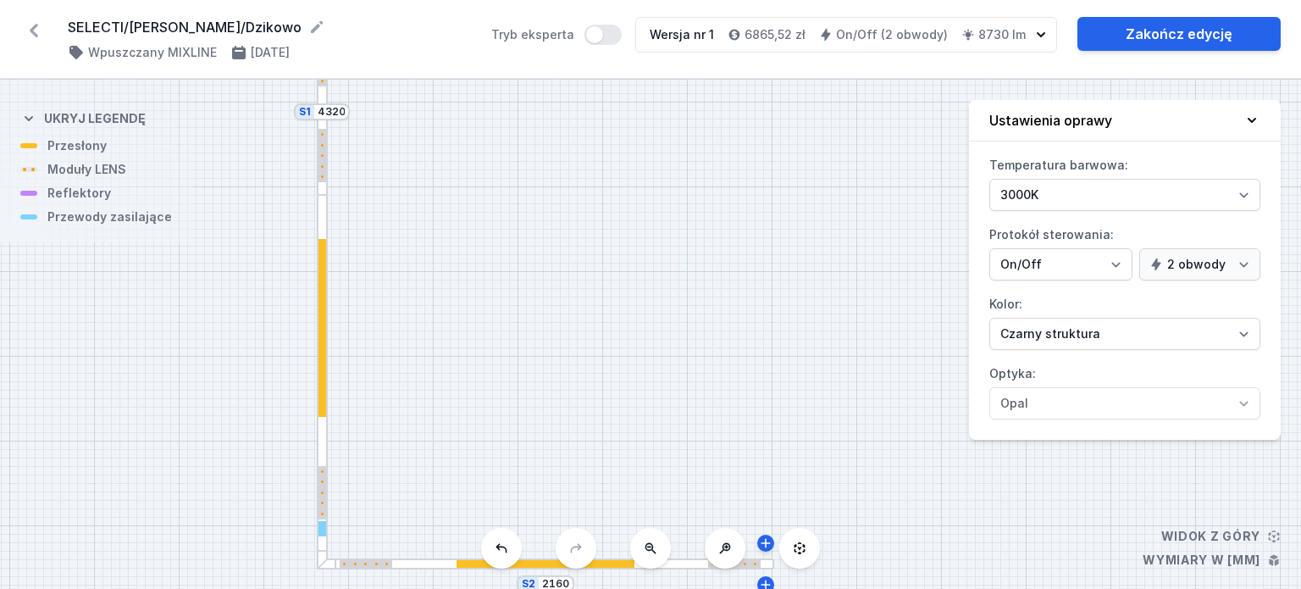
drag, startPoint x: 541, startPoint y: 344, endPoint x: 541, endPoint y: 216, distance: 127.9
click at [540, 219] on div "S2 2160 S1 4320" at bounding box center [650, 334] width 1301 height 509
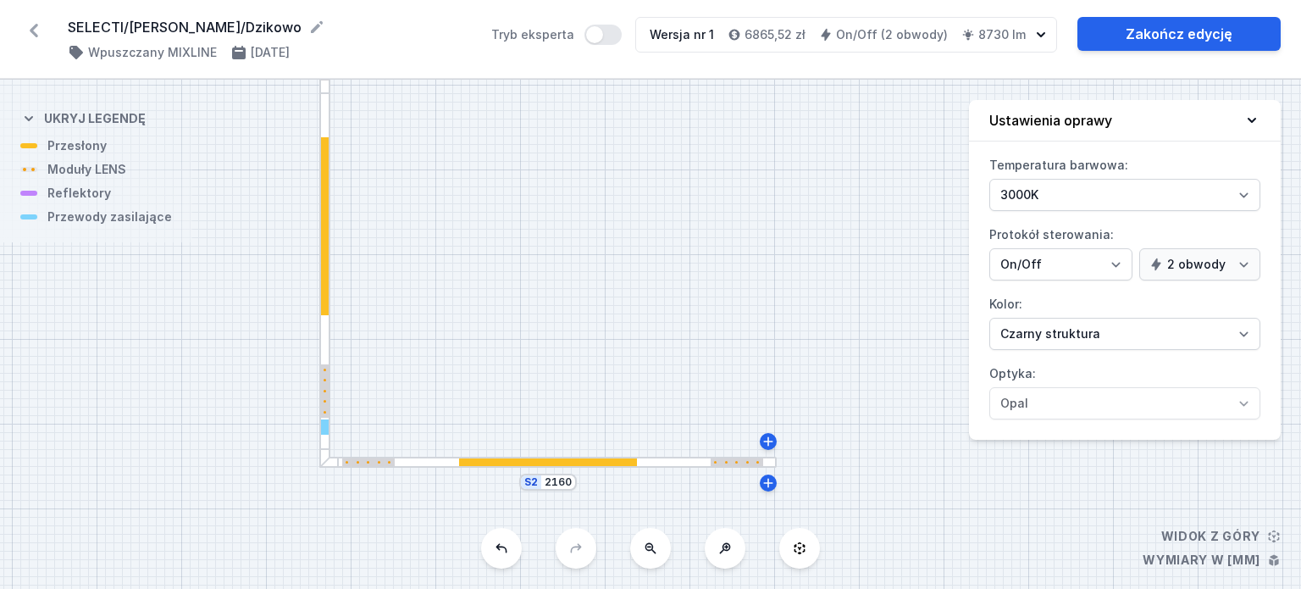
drag, startPoint x: 541, startPoint y: 216, endPoint x: 565, endPoint y: 357, distance: 142.8
click at [565, 357] on div "S2 2160 S1 4320" at bounding box center [650, 334] width 1301 height 509
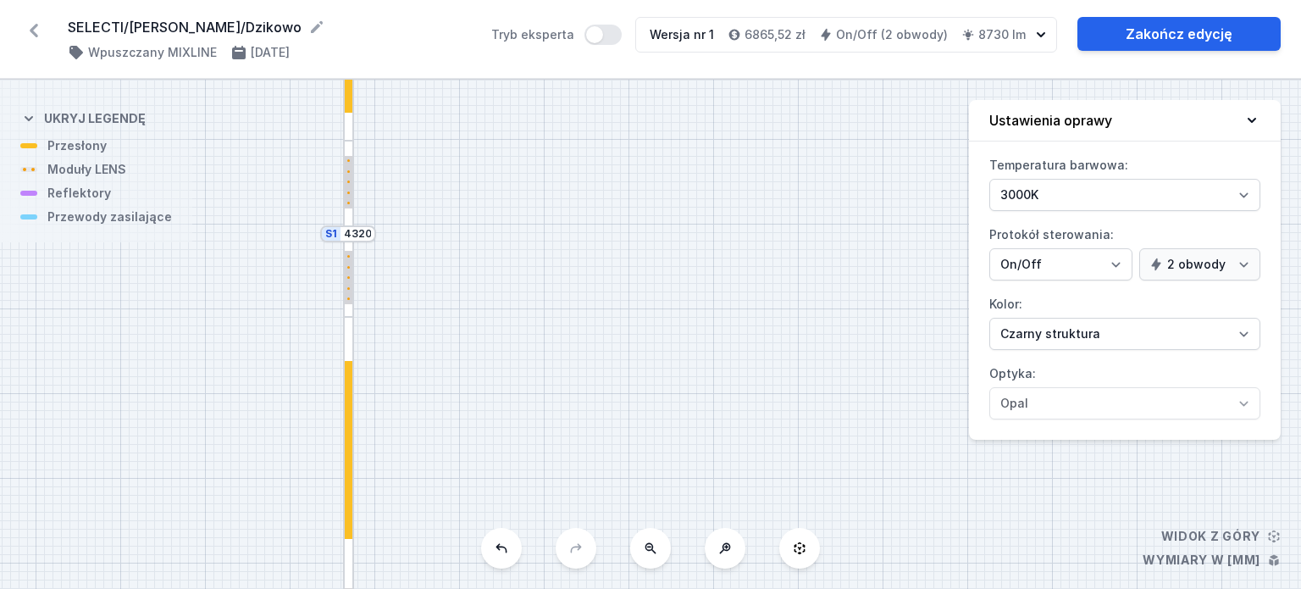
drag, startPoint x: 559, startPoint y: 265, endPoint x: 563, endPoint y: 363, distance: 97.5
click at [563, 362] on div "S2 2160 S1 4320" at bounding box center [650, 334] width 1301 height 509
drag, startPoint x: 544, startPoint y: 241, endPoint x: 544, endPoint y: 357, distance: 115.2
click at [544, 352] on div "S2 2160 S1 4320" at bounding box center [650, 334] width 1301 height 509
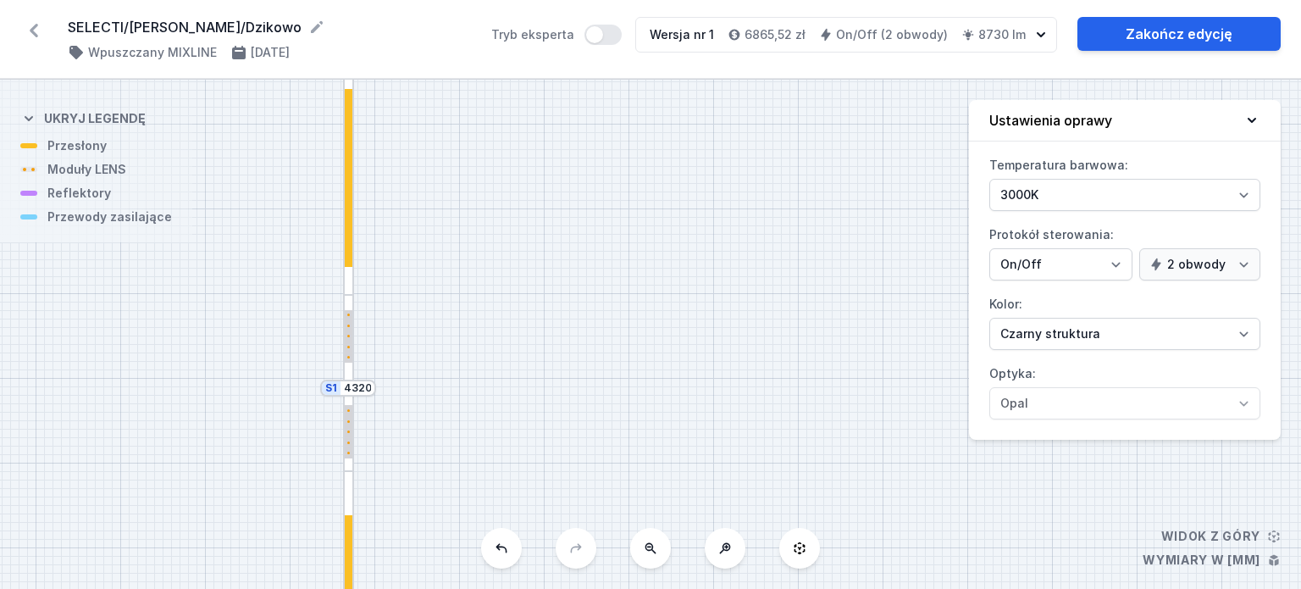
drag, startPoint x: 540, startPoint y: 256, endPoint x: 544, endPoint y: 354, distance: 98.4
click at [544, 354] on div "S2 2160 S1 4320" at bounding box center [650, 334] width 1301 height 509
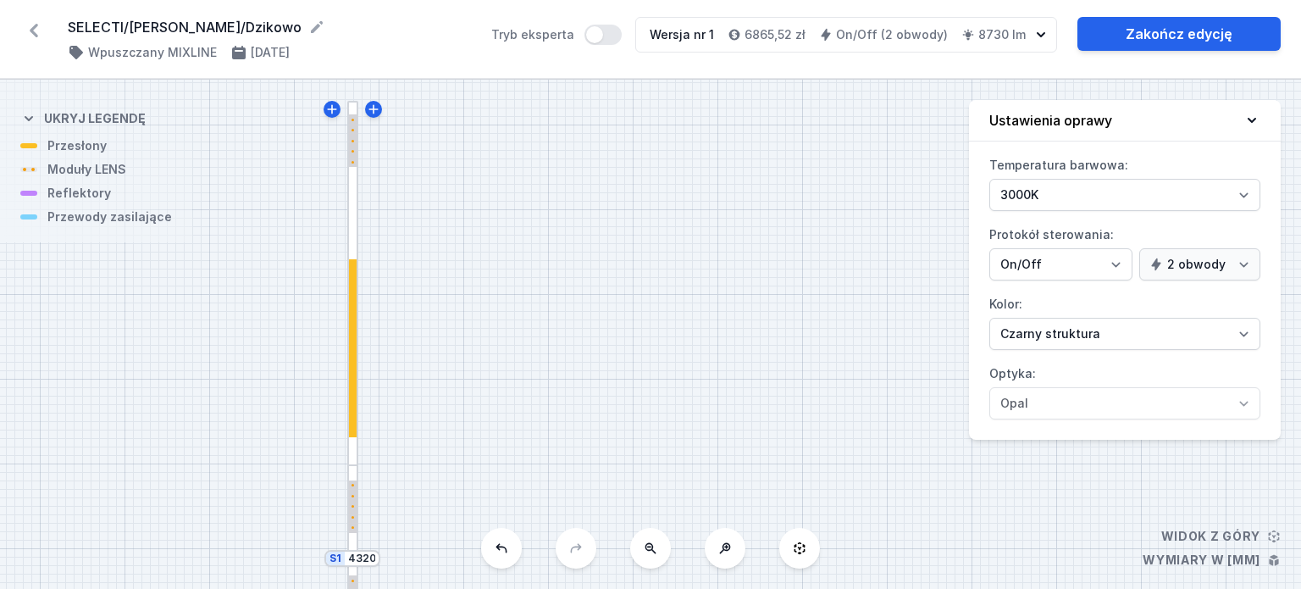
drag, startPoint x: 541, startPoint y: 262, endPoint x: 542, endPoint y: 333, distance: 71.2
click at [542, 333] on div "S2 2160 S1 4320" at bounding box center [650, 334] width 1301 height 509
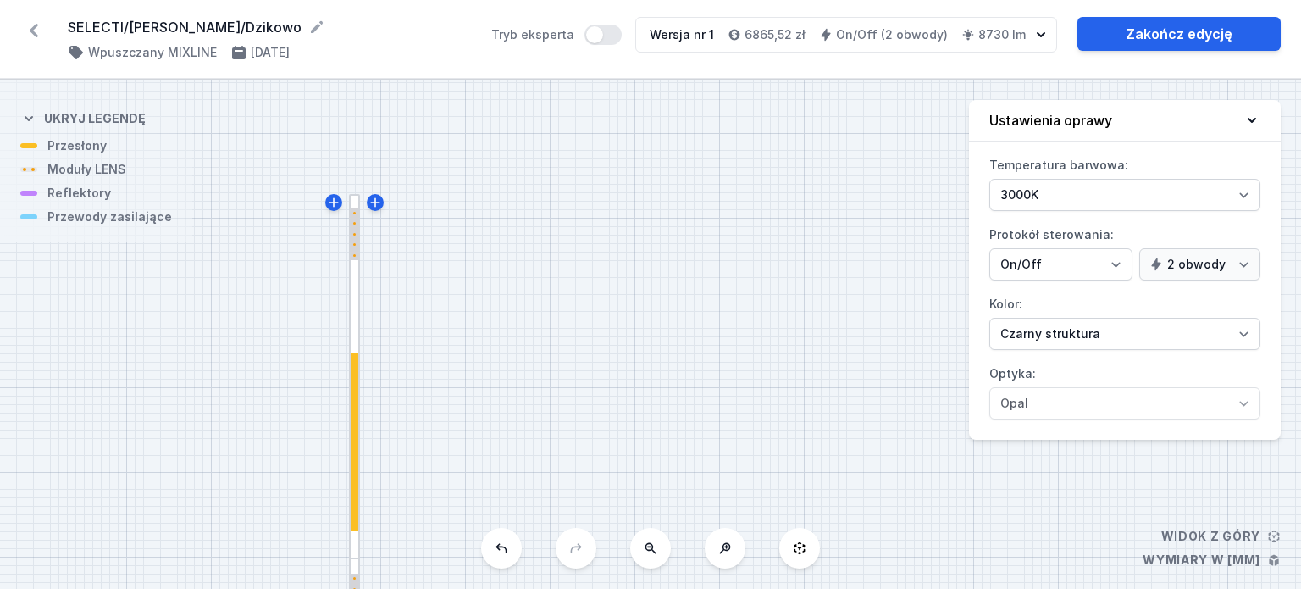
drag, startPoint x: 541, startPoint y: 257, endPoint x: 537, endPoint y: 213, distance: 44.3
click at [537, 213] on div "S2 2160 S1 4320" at bounding box center [650, 334] width 1301 height 509
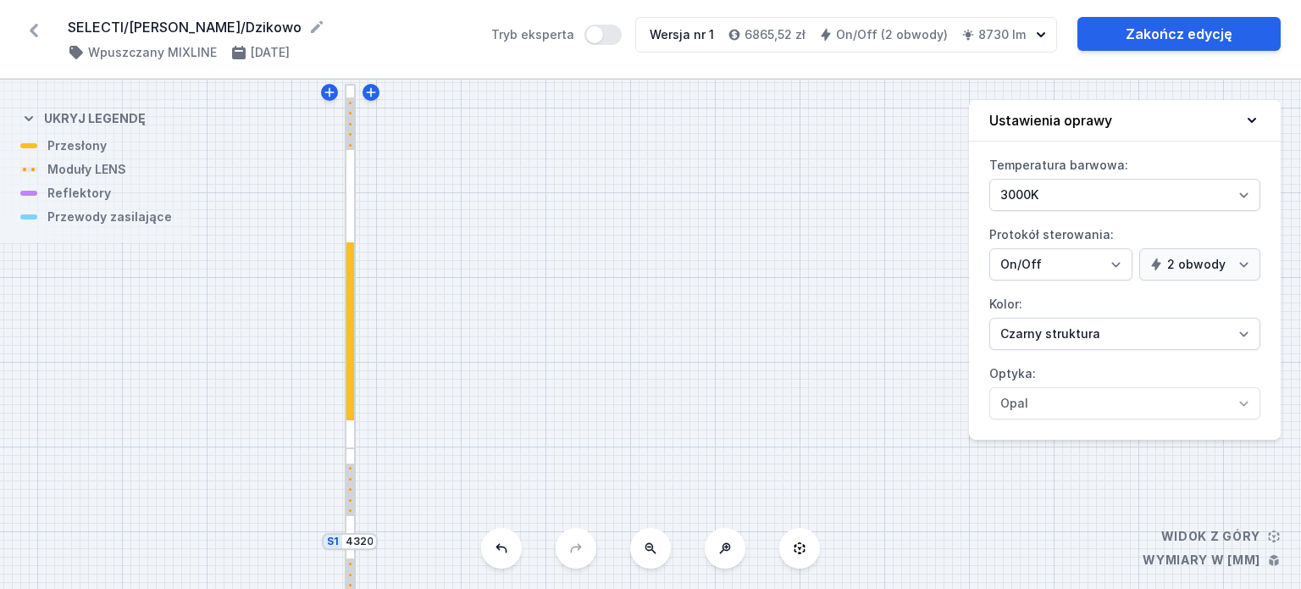
drag, startPoint x: 635, startPoint y: 300, endPoint x: 572, endPoint y: 152, distance: 161.0
click at [572, 152] on div "S2 2160 S1 4320" at bounding box center [650, 334] width 1301 height 509
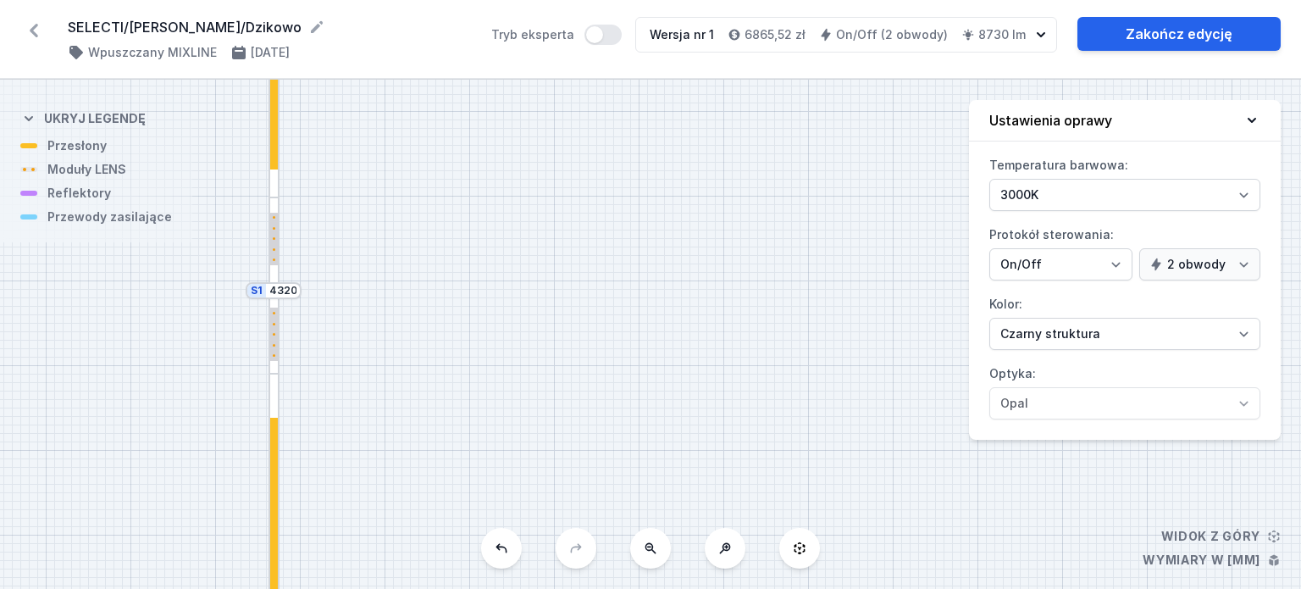
drag, startPoint x: 576, startPoint y: 267, endPoint x: 569, endPoint y: 175, distance: 91.7
click at [566, 195] on div "S2 2160 S1 4320" at bounding box center [650, 334] width 1301 height 509
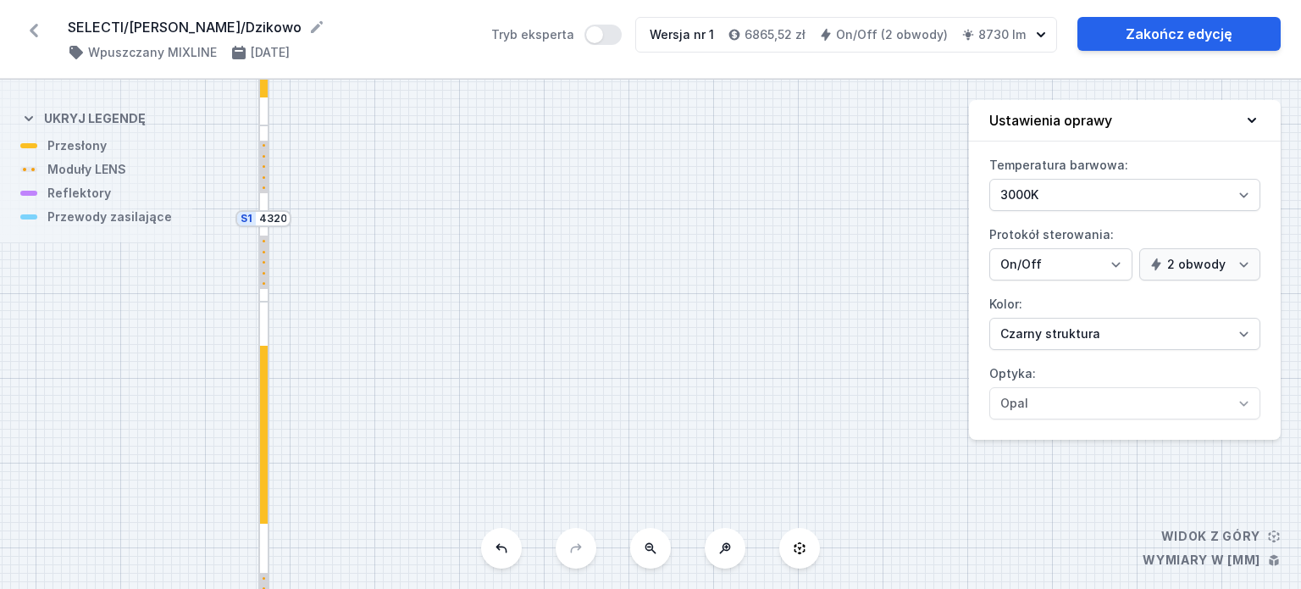
drag, startPoint x: 590, startPoint y: 336, endPoint x: 562, endPoint y: 208, distance: 130.9
click at [562, 210] on div "S2 2160 S1 4320" at bounding box center [650, 334] width 1301 height 509
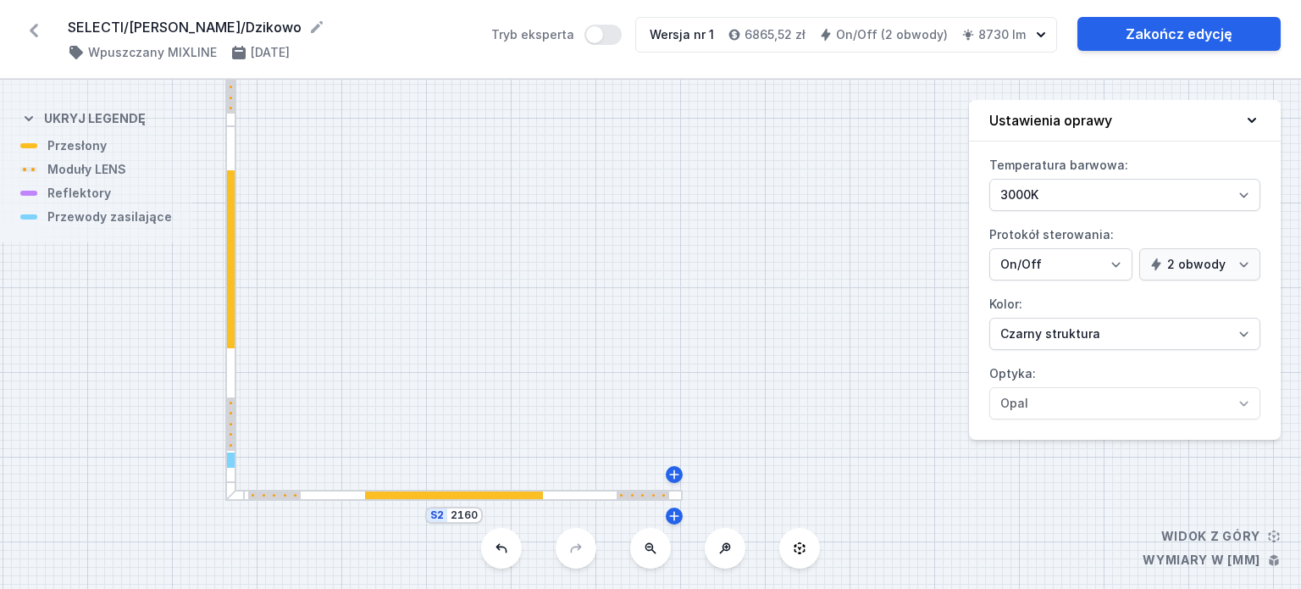
drag, startPoint x: 612, startPoint y: 332, endPoint x: 603, endPoint y: 239, distance: 93.6
click at [603, 239] on div "S2 2160 S1 4320" at bounding box center [650, 334] width 1301 height 509
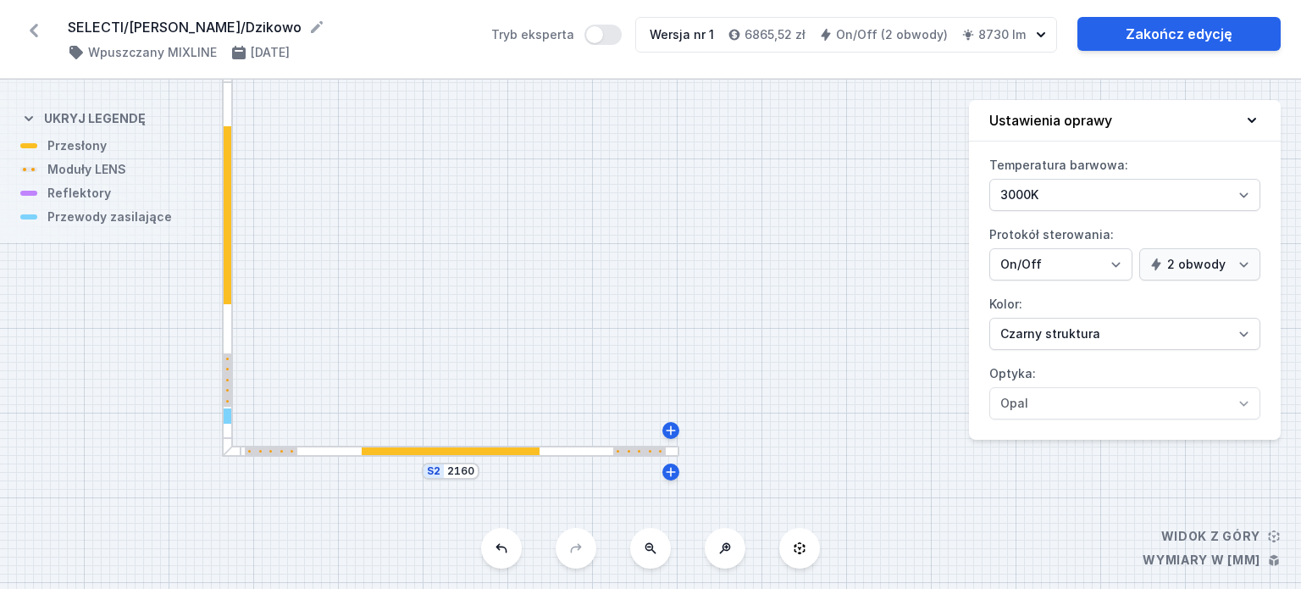
click at [37, 25] on icon at bounding box center [33, 30] width 27 height 27
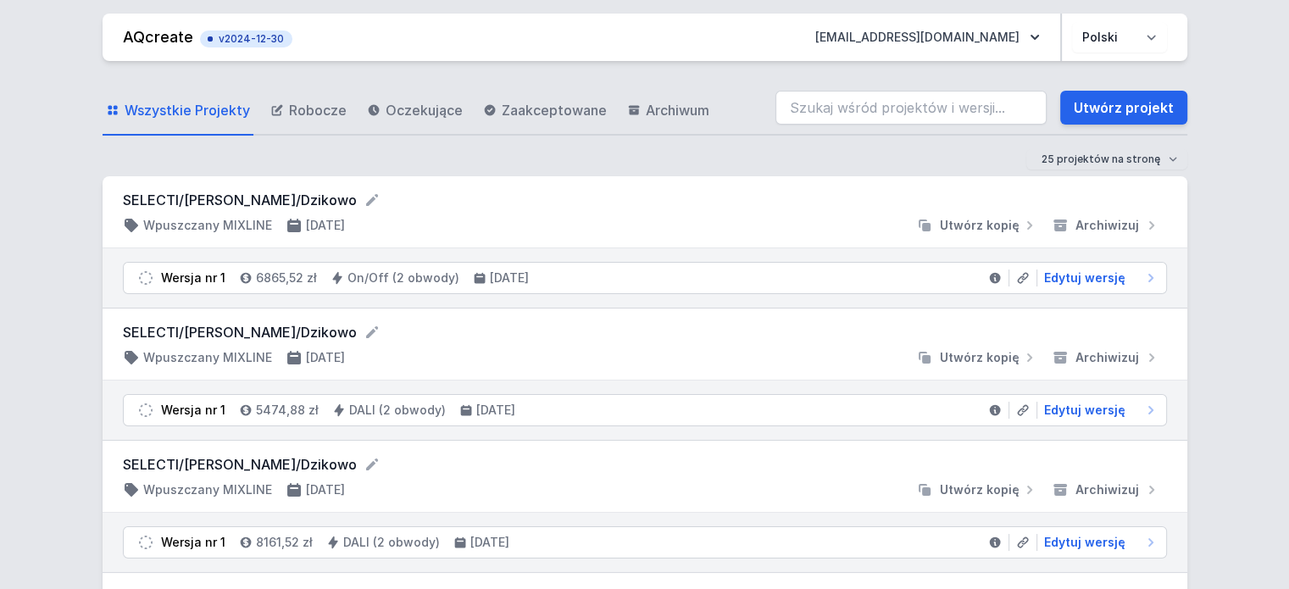
click at [240, 276] on icon at bounding box center [246, 278] width 14 height 14
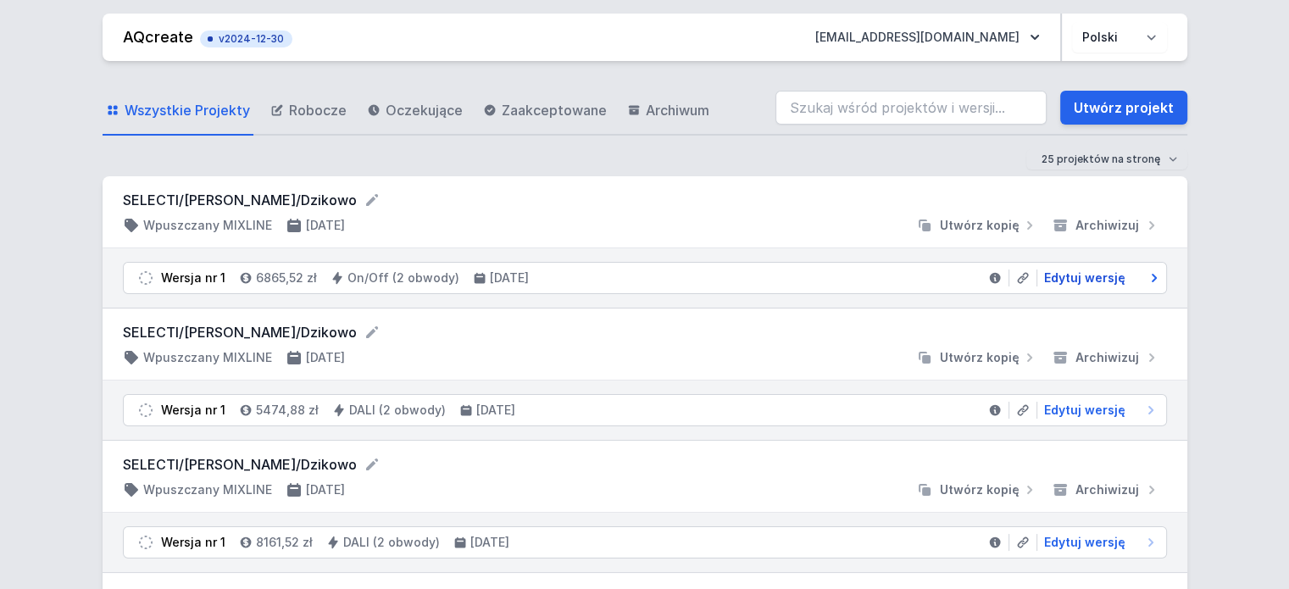
click at [1061, 282] on span "Edytuj wersję" at bounding box center [1084, 277] width 81 height 17
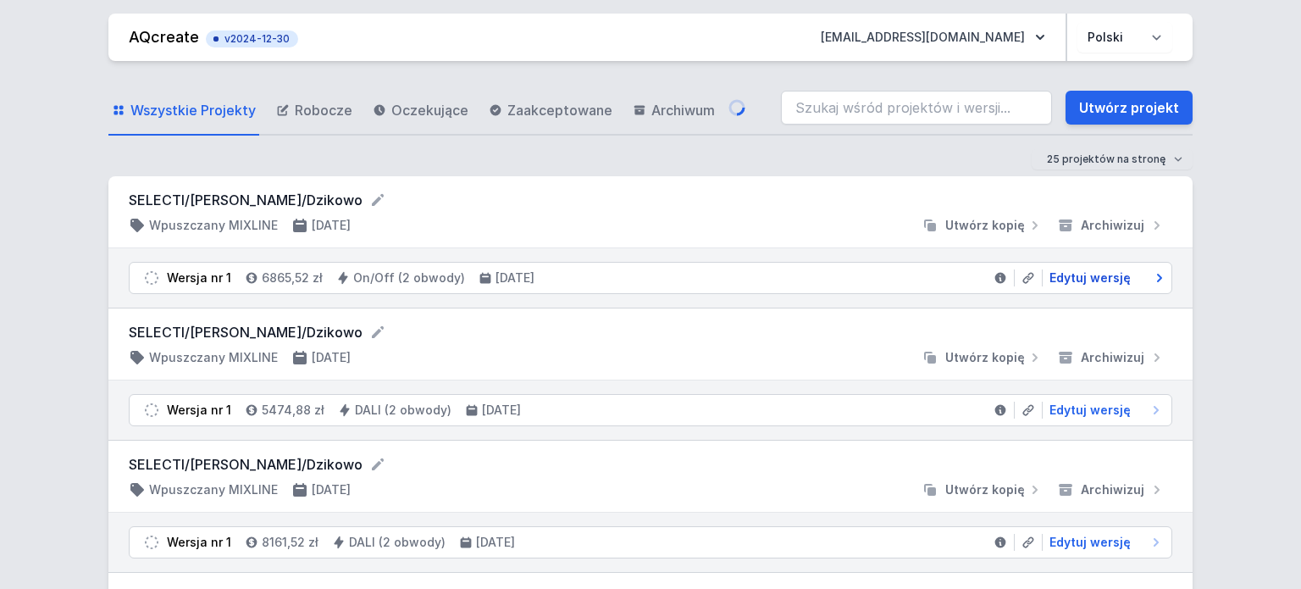
select select "3000"
select select "true"
select select "2"
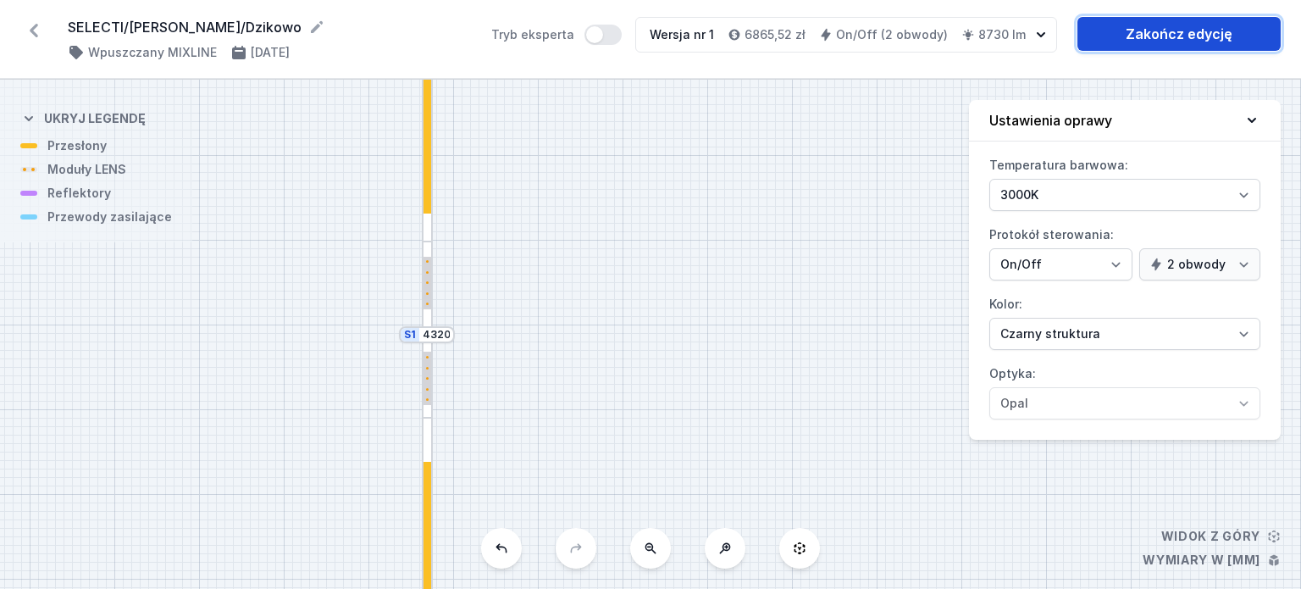
click at [1095, 28] on link "Zakończ edycję" at bounding box center [1179, 34] width 203 height 34
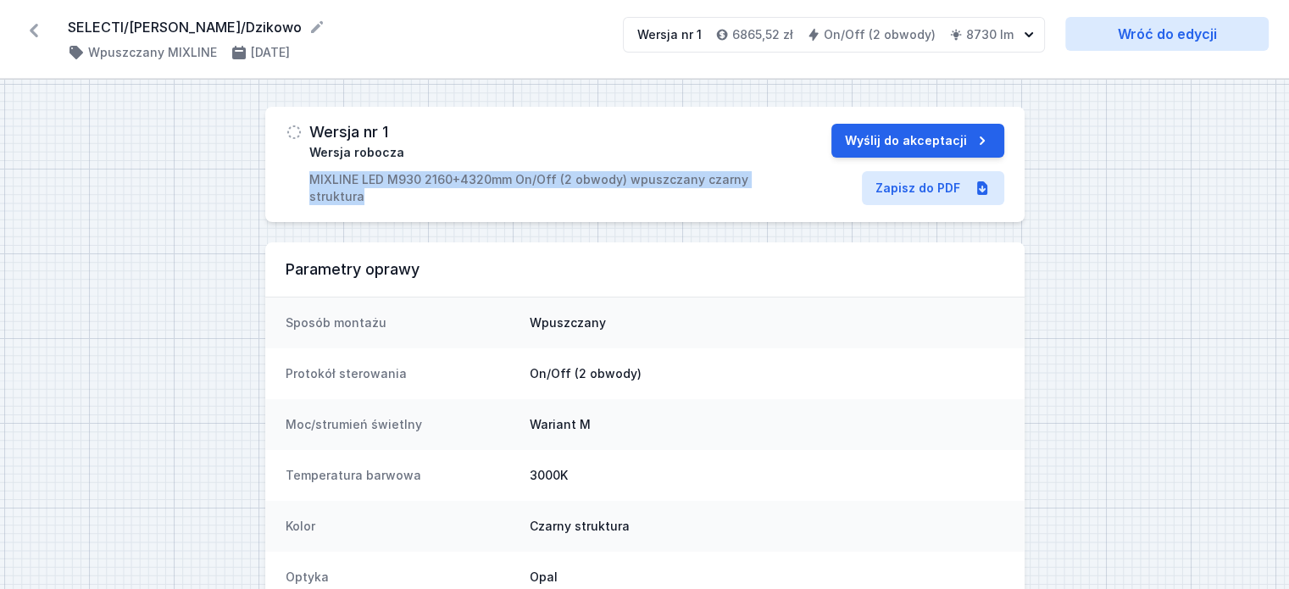
drag, startPoint x: 357, startPoint y: 196, endPoint x: 308, endPoint y: 179, distance: 51.2
click at [309, 179] on p "MIXLINE LED M930 2160+4320mm On/Off (2 obwody) wpuszczany czarny struktura" at bounding box center [536, 188] width 455 height 34
copy p "MIXLINE LED M930 2160+4320mm On/Off (2 obwody) wpuszczany czarny struktura"
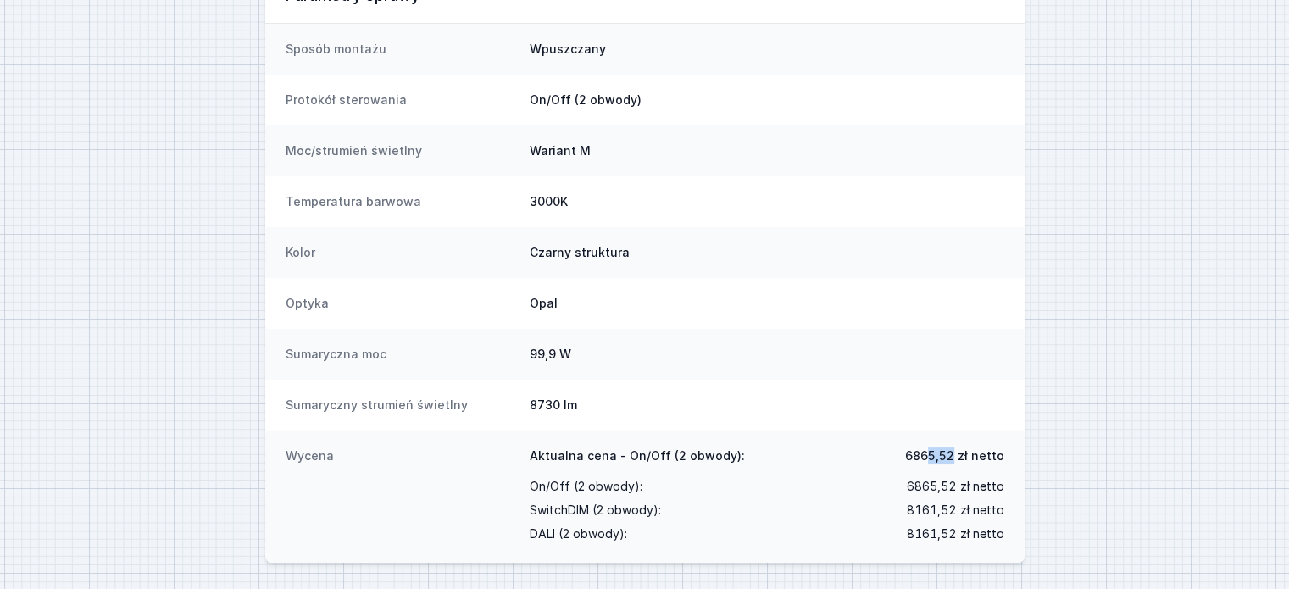
drag, startPoint x: 956, startPoint y: 453, endPoint x: 932, endPoint y: 456, distance: 23.9
click at [932, 456] on span "6865,52 zł netto" at bounding box center [954, 455] width 99 height 17
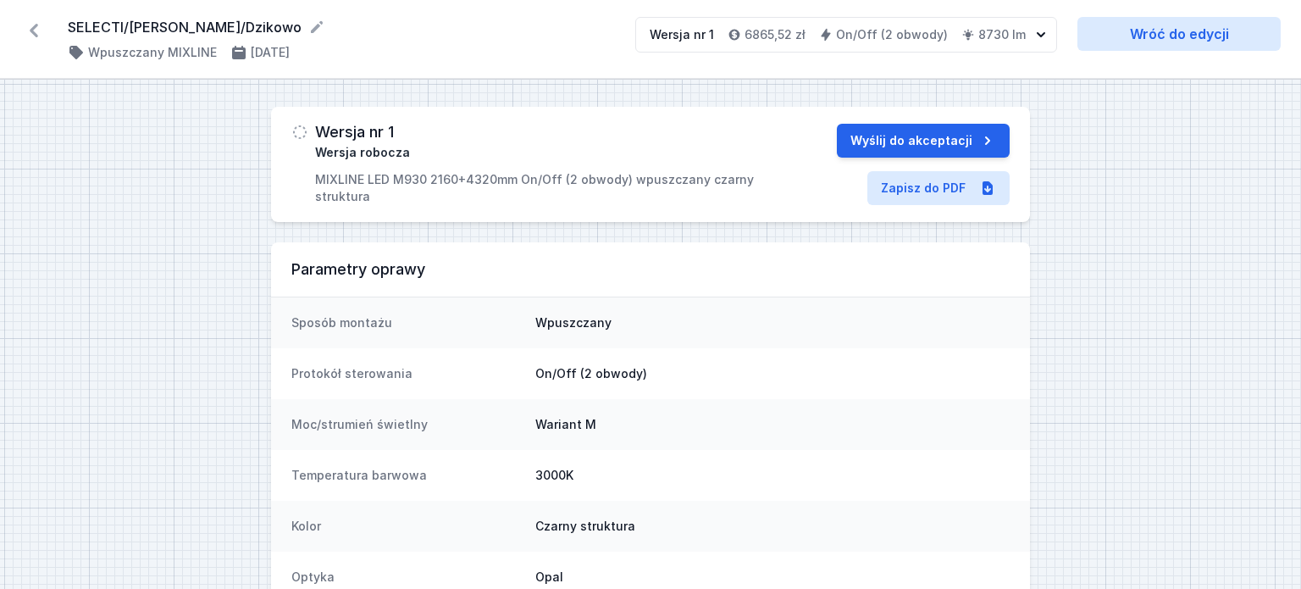
select select "3000"
select select "true"
select select "2"
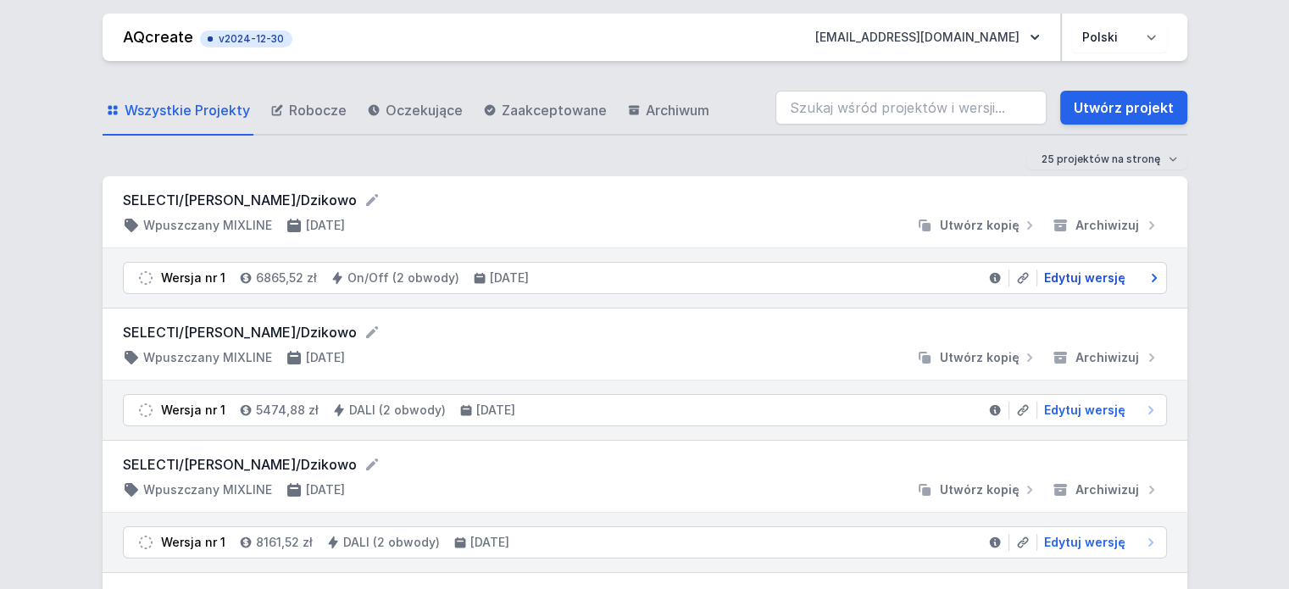
click at [1056, 281] on span "Edytuj wersję" at bounding box center [1084, 277] width 81 height 17
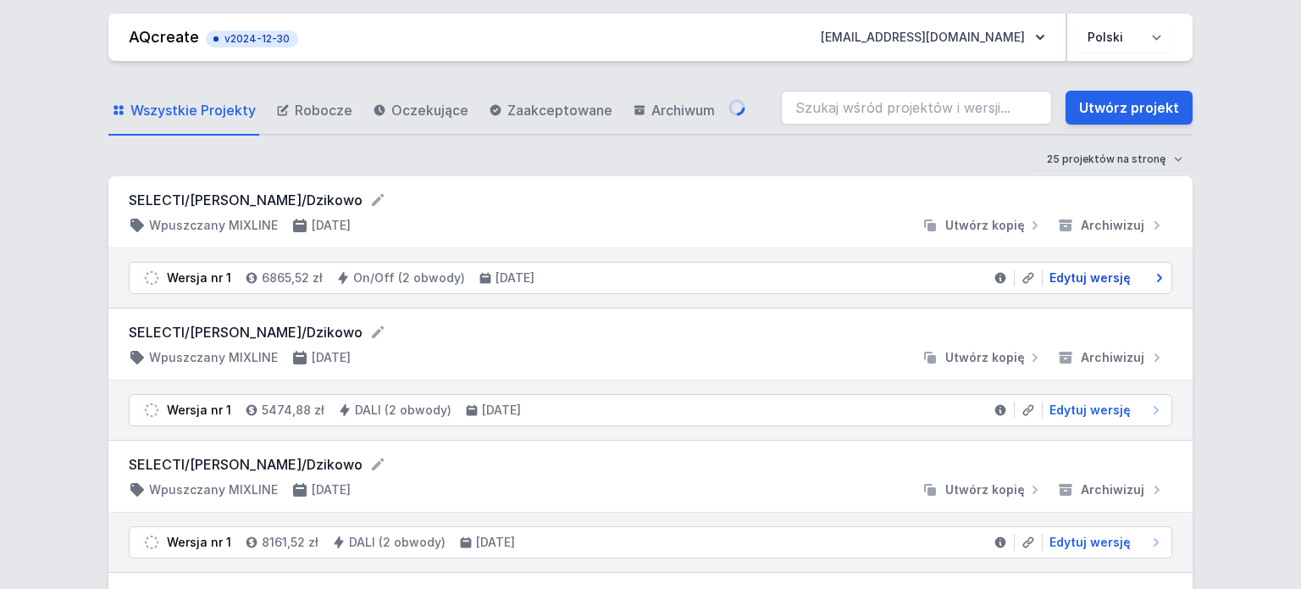
select select "3000"
select select "true"
select select "2"
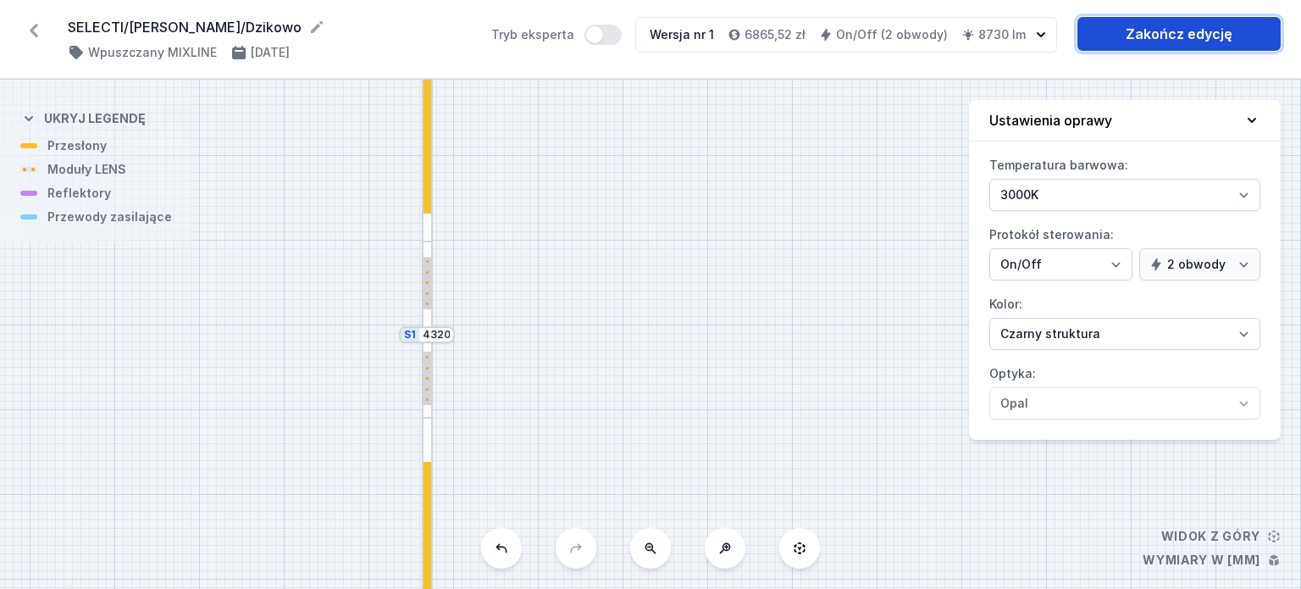
click at [1173, 31] on link "Zakończ edycję" at bounding box center [1179, 34] width 203 height 34
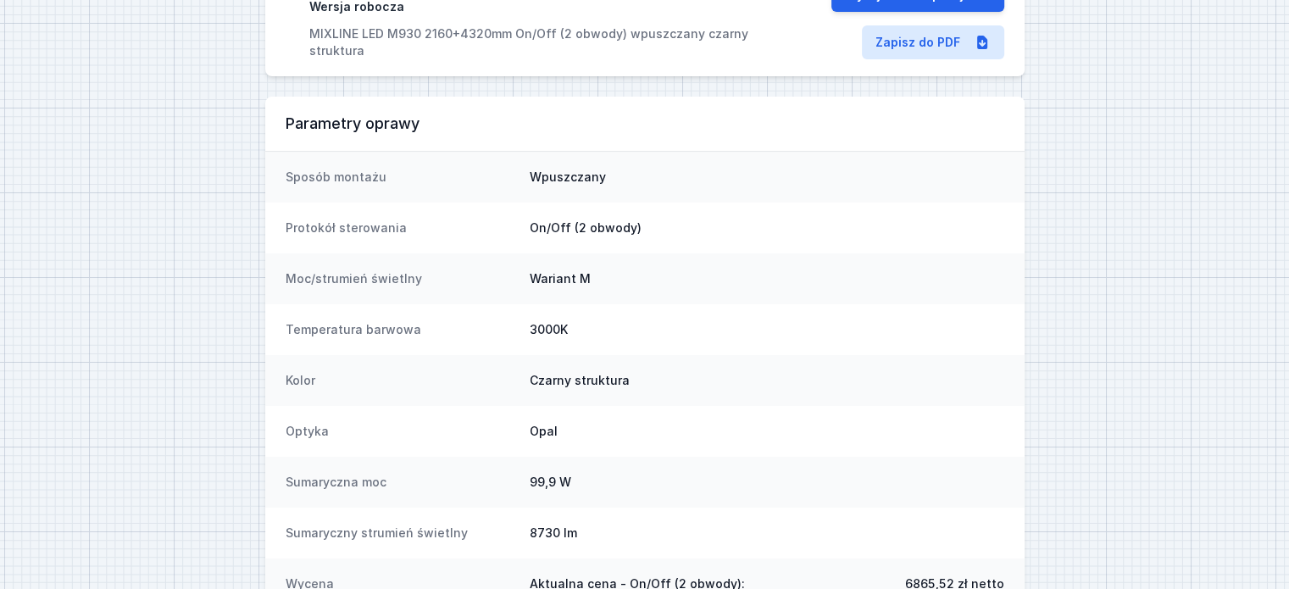
scroll to position [274, 0]
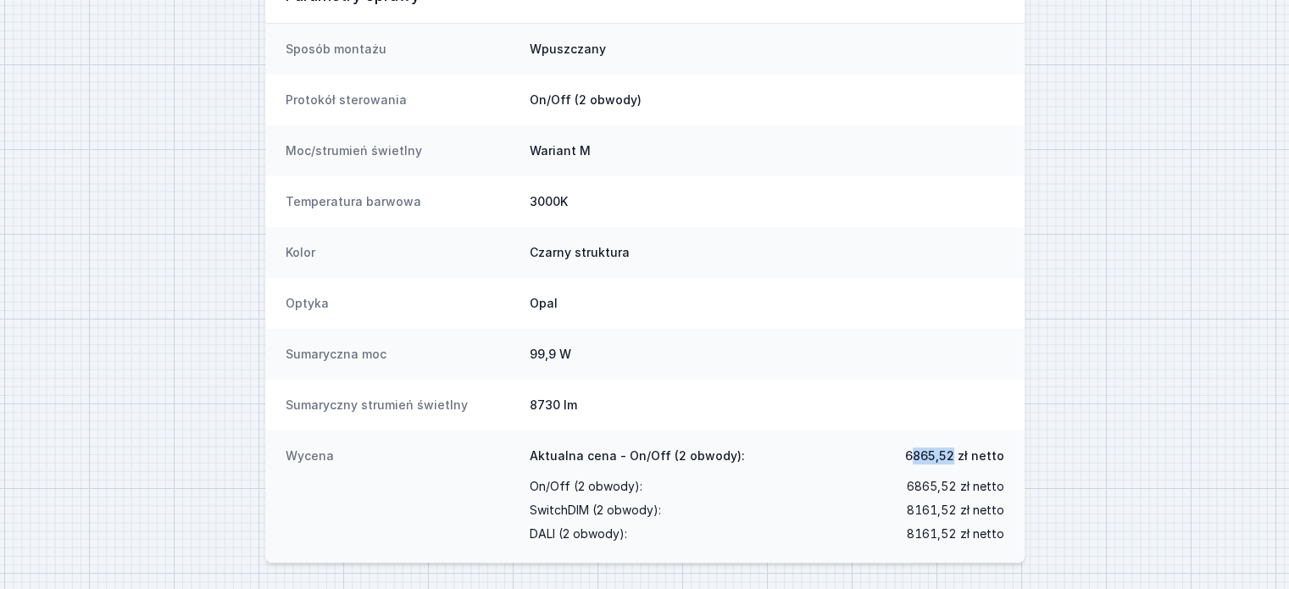
drag, startPoint x: 956, startPoint y: 453, endPoint x: 917, endPoint y: 457, distance: 39.1
click at [917, 457] on span "6865,52 zł netto" at bounding box center [954, 455] width 99 height 17
drag, startPoint x: 957, startPoint y: 455, endPoint x: 905, endPoint y: 457, distance: 52.6
click at [905, 457] on div "Aktualna cena - On/Off (2 obwody): 6865,52 zł netto" at bounding box center [767, 460] width 474 height 27
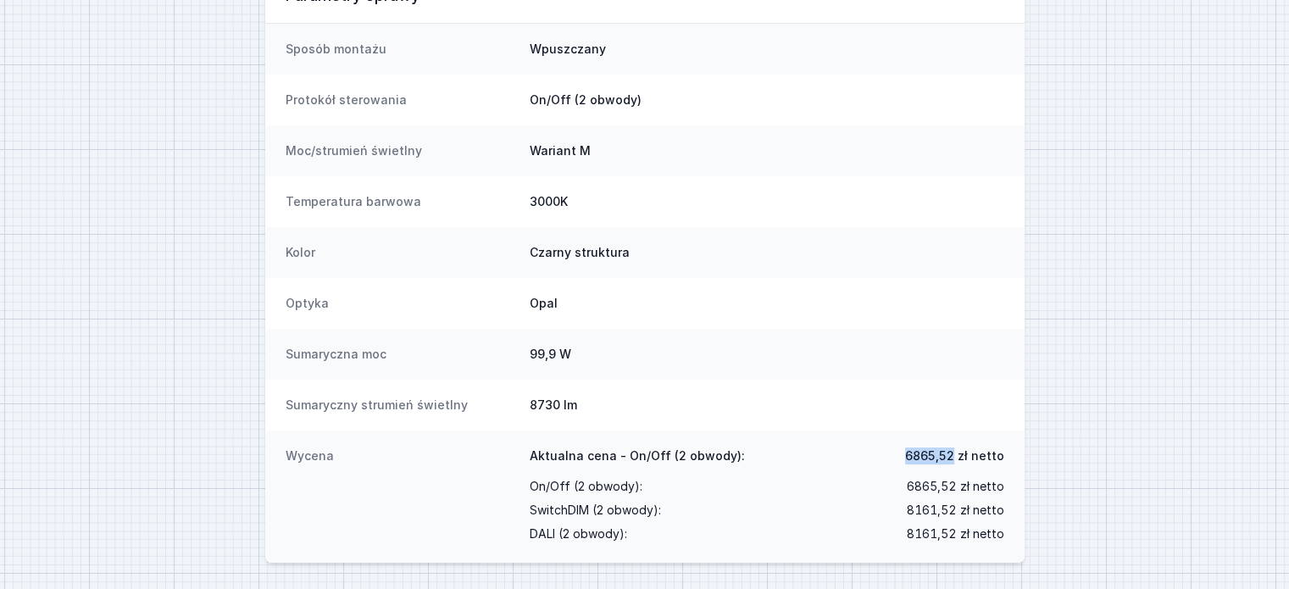
copy span "6865,52"
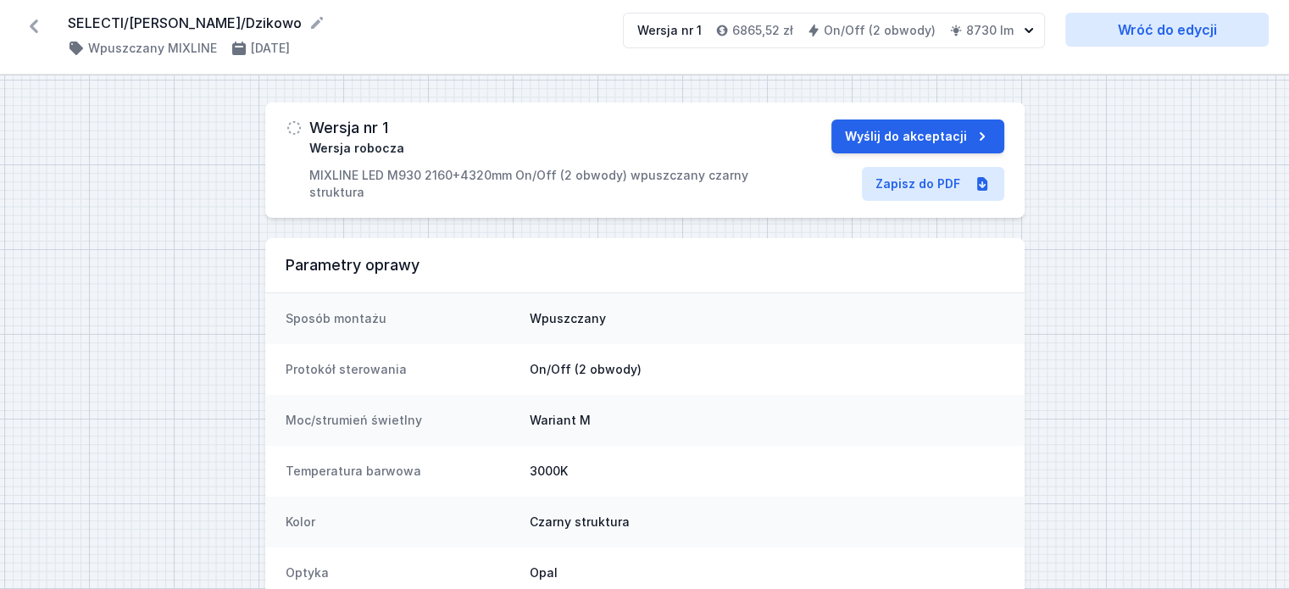
scroll to position [0, 0]
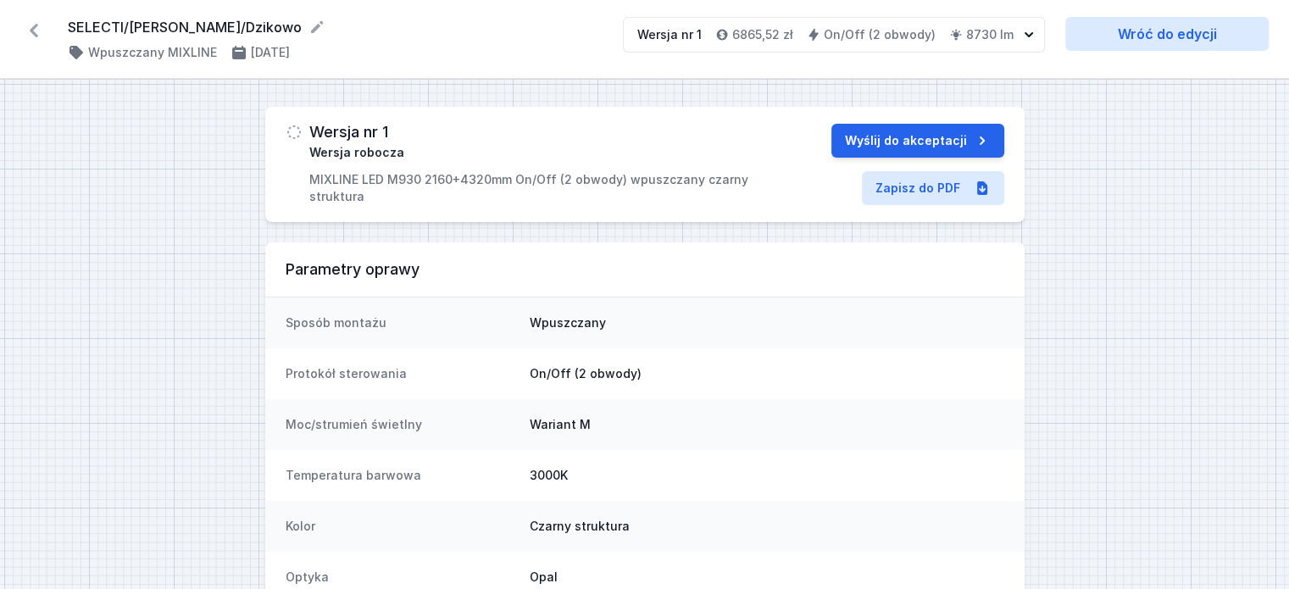
select select "3000"
select select "true"
select select "2"
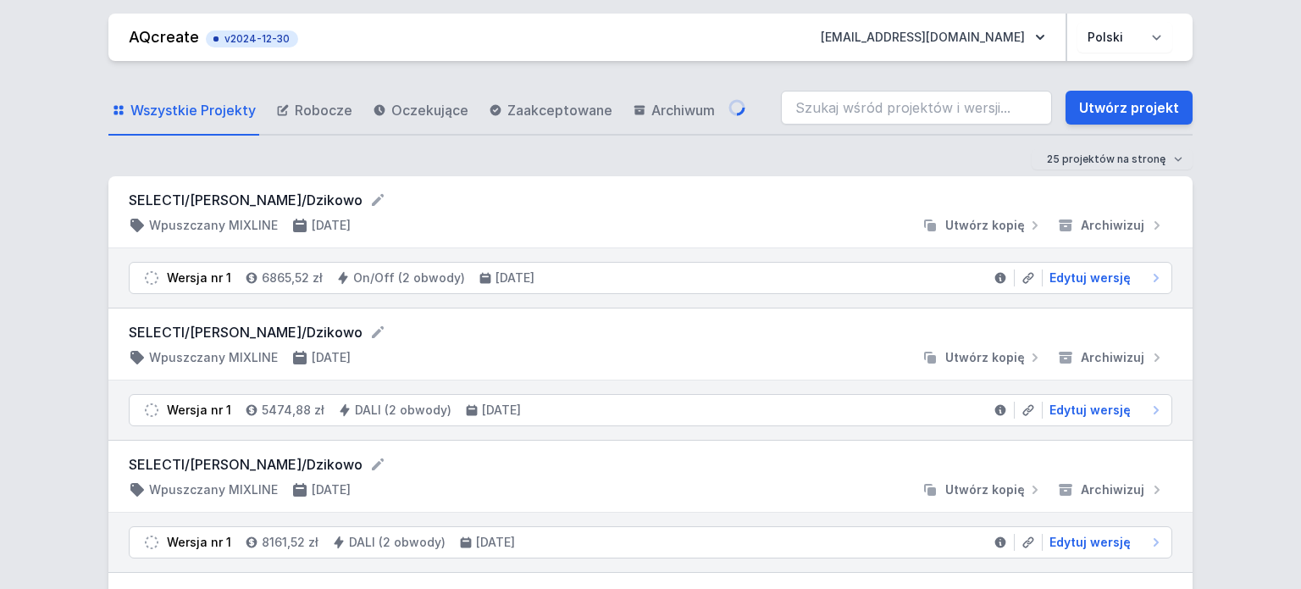
select select "3000"
select select "true"
select select "2"
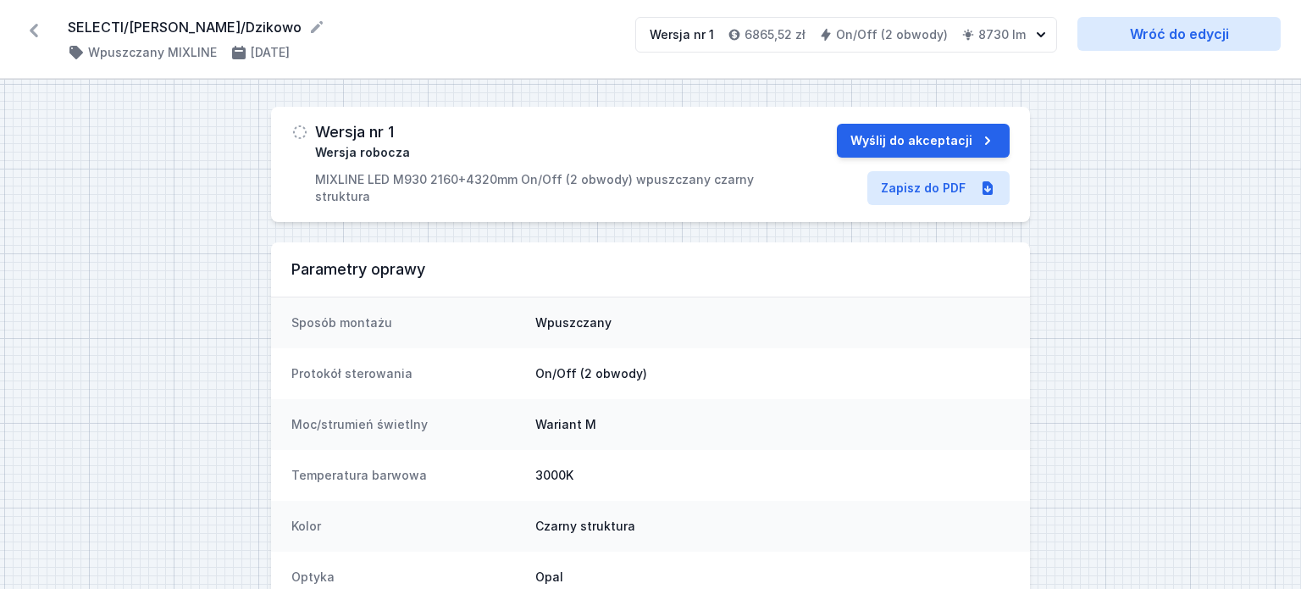
select select "3000"
select select "true"
select select "2"
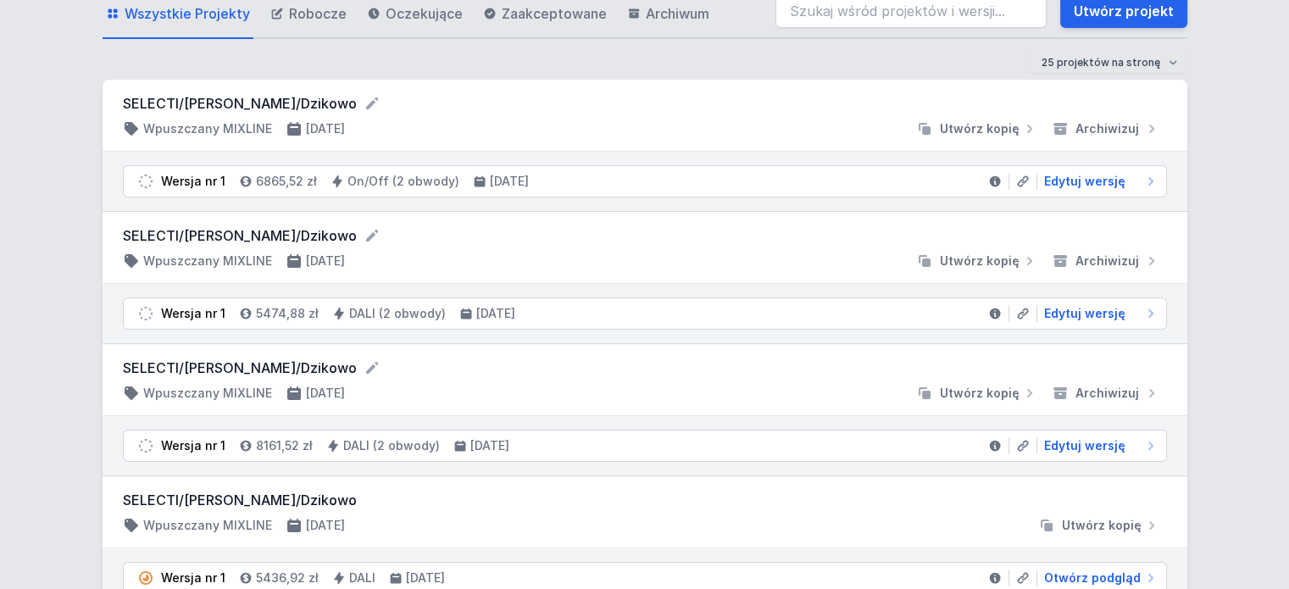
scroll to position [169, 0]
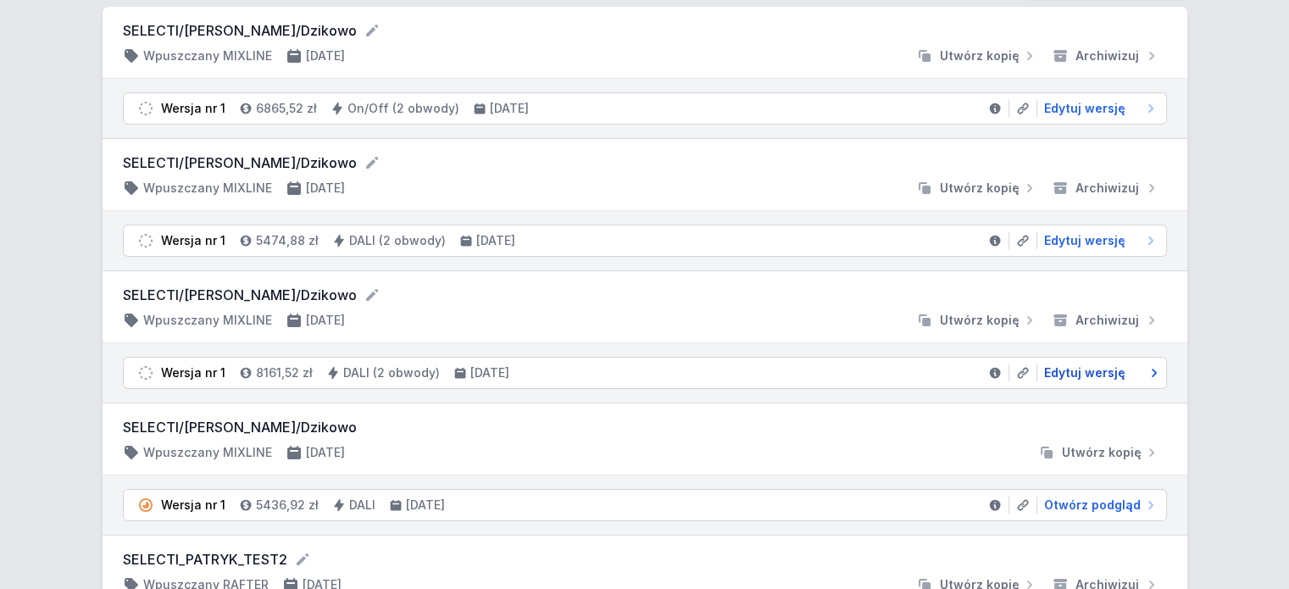
click at [1083, 370] on span "Edytuj wersję" at bounding box center [1084, 372] width 81 height 17
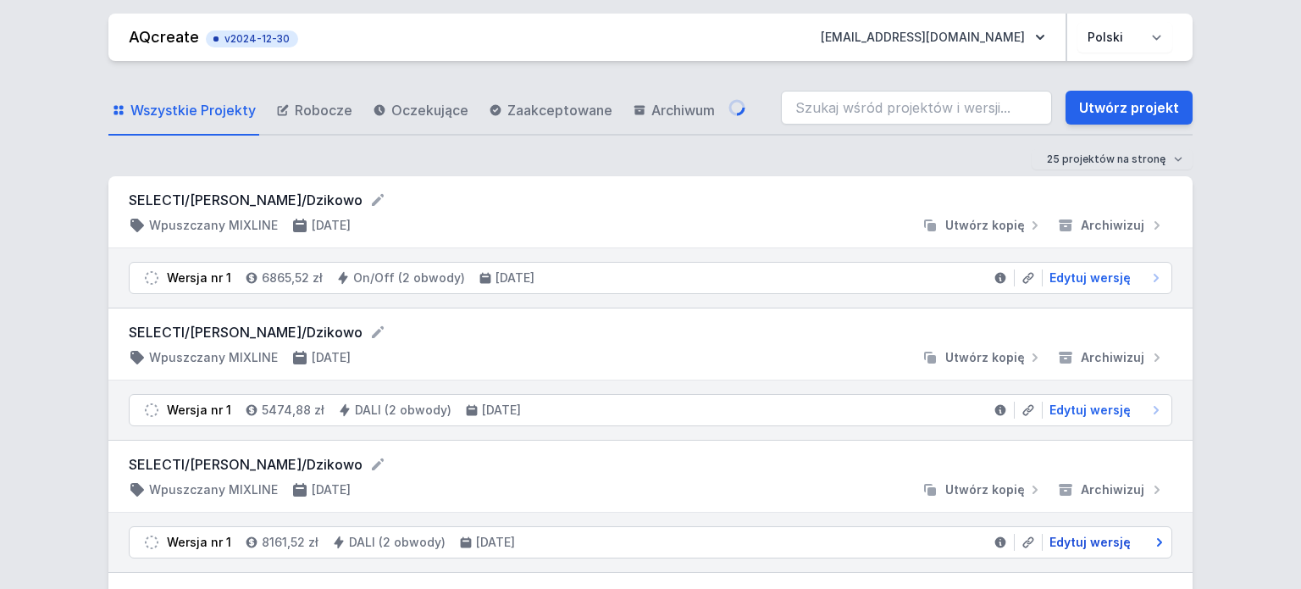
select select "3000"
select select "4"
select select "true"
select select "2"
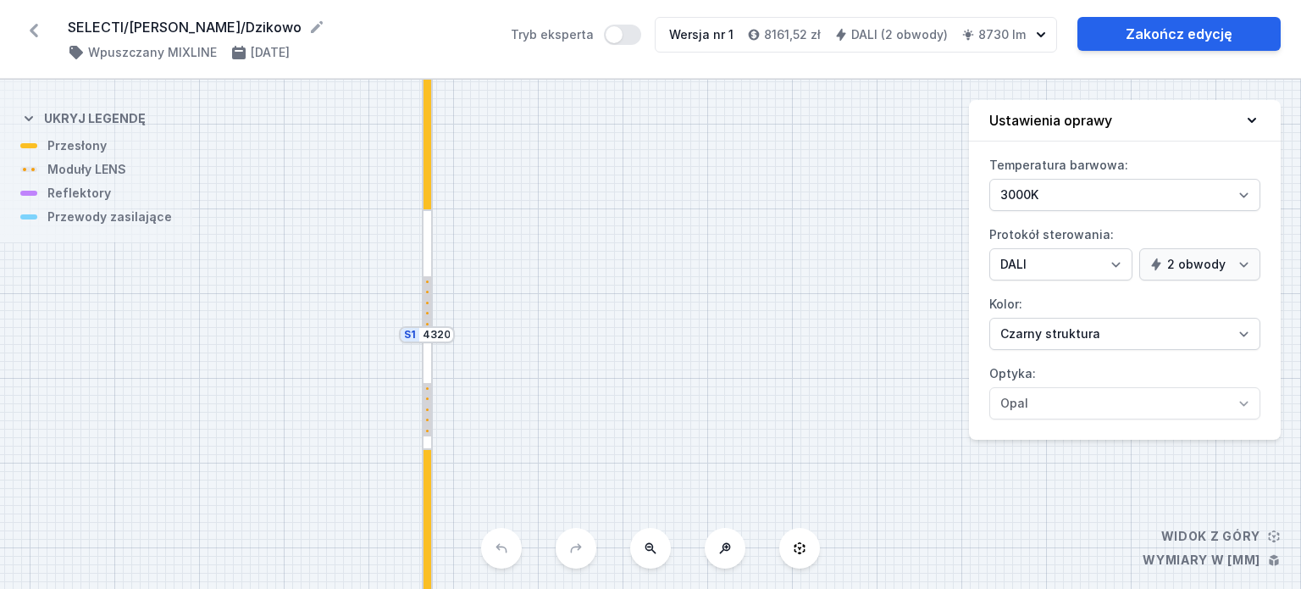
click at [1150, 16] on div "SELECTI/Marta SW/Dzikowo ( 11608 /v 1 ) Wpuszczany MIXLINE 16.09.2025 Tryb eksp…" at bounding box center [650, 39] width 1301 height 79
click at [1148, 26] on link "Zakończ edycję" at bounding box center [1179, 34] width 203 height 34
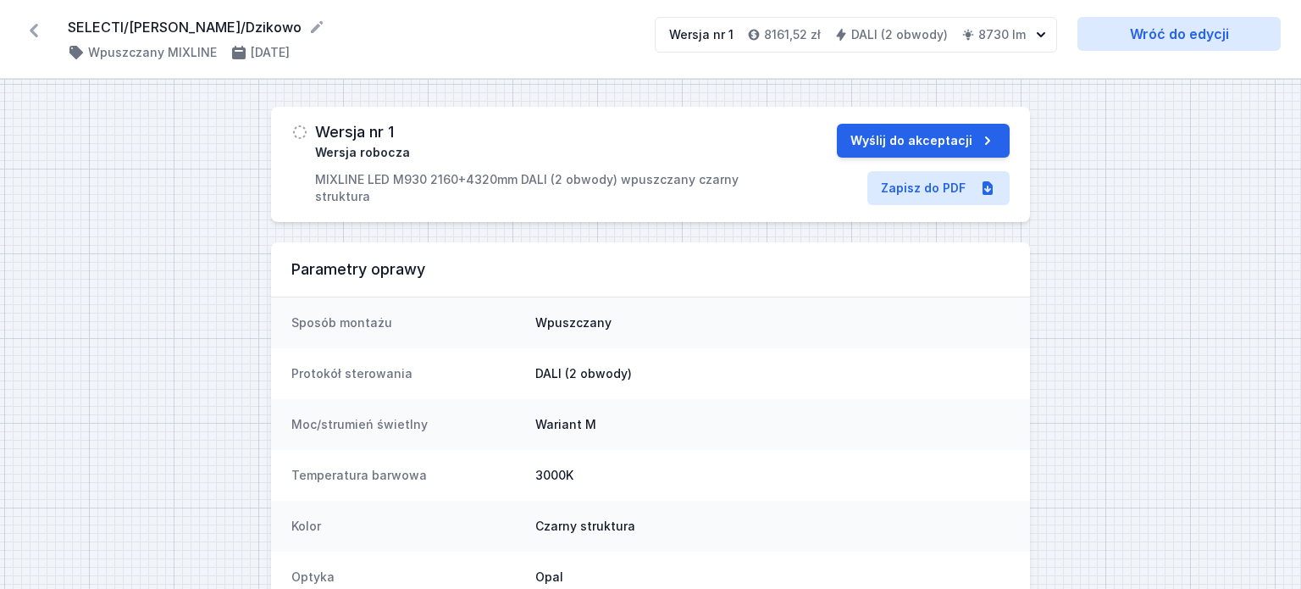
select select "3000"
select select "4"
select select "true"
select select "2"
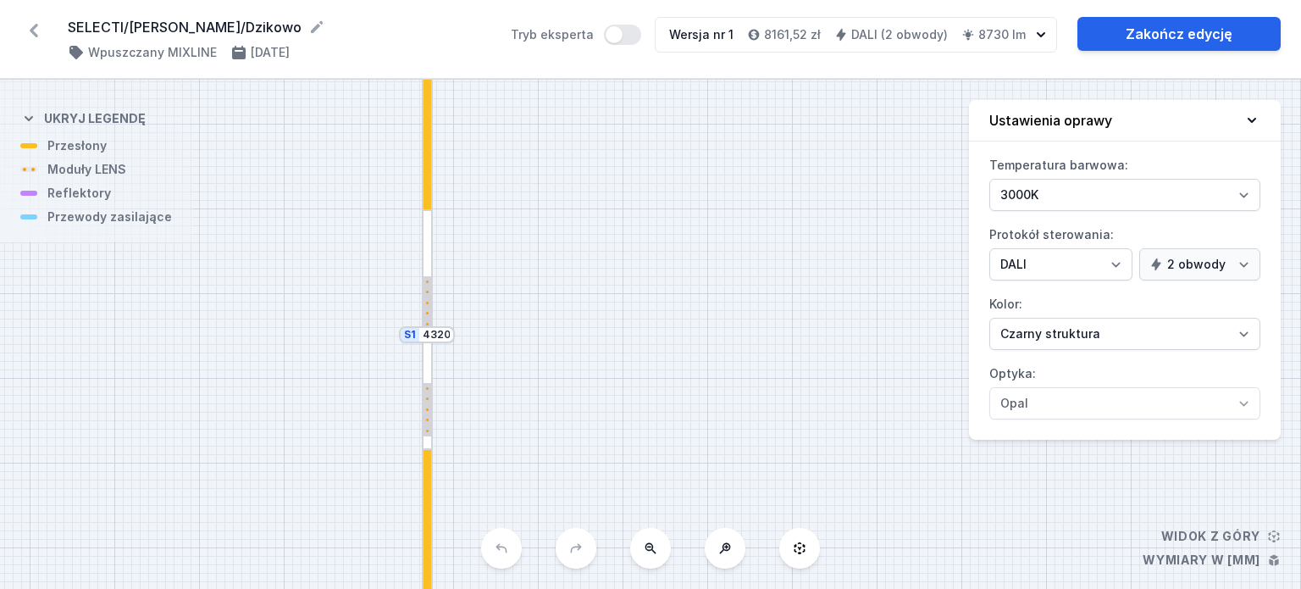
click at [427, 173] on div at bounding box center [428, 114] width 8 height 191
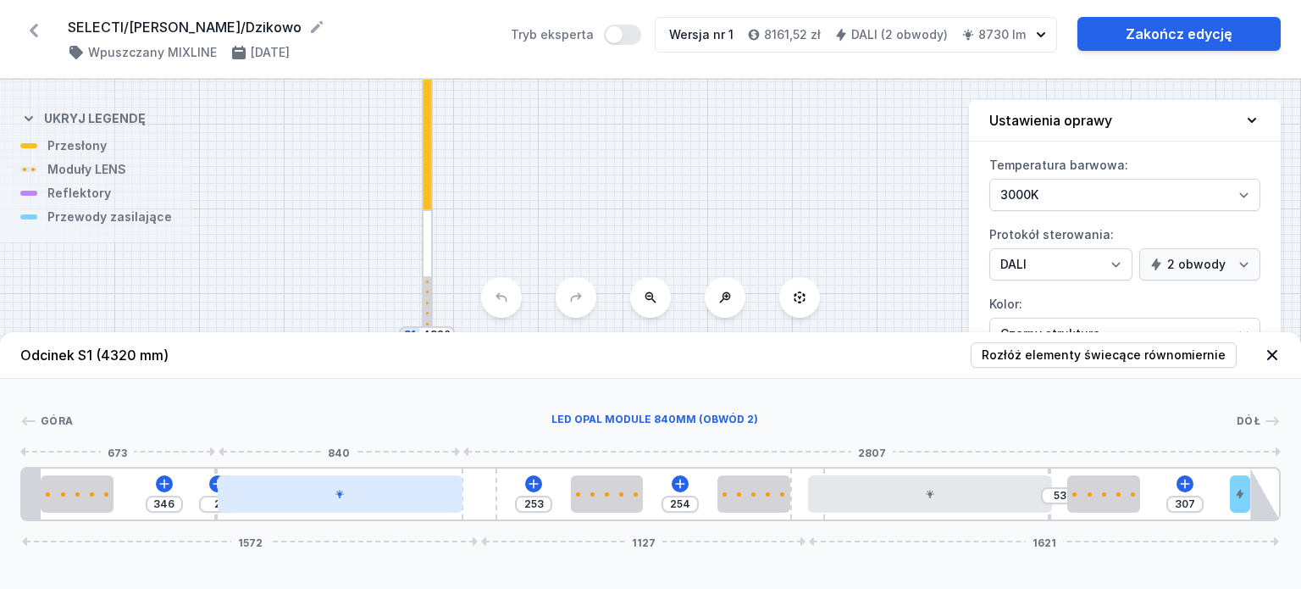
click at [345, 504] on div at bounding box center [340, 493] width 245 height 37
select select "2"
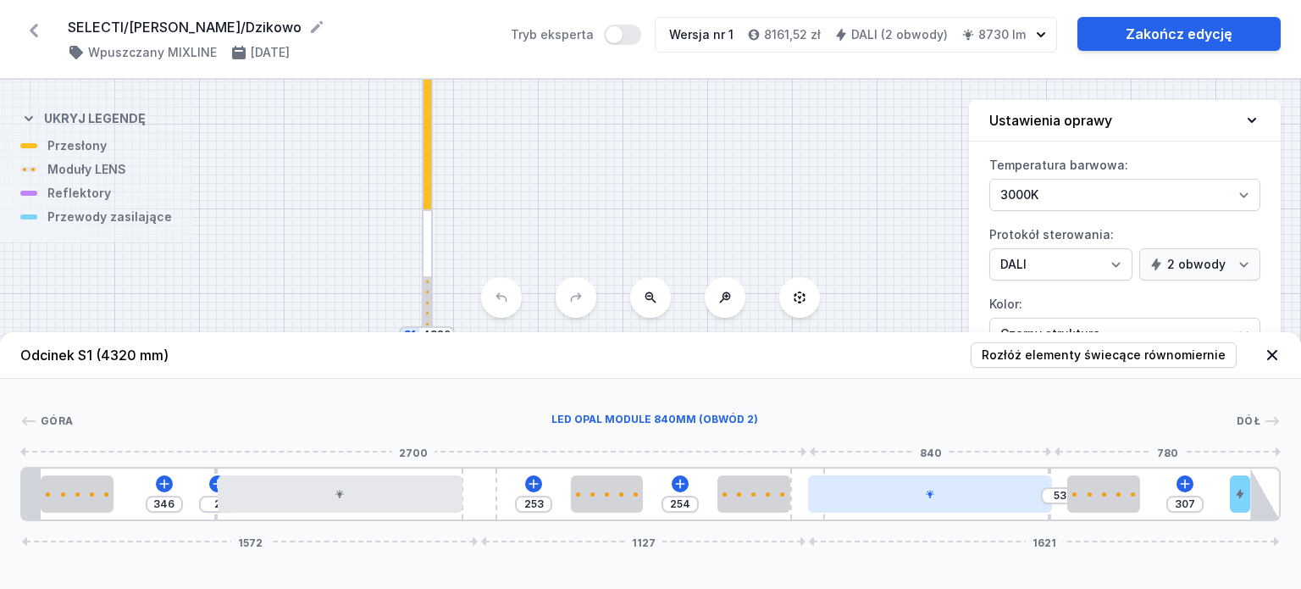
click at [1003, 502] on div at bounding box center [930, 493] width 245 height 37
select select "2"
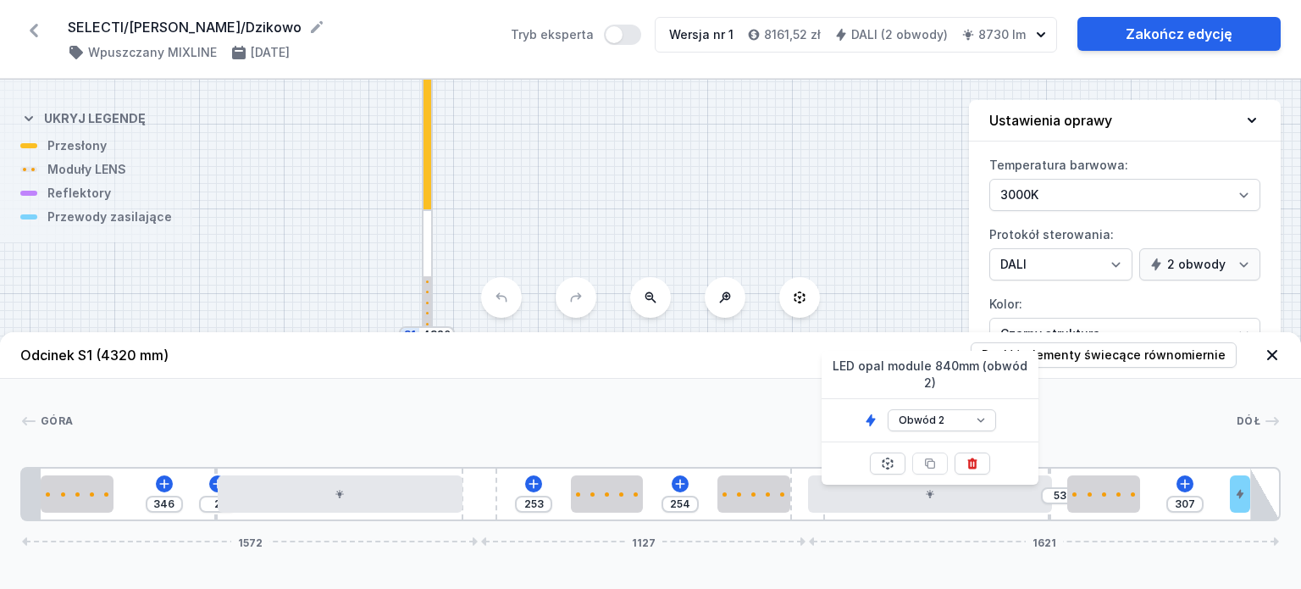
click at [710, 160] on div "S2 2160 S1 4320" at bounding box center [650, 334] width 1301 height 509
drag, startPoint x: 649, startPoint y: 186, endPoint x: 586, endPoint y: 121, distance: 89.9
click at [586, 121] on div "S2 2160 S1 4320" at bounding box center [650, 334] width 1301 height 509
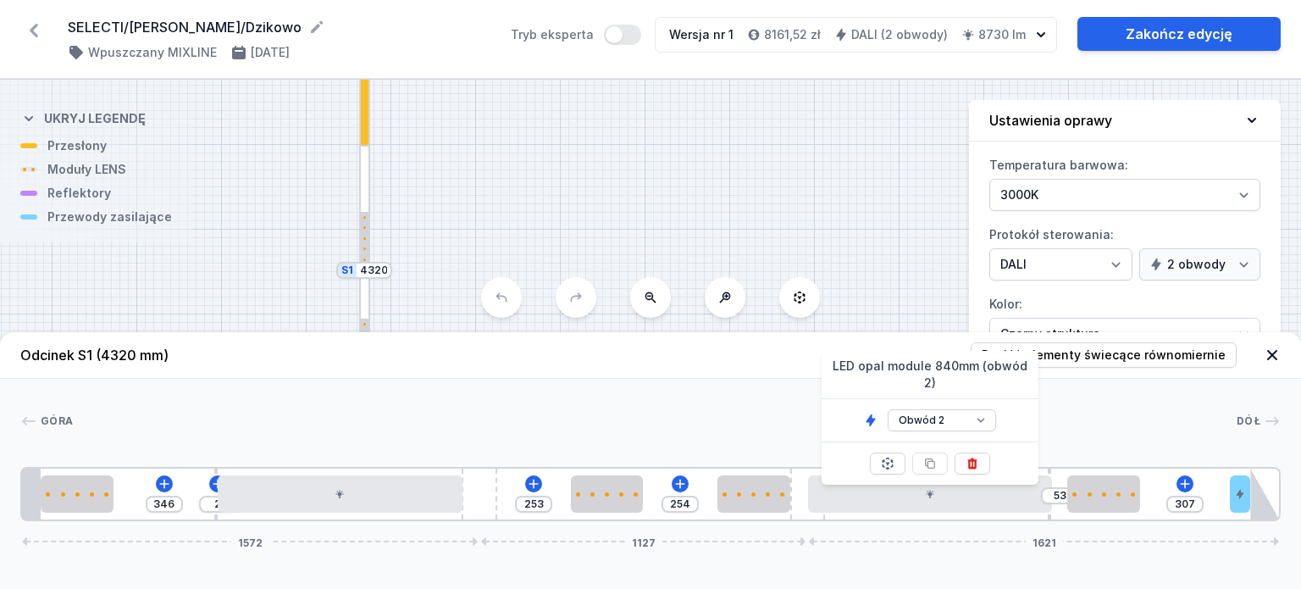
click at [635, 180] on div "S2 2160 S1 4320" at bounding box center [650, 334] width 1301 height 509
click at [1267, 348] on icon at bounding box center [1272, 355] width 17 height 17
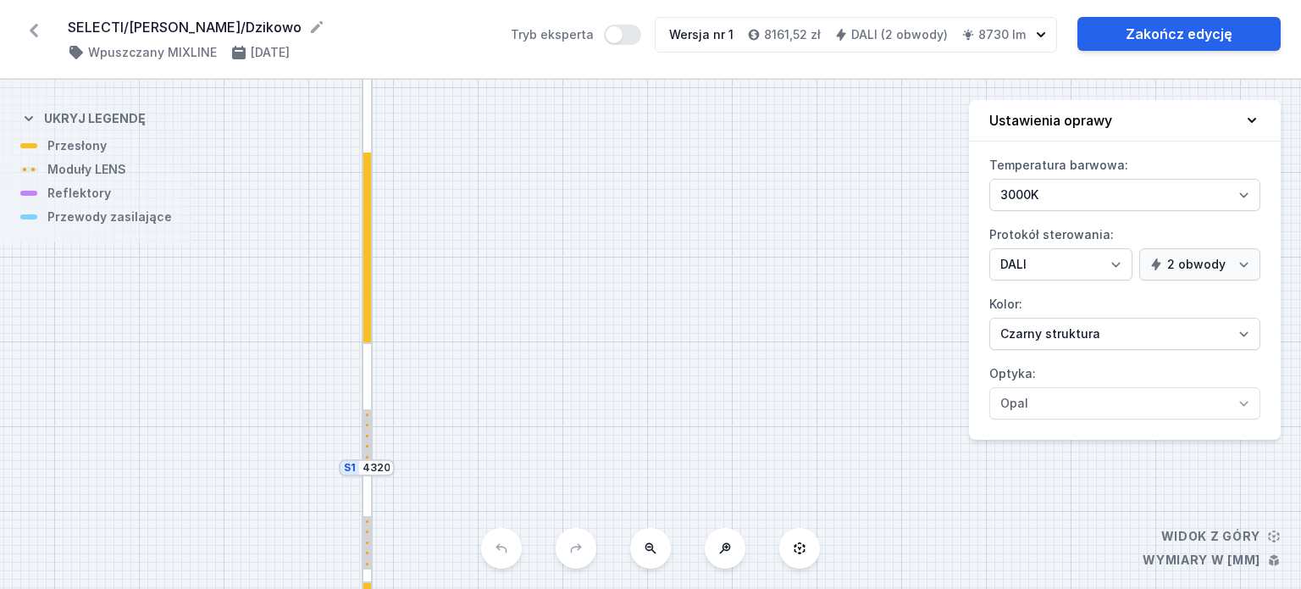
drag, startPoint x: 595, startPoint y: 328, endPoint x: 597, endPoint y: 528, distance: 200.0
click at [597, 528] on div "S2 2160 S1 4320" at bounding box center [650, 334] width 1301 height 509
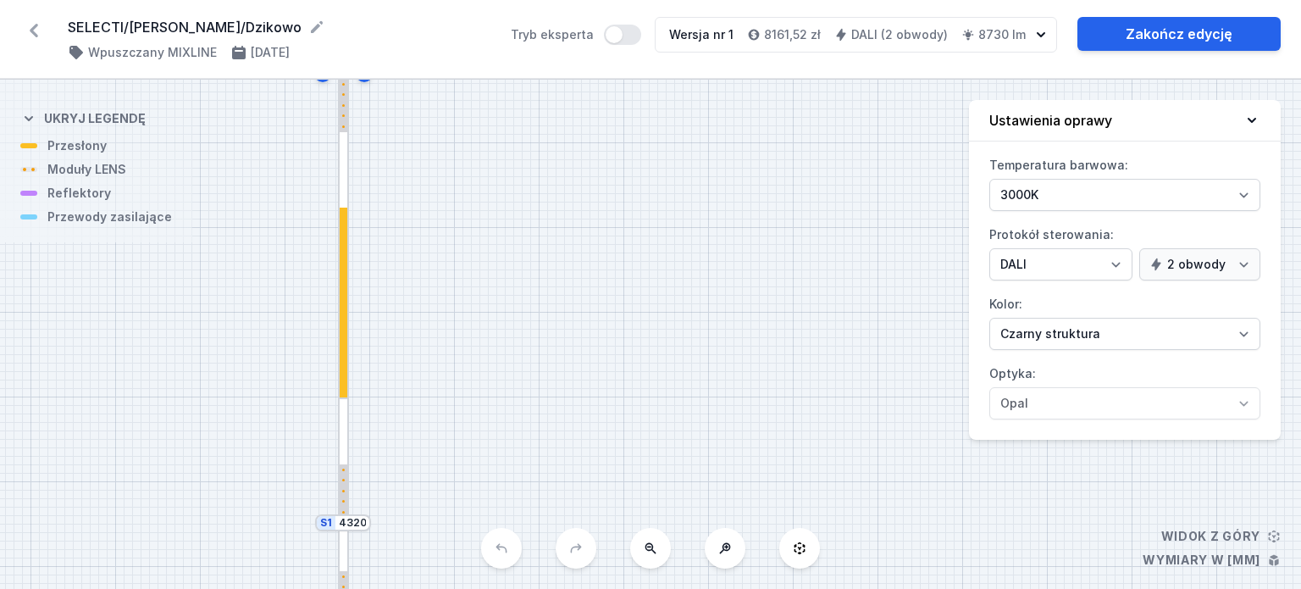
drag, startPoint x: 549, startPoint y: 162, endPoint x: 502, endPoint y: 58, distance: 114.5
click at [502, 60] on div "SELECTI/Marta SW/Dzikowo ( 11608 /v 1 ) Wpuszczany MIXLINE 16.09.2025 Tryb eksp…" at bounding box center [650, 294] width 1301 height 589
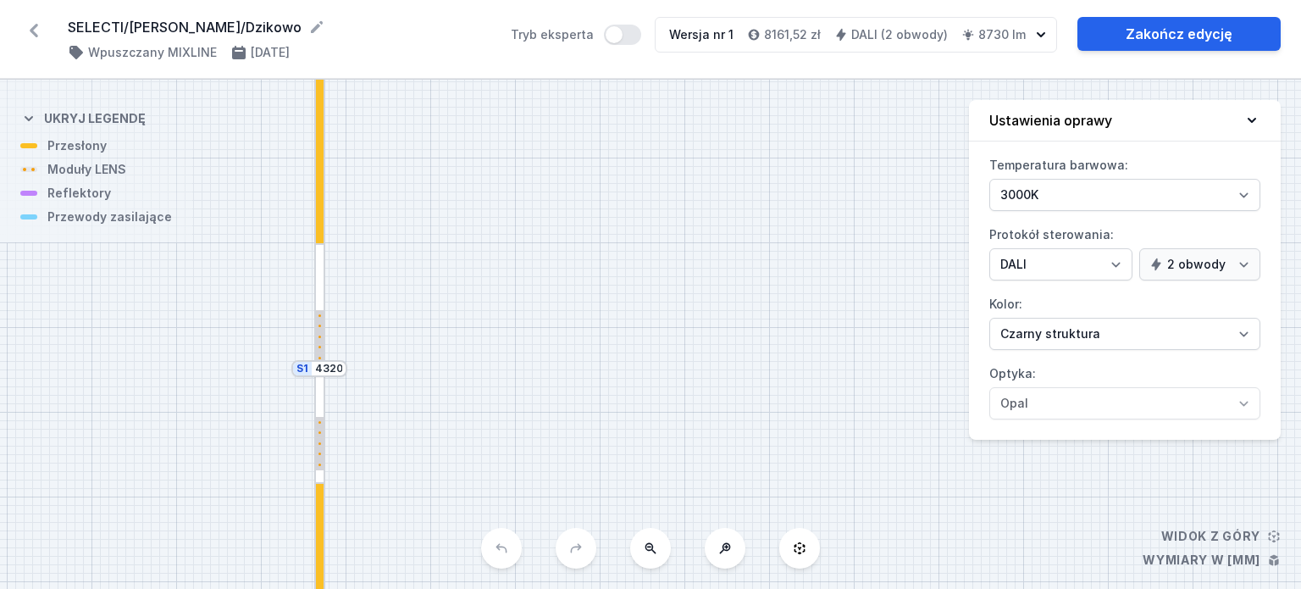
drag, startPoint x: 546, startPoint y: 340, endPoint x: 512, endPoint y: 118, distance: 224.5
click at [512, 118] on div "S2 2160 S1 4320" at bounding box center [650, 334] width 1301 height 509
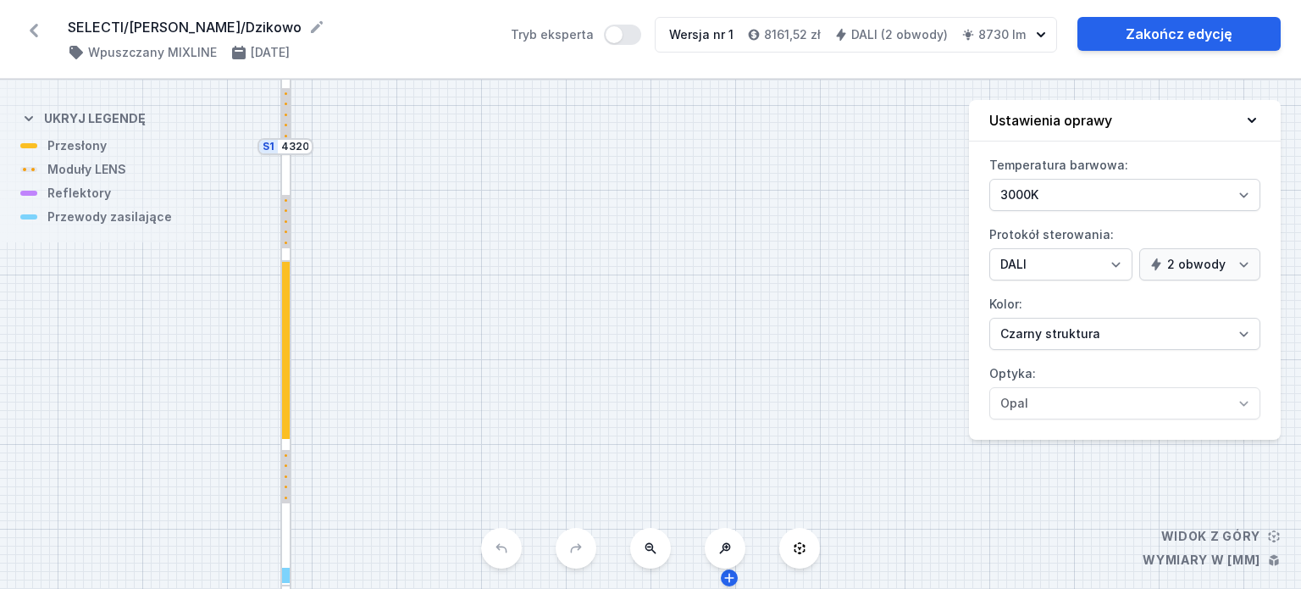
drag, startPoint x: 538, startPoint y: 339, endPoint x: 520, endPoint y: 170, distance: 169.5
click at [520, 176] on div "S2 2160 S1 4320" at bounding box center [650, 334] width 1301 height 509
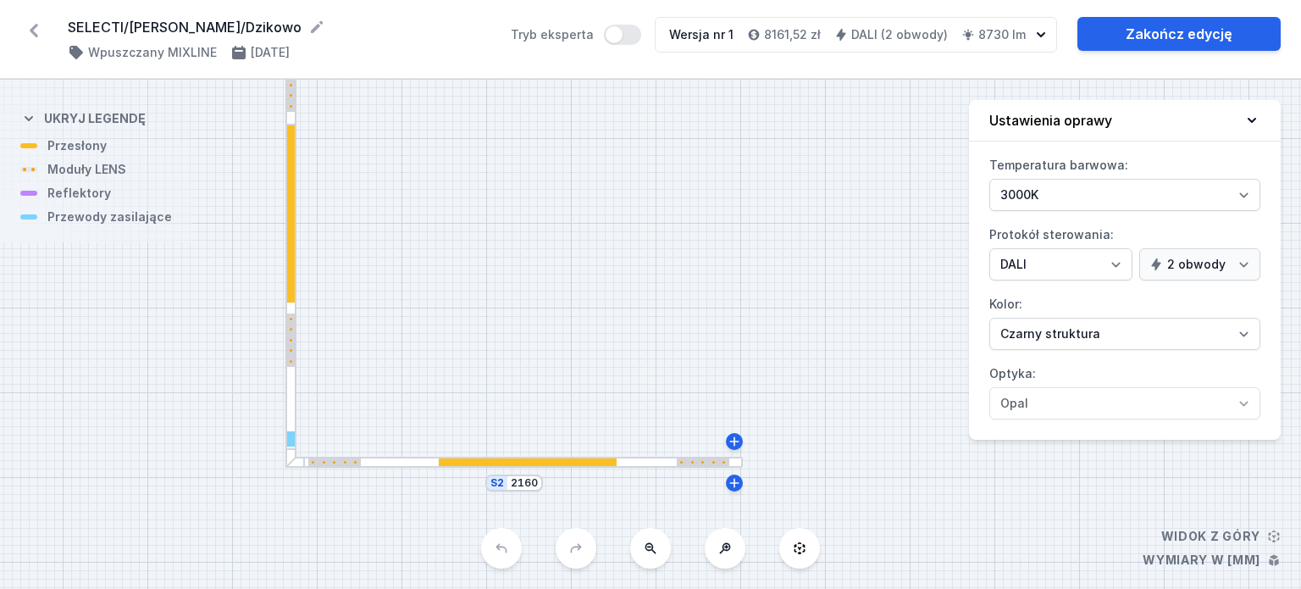
drag, startPoint x: 594, startPoint y: 180, endPoint x: 645, endPoint y: 234, distance: 74.3
click at [645, 234] on div "S2 2160 S1 4320" at bounding box center [650, 334] width 1301 height 509
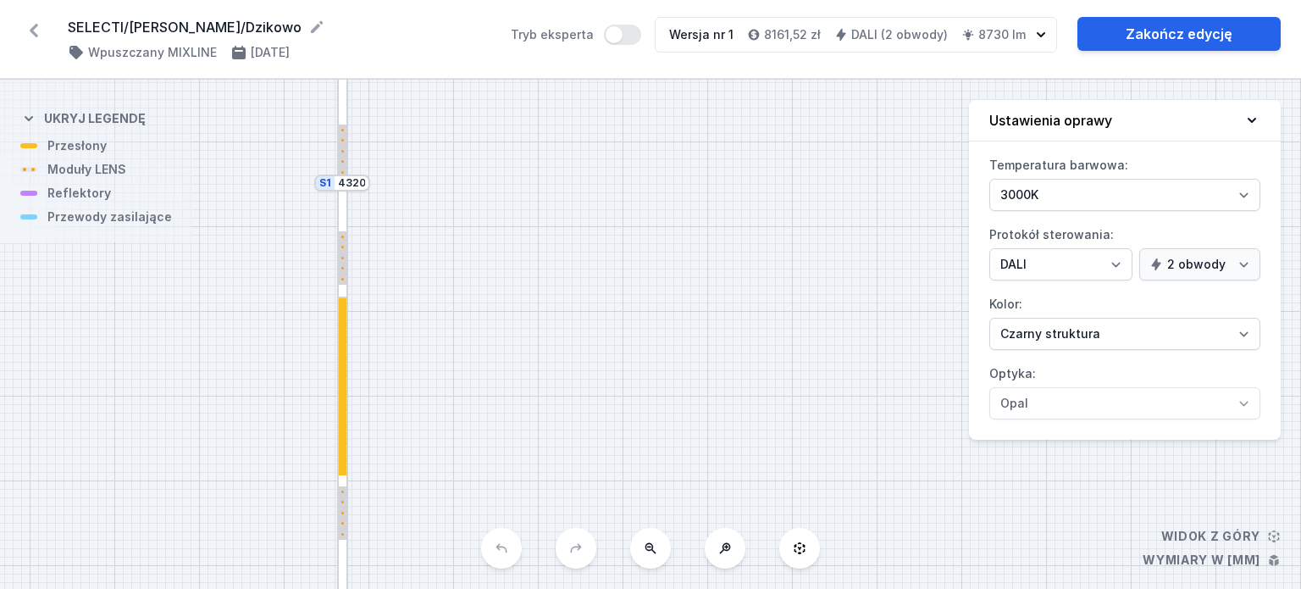
drag, startPoint x: 601, startPoint y: 275, endPoint x: 625, endPoint y: 429, distance: 155.3
click at [625, 429] on div "S2 2160 S1 4320" at bounding box center [650, 334] width 1301 height 509
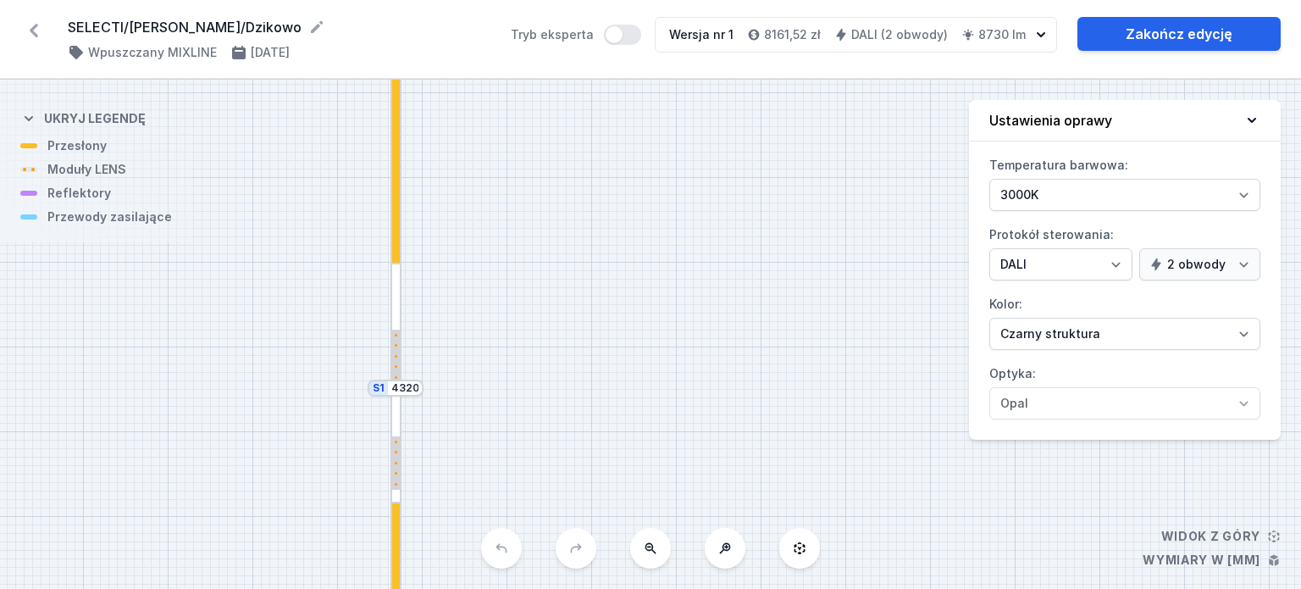
drag, startPoint x: 596, startPoint y: 270, endPoint x: 648, endPoint y: 474, distance: 210.8
click at [648, 474] on div "S2 2160 S1 4320" at bounding box center [650, 334] width 1301 height 509
drag, startPoint x: 603, startPoint y: 269, endPoint x: 624, endPoint y: 416, distance: 148.0
click at [624, 416] on div "S2 2160 S1 4320" at bounding box center [650, 334] width 1301 height 509
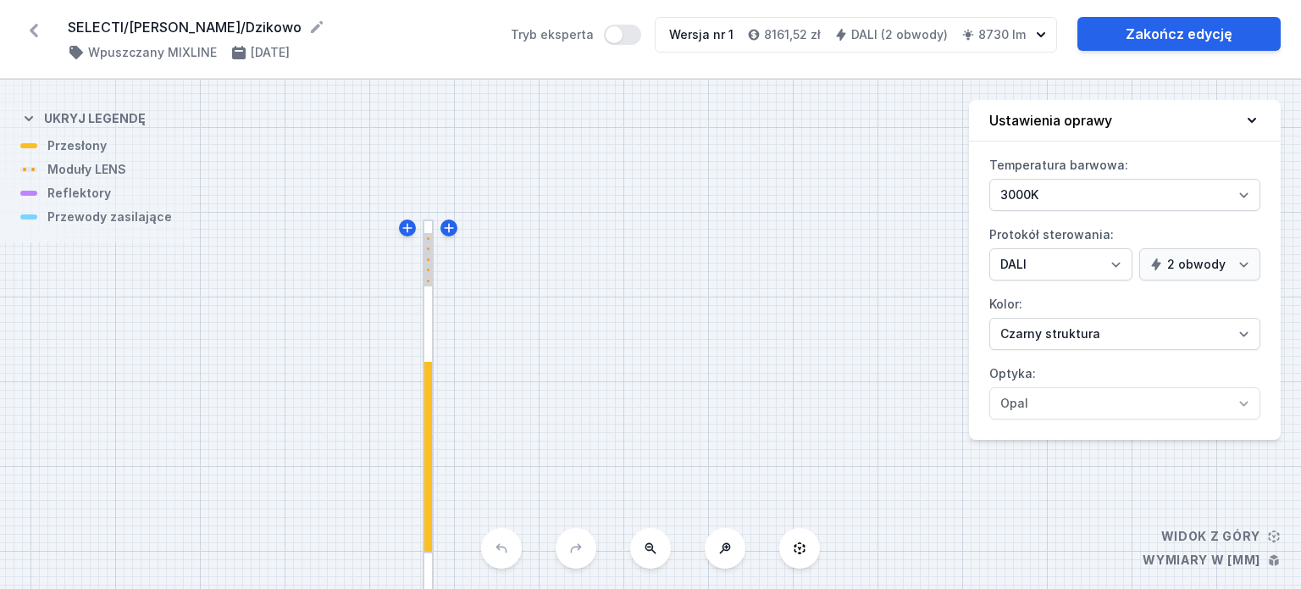
drag, startPoint x: 598, startPoint y: 270, endPoint x: 557, endPoint y: 234, distance: 55.2
click at [563, 253] on div "S2 2160 S1 4320" at bounding box center [650, 334] width 1301 height 509
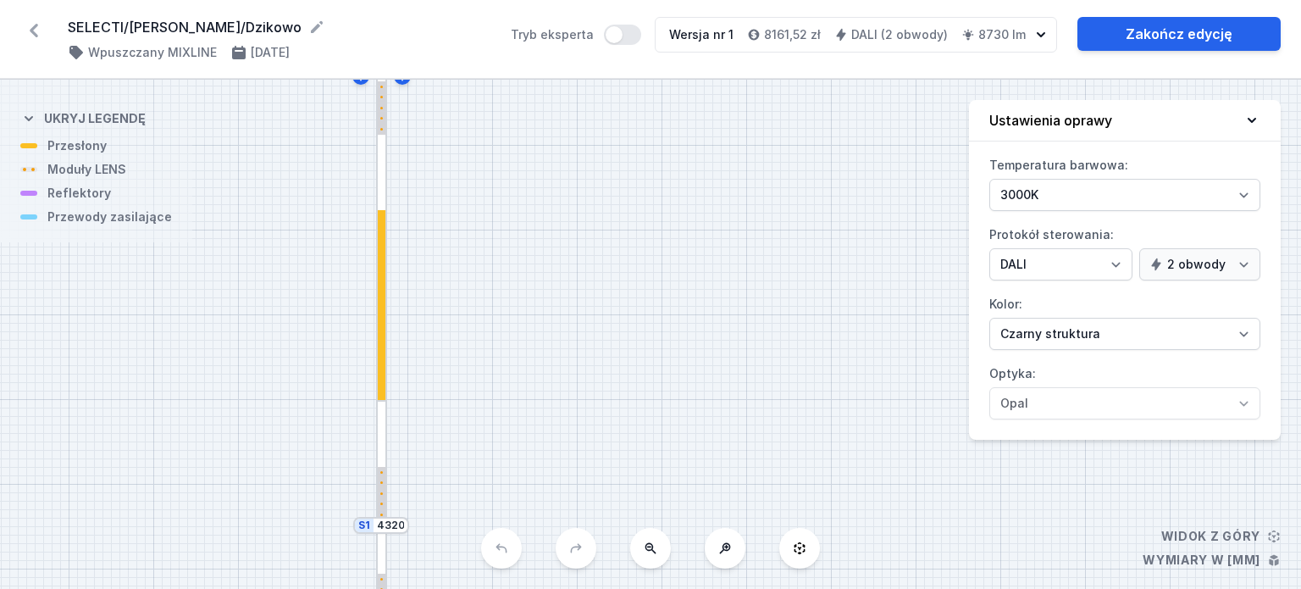
drag, startPoint x: 682, startPoint y: 419, endPoint x: 620, endPoint y: 291, distance: 142.1
click at [624, 301] on div "S2 2160 S1 4320" at bounding box center [650, 334] width 1301 height 509
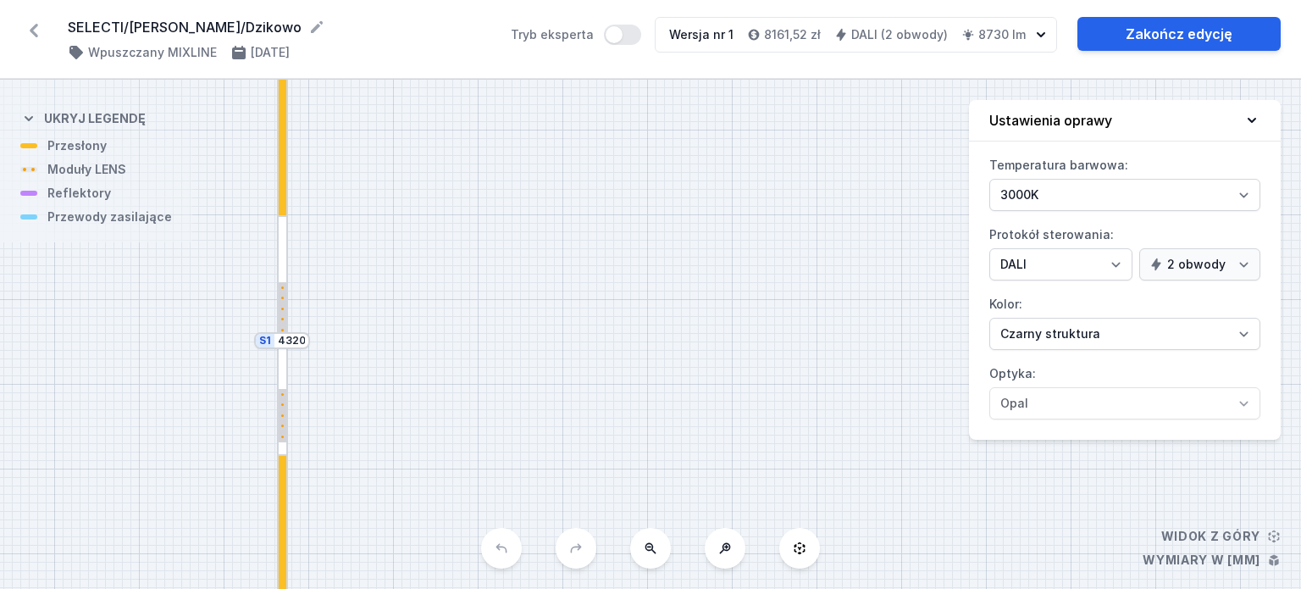
drag, startPoint x: 661, startPoint y: 363, endPoint x: 610, endPoint y: 263, distance: 112.9
click at [613, 270] on div "S2 2160 S1 4320" at bounding box center [650, 334] width 1301 height 509
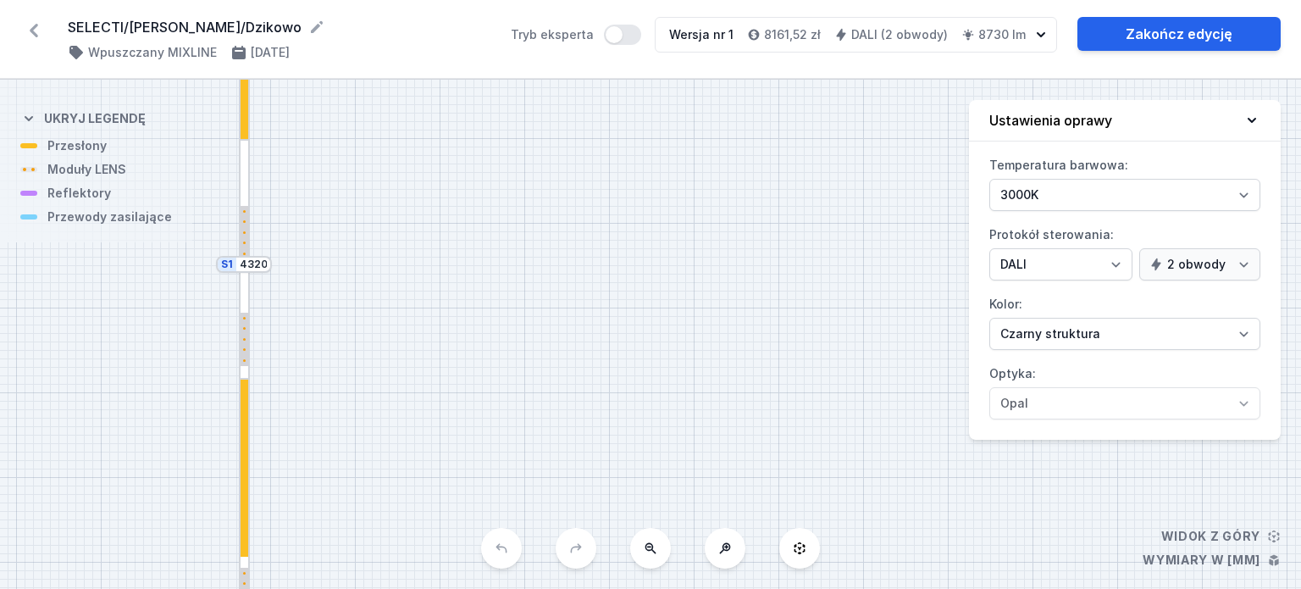
drag, startPoint x: 618, startPoint y: 425, endPoint x: 590, endPoint y: 250, distance: 177.7
click at [587, 286] on div "S2 2160 S1 4320" at bounding box center [650, 334] width 1301 height 509
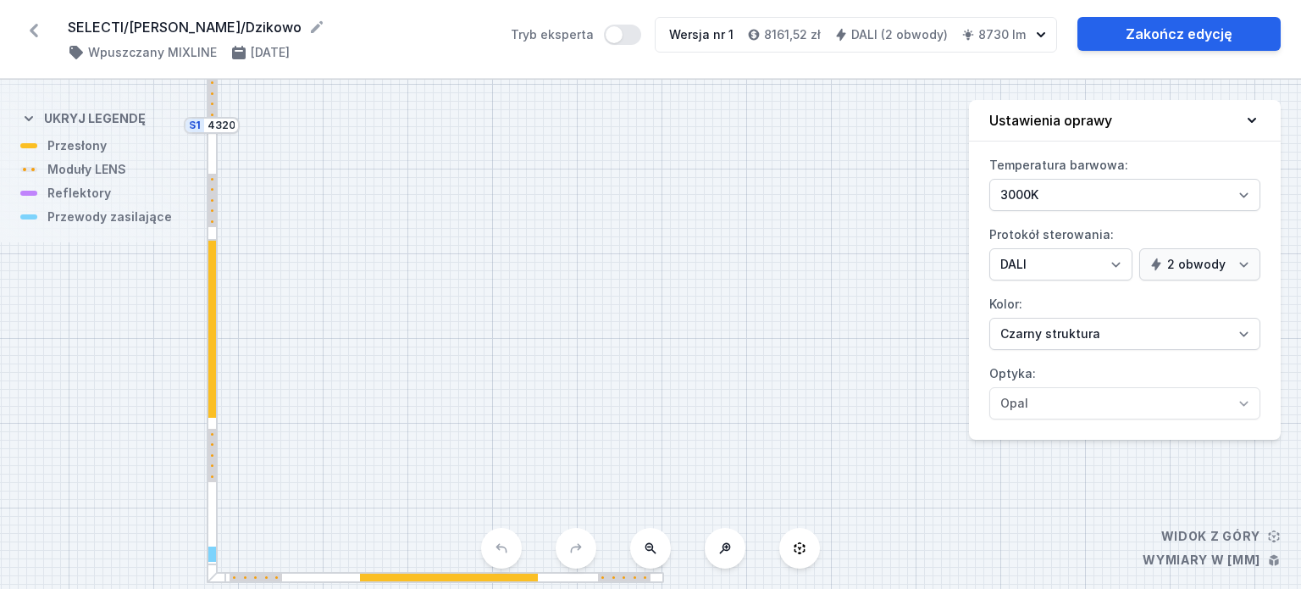
drag, startPoint x: 574, startPoint y: 392, endPoint x: 569, endPoint y: 272, distance: 120.4
click at [567, 275] on div "S2 2160 S1 4320" at bounding box center [650, 334] width 1301 height 509
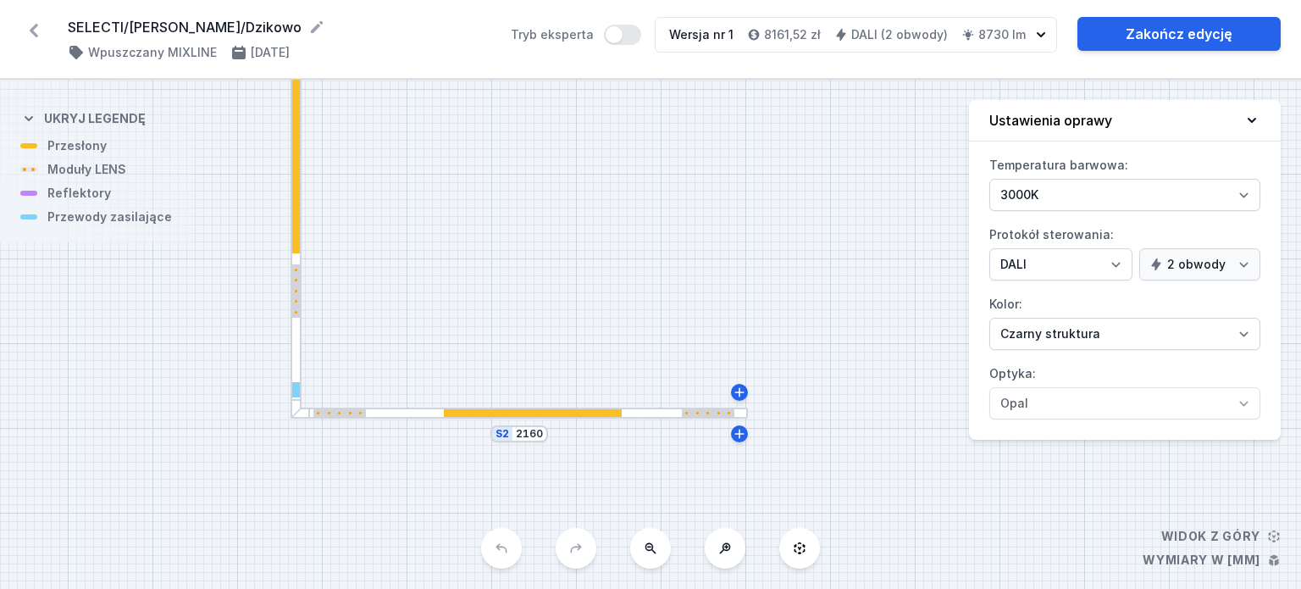
drag, startPoint x: 518, startPoint y: 330, endPoint x: 609, endPoint y: 282, distance: 102.3
click at [609, 282] on div "S2 2160 S1 4320" at bounding box center [650, 334] width 1301 height 509
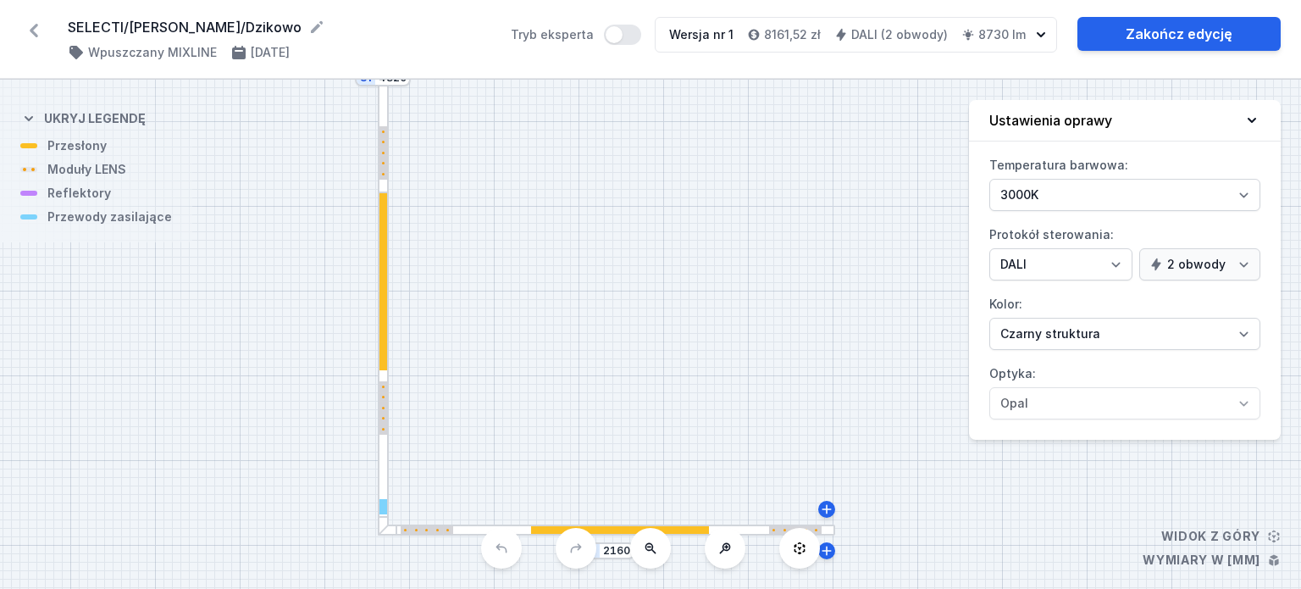
drag, startPoint x: 584, startPoint y: 245, endPoint x: 674, endPoint y: 364, distance: 150.0
click at [674, 364] on div "S2 2160 S1 4320" at bounding box center [650, 334] width 1301 height 509
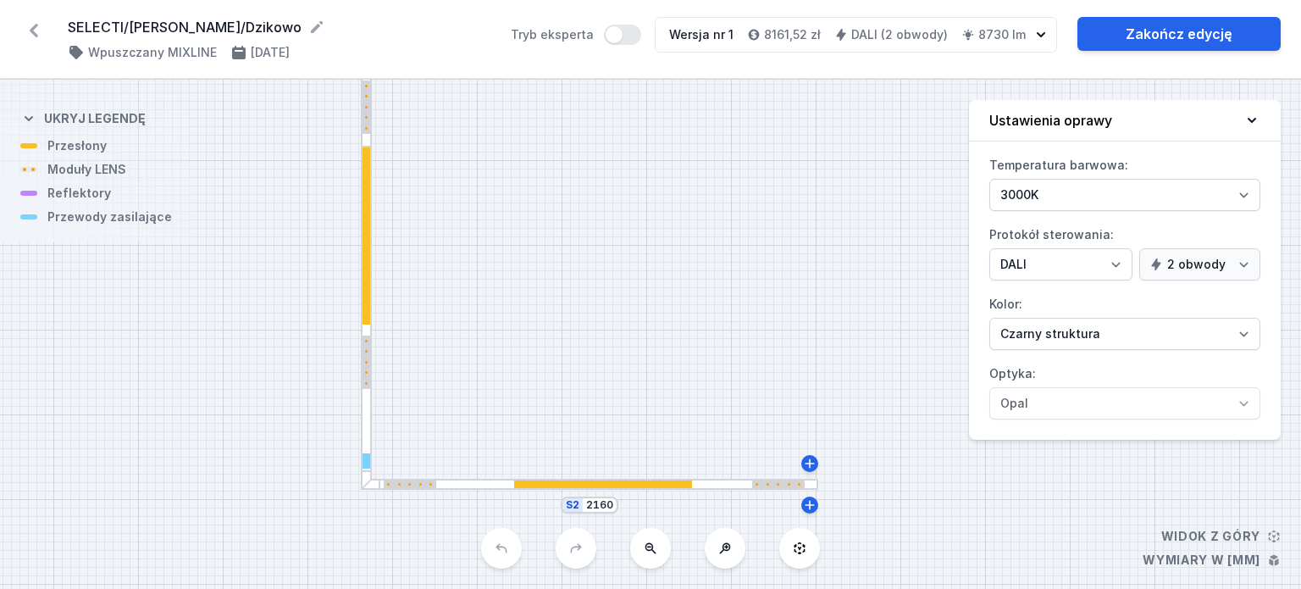
drag, startPoint x: 674, startPoint y: 372, endPoint x: 638, endPoint y: 269, distance: 109.6
click at [638, 269] on div "S2 2160 S1 4320" at bounding box center [650, 334] width 1301 height 509
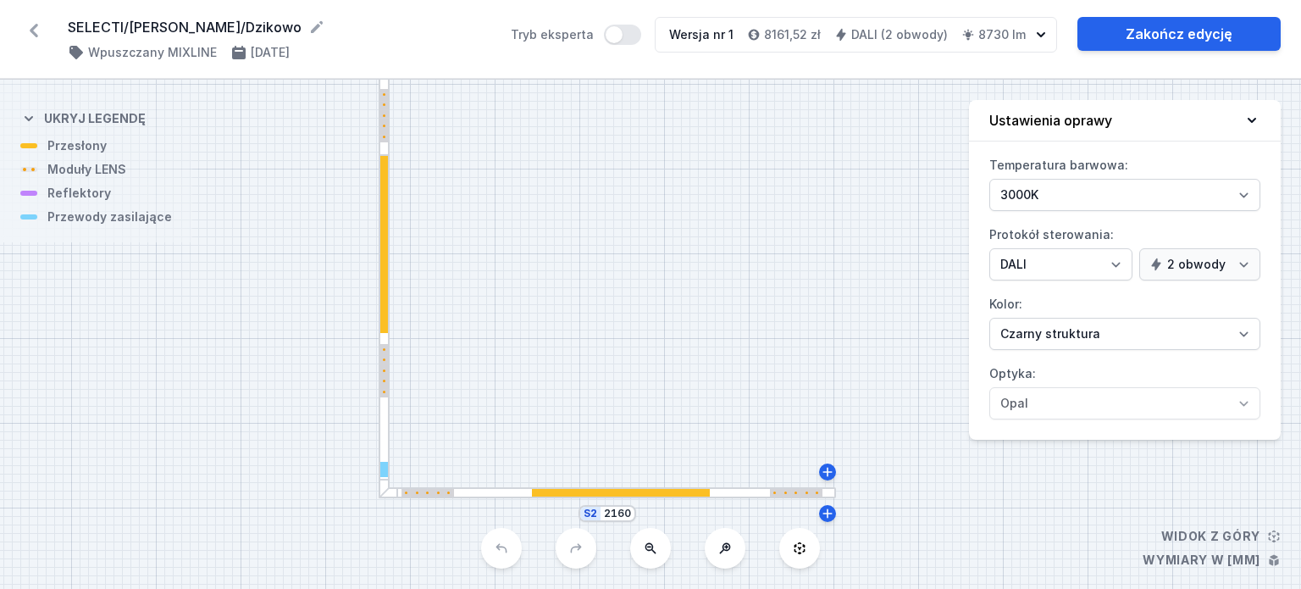
drag, startPoint x: 618, startPoint y: 222, endPoint x: 692, endPoint y: 405, distance: 197.3
click at [692, 405] on div "S2 2160 S1 4320" at bounding box center [650, 334] width 1301 height 509
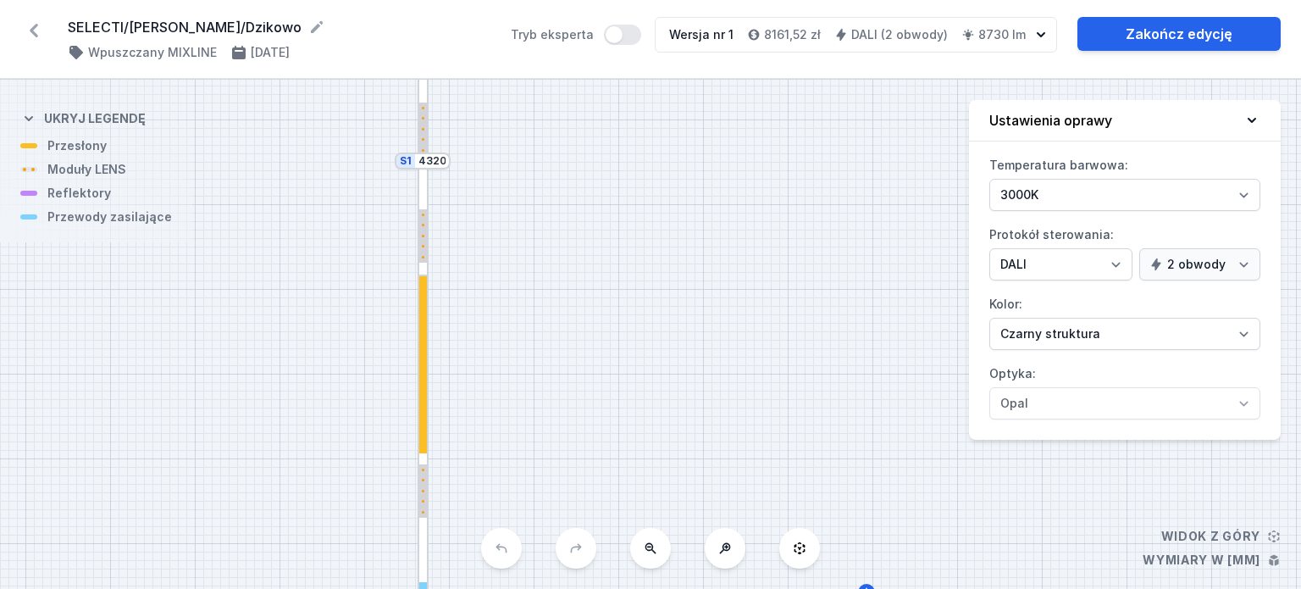
drag, startPoint x: 624, startPoint y: 240, endPoint x: 638, endPoint y: 419, distance: 179.3
click at [637, 418] on div "S2 2160 S1 4320" at bounding box center [650, 334] width 1301 height 509
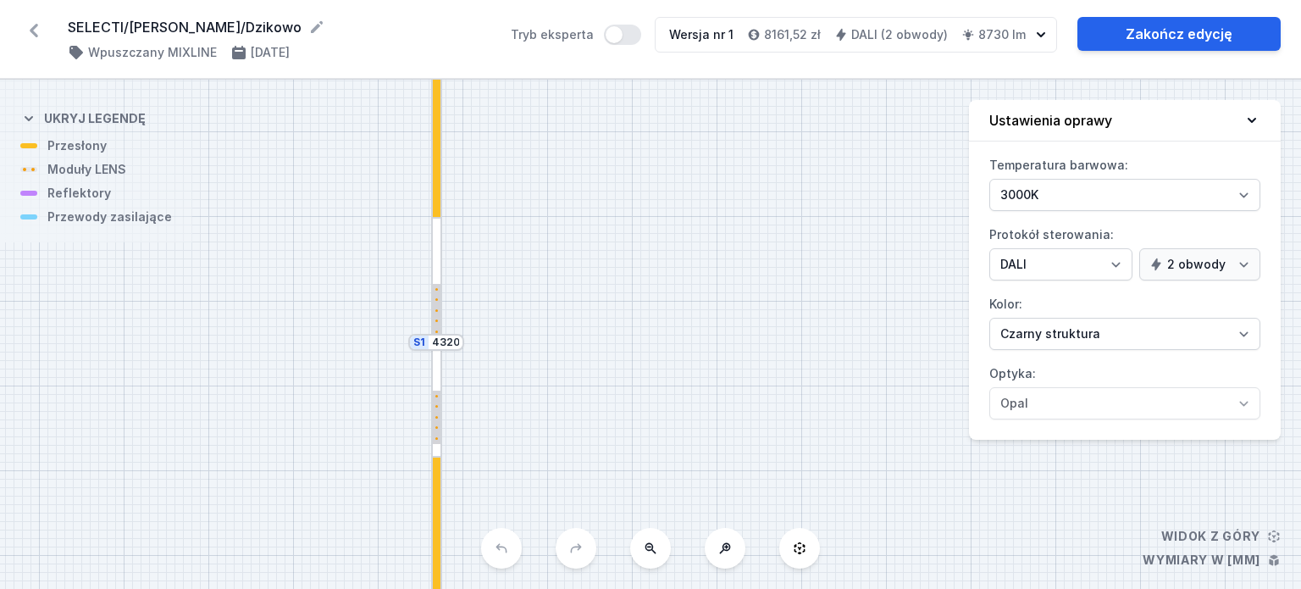
drag, startPoint x: 612, startPoint y: 258, endPoint x: 620, endPoint y: 398, distance: 140.0
click at [620, 398] on div "S2 2160 S1 4320" at bounding box center [650, 334] width 1301 height 509
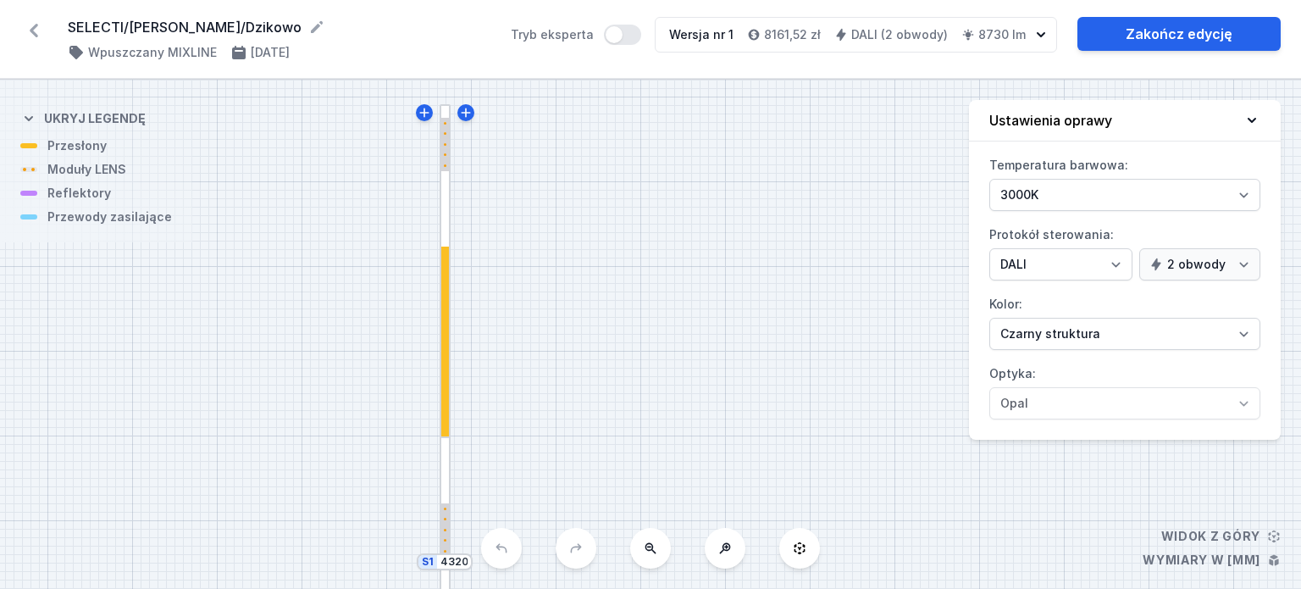
drag, startPoint x: 629, startPoint y: 272, endPoint x: 629, endPoint y: 413, distance: 141.5
click at [629, 413] on div "S2 2160 S1 4320" at bounding box center [650, 334] width 1301 height 509
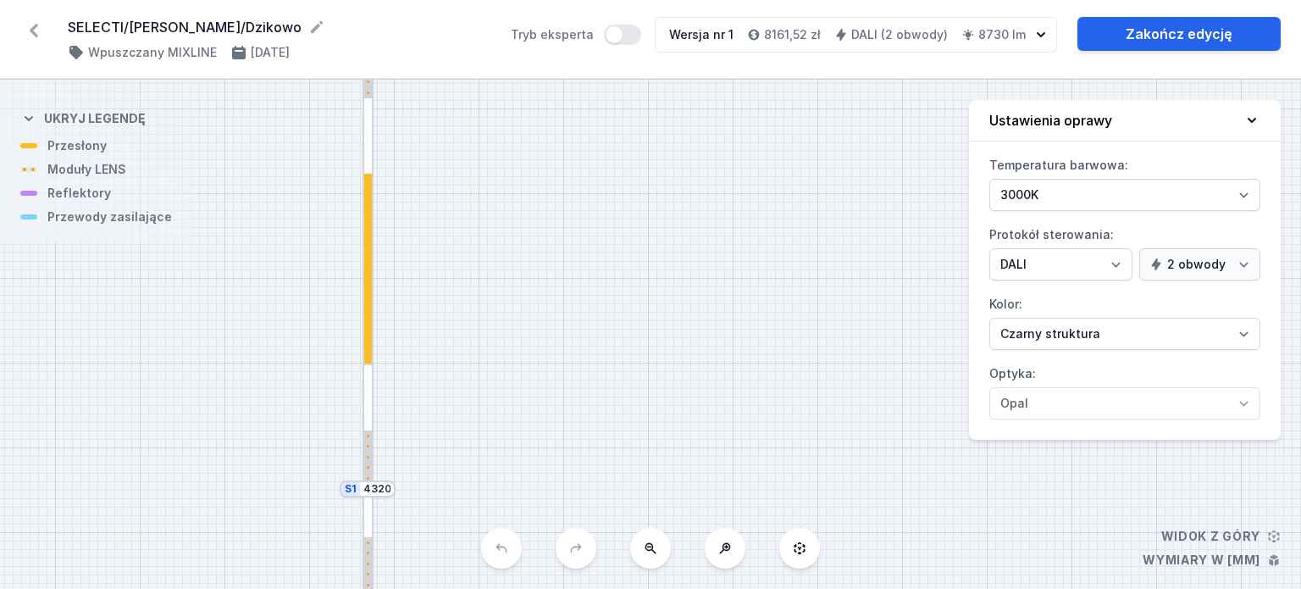
drag, startPoint x: 679, startPoint y: 404, endPoint x: 587, endPoint y: 243, distance: 185.2
click at [590, 247] on div "S2 2160 S1 4320" at bounding box center [650, 334] width 1301 height 509
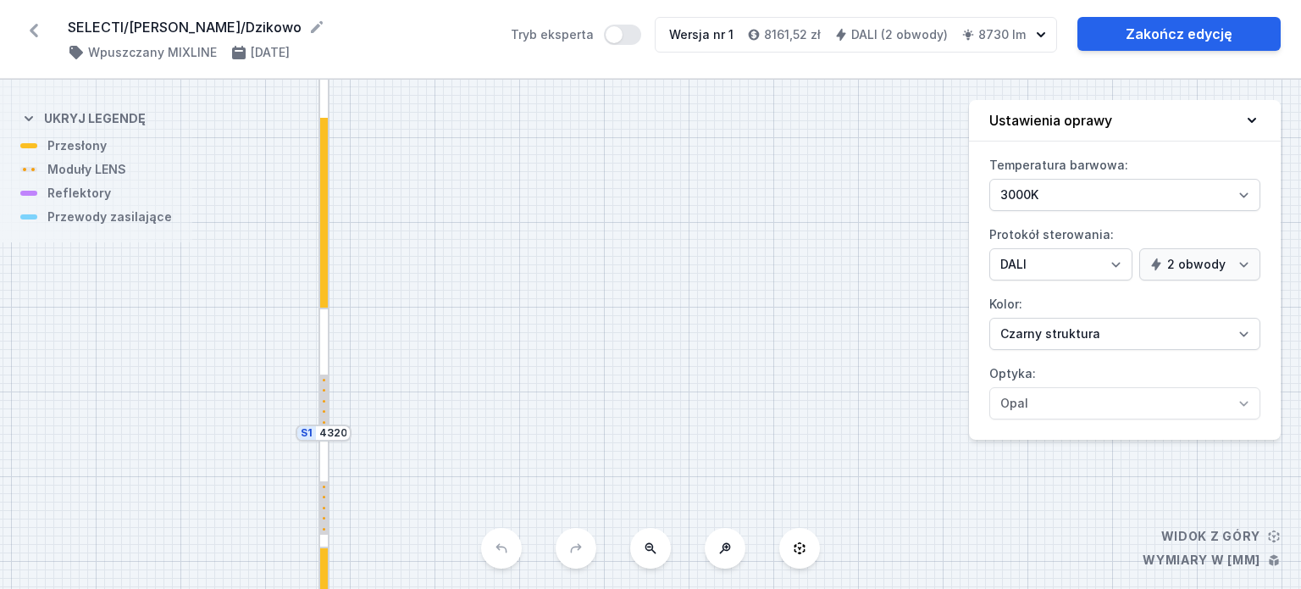
drag, startPoint x: 790, startPoint y: 250, endPoint x: 746, endPoint y: 197, distance: 69.1
click at [749, 202] on div "S2 2160 S1 4320" at bounding box center [650, 334] width 1301 height 509
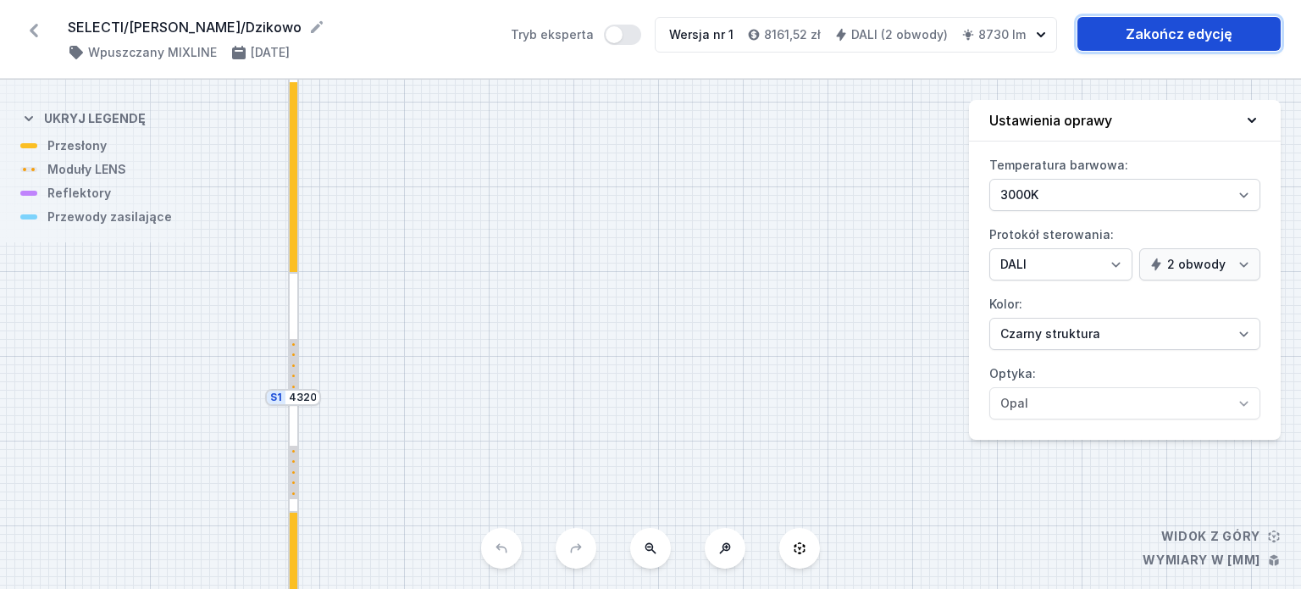
click at [1166, 23] on link "Zakończ edycję" at bounding box center [1179, 34] width 203 height 34
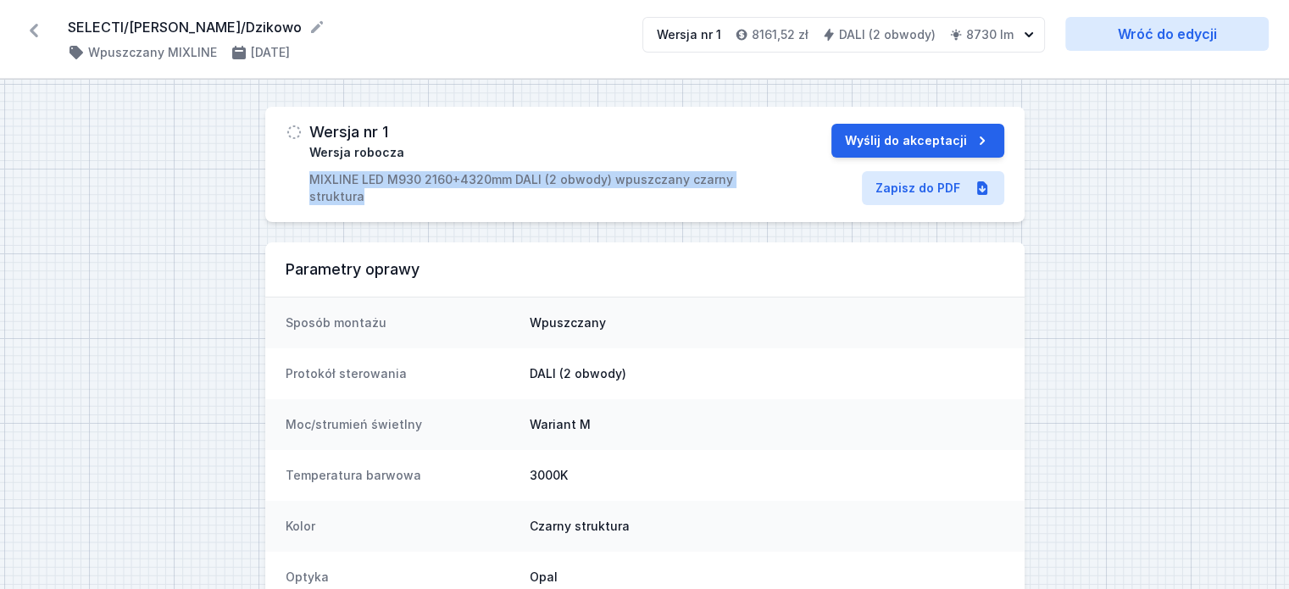
drag, startPoint x: 359, startPoint y: 197, endPoint x: 312, endPoint y: 180, distance: 50.7
click at [312, 180] on p "MIXLINE LED M930 2160+4320mm DALI (2 obwody) wpuszczany czarny struktura" at bounding box center [536, 188] width 455 height 34
copy p "MIXLINE LED M930 2160+4320mm DALI (2 obwody) wpuszczany czarny struktura"
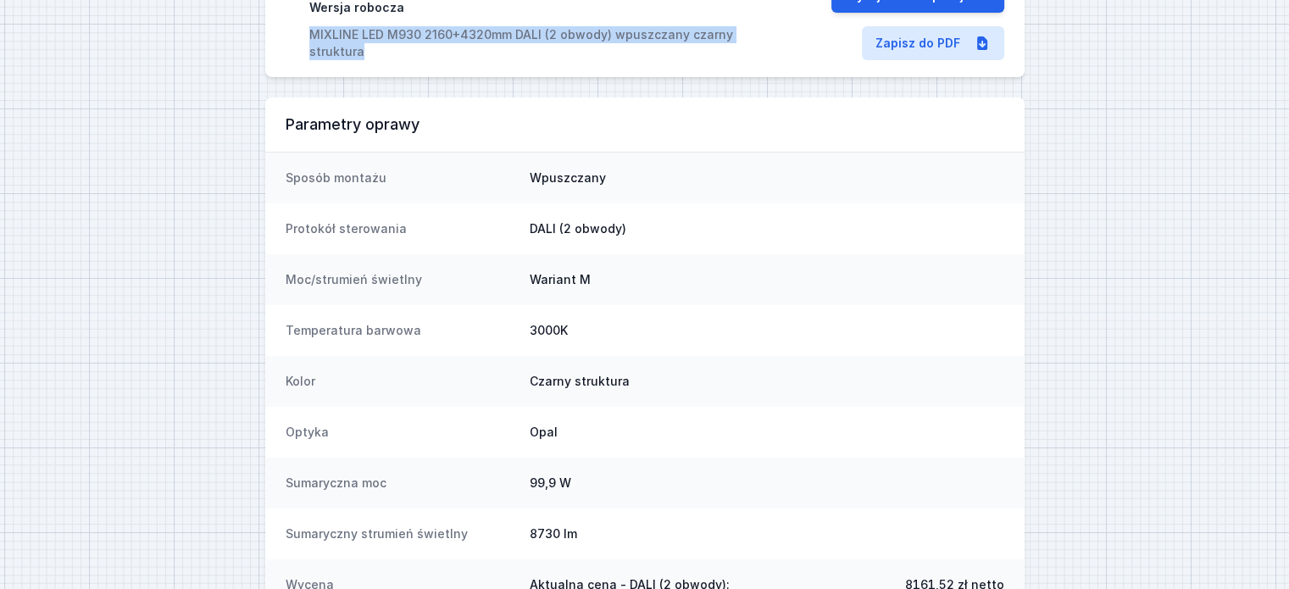
scroll to position [274, 0]
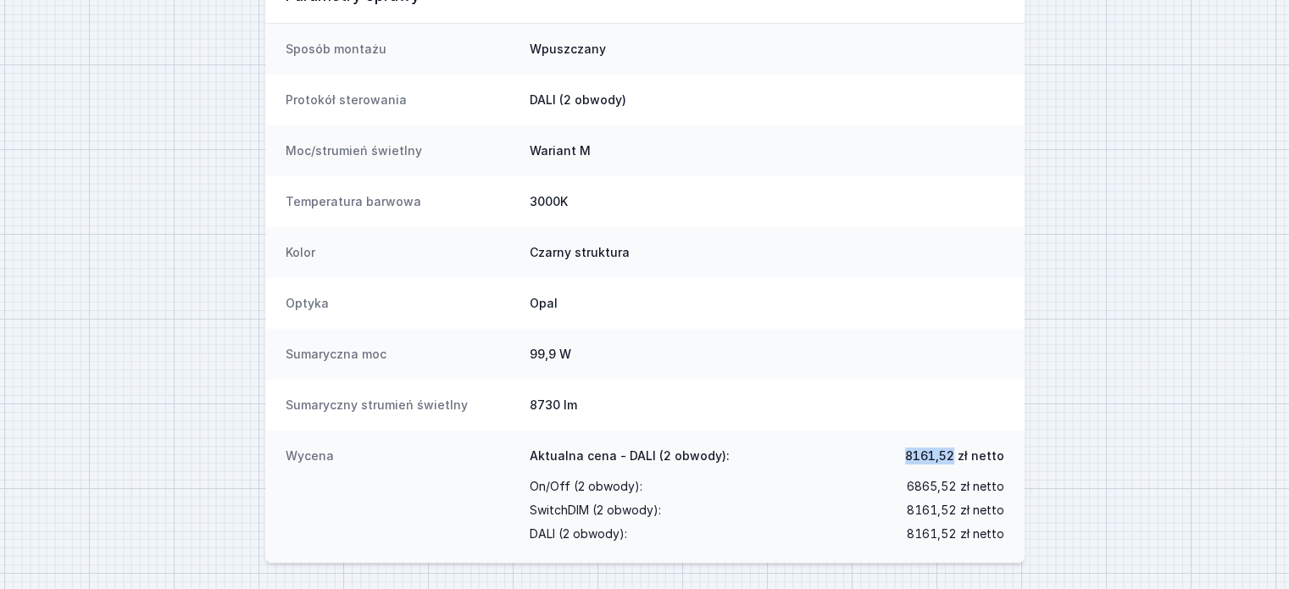
drag, startPoint x: 956, startPoint y: 456, endPoint x: 909, endPoint y: 456, distance: 47.4
click at [909, 456] on span "8161,52 zł netto" at bounding box center [954, 455] width 99 height 17
copy span "8161,52"
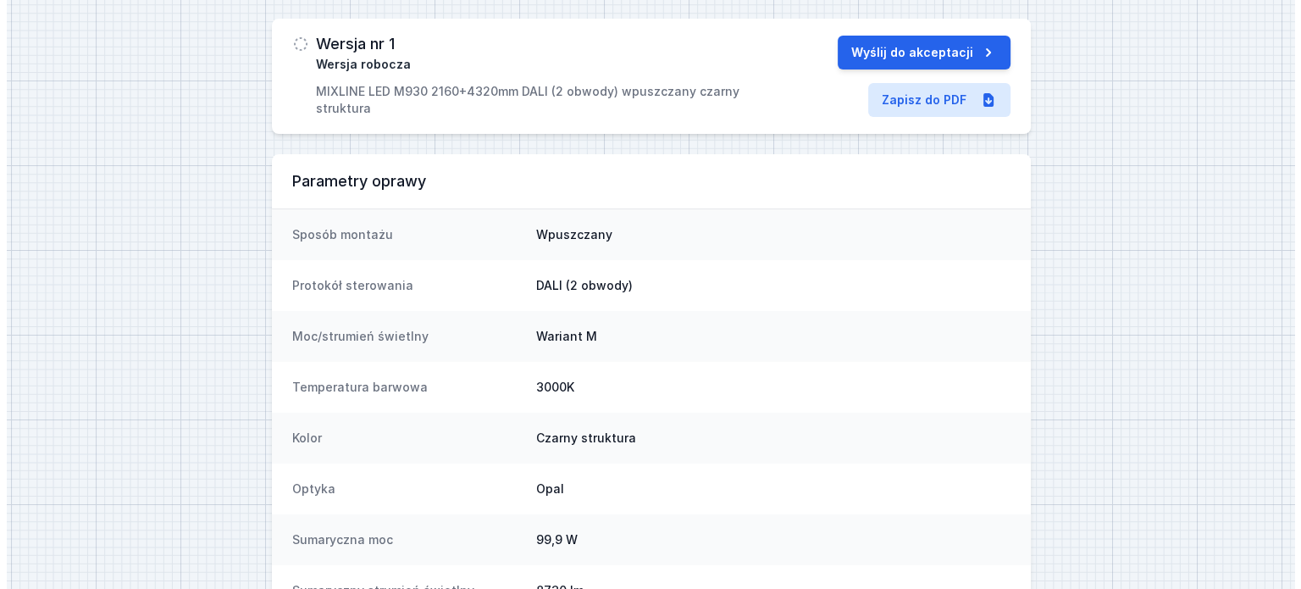
scroll to position [0, 0]
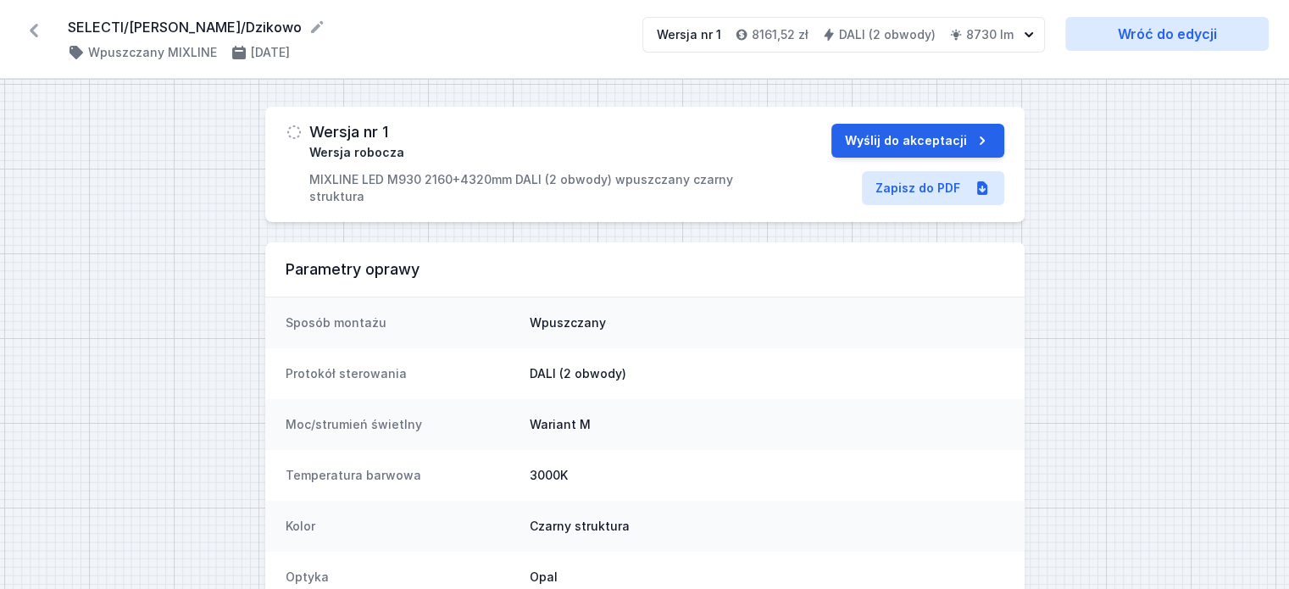
select select "3000"
select select "4"
select select "true"
select select "2"
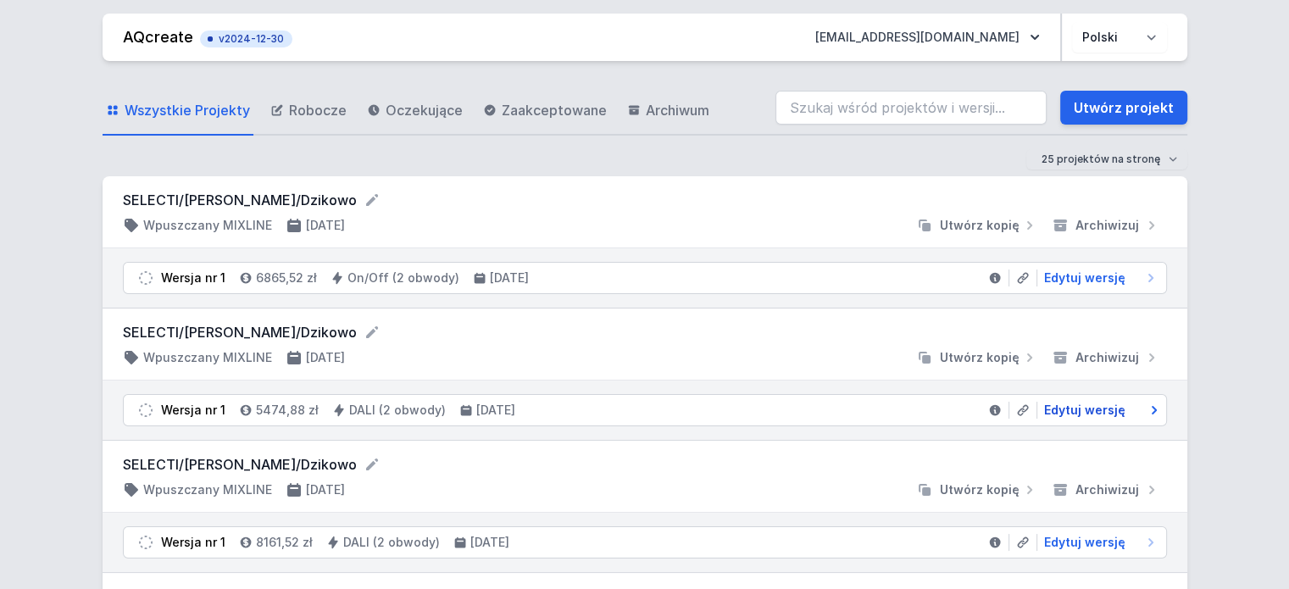
click at [1057, 404] on span "Edytuj wersję" at bounding box center [1084, 410] width 81 height 17
select select "3000"
select select "4"
select select "true"
select select "2"
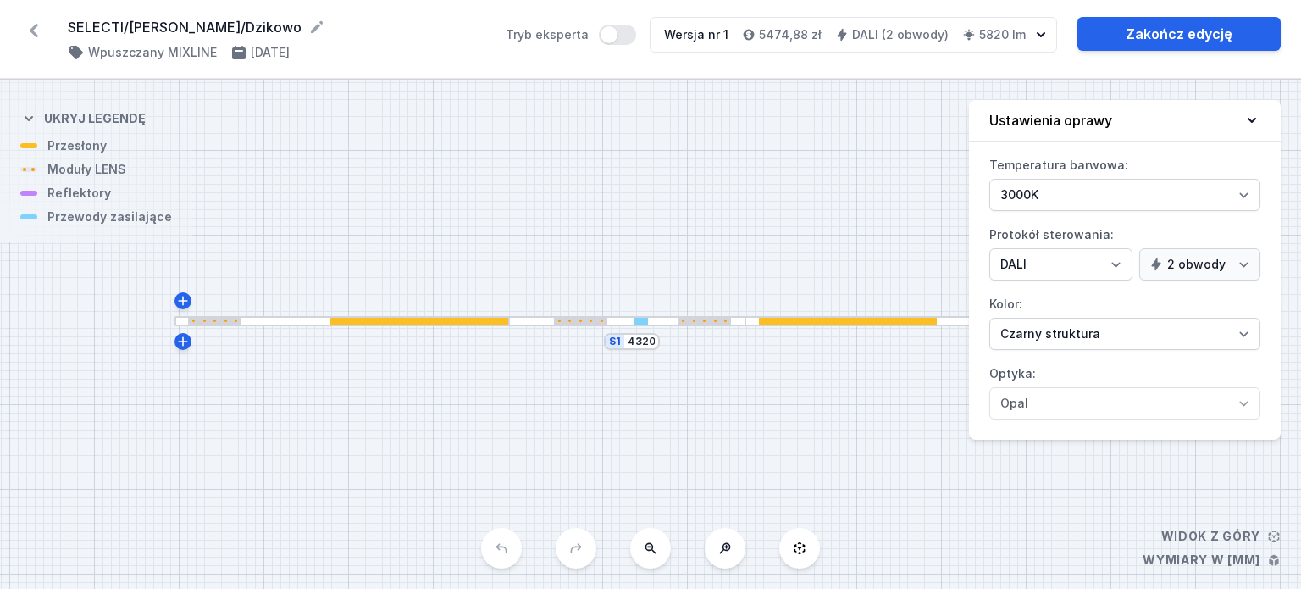
drag, startPoint x: 629, startPoint y: 236, endPoint x: 556, endPoint y: 211, distance: 77.2
click at [556, 211] on div "S1 4320" at bounding box center [650, 334] width 1301 height 509
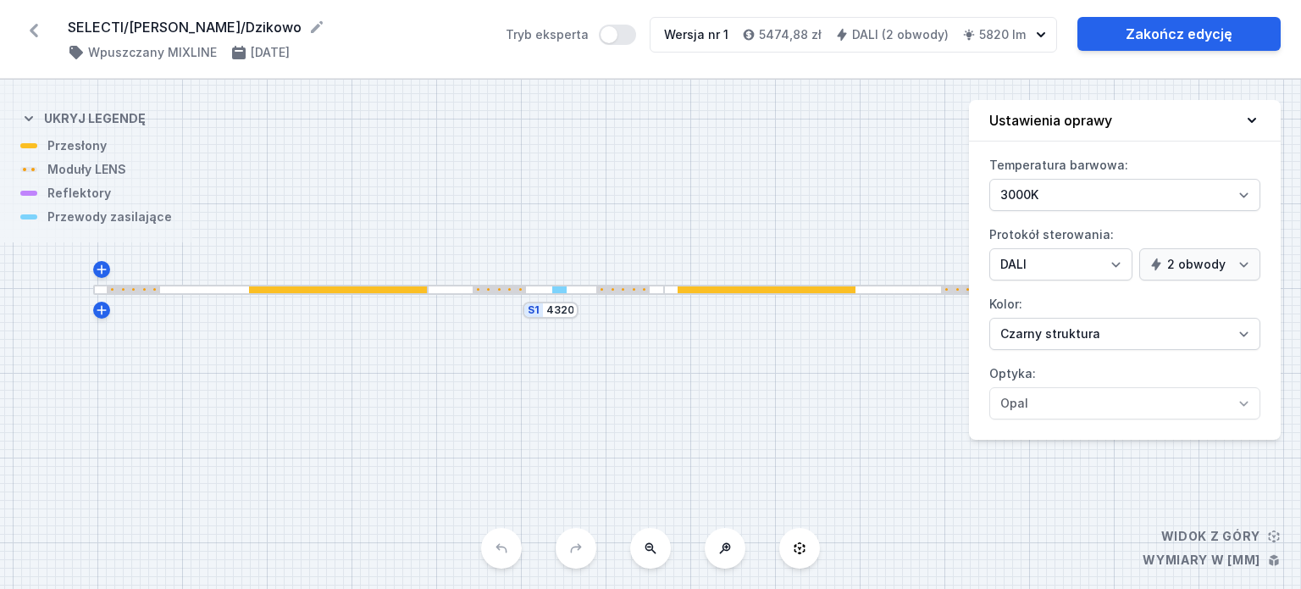
drag, startPoint x: 514, startPoint y: 226, endPoint x: 487, endPoint y: 207, distance: 33.4
click at [487, 207] on div "S1 4320" at bounding box center [650, 334] width 1301 height 509
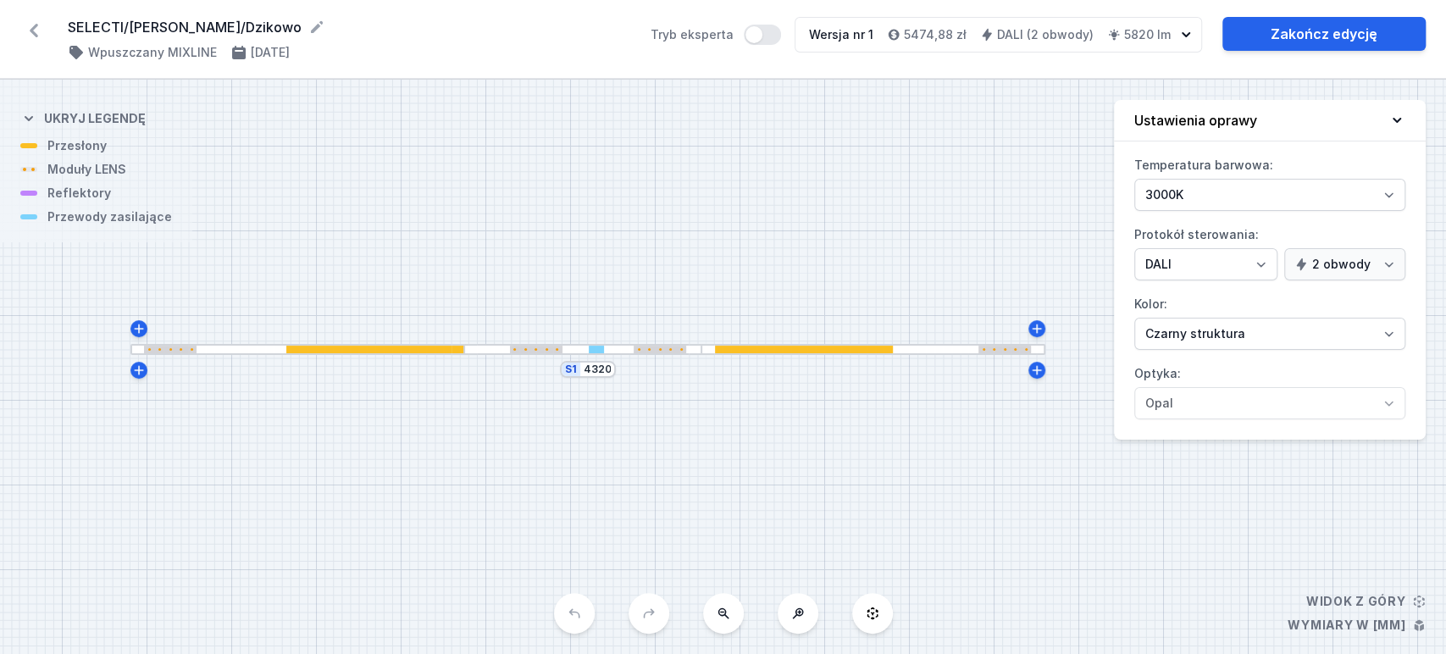
drag, startPoint x: 826, startPoint y: 249, endPoint x: 790, endPoint y: 276, distance: 45.4
click at [790, 276] on div "S1 4320" at bounding box center [723, 367] width 1446 height 574
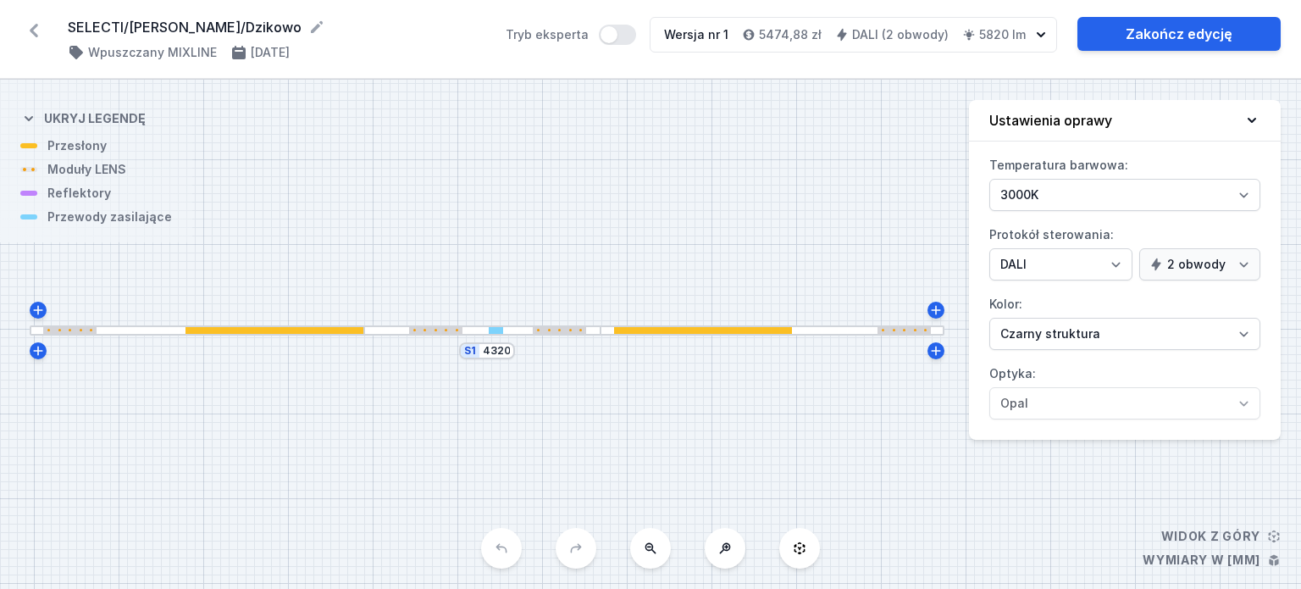
drag, startPoint x: 749, startPoint y: 242, endPoint x: 722, endPoint y: 256, distance: 30.3
click at [722, 256] on div "S1 4320" at bounding box center [650, 334] width 1301 height 509
click at [263, 329] on div at bounding box center [275, 331] width 178 height 8
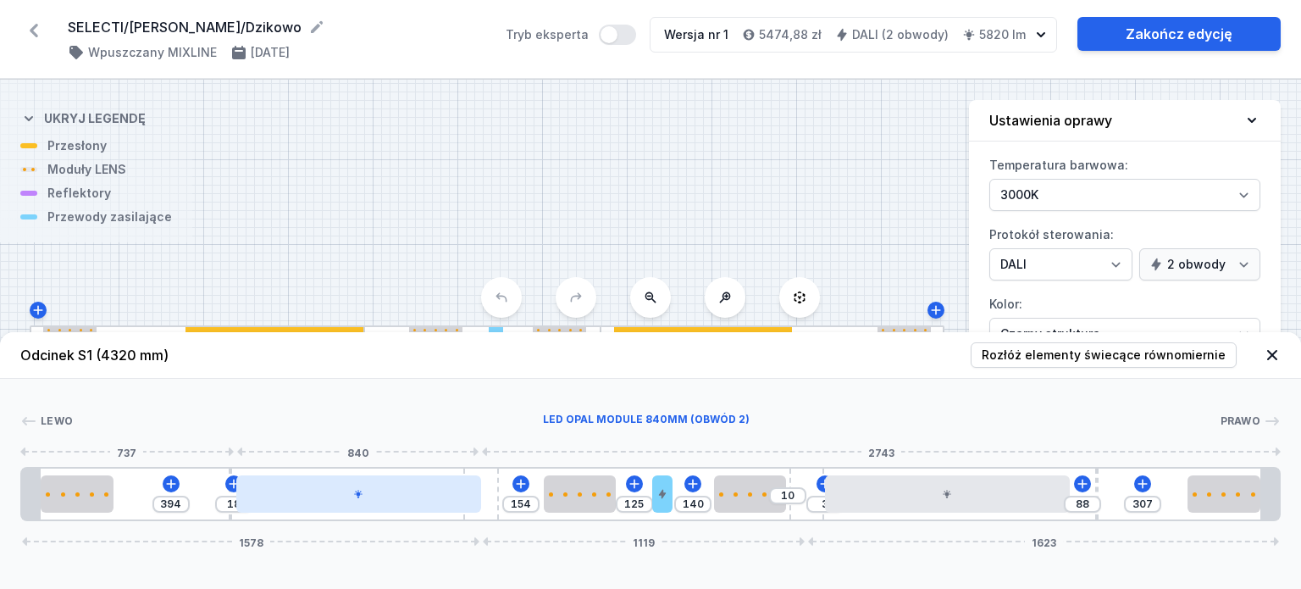
click at [391, 488] on div at bounding box center [358, 493] width 245 height 37
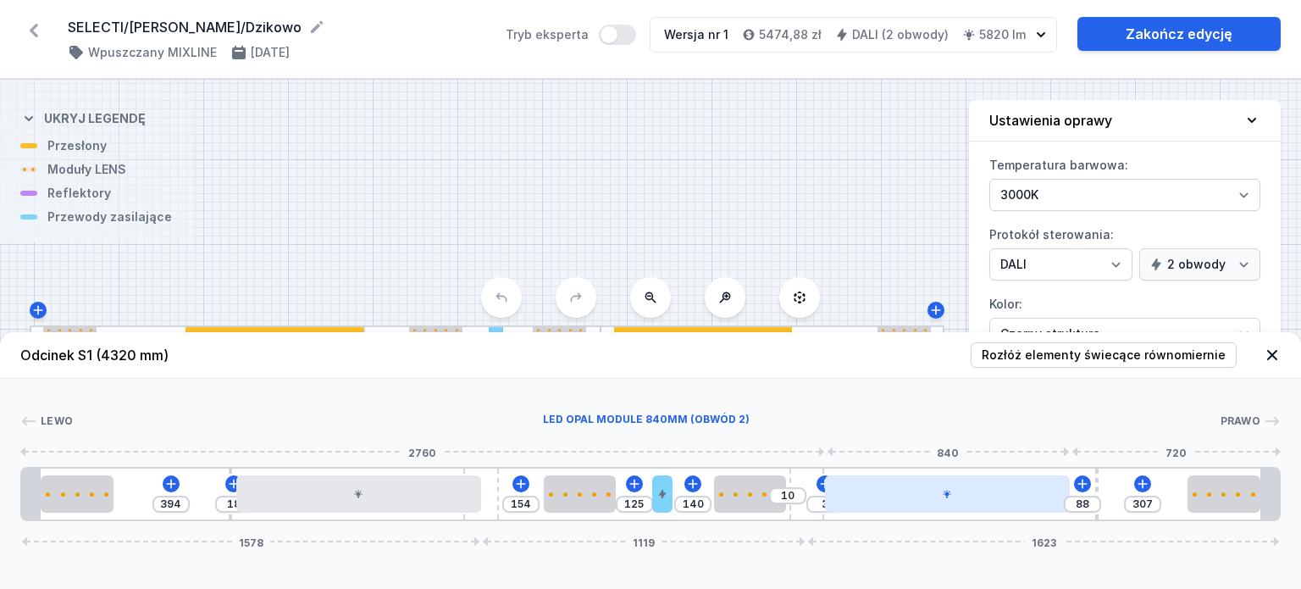
click at [870, 499] on div at bounding box center [947, 493] width 245 height 37
select select "2"
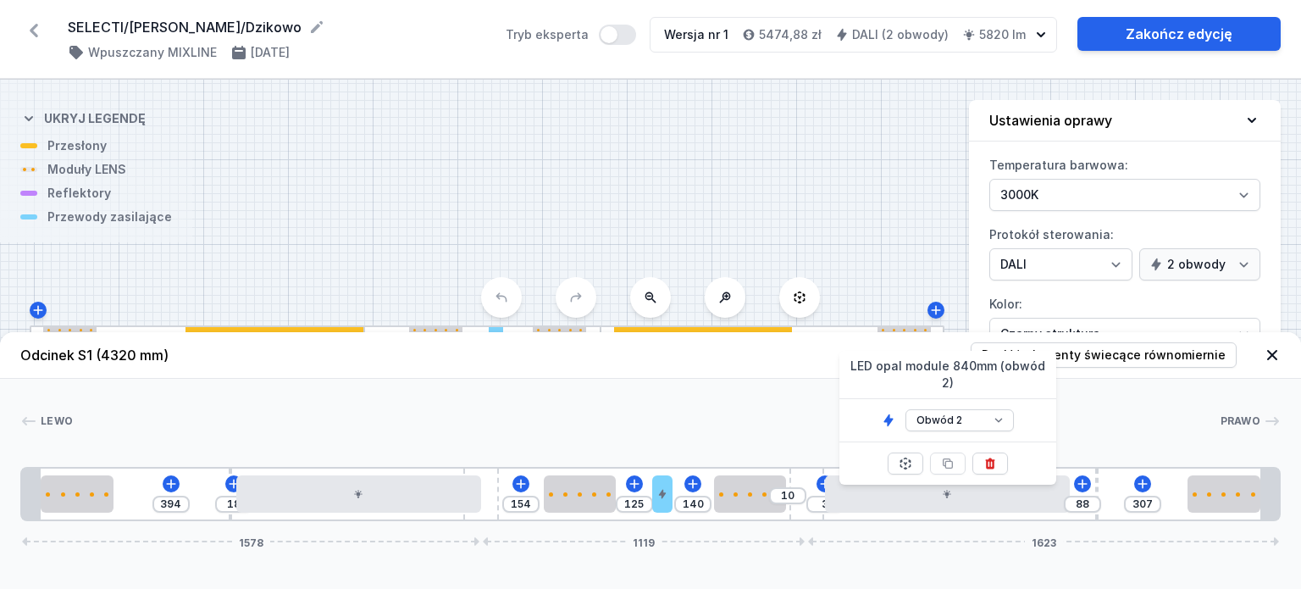
click at [735, 178] on div "S1 4320" at bounding box center [650, 334] width 1301 height 509
click at [1193, 35] on link "Zakończ edycję" at bounding box center [1179, 34] width 203 height 34
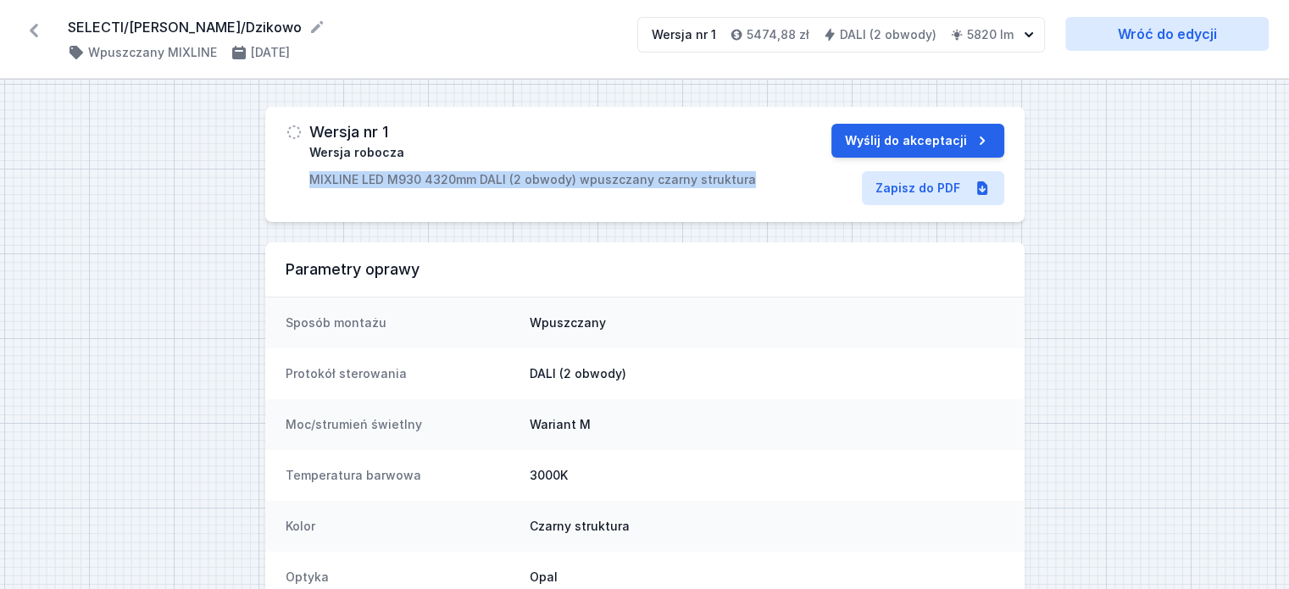
drag, startPoint x: 739, startPoint y: 175, endPoint x: 313, endPoint y: 175, distance: 425.3
click at [313, 175] on p "MIXLINE LED M930 4320mm DALI (2 obwody) wpuszczany czarny struktura" at bounding box center [532, 179] width 446 height 17
copy p "MIXLINE LED M930 4320mm DALI (2 obwody) wpuszczany czarny struktura"
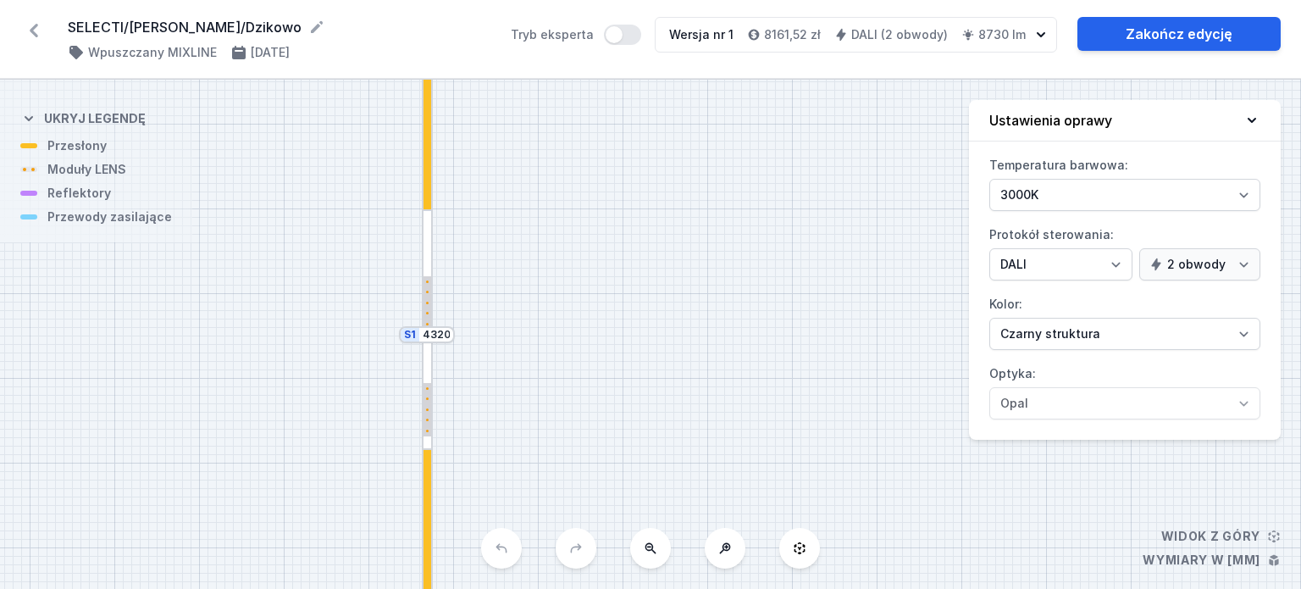
select select "3000"
select select "4"
select select "true"
select select "2"
click at [32, 33] on icon at bounding box center [34, 31] width 8 height 14
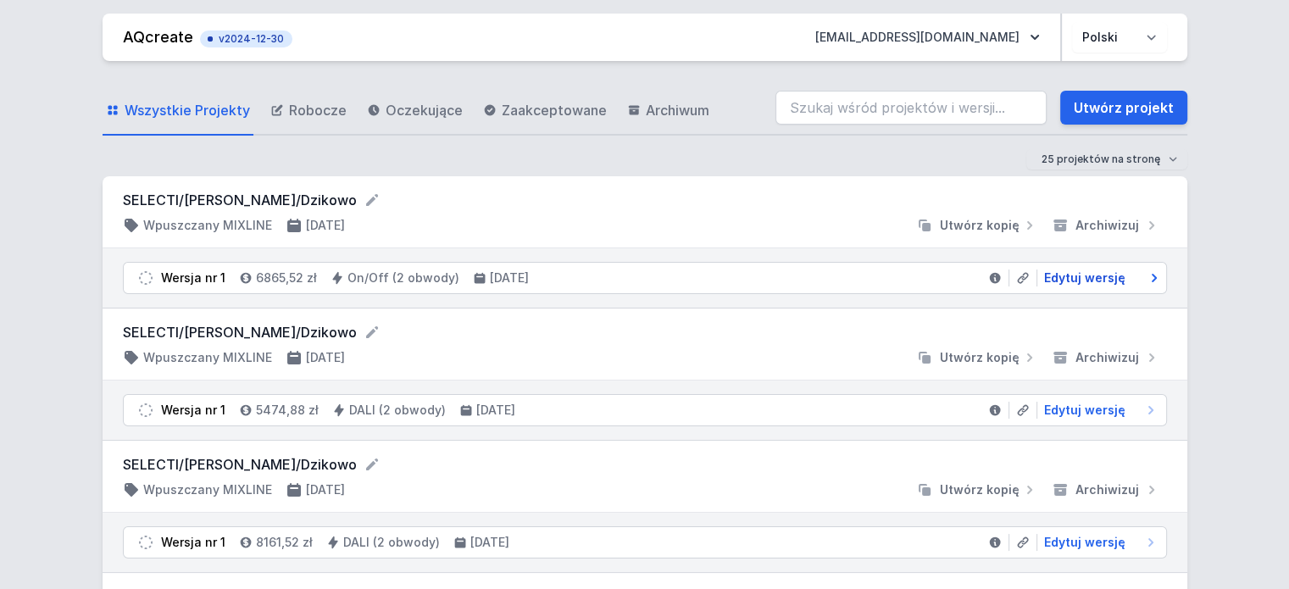
click at [1084, 274] on span "Edytuj wersję" at bounding box center [1084, 277] width 81 height 17
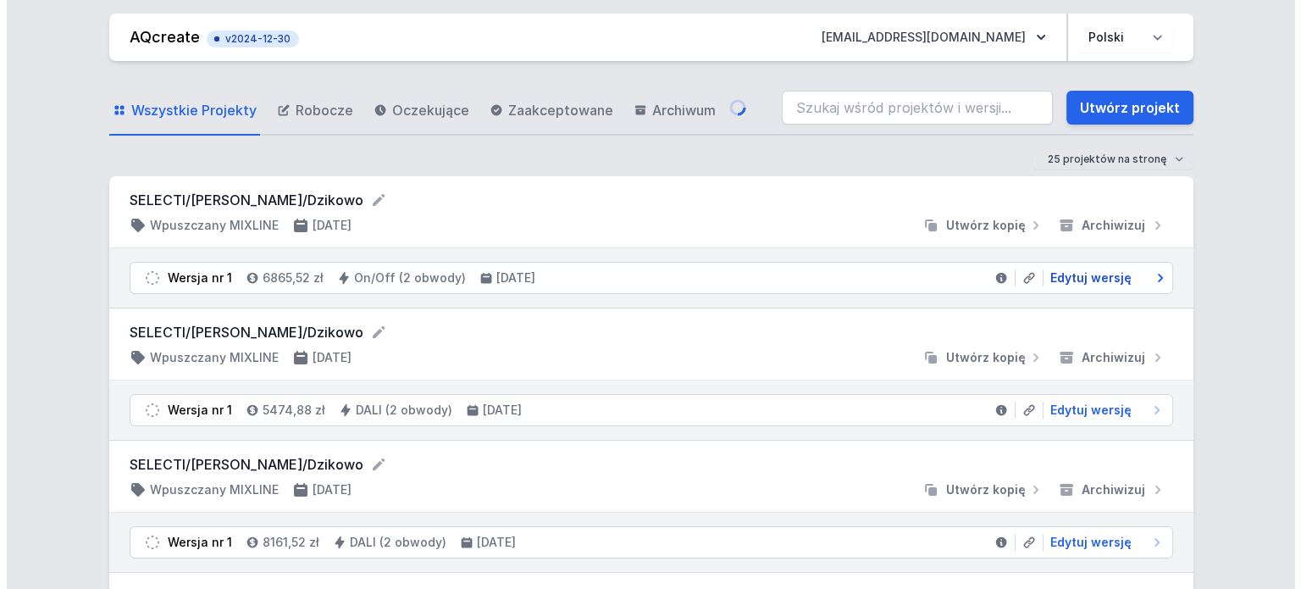
select select "3000"
select select "true"
select select "2"
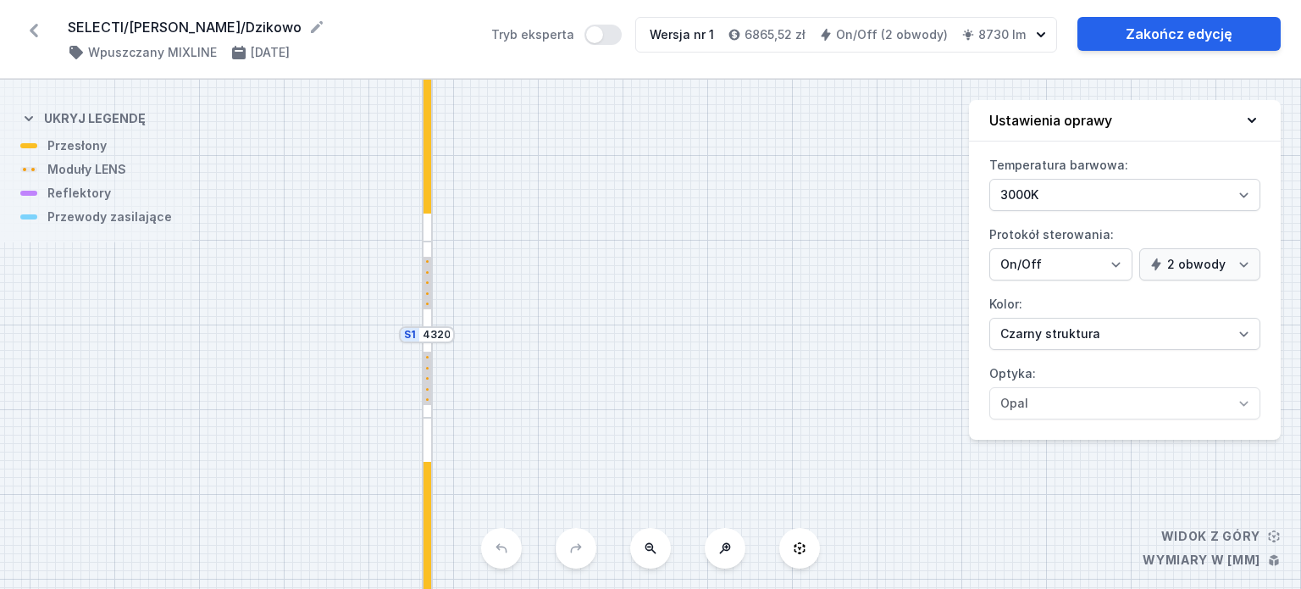
click at [645, 555] on icon at bounding box center [651, 548] width 14 height 14
click at [645, 555] on div "S2 2160 S1 4320" at bounding box center [650, 334] width 1301 height 509
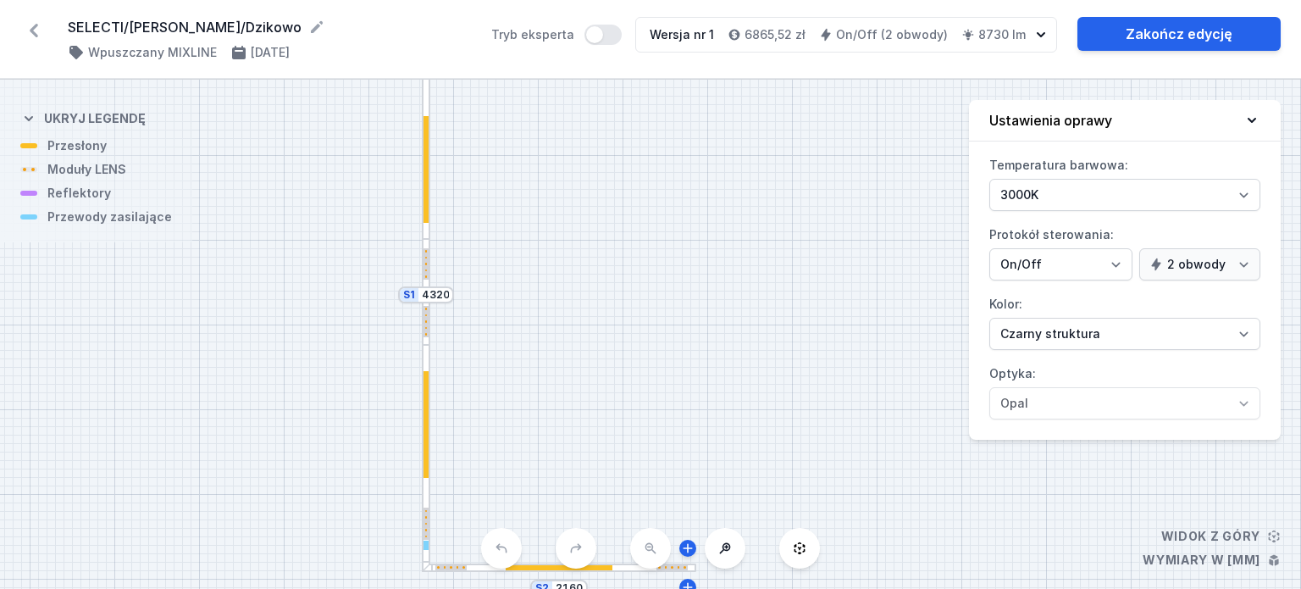
click at [645, 555] on div "S2 2160 S1 4320" at bounding box center [650, 334] width 1301 height 509
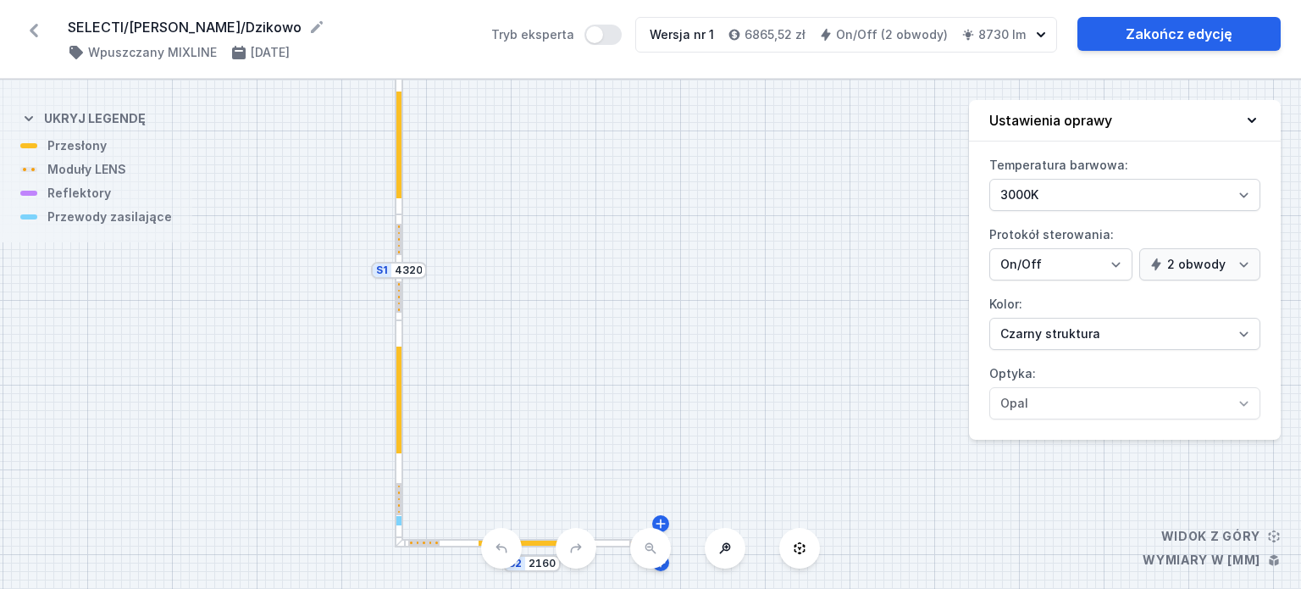
drag, startPoint x: 689, startPoint y: 377, endPoint x: 662, endPoint y: 352, distance: 36.6
click at [662, 352] on div "S2 2160 S1 4320" at bounding box center [650, 334] width 1301 height 509
click at [1149, 40] on link "Zakończ edycję" at bounding box center [1179, 34] width 203 height 34
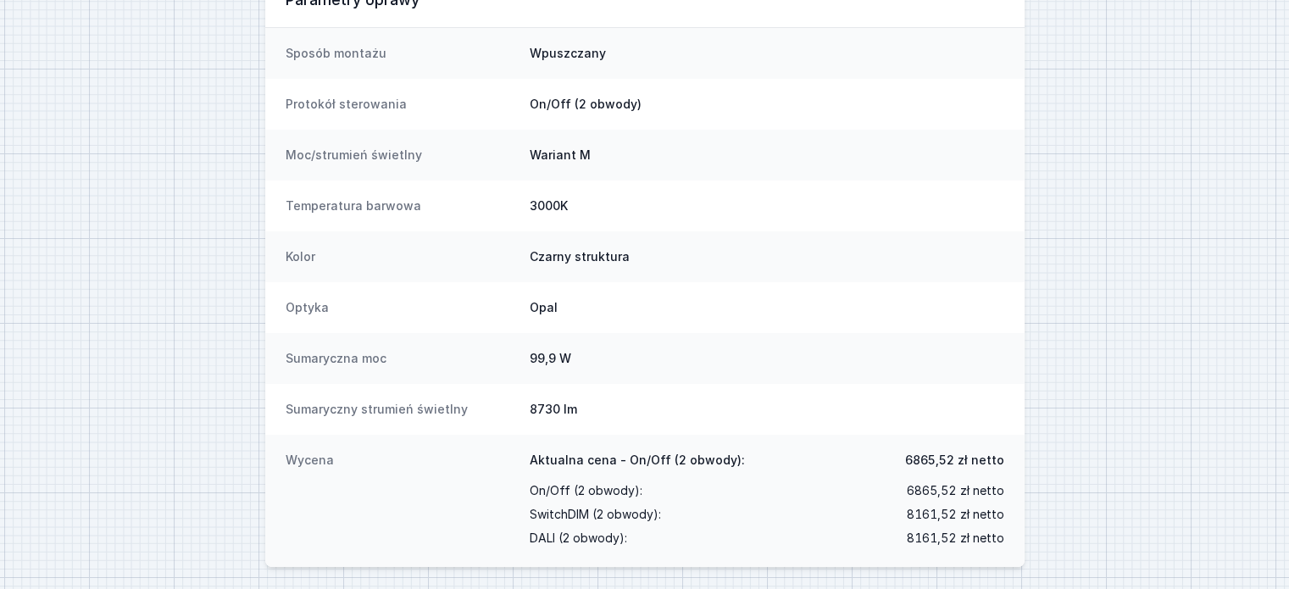
scroll to position [274, 0]
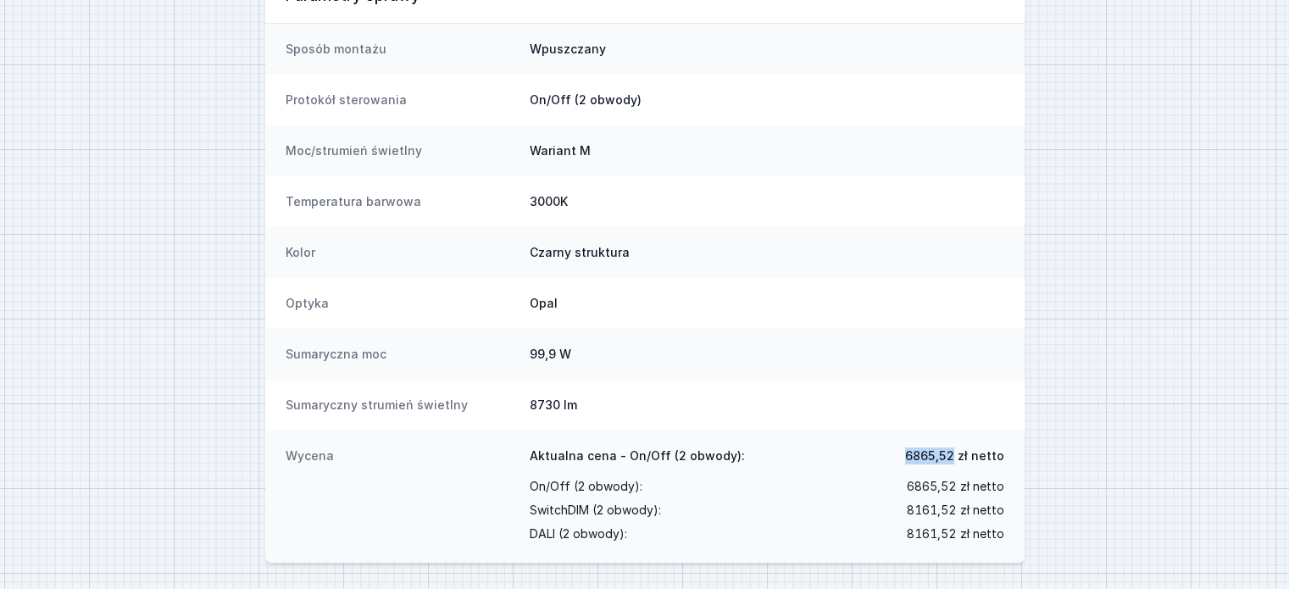
drag, startPoint x: 957, startPoint y: 450, endPoint x: 911, endPoint y: 453, distance: 46.7
click at [911, 453] on span "6865,52 zł netto" at bounding box center [954, 455] width 99 height 17
copy span "6865,52"
click at [905, 413] on dd "8730 lm" at bounding box center [767, 404] width 474 height 17
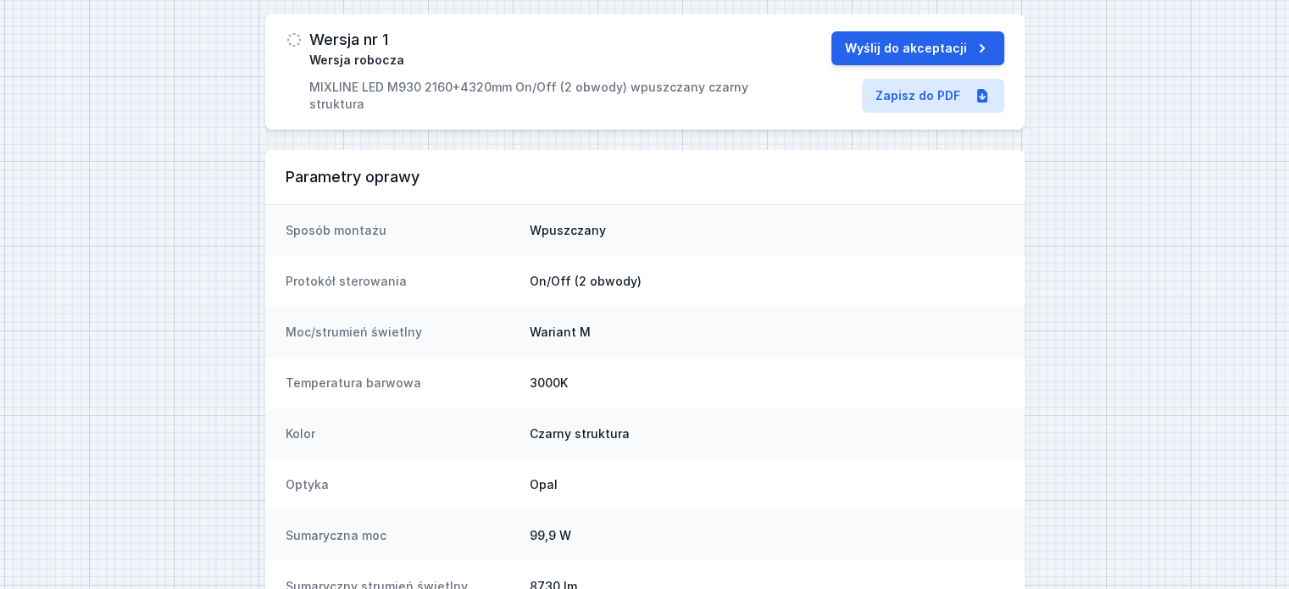
scroll to position [0, 0]
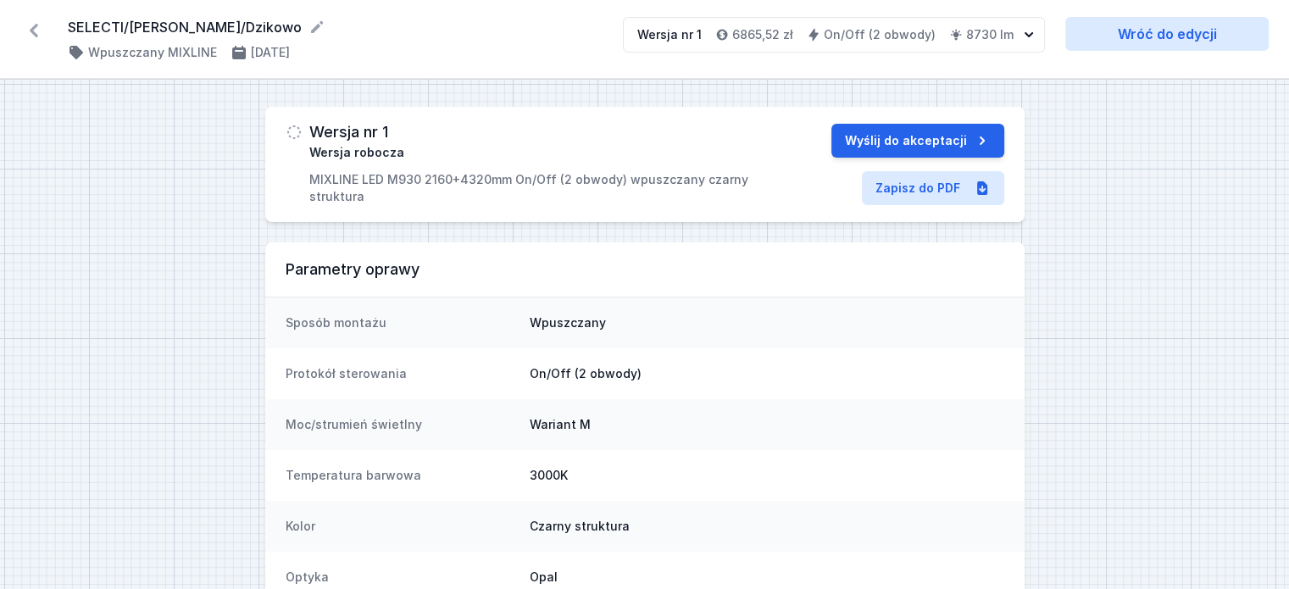
select select "3000"
select select "true"
select select "2"
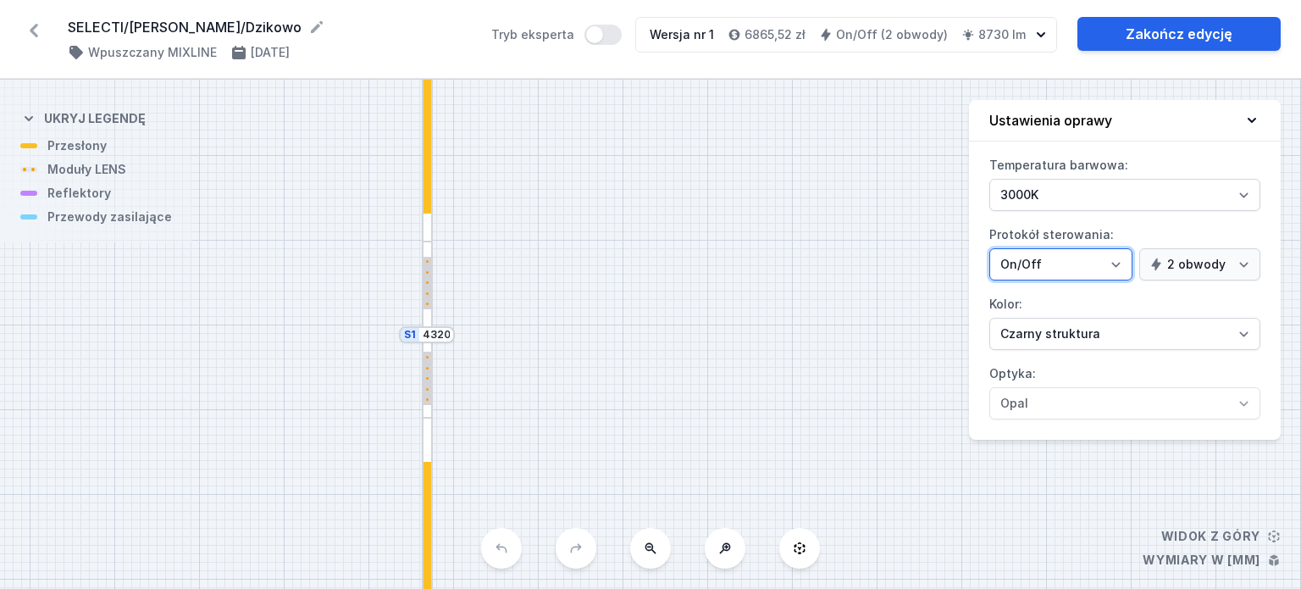
click at [1058, 267] on select "On/Off SwitchDIM DALI AQsmart" at bounding box center [1061, 264] width 143 height 32
select select "4"
click at [990, 248] on select "On/Off SwitchDIM DALI AQsmart" at bounding box center [1061, 264] width 143 height 32
click at [800, 248] on div "S2 2160 S1 4320" at bounding box center [650, 334] width 1301 height 509
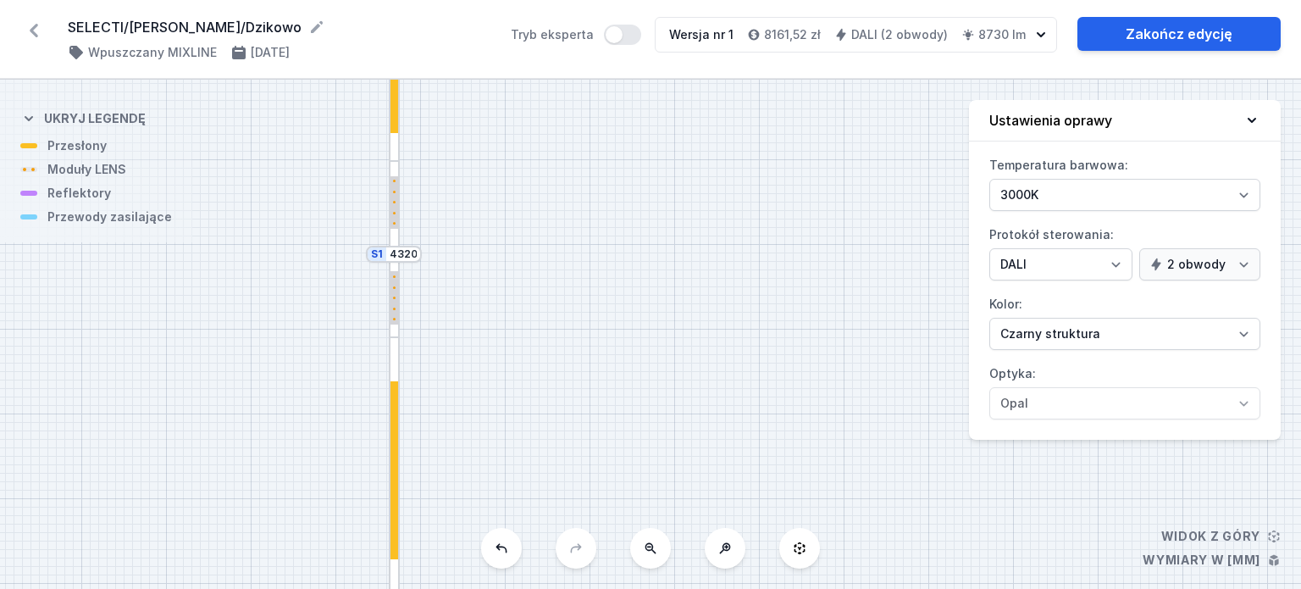
drag, startPoint x: 759, startPoint y: 352, endPoint x: 726, endPoint y: 271, distance: 87.0
click at [726, 271] on div "S2 2160 S1 4320" at bounding box center [650, 334] width 1301 height 509
click at [25, 33] on icon at bounding box center [33, 30] width 27 height 27
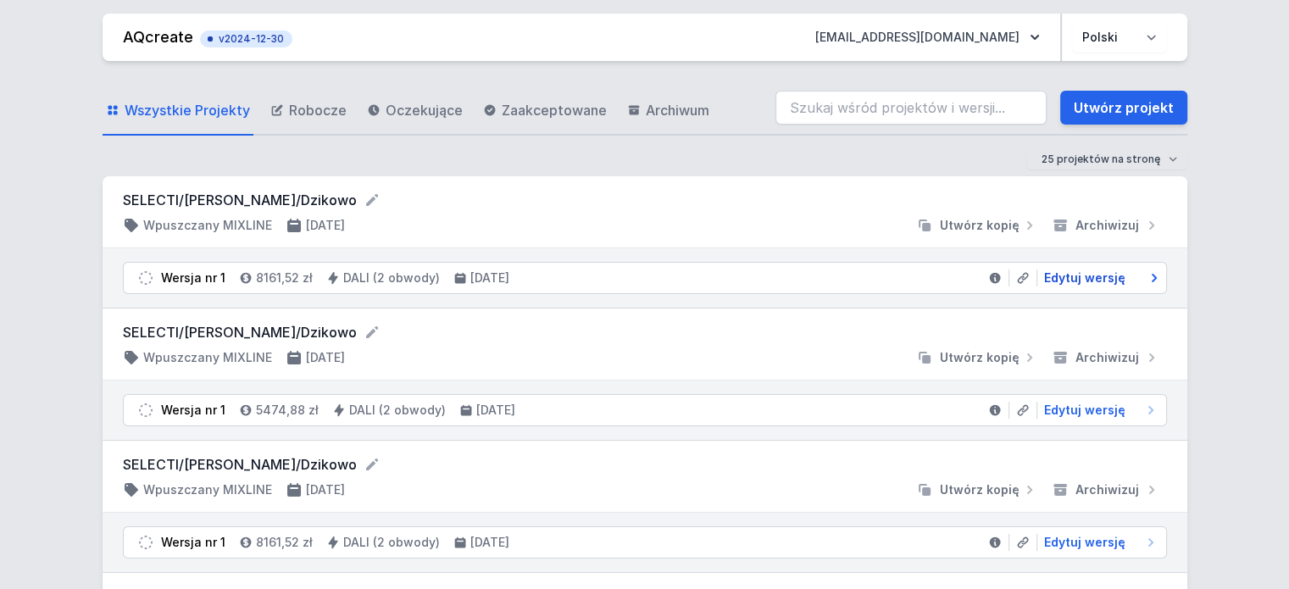
click at [1061, 284] on span "Edytuj wersję" at bounding box center [1084, 277] width 81 height 17
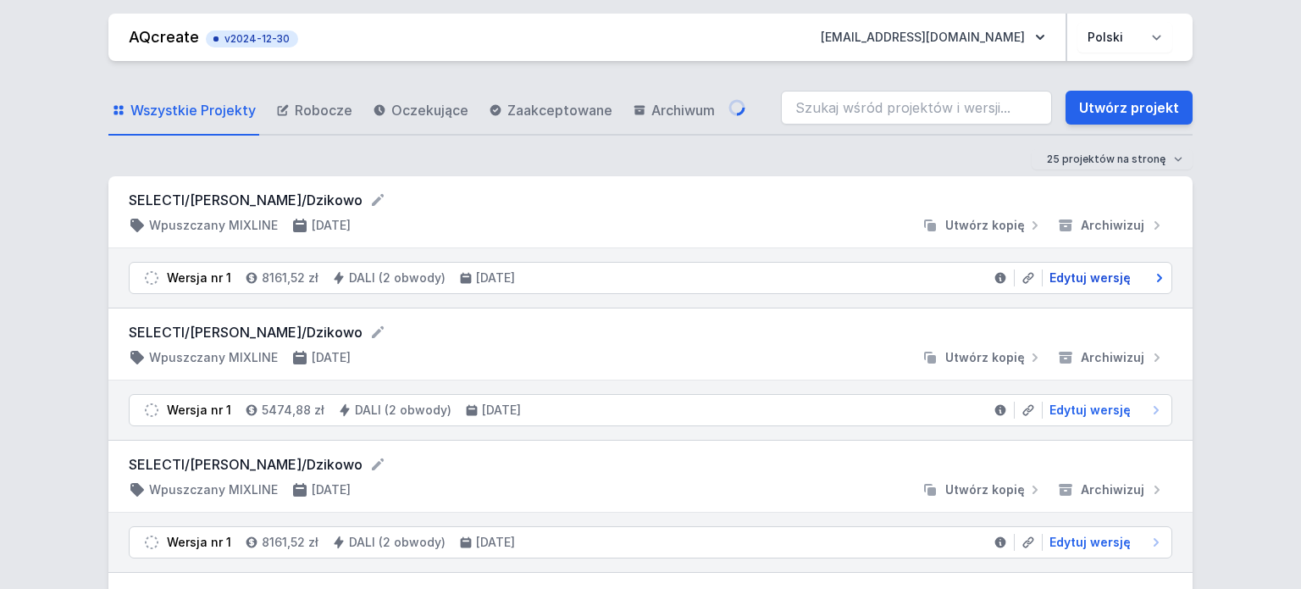
select select "3000"
select select "4"
select select "true"
select select "2"
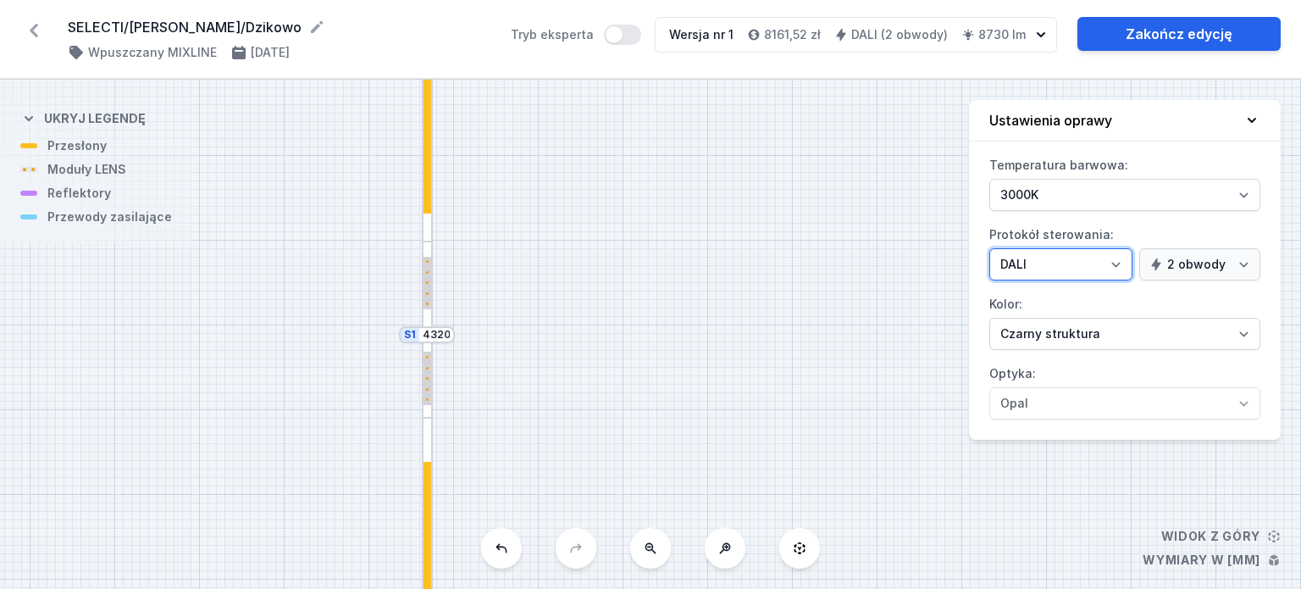
click at [1036, 267] on select "On/Off SwitchDIM DALI AQsmart" at bounding box center [1061, 264] width 143 height 32
select select "1"
click at [990, 248] on select "On/Off SwitchDIM DALI AQsmart" at bounding box center [1061, 264] width 143 height 32
click at [27, 25] on icon at bounding box center [33, 30] width 27 height 27
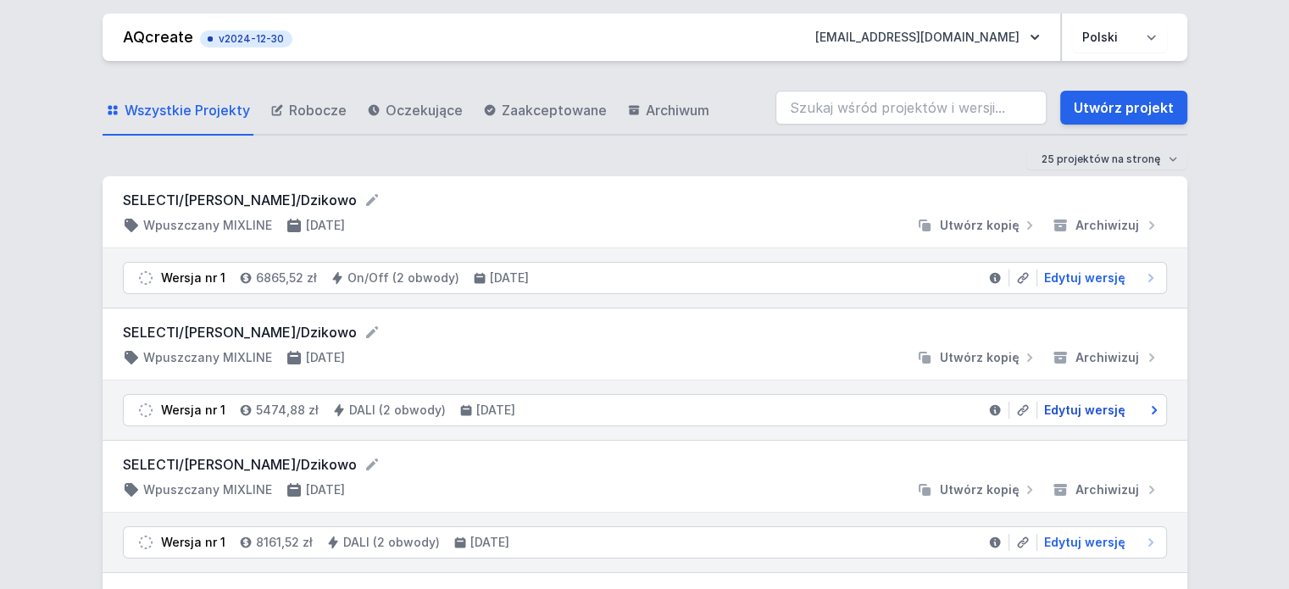
click at [1071, 405] on span "Edytuj wersję" at bounding box center [1084, 410] width 81 height 17
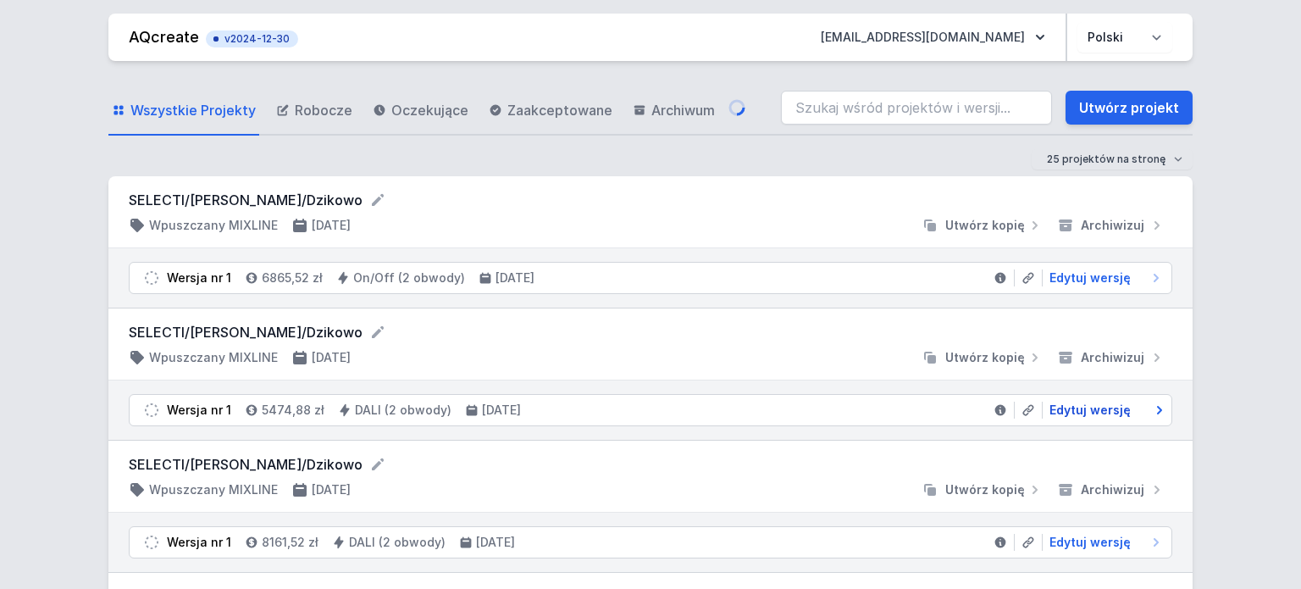
select select "3000"
select select "4"
select select "true"
select select "2"
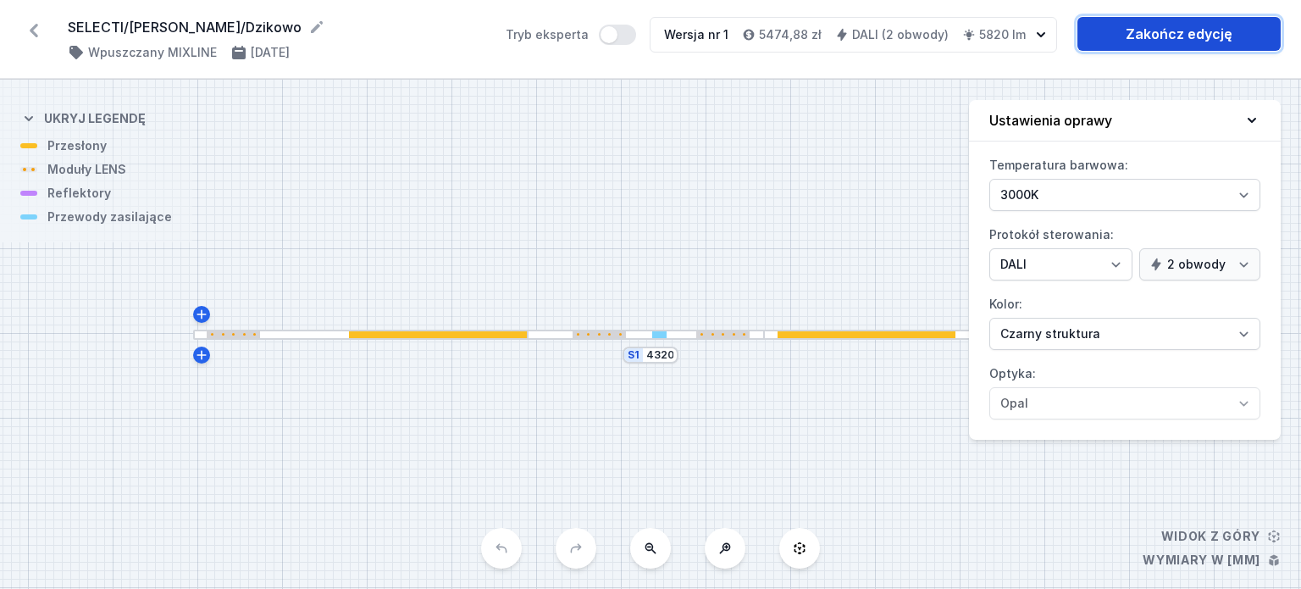
click at [1151, 31] on link "Zakończ edycję" at bounding box center [1179, 34] width 203 height 34
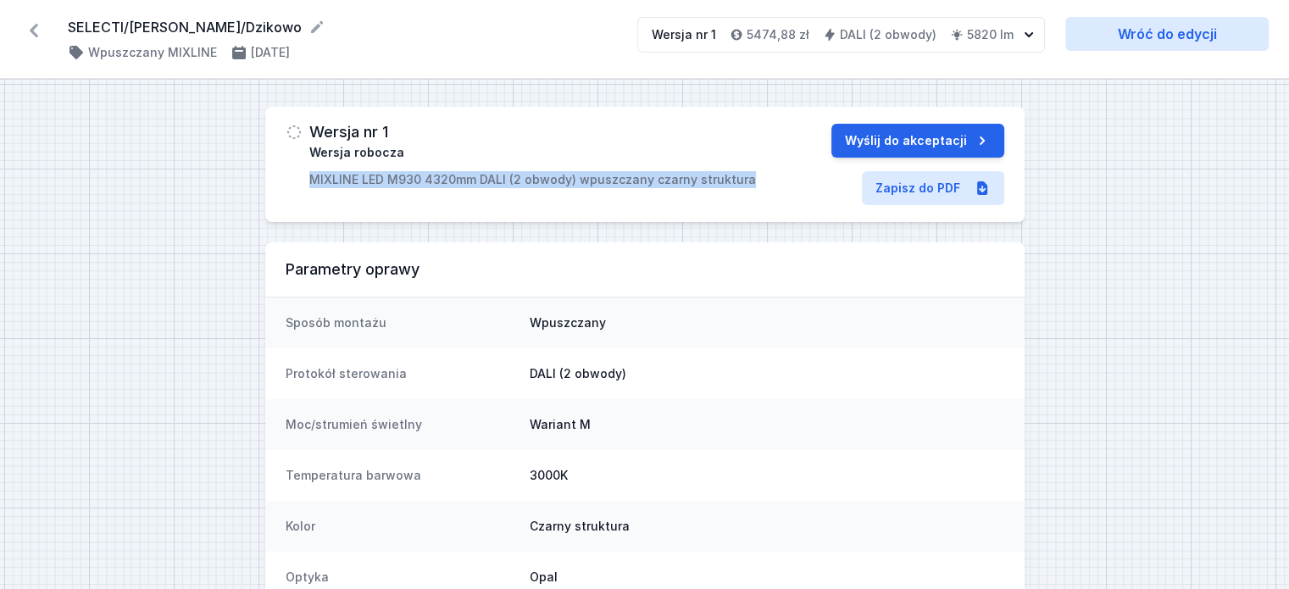
drag, startPoint x: 739, startPoint y: 178, endPoint x: 313, endPoint y: 173, distance: 425.3
click at [313, 173] on p "MIXLINE LED M930 4320mm DALI (2 obwody) wpuszczany czarny struktura" at bounding box center [532, 179] width 446 height 17
copy p "MIXLINE LED M930 4320mm DALI (2 obwody) wpuszczany czarny struktura"
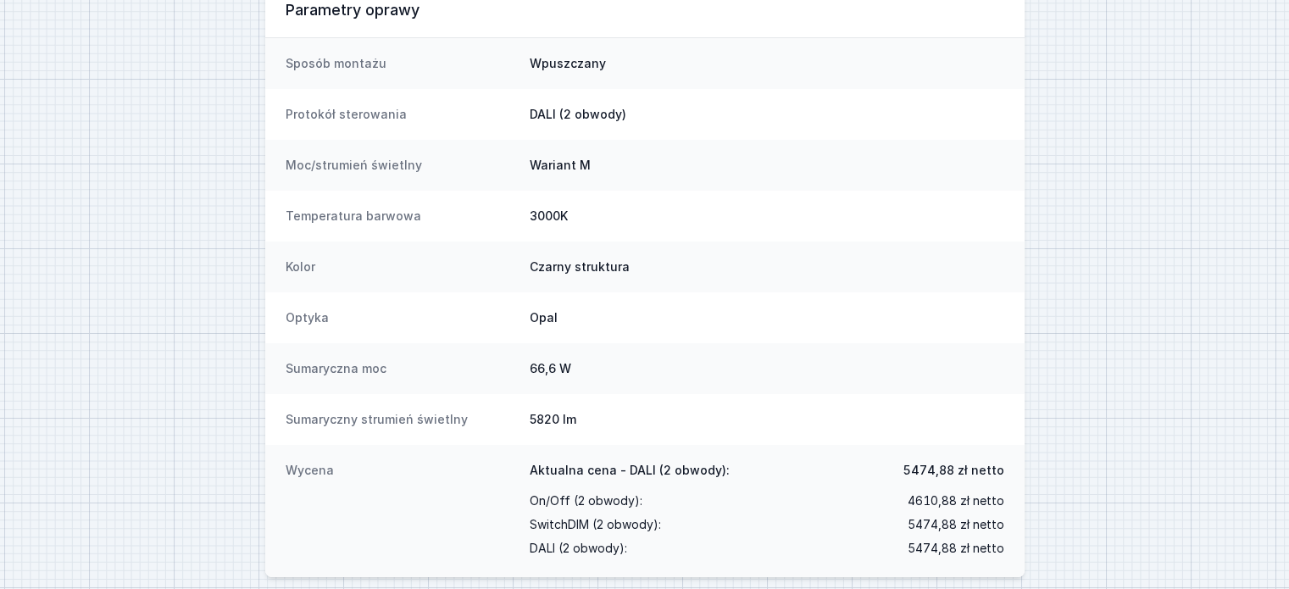
scroll to position [274, 0]
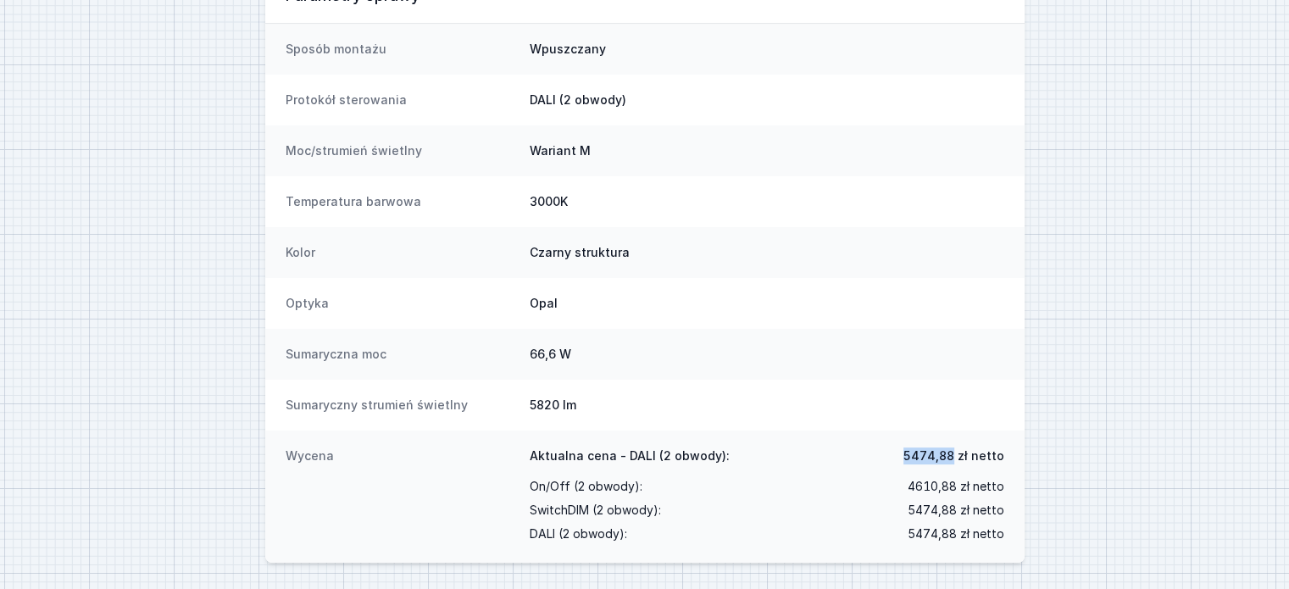
drag, startPoint x: 956, startPoint y: 458, endPoint x: 912, endPoint y: 457, distance: 44.9
click at [912, 457] on span "5474,88 [PERSON_NAME]" at bounding box center [953, 455] width 101 height 17
copy span "5474,88"
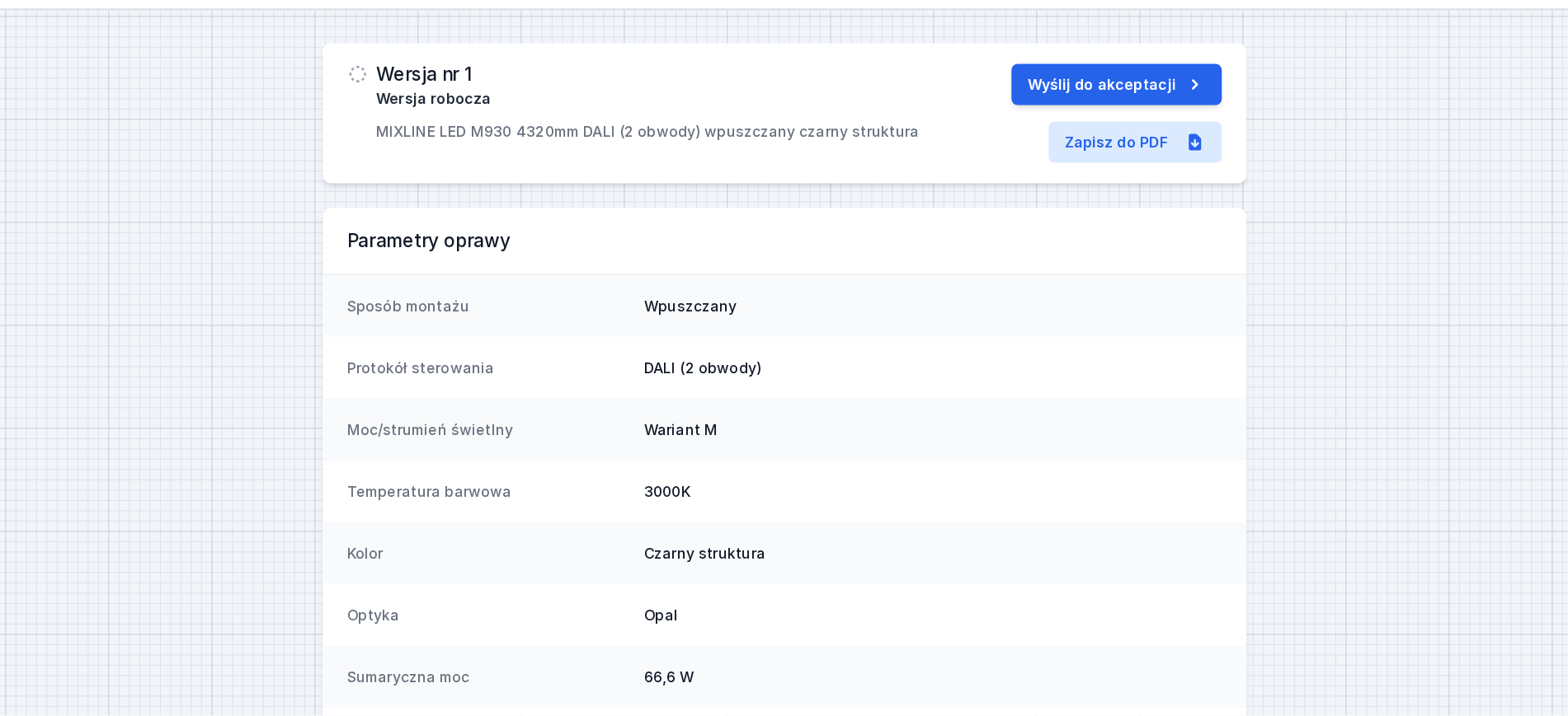
scroll to position [0, 0]
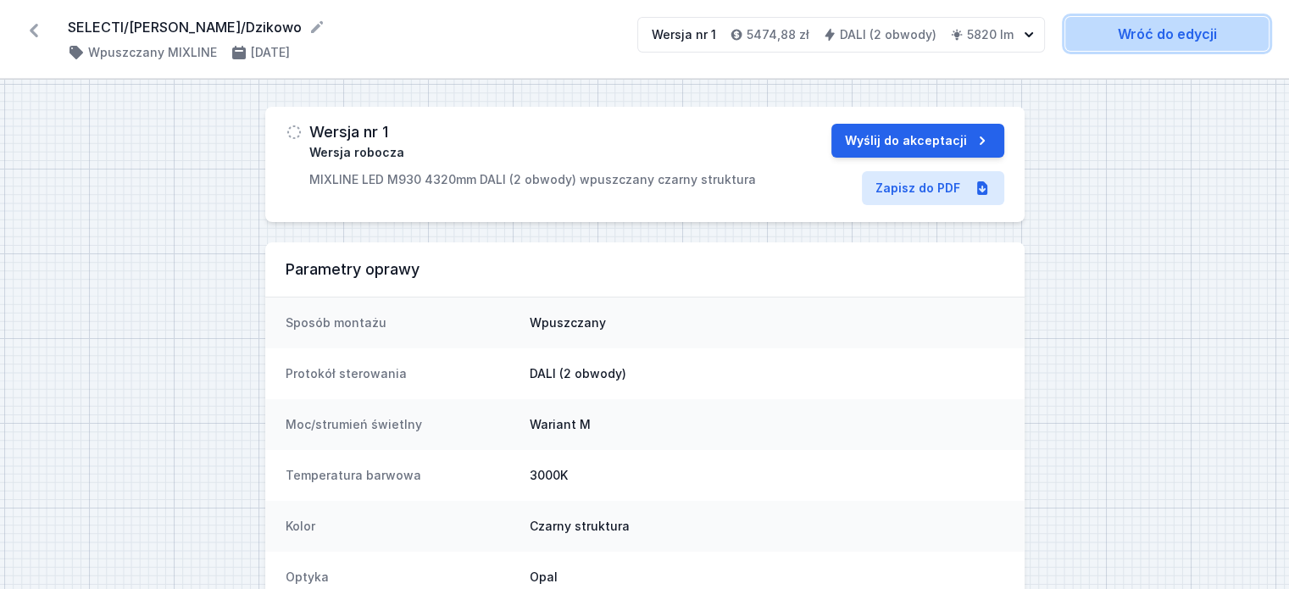
click at [1095, 30] on link "Wróć do edycji" at bounding box center [1166, 34] width 203 height 34
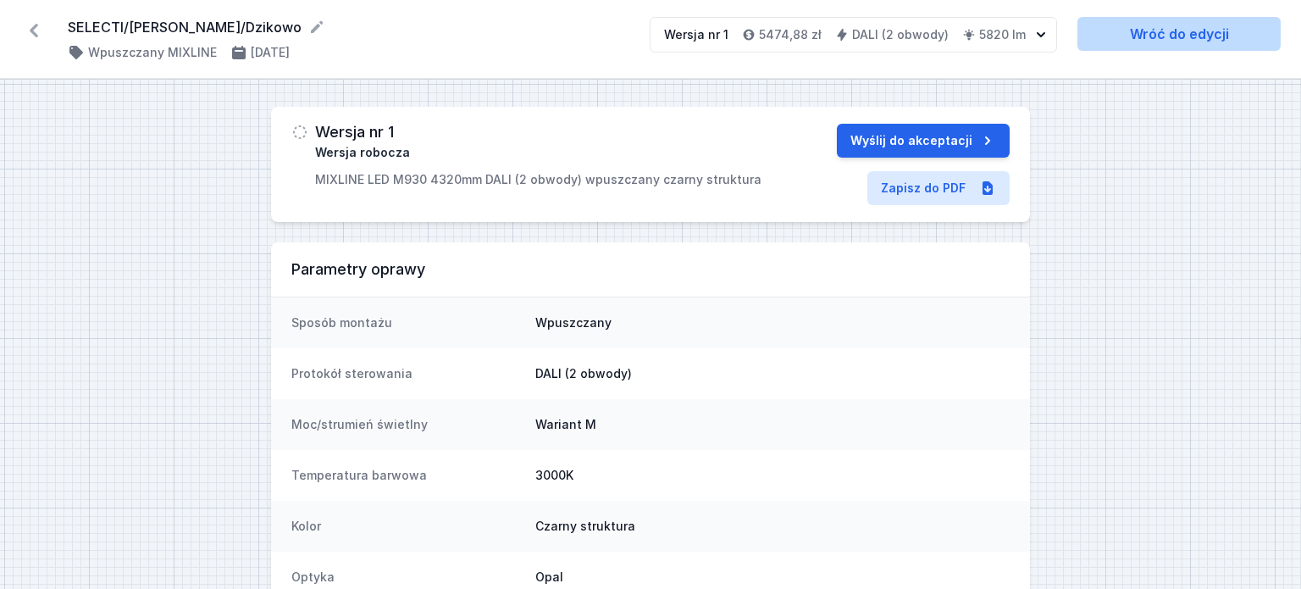
select select "3000"
select select "4"
select select "true"
select select "2"
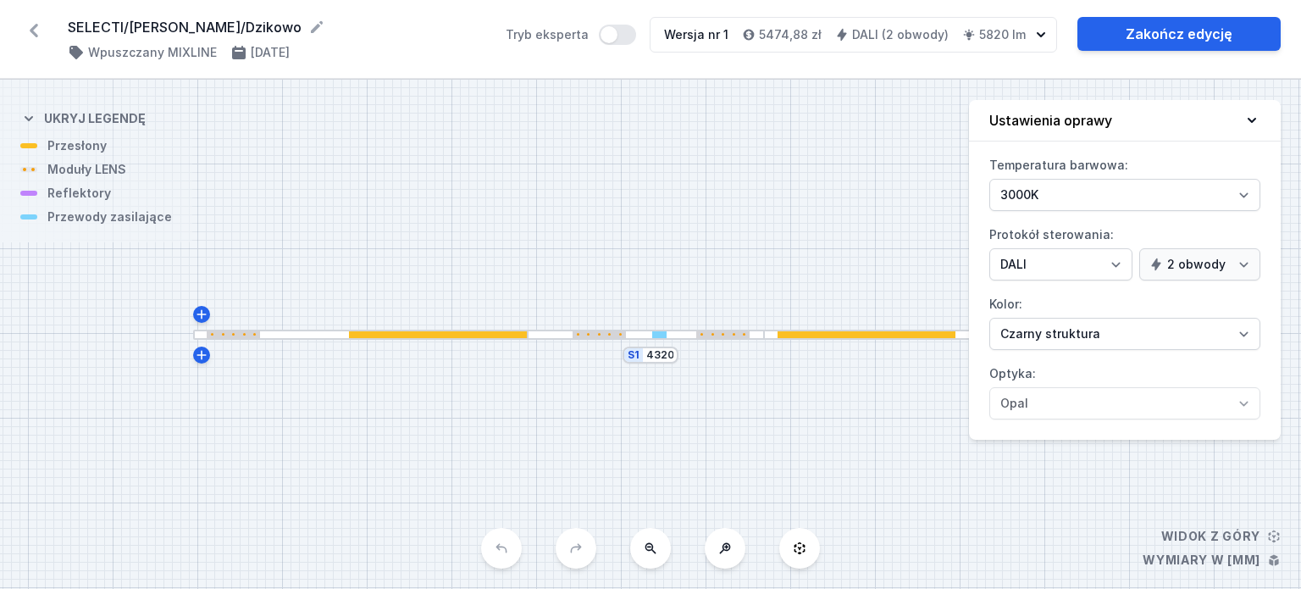
click at [42, 30] on icon at bounding box center [33, 30] width 27 height 27
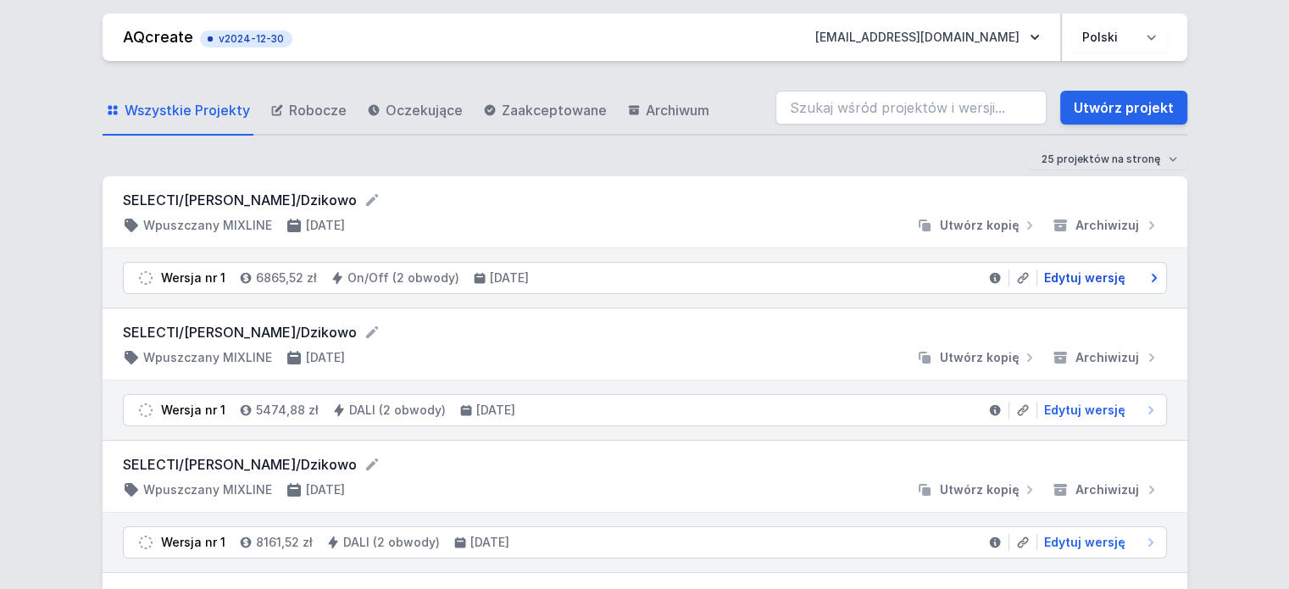
click at [1070, 277] on span "Edytuj wersję" at bounding box center [1084, 277] width 81 height 17
select select "3000"
select select "true"
select select "2"
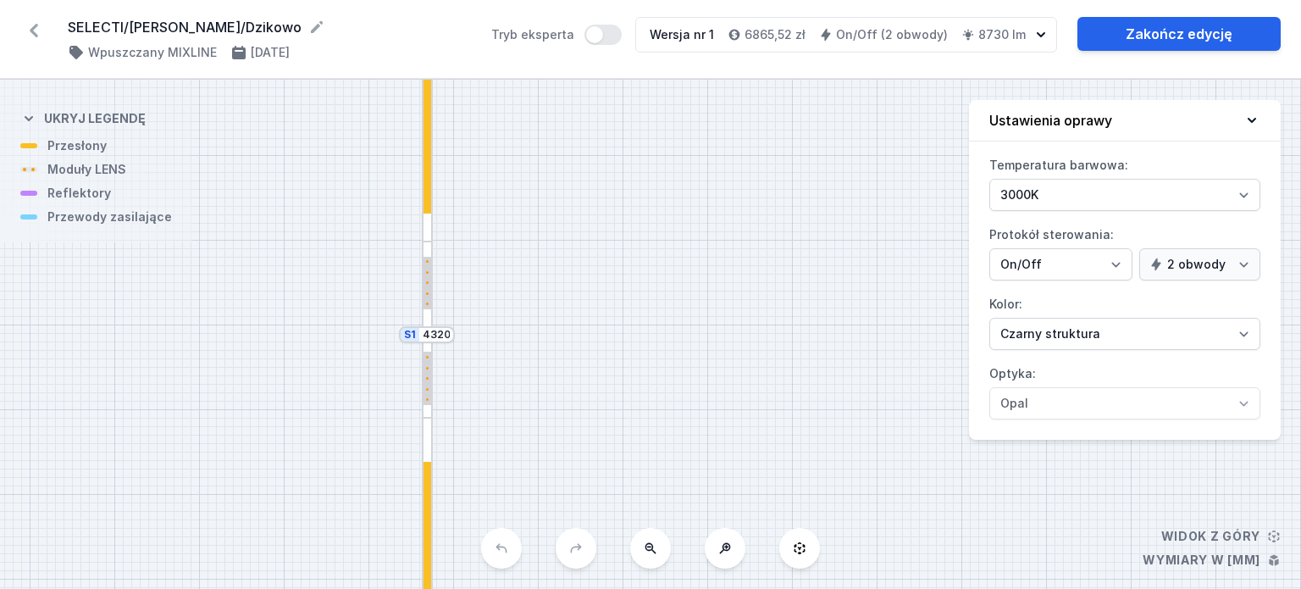
click at [657, 561] on button at bounding box center [650, 548] width 41 height 41
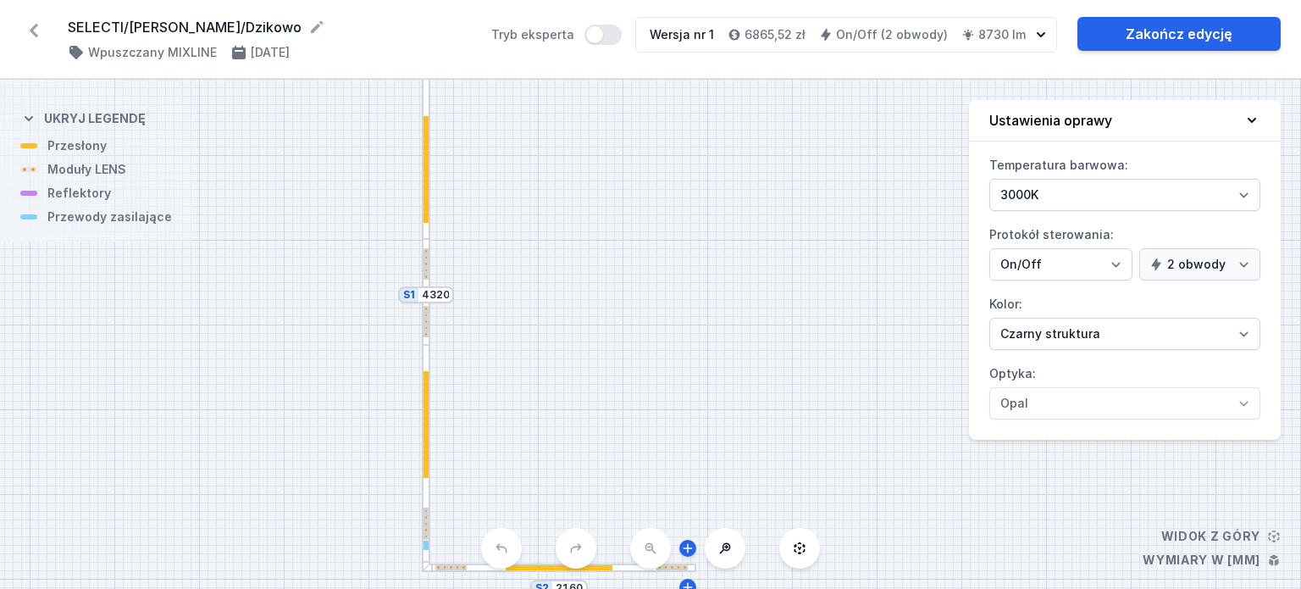
click at [657, 561] on div "S2 2160 S1 4320" at bounding box center [650, 334] width 1301 height 509
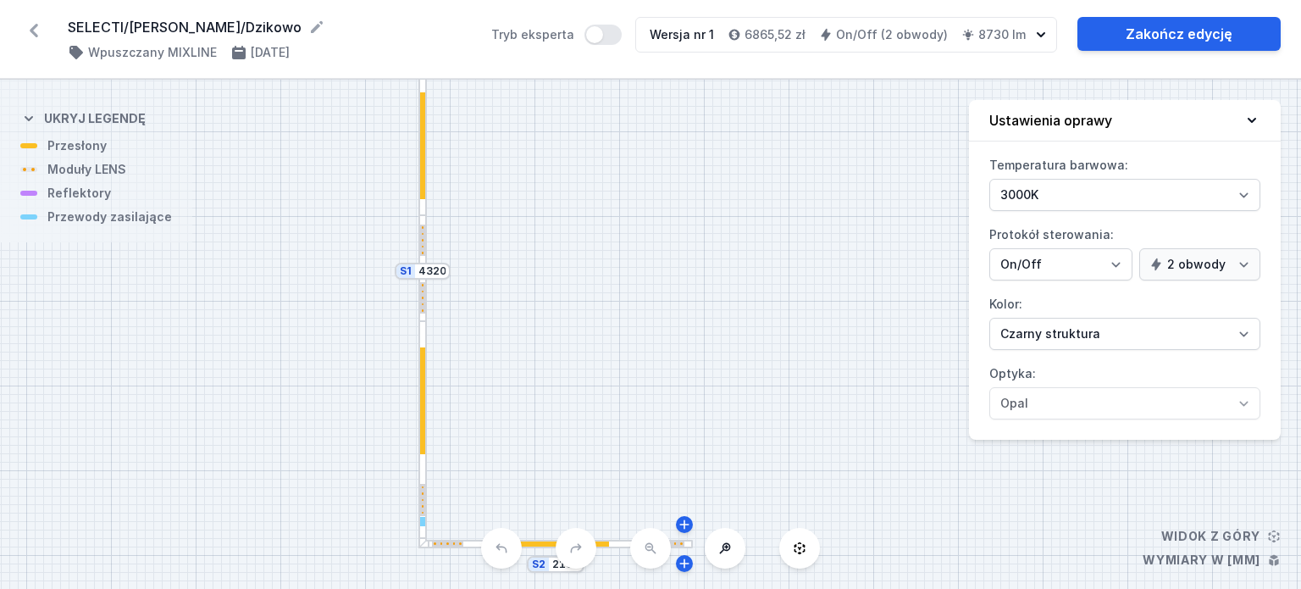
drag, startPoint x: 725, startPoint y: 399, endPoint x: 722, endPoint y: 375, distance: 24.0
click at [722, 375] on div "S2 2160 S1 4320" at bounding box center [650, 334] width 1301 height 509
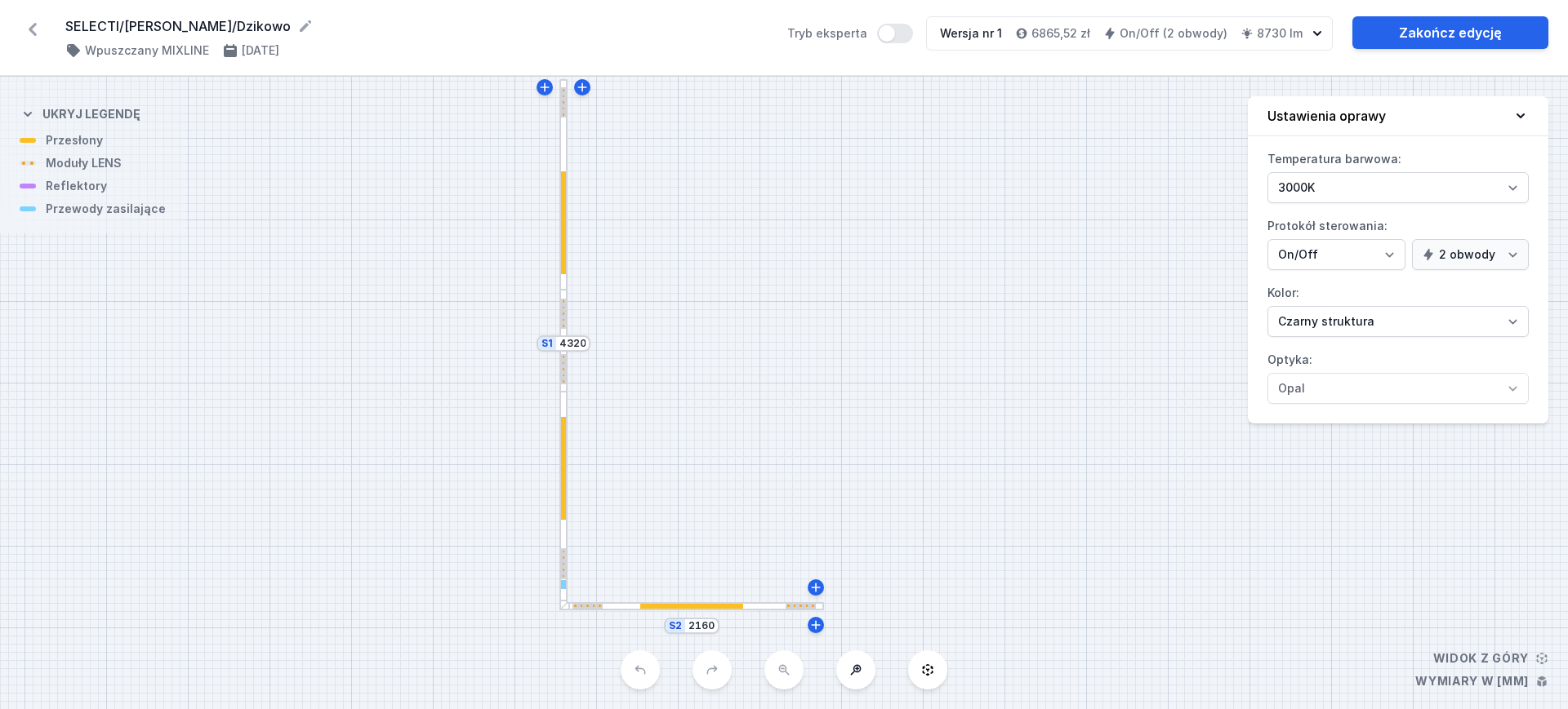
drag, startPoint x: 874, startPoint y: 495, endPoint x: 874, endPoint y: 507, distance: 12.0
click at [874, 507] on div "S2 2160 S1 4320" at bounding box center [784, 393] width 1568 height 633
click at [1253, 25] on link "Zakończ edycję" at bounding box center [1449, 33] width 196 height 33
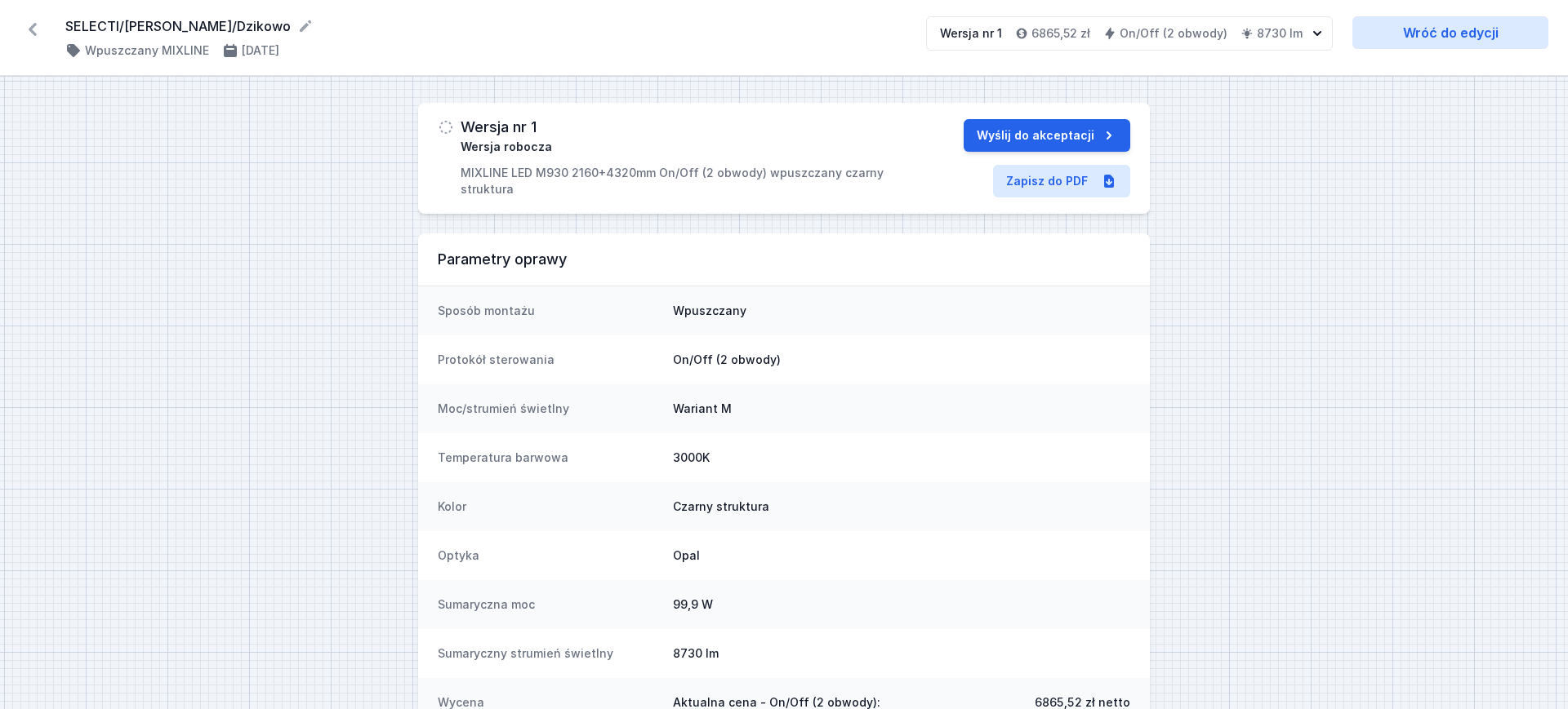
select select "3000"
select select "true"
select select "2"
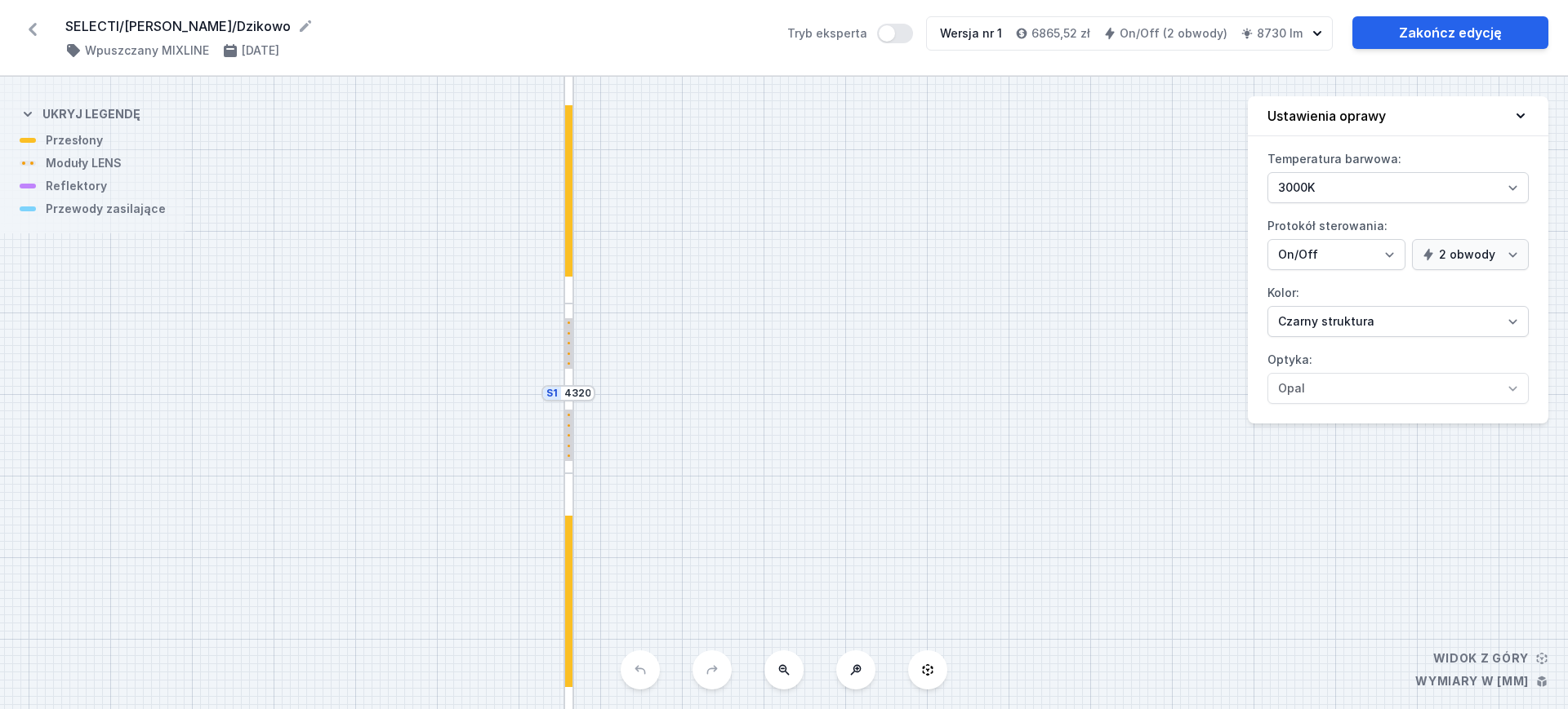
click at [44, 27] on icon at bounding box center [32, 29] width 26 height 26
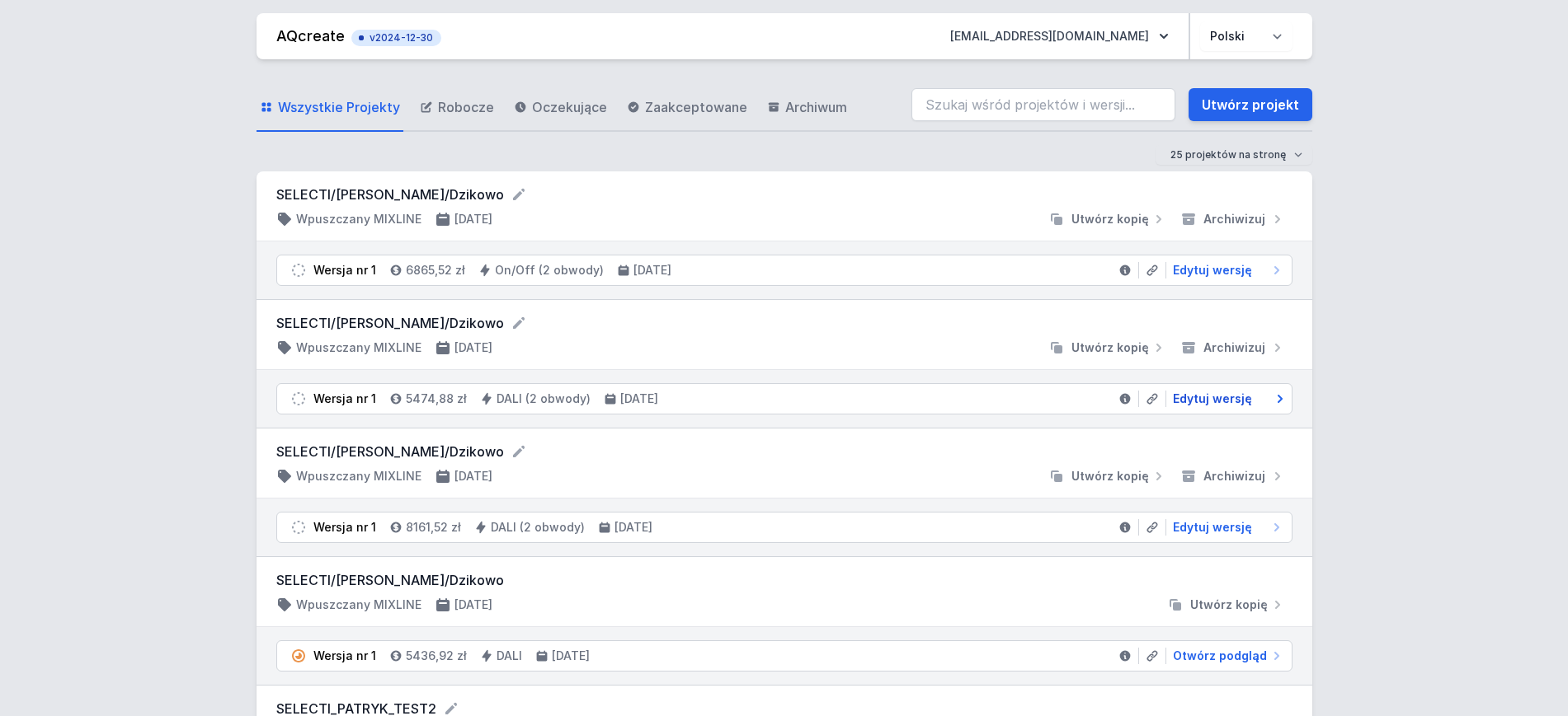
click at [1227, 399] on span "Edytuj wersję" at bounding box center [1212, 399] width 79 height 17
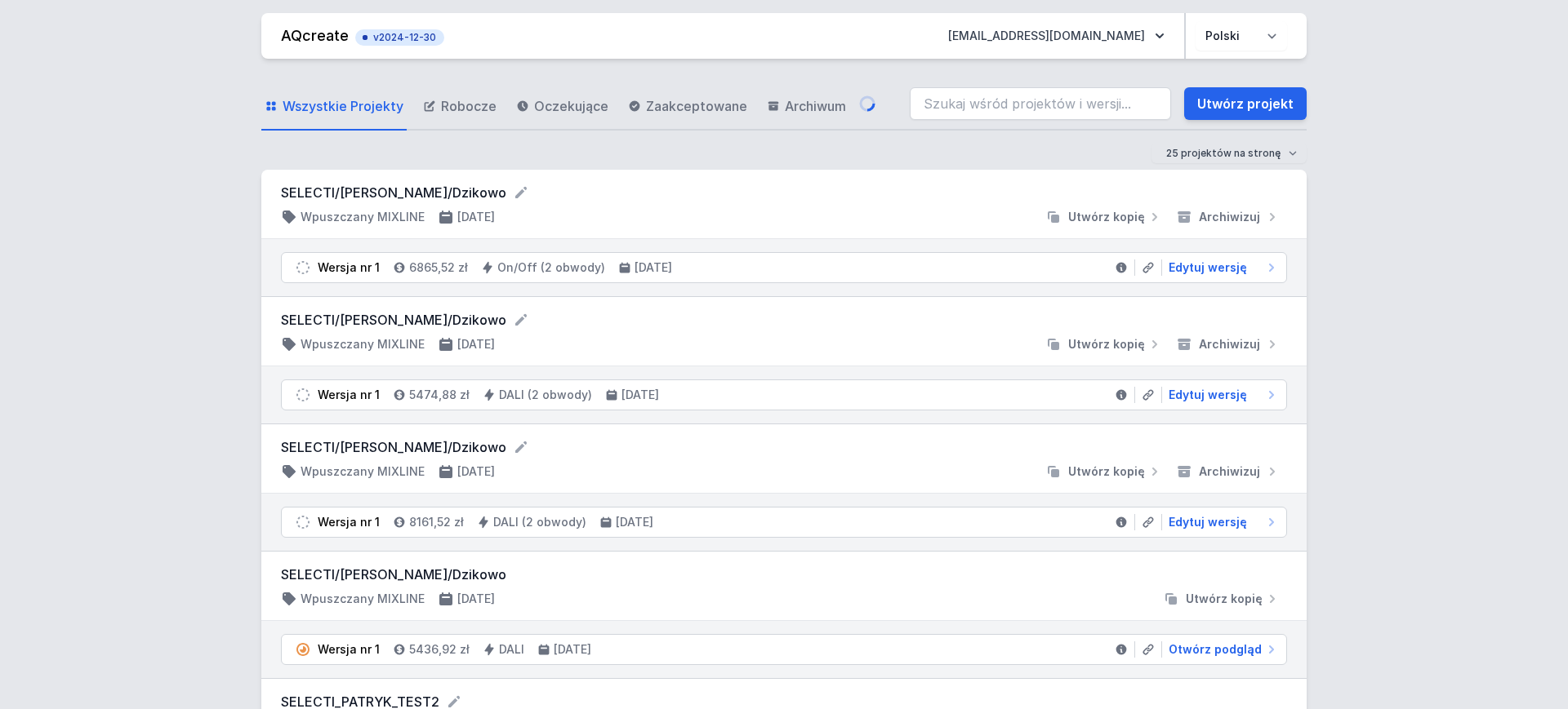
select select "3000"
select select "4"
select select "true"
select select "2"
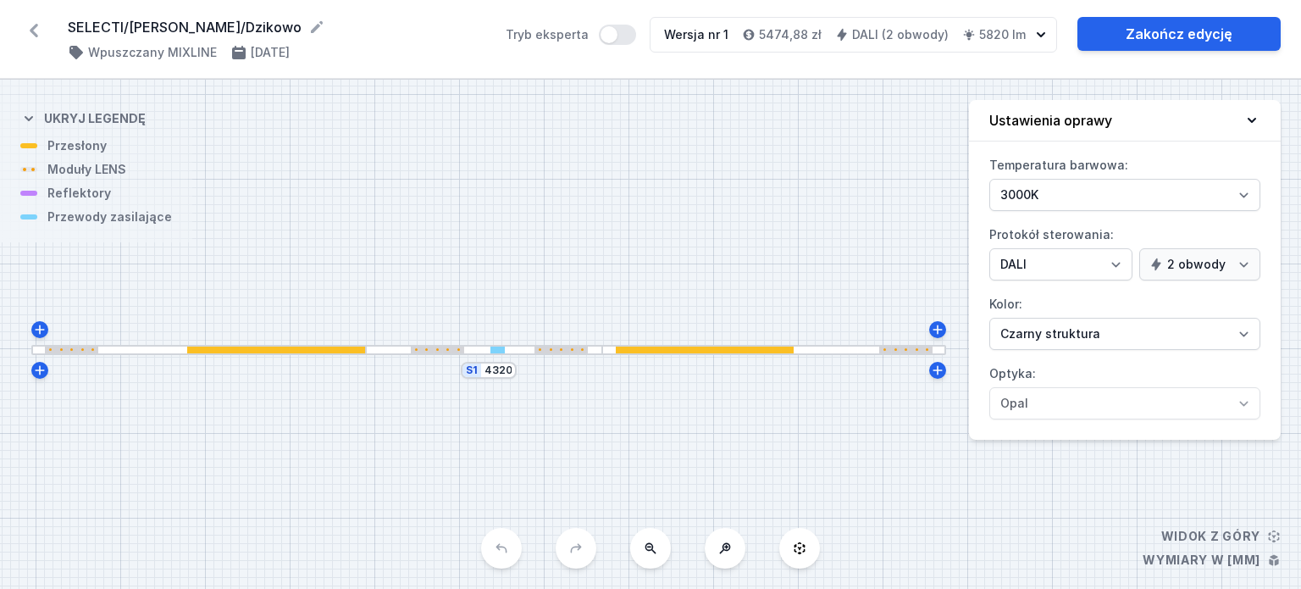
drag, startPoint x: 703, startPoint y: 269, endPoint x: 555, endPoint y: 280, distance: 148.6
click at [555, 280] on div "S1 4320" at bounding box center [650, 334] width 1301 height 509
